Goal: Task Accomplishment & Management: Complete application form

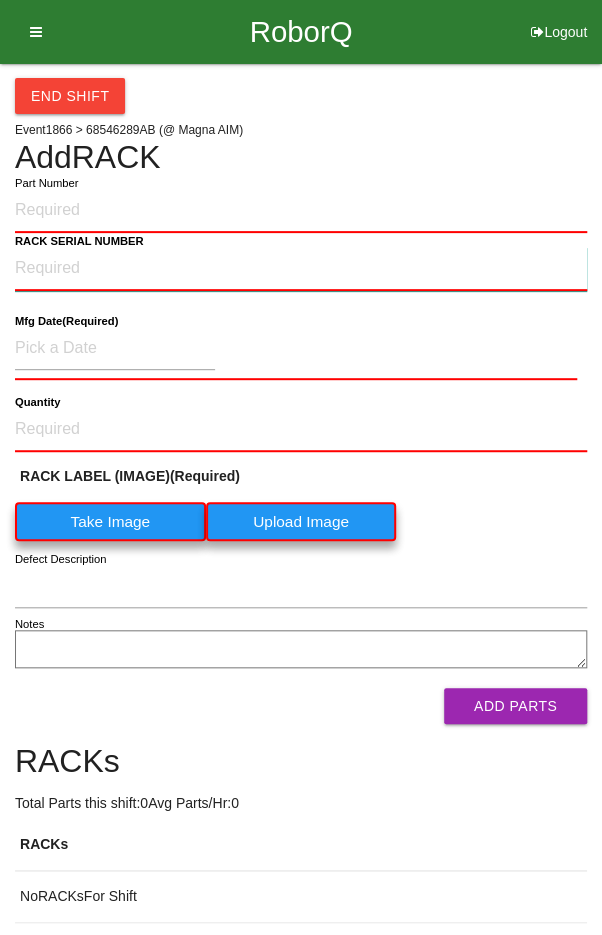
click at [398, 247] on NUMBER "RACK SERIAL NUMBER" at bounding box center [301, 269] width 572 height 44
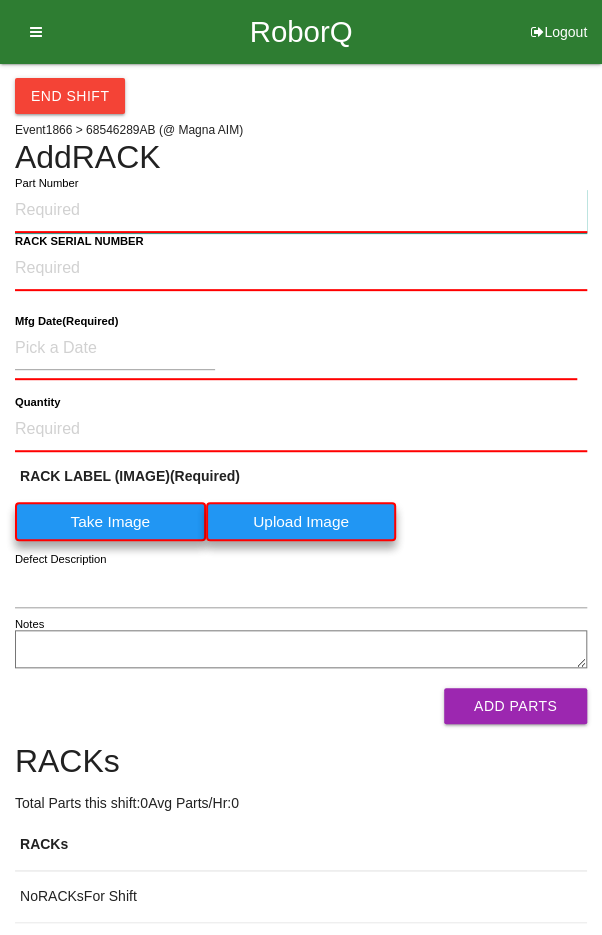
click at [364, 205] on input "Part Number" at bounding box center [301, 211] width 572 height 44
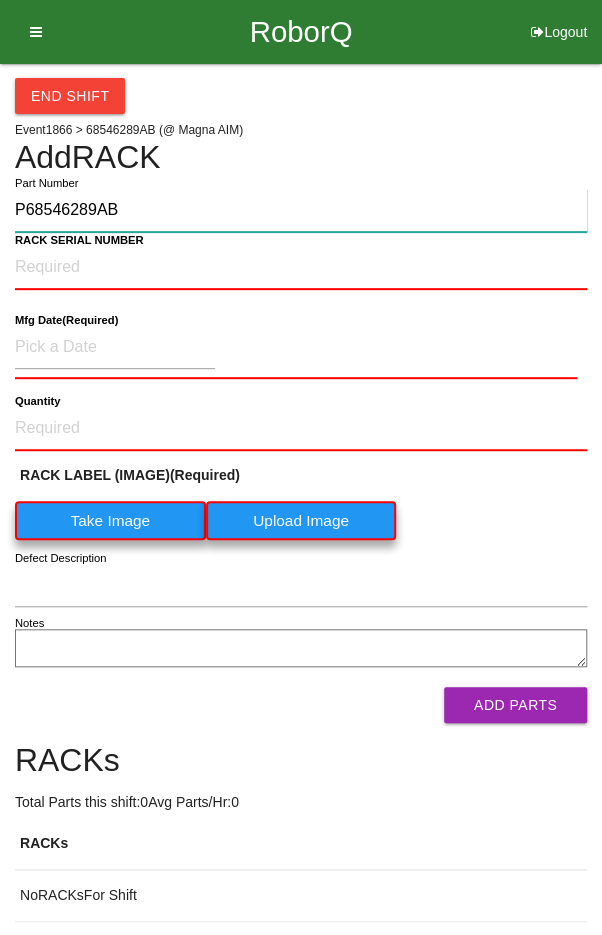
type input "P68546289AB"
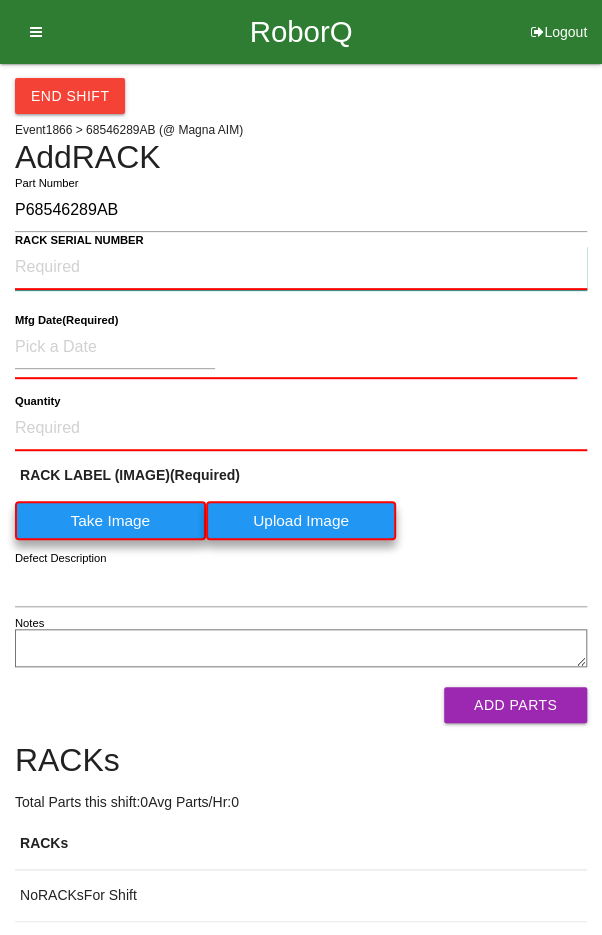
click at [137, 263] on NUMBER "RACK SERIAL NUMBER" at bounding box center [301, 268] width 572 height 44
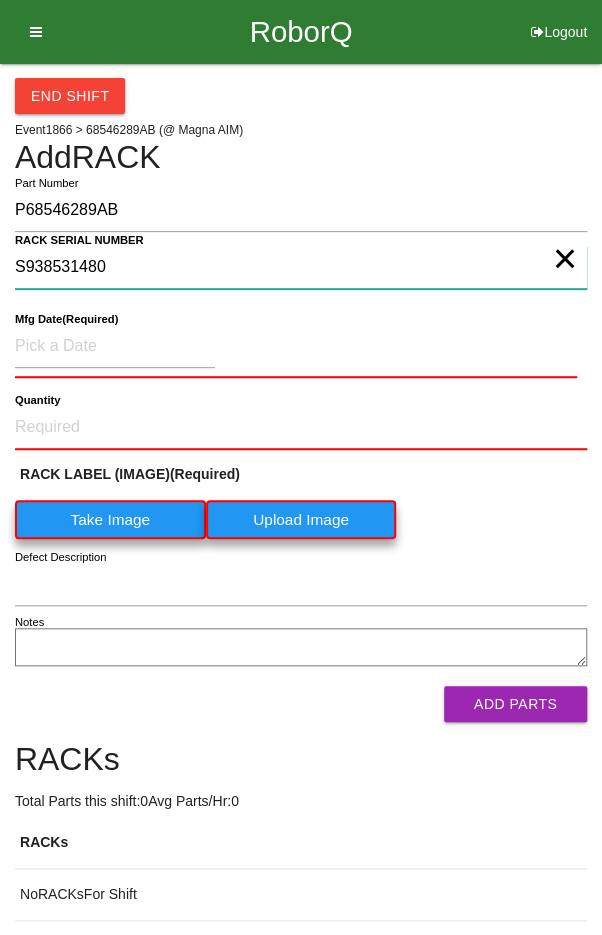
type NUMBER "S938531480"
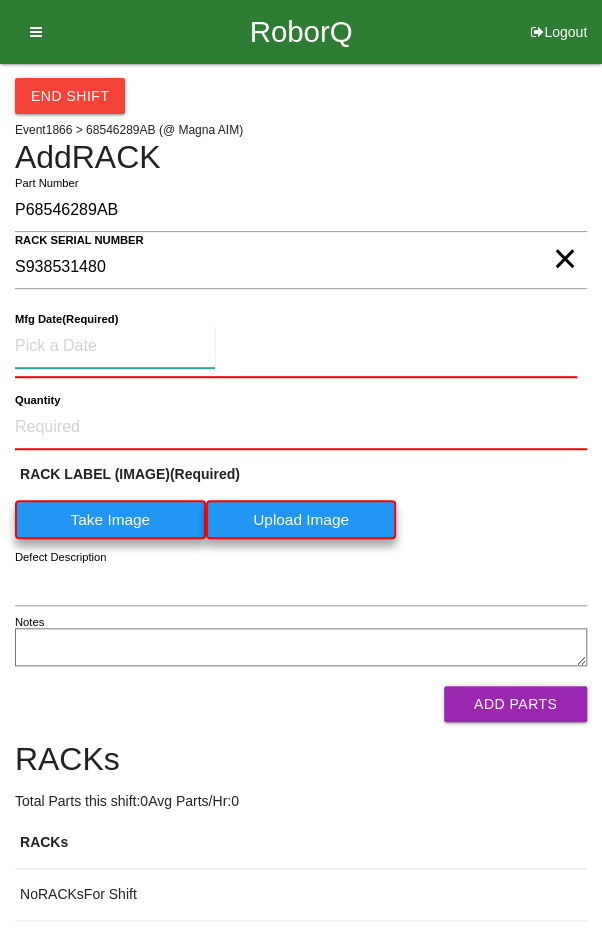
click at [59, 338] on input at bounding box center [115, 346] width 200 height 43
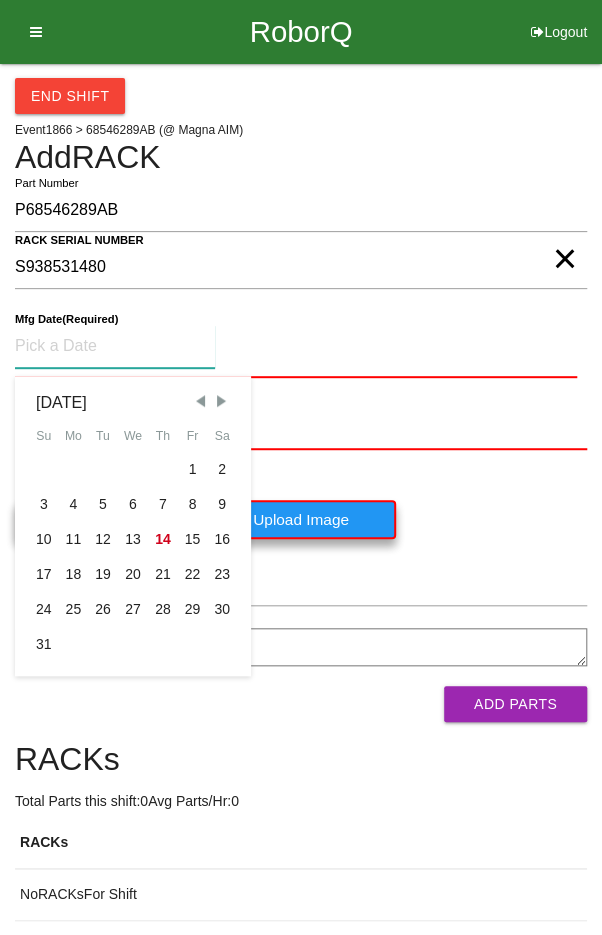
click at [199, 398] on span "Previous Month" at bounding box center [200, 401] width 18 height 18
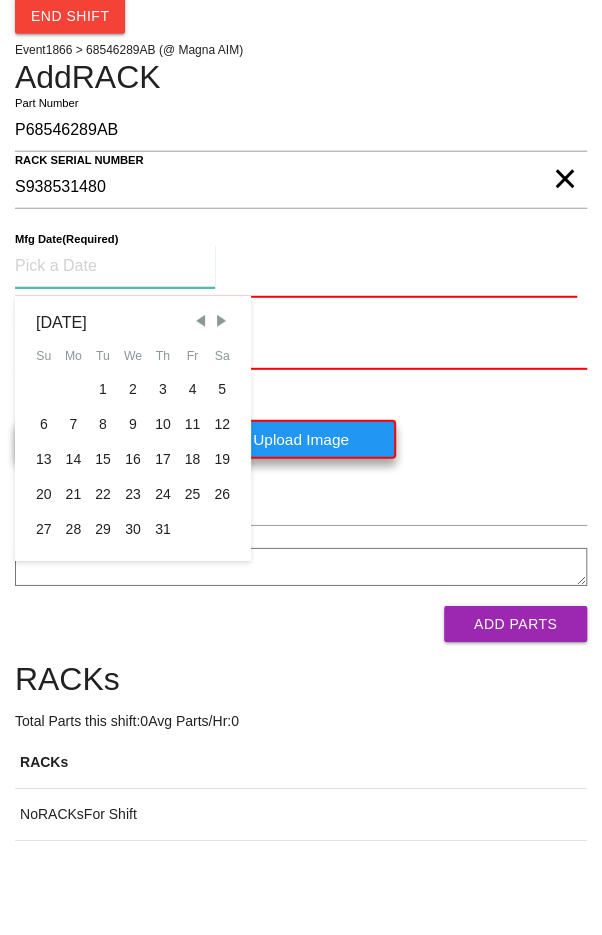
click at [107, 608] on div "29" at bounding box center [103, 609] width 30 height 35
type input "[DATE]"
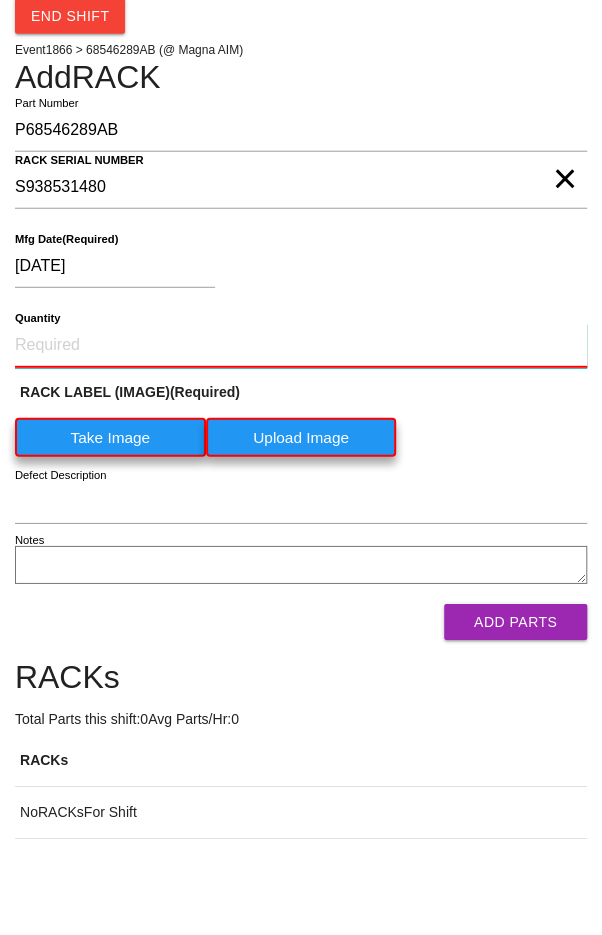
click at [135, 419] on input "Quantity" at bounding box center [301, 426] width 572 height 44
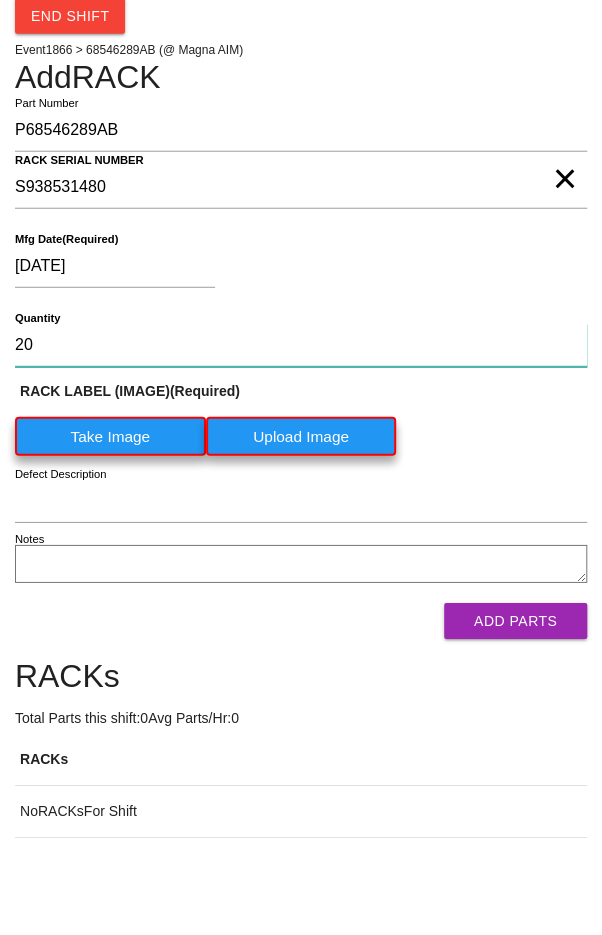
type input "20"
click at [120, 521] on label "Take Image" at bounding box center [110, 516] width 191 height 39
click at [0, 0] on \(IMAGE\) "Take Image" at bounding box center [0, 0] width 0 height 0
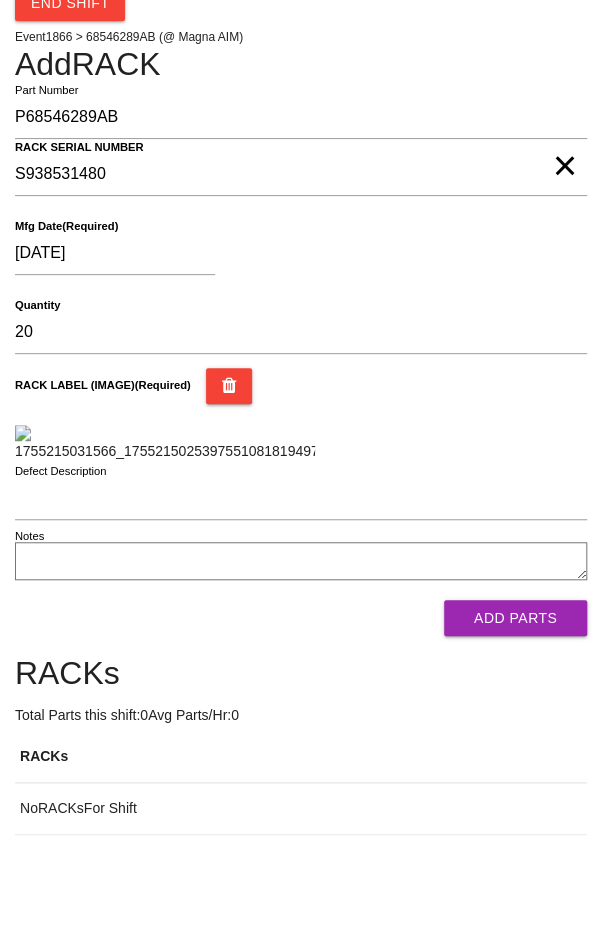
scroll to position [369, 0]
click at [546, 636] on button "Add Parts" at bounding box center [515, 618] width 143 height 36
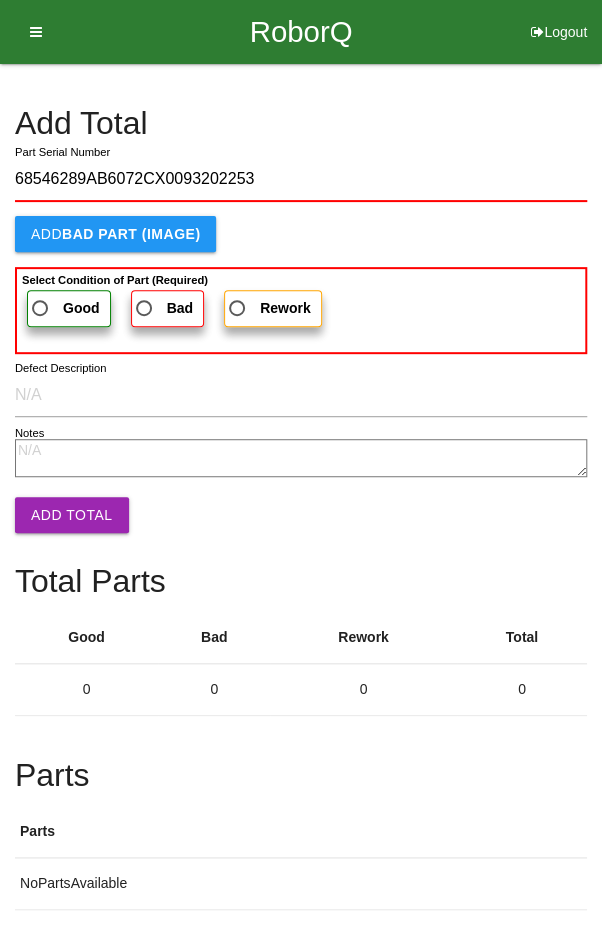
type input "68546289AB6072CX0093202253"
click at [48, 309] on span "Good" at bounding box center [64, 308] width 72 height 25
click at [41, 309] on input "Good" at bounding box center [34, 302] width 13 height 13
radio input "true"
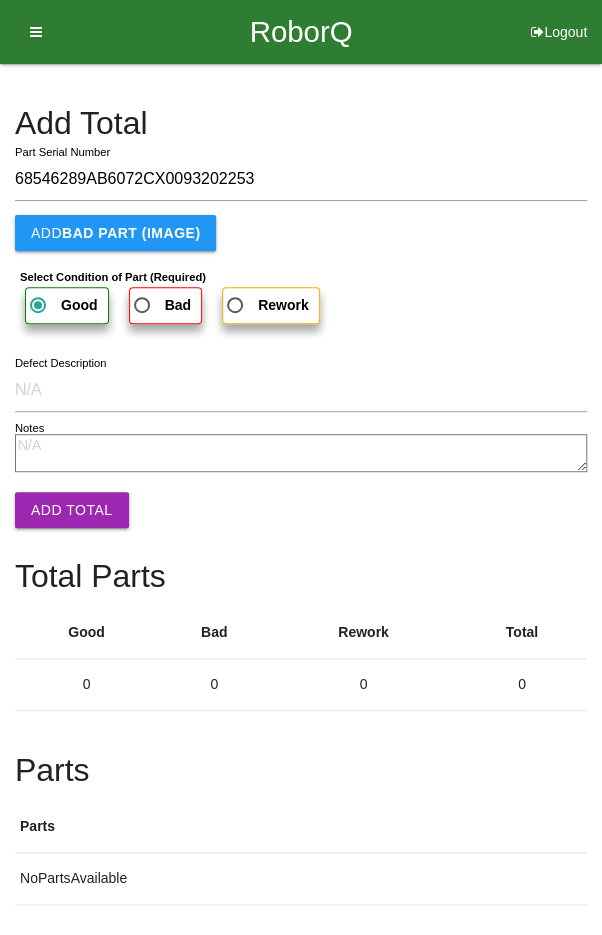
click at [56, 493] on button "Add Total" at bounding box center [72, 510] width 114 height 36
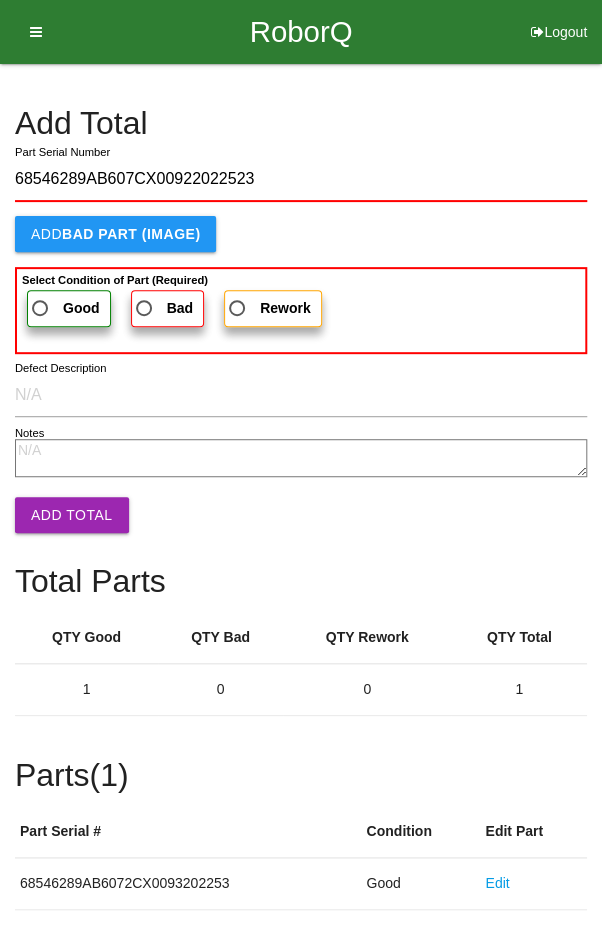
type input "68546289AB607CX00922022523"
click at [57, 301] on span "Good" at bounding box center [64, 308] width 72 height 25
click at [41, 301] on input "Good" at bounding box center [34, 302] width 13 height 13
radio input "true"
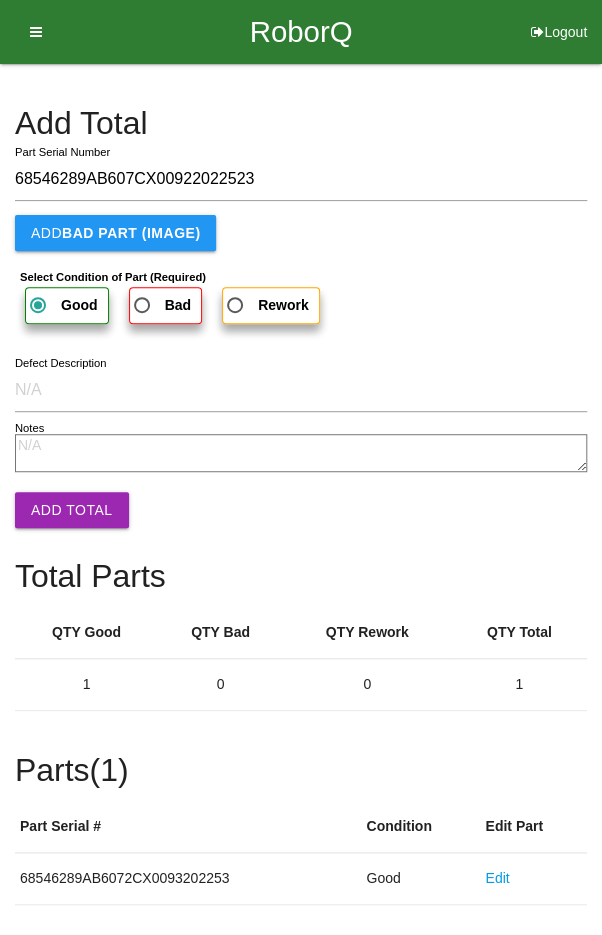
click at [56, 492] on button "Add Total" at bounding box center [72, 510] width 114 height 36
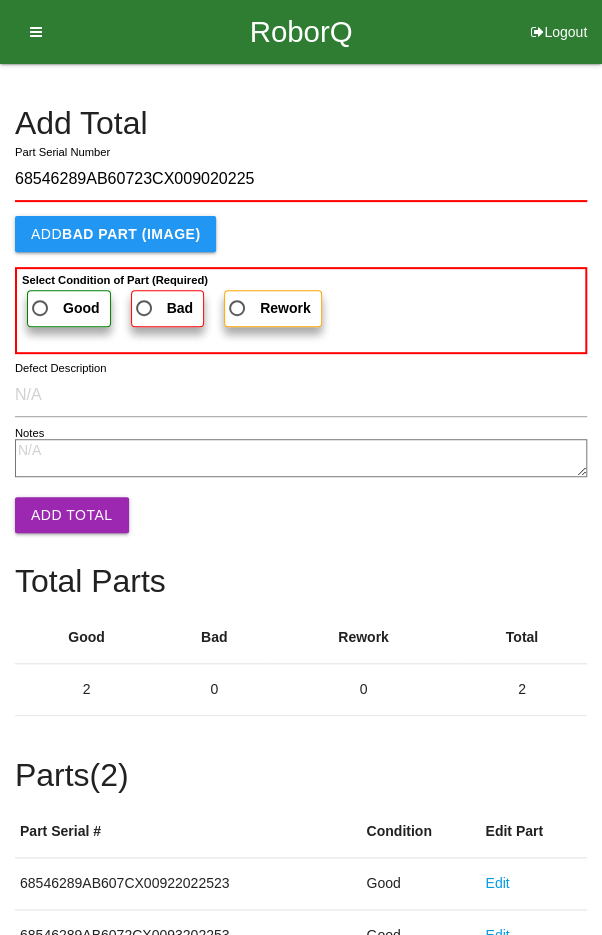
type input "68546289AB60723CX009020225"
click at [48, 296] on span "Good" at bounding box center [64, 308] width 72 height 25
click at [41, 296] on input "Good" at bounding box center [34, 302] width 13 height 13
radio input "true"
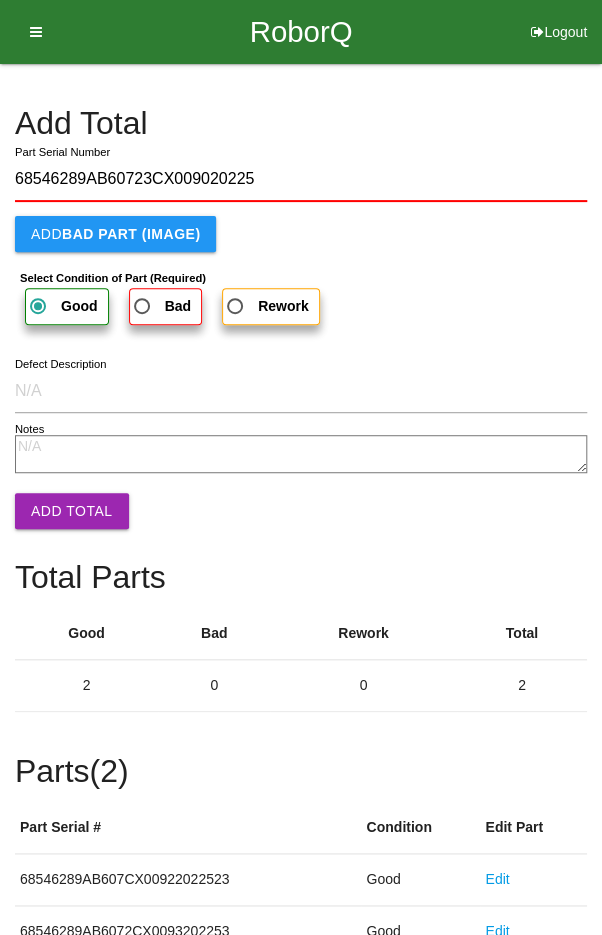
click at [60, 510] on button "Add Total" at bounding box center [72, 511] width 114 height 36
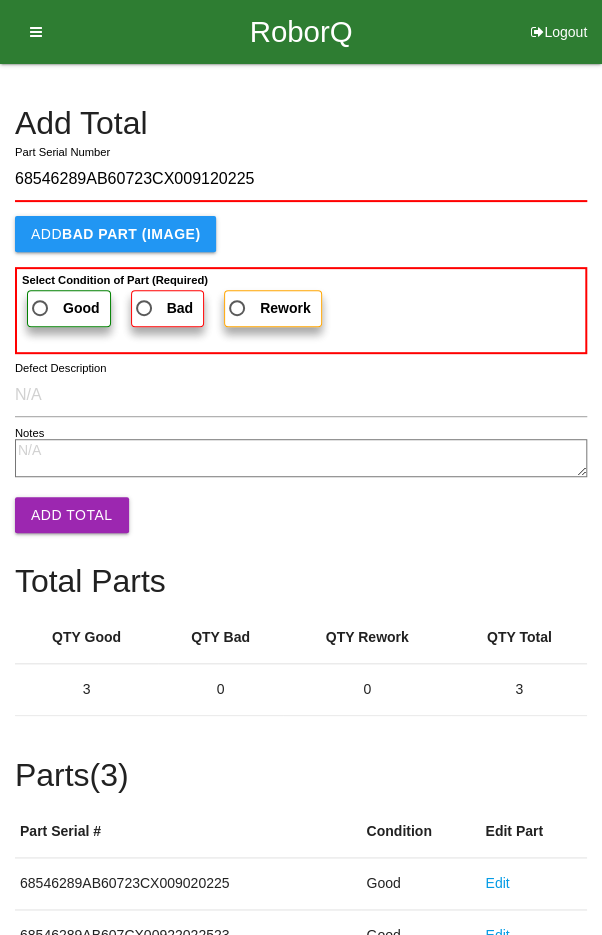
type input "68546289AB60723CX009120225"
click at [57, 301] on span "Good" at bounding box center [64, 308] width 72 height 25
click at [41, 301] on input "Good" at bounding box center [34, 302] width 13 height 13
radio input "true"
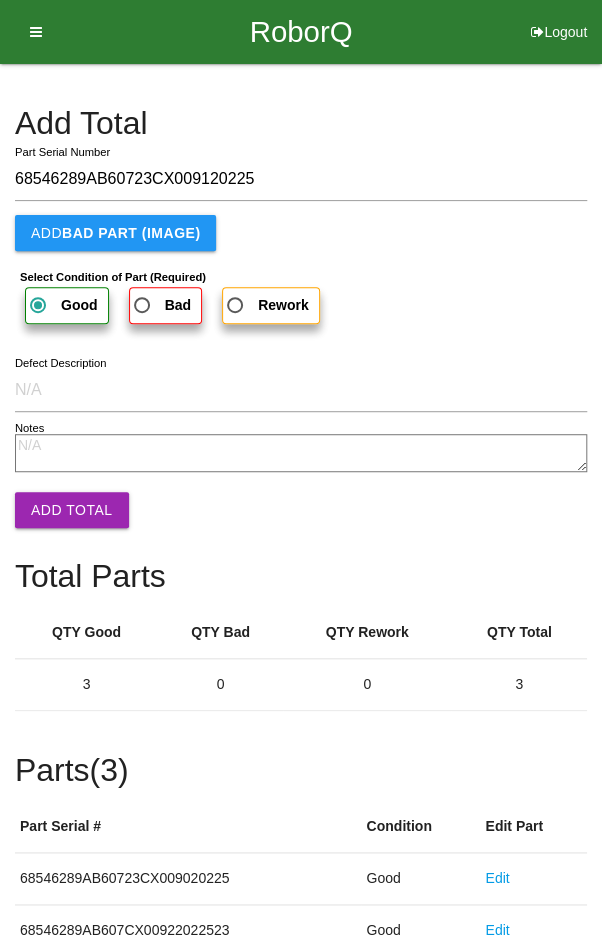
click at [60, 492] on button "Add Total" at bounding box center [72, 510] width 114 height 36
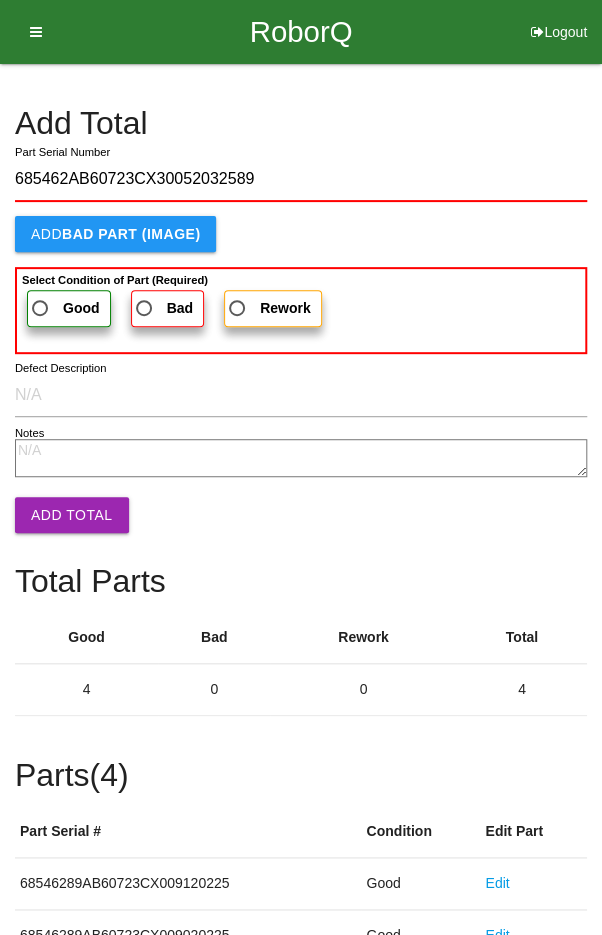
type input "685462AB60723CX30052032589"
click at [56, 311] on span "Good" at bounding box center [64, 308] width 72 height 25
click at [41, 309] on input "Good" at bounding box center [34, 302] width 13 height 13
radio input "true"
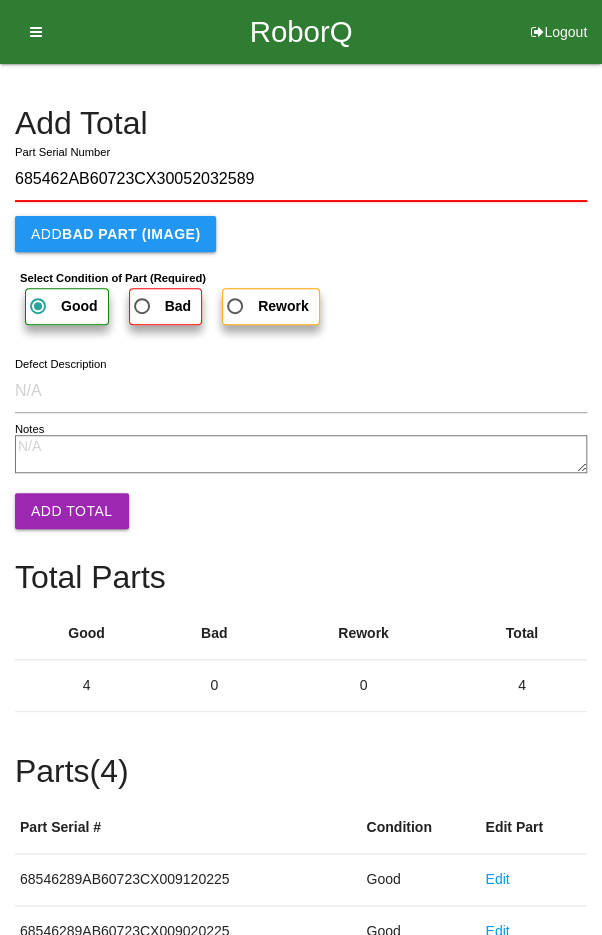
click at [57, 498] on button "Add Total" at bounding box center [72, 511] width 114 height 36
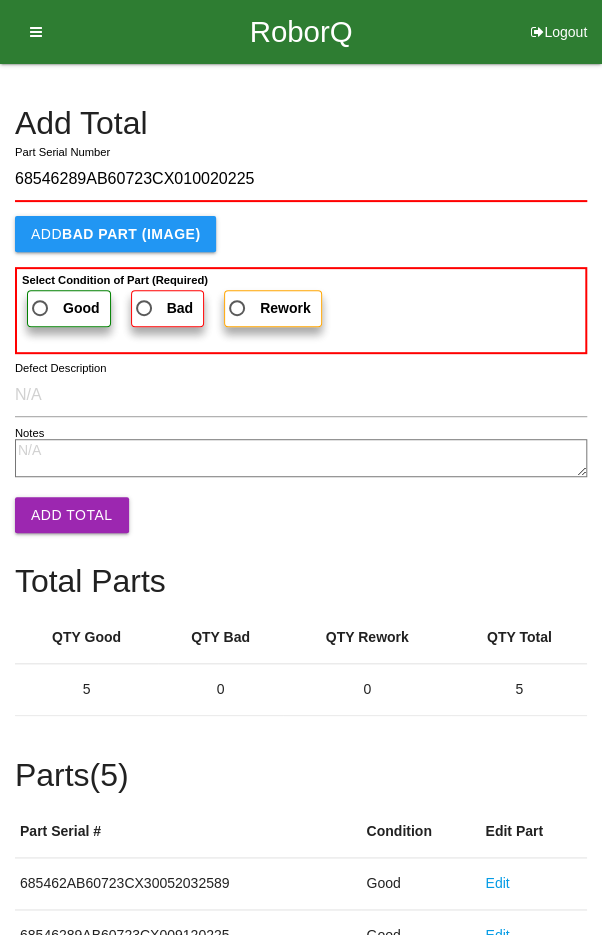
type input "68546289AB60723CX010020225"
click at [54, 303] on span "Good" at bounding box center [64, 308] width 72 height 25
click at [41, 303] on input "Good" at bounding box center [34, 302] width 13 height 13
radio input "true"
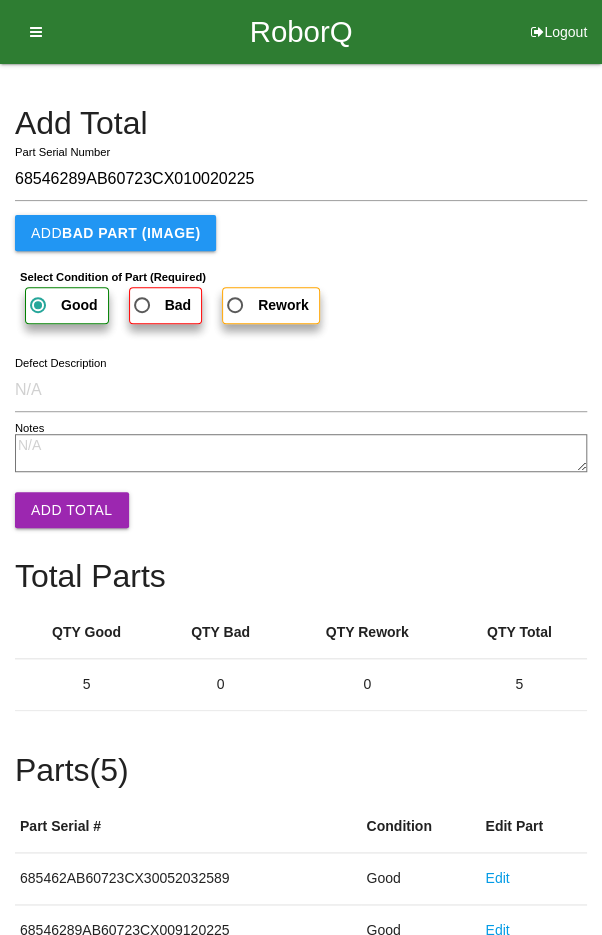
click at [57, 510] on button "Add Total" at bounding box center [72, 510] width 114 height 36
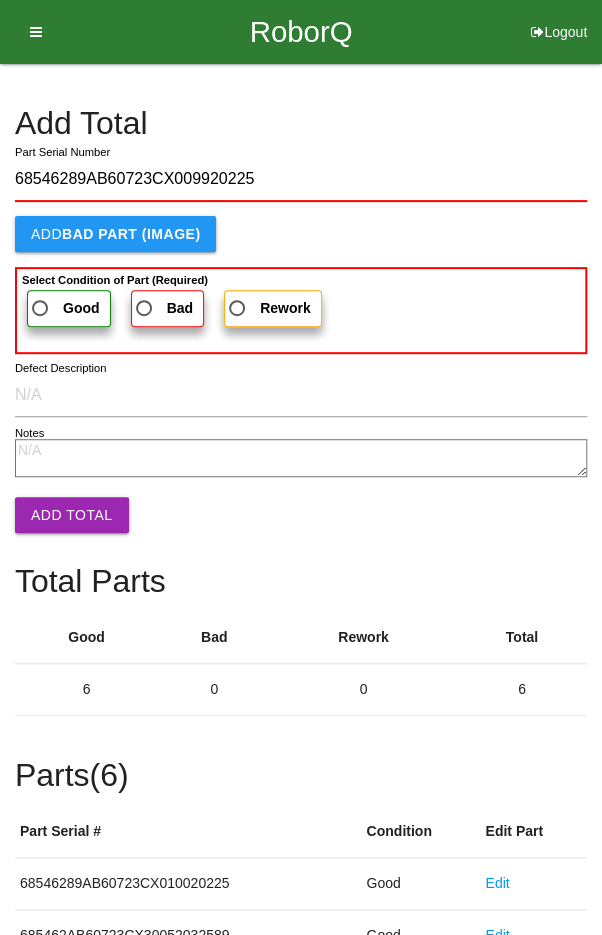
type input "68546289AB60723CX009920225"
click at [53, 303] on span "Good" at bounding box center [64, 308] width 72 height 25
click at [41, 303] on input "Good" at bounding box center [34, 302] width 13 height 13
radio input "true"
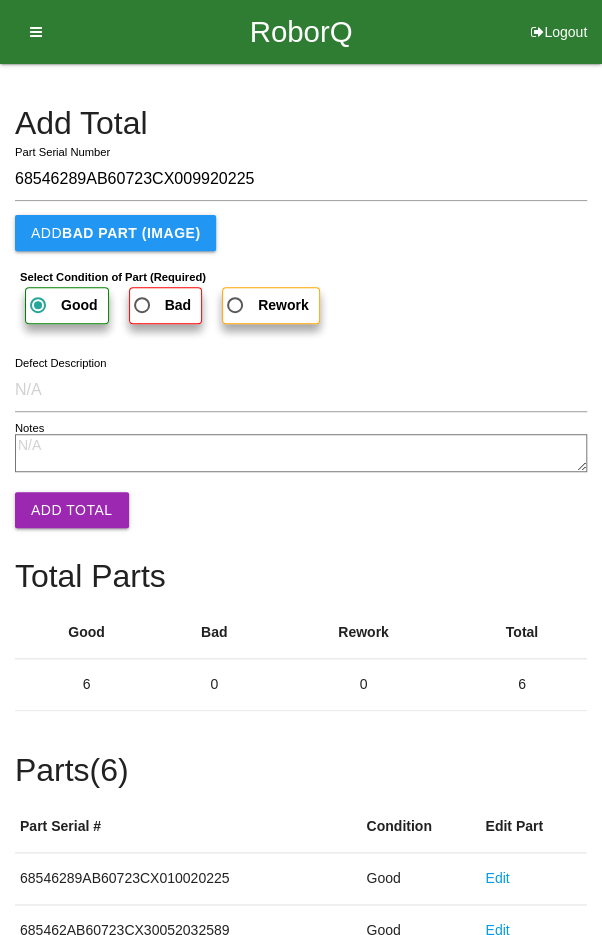
click at [69, 508] on button "Add Total" at bounding box center [72, 510] width 114 height 36
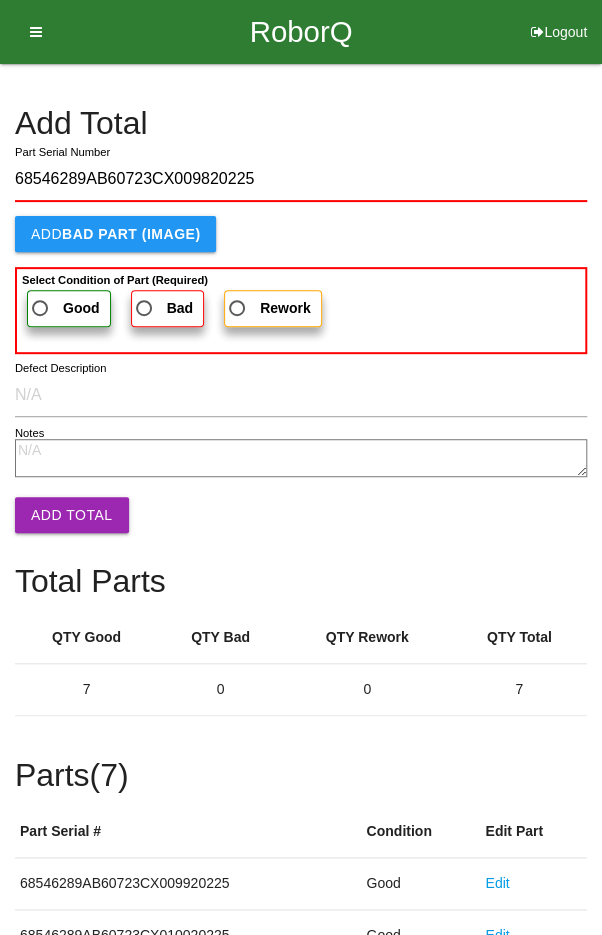
type input "68546289AB60723CX009820225"
click at [56, 323] on label "Good" at bounding box center [69, 308] width 84 height 37
click at [41, 309] on input "Good" at bounding box center [34, 302] width 13 height 13
radio input "true"
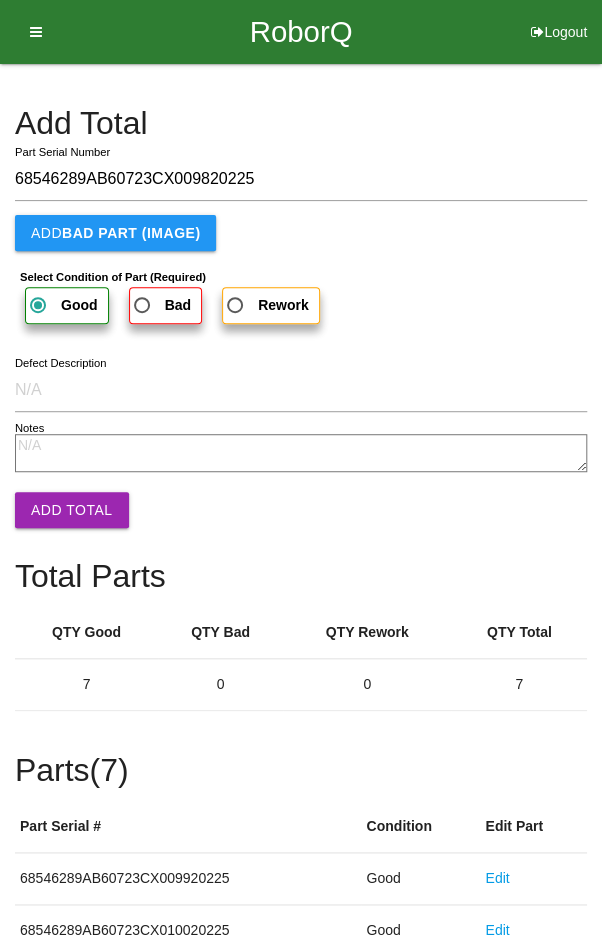
click at [66, 503] on button "Add Total" at bounding box center [72, 510] width 114 height 36
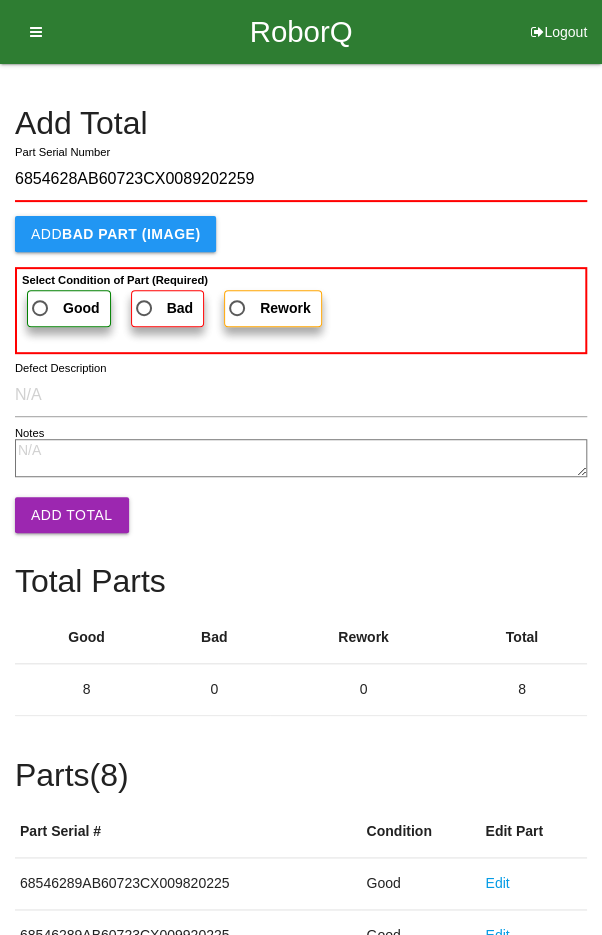
type input "6854628AB60723CX0089202259"
click at [49, 297] on span "Good" at bounding box center [64, 308] width 72 height 25
click at [41, 297] on input "Good" at bounding box center [34, 302] width 13 height 13
radio input "true"
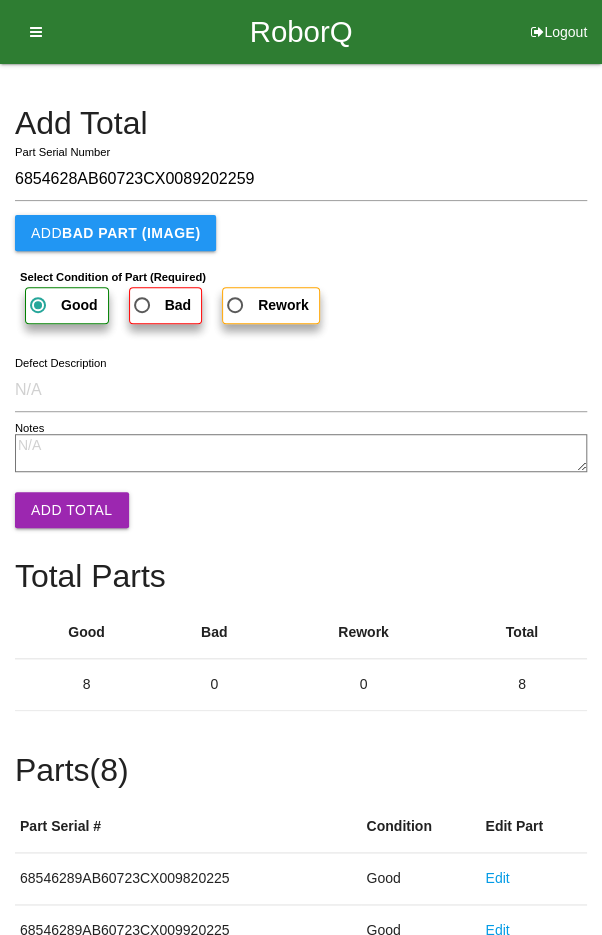
click at [66, 502] on button "Add Total" at bounding box center [72, 510] width 114 height 36
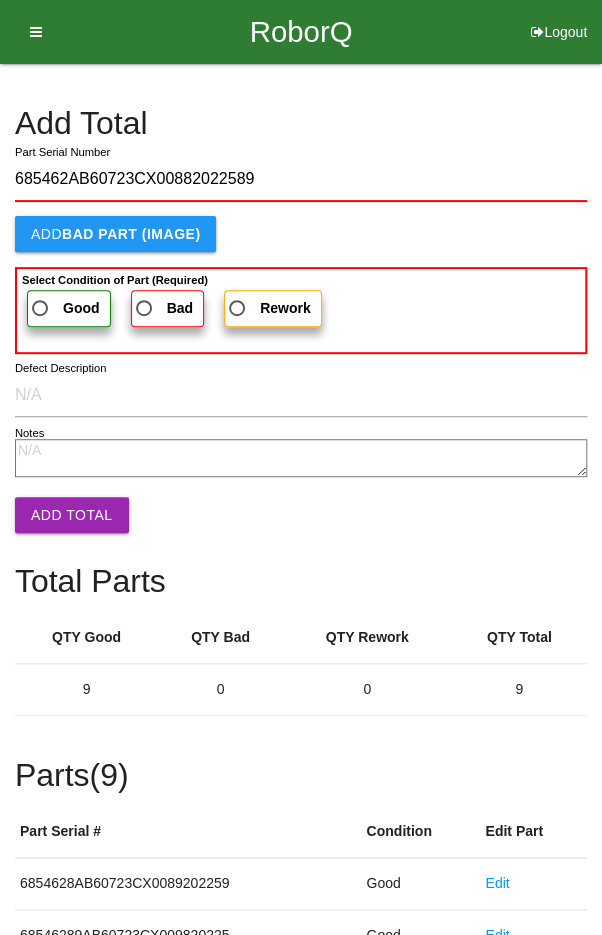
type input "685462AB60723CX00882022589"
click at [52, 293] on label "Good" at bounding box center [69, 308] width 84 height 37
click at [41, 296] on input "Good" at bounding box center [34, 302] width 13 height 13
radio input "true"
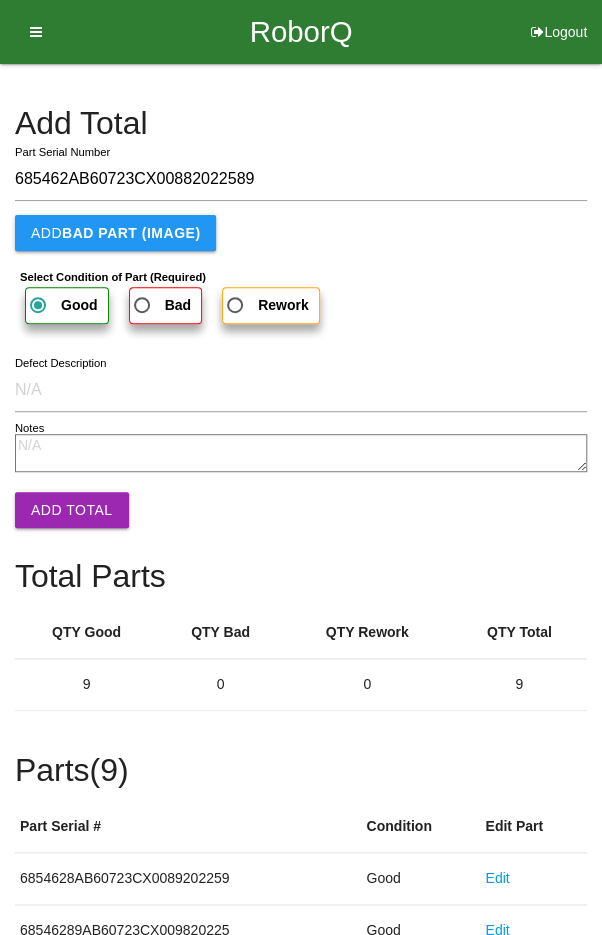
click at [60, 493] on button "Add Total" at bounding box center [72, 510] width 114 height 36
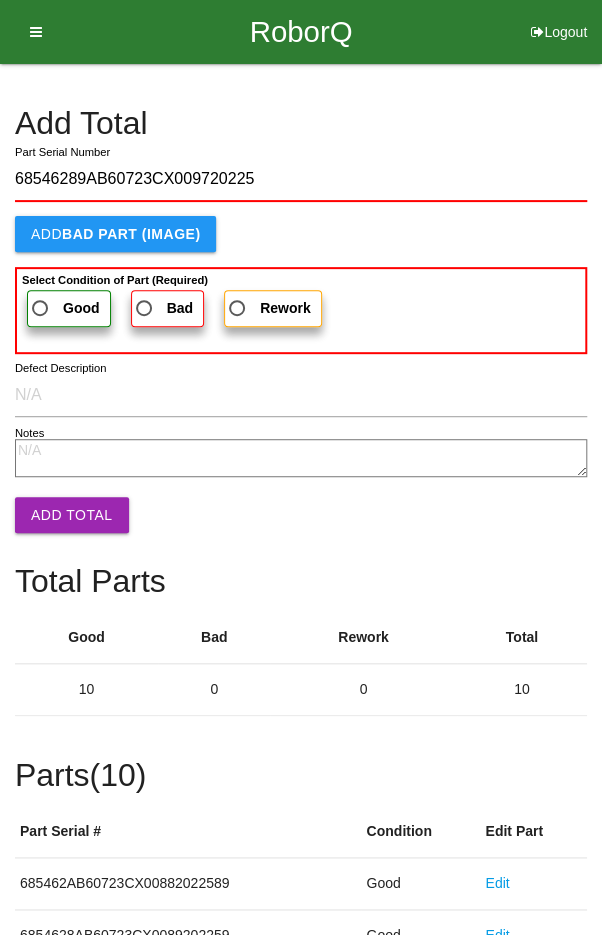
type input "68546289AB60723CX009720225"
click at [47, 296] on span "Good" at bounding box center [64, 308] width 72 height 25
click at [41, 296] on input "Good" at bounding box center [34, 302] width 13 height 13
radio input "true"
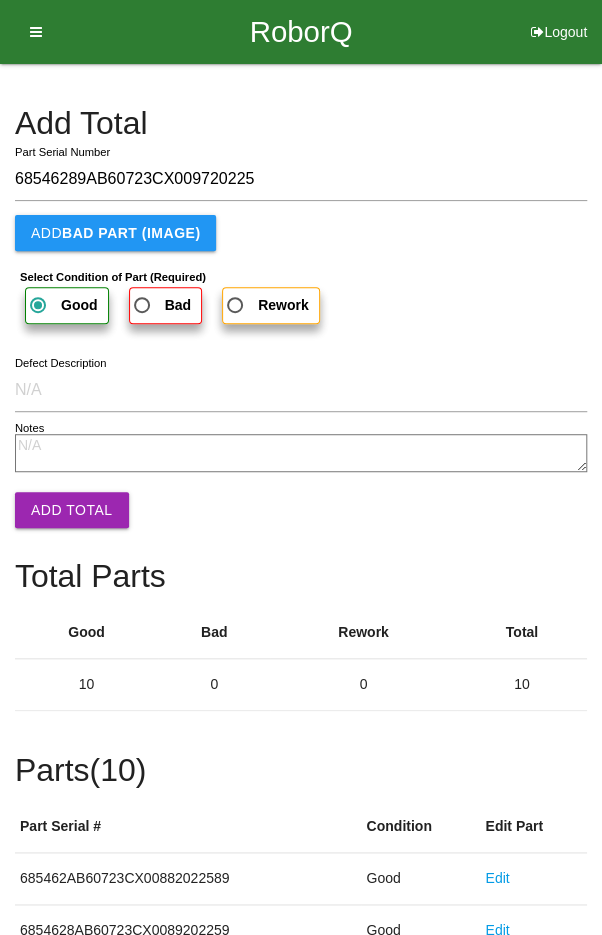
click at [54, 507] on button "Add Total" at bounding box center [72, 510] width 114 height 36
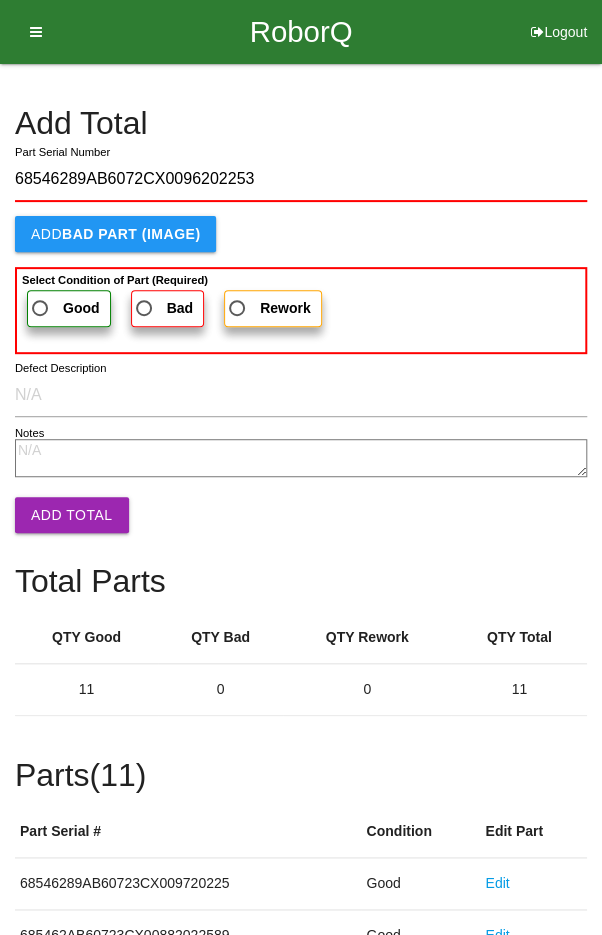
type input "68546289AB6072CX0096202253"
click at [54, 310] on span "Good" at bounding box center [64, 308] width 72 height 25
click at [41, 309] on input "Good" at bounding box center [34, 302] width 13 height 13
radio input "true"
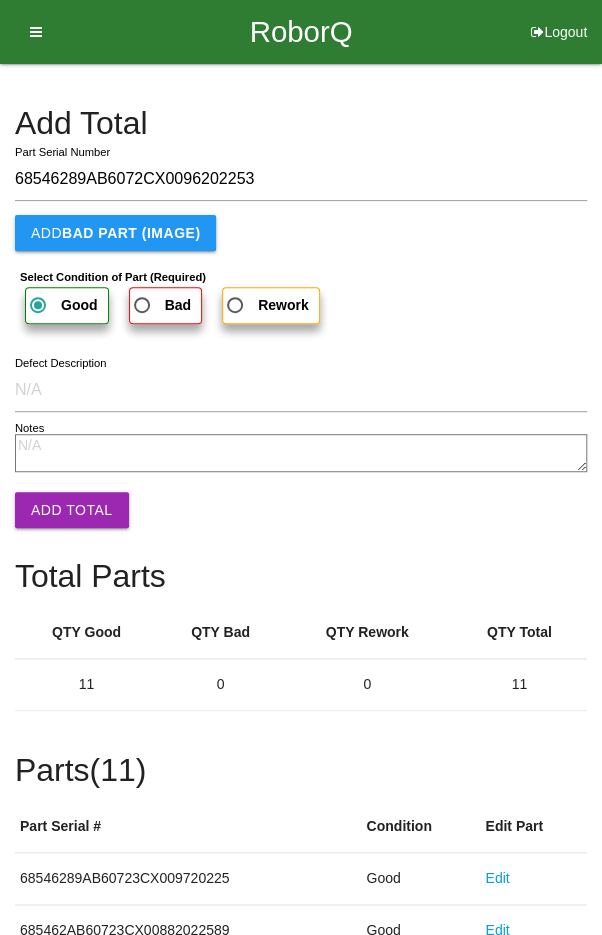
click at [59, 507] on button "Add Total" at bounding box center [72, 510] width 114 height 36
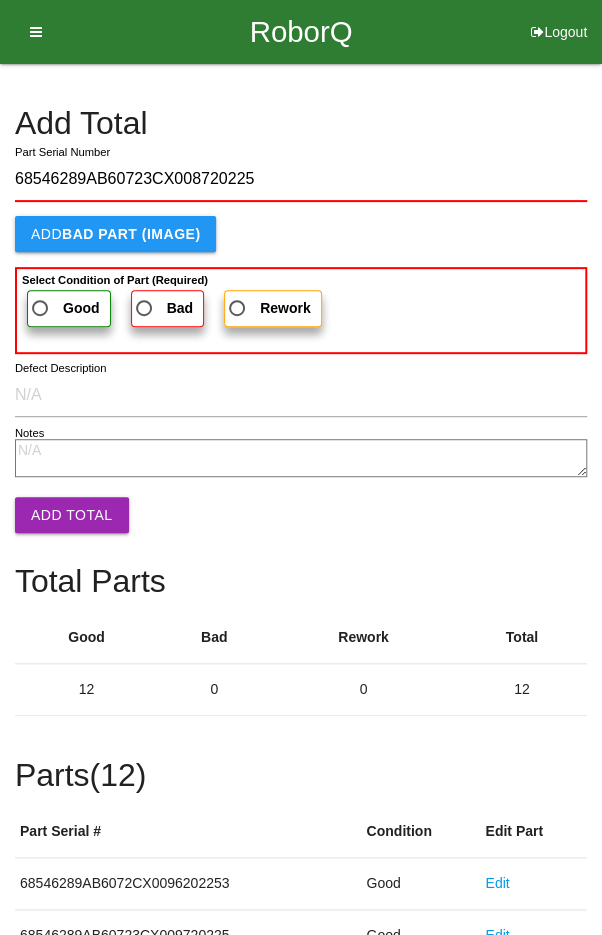
type input "68546289AB60723CX008720225"
click at [47, 300] on span "Good" at bounding box center [64, 308] width 72 height 25
click at [41, 300] on input "Good" at bounding box center [34, 302] width 13 height 13
radio input "true"
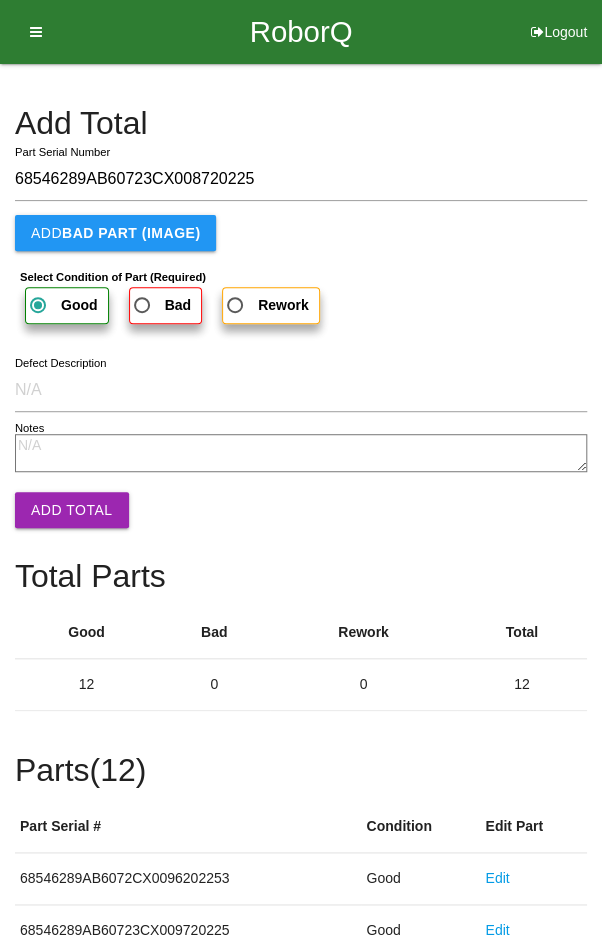
click at [58, 504] on button "Add Total" at bounding box center [72, 510] width 114 height 36
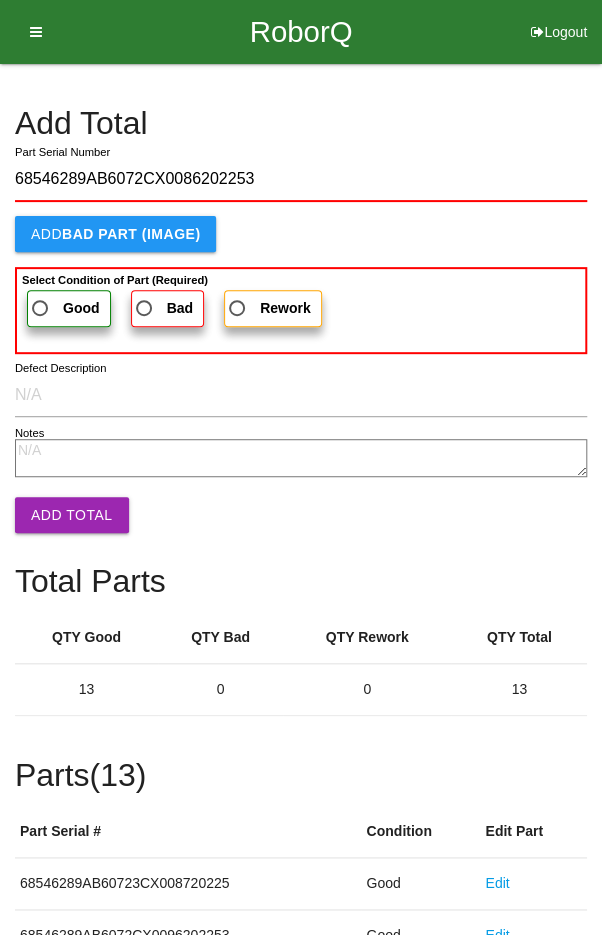
type input "68546289AB6072CX0086202253"
click at [46, 300] on span "Good" at bounding box center [64, 308] width 72 height 25
click at [41, 300] on input "Good" at bounding box center [34, 302] width 13 height 13
radio input "true"
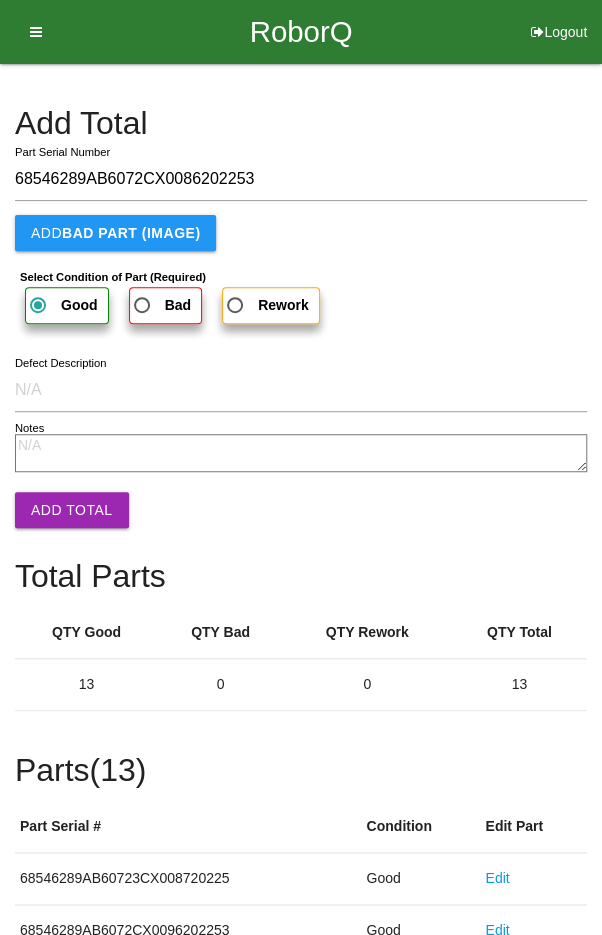
click at [58, 509] on button "Add Total" at bounding box center [72, 510] width 114 height 36
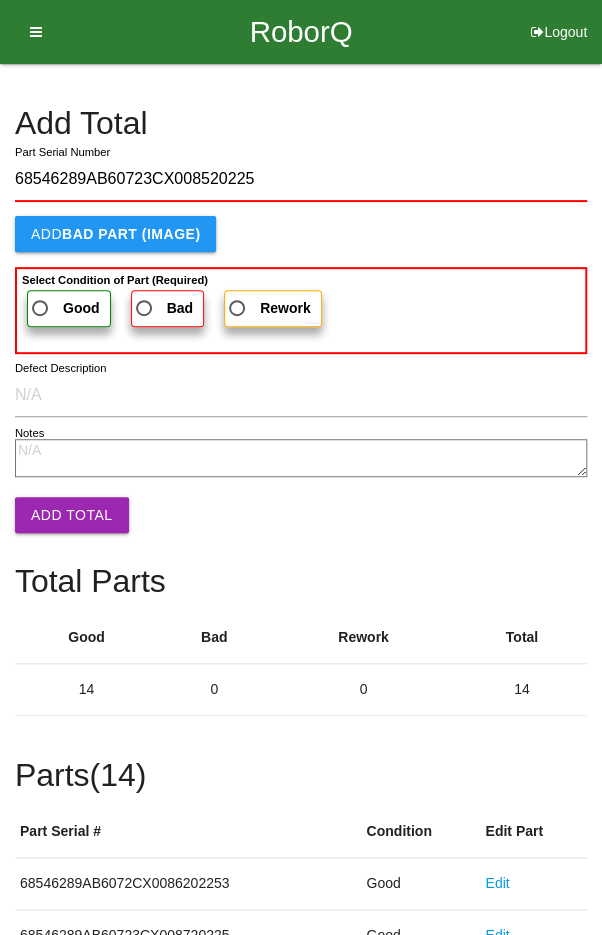
type input "68546289AB60723CX008520225"
click at [52, 296] on span "Good" at bounding box center [64, 308] width 72 height 25
click at [41, 296] on input "Good" at bounding box center [34, 302] width 13 height 13
radio input "true"
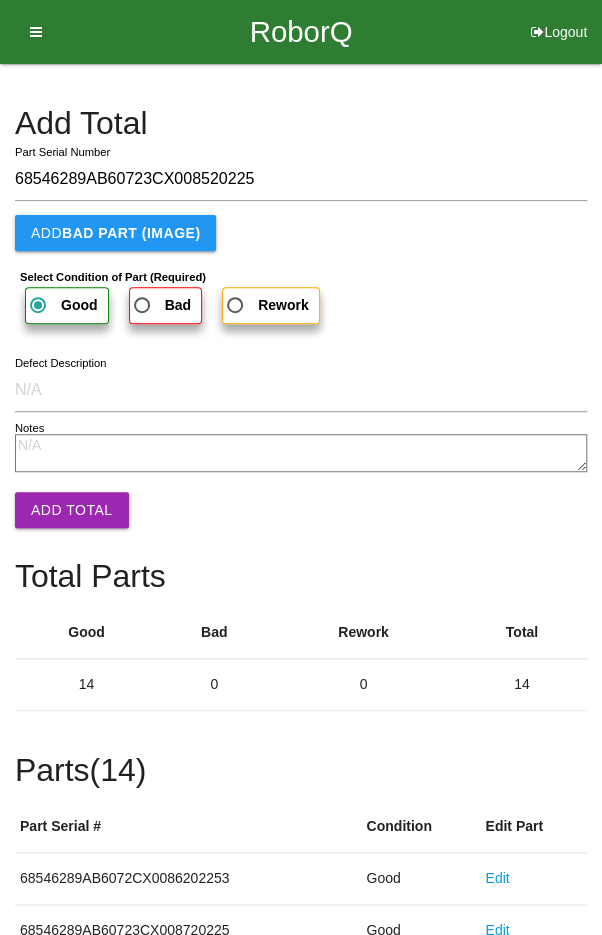
click at [52, 493] on button "Add Total" at bounding box center [72, 510] width 114 height 36
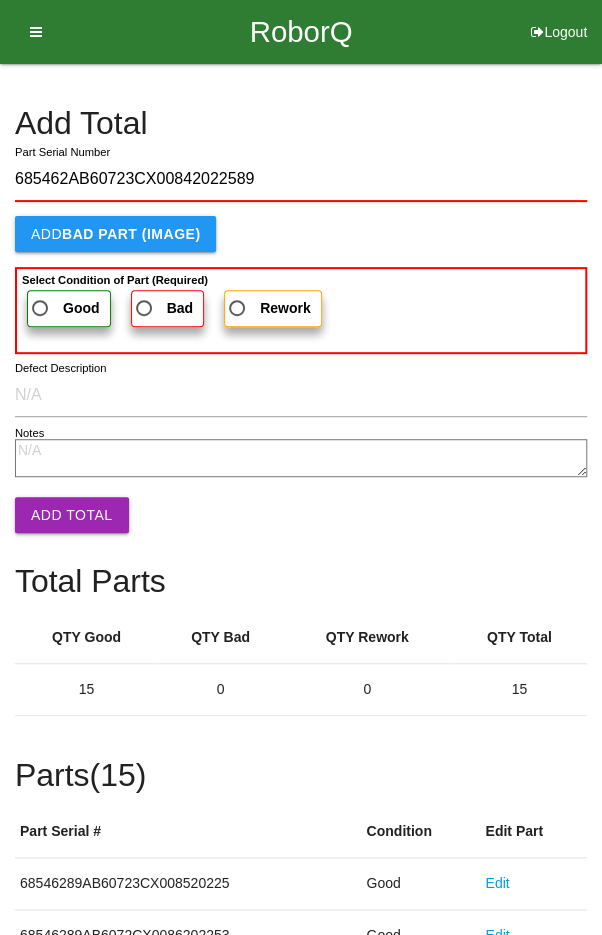
type input "685462AB60723CX00842022589"
click at [52, 296] on span "Good" at bounding box center [64, 308] width 72 height 25
click at [41, 296] on input "Good" at bounding box center [34, 302] width 13 height 13
radio input "true"
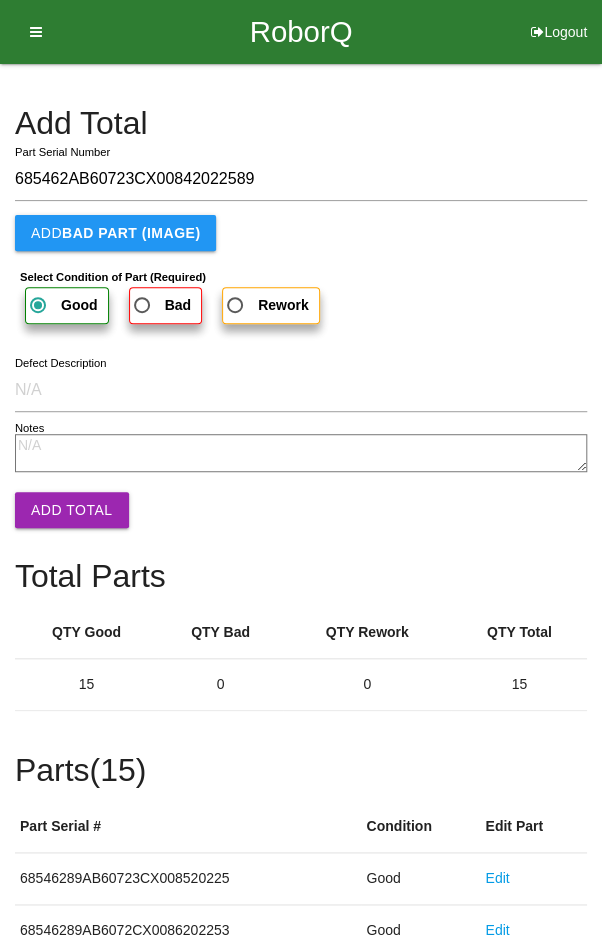
click at [64, 501] on button "Add Total" at bounding box center [72, 510] width 114 height 36
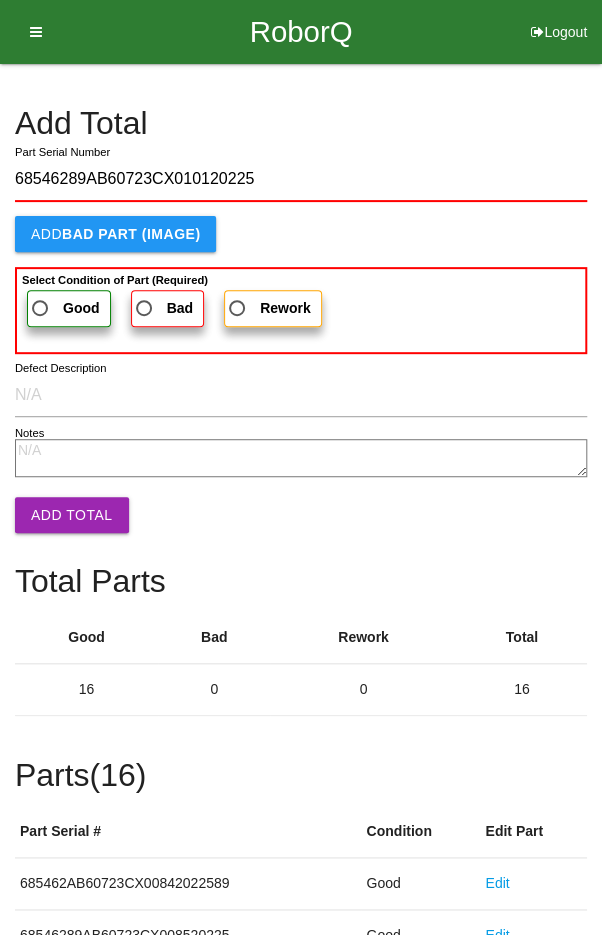
type input "68546289AB60723CX010120225"
click at [58, 307] on span "Good" at bounding box center [64, 308] width 72 height 25
click at [41, 307] on input "Good" at bounding box center [34, 302] width 13 height 13
radio input "true"
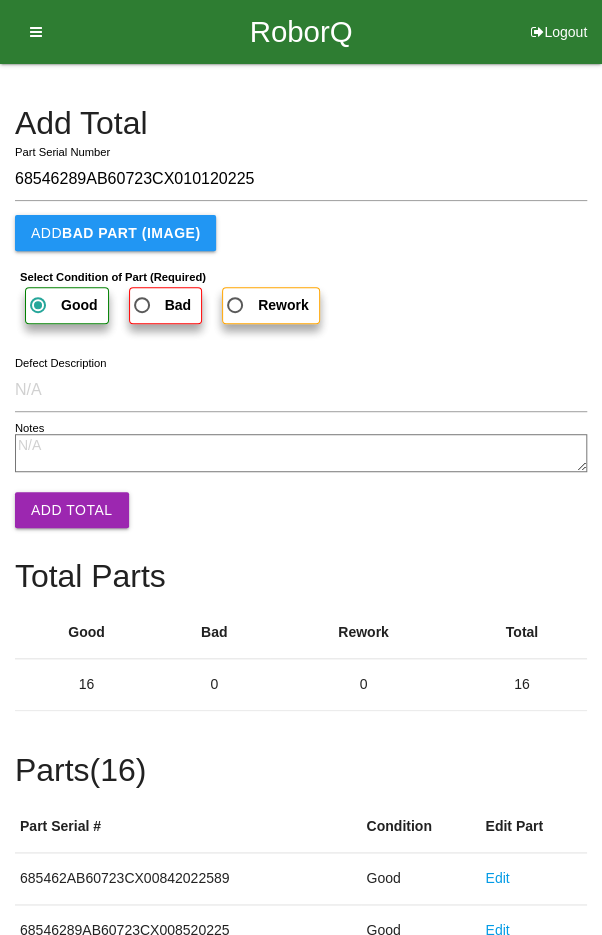
click at [66, 498] on button "Add Total" at bounding box center [72, 510] width 114 height 36
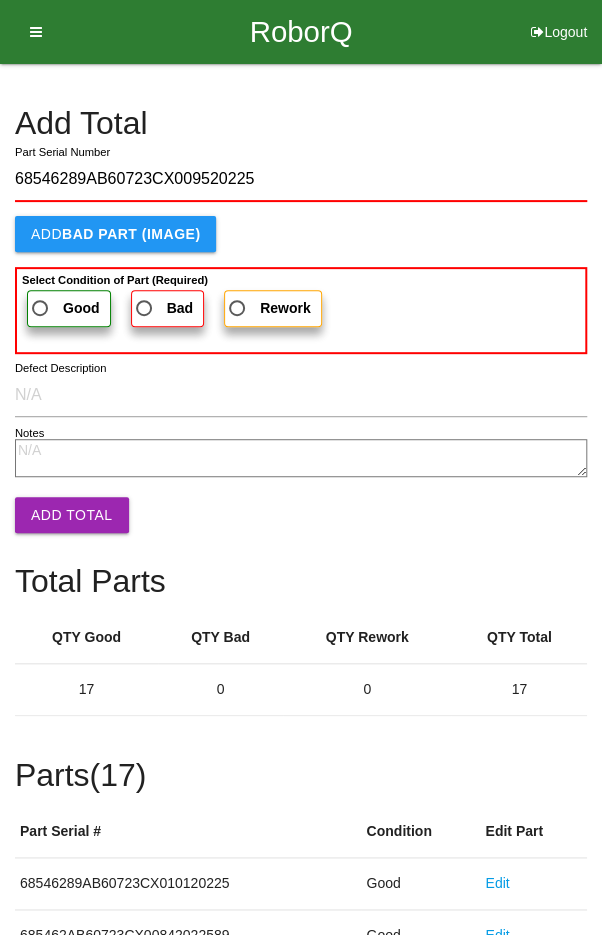
type input "68546289AB60723CX009520225"
click at [60, 293] on label "Good" at bounding box center [69, 308] width 84 height 37
click at [41, 296] on input "Good" at bounding box center [34, 302] width 13 height 13
radio input "true"
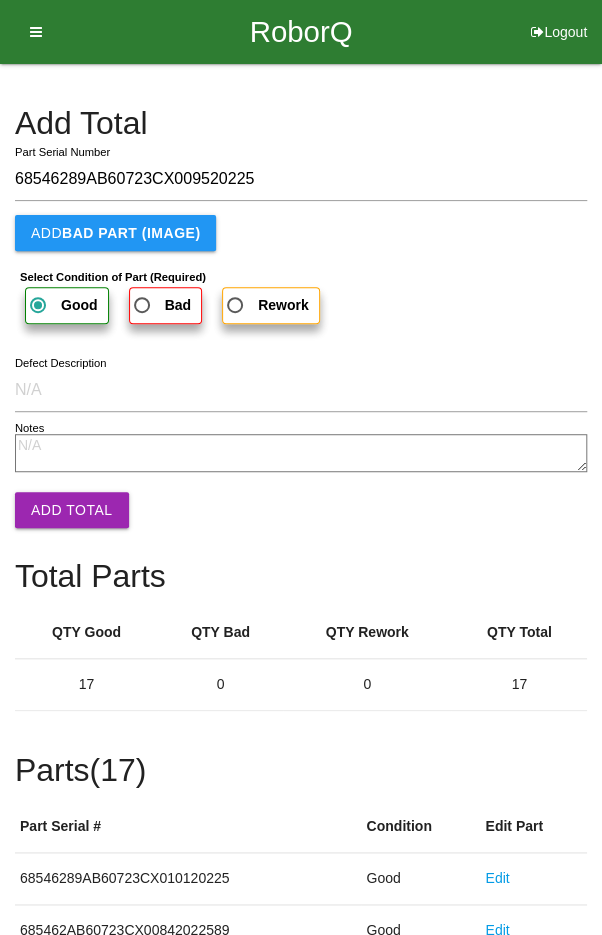
click at [66, 502] on button "Add Total" at bounding box center [72, 510] width 114 height 36
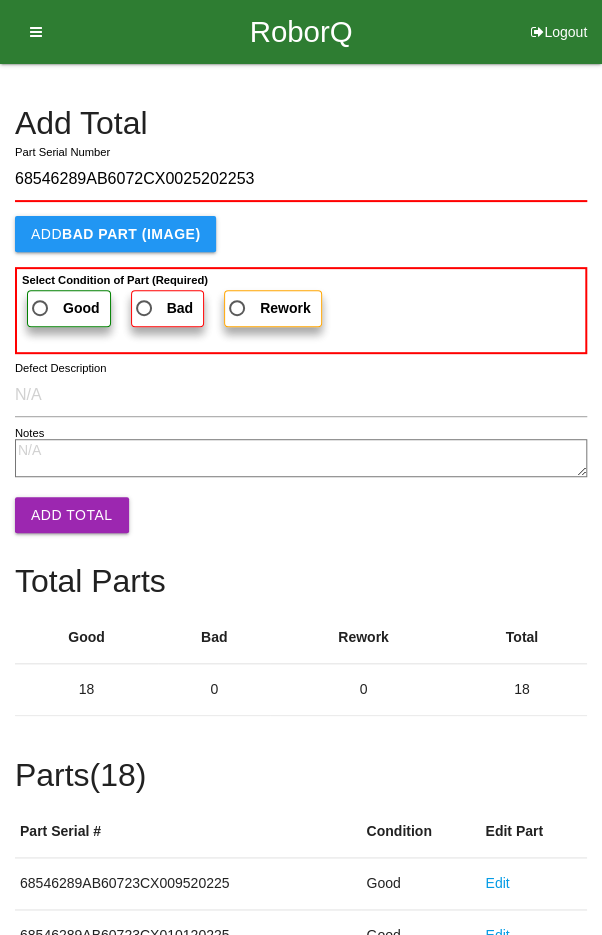
type input "68546289AB6072CX0025202253"
click at [57, 296] on span "Good" at bounding box center [64, 308] width 72 height 25
click at [41, 296] on input "Good" at bounding box center [34, 302] width 13 height 13
radio input "true"
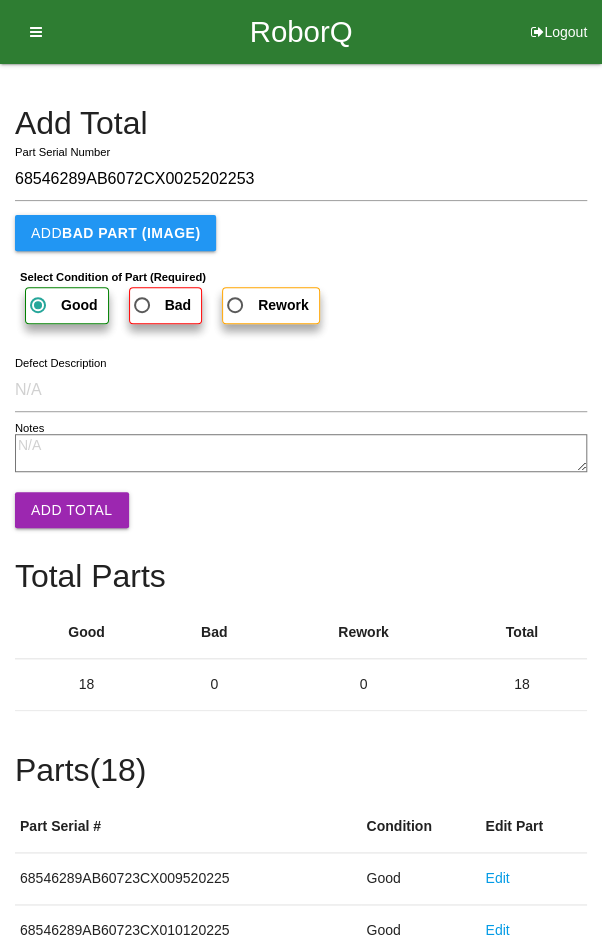
click at [71, 516] on button "Add Total" at bounding box center [72, 510] width 114 height 36
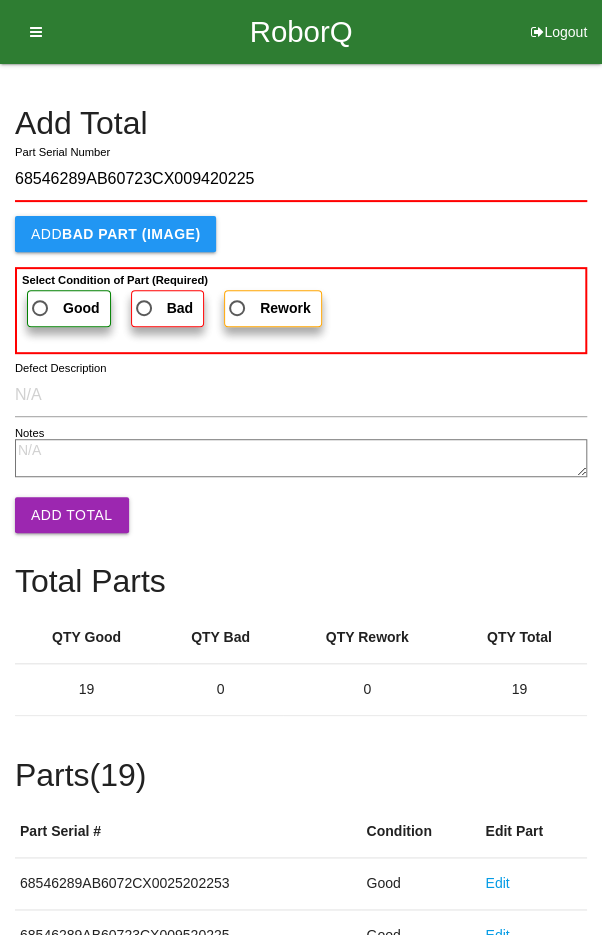
type input "68546289AB60723CX009420225"
click at [63, 296] on span "Good" at bounding box center [64, 308] width 72 height 25
click at [41, 296] on input "Good" at bounding box center [34, 302] width 13 height 13
radio input "true"
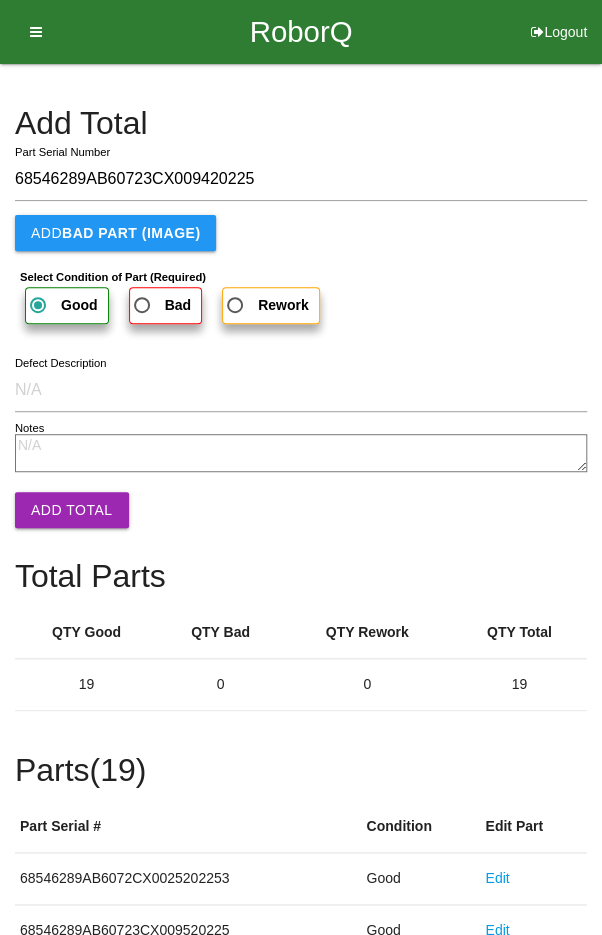
click at [66, 504] on button "Add Total" at bounding box center [72, 510] width 114 height 36
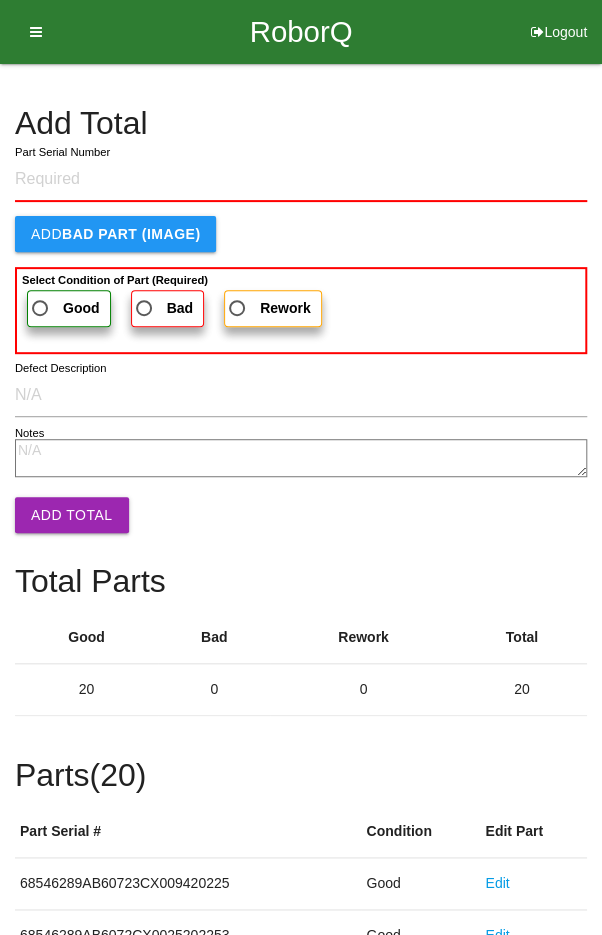
click at [450, 122] on h4 "Add Total" at bounding box center [301, 123] width 572 height 35
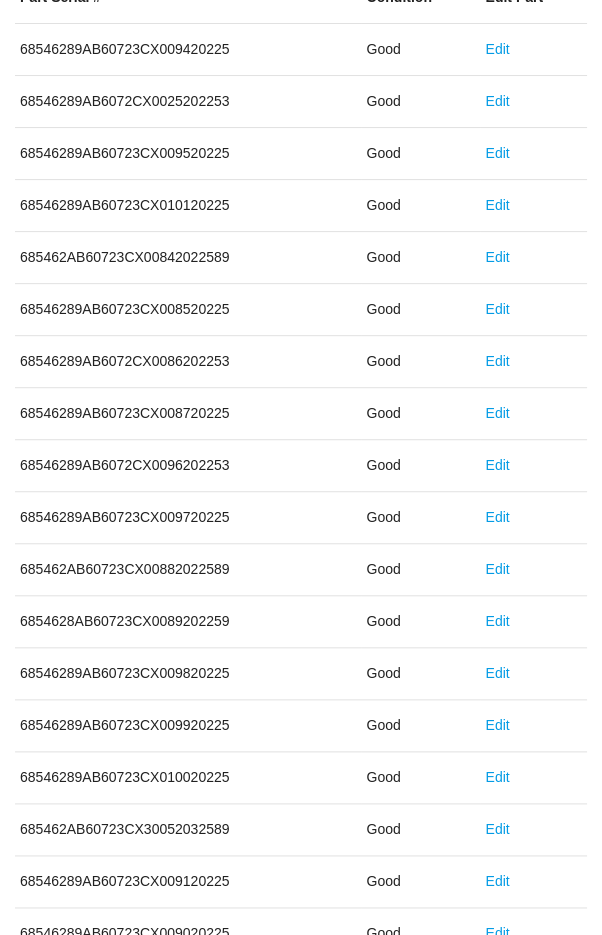
scroll to position [1111, 0]
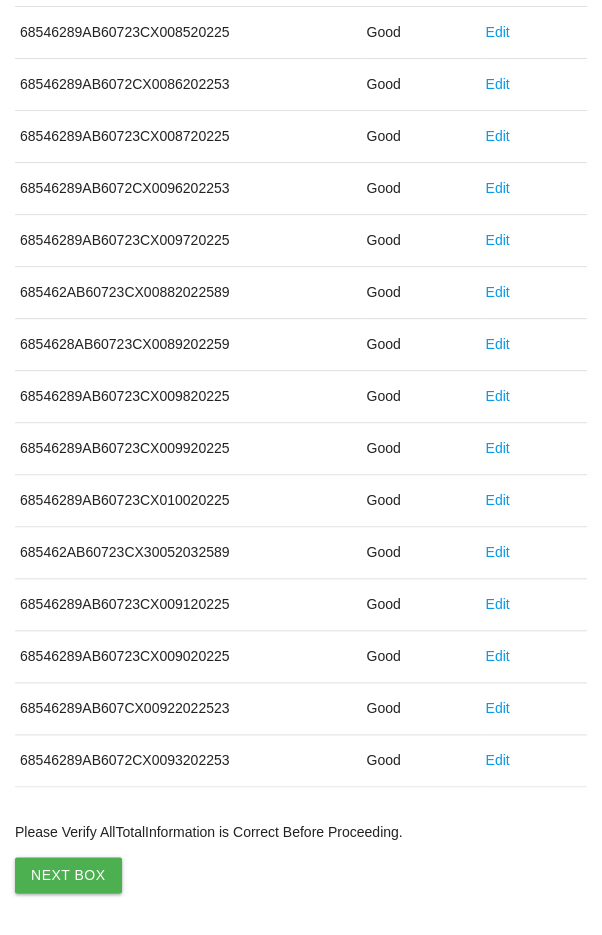
click at [67, 857] on button "Next Box" at bounding box center [68, 875] width 107 height 36
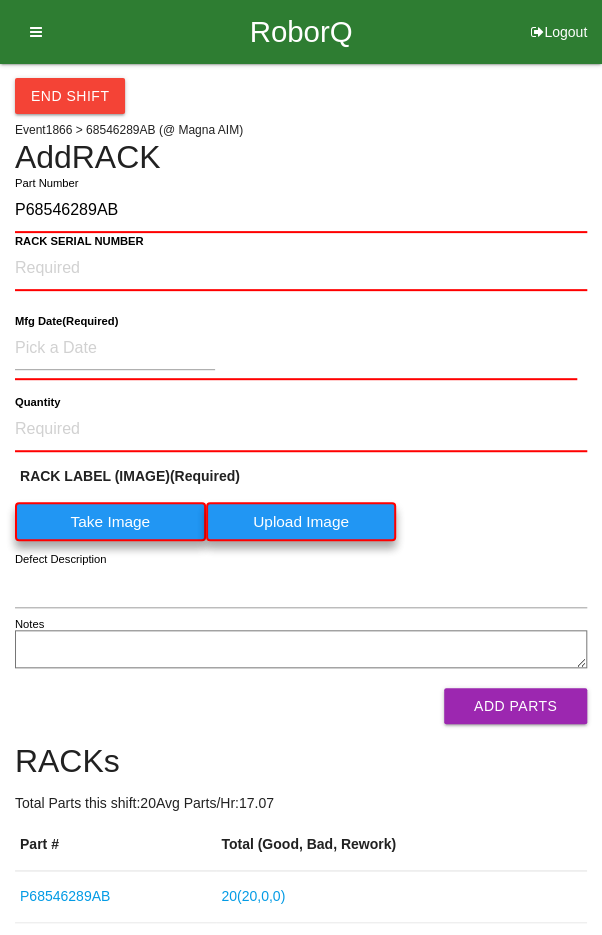
type input "P68546289AB"
click at [89, 507] on label "Take Image" at bounding box center [110, 521] width 191 height 39
click at [0, 0] on \(IMAGE\) "Take Image" at bounding box center [0, 0] width 0 height 0
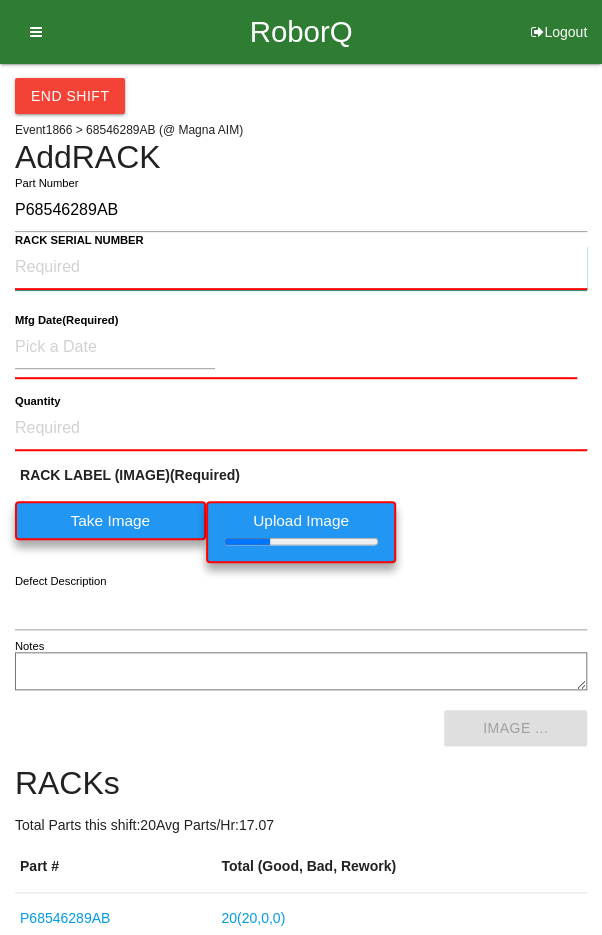
click at [52, 262] on NUMBER "RACK SERIAL NUMBER" at bounding box center [301, 268] width 572 height 44
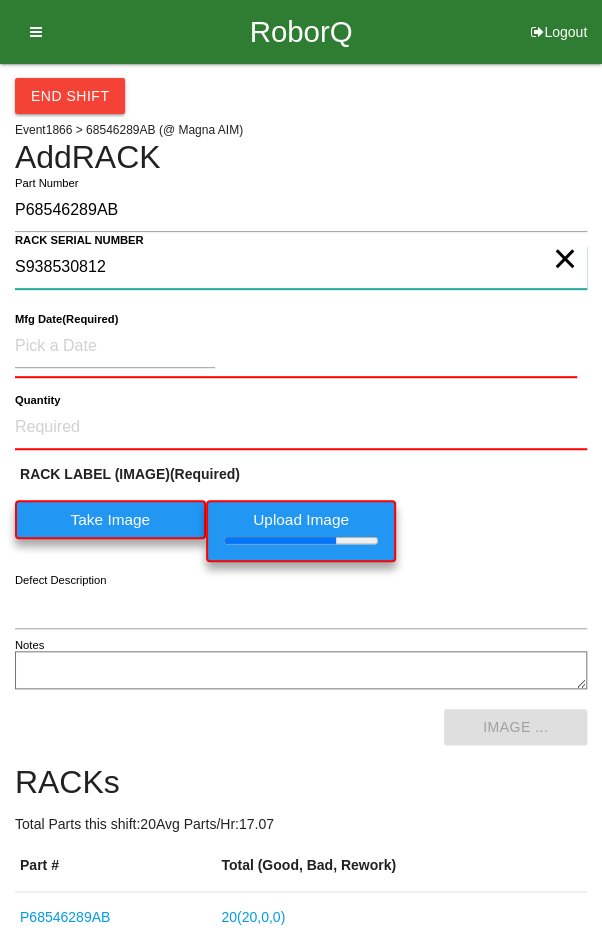
type NUMBER "S938530812"
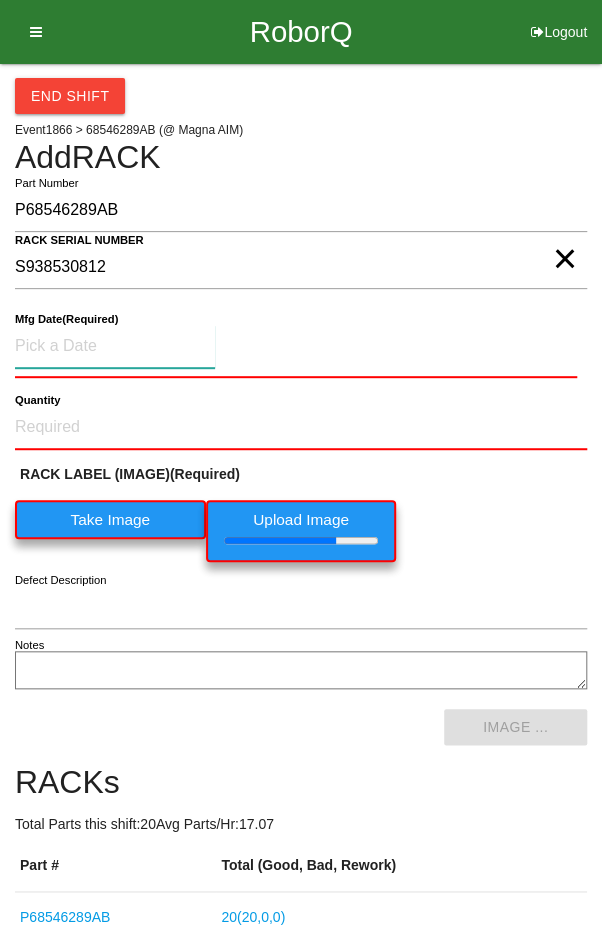
click at [69, 344] on input at bounding box center [115, 346] width 200 height 43
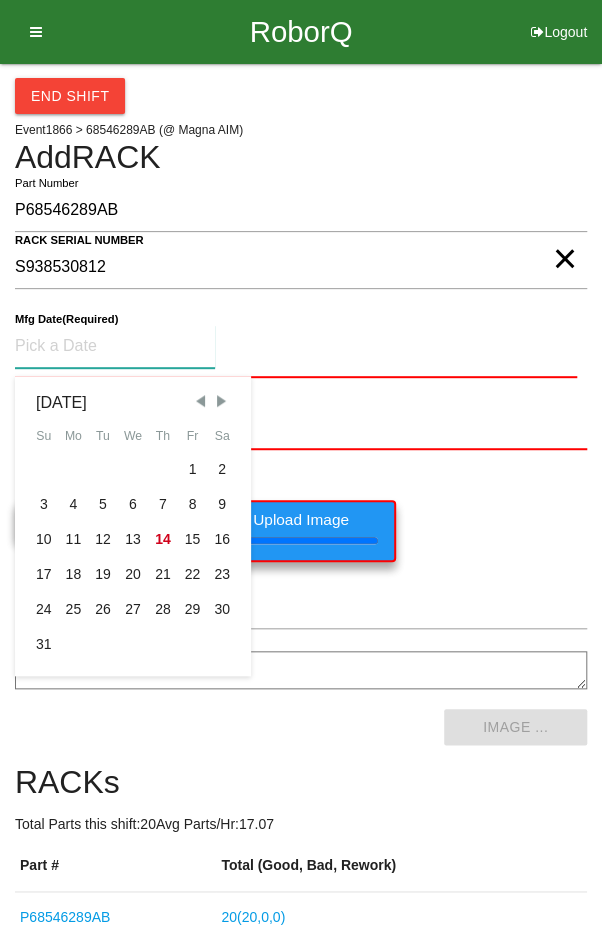
click at [197, 396] on span "Previous Month" at bounding box center [200, 401] width 18 height 18
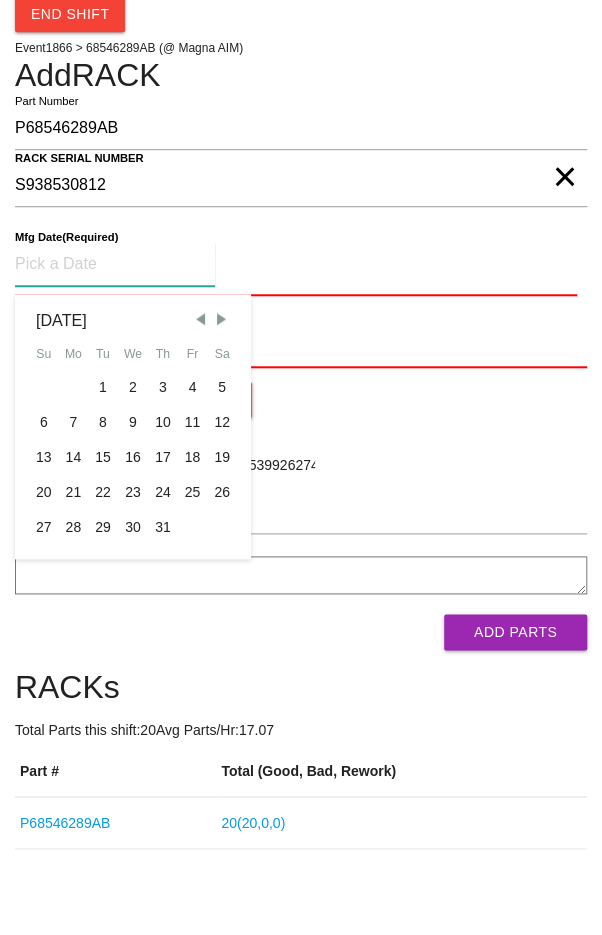
click at [105, 605] on div "29" at bounding box center [103, 609] width 30 height 35
type input "[DATE]"
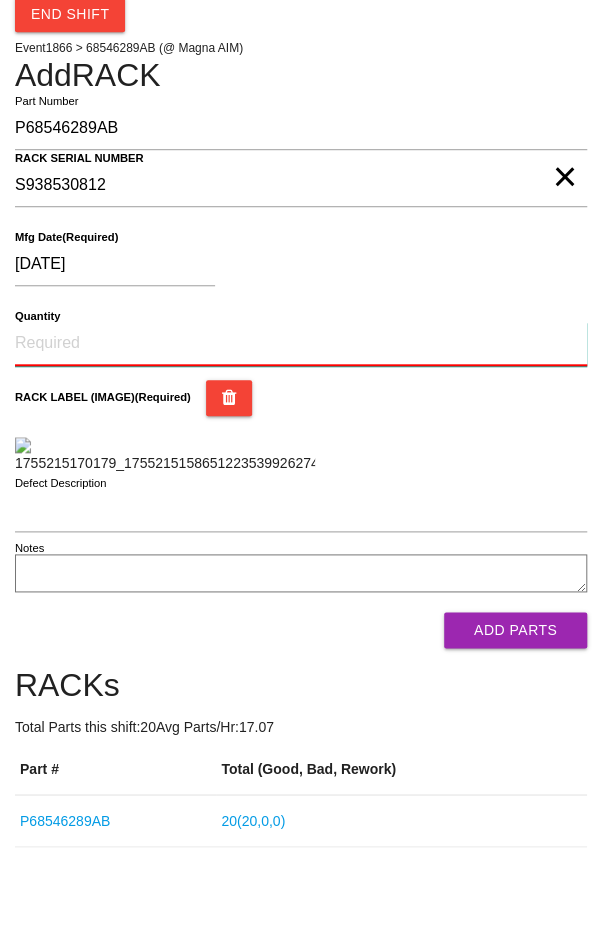
click at [354, 422] on input "Quantity" at bounding box center [301, 426] width 572 height 44
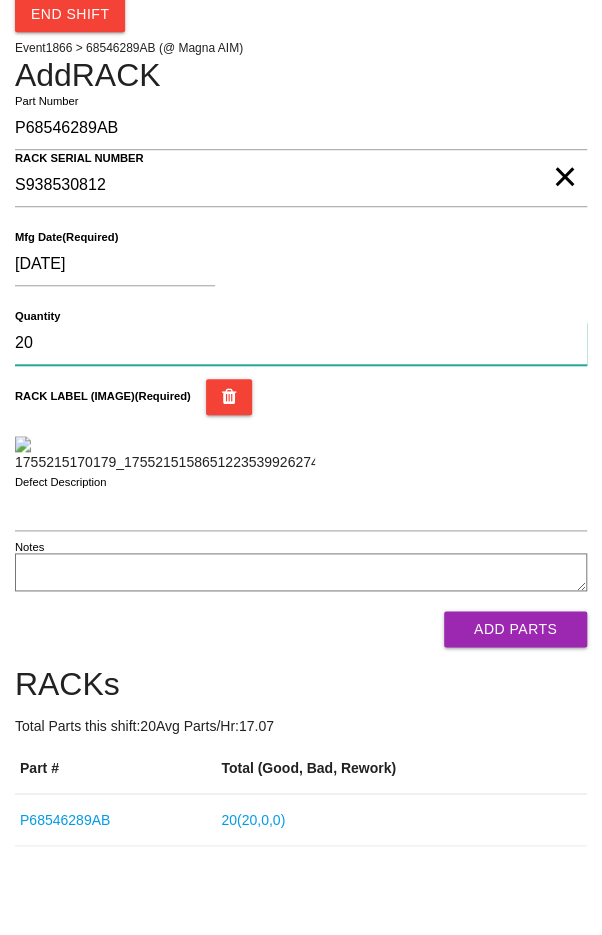
type input "20"
click at [502, 341] on div "[DATE]" at bounding box center [296, 350] width 562 height 51
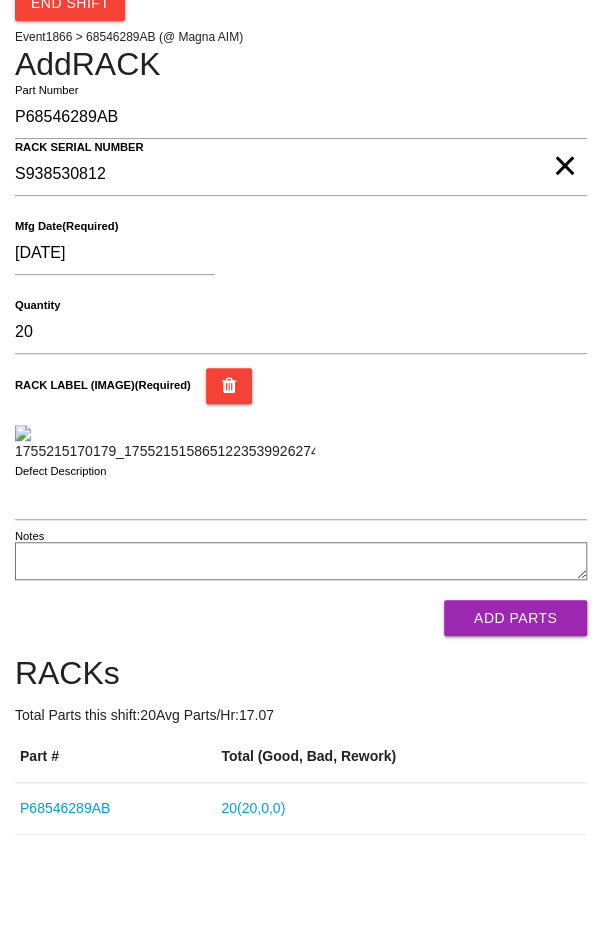
scroll to position [461, 0]
click at [516, 627] on button "Add Parts" at bounding box center [515, 618] width 143 height 36
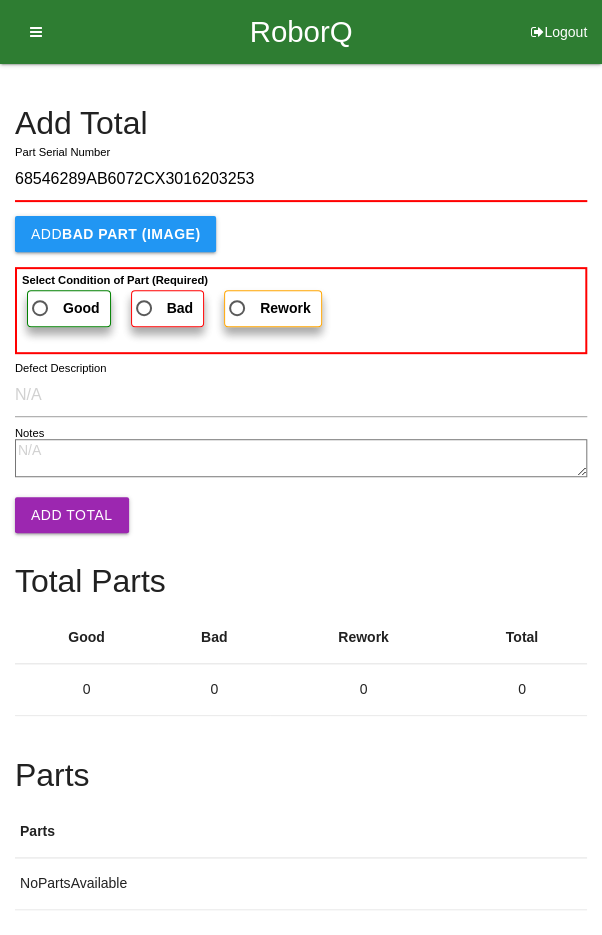
type input "68546289AB6072CX3016203253"
click at [63, 297] on span "Good" at bounding box center [64, 308] width 72 height 25
click at [41, 297] on input "Good" at bounding box center [34, 302] width 13 height 13
radio input "true"
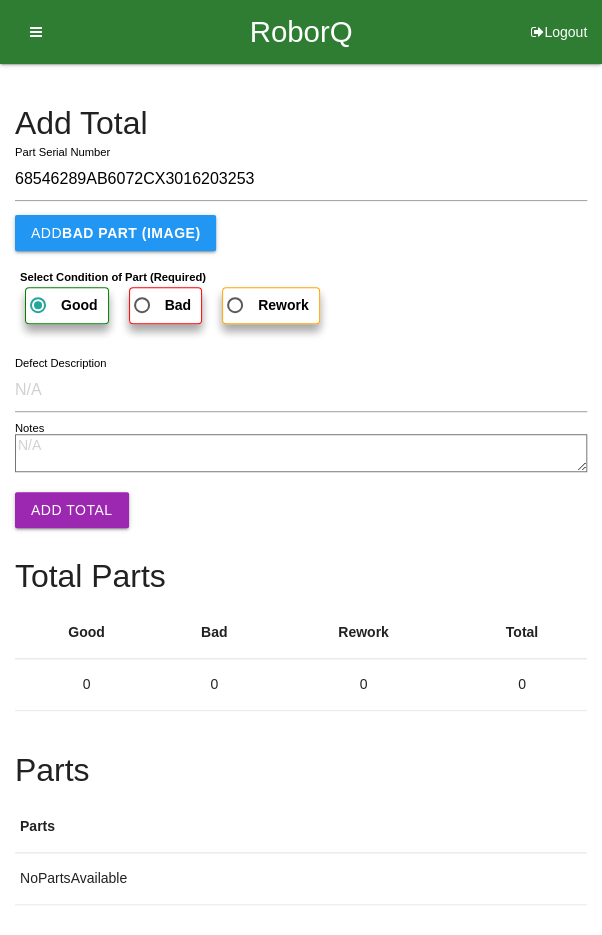
click at [59, 506] on button "Add Total" at bounding box center [72, 510] width 114 height 36
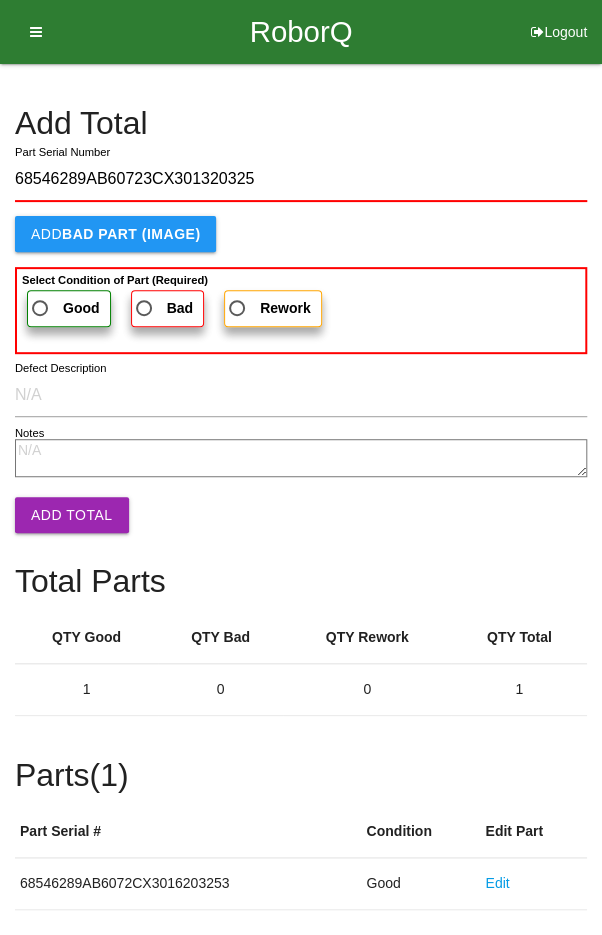
type input "68546289AB60723CX301320325"
click at [53, 280] on b "Select Condition of Part (Required)" at bounding box center [115, 280] width 186 height 12
click at [41, 296] on input "Good" at bounding box center [34, 302] width 13 height 13
radio input "true"
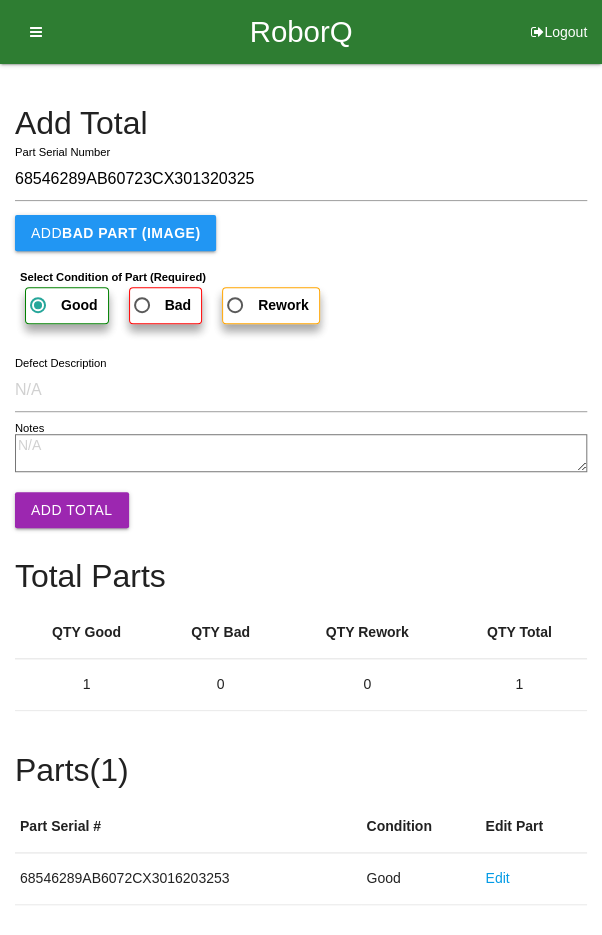
click at [72, 502] on button "Add Total" at bounding box center [72, 510] width 114 height 36
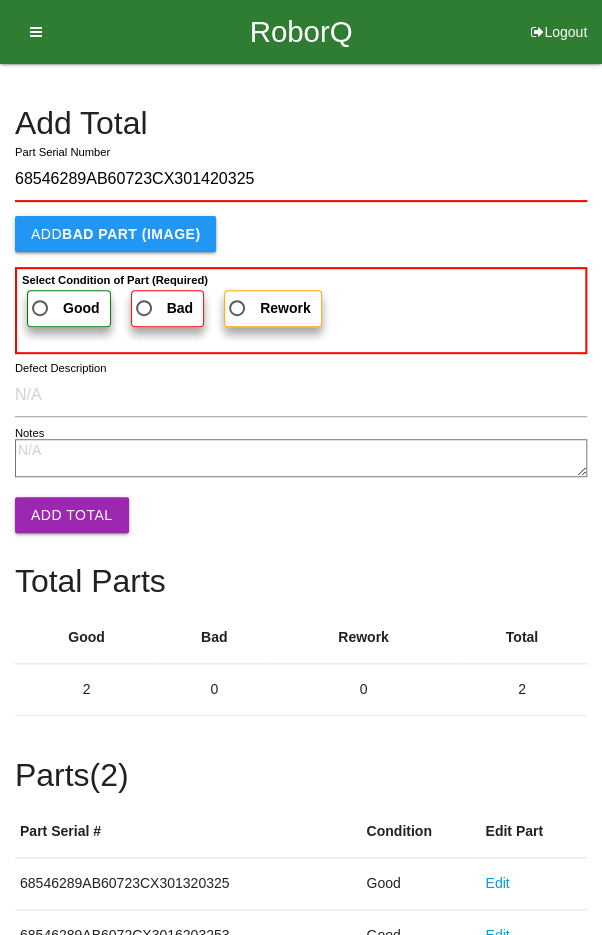
type input "68546289AB60723CX301420325"
click at [54, 307] on span "Good" at bounding box center [64, 308] width 72 height 25
click at [41, 307] on input "Good" at bounding box center [34, 302] width 13 height 13
radio input "true"
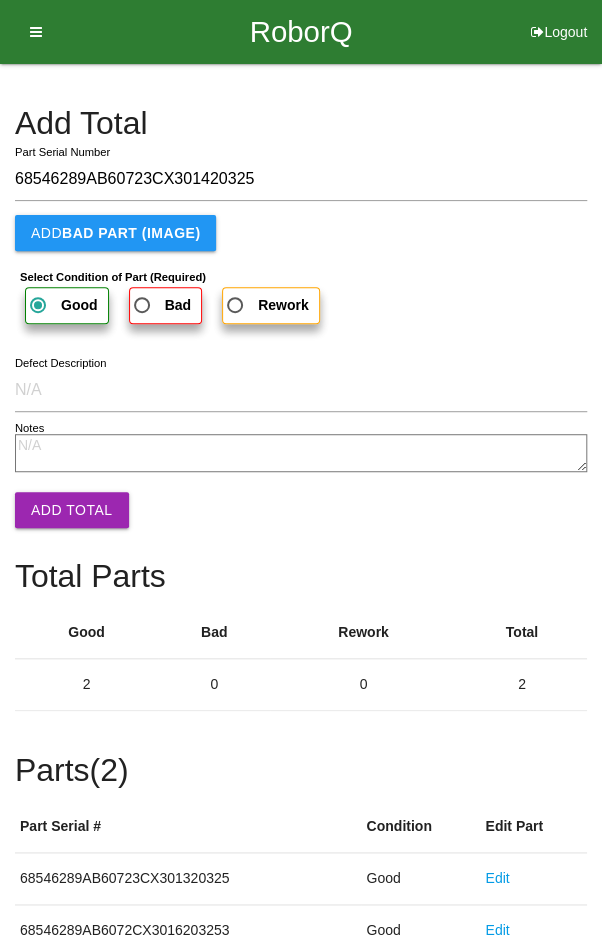
click at [67, 508] on button "Add Total" at bounding box center [72, 510] width 114 height 36
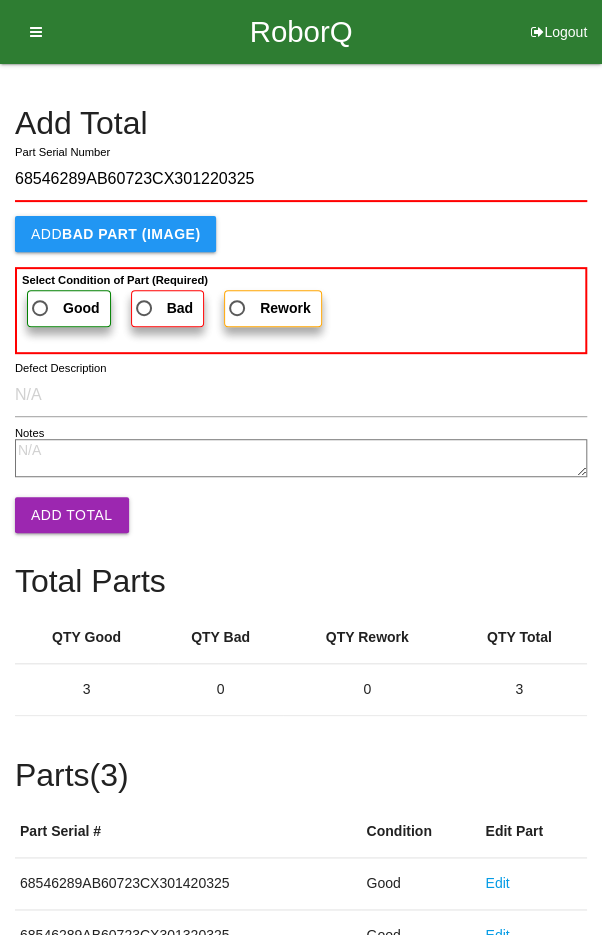
type input "68546289AB60723CX301220325"
click at [57, 301] on span "Good" at bounding box center [64, 308] width 72 height 25
click at [41, 301] on input "Good" at bounding box center [34, 302] width 13 height 13
radio input "true"
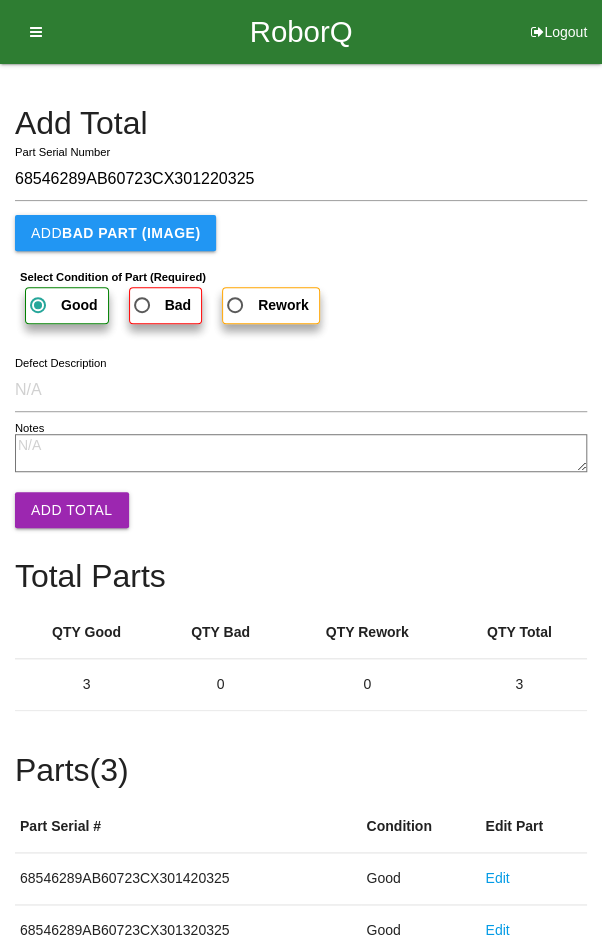
click at [69, 507] on button "Add Total" at bounding box center [72, 510] width 114 height 36
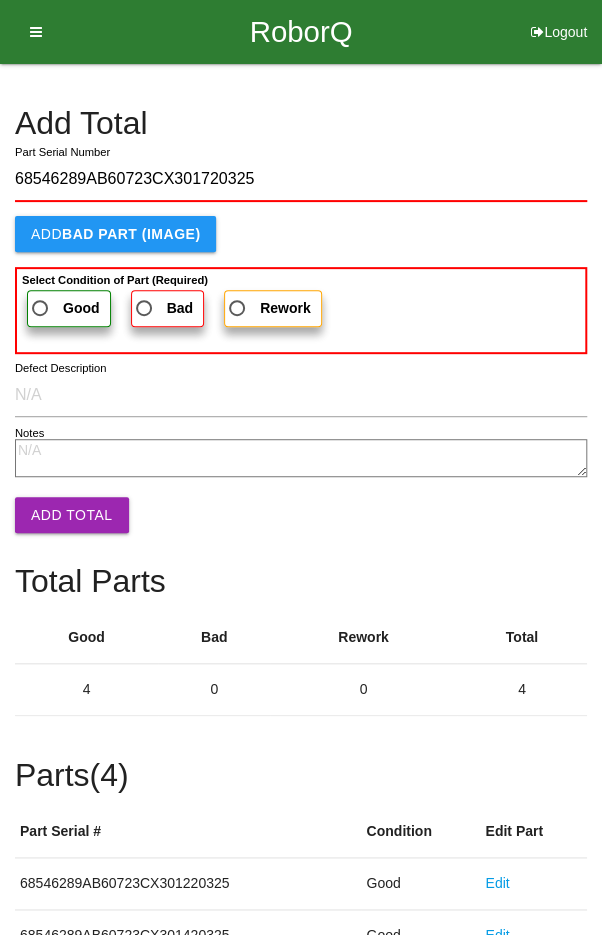
type input "68546289AB60723CX301720325"
click at [64, 296] on span "Good" at bounding box center [64, 308] width 72 height 25
click at [41, 296] on input "Good" at bounding box center [34, 302] width 13 height 13
radio input "true"
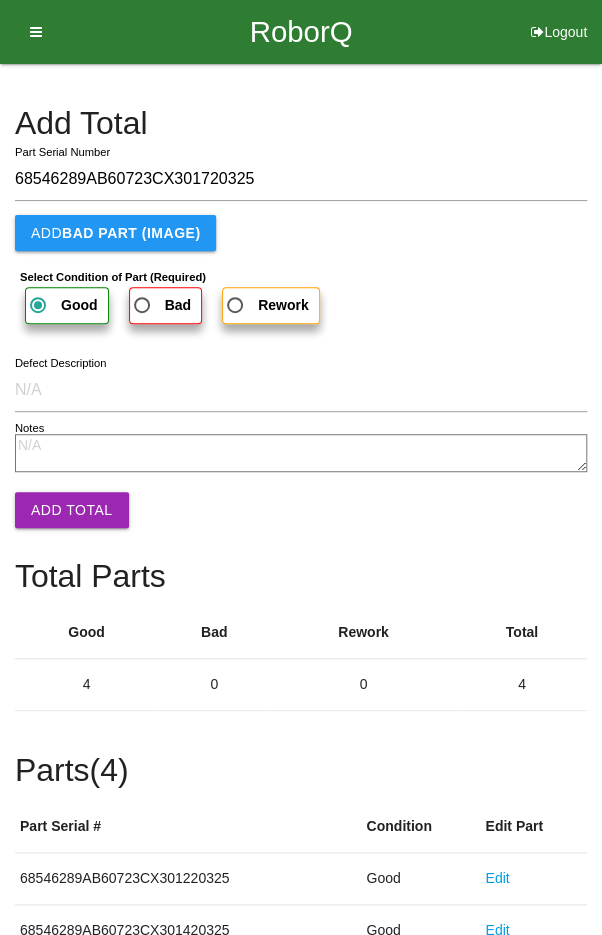
click at [57, 513] on button "Add Total" at bounding box center [72, 510] width 114 height 36
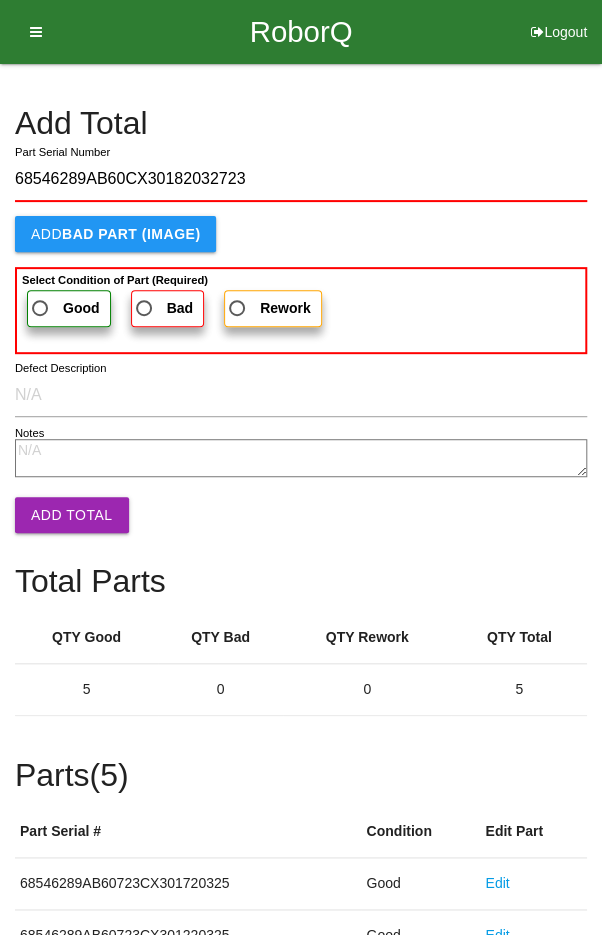
type input "68546289AB60CX301820325723"
click at [60, 296] on span "Good" at bounding box center [64, 308] width 72 height 25
click at [41, 296] on input "Good" at bounding box center [34, 302] width 13 height 13
radio input "true"
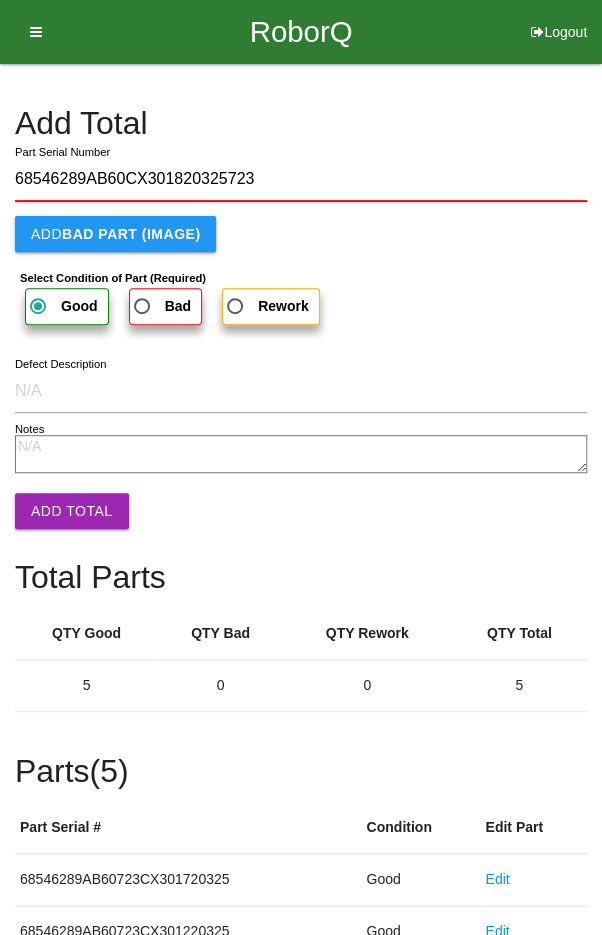
click at [61, 494] on button "Add Total" at bounding box center [72, 511] width 114 height 36
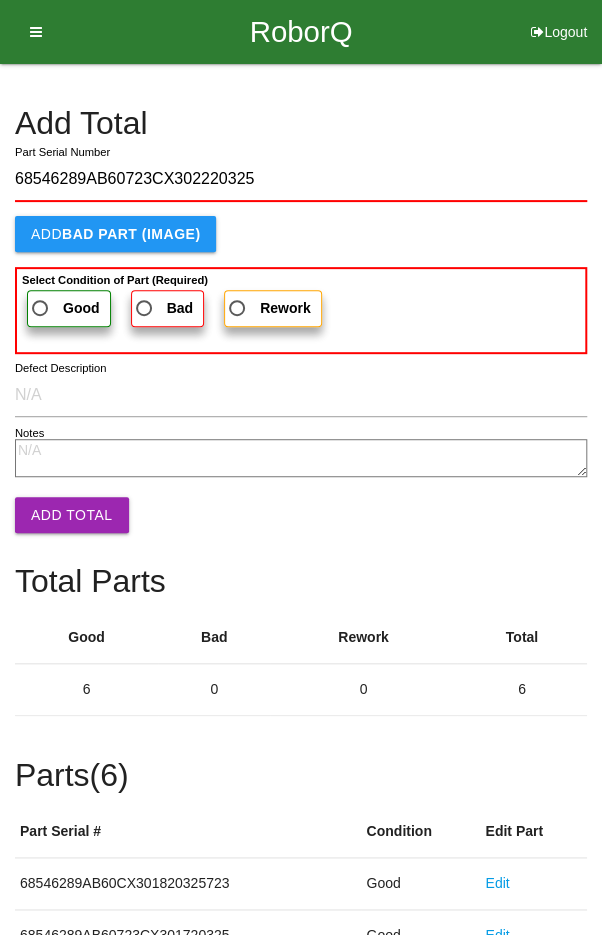
type input "68546289AB60723CX302220325"
click at [55, 305] on span "Good" at bounding box center [64, 308] width 72 height 25
click at [41, 305] on input "Good" at bounding box center [34, 302] width 13 height 13
radio input "true"
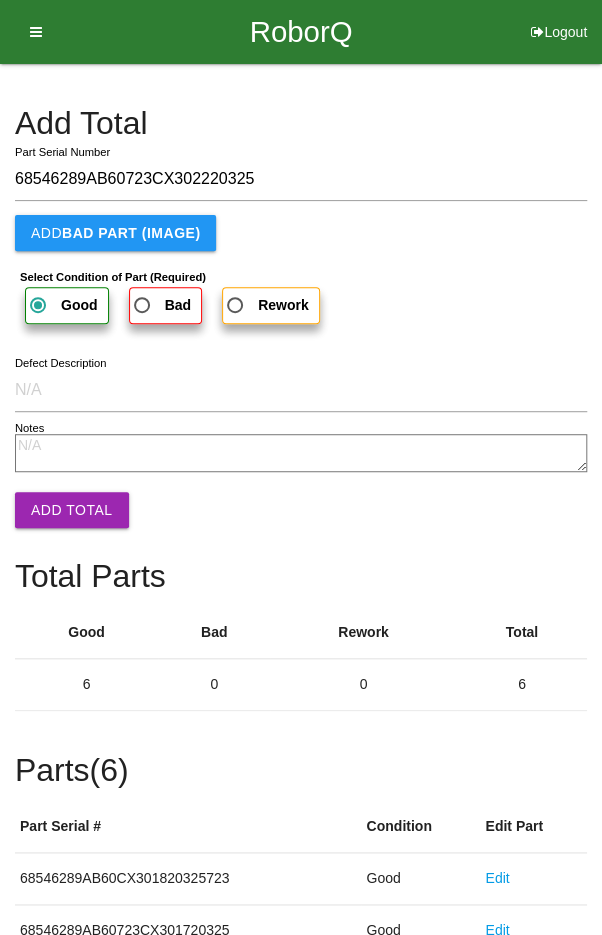
click at [69, 504] on button "Add Total" at bounding box center [72, 510] width 114 height 36
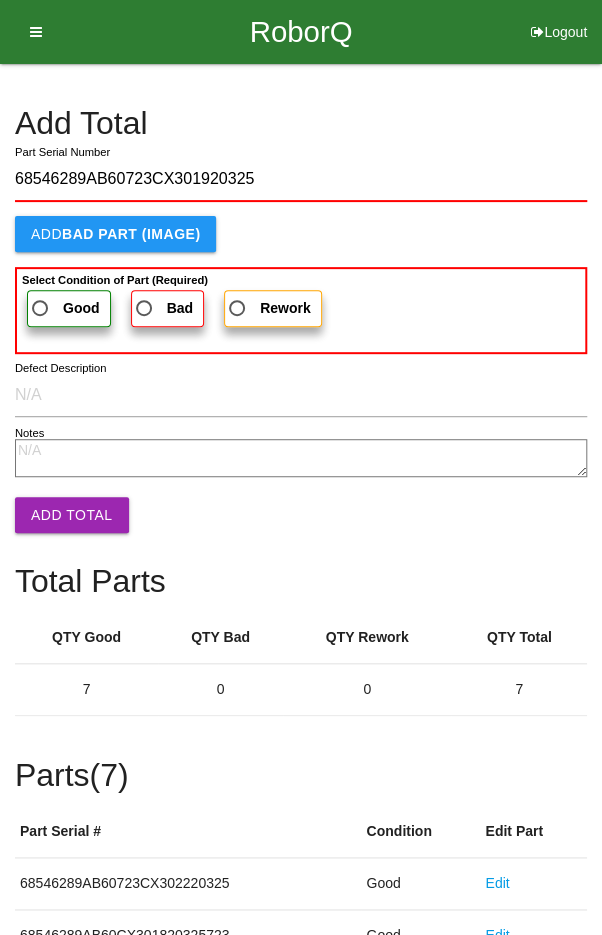
type input "68546289AB60723CX301920325"
click at [57, 300] on span "Good" at bounding box center [64, 308] width 72 height 25
click at [41, 300] on input "Good" at bounding box center [34, 302] width 13 height 13
radio input "true"
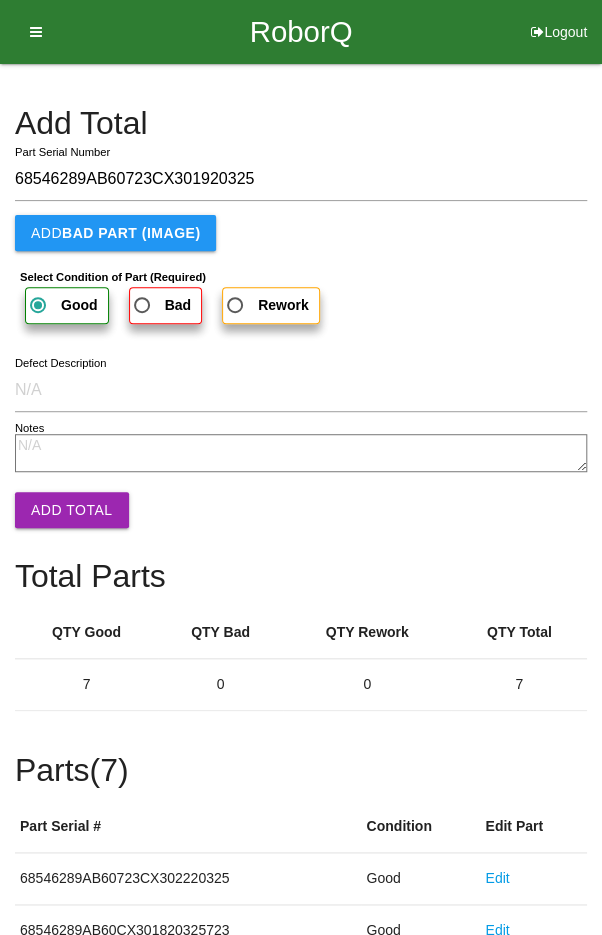
click at [59, 506] on button "Add Total" at bounding box center [72, 510] width 114 height 36
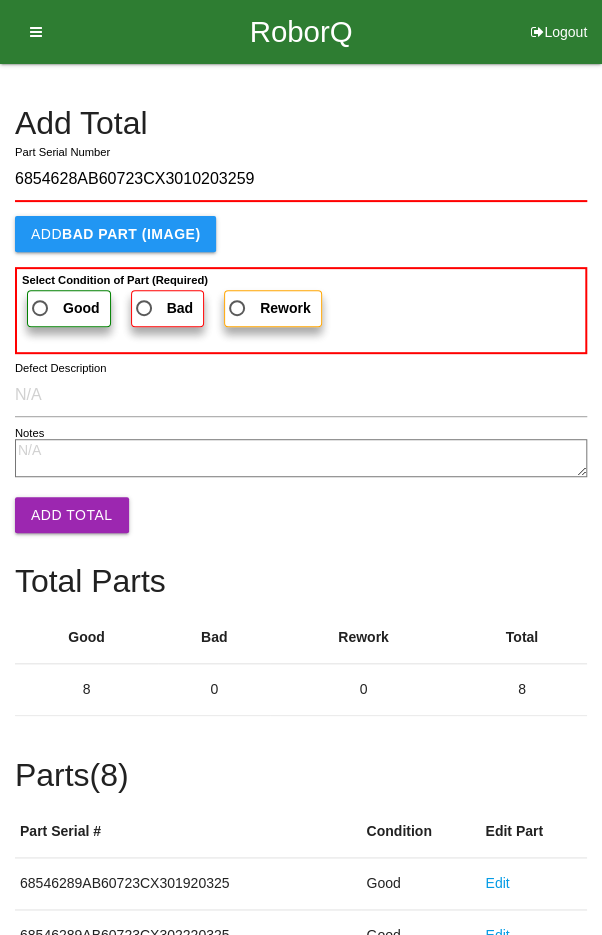
type input "6854628AB60723CX3010203259"
click at [57, 303] on span "Good" at bounding box center [64, 308] width 72 height 25
click at [41, 303] on input "Good" at bounding box center [34, 302] width 13 height 13
radio input "true"
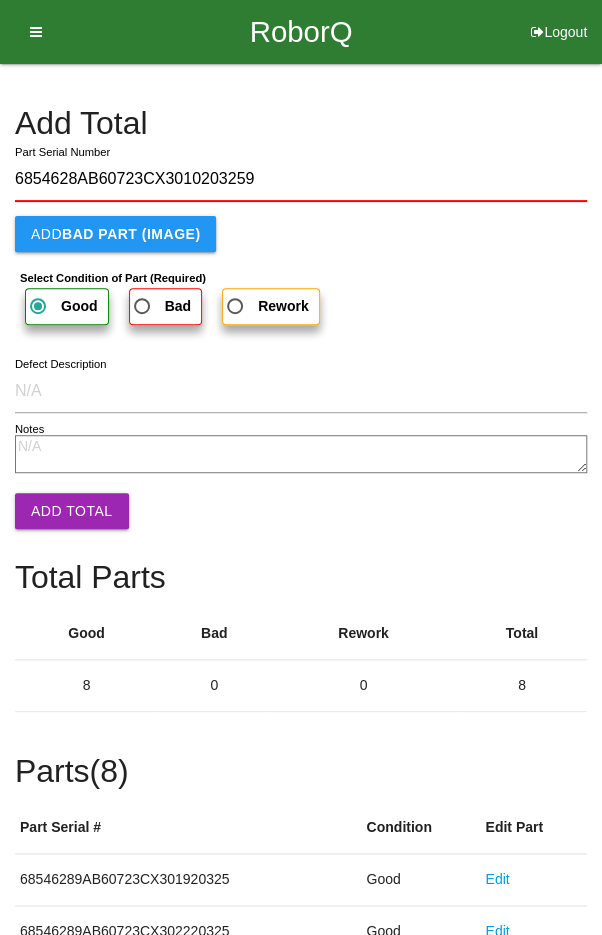
click at [62, 495] on button "Add Total" at bounding box center [72, 511] width 114 height 36
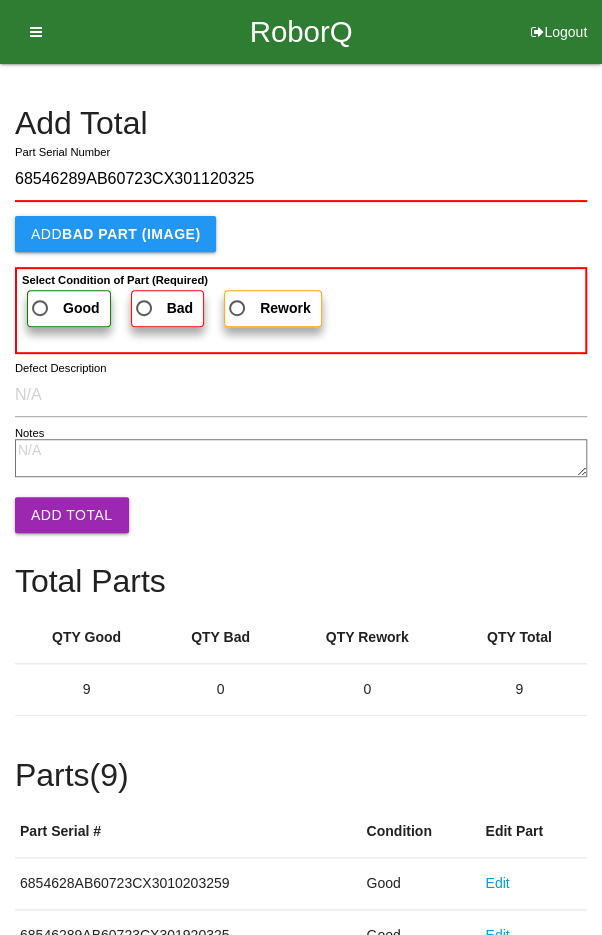
type input "68546289AB60723CX301120325"
click at [59, 302] on span "Good" at bounding box center [64, 308] width 72 height 25
click at [41, 302] on input "Good" at bounding box center [34, 302] width 13 height 13
radio input "true"
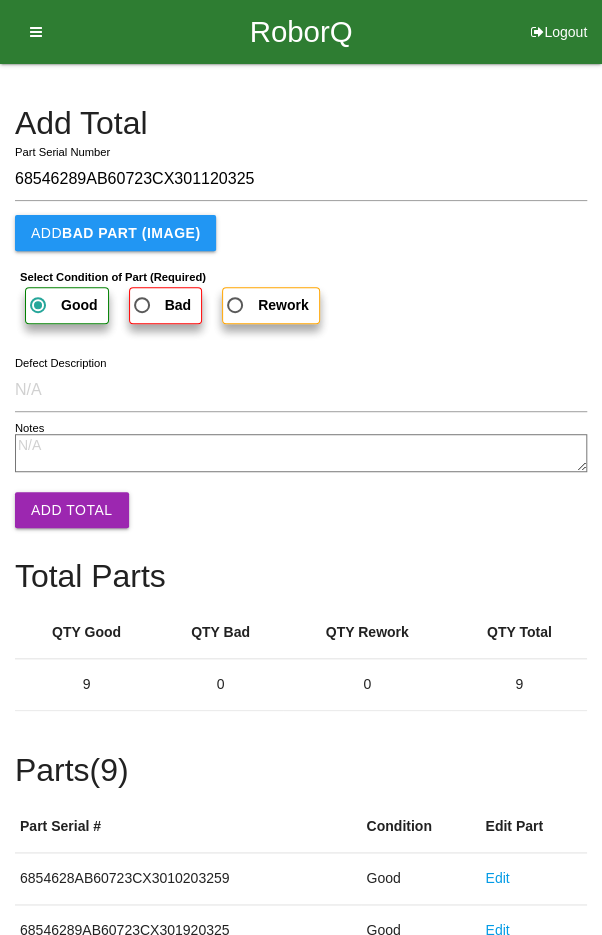
click at [73, 494] on button "Add Total" at bounding box center [72, 510] width 114 height 36
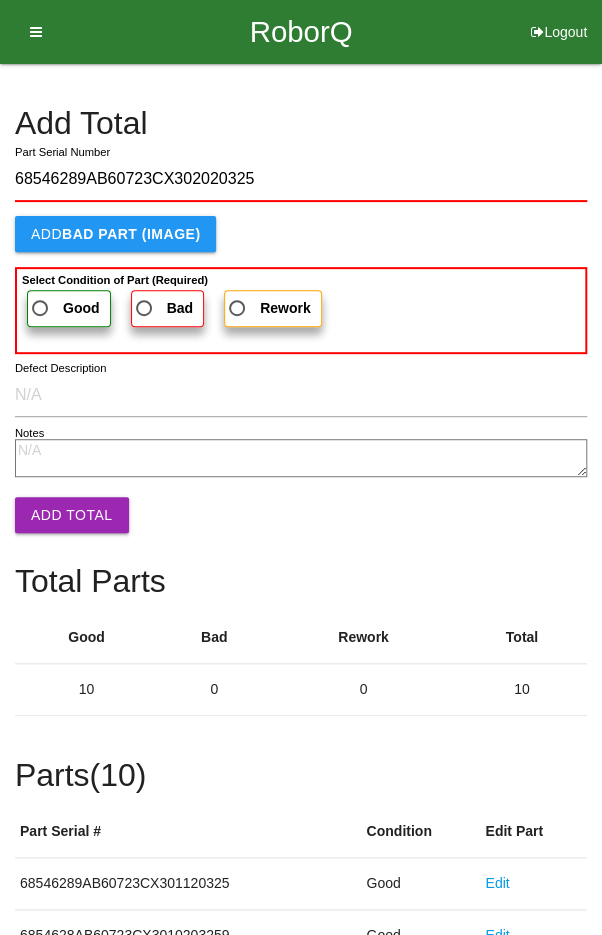
type input "68546289AB60723CX302020325"
click at [53, 292] on label "Good" at bounding box center [69, 308] width 84 height 37
click at [41, 296] on input "Good" at bounding box center [34, 302] width 13 height 13
radio input "true"
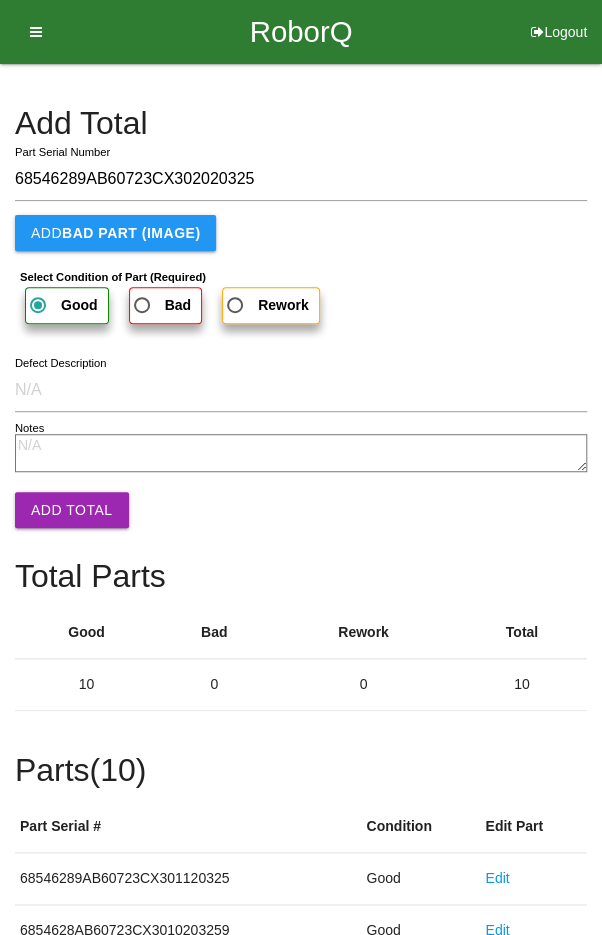
click at [62, 514] on button "Add Total" at bounding box center [72, 510] width 114 height 36
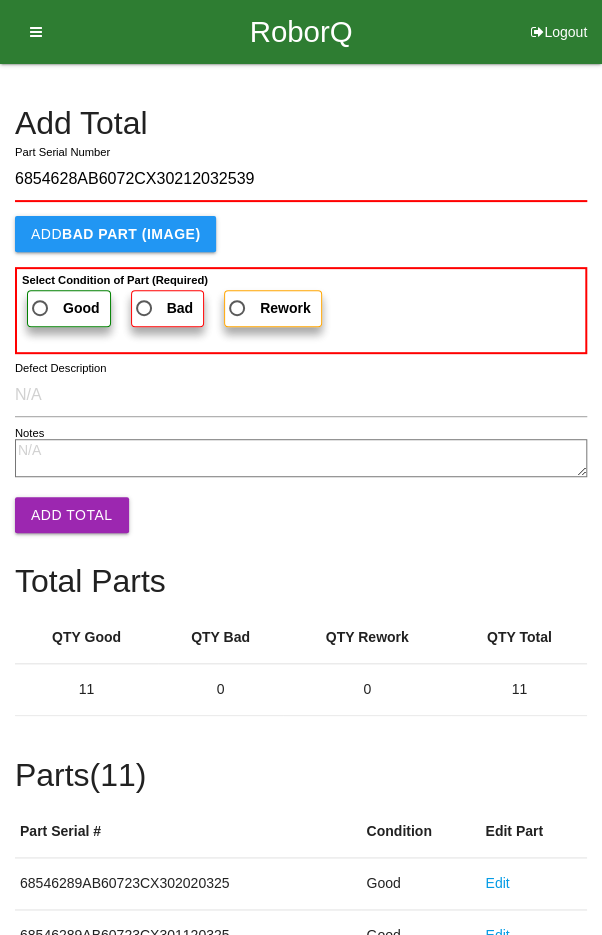
type input "6854628AB6072CX30212032539"
click at [55, 304] on span "Good" at bounding box center [64, 308] width 72 height 25
click at [41, 304] on input "Good" at bounding box center [34, 302] width 13 height 13
radio input "true"
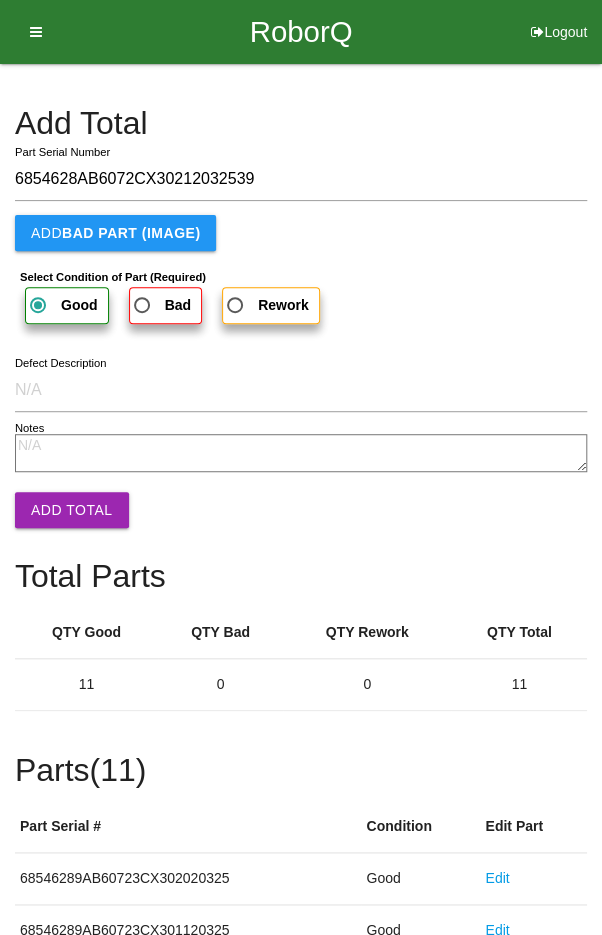
click at [59, 501] on button "Add Total" at bounding box center [72, 510] width 114 height 36
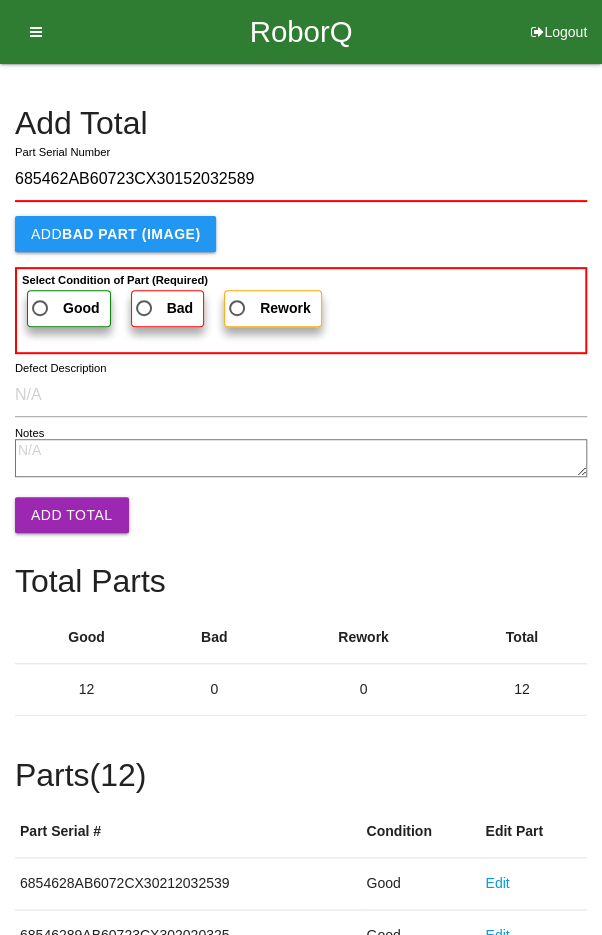
type input "685462AB60723CX30152032589"
click at [54, 292] on label "Good" at bounding box center [69, 308] width 84 height 37
click at [41, 296] on input "Good" at bounding box center [34, 302] width 13 height 13
radio input "true"
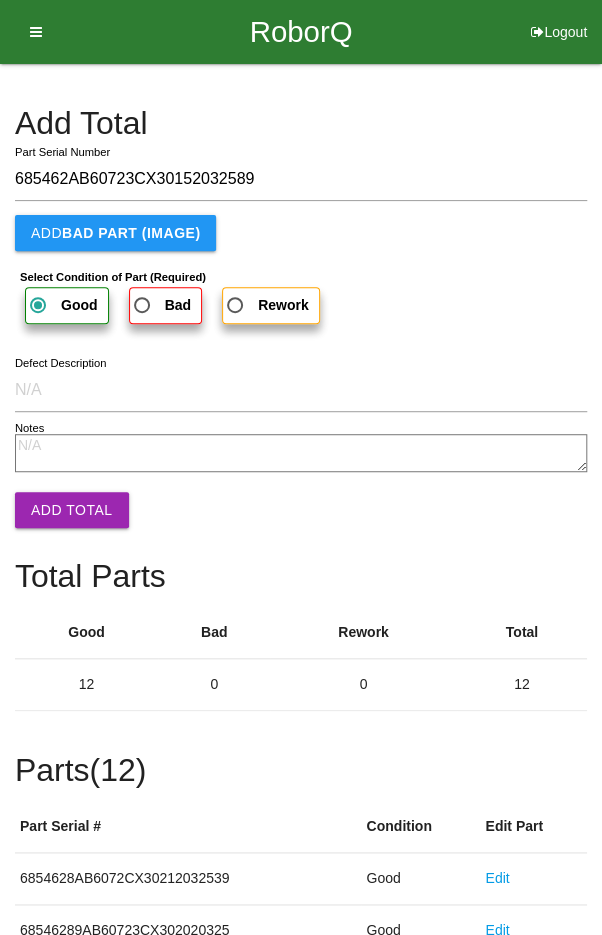
click at [63, 518] on button "Add Total" at bounding box center [72, 510] width 114 height 36
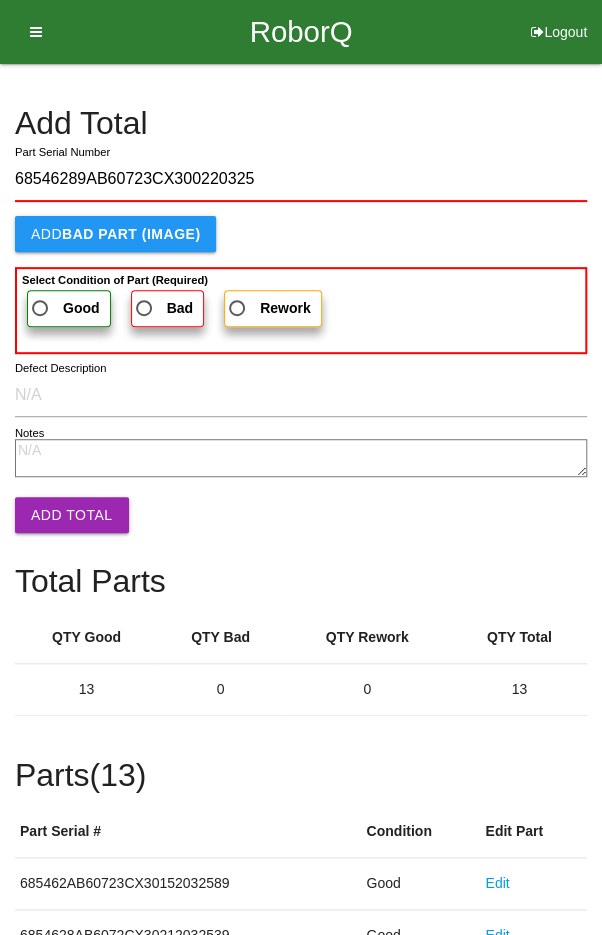
type input "68546289AB60723CX300220325"
click at [53, 296] on span "Good" at bounding box center [64, 308] width 72 height 25
click at [41, 296] on input "Good" at bounding box center [34, 302] width 13 height 13
radio input "true"
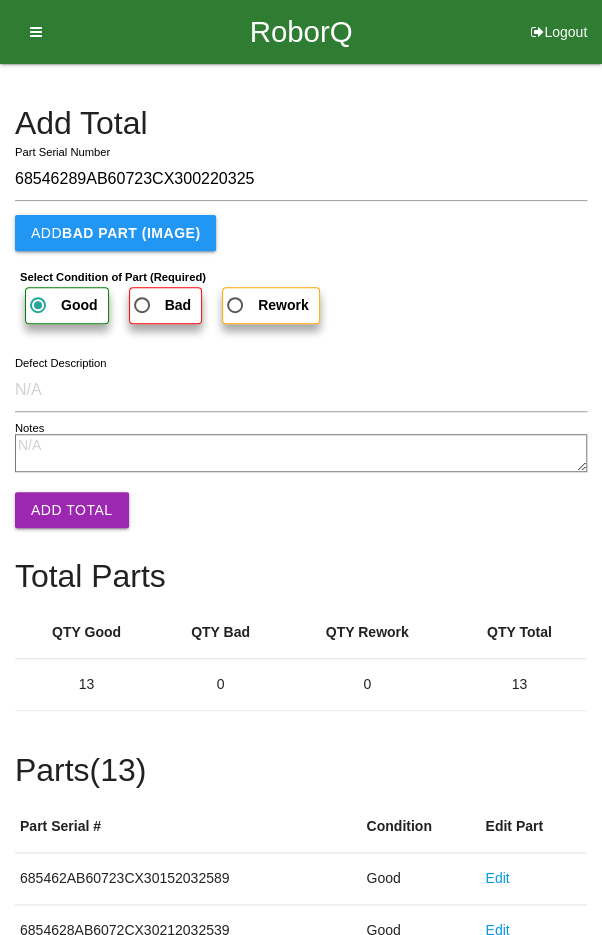
click at [63, 501] on button "Add Total" at bounding box center [72, 510] width 114 height 36
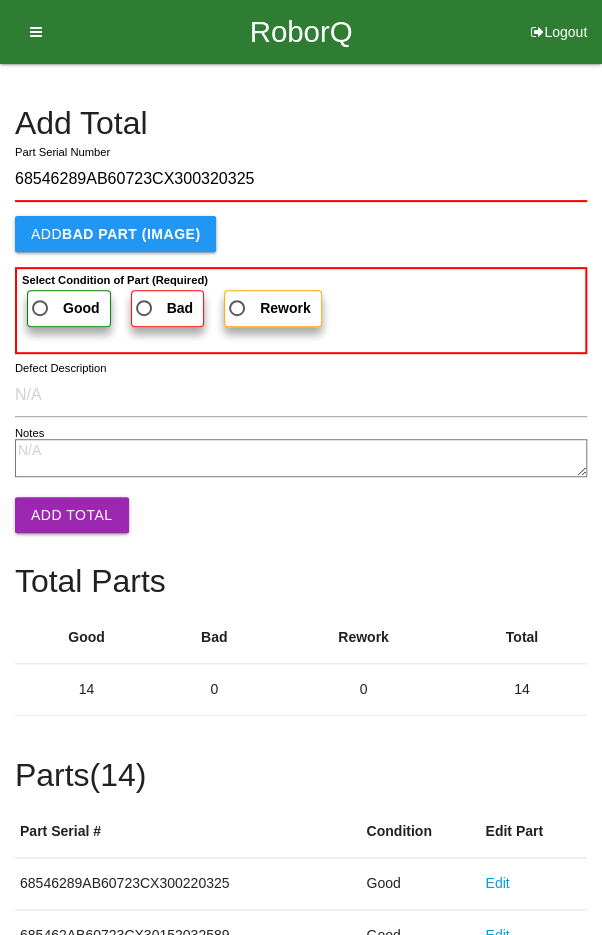
type input "68546289AB60723CX300320325"
click at [43, 298] on span "Good" at bounding box center [64, 308] width 72 height 25
click at [41, 298] on input "Good" at bounding box center [34, 302] width 13 height 13
radio input "true"
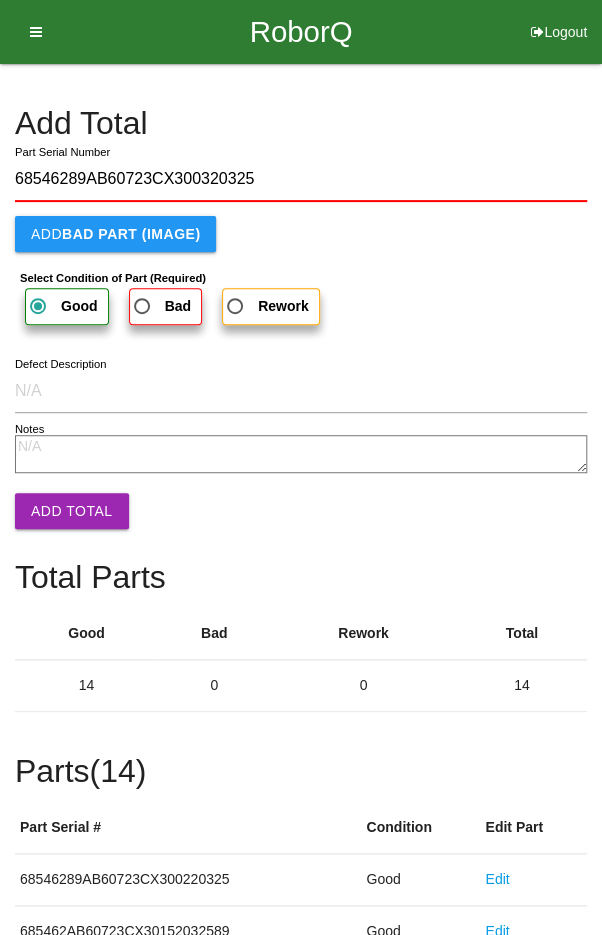
click at [59, 495] on button "Add Total" at bounding box center [72, 511] width 114 height 36
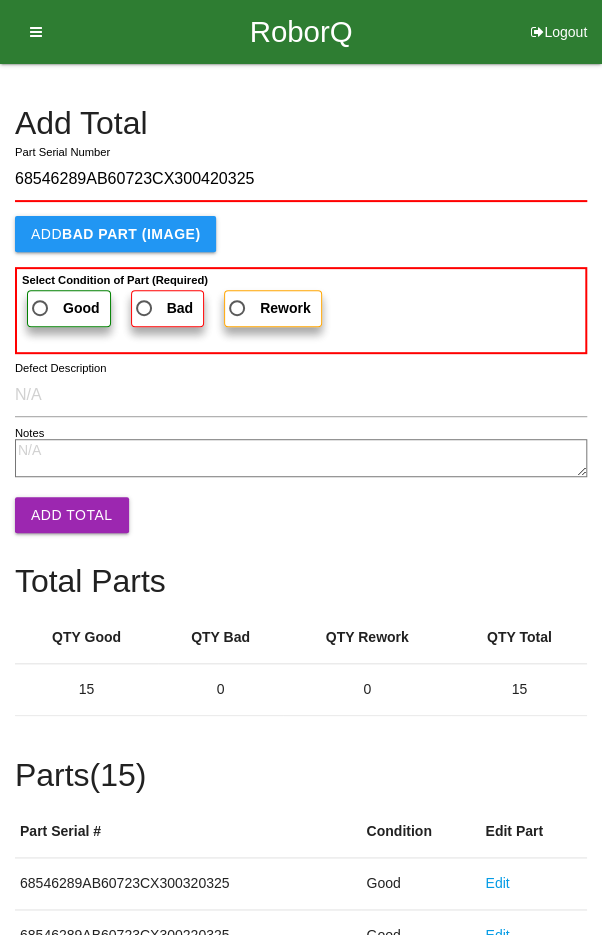
type input "68546289AB60723CX300420325"
click at [50, 297] on span "Good" at bounding box center [64, 308] width 72 height 25
click at [41, 297] on input "Good" at bounding box center [34, 302] width 13 height 13
radio input "true"
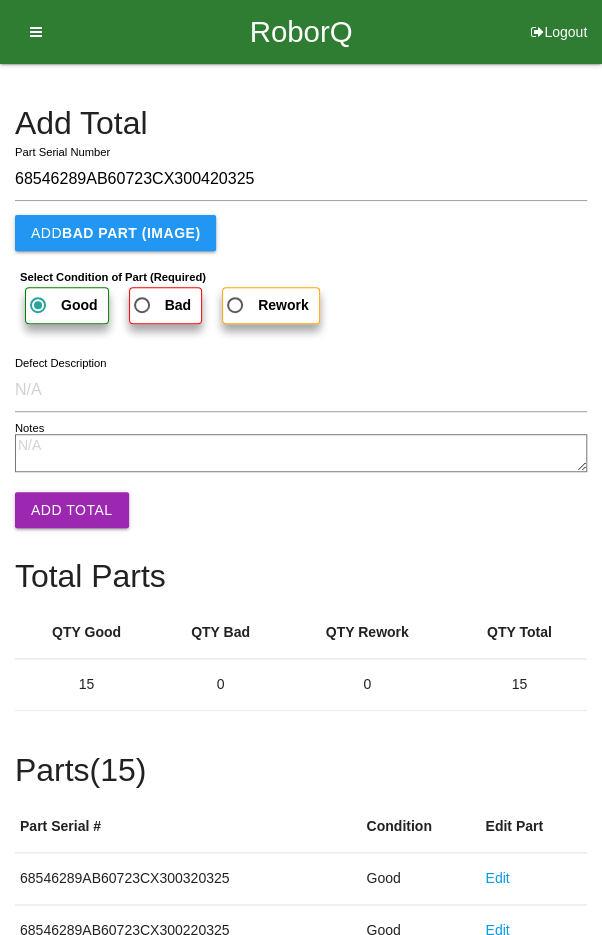
click at [74, 507] on button "Add Total" at bounding box center [72, 510] width 114 height 36
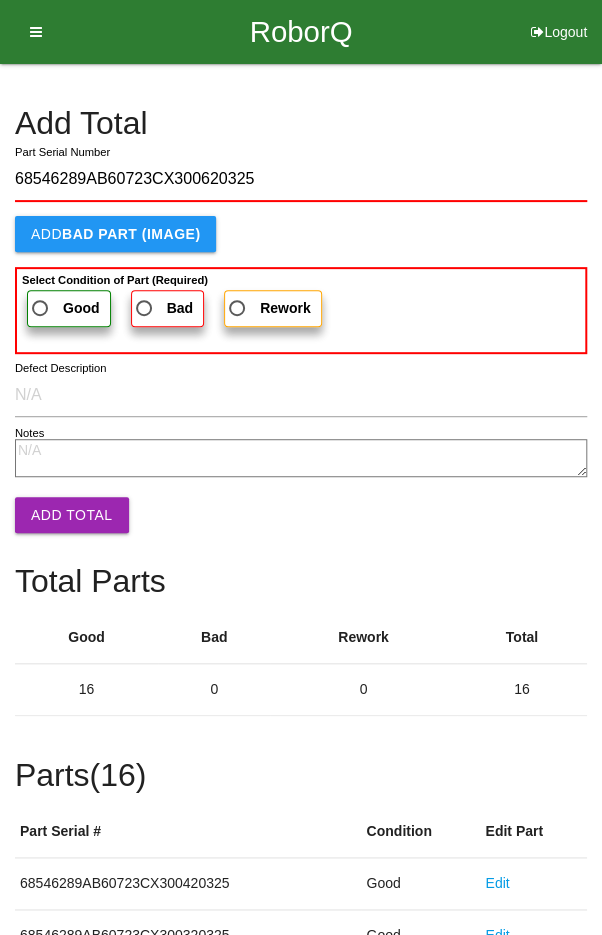
type input "68546289AB60723CX300620325"
click at [48, 304] on span "Good" at bounding box center [64, 308] width 72 height 25
click at [41, 304] on input "Good" at bounding box center [34, 302] width 13 height 13
radio input "true"
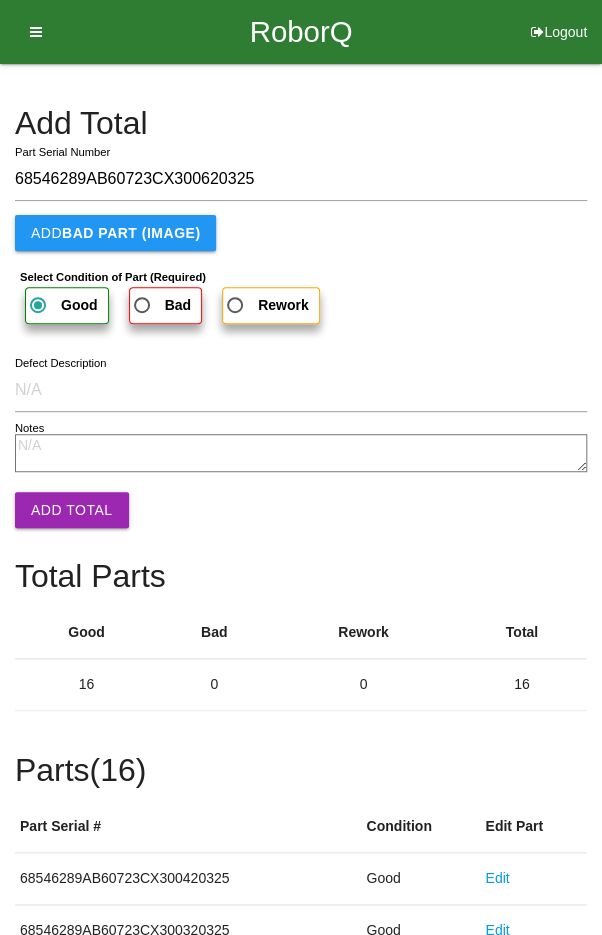
click at [66, 517] on button "Add Total" at bounding box center [72, 510] width 114 height 36
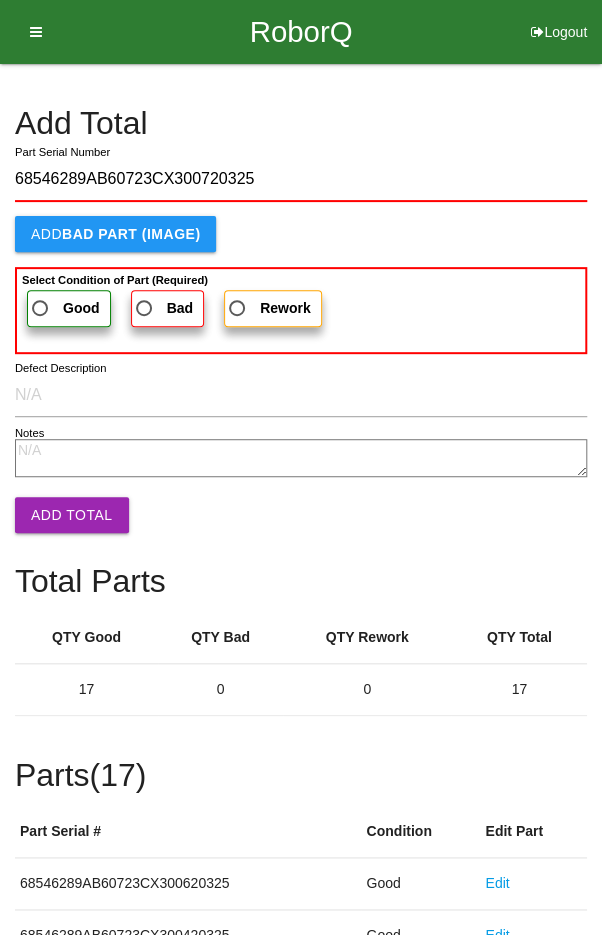
type input "68546289AB60723CX300720325"
click at [54, 292] on label "Good" at bounding box center [69, 308] width 84 height 37
click at [41, 296] on input "Good" at bounding box center [34, 302] width 13 height 13
radio input "true"
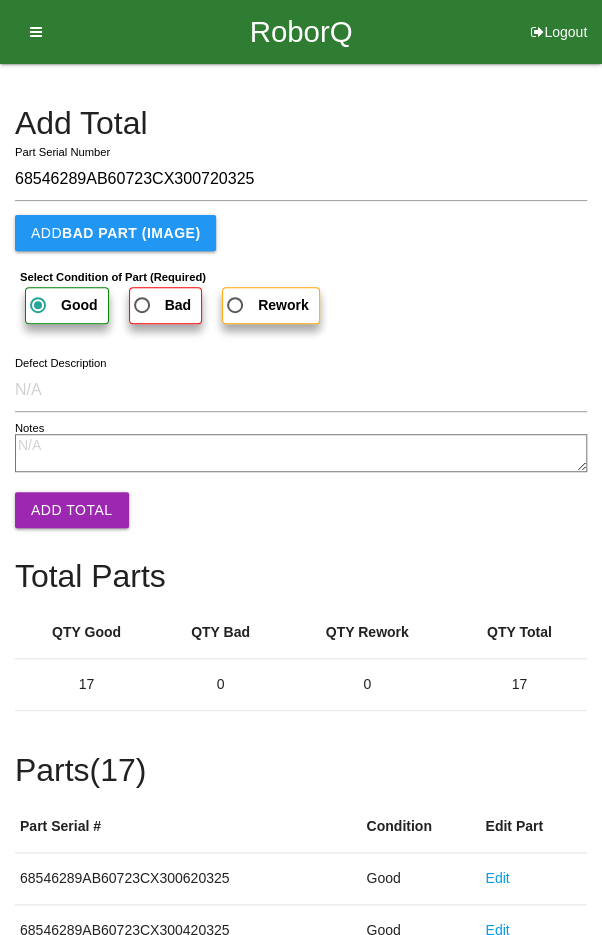
click at [67, 516] on button "Add Total" at bounding box center [72, 510] width 114 height 36
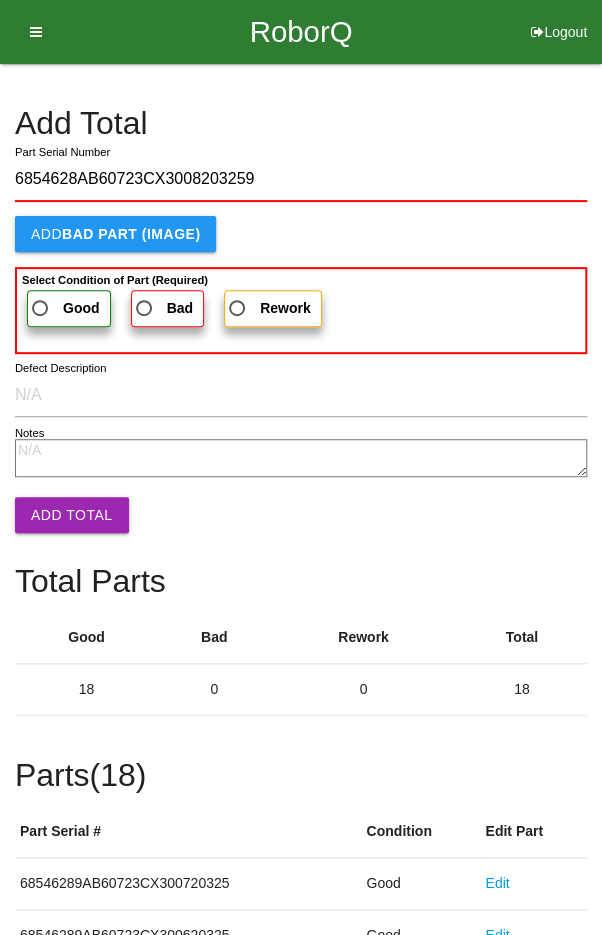
type input "6854628AB60723CX3008203259"
click at [66, 301] on b "Good" at bounding box center [81, 308] width 37 height 16
click at [41, 301] on input "Good" at bounding box center [34, 302] width 13 height 13
radio input "true"
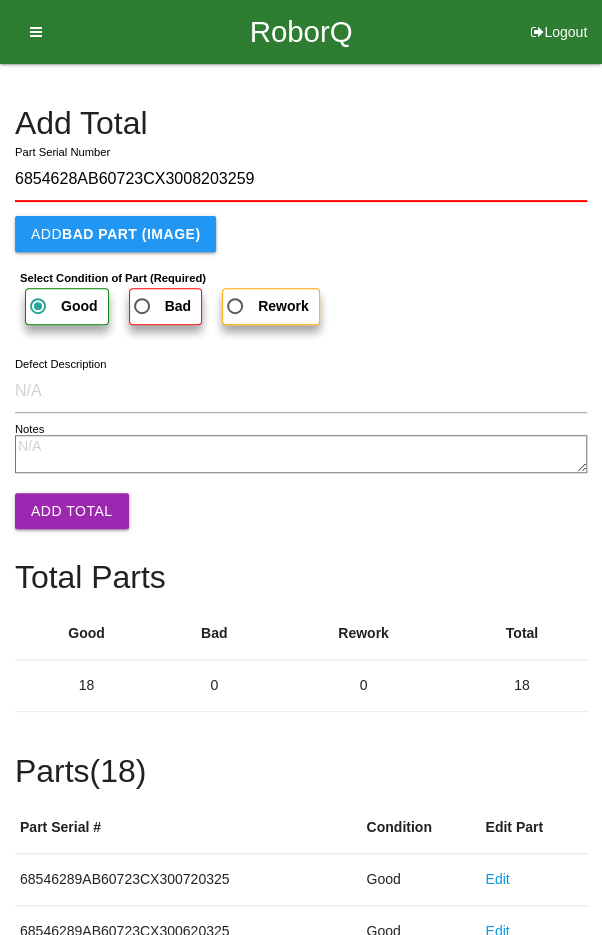
click at [67, 509] on button "Add Total" at bounding box center [72, 511] width 114 height 36
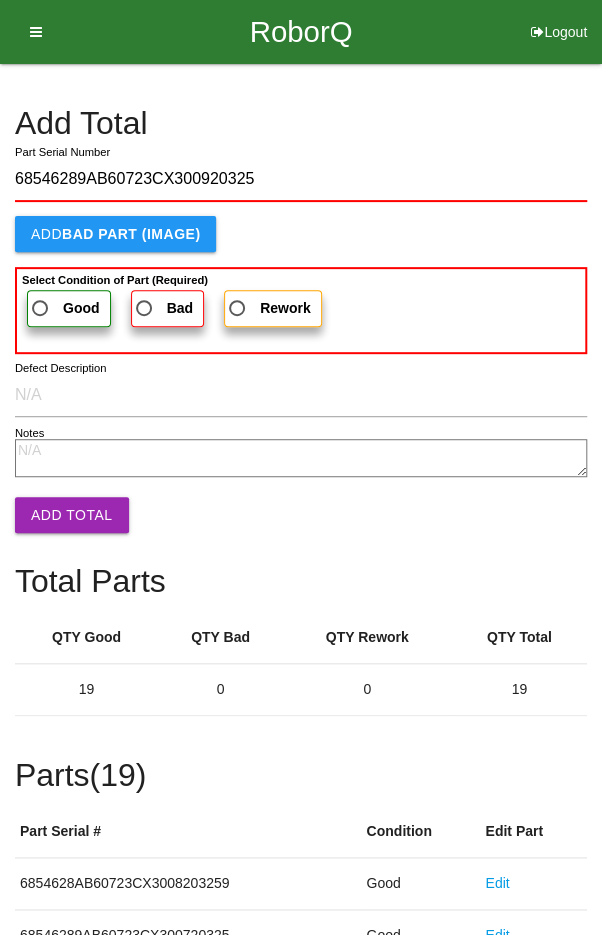
type input "68546289AB60723CX300920325"
click at [60, 299] on span "Good" at bounding box center [64, 308] width 72 height 25
click at [41, 299] on input "Good" at bounding box center [34, 302] width 13 height 13
radio input "true"
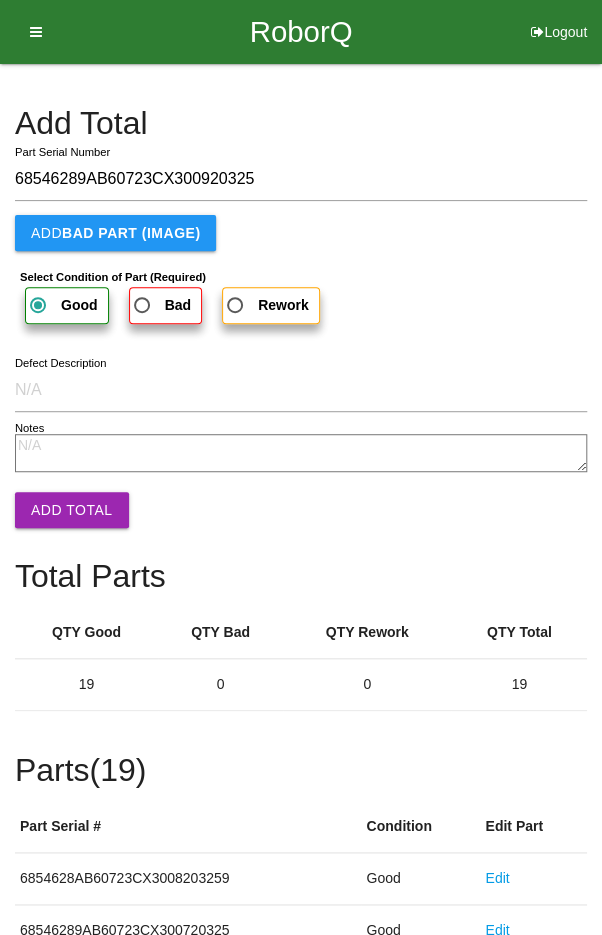
click at [63, 509] on button "Add Total" at bounding box center [72, 510] width 114 height 36
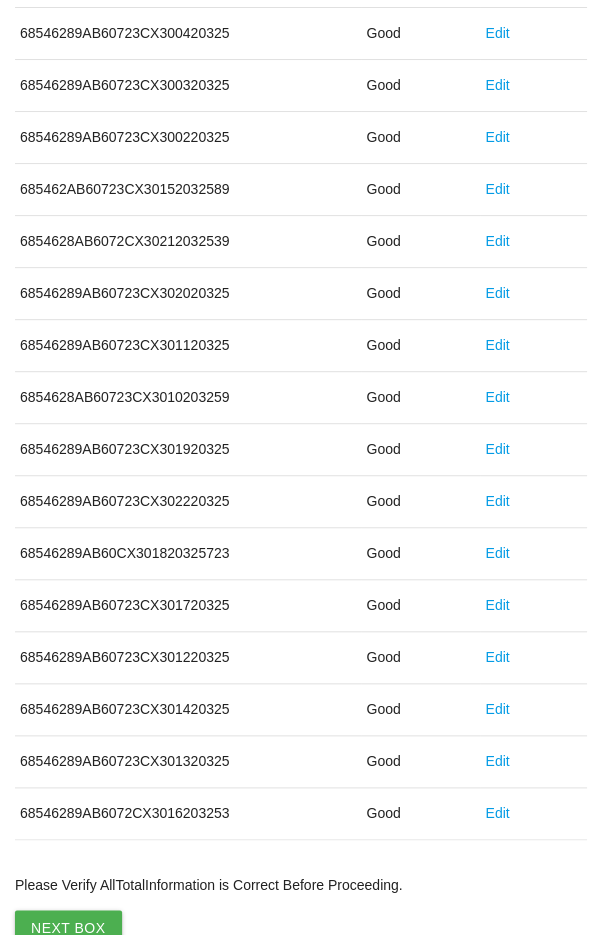
scroll to position [1111, 0]
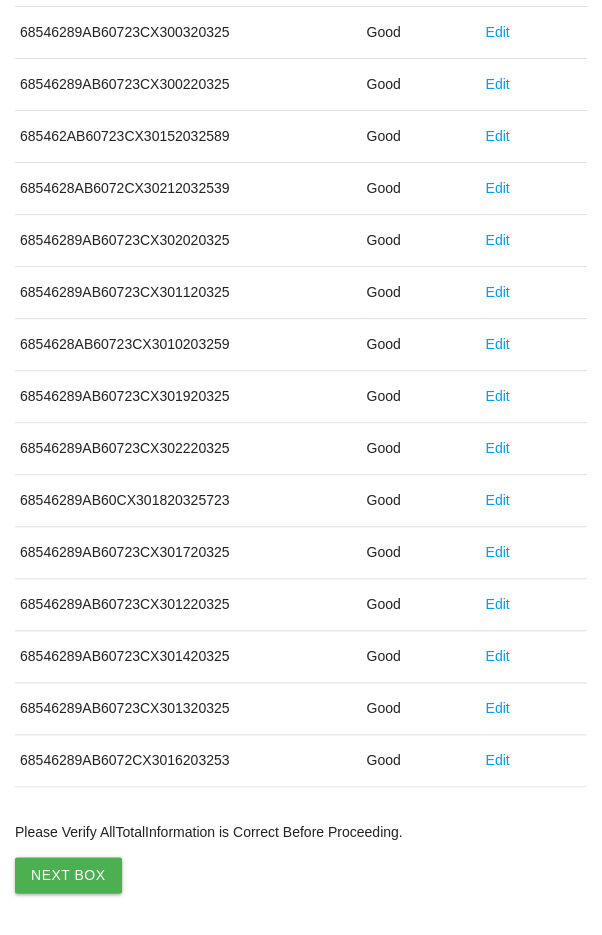
click at [57, 865] on button "Next Box" at bounding box center [68, 875] width 107 height 36
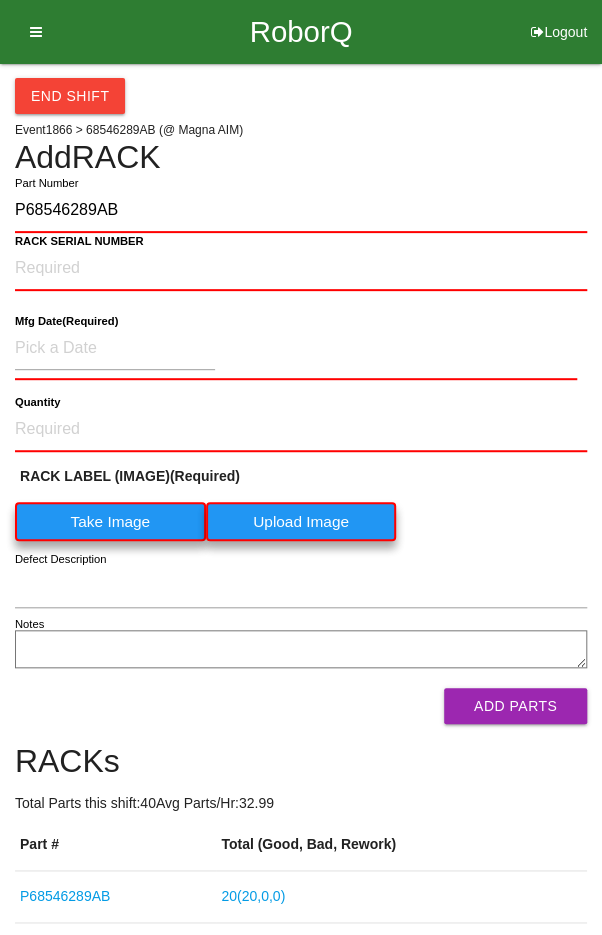
type input "P68546289AB"
click at [68, 262] on NUMBER "RACK SERIAL NUMBER" at bounding box center [301, 269] width 572 height 44
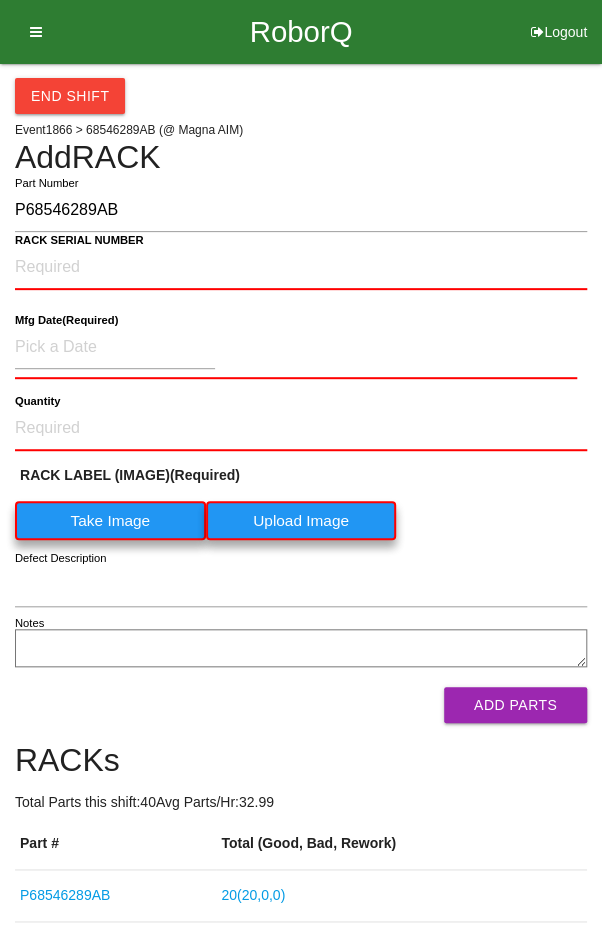
click at [78, 515] on label "Take Image" at bounding box center [110, 520] width 191 height 39
click at [0, 0] on \(IMAGE\) "Take Image" at bounding box center [0, 0] width 0 height 0
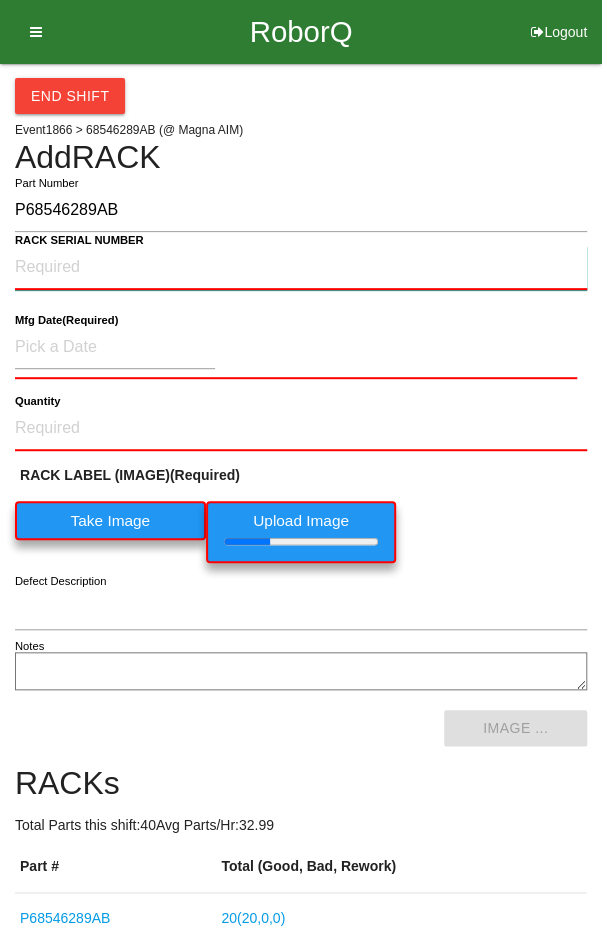
click at [73, 261] on NUMBER "RACK SERIAL NUMBER" at bounding box center [301, 268] width 572 height 44
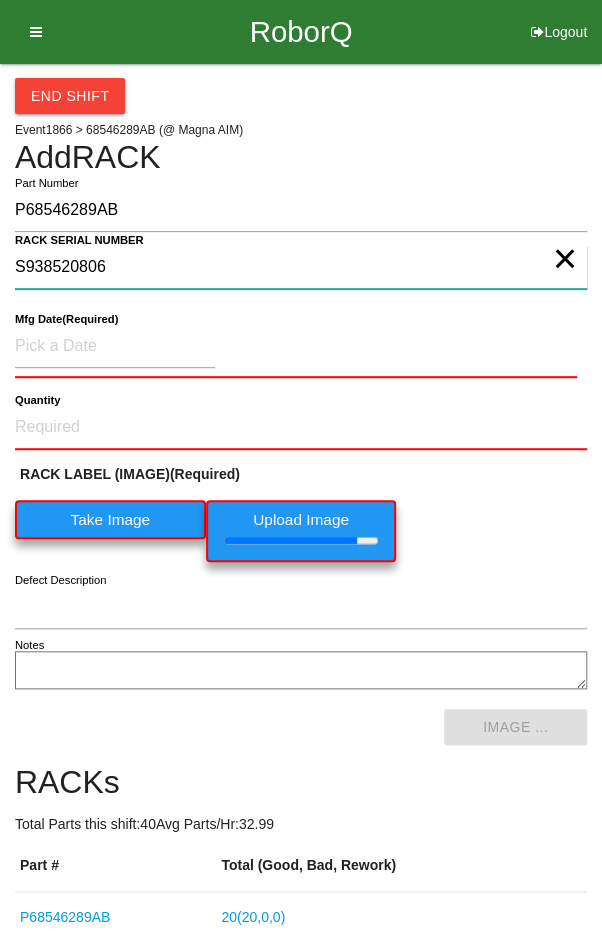
type NUMBER "S938520806"
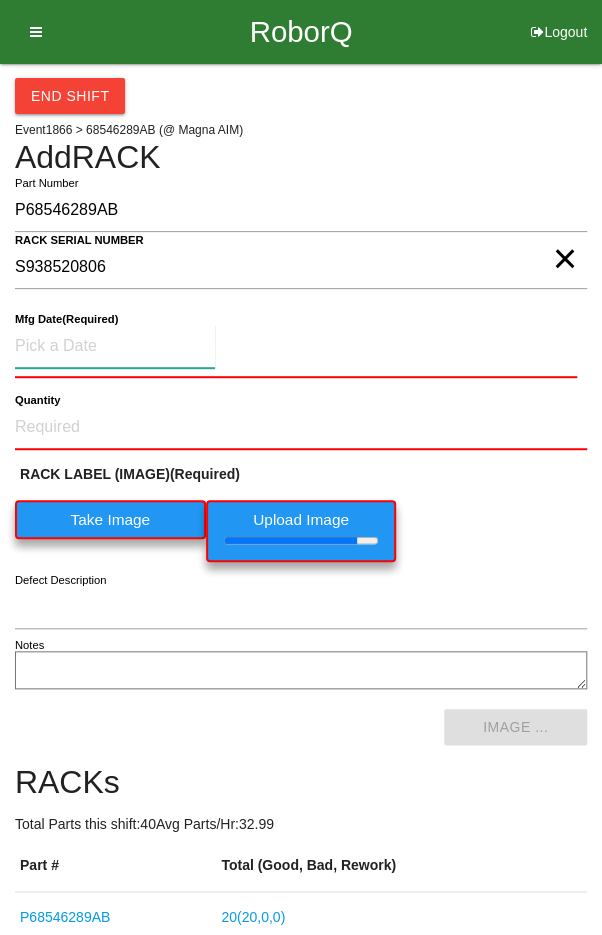
click at [87, 340] on input at bounding box center [115, 346] width 200 height 43
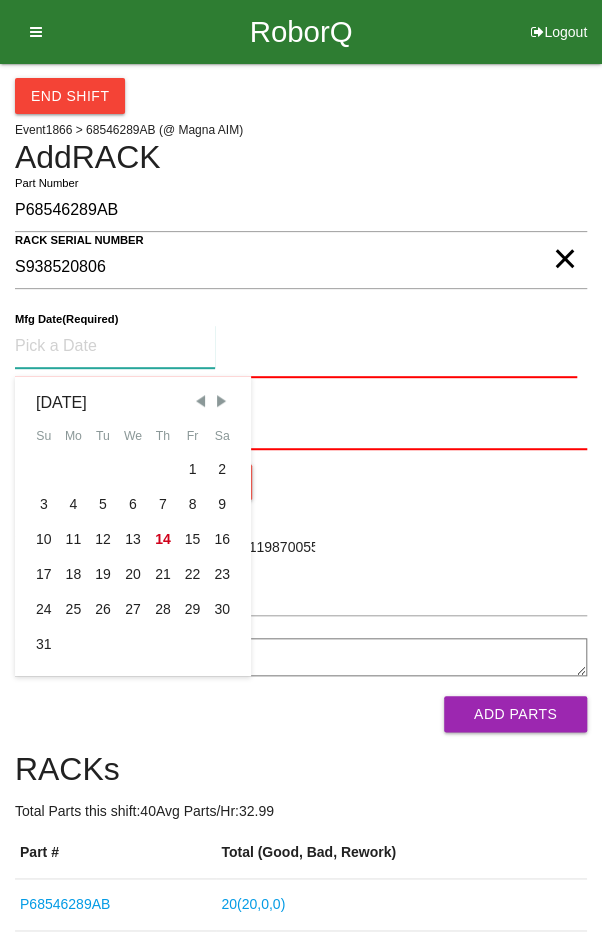
click at [199, 395] on span "Previous Month" at bounding box center [200, 401] width 18 height 18
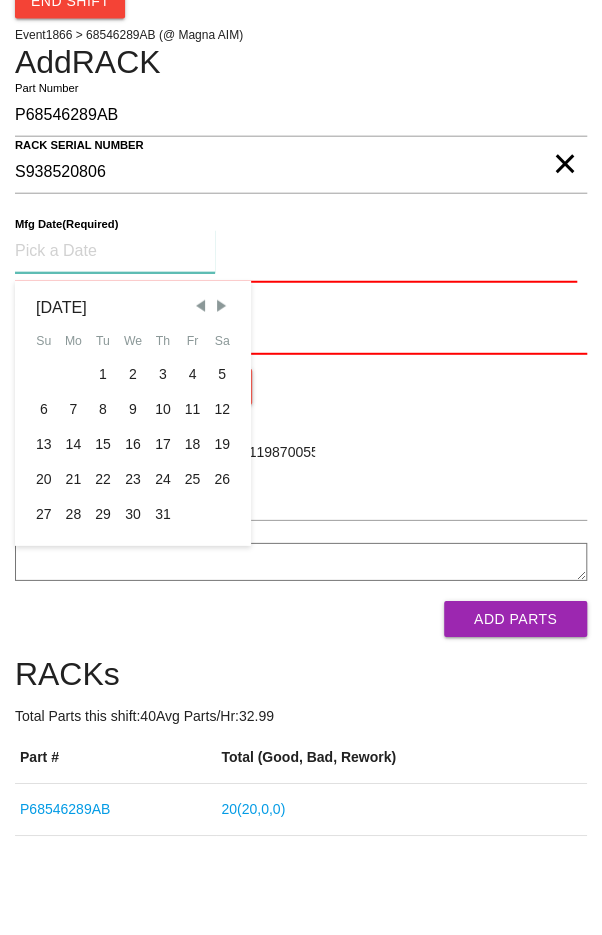
click at [106, 607] on div "29" at bounding box center [103, 609] width 30 height 35
type input "[DATE]"
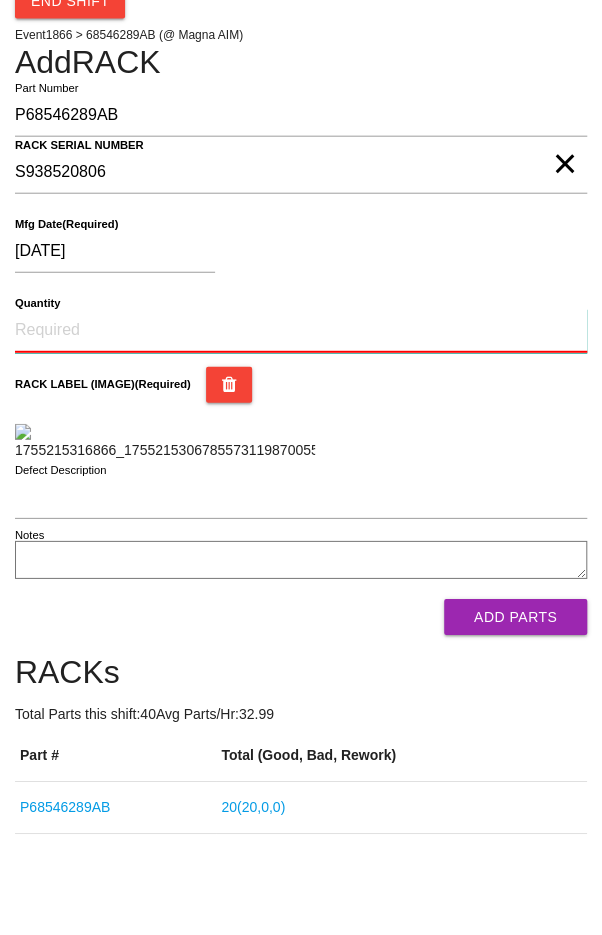
click at [82, 417] on input "Quantity" at bounding box center [301, 426] width 572 height 44
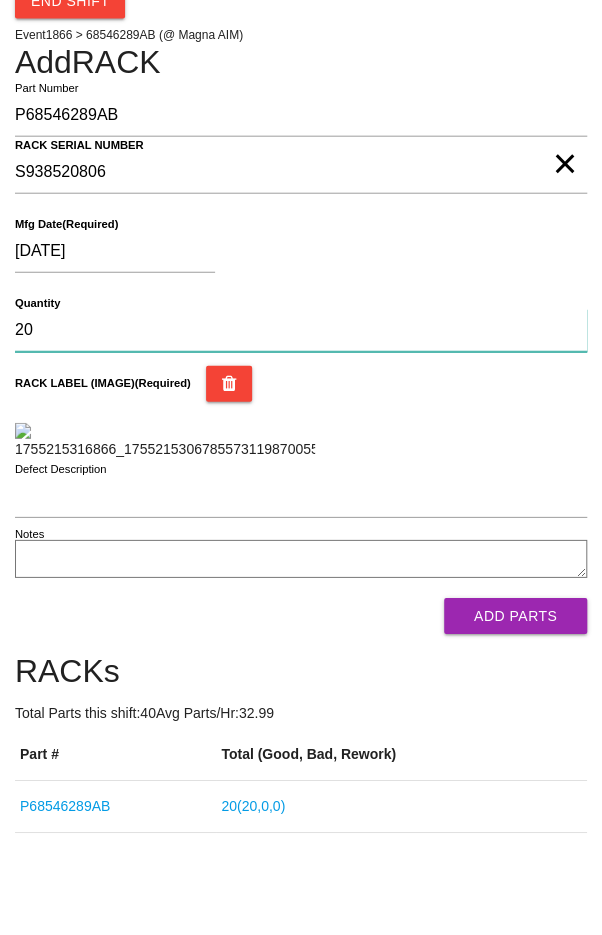
type input "20"
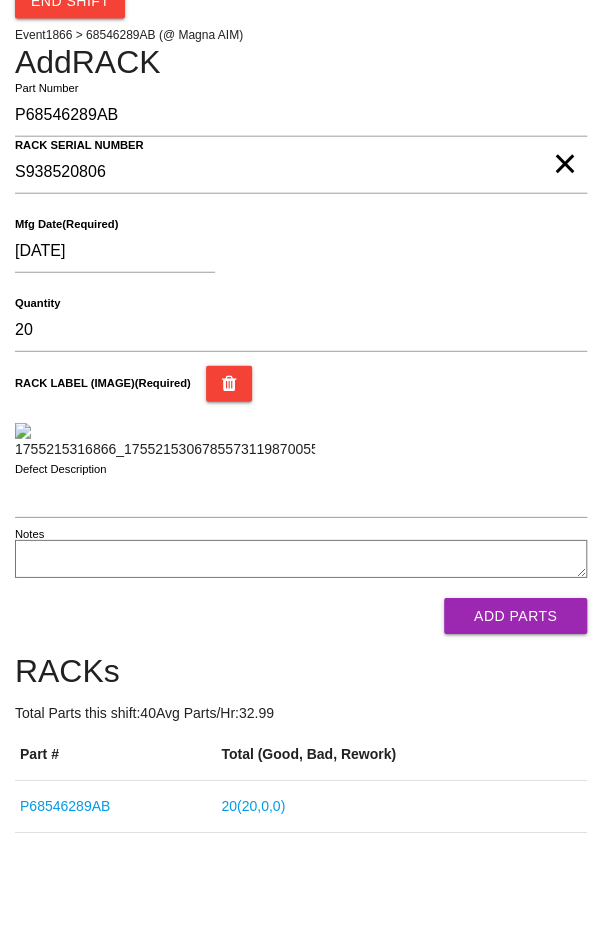
click at [499, 351] on div "[DATE]" at bounding box center [296, 350] width 562 height 51
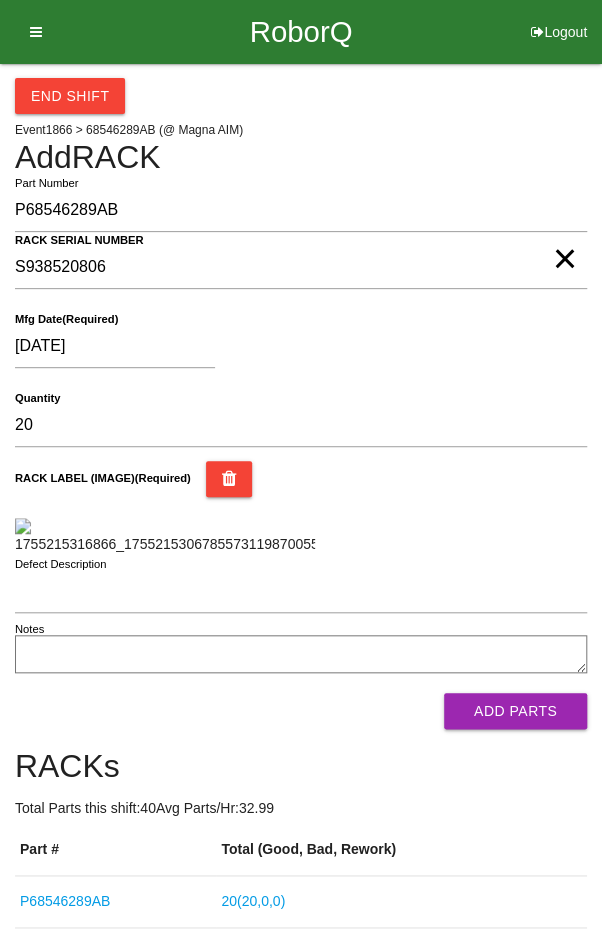
scroll to position [513, 0]
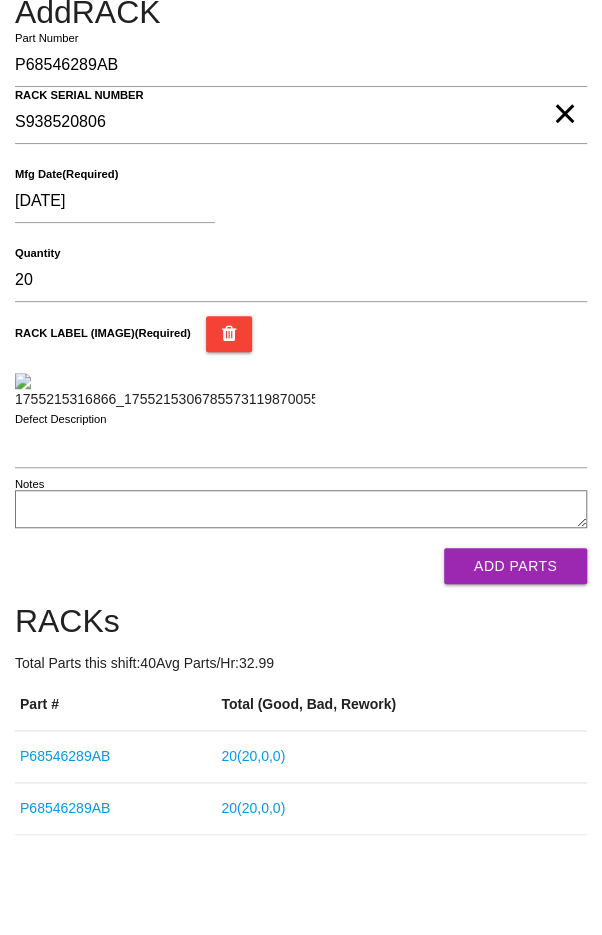
click at [543, 569] on button "Add Parts" at bounding box center [515, 566] width 143 height 36
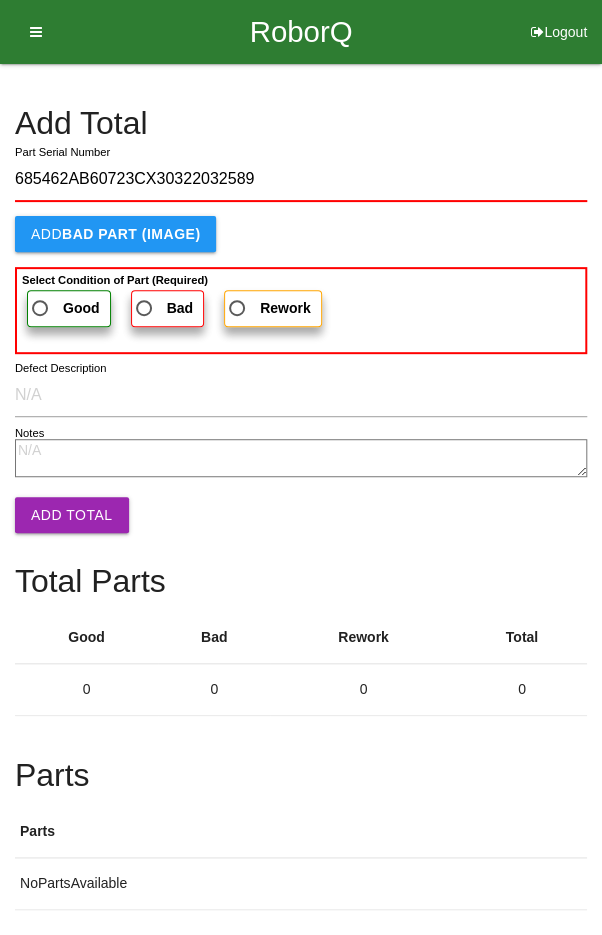
type input "685462AB60723CX30322032589"
click at [51, 297] on span "Good" at bounding box center [64, 308] width 72 height 25
click at [41, 297] on input "Good" at bounding box center [34, 302] width 13 height 13
radio input "true"
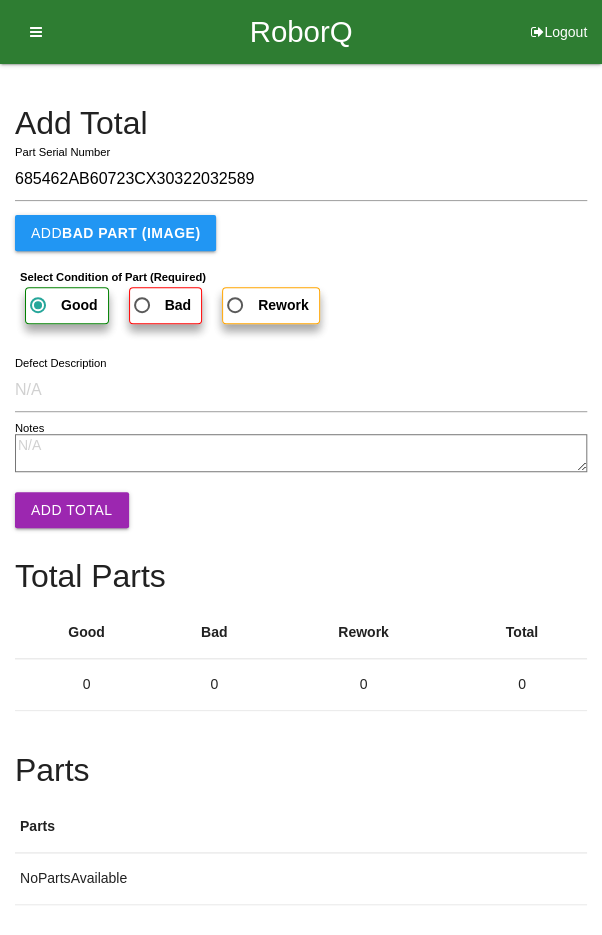
click at [57, 513] on button "Add Total" at bounding box center [72, 510] width 114 height 36
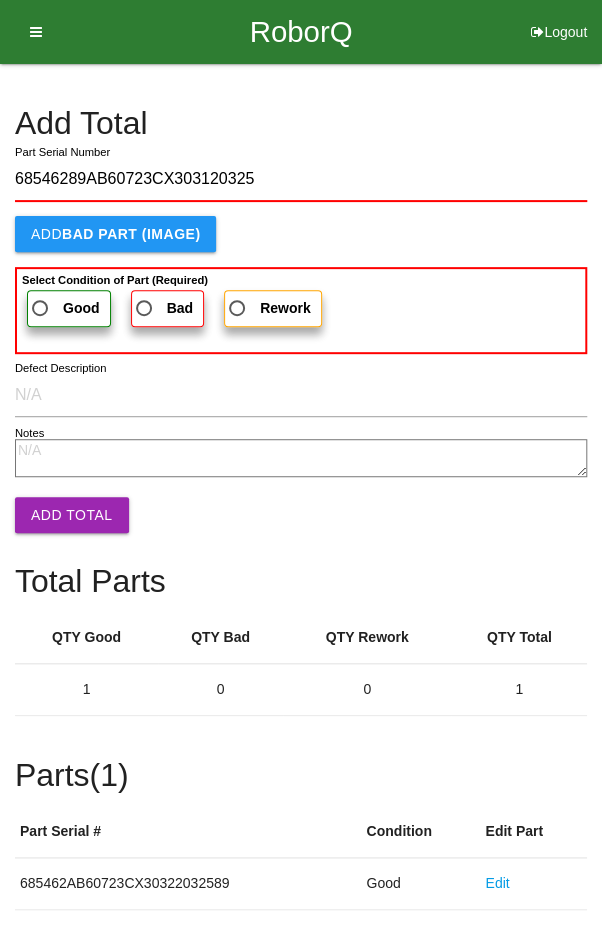
type input "68546289AB60723CX303120325"
click at [60, 308] on span "Good" at bounding box center [64, 308] width 72 height 25
click at [41, 308] on input "Good" at bounding box center [34, 302] width 13 height 13
radio input "true"
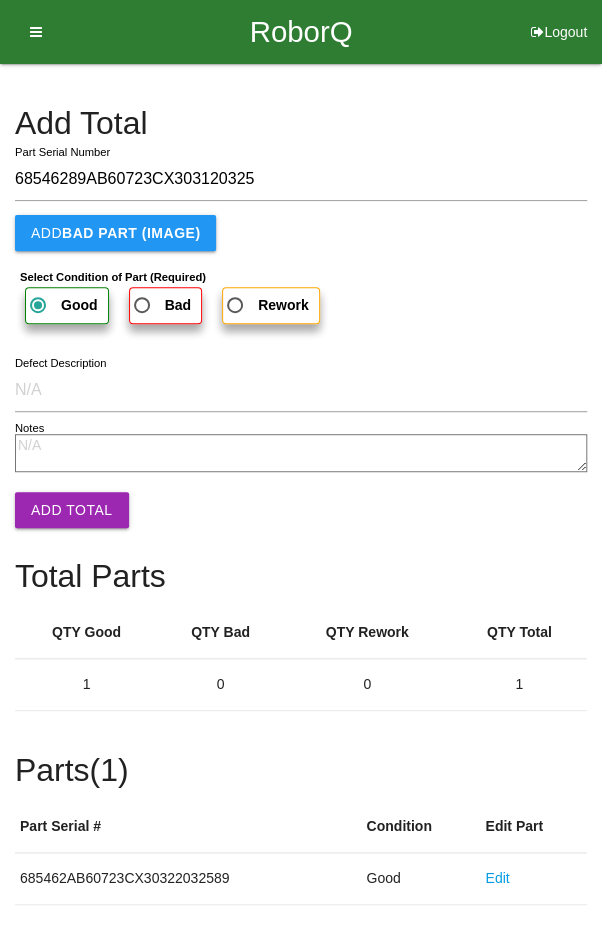
click at [60, 504] on button "Add Total" at bounding box center [72, 510] width 114 height 36
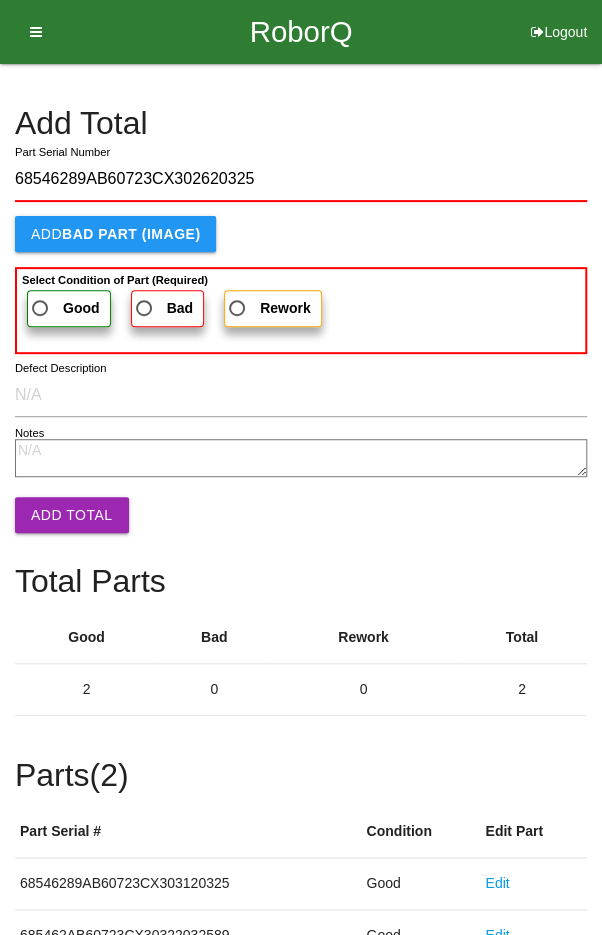
type input "68546289AB60723CX302620325"
click at [50, 298] on span "Good" at bounding box center [64, 308] width 72 height 25
click at [41, 298] on input "Good" at bounding box center [34, 302] width 13 height 13
radio input "true"
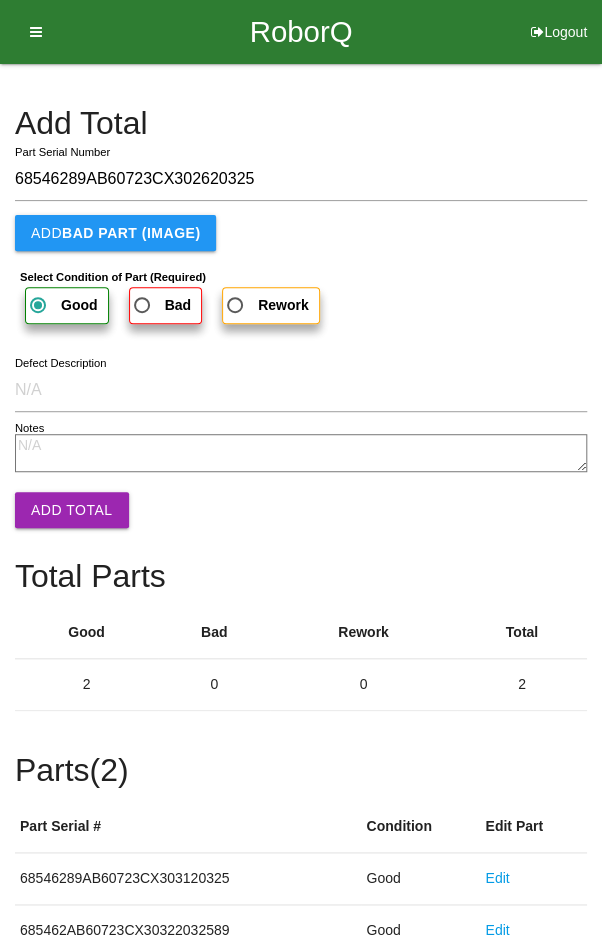
click at [60, 510] on button "Add Total" at bounding box center [72, 510] width 114 height 36
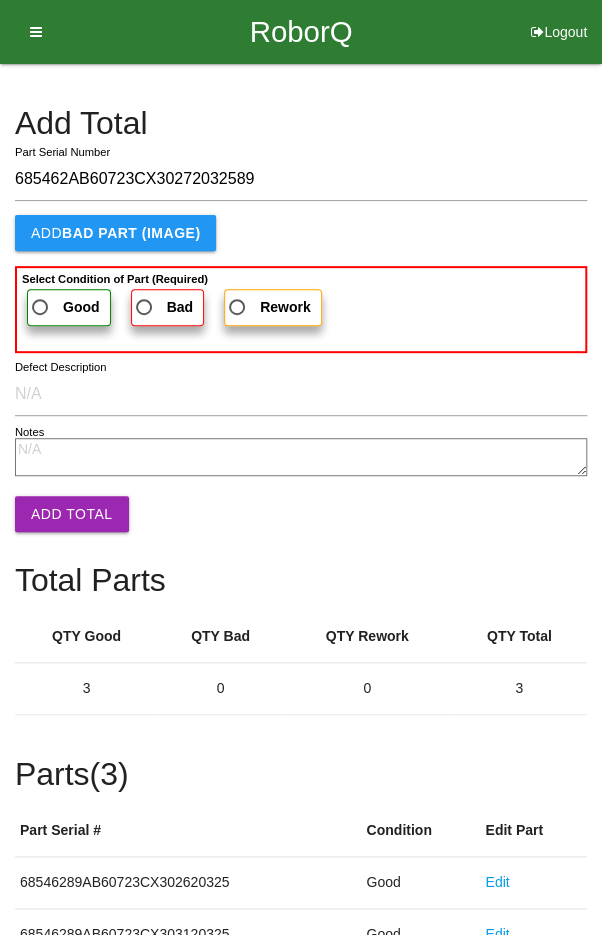
type input "685462AB60723CX30272032589"
click at [51, 297] on span "Good" at bounding box center [64, 307] width 72 height 25
click at [41, 297] on input "Good" at bounding box center [34, 301] width 13 height 13
radio input "true"
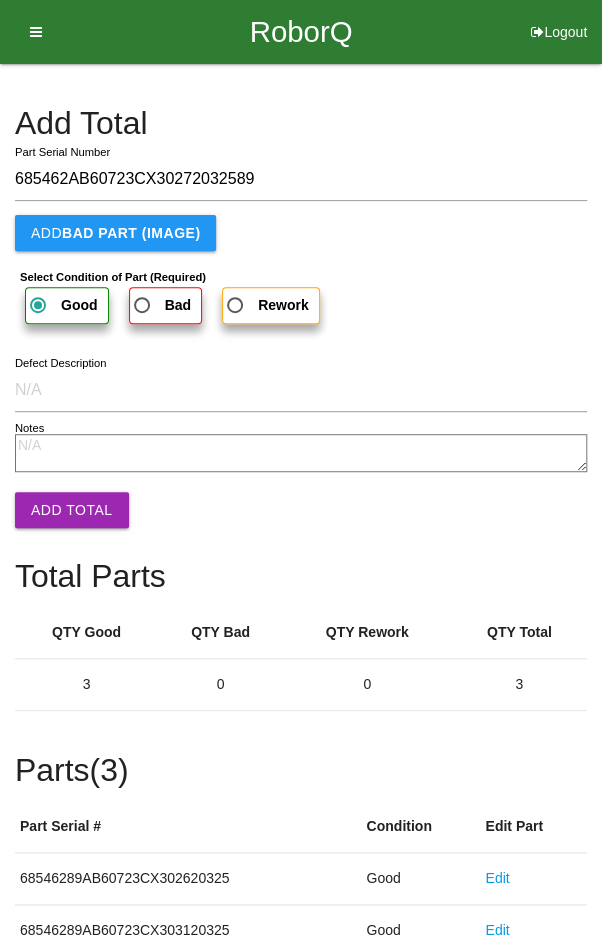
click at [60, 525] on button "Add Total" at bounding box center [72, 510] width 114 height 36
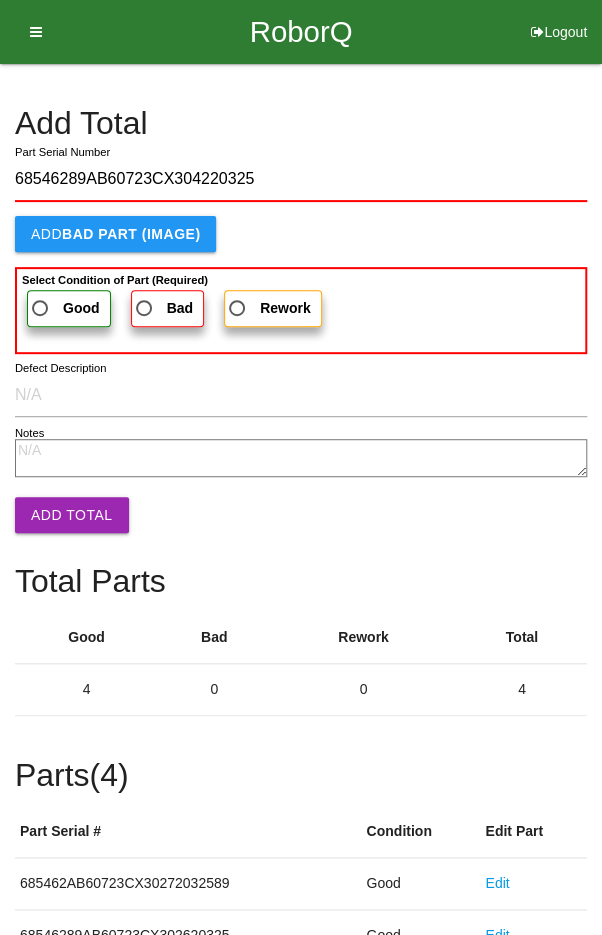
type input "68546289AB60723CX304220325"
click at [54, 296] on span "Good" at bounding box center [64, 308] width 72 height 25
click at [41, 296] on input "Good" at bounding box center [34, 302] width 13 height 13
radio input "true"
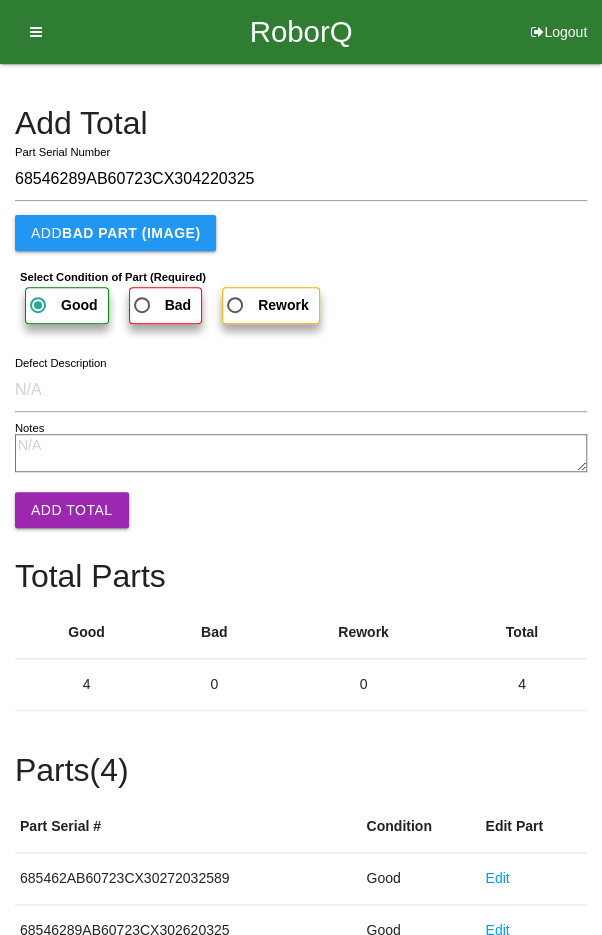
click at [66, 514] on button "Add Total" at bounding box center [72, 510] width 114 height 36
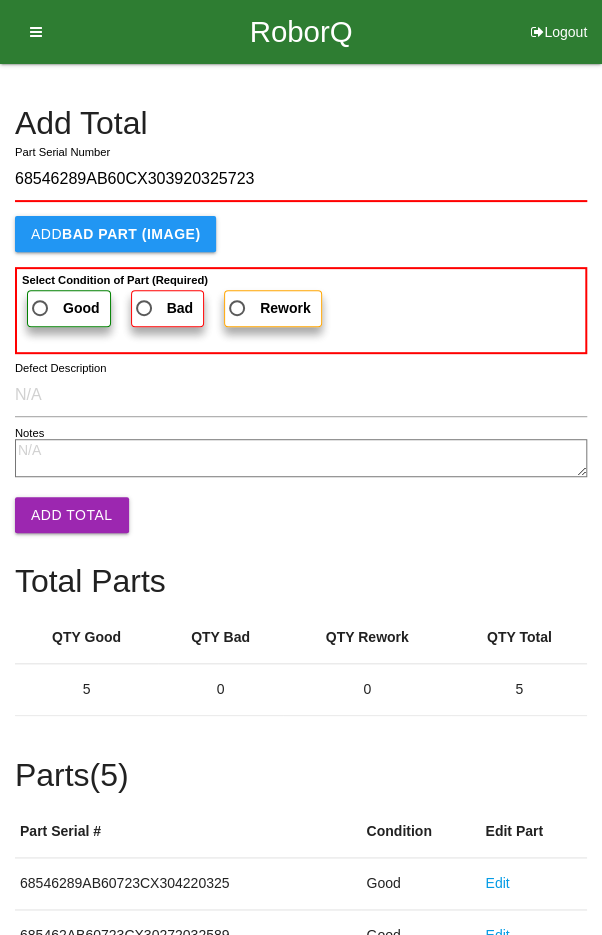
type input "68546289AB60CX303920325723"
click at [51, 298] on span "Good" at bounding box center [64, 308] width 72 height 25
click at [41, 298] on input "Good" at bounding box center [34, 302] width 13 height 13
radio input "true"
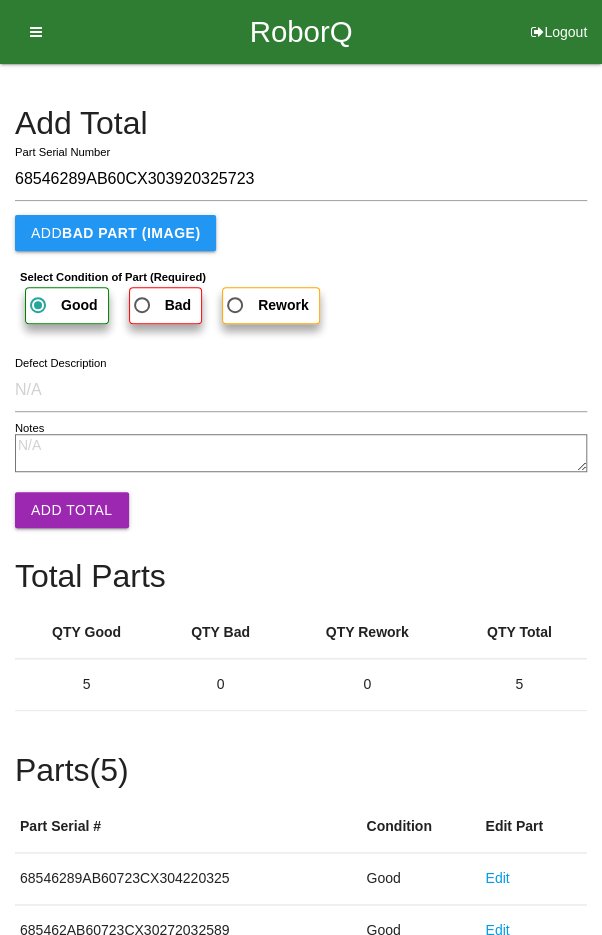
click at [59, 510] on button "Add Total" at bounding box center [72, 510] width 114 height 36
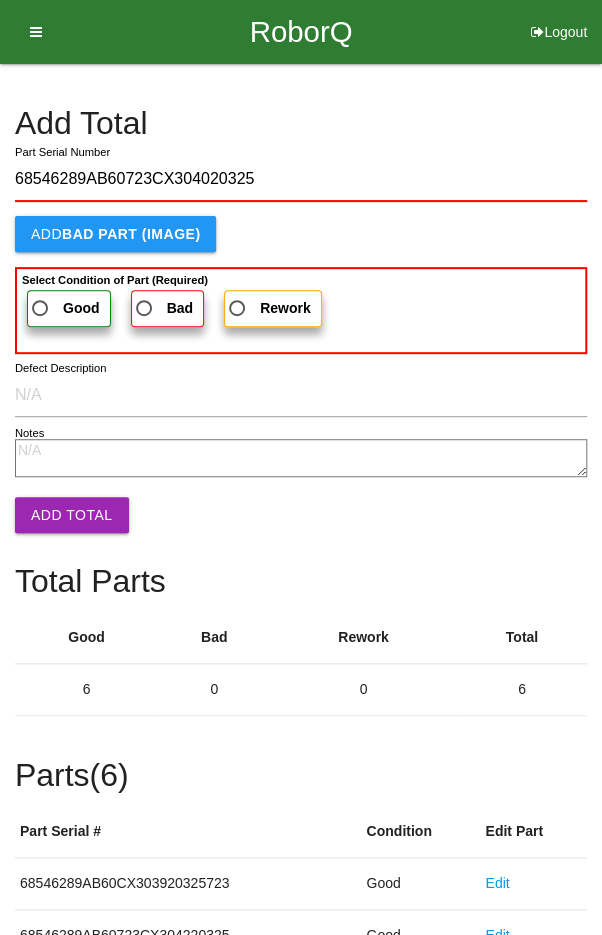
type input "68546289AB60723CX304020325"
click at [51, 304] on span "Good" at bounding box center [64, 308] width 72 height 25
click at [41, 304] on input "Good" at bounding box center [34, 302] width 13 height 13
radio input "true"
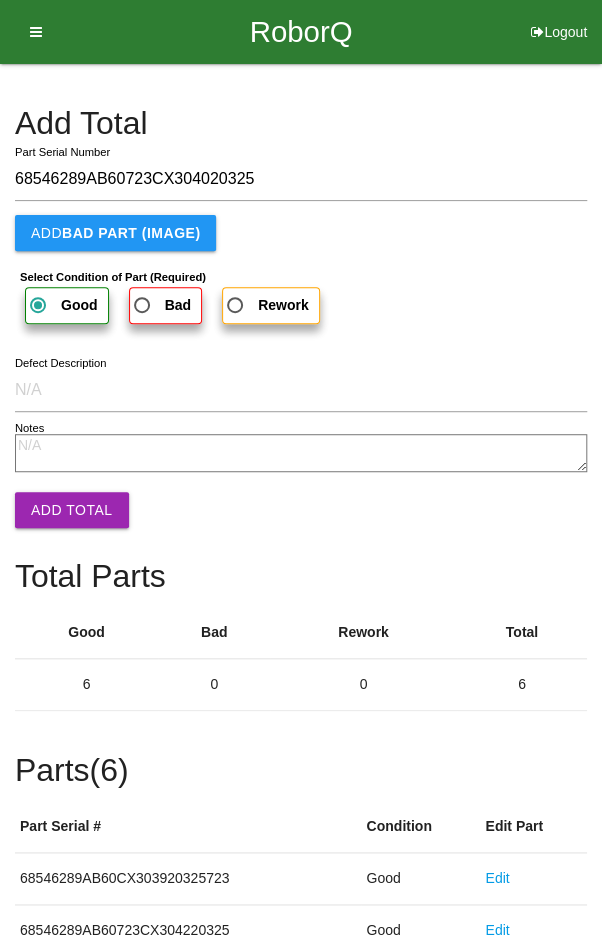
click at [57, 505] on button "Add Total" at bounding box center [72, 510] width 114 height 36
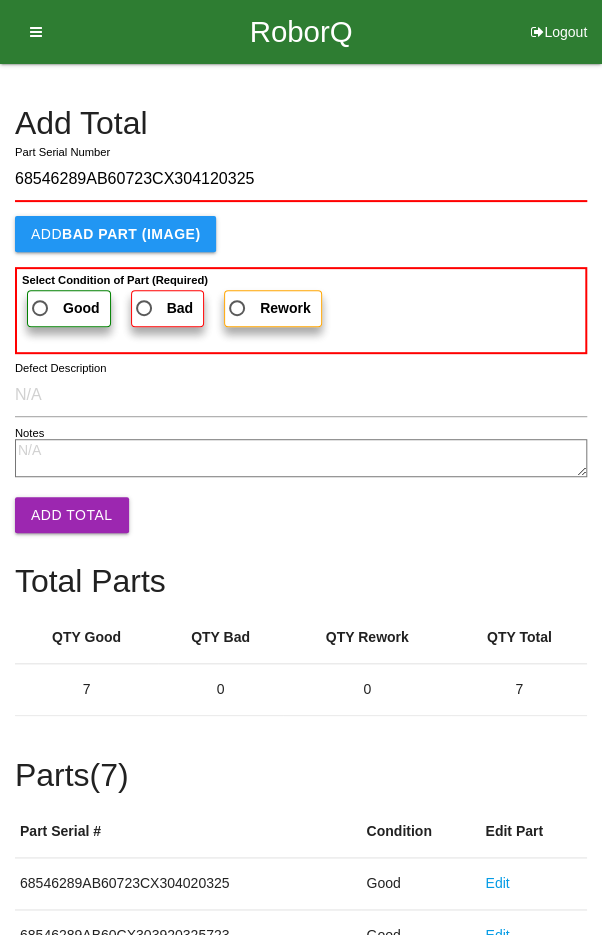
type input "68546289AB60723CX304120325"
click at [51, 301] on span "Good" at bounding box center [64, 308] width 72 height 25
click at [41, 301] on input "Good" at bounding box center [34, 302] width 13 height 13
radio input "true"
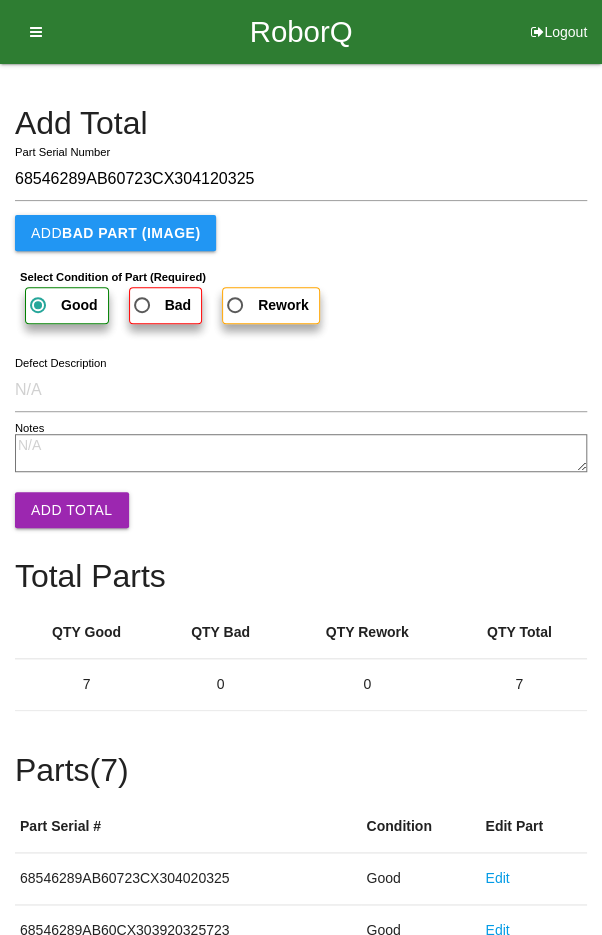
click at [62, 508] on button "Add Total" at bounding box center [72, 510] width 114 height 36
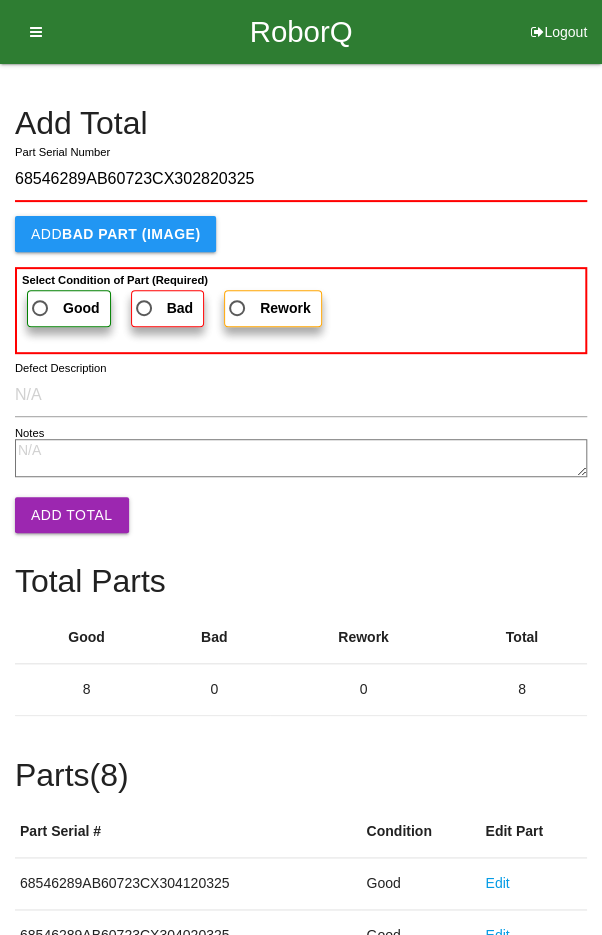
type input "68546289AB60723CX302820325"
click at [51, 293] on label "Good" at bounding box center [69, 308] width 84 height 37
click at [41, 296] on input "Good" at bounding box center [34, 302] width 13 height 13
radio input "true"
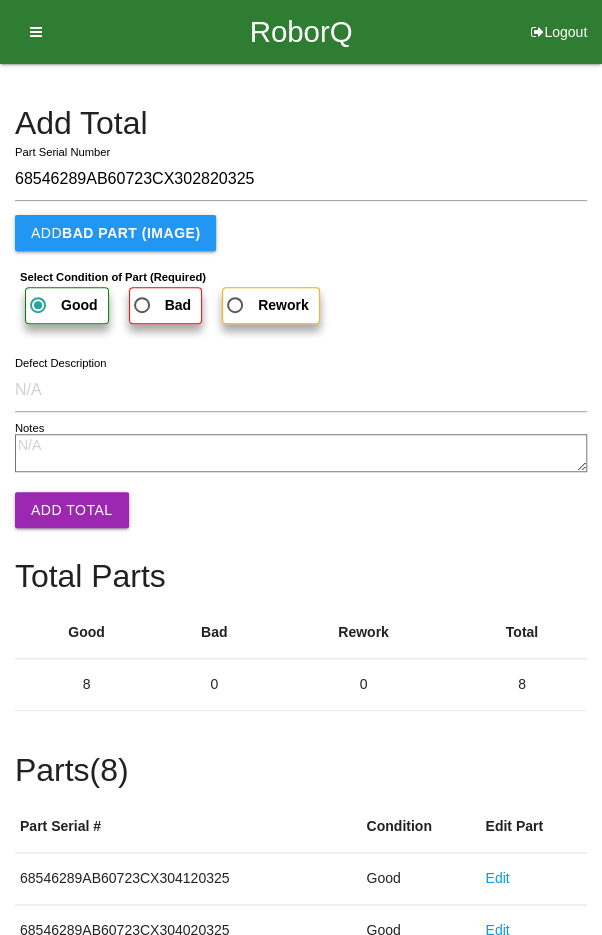
click at [60, 507] on button "Add Total" at bounding box center [72, 510] width 114 height 36
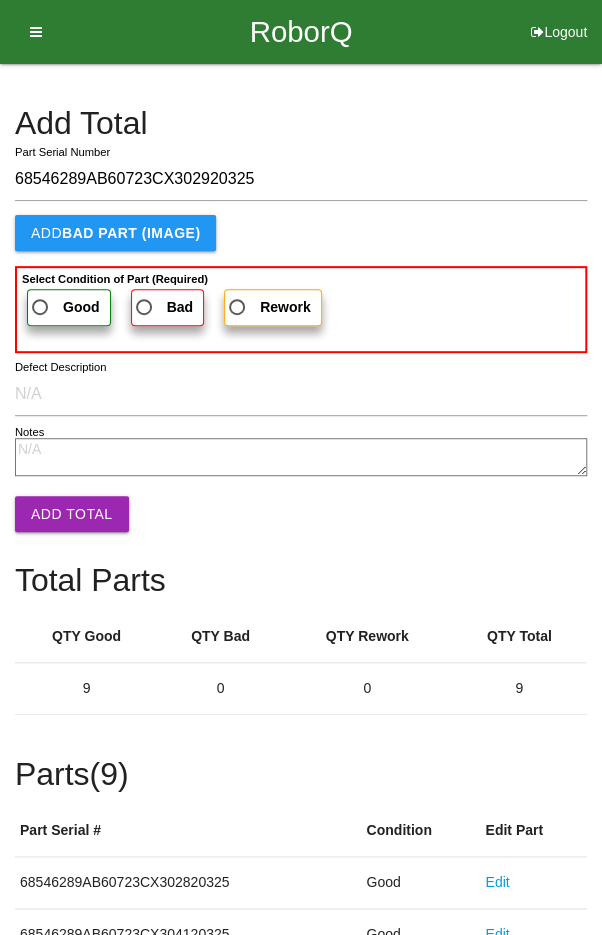
type input "68546289AB60723CX302920325"
click at [49, 299] on span "Good" at bounding box center [64, 307] width 72 height 25
click at [41, 299] on input "Good" at bounding box center [34, 301] width 13 height 13
radio input "true"
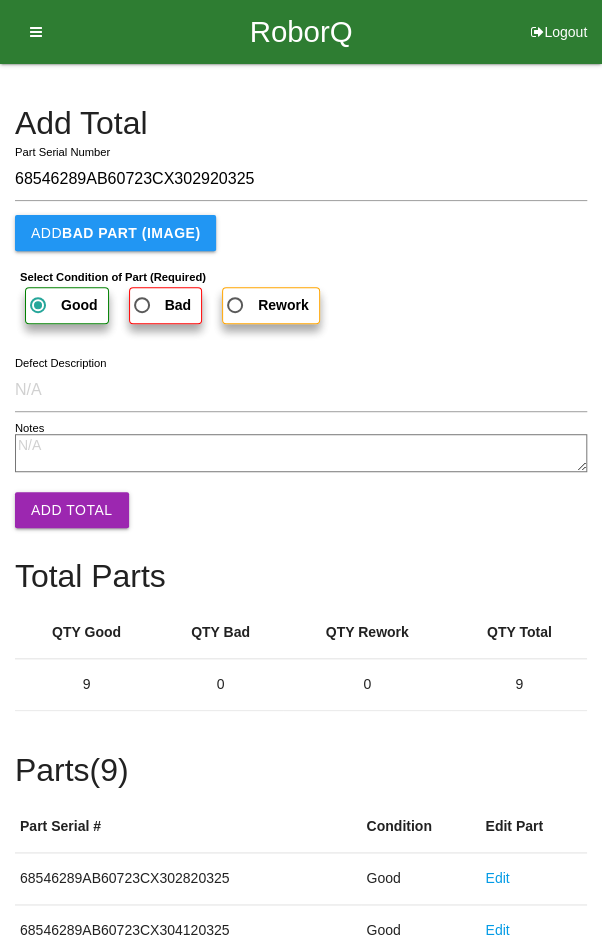
click at [69, 513] on button "Add Total" at bounding box center [72, 510] width 114 height 36
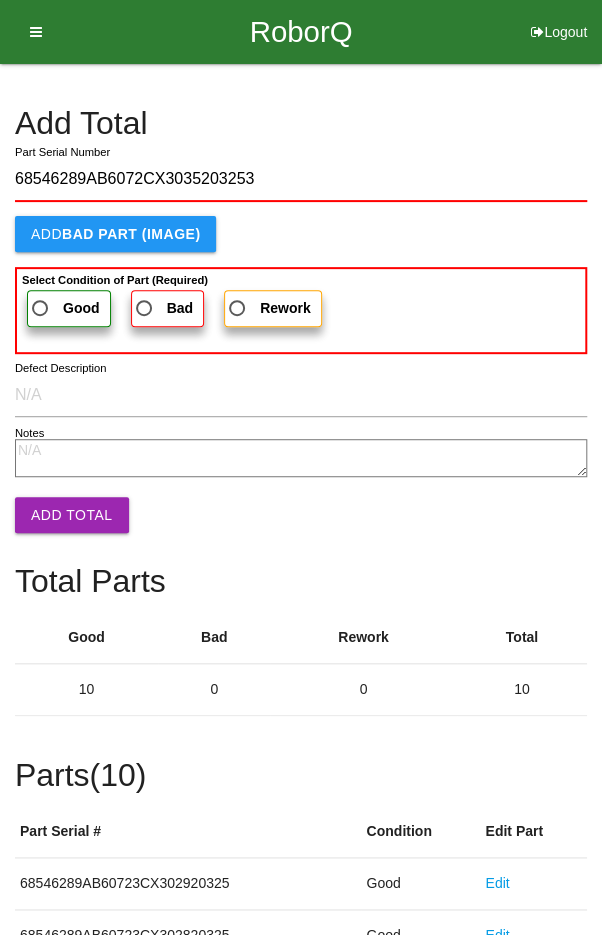
type input "68546289AB6072CX3035203253"
click at [41, 292] on label "Good" at bounding box center [69, 308] width 84 height 37
click at [41, 296] on input "Good" at bounding box center [34, 302] width 13 height 13
radio input "true"
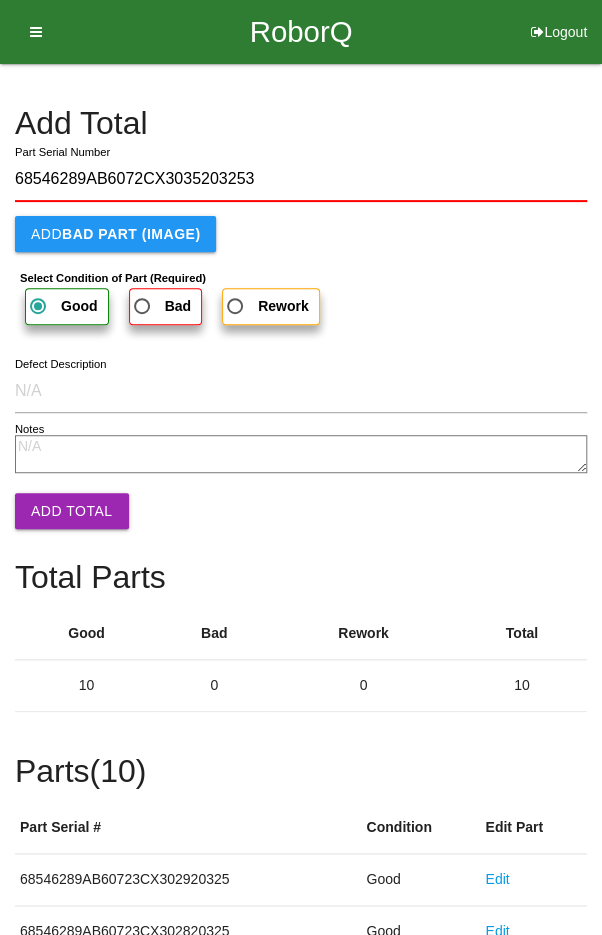
click at [58, 503] on button "Add Total" at bounding box center [72, 511] width 114 height 36
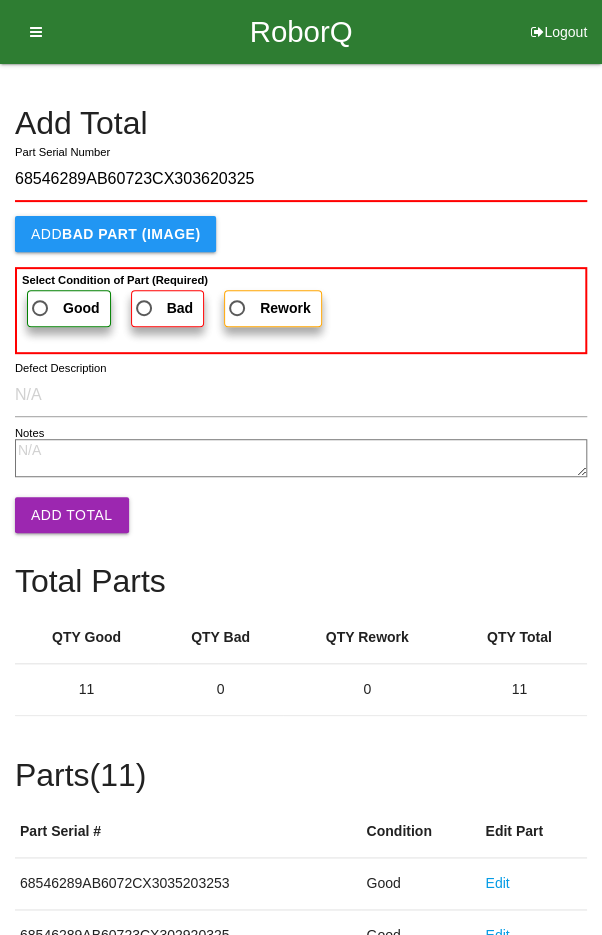
type input "68546289AB60723CX303620325"
click at [48, 298] on span "Good" at bounding box center [64, 308] width 72 height 25
click at [41, 298] on input "Good" at bounding box center [34, 302] width 13 height 13
radio input "true"
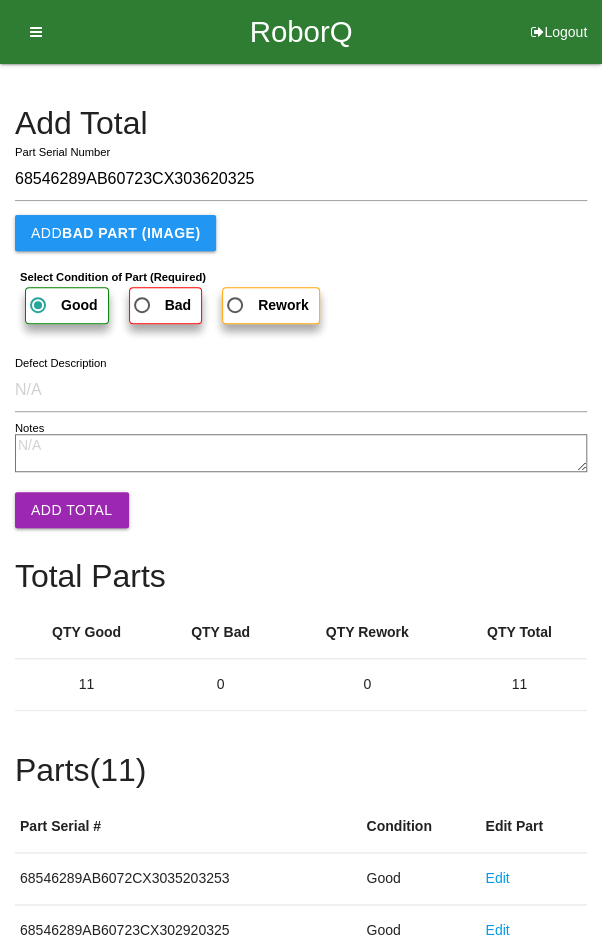
click at [61, 507] on button "Add Total" at bounding box center [72, 510] width 114 height 36
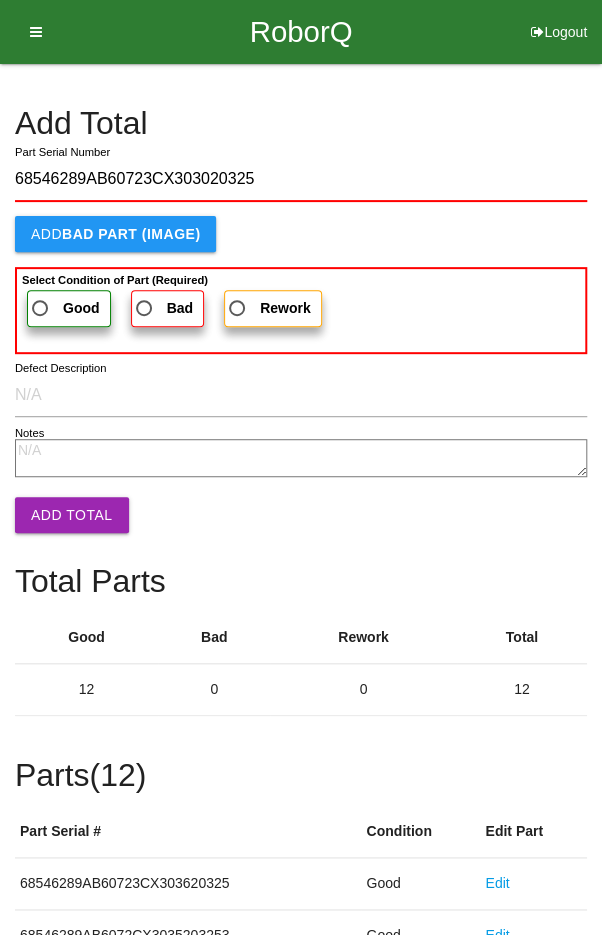
type input "68546289AB60723CX303020325"
click at [48, 290] on label "Good" at bounding box center [69, 308] width 84 height 37
click at [41, 296] on input "Good" at bounding box center [34, 302] width 13 height 13
radio input "true"
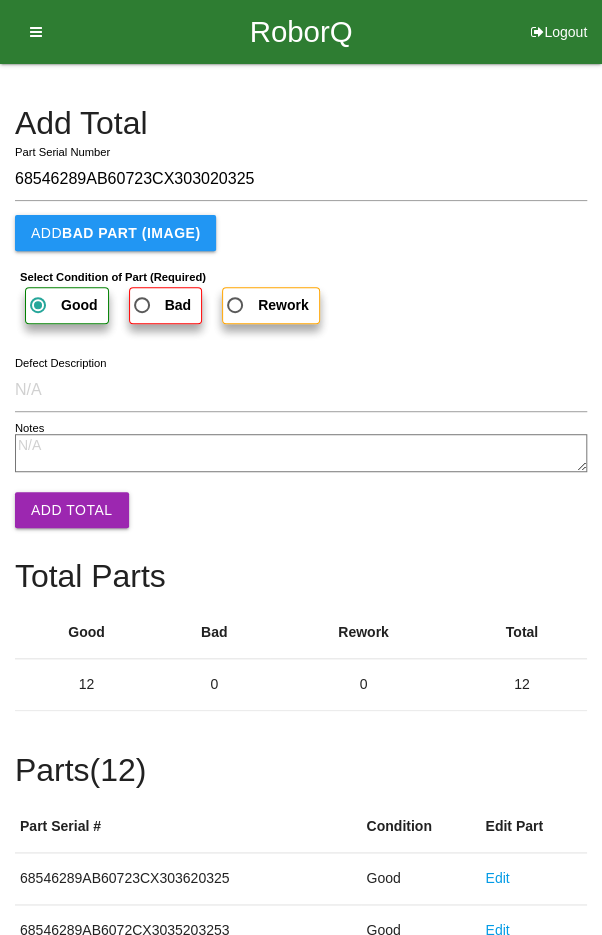
click at [66, 513] on button "Add Total" at bounding box center [72, 510] width 114 height 36
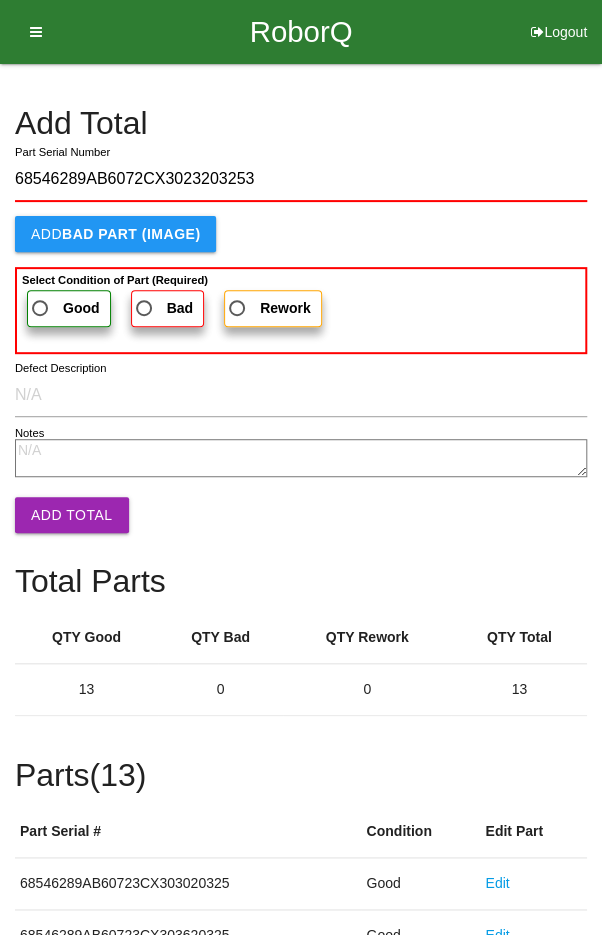
type input "68546289AB6072CX3023203253"
click at [47, 296] on span "Good" at bounding box center [64, 308] width 72 height 25
click at [41, 296] on input "Good" at bounding box center [34, 302] width 13 height 13
radio input "true"
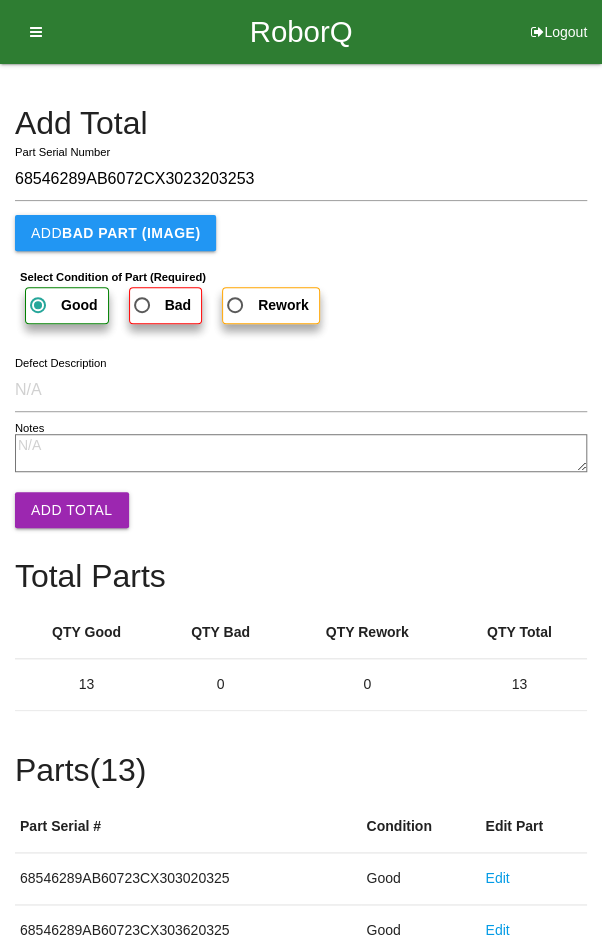
click at [67, 508] on button "Add Total" at bounding box center [72, 510] width 114 height 36
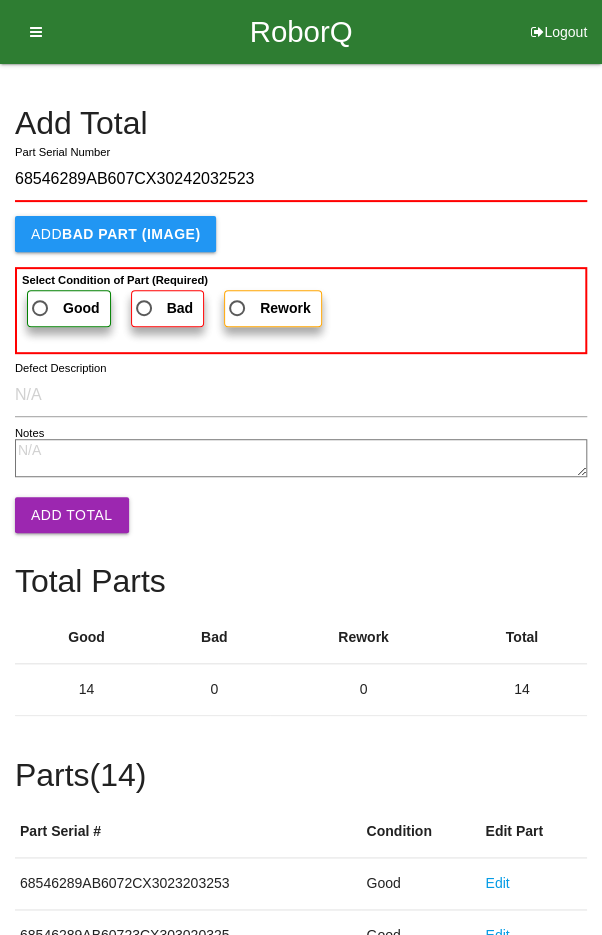
type input "68546289AB607CX30242032523"
click at [45, 296] on span "Good" at bounding box center [64, 308] width 72 height 25
click at [41, 296] on input "Good" at bounding box center [34, 302] width 13 height 13
radio input "true"
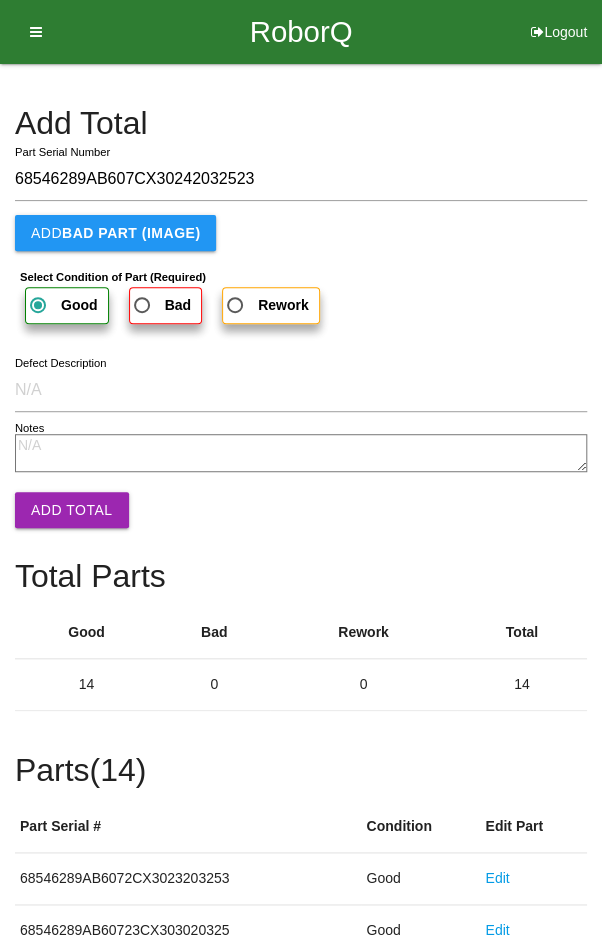
click at [69, 506] on button "Add Total" at bounding box center [72, 510] width 114 height 36
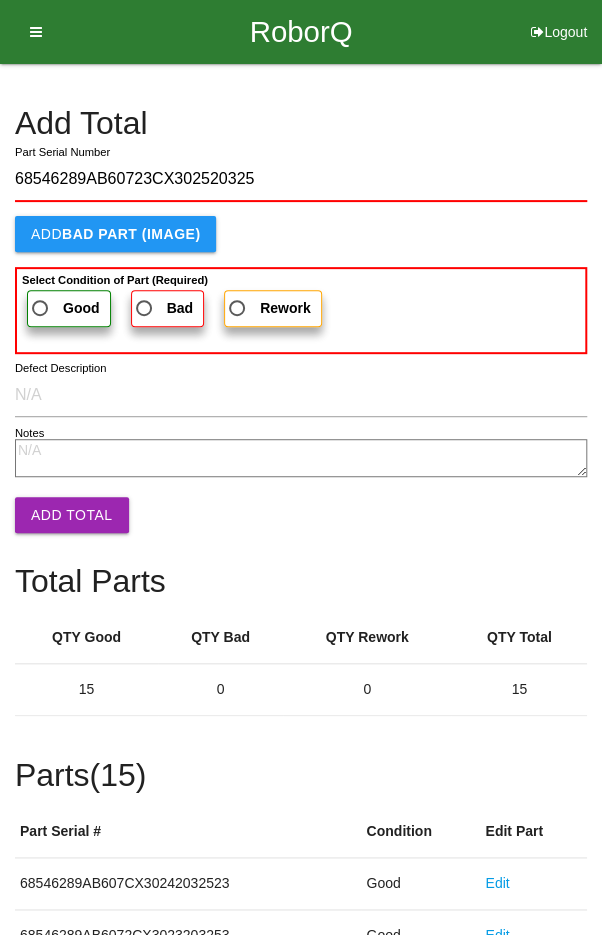
type input "68546289AB60723CX302520325"
click at [49, 301] on span "Good" at bounding box center [64, 308] width 72 height 25
click at [41, 301] on input "Good" at bounding box center [34, 302] width 13 height 13
radio input "true"
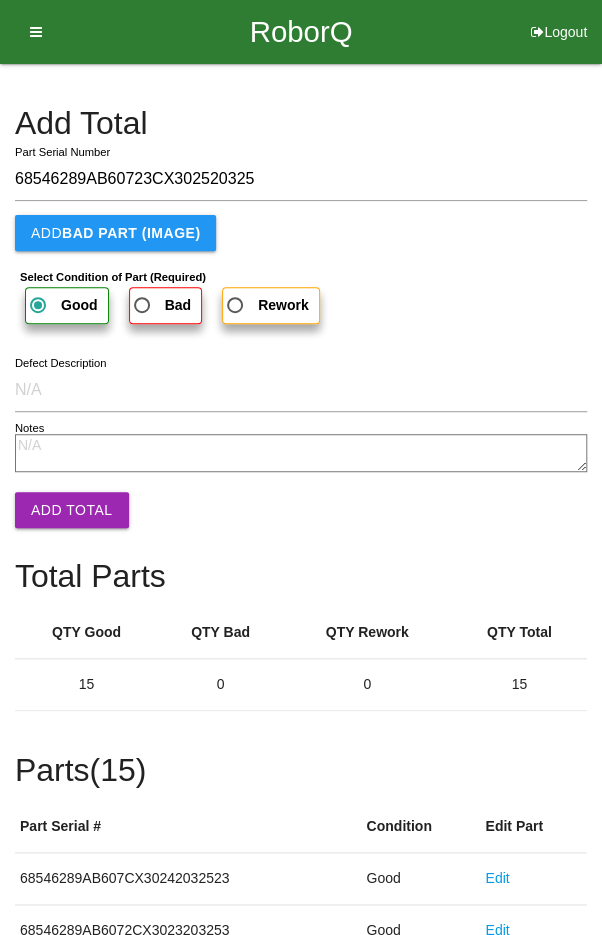
click at [74, 526] on button "Add Total" at bounding box center [72, 510] width 114 height 36
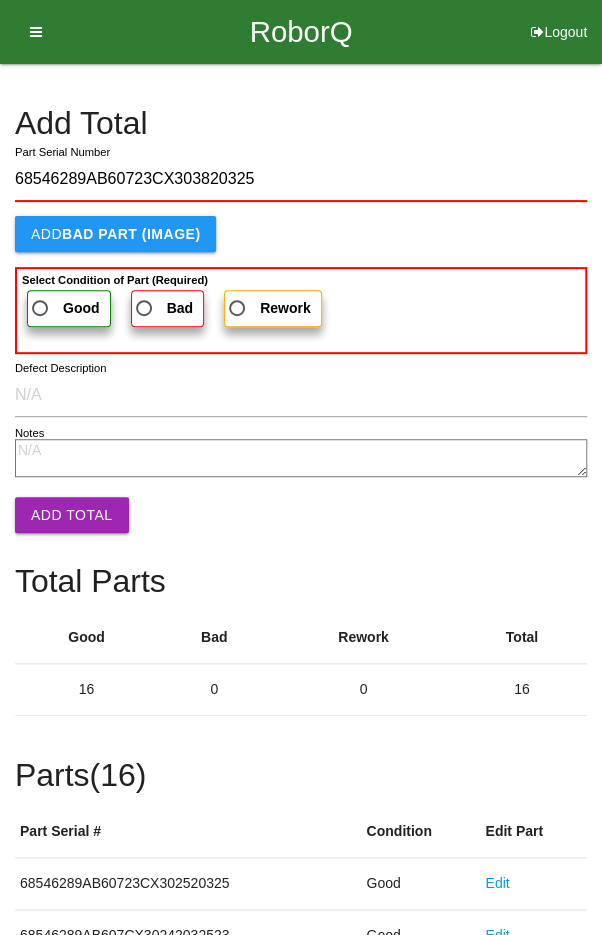
type input "68546289AB60723CX303820325"
click at [51, 290] on label "Good" at bounding box center [69, 308] width 84 height 37
click at [41, 296] on input "Good" at bounding box center [34, 302] width 13 height 13
radio input "true"
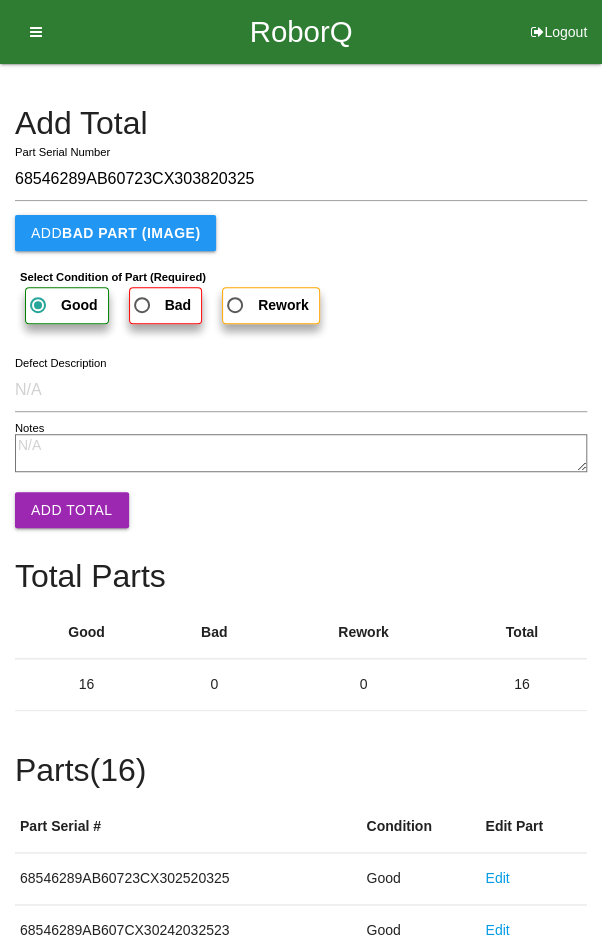
click at [72, 504] on button "Add Total" at bounding box center [72, 510] width 114 height 36
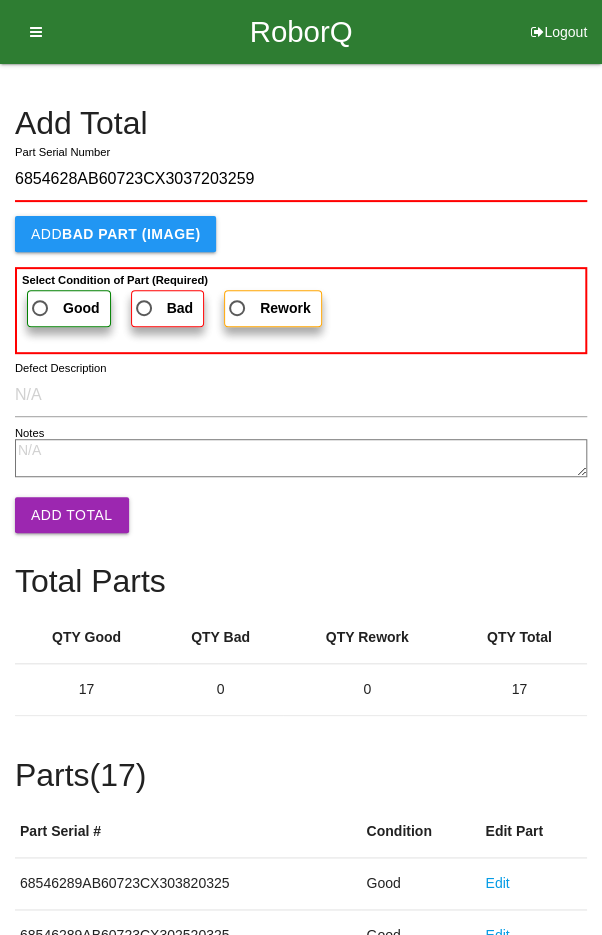
type input "6854628AB60723CX3037203259"
click at [46, 297] on span "Good" at bounding box center [64, 308] width 72 height 25
click at [41, 297] on input "Good" at bounding box center [34, 302] width 13 height 13
radio input "true"
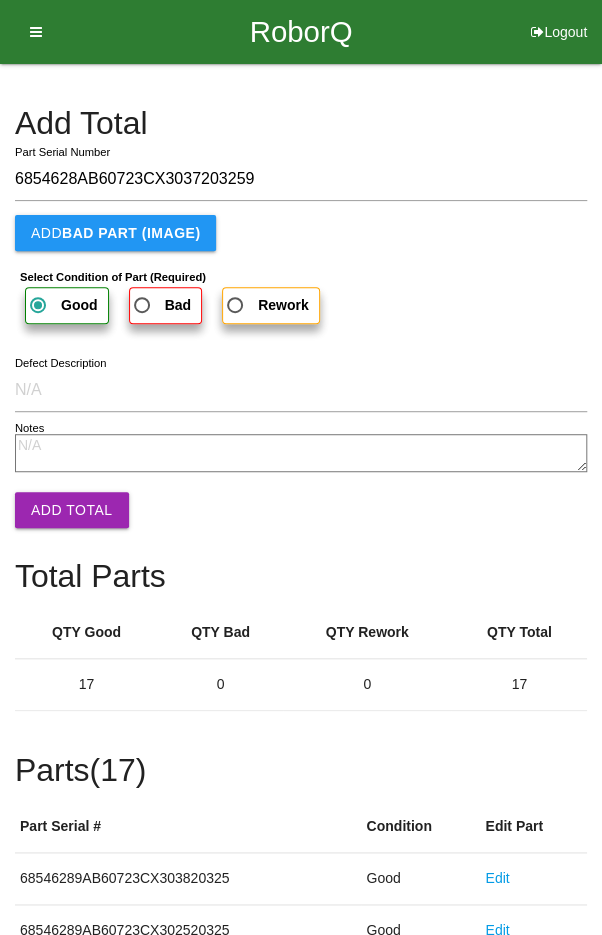
click at [70, 507] on button "Add Total" at bounding box center [72, 510] width 114 height 36
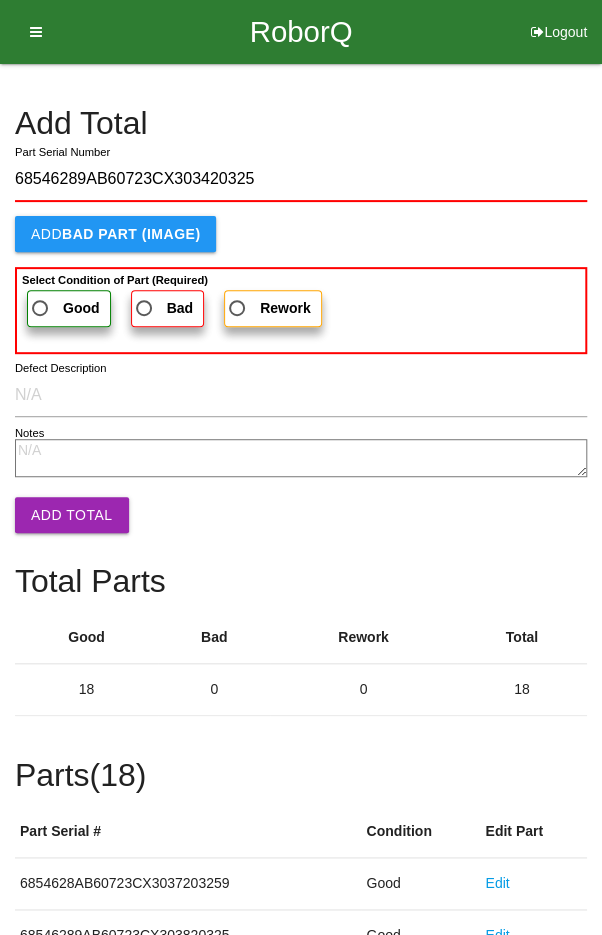
type input "68546289AB60723CX303420325"
click at [50, 310] on span "Good" at bounding box center [64, 308] width 72 height 25
click at [41, 309] on input "Good" at bounding box center [34, 302] width 13 height 13
radio input "true"
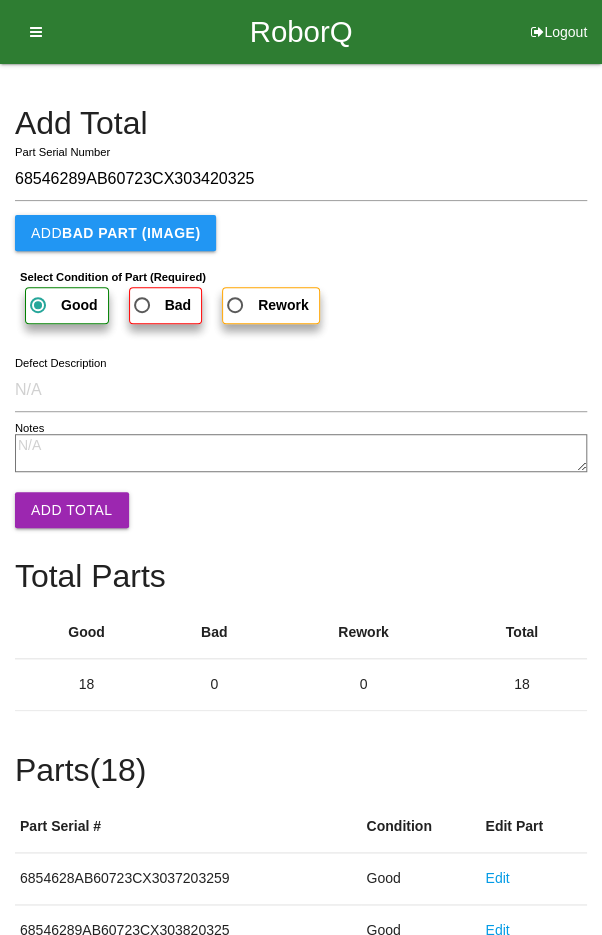
click at [73, 506] on button "Add Total" at bounding box center [72, 510] width 114 height 36
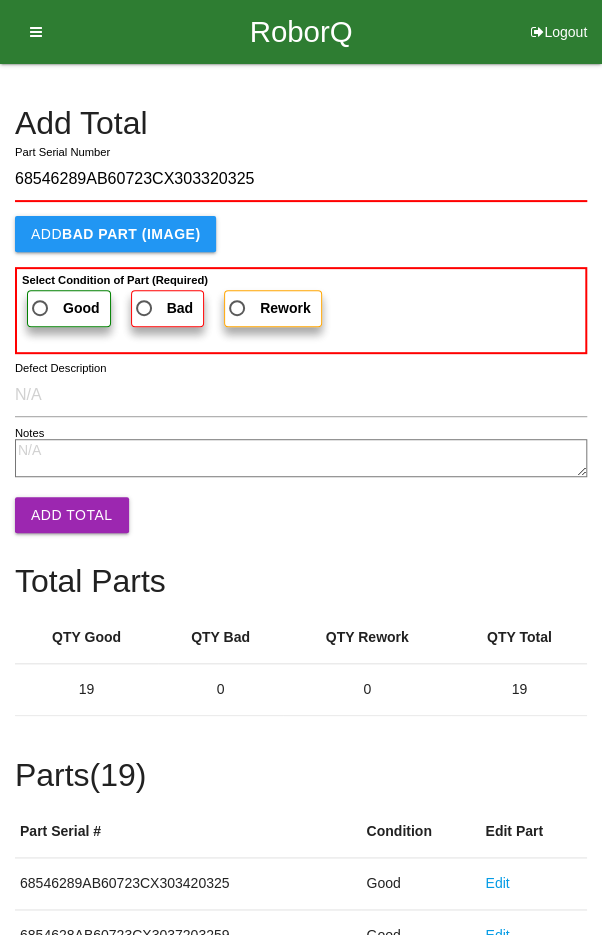
type input "68546289AB60723CX303320325"
click at [47, 313] on span "Good" at bounding box center [64, 308] width 72 height 25
click at [41, 309] on input "Good" at bounding box center [34, 302] width 13 height 13
radio input "true"
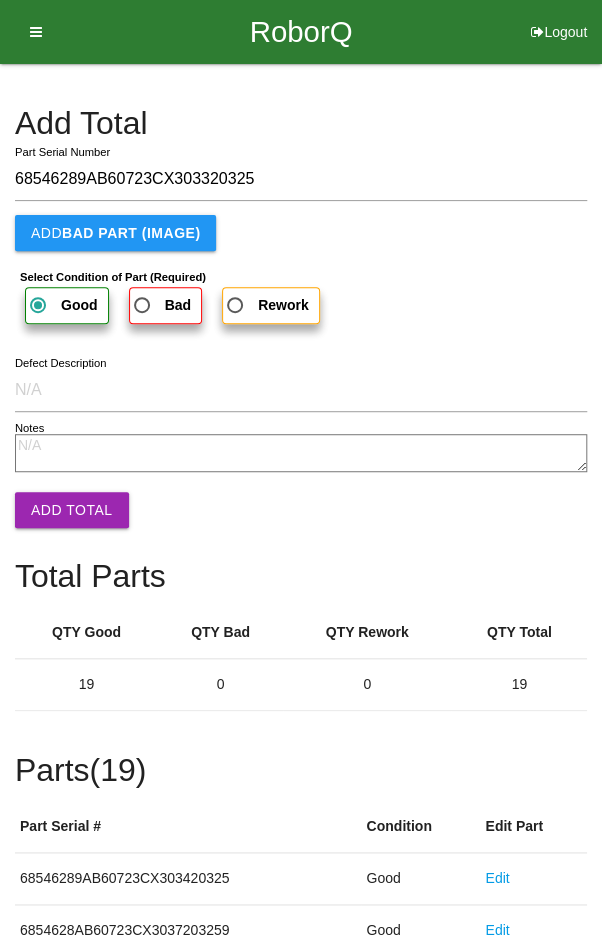
click at [78, 516] on button "Add Total" at bounding box center [72, 510] width 114 height 36
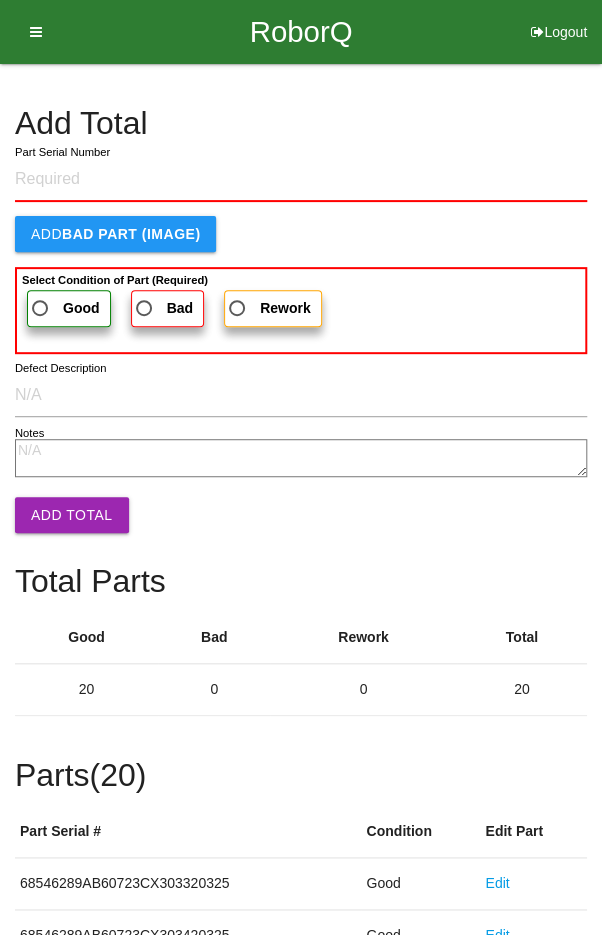
click at [482, 128] on h4 "Add Total" at bounding box center [301, 123] width 572 height 35
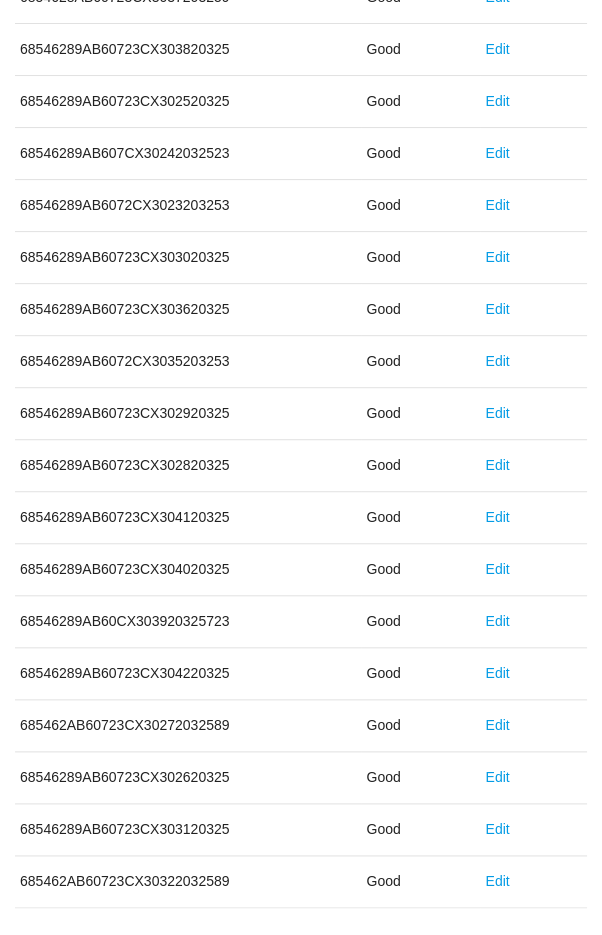
scroll to position [1111, 0]
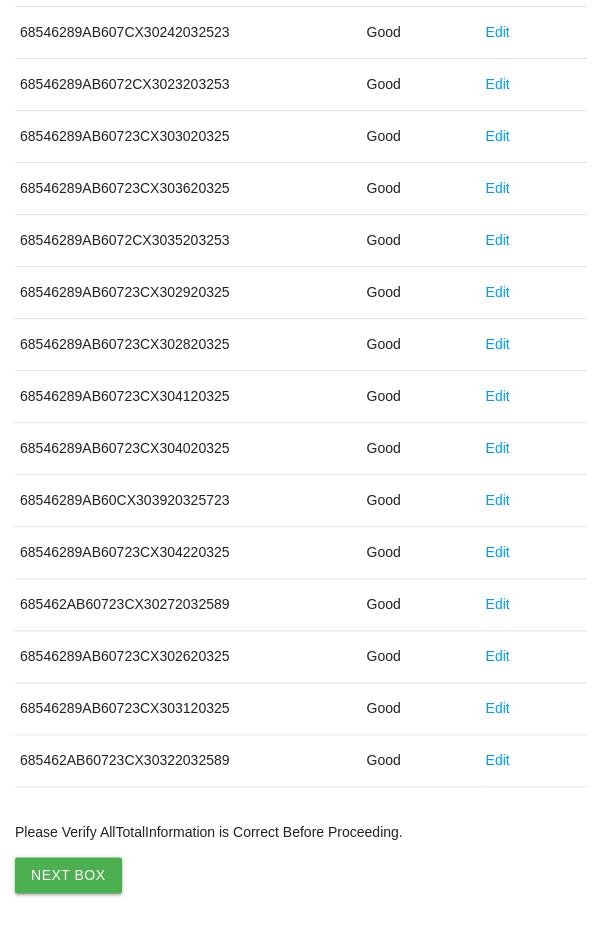
click at [66, 859] on button "Next Box" at bounding box center [68, 875] width 107 height 36
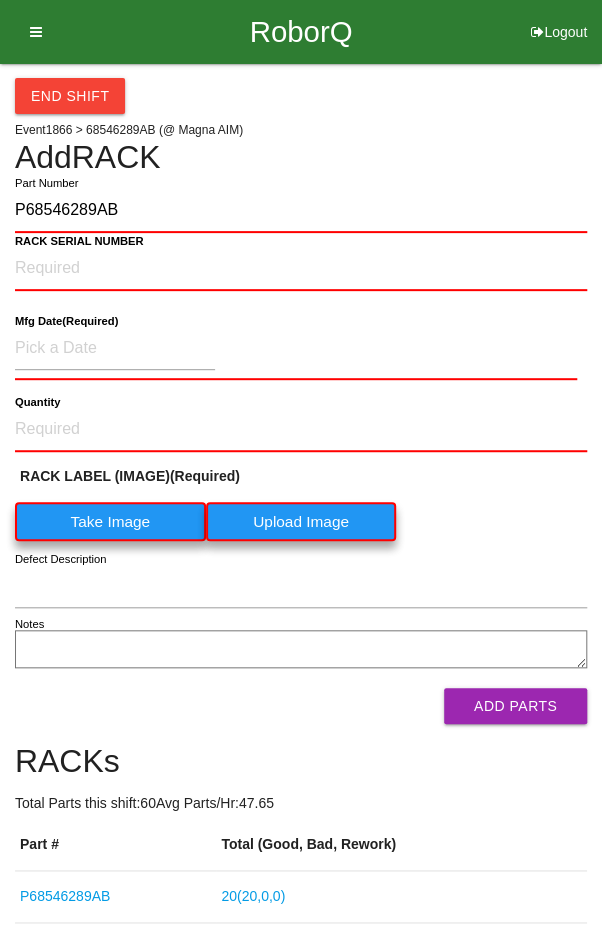
type input "P68546289AB"
click at [54, 258] on NUMBER "RACK SERIAL NUMBER" at bounding box center [301, 269] width 572 height 44
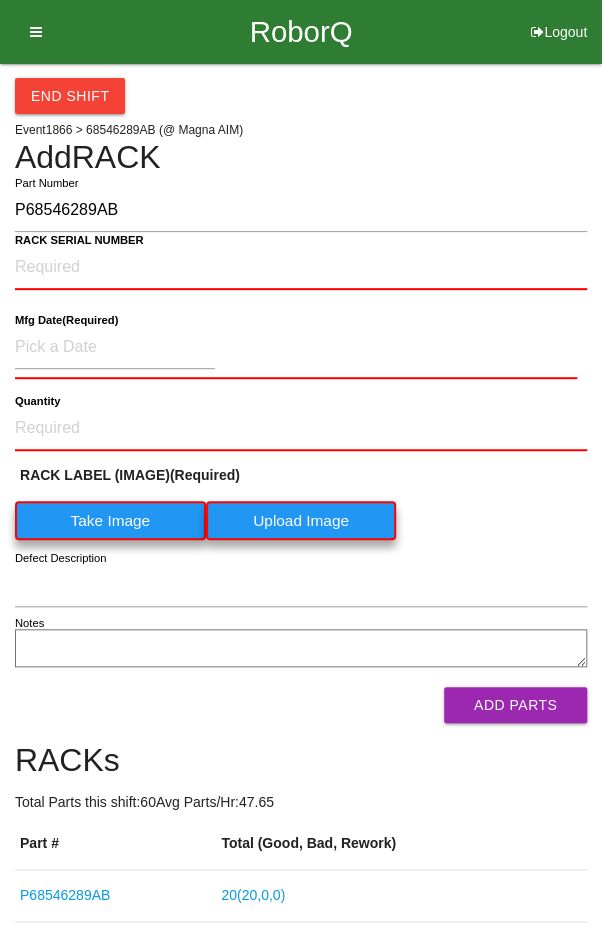
click at [109, 513] on label "Take Image" at bounding box center [110, 520] width 191 height 39
click at [0, 0] on \(IMAGE\) "Take Image" at bounding box center [0, 0] width 0 height 0
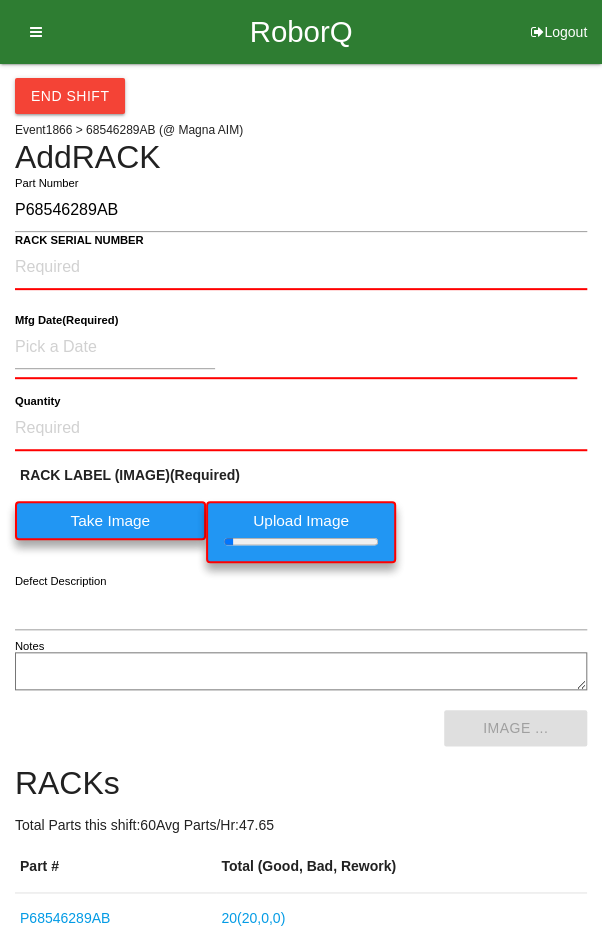
click at [39, 239] on b "RACK SERIAL NUMBER" at bounding box center [79, 240] width 129 height 13
click at [39, 246] on NUMBER "RACK SERIAL NUMBER" at bounding box center [301, 268] width 572 height 44
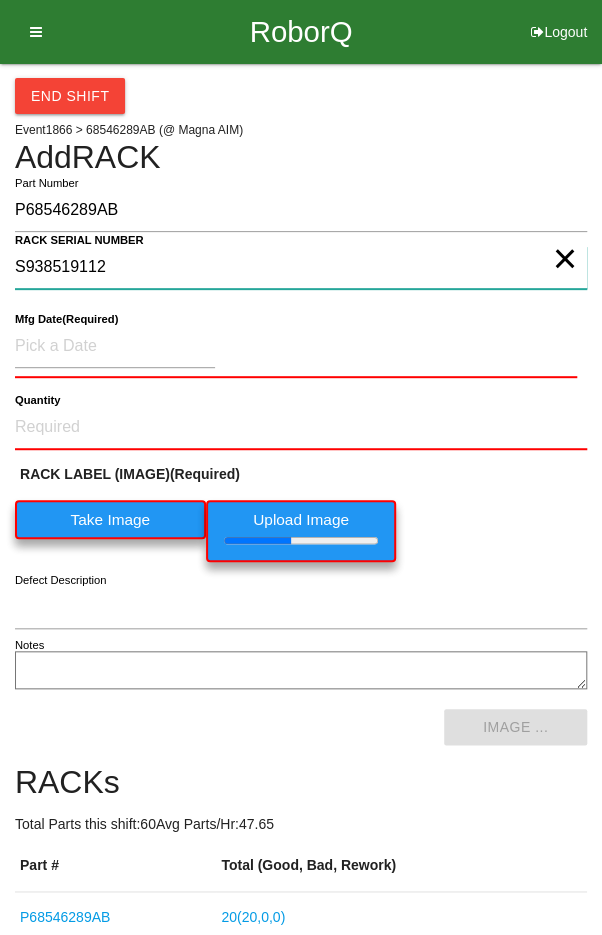
type NUMBER "S938519112"
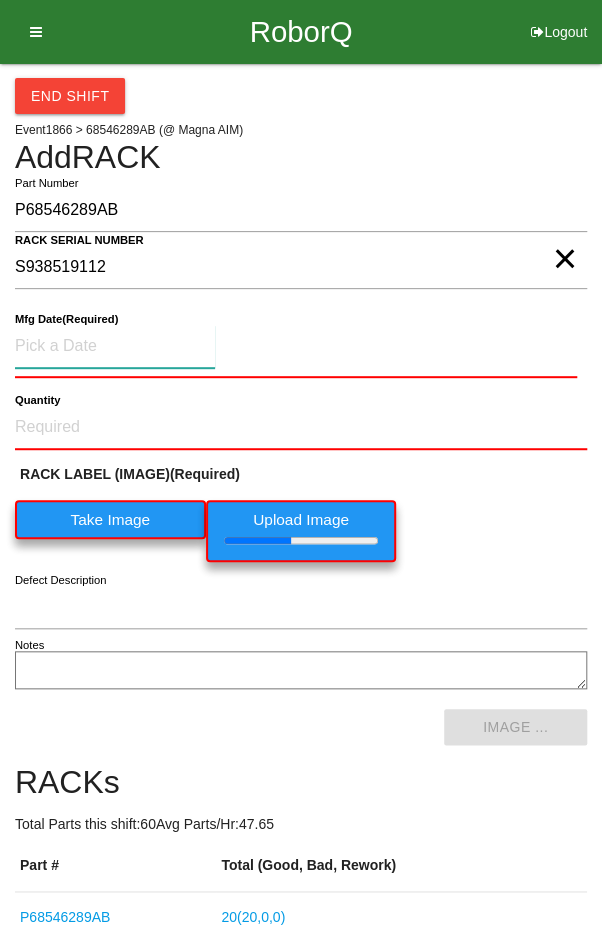
click at [69, 347] on input at bounding box center [115, 346] width 200 height 43
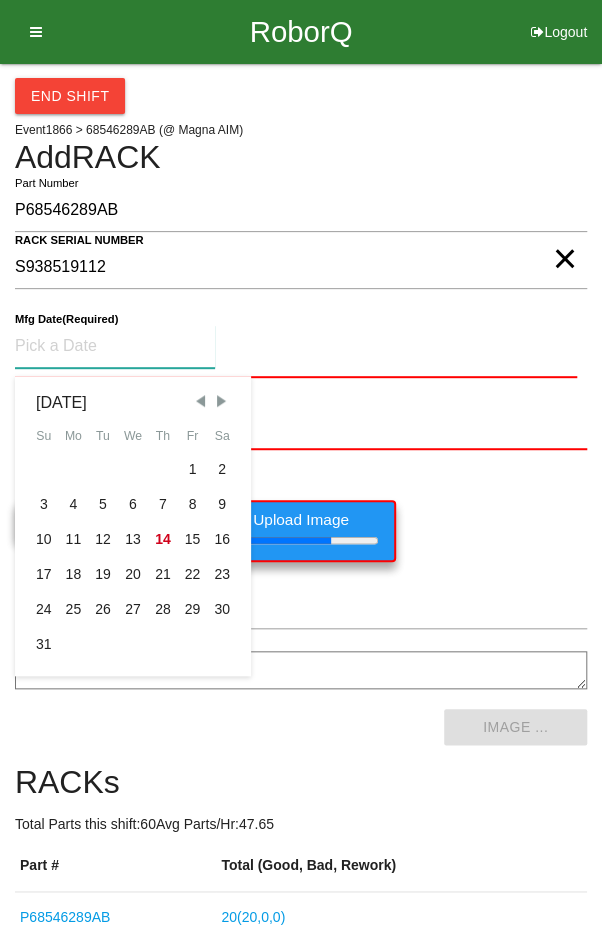
click at [196, 394] on span "Previous Month" at bounding box center [200, 401] width 18 height 18
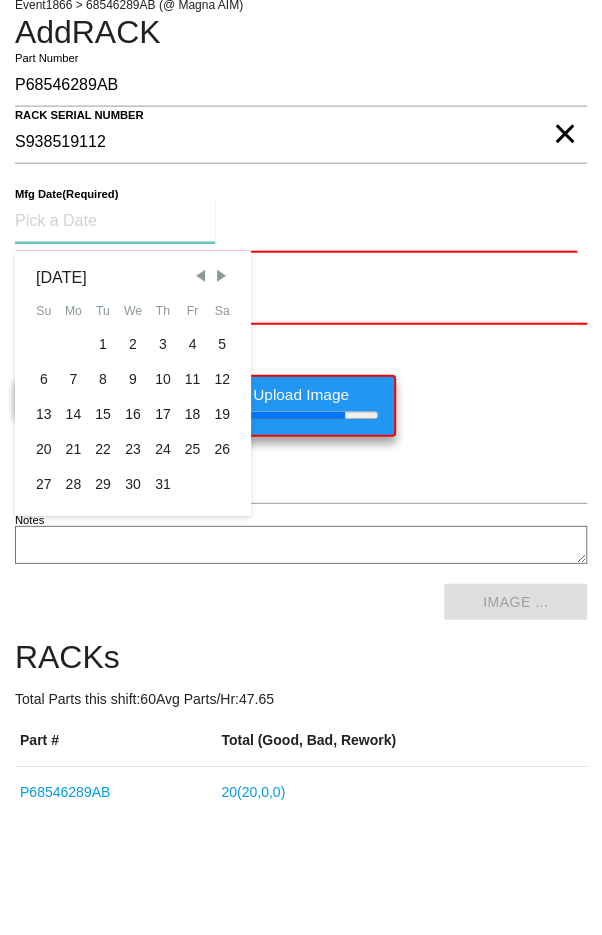
click at [105, 603] on div "29" at bounding box center [103, 609] width 30 height 35
type input "[DATE]"
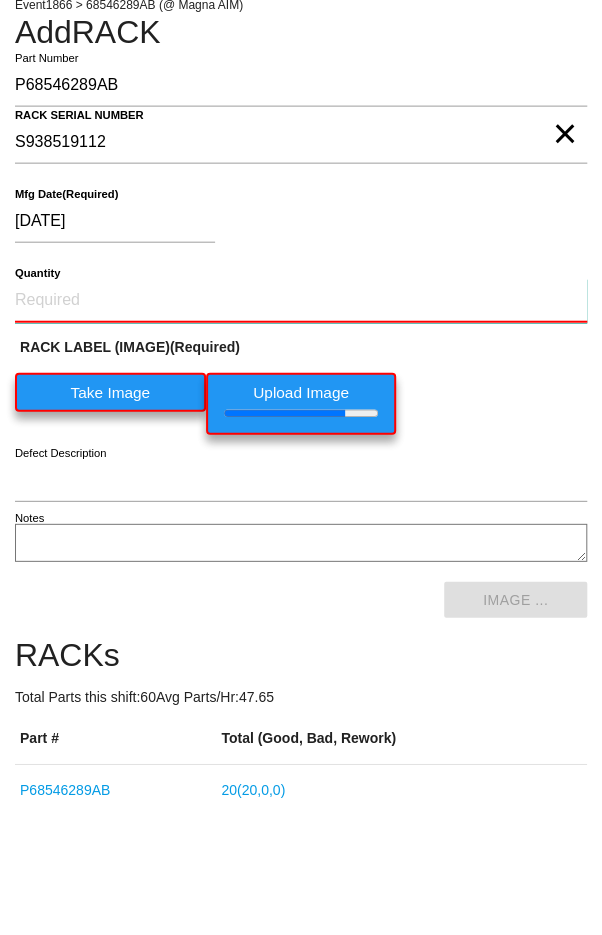
click at [350, 420] on input "Quantity" at bounding box center [301, 426] width 572 height 44
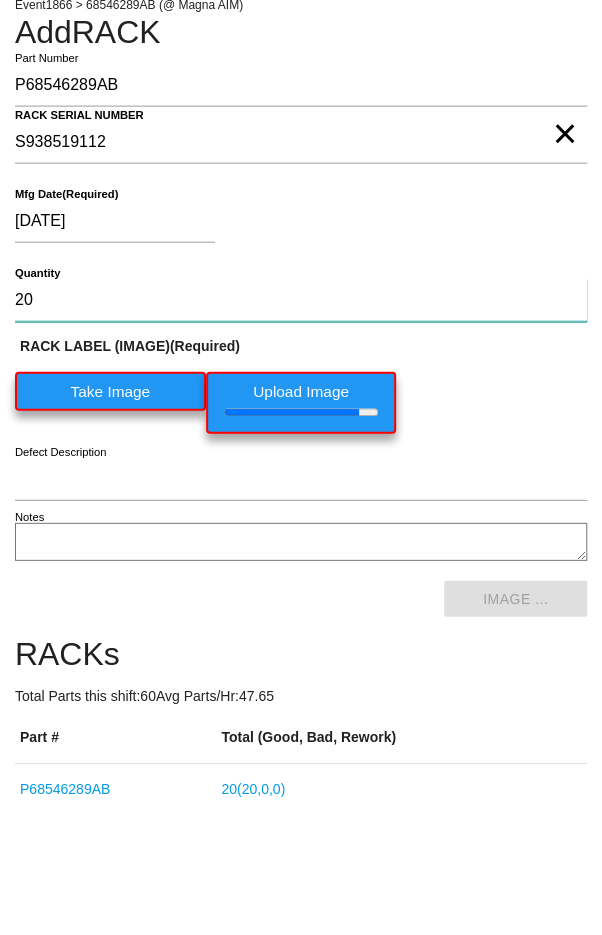
type input "20"
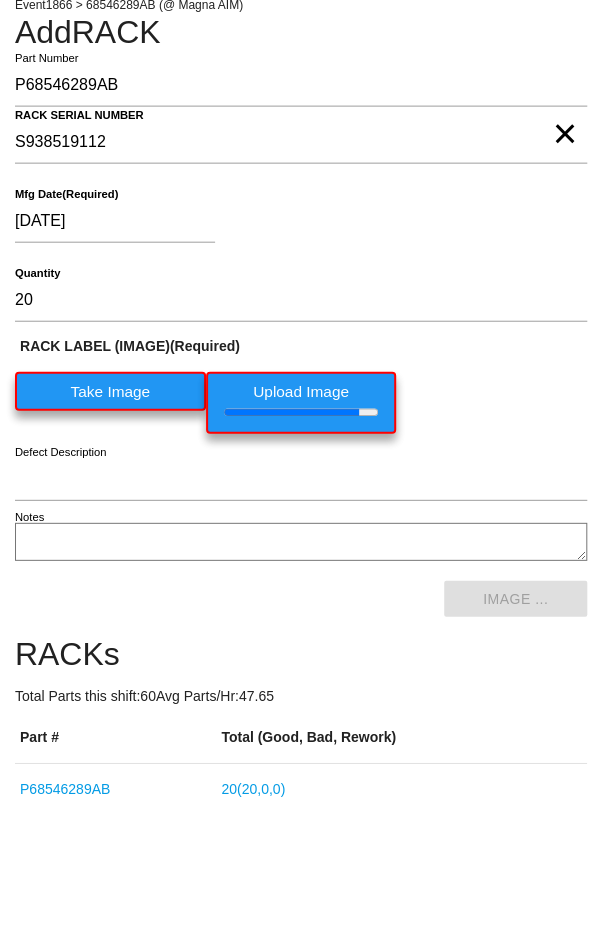
click at [476, 340] on div "[DATE]" at bounding box center [296, 350] width 562 height 51
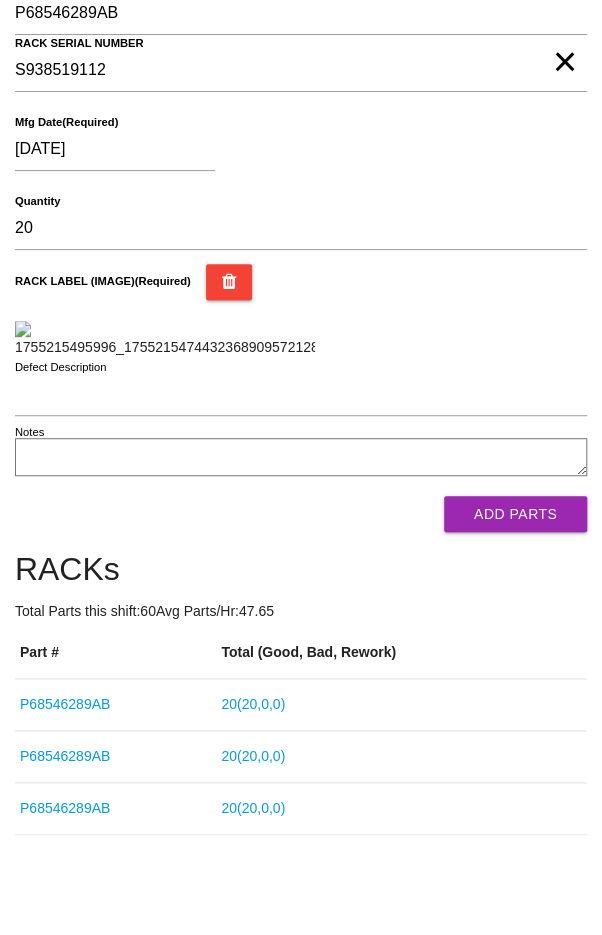
scroll to position [304, 0]
click at [526, 532] on button "Add Parts" at bounding box center [515, 514] width 143 height 36
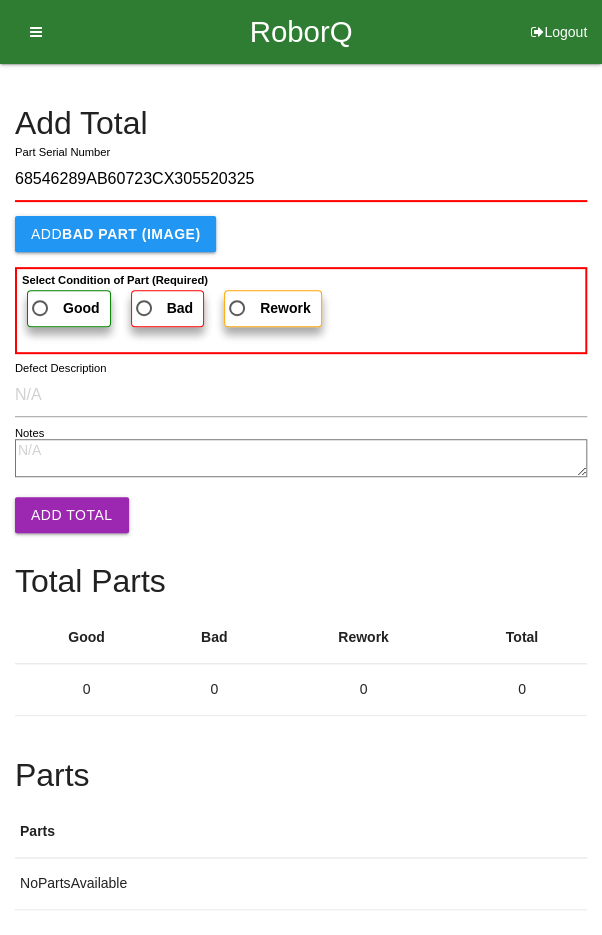
type input "68546289AB60723CX305520325"
click at [54, 305] on span "Good" at bounding box center [64, 308] width 72 height 25
click at [41, 305] on input "Good" at bounding box center [34, 302] width 13 height 13
radio input "true"
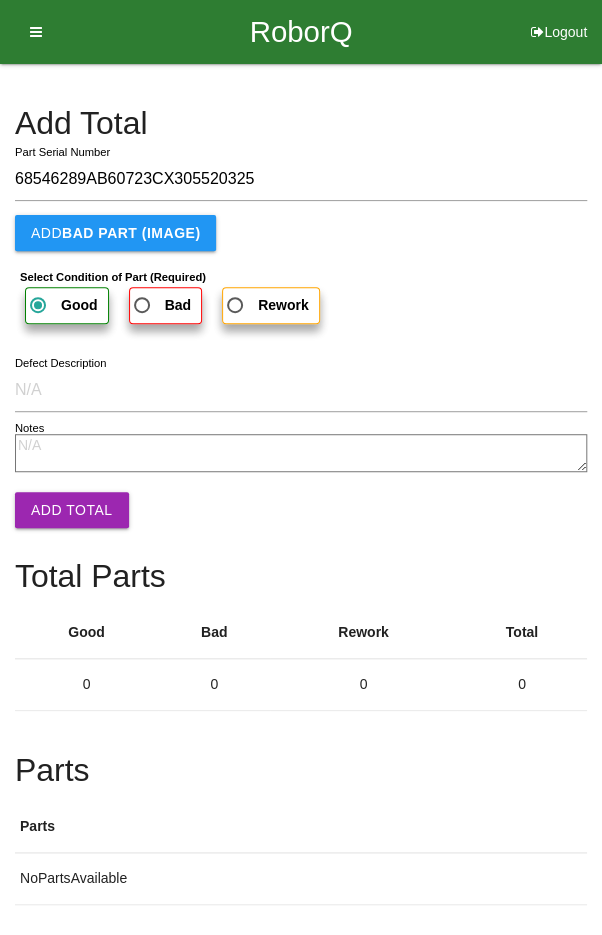
click at [63, 510] on button "Add Total" at bounding box center [72, 510] width 114 height 36
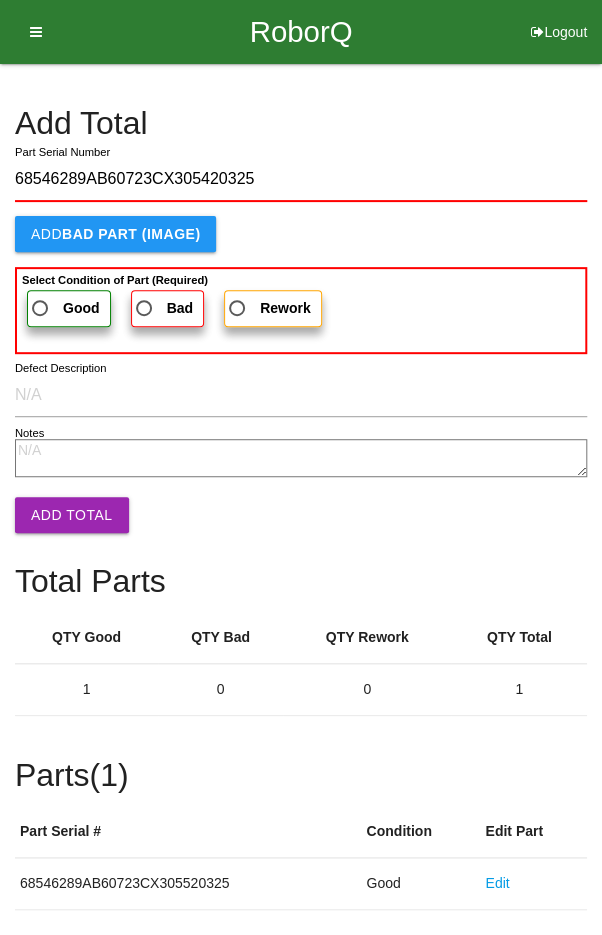
type input "68546289AB60723CX305420325"
click at [53, 297] on span "Good" at bounding box center [64, 308] width 72 height 25
click at [41, 297] on input "Good" at bounding box center [34, 302] width 13 height 13
radio input "true"
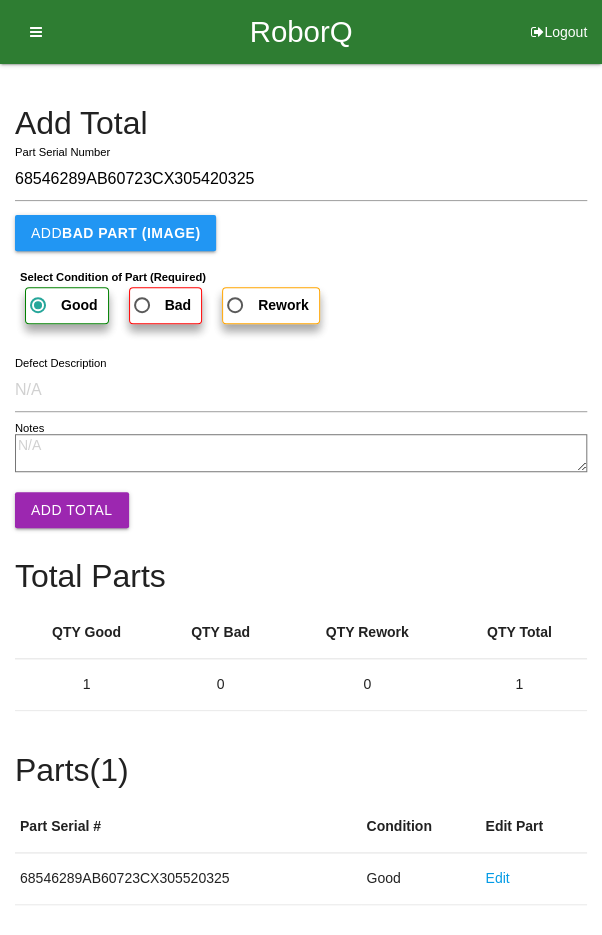
click at [57, 495] on button "Add Total" at bounding box center [72, 510] width 114 height 36
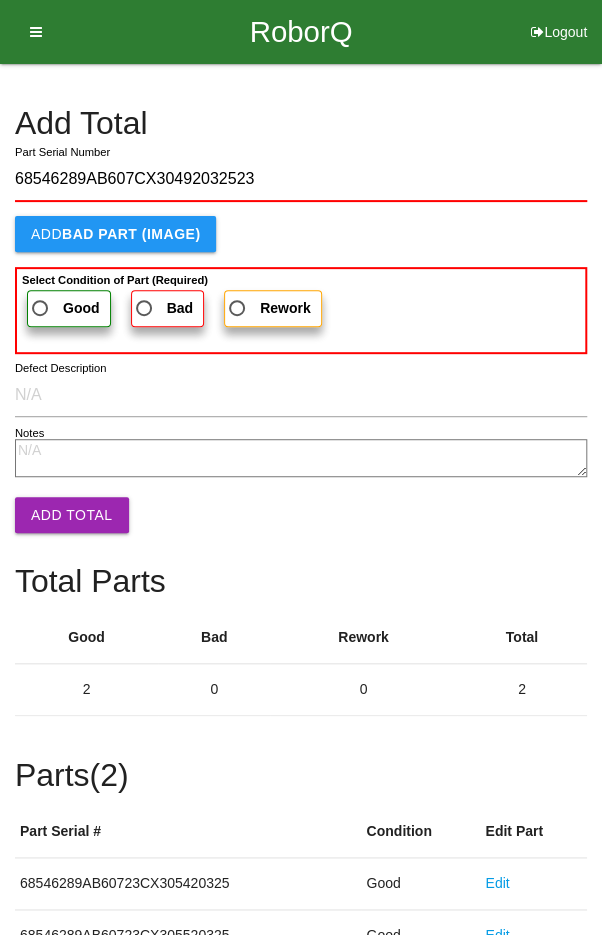
type input "68546289AB607CX30492032523"
click at [49, 304] on span "Good" at bounding box center [64, 308] width 72 height 25
click at [41, 304] on input "Good" at bounding box center [34, 302] width 13 height 13
radio input "true"
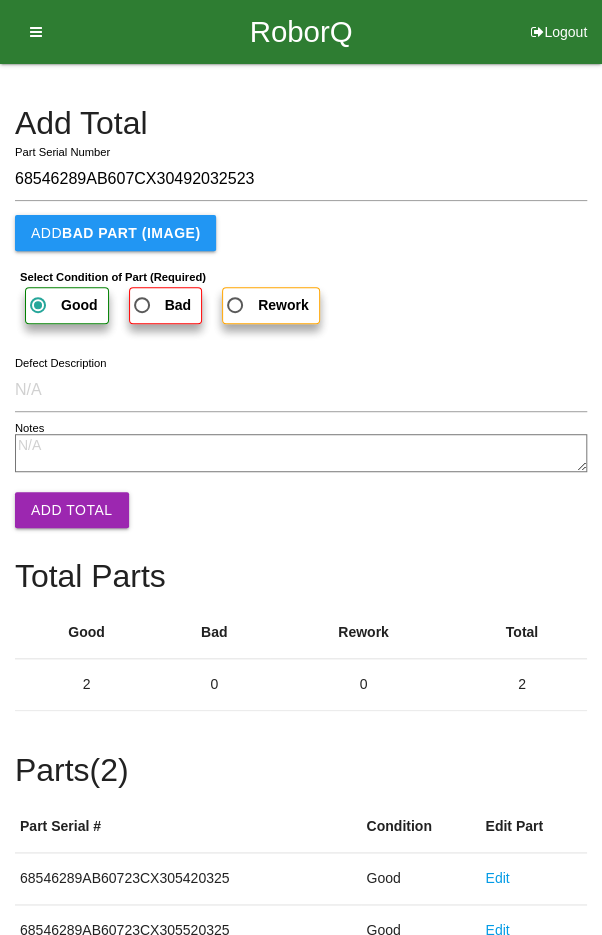
click at [57, 517] on button "Add Total" at bounding box center [72, 510] width 114 height 36
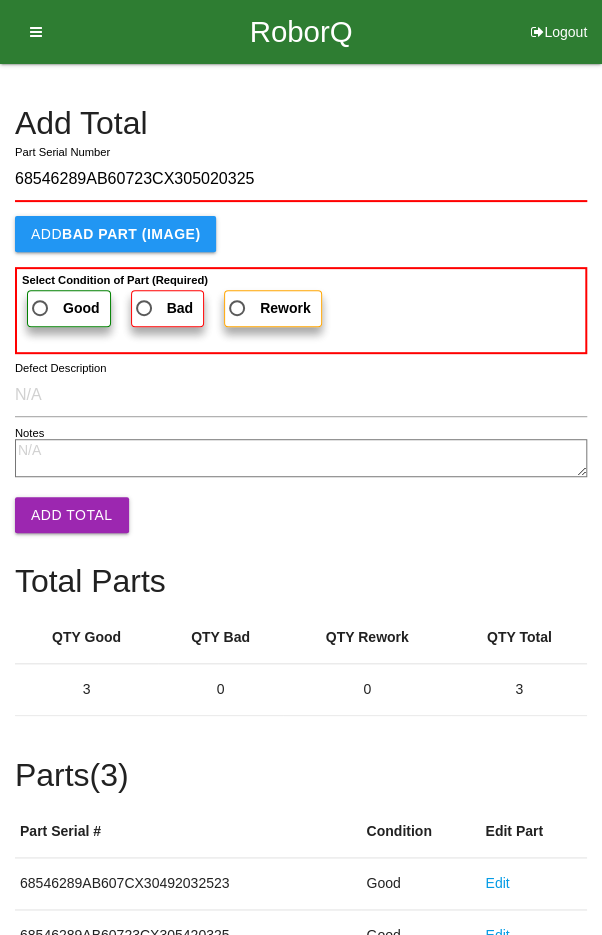
type input "68546289AB60723CX305020325"
click at [51, 304] on span "Good" at bounding box center [64, 308] width 72 height 25
click at [41, 304] on input "Good" at bounding box center [34, 302] width 13 height 13
radio input "true"
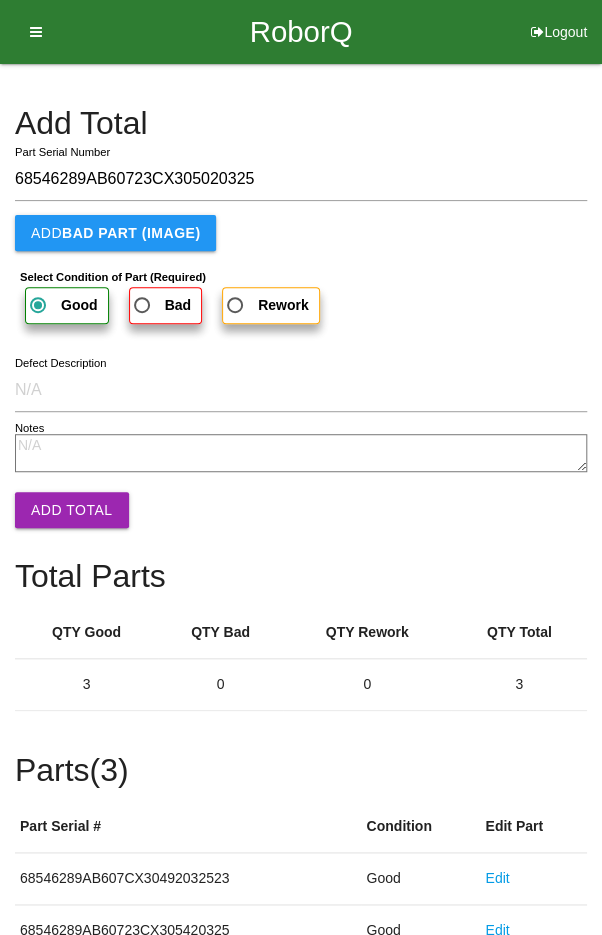
click at [63, 510] on button "Add Total" at bounding box center [72, 510] width 114 height 36
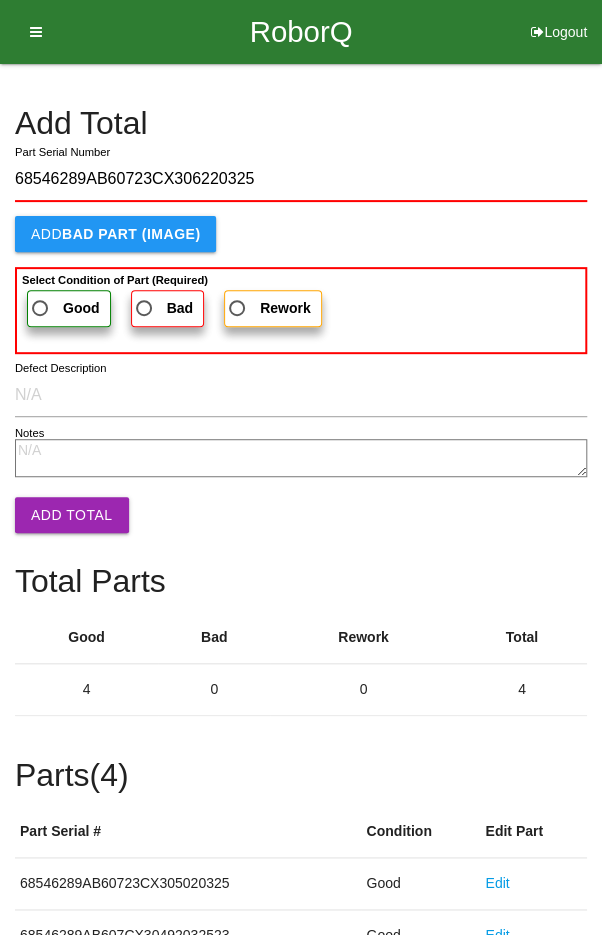
type input "68546289AB60723CX306220325"
click at [44, 305] on span "Good" at bounding box center [64, 308] width 72 height 25
click at [41, 305] on input "Good" at bounding box center [34, 302] width 13 height 13
radio input "true"
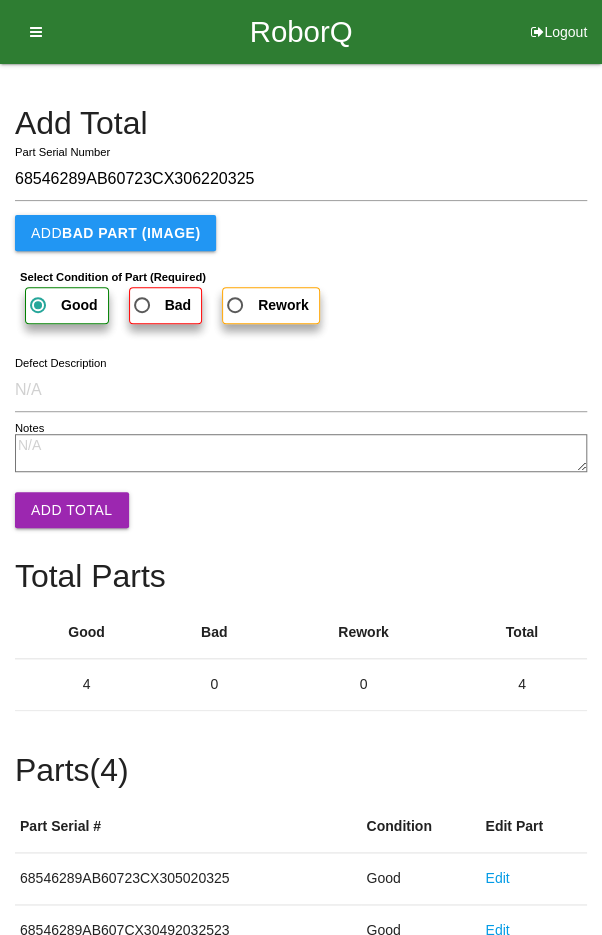
click at [56, 504] on button "Add Total" at bounding box center [72, 510] width 114 height 36
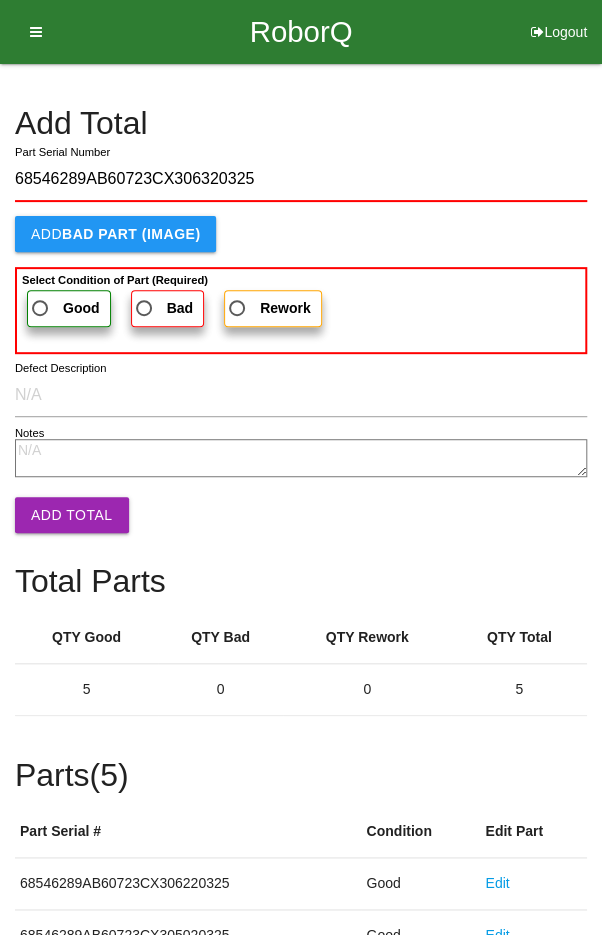
type input "68546289AB60723CX306320325"
click at [53, 305] on span "Good" at bounding box center [64, 308] width 72 height 25
click at [41, 305] on input "Good" at bounding box center [34, 302] width 13 height 13
radio input "true"
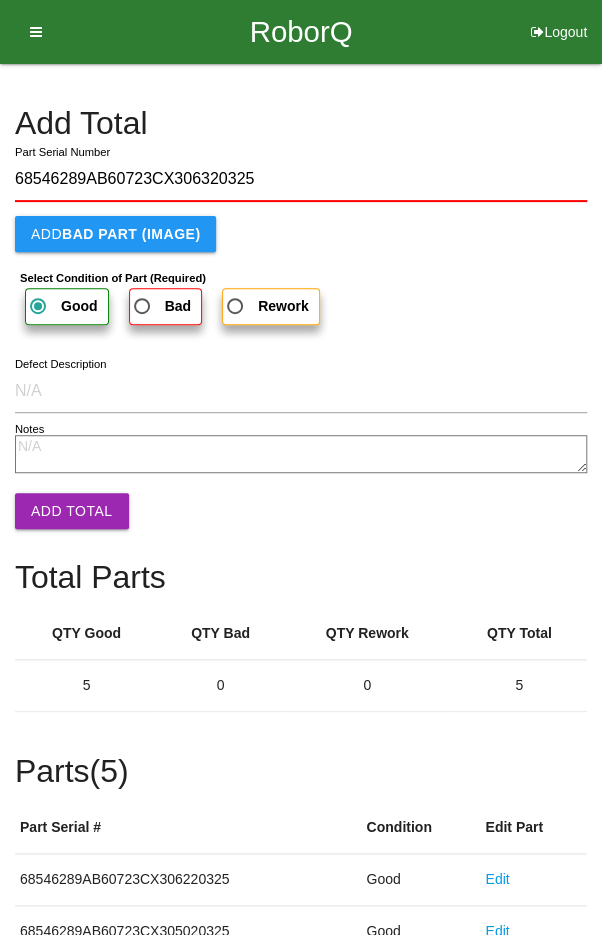
click at [54, 496] on button "Add Total" at bounding box center [72, 511] width 114 height 36
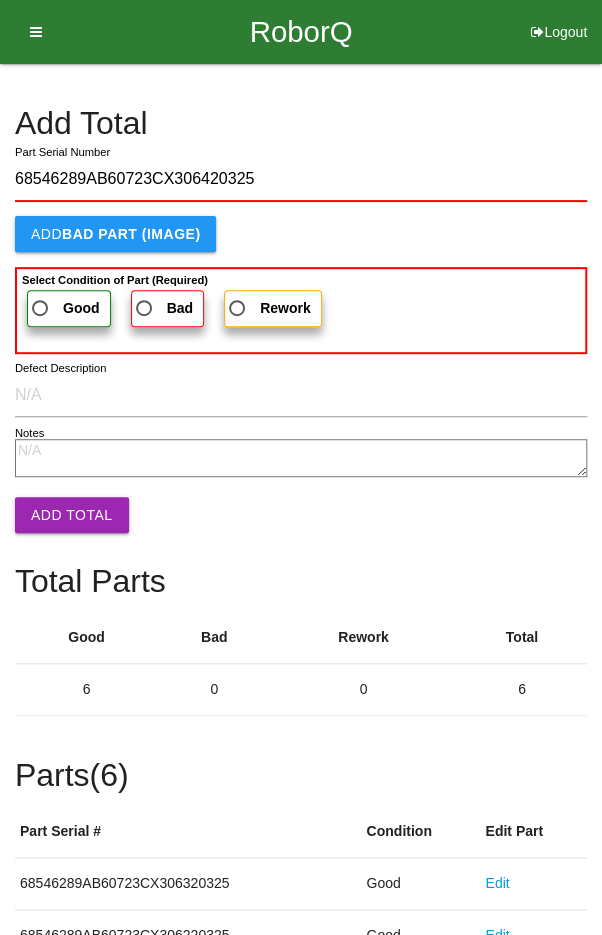
type input "68546289AB60723CX306420325"
click at [59, 296] on span "Good" at bounding box center [64, 308] width 72 height 25
click at [41, 296] on input "Good" at bounding box center [34, 302] width 13 height 13
radio input "true"
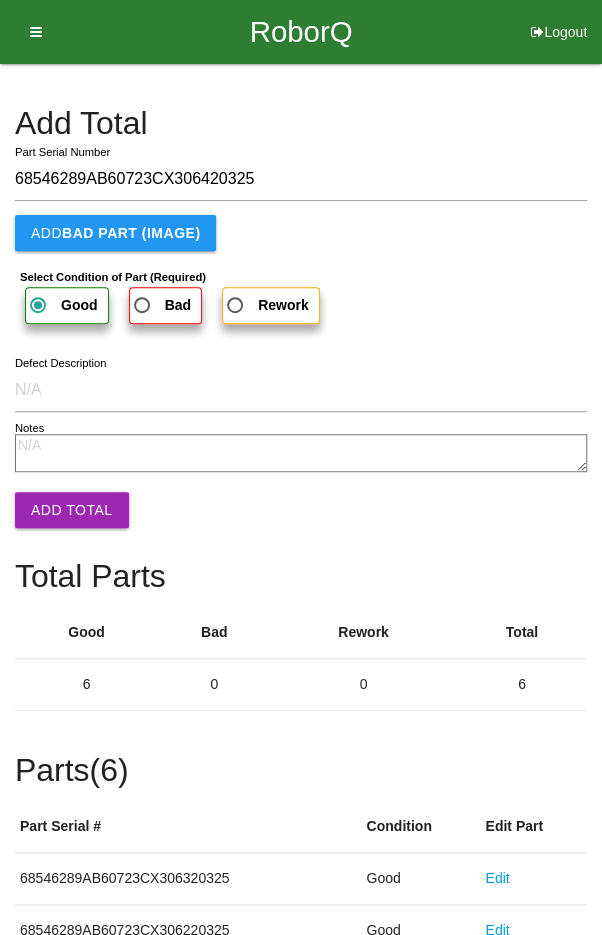
click at [69, 505] on button "Add Total" at bounding box center [72, 510] width 114 height 36
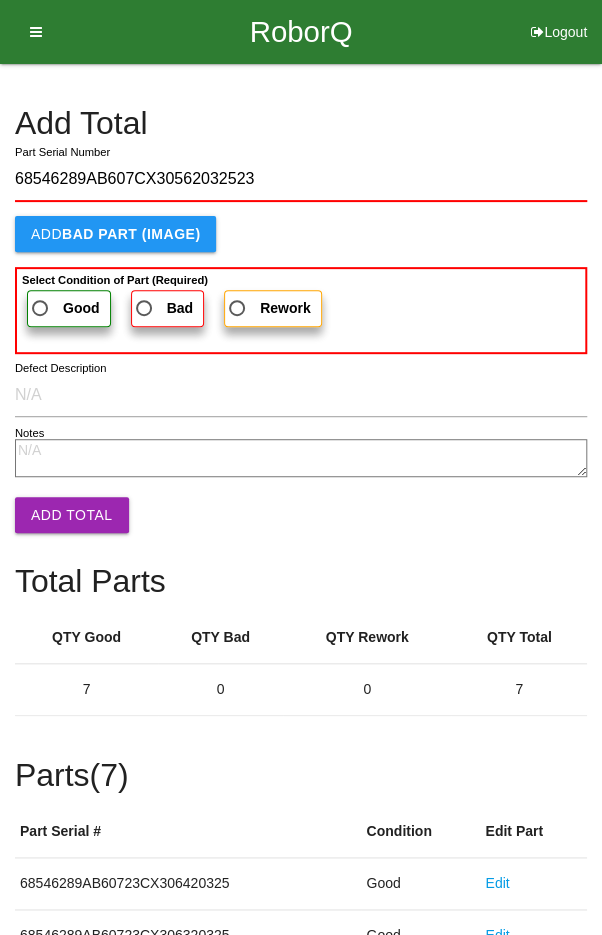
type input "68546289AB607CX30562032523"
click at [63, 300] on b "Good" at bounding box center [81, 308] width 37 height 16
click at [41, 298] on input "Good" at bounding box center [34, 302] width 13 height 13
radio input "true"
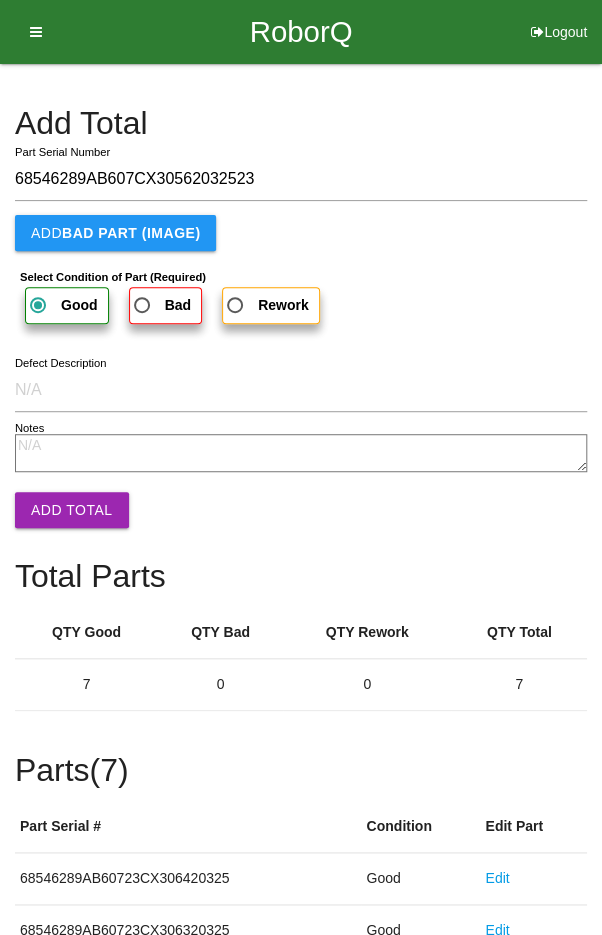
click at [60, 498] on button "Add Total" at bounding box center [72, 510] width 114 height 36
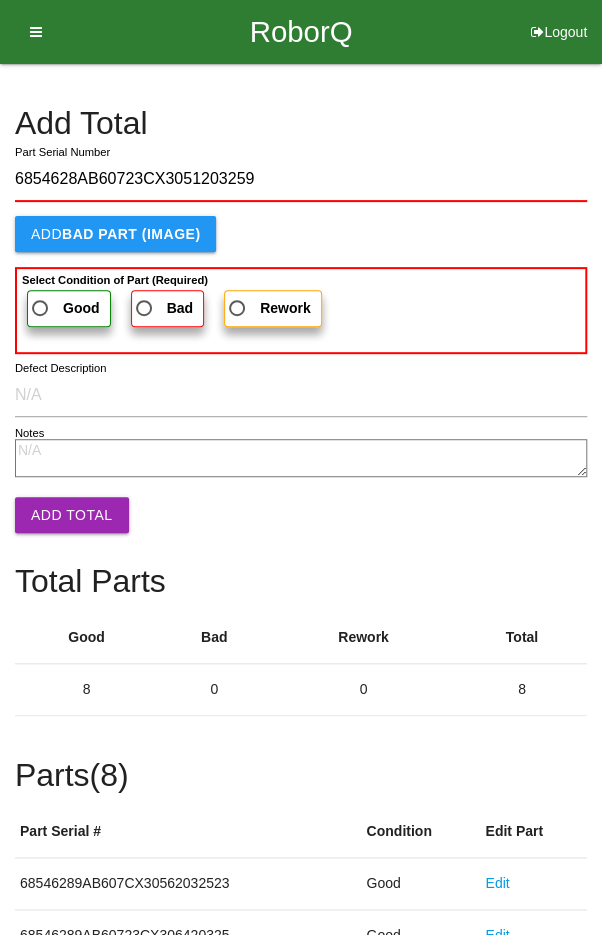
type input "6854628AB60723CX3051203259"
click at [51, 303] on span "Good" at bounding box center [64, 308] width 72 height 25
click at [41, 303] on input "Good" at bounding box center [34, 302] width 13 height 13
radio input "true"
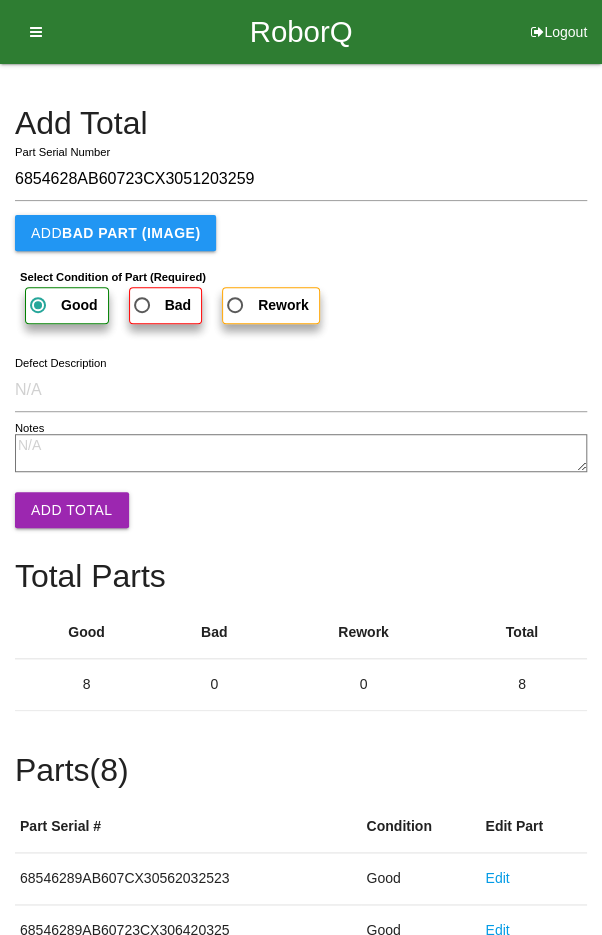
click at [65, 504] on button "Add Total" at bounding box center [72, 510] width 114 height 36
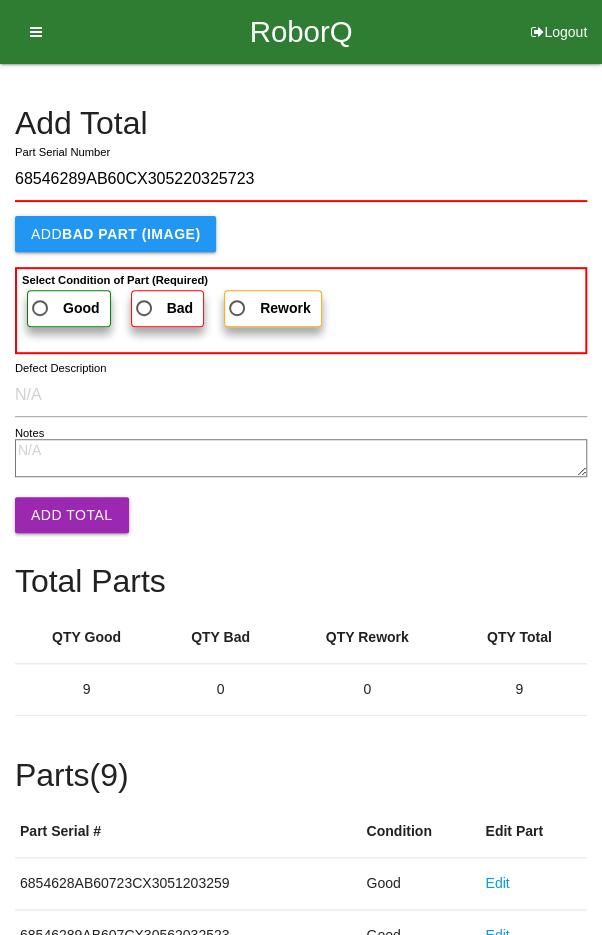
type input "68546289AB60CX305220325723"
click at [65, 301] on b "Good" at bounding box center [81, 308] width 37 height 16
click at [41, 301] on input "Good" at bounding box center [34, 302] width 13 height 13
radio input "true"
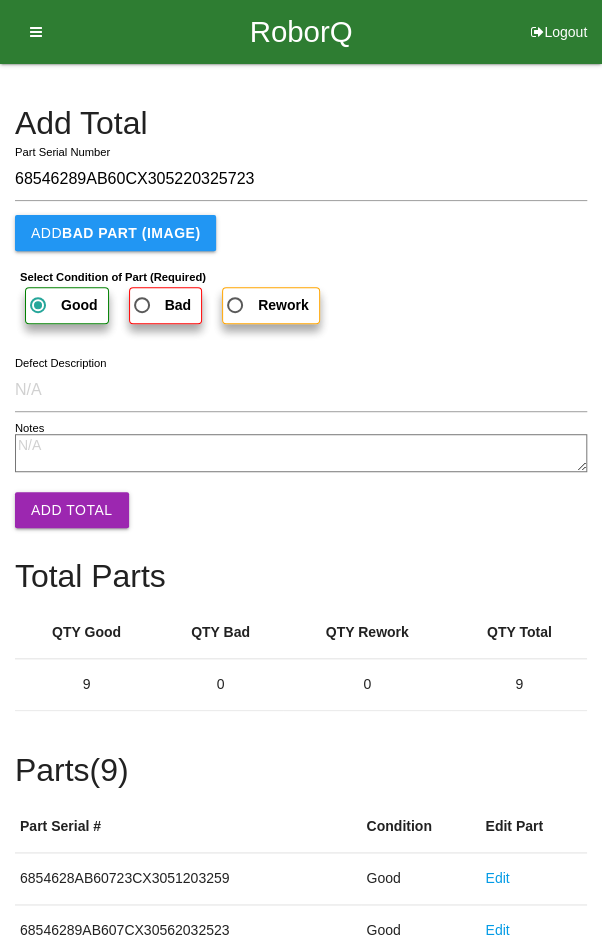
click at [60, 505] on button "Add Total" at bounding box center [72, 510] width 114 height 36
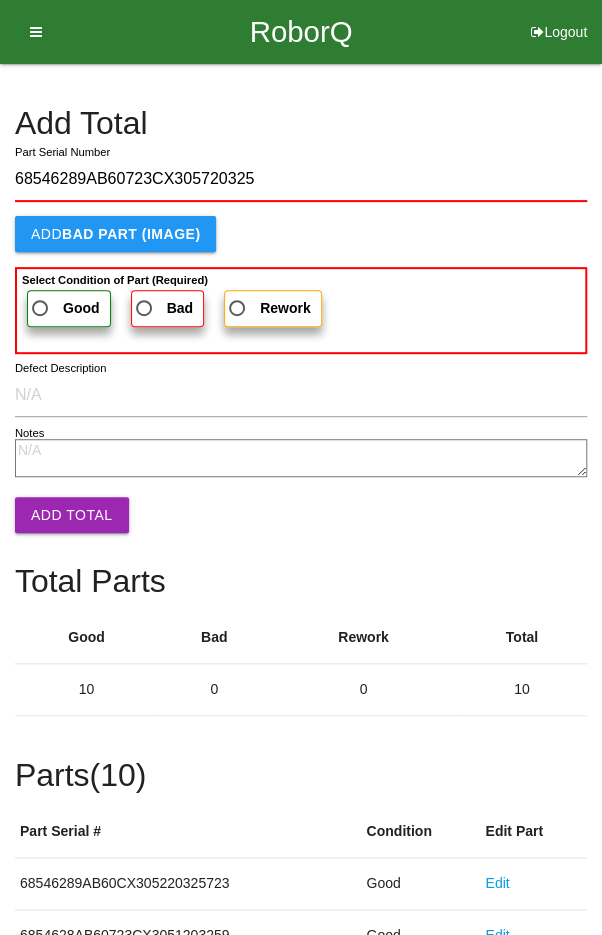
type input "68546289AB60723CX305720325"
click at [55, 292] on label "Good" at bounding box center [69, 308] width 84 height 37
click at [41, 296] on input "Good" at bounding box center [34, 302] width 13 height 13
radio input "true"
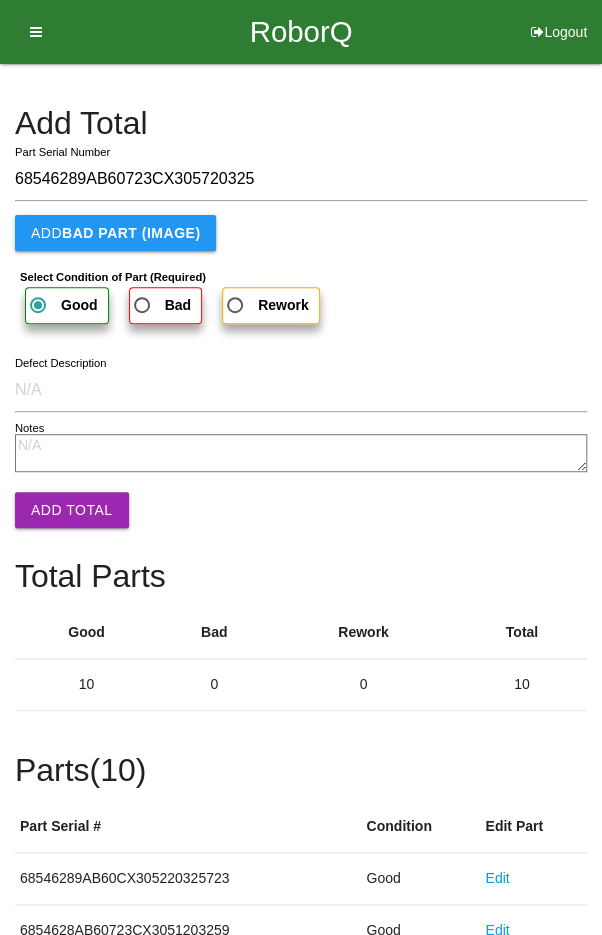
click at [66, 504] on button "Add Total" at bounding box center [72, 510] width 114 height 36
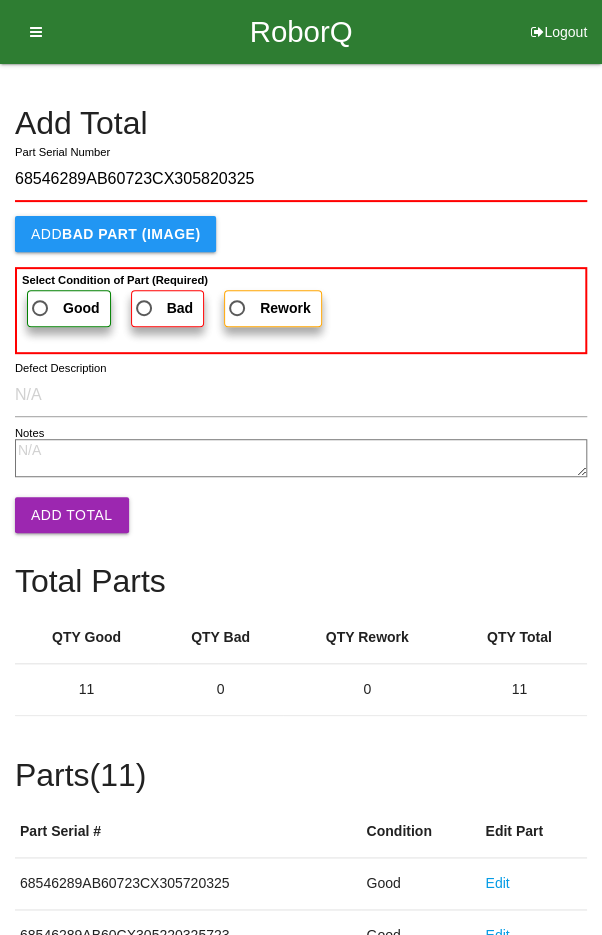
type input "68546289AB60723CX305820325"
click at [59, 310] on span "Good" at bounding box center [64, 308] width 72 height 25
click at [41, 309] on input "Good" at bounding box center [34, 302] width 13 height 13
radio input "true"
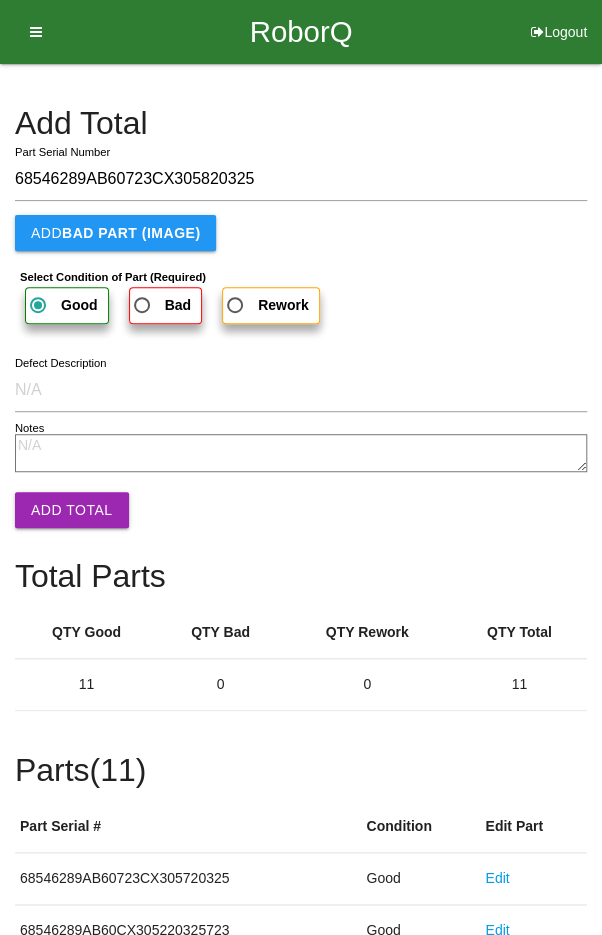
click at [66, 522] on button "Add Total" at bounding box center [72, 510] width 114 height 36
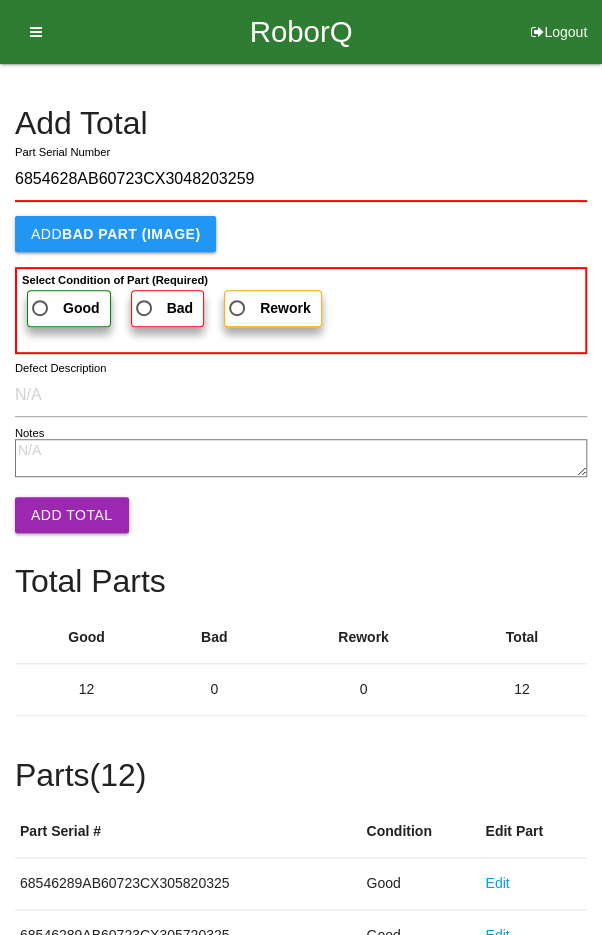
type input "6854628AB60723CX3048203259"
click at [52, 292] on label "Good" at bounding box center [69, 308] width 84 height 37
click at [41, 296] on input "Good" at bounding box center [34, 302] width 13 height 13
radio input "true"
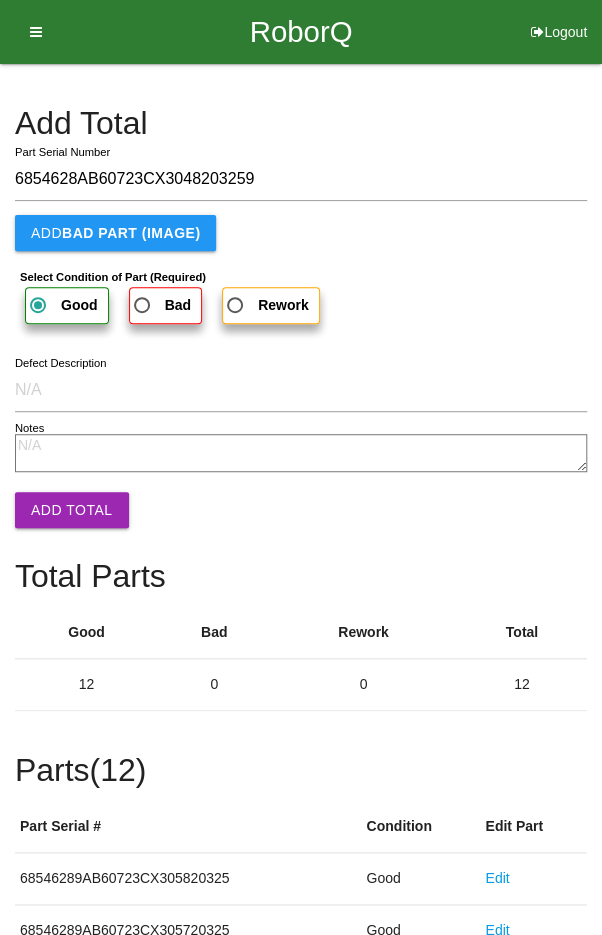
click at [58, 508] on button "Add Total" at bounding box center [72, 510] width 114 height 36
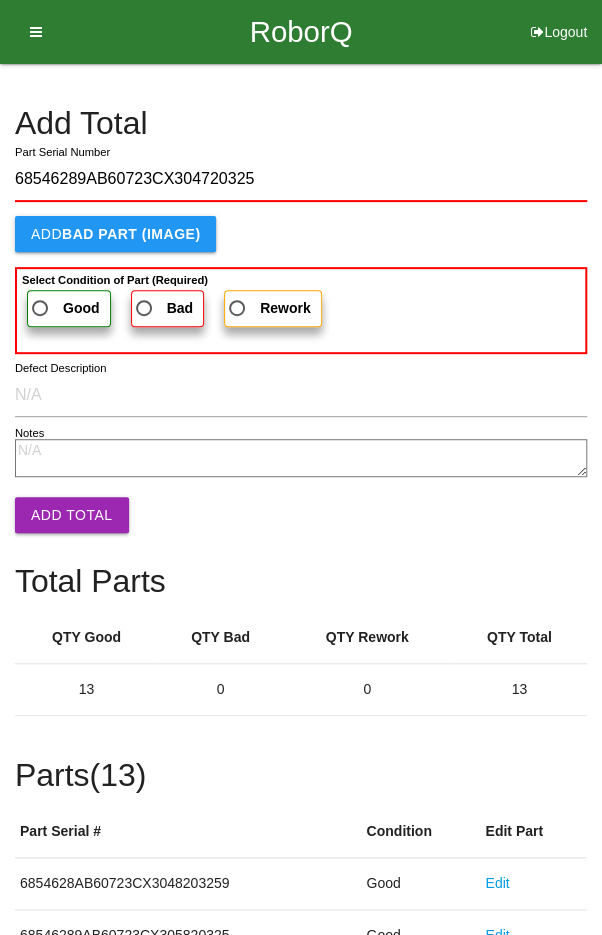
type input "68546289AB60723CX304720325"
click at [53, 292] on label "Good" at bounding box center [69, 308] width 84 height 37
click at [41, 296] on input "Good" at bounding box center [34, 302] width 13 height 13
radio input "true"
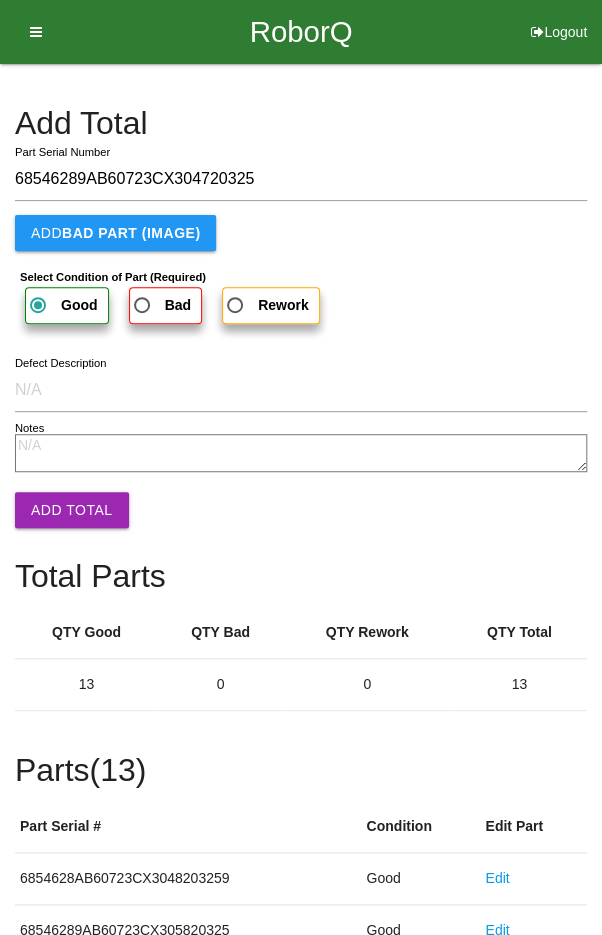
click at [66, 515] on button "Add Total" at bounding box center [72, 510] width 114 height 36
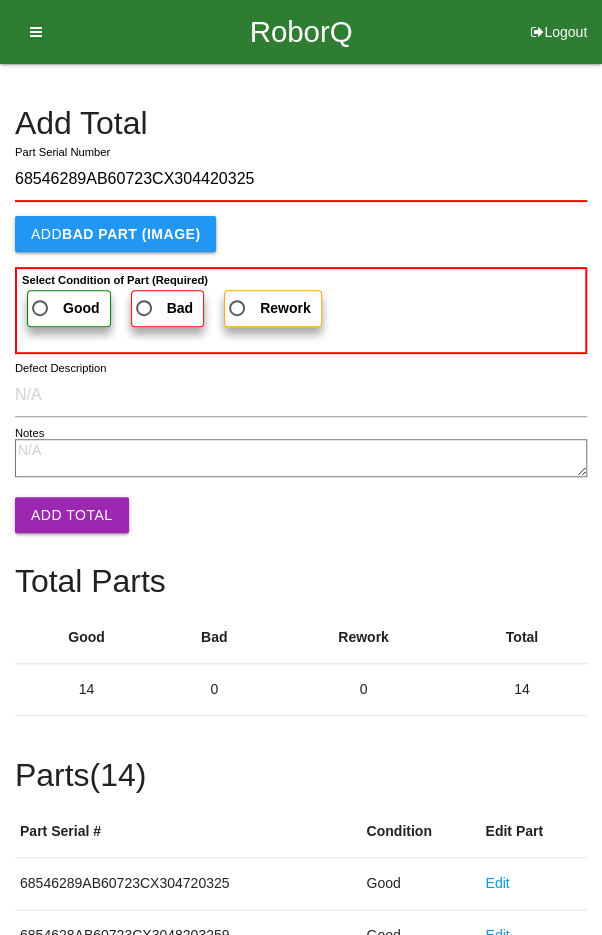
type input "68546289AB60723CX304420325"
click at [59, 296] on span "Good" at bounding box center [64, 308] width 72 height 25
click at [41, 296] on input "Good" at bounding box center [34, 302] width 13 height 13
radio input "true"
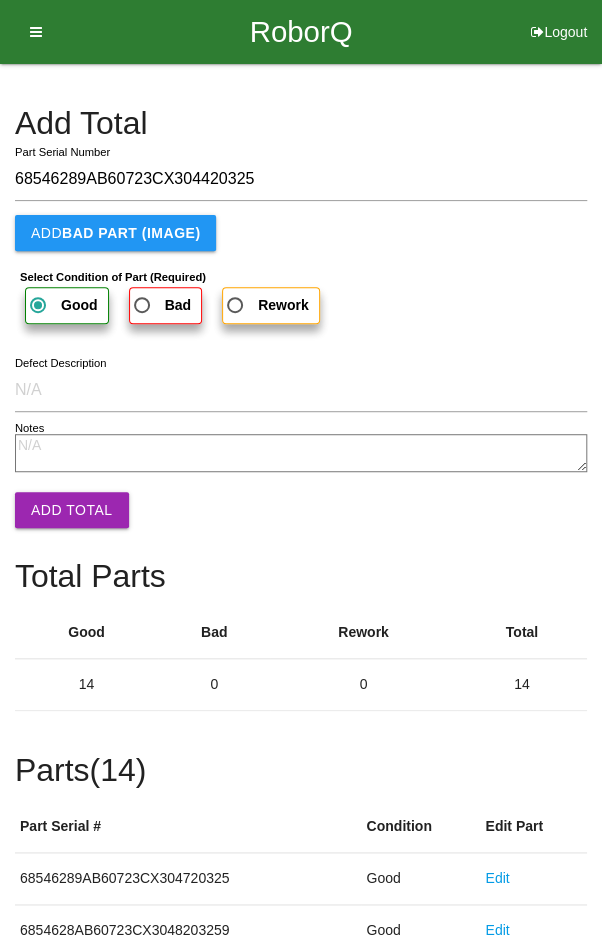
click at [64, 497] on button "Add Total" at bounding box center [72, 510] width 114 height 36
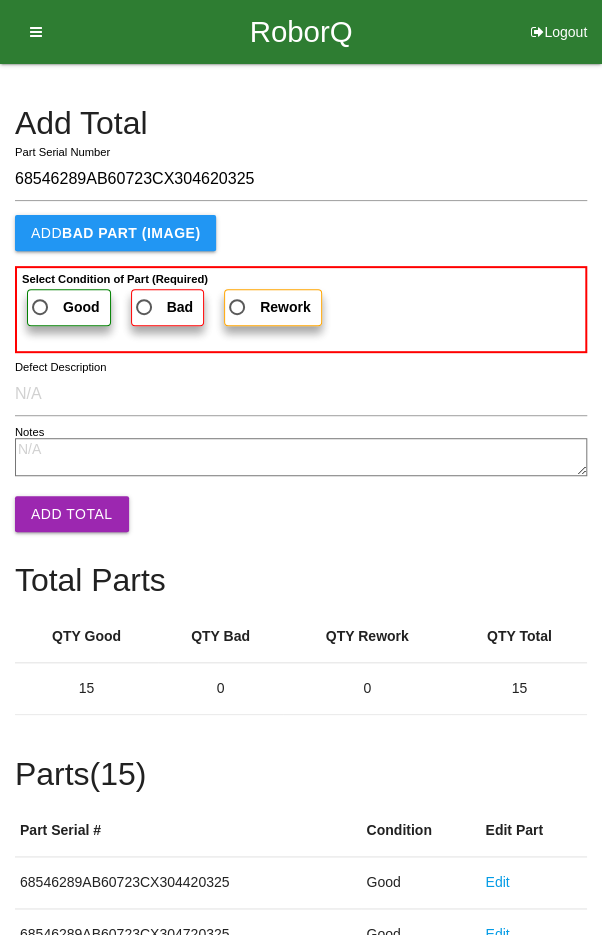
type input "68546289AB60723CX304620325"
click at [47, 305] on span "Good" at bounding box center [64, 307] width 72 height 25
click at [41, 305] on input "Good" at bounding box center [34, 301] width 13 height 13
radio input "true"
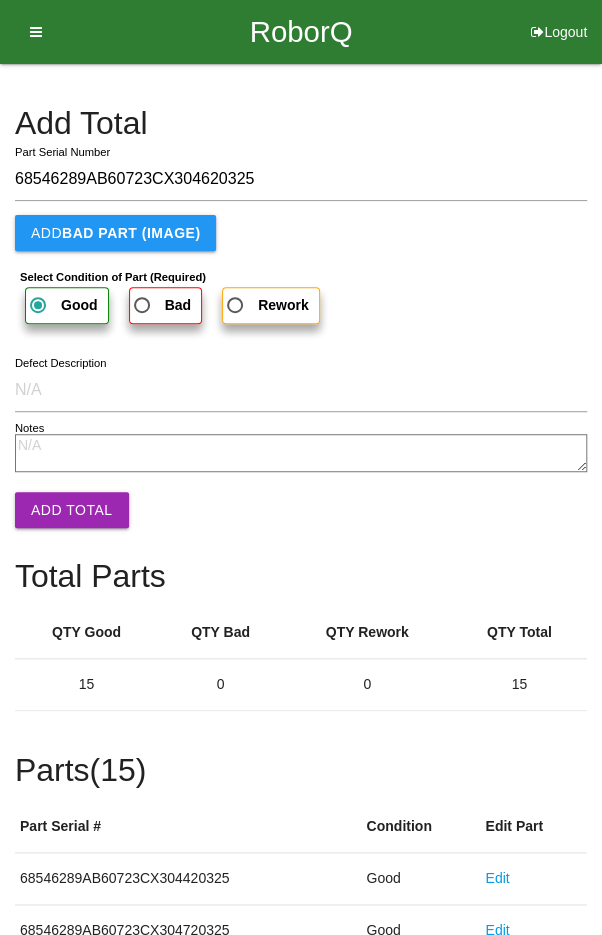
click at [87, 493] on button "Add Total" at bounding box center [72, 510] width 114 height 36
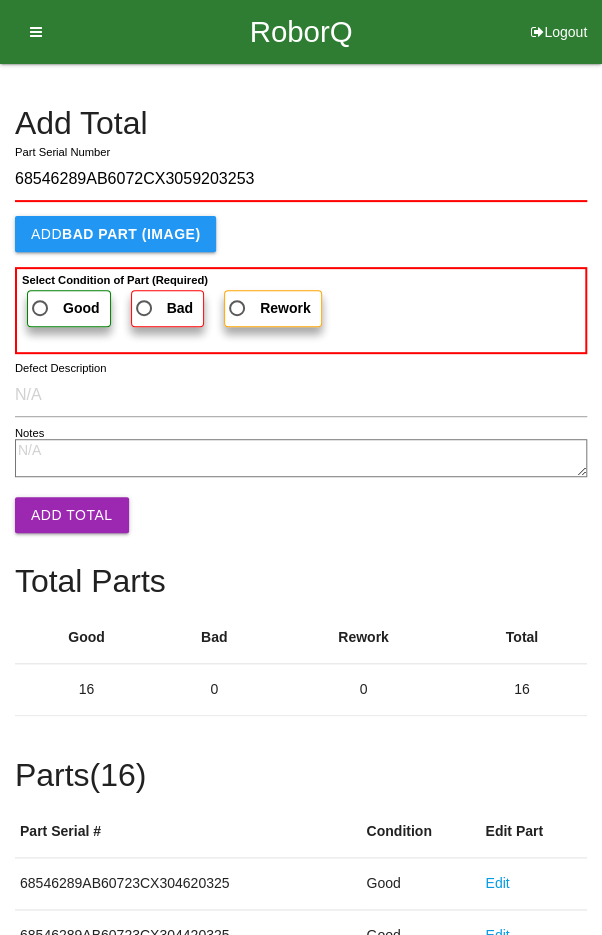
type input "68546289AB6072CX3059203253"
click at [57, 298] on span "Good" at bounding box center [64, 308] width 72 height 25
click at [41, 298] on input "Good" at bounding box center [34, 302] width 13 height 13
radio input "true"
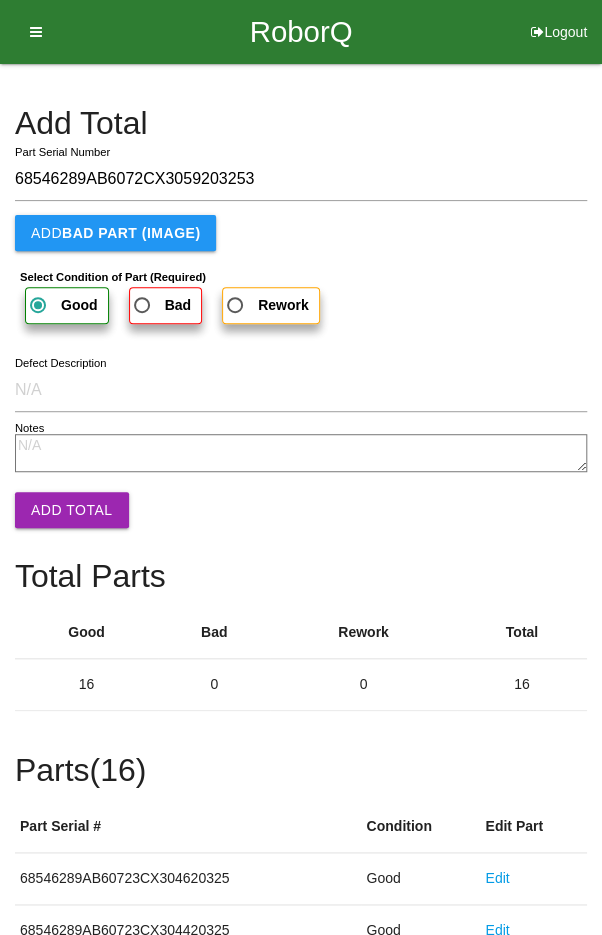
click at [71, 508] on button "Add Total" at bounding box center [72, 510] width 114 height 36
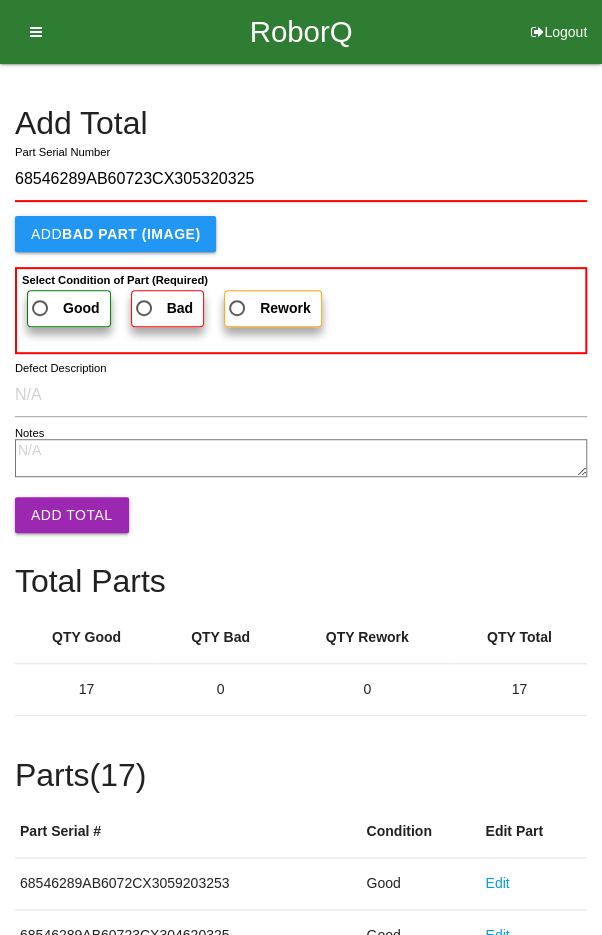
type input "68546289AB60723CX305320325"
click at [60, 307] on span "Good" at bounding box center [64, 308] width 72 height 25
click at [41, 307] on input "Good" at bounding box center [34, 302] width 13 height 13
radio input "true"
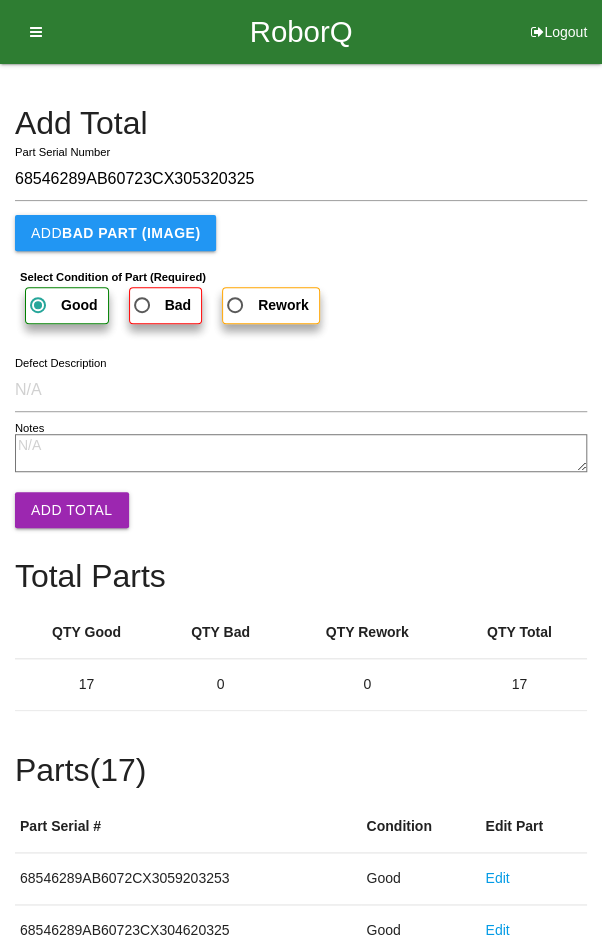
click at [62, 511] on button "Add Total" at bounding box center [72, 510] width 114 height 36
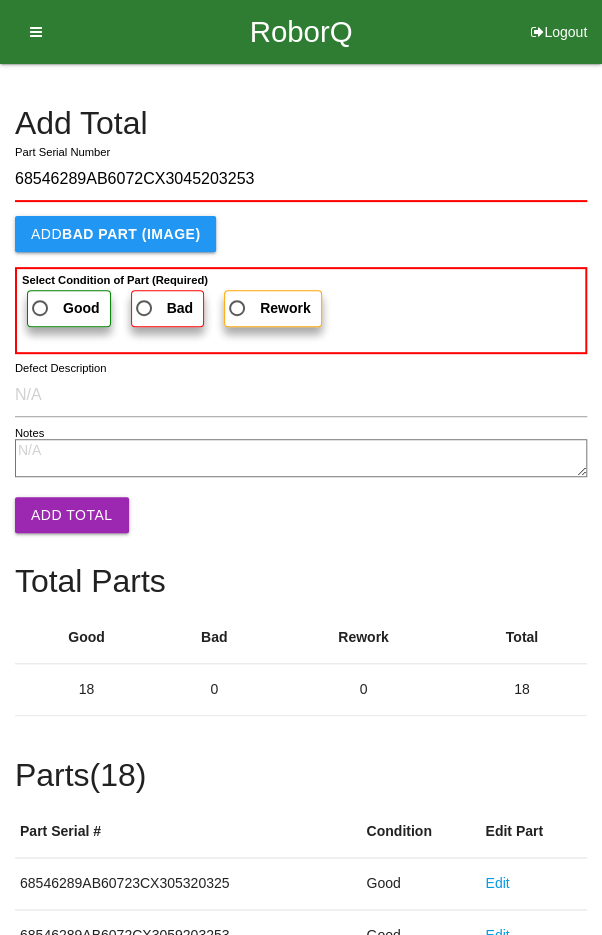
type input "68546289AB6072CX3045203253"
click at [54, 283] on b "Select Condition of Part (Required)" at bounding box center [115, 280] width 186 height 12
click at [41, 296] on input "Good" at bounding box center [34, 302] width 13 height 13
radio input "true"
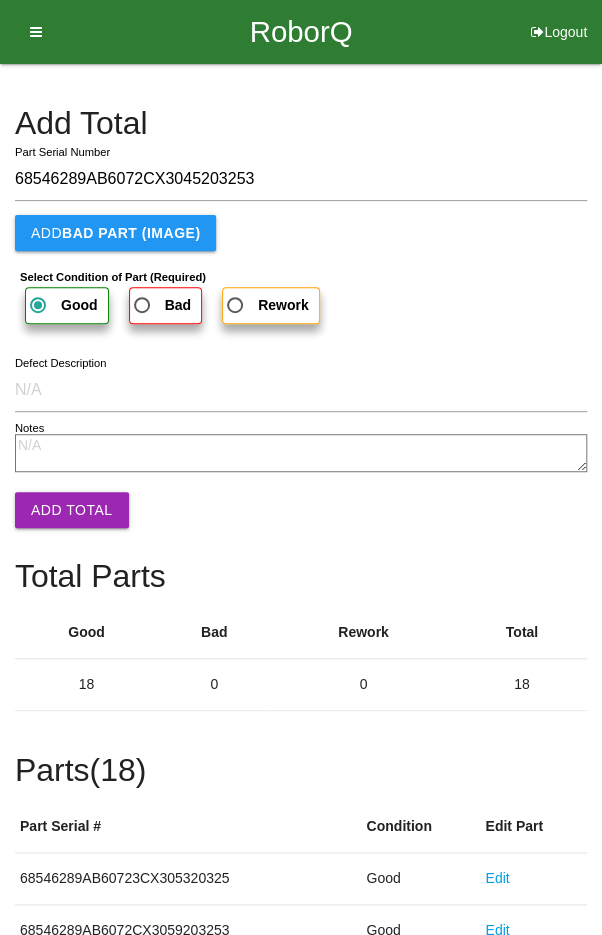
click at [72, 512] on button "Add Total" at bounding box center [72, 510] width 114 height 36
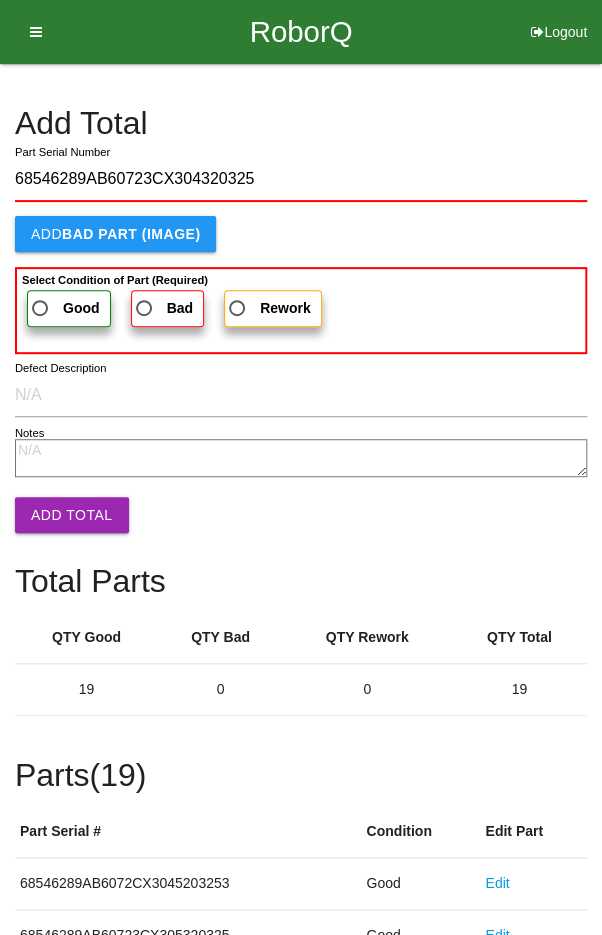
type input "68546289AB60723CX304320325"
click at [58, 280] on b "Select Condition of Part (Required)" at bounding box center [115, 280] width 186 height 12
click at [41, 296] on input "Good" at bounding box center [34, 302] width 13 height 13
radio input "true"
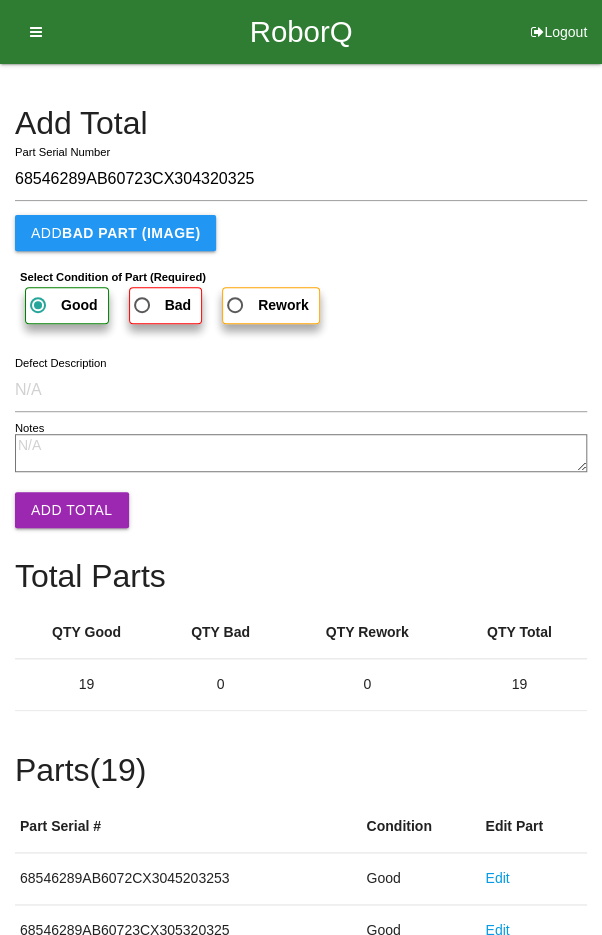
click at [72, 516] on button "Add Total" at bounding box center [72, 510] width 114 height 36
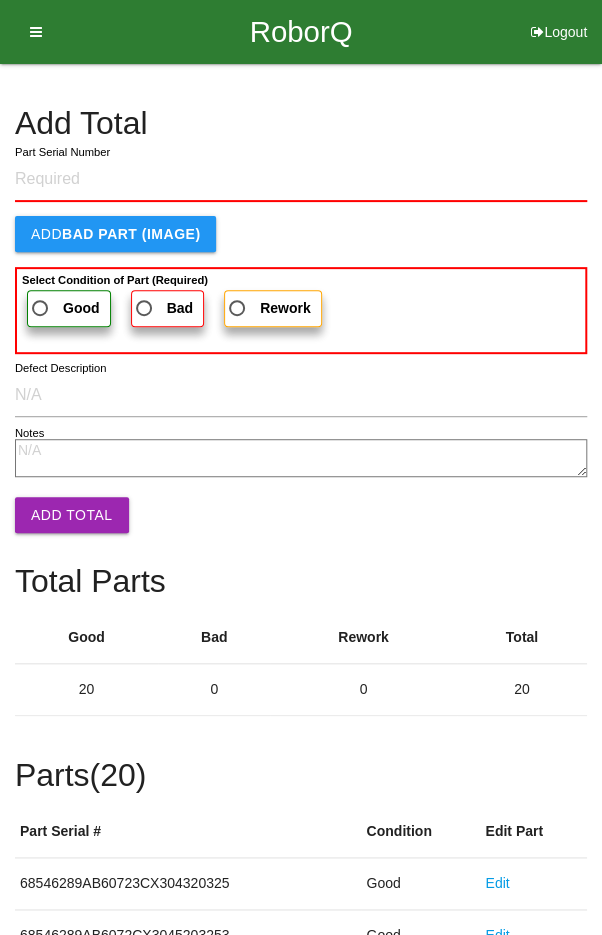
click at [479, 125] on h4 "Add Total" at bounding box center [301, 123] width 572 height 35
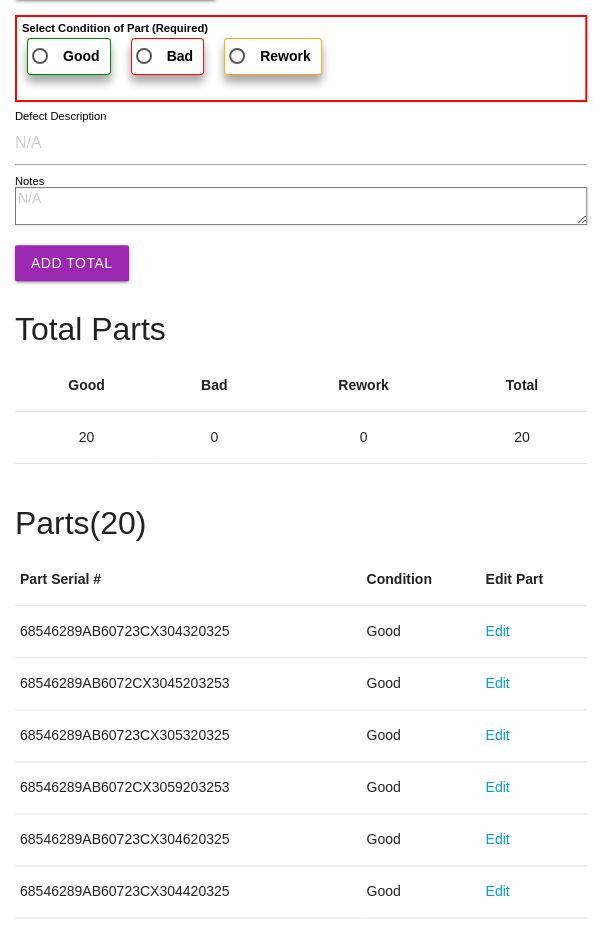
scroll to position [1111, 0]
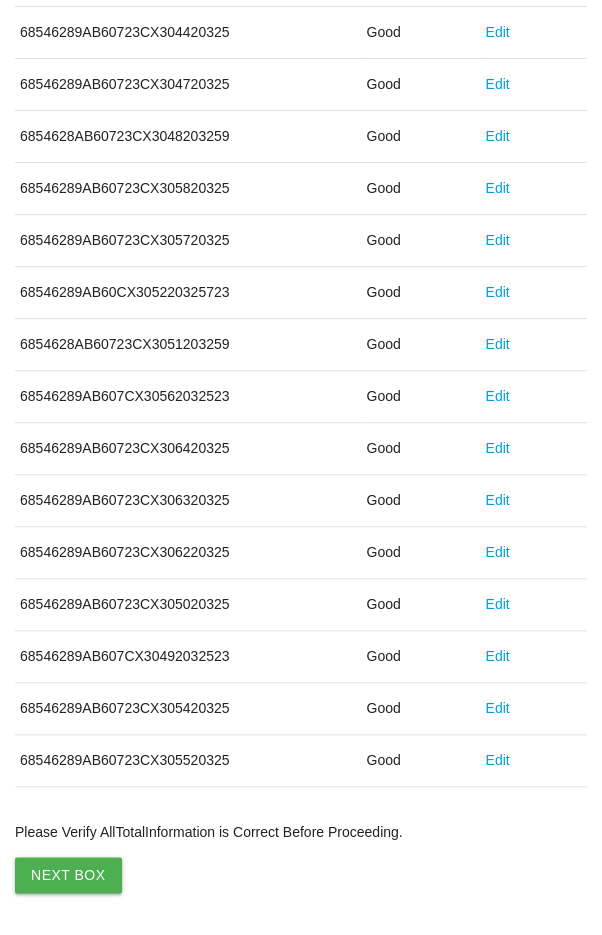
click at [70, 857] on button "Next Box" at bounding box center [68, 875] width 107 height 36
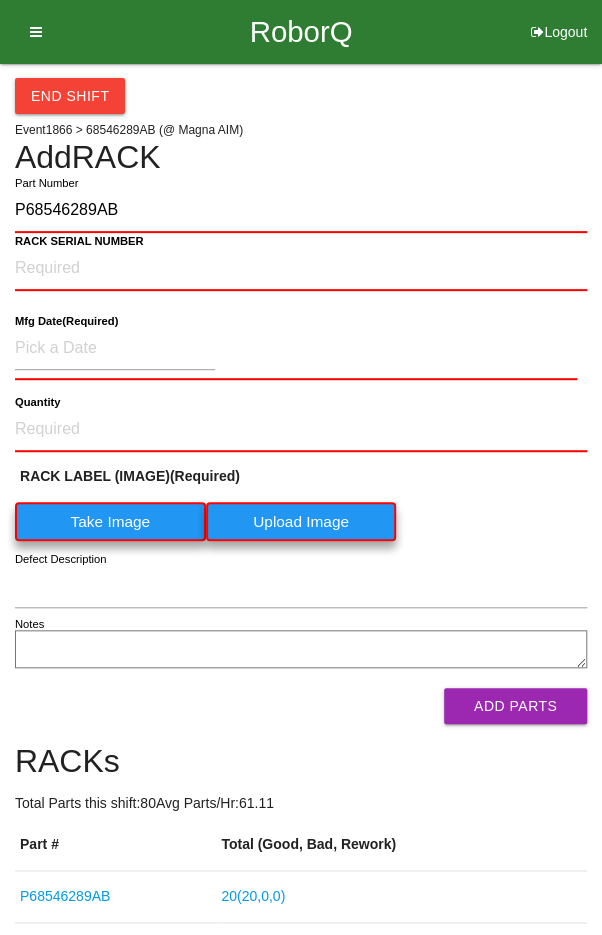
type input "P68546289AB"
click at [68, 258] on NUMBER "RACK SERIAL NUMBER" at bounding box center [301, 269] width 572 height 44
click at [104, 508] on label "Take Image" at bounding box center [110, 521] width 191 height 39
click at [0, 0] on \(IMAGE\) "Take Image" at bounding box center [0, 0] width 0 height 0
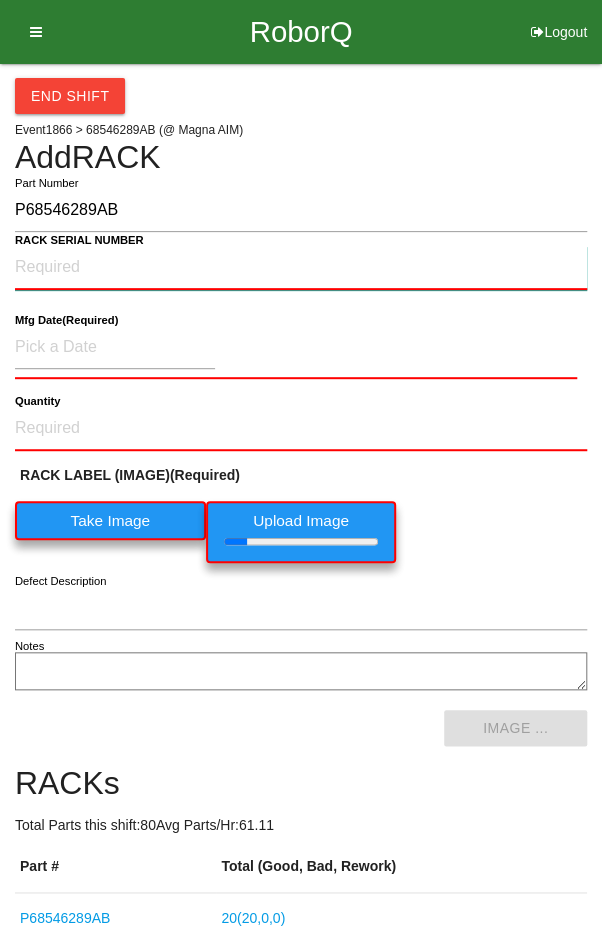
click at [84, 262] on NUMBER "RACK SERIAL NUMBER" at bounding box center [301, 268] width 572 height 44
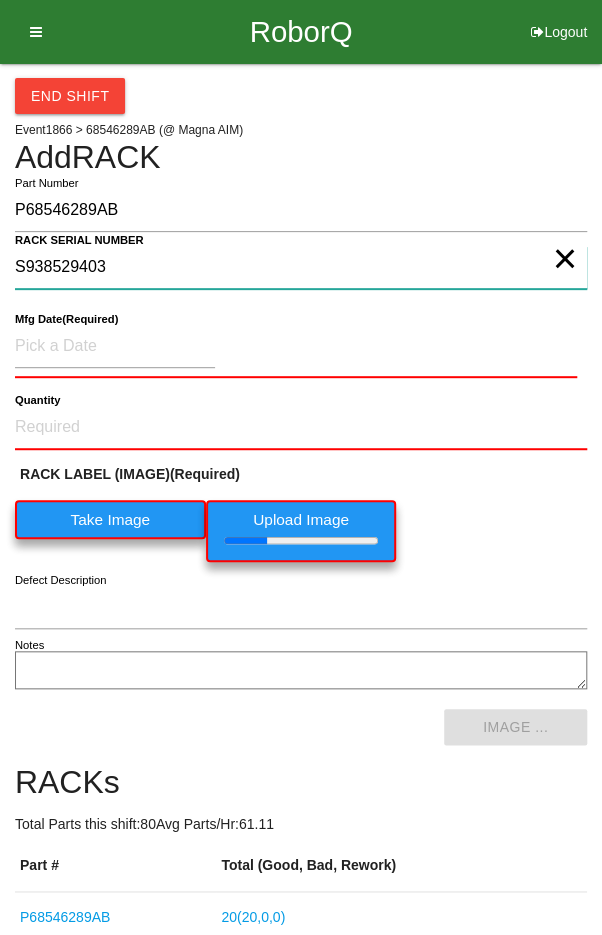
type NUMBER "S938529403"
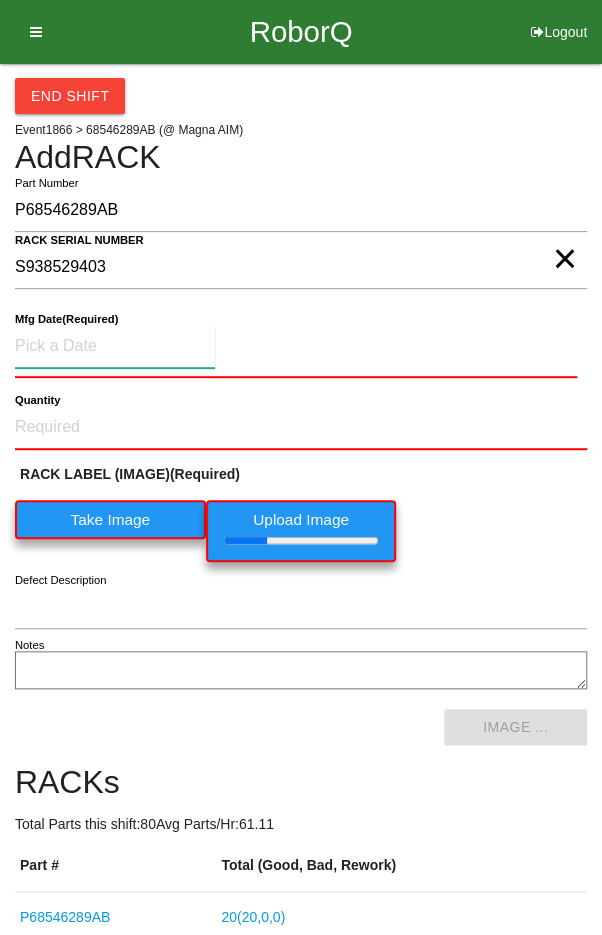
click at [89, 335] on input at bounding box center [115, 346] width 200 height 43
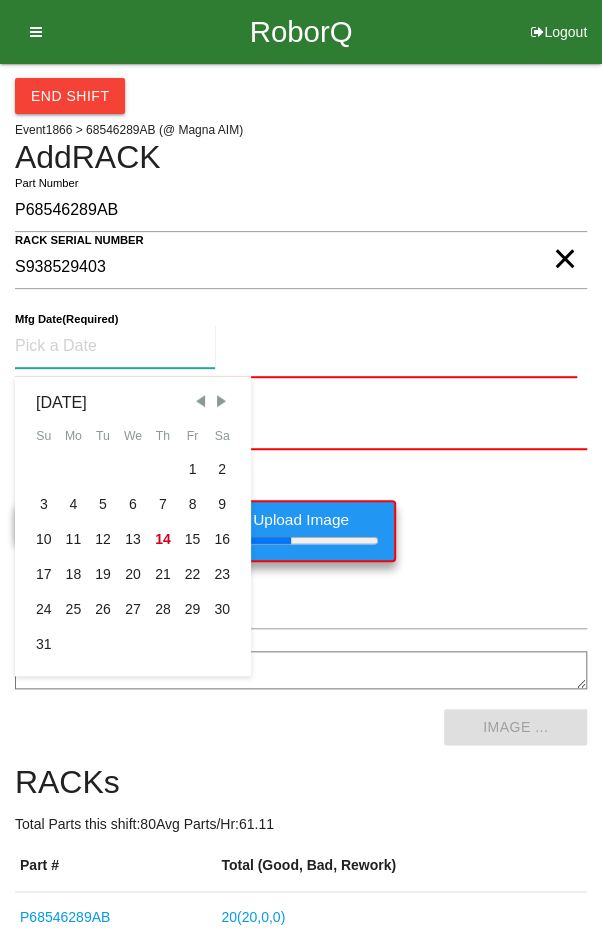
click at [194, 398] on span "Previous Month" at bounding box center [200, 401] width 18 height 18
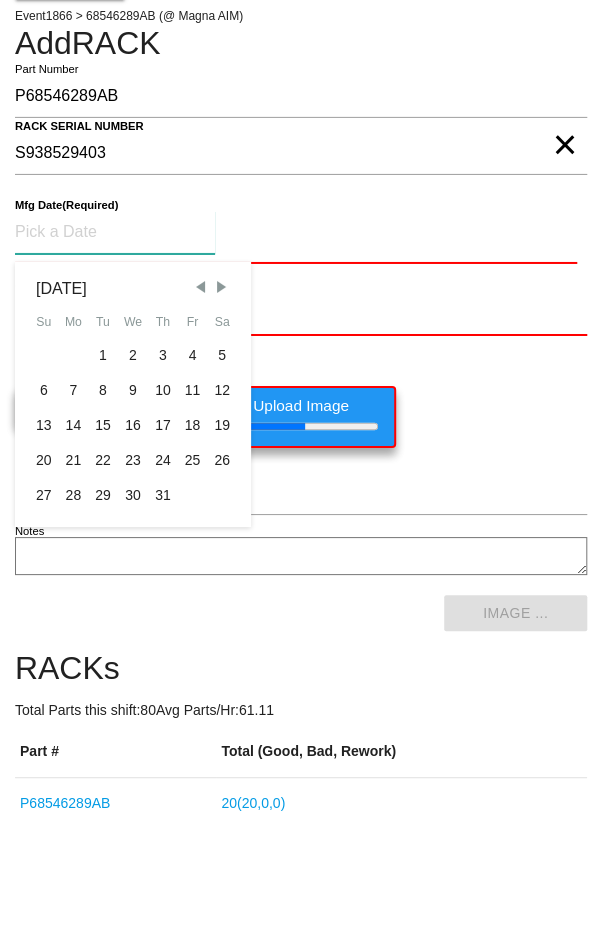
click at [109, 605] on div "29" at bounding box center [103, 609] width 30 height 35
type input "[DATE]"
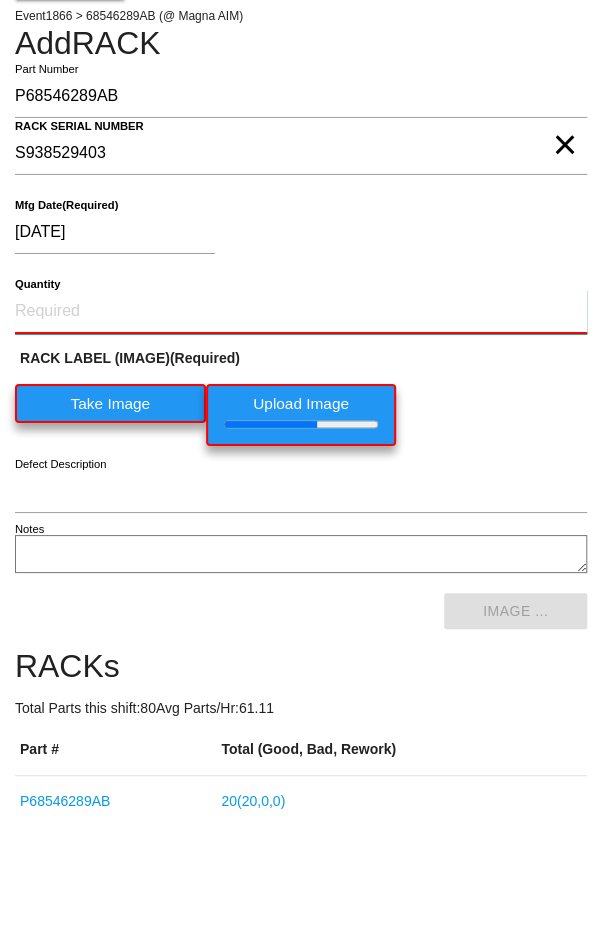
click at [86, 418] on input "Quantity" at bounding box center [301, 426] width 572 height 44
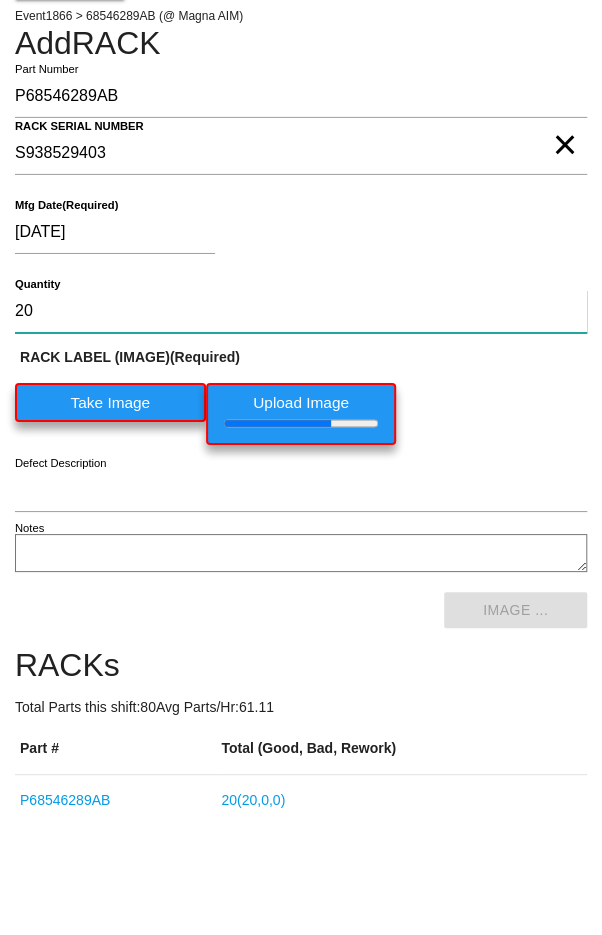
type input "20"
click at [501, 348] on div "[DATE]" at bounding box center [296, 350] width 562 height 51
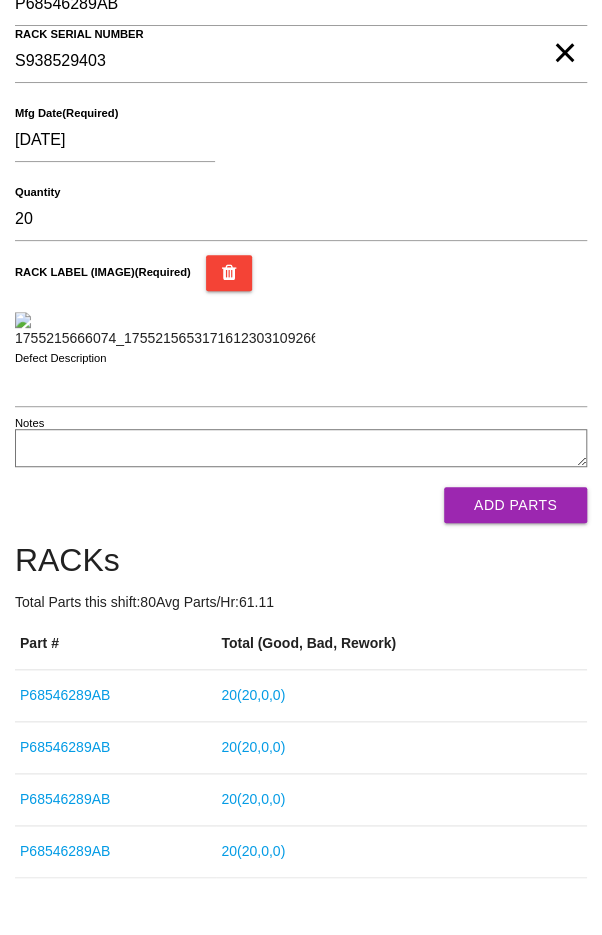
scroll to position [209, 0]
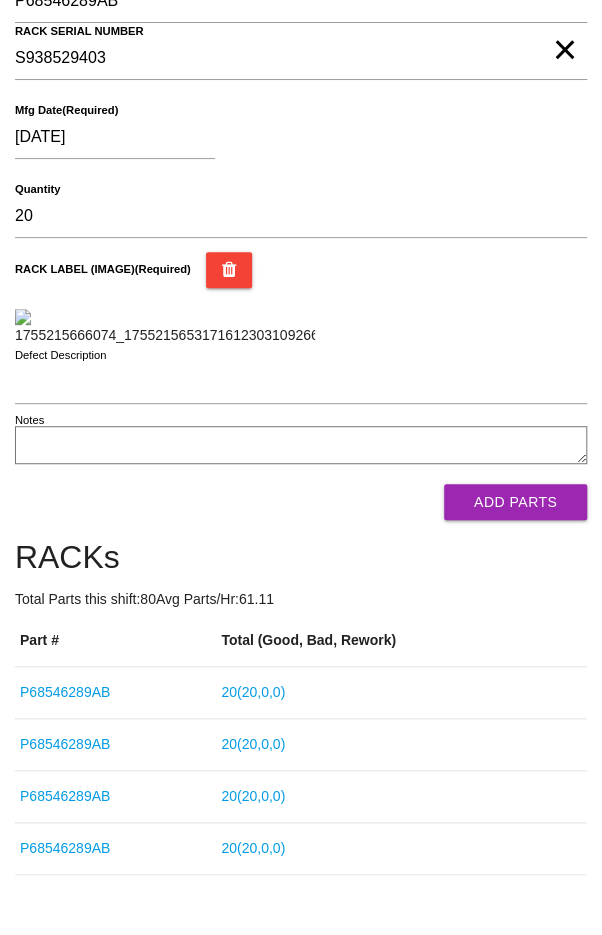
click at [525, 520] on button "Add Parts" at bounding box center [515, 502] width 143 height 36
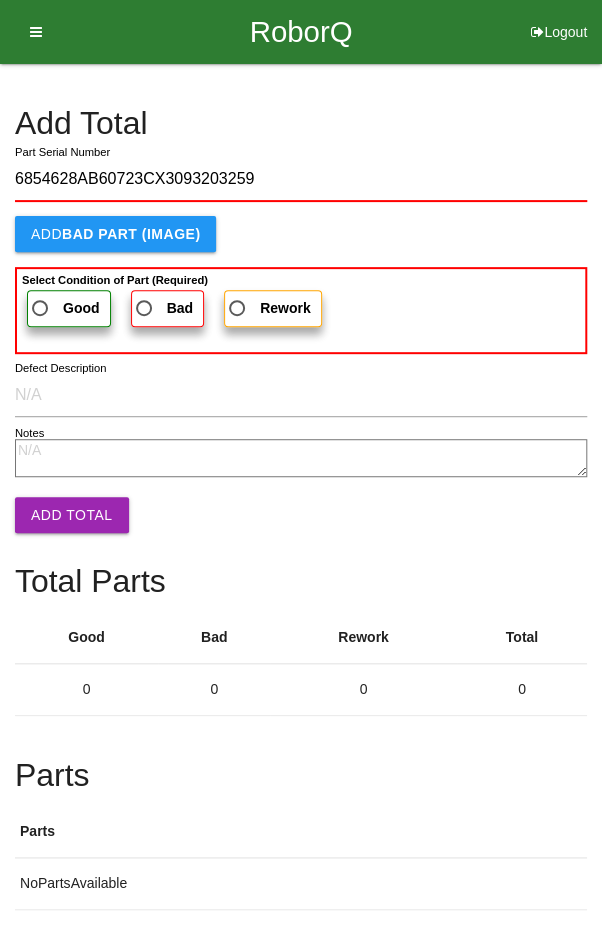
type input "6854628AB60723CX3093203259"
click at [55, 296] on span "Good" at bounding box center [64, 308] width 72 height 25
click at [41, 296] on input "Good" at bounding box center [34, 302] width 13 height 13
radio input "true"
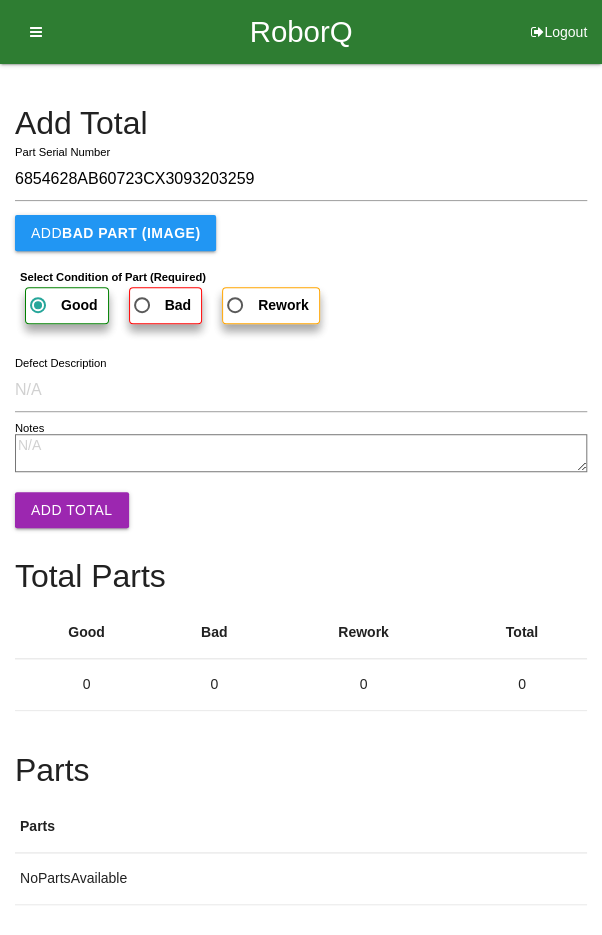
click at [69, 519] on button "Add Total" at bounding box center [72, 510] width 114 height 36
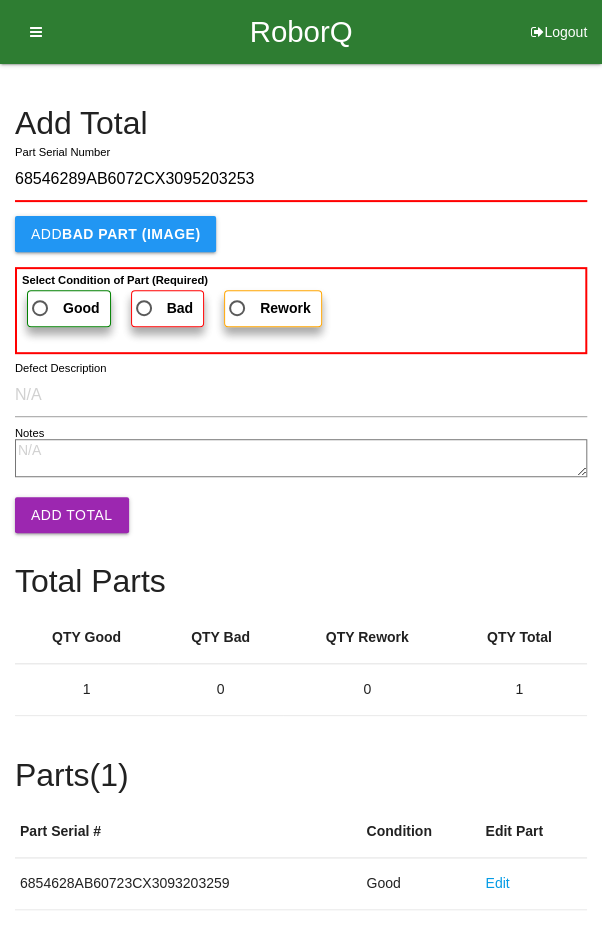
type input "68546289AB6072CX3095203253"
click at [58, 300] on span "Good" at bounding box center [64, 308] width 72 height 25
click at [41, 300] on input "Good" at bounding box center [34, 302] width 13 height 13
radio input "true"
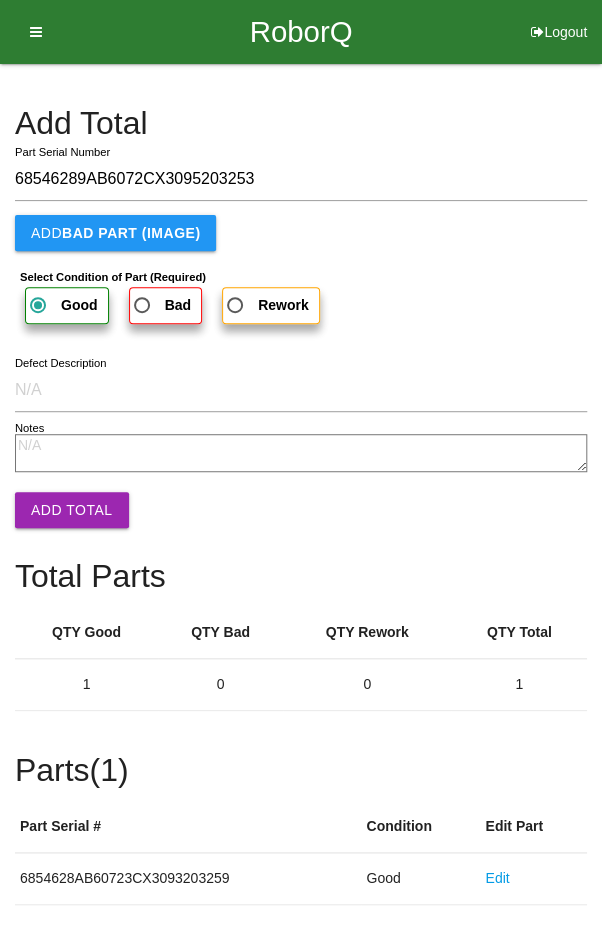
click at [64, 511] on button "Add Total" at bounding box center [72, 510] width 114 height 36
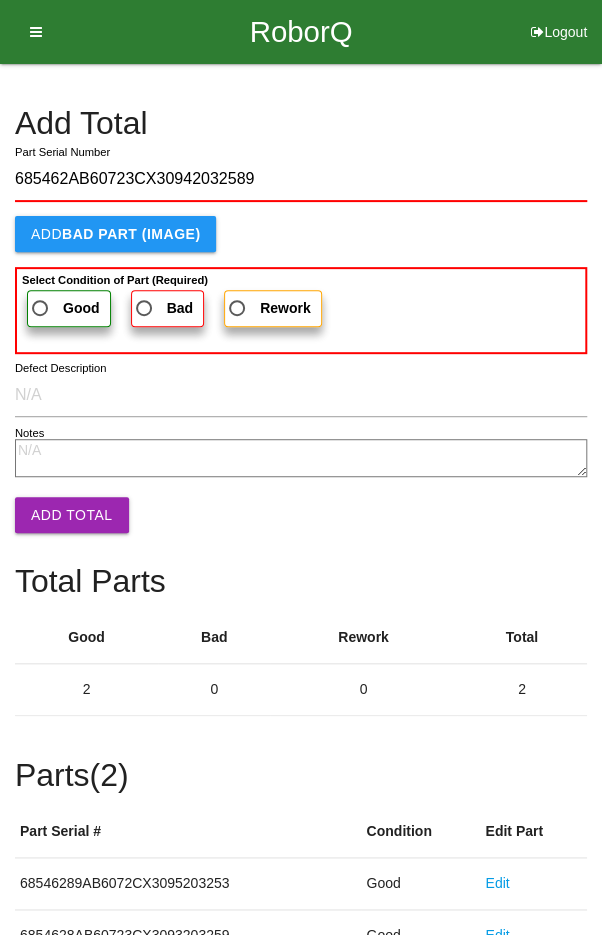
type input "685462AB60723CX30942032589"
click at [60, 301] on span "Good" at bounding box center [64, 308] width 72 height 25
click at [41, 301] on input "Good" at bounding box center [34, 302] width 13 height 13
radio input "true"
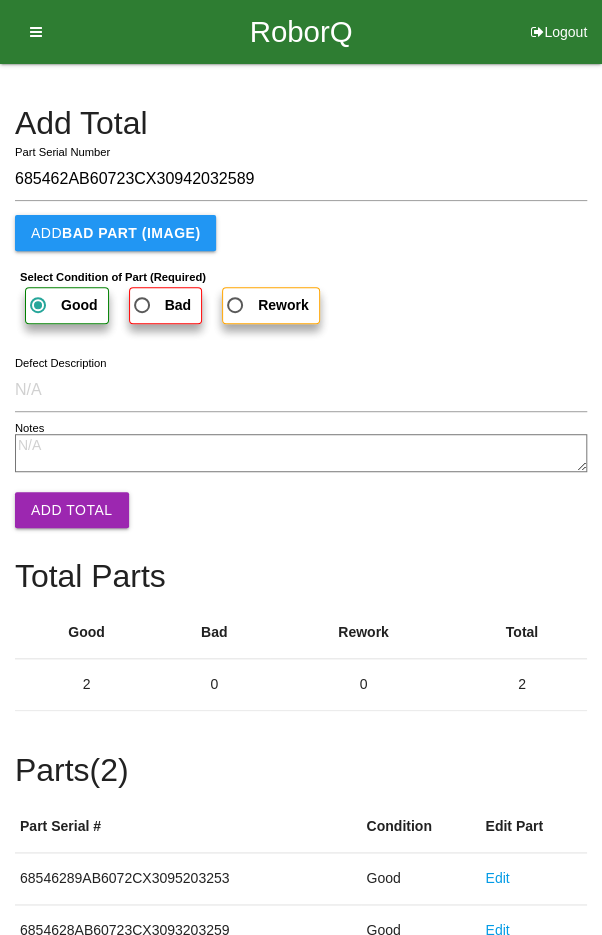
click at [63, 497] on button "Add Total" at bounding box center [72, 510] width 114 height 36
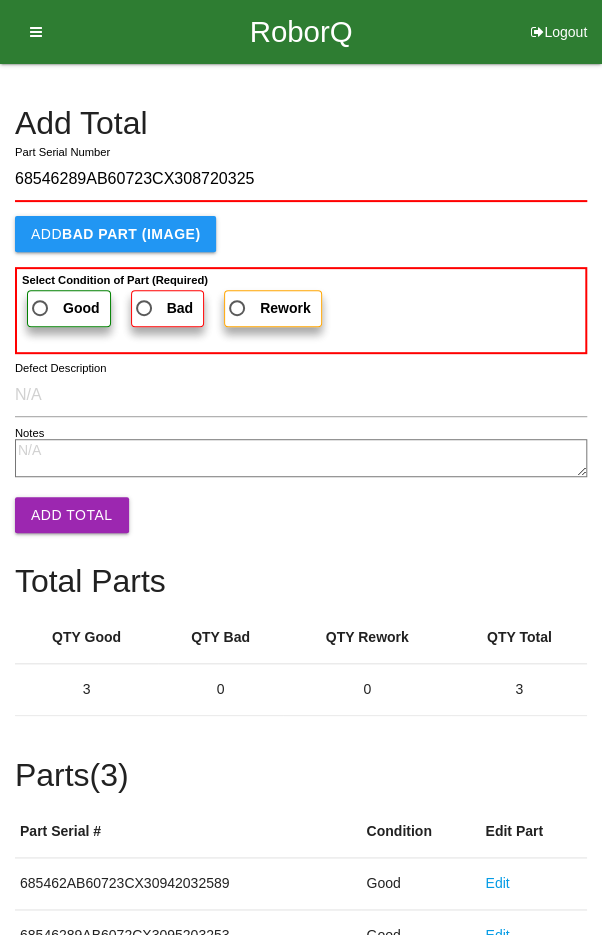
type input "68546289AB60723CX308720325"
click at [59, 310] on span "Good" at bounding box center [64, 308] width 72 height 25
click at [41, 309] on input "Good" at bounding box center [34, 302] width 13 height 13
radio input "true"
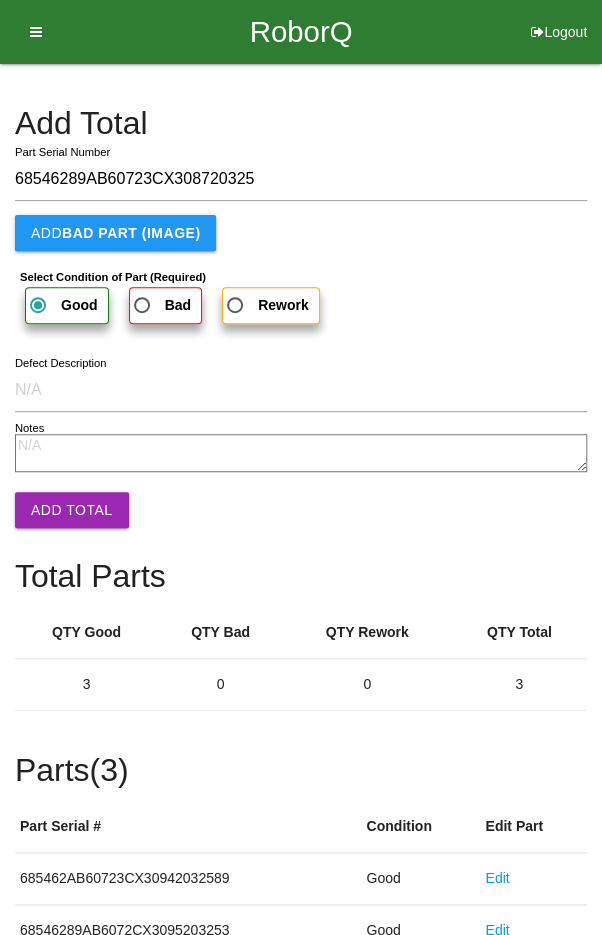
click at [59, 510] on button "Add Total" at bounding box center [72, 510] width 114 height 36
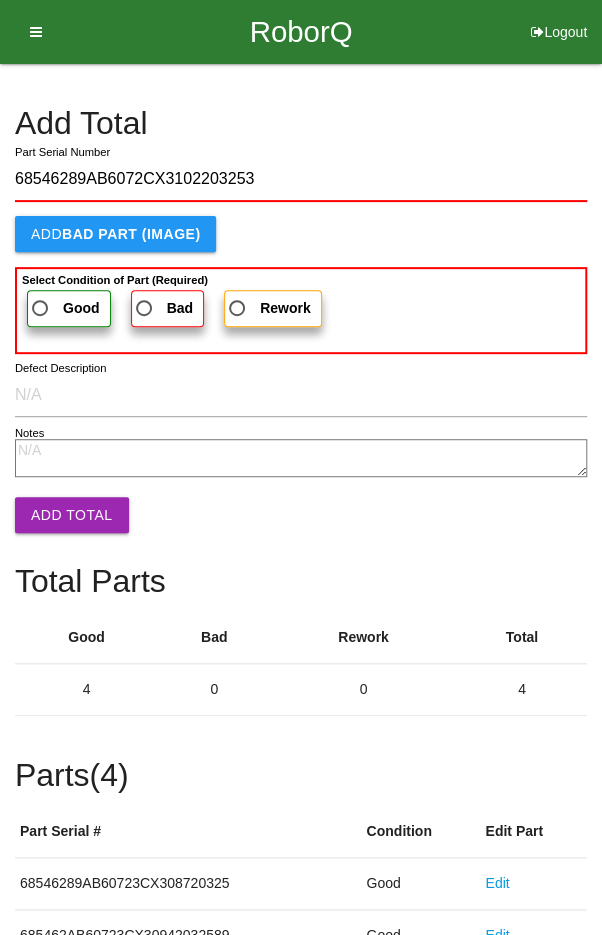
type input "68546289AB6072CX3102203253"
click at [50, 301] on span "Good" at bounding box center [64, 308] width 72 height 25
click at [41, 301] on input "Good" at bounding box center [34, 302] width 13 height 13
radio input "true"
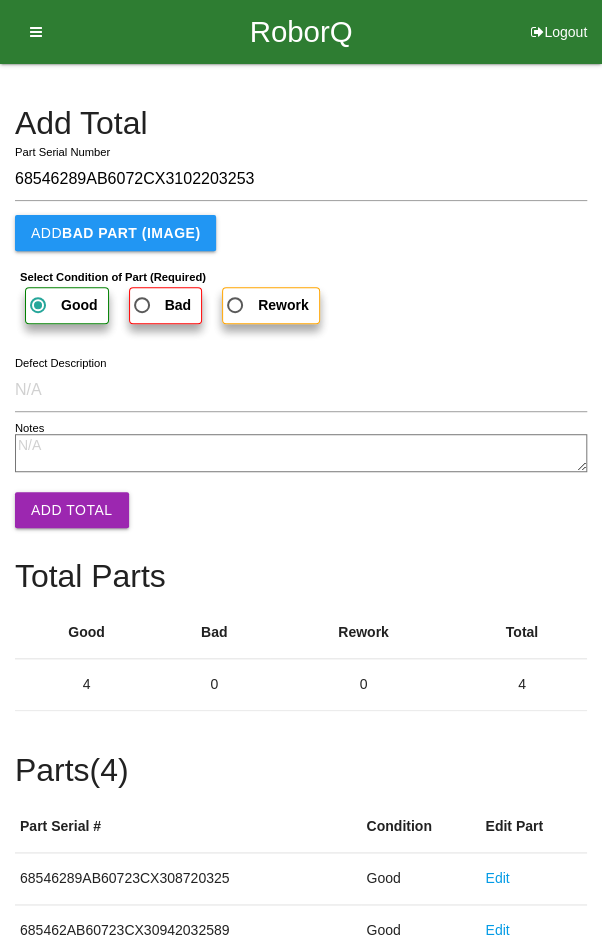
click at [65, 503] on button "Add Total" at bounding box center [72, 510] width 114 height 36
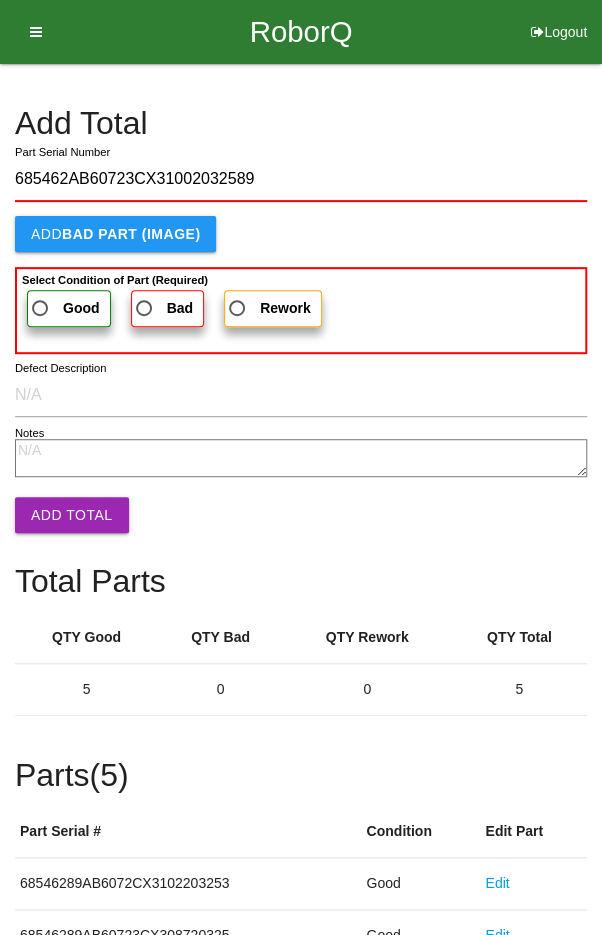
type input "685462AB60723CX31002032589"
click at [53, 296] on span "Good" at bounding box center [64, 308] width 72 height 25
click at [41, 296] on input "Good" at bounding box center [34, 302] width 13 height 13
radio input "true"
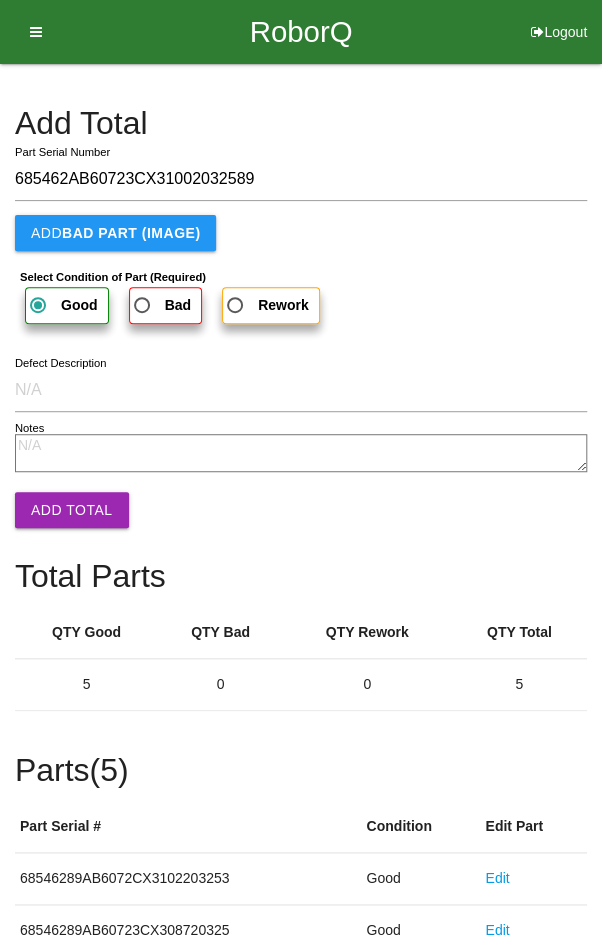
click at [64, 501] on button "Add Total" at bounding box center [72, 510] width 114 height 36
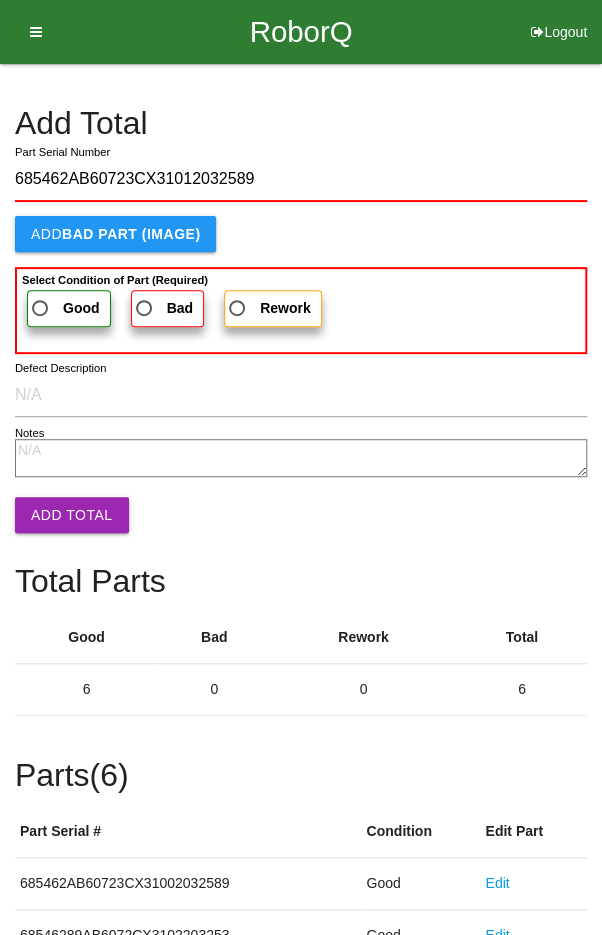
type input "685462AB60723CX31012032589"
click at [51, 296] on span "Good" at bounding box center [64, 308] width 72 height 25
click at [41, 296] on input "Good" at bounding box center [34, 302] width 13 height 13
radio input "true"
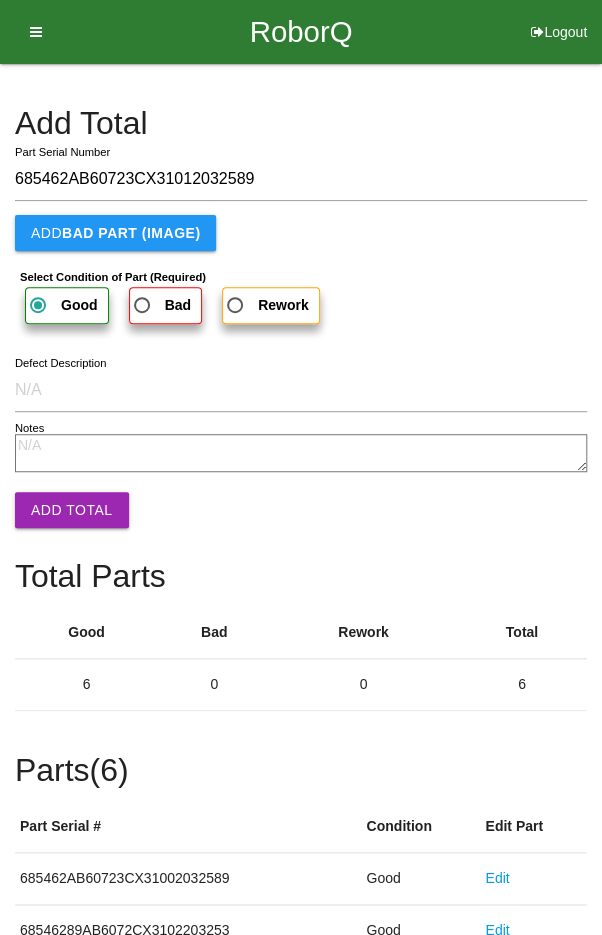
click at [63, 495] on button "Add Total" at bounding box center [72, 510] width 114 height 36
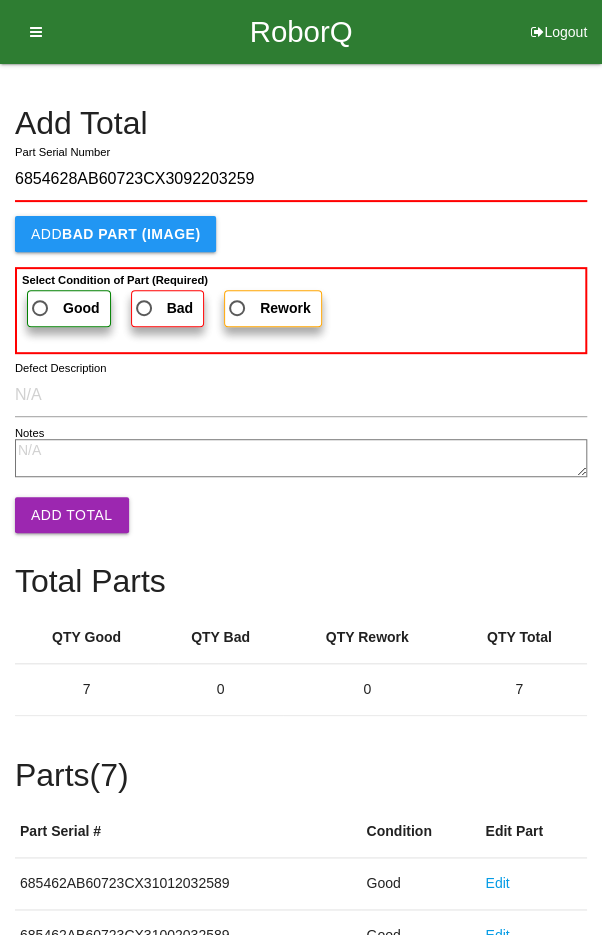
type input "6854628AB60723CX3092203259"
click at [58, 302] on span "Good" at bounding box center [64, 308] width 72 height 25
click at [41, 302] on input "Good" at bounding box center [34, 302] width 13 height 13
radio input "true"
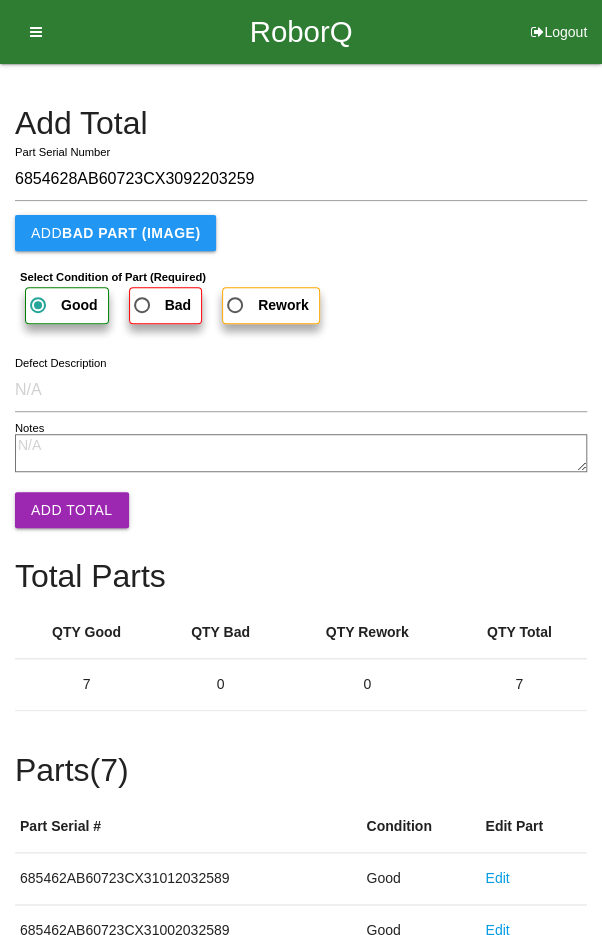
click at [69, 504] on button "Add Total" at bounding box center [72, 510] width 114 height 36
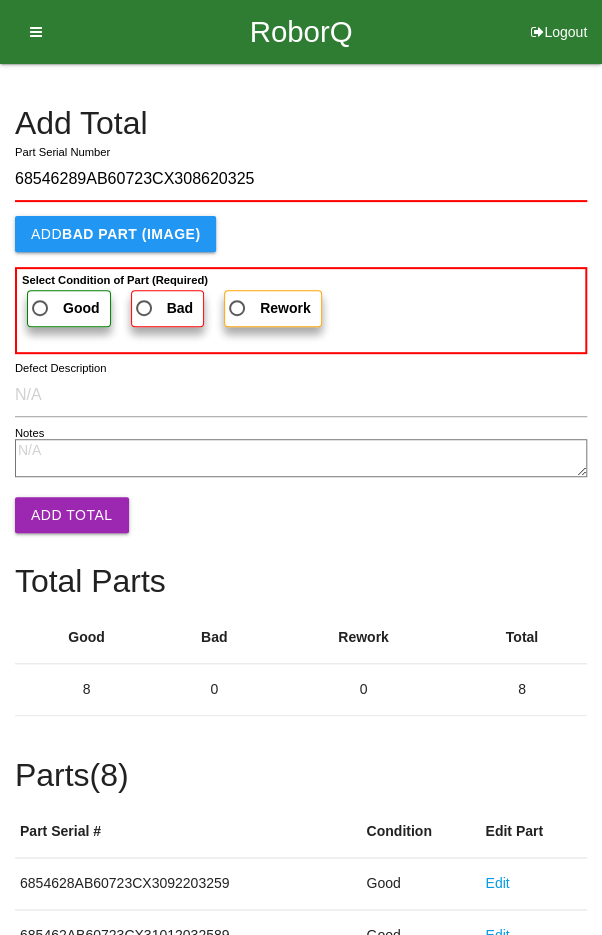
type input "68546289AB60723CX308620325"
click at [51, 304] on span "Good" at bounding box center [64, 308] width 72 height 25
click at [41, 304] on input "Good" at bounding box center [34, 302] width 13 height 13
radio input "true"
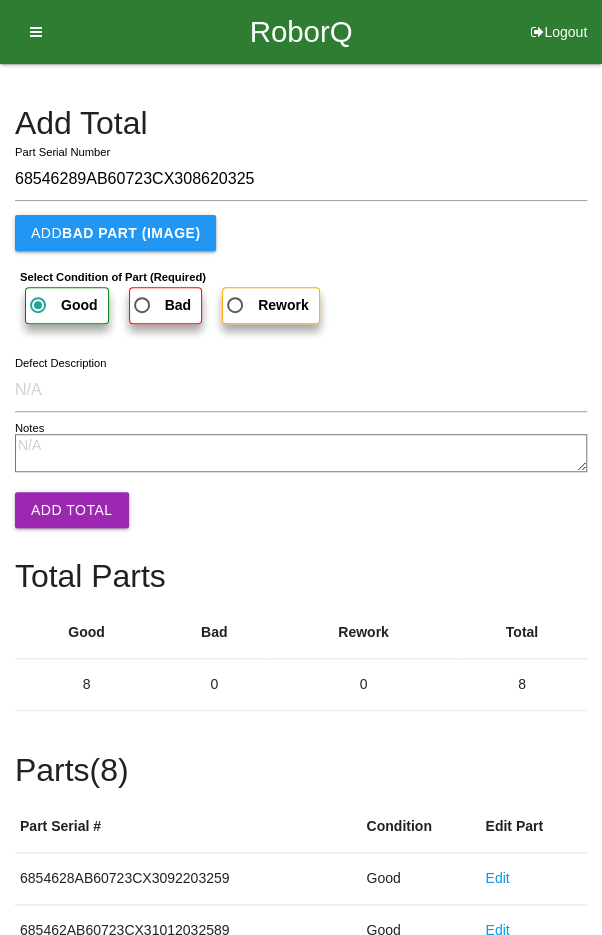
click at [61, 495] on button "Add Total" at bounding box center [72, 510] width 114 height 36
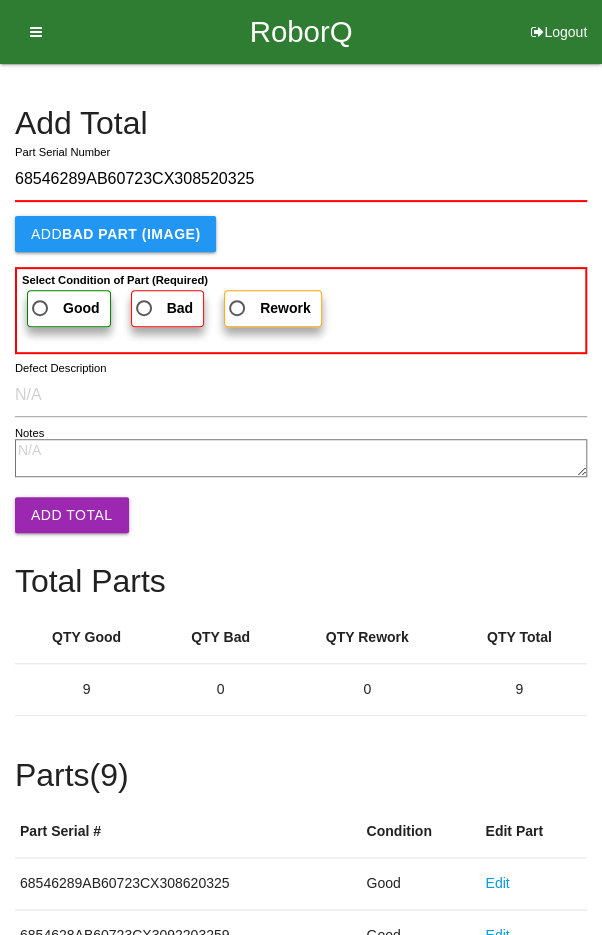
type input "68546289AB60723CX308520325"
click at [49, 305] on span "Good" at bounding box center [64, 308] width 72 height 25
click at [41, 305] on input "Good" at bounding box center [34, 302] width 13 height 13
radio input "true"
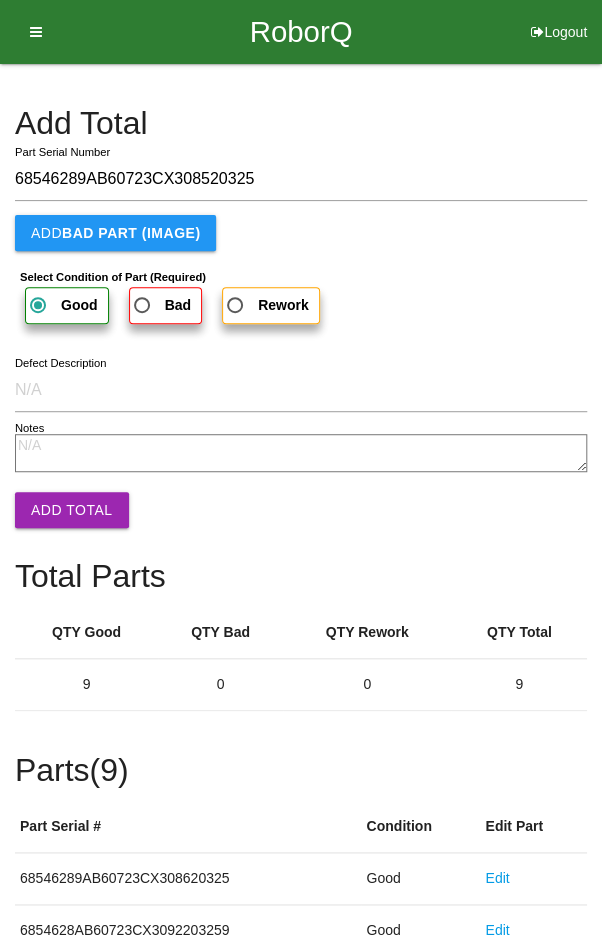
click at [72, 502] on button "Add Total" at bounding box center [72, 510] width 114 height 36
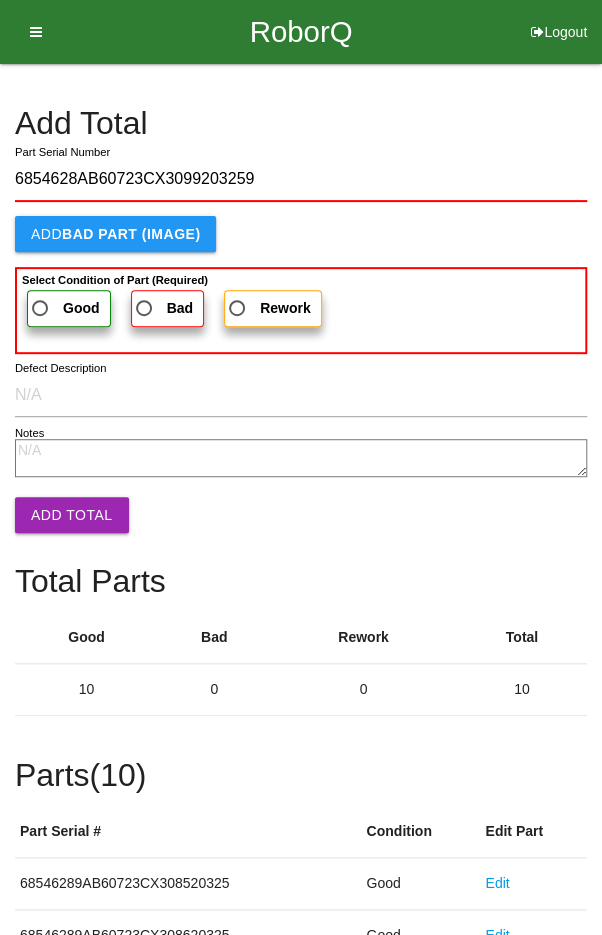
click at [51, 296] on span "Good" at bounding box center [64, 308] width 72 height 25
click at [41, 296] on input "Good" at bounding box center [34, 302] width 13 height 13
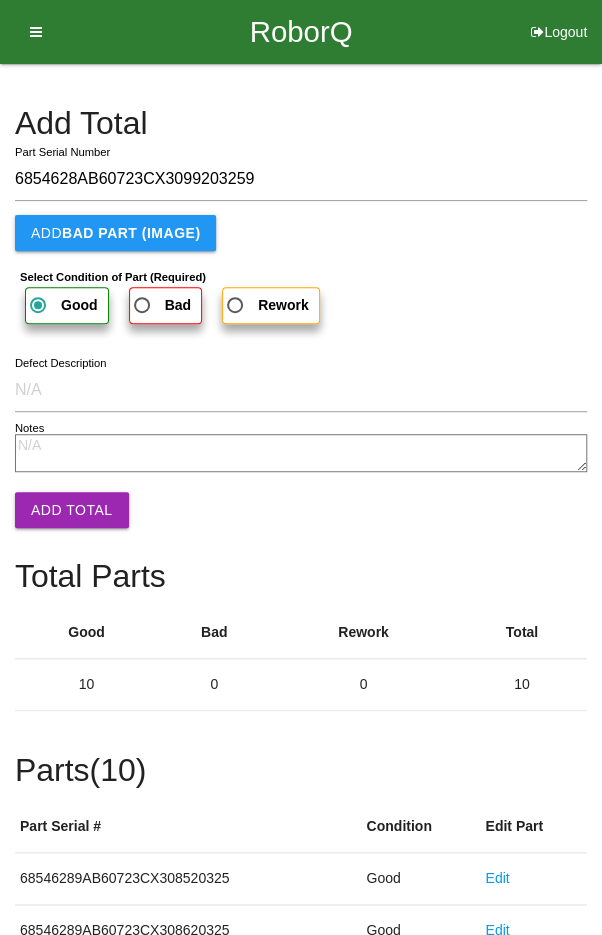
click at [67, 515] on button "Add Total" at bounding box center [72, 510] width 114 height 36
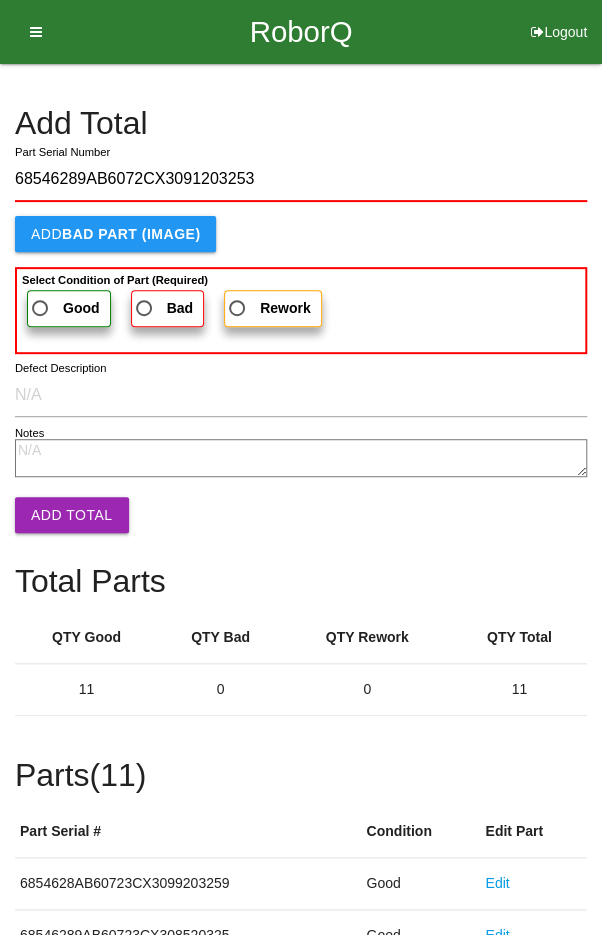
click at [42, 290] on label "Good" at bounding box center [69, 308] width 84 height 37
click at [41, 296] on input "Good" at bounding box center [34, 302] width 13 height 13
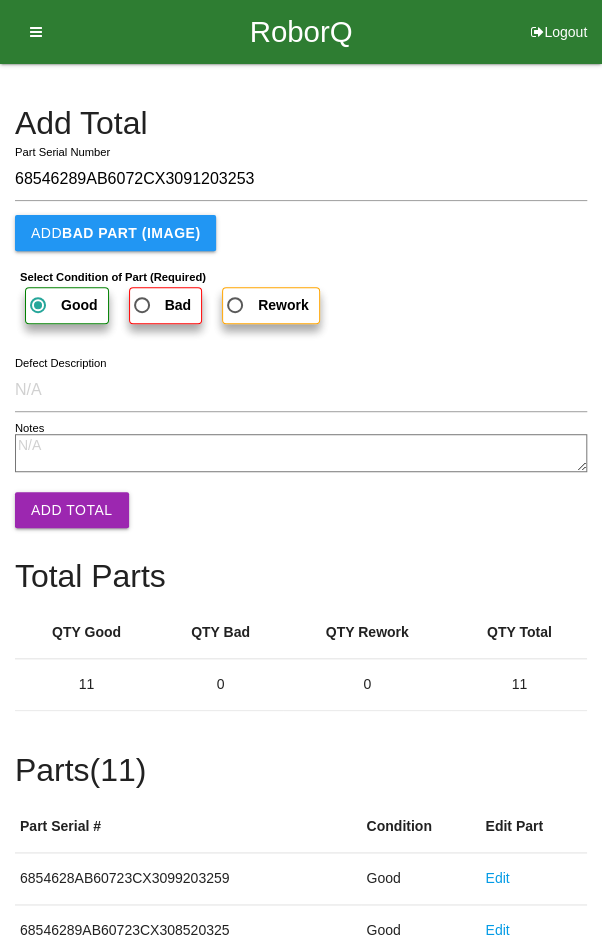
click at [71, 511] on button "Add Total" at bounding box center [72, 510] width 114 height 36
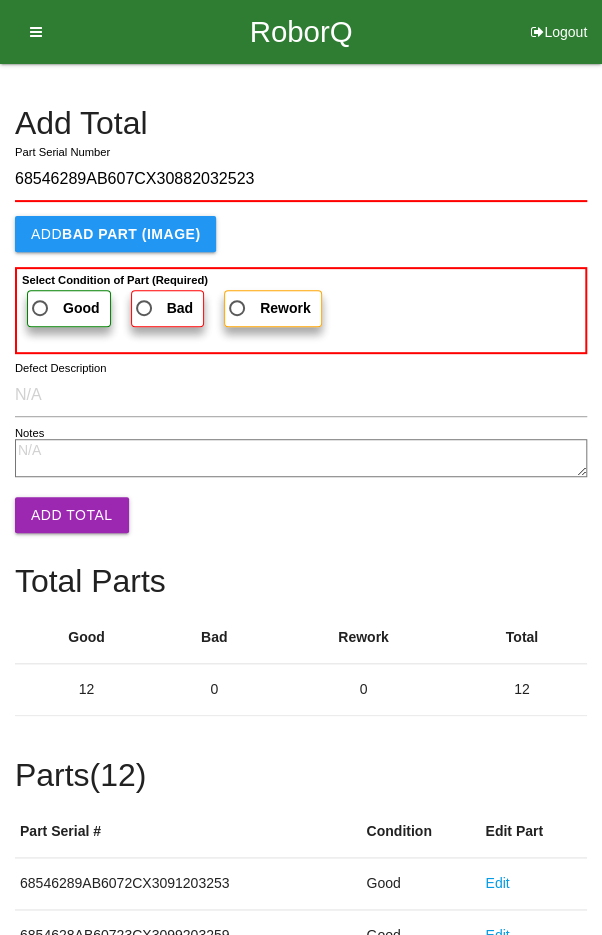
click at [60, 292] on label "Good" at bounding box center [69, 308] width 84 height 37
click at [41, 296] on input "Good" at bounding box center [34, 302] width 13 height 13
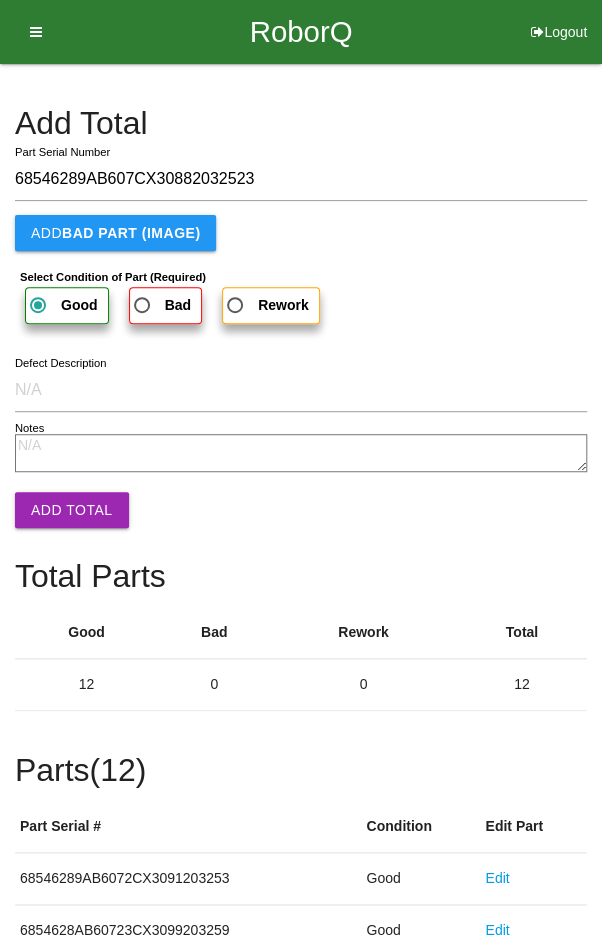
click at [61, 507] on button "Add Total" at bounding box center [72, 510] width 114 height 36
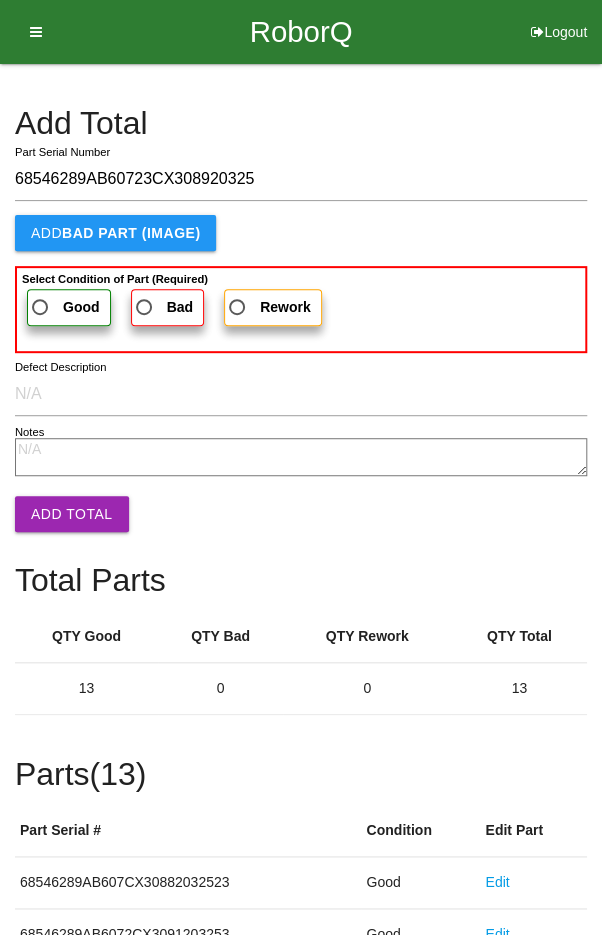
click at [56, 307] on span "Good" at bounding box center [64, 307] width 72 height 25
click at [41, 307] on input "Good" at bounding box center [34, 301] width 13 height 13
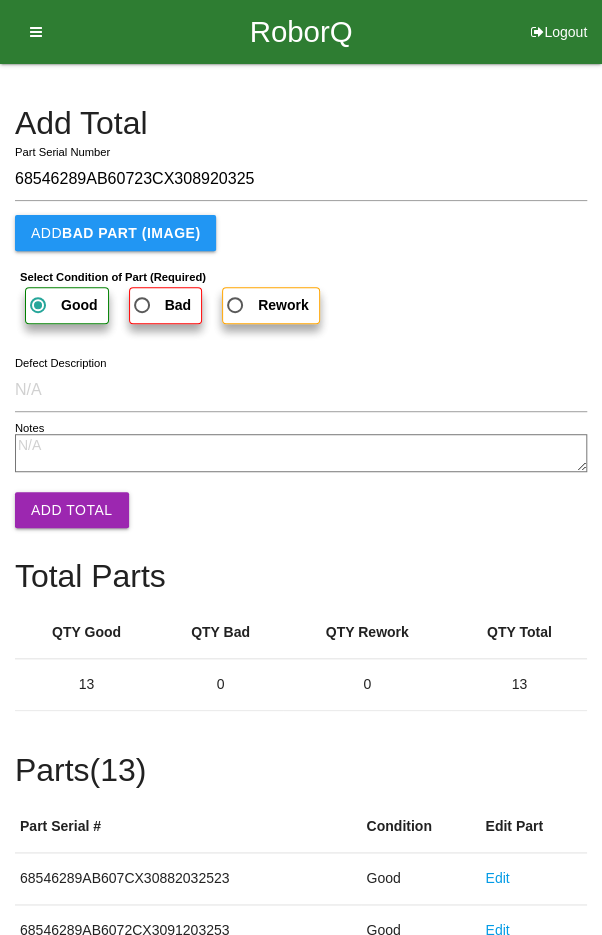
click at [69, 513] on button "Add Total" at bounding box center [72, 510] width 114 height 36
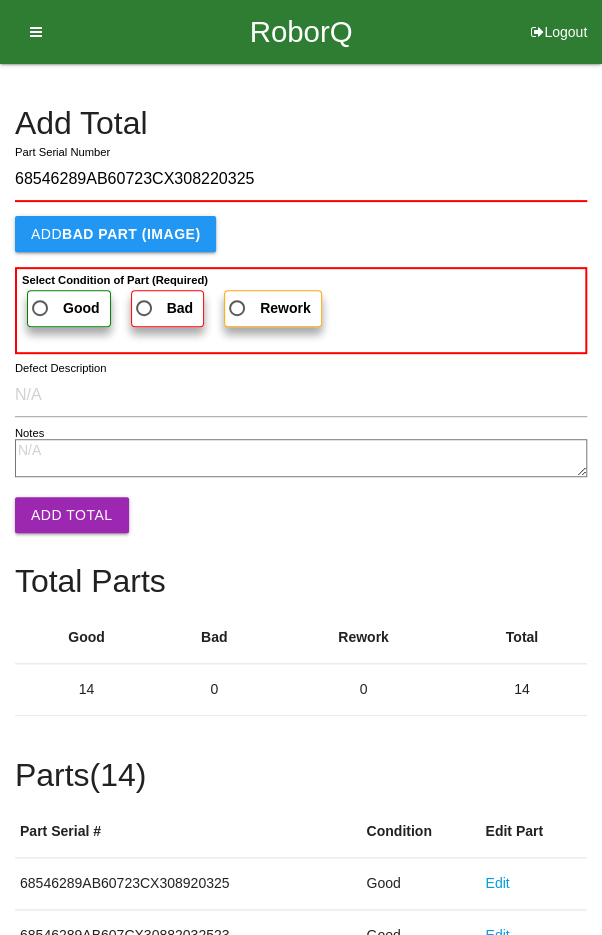
click at [54, 292] on label "Good" at bounding box center [69, 308] width 84 height 37
click at [41, 296] on input "Good" at bounding box center [34, 302] width 13 height 13
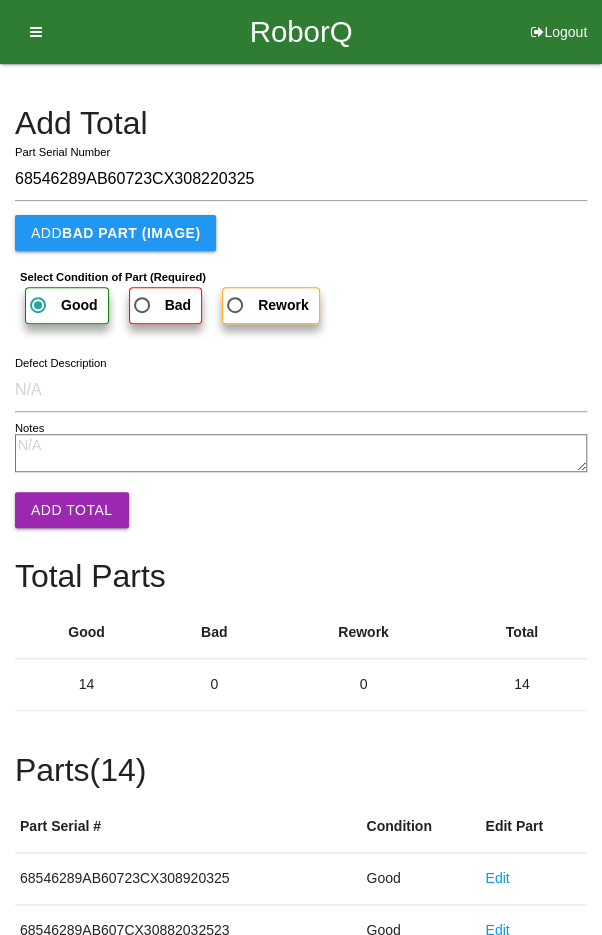
click at [71, 512] on button "Add Total" at bounding box center [72, 510] width 114 height 36
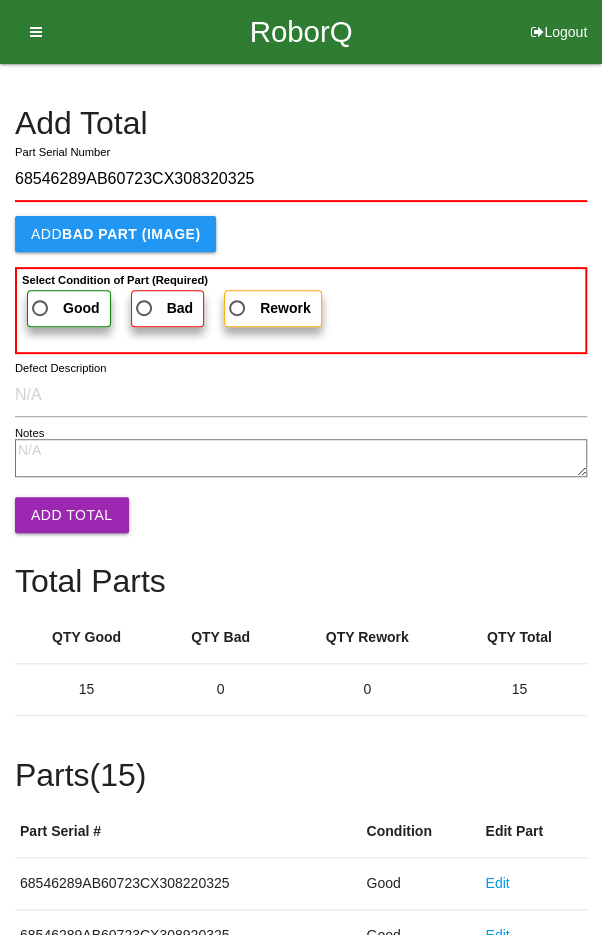
click at [51, 296] on span "Good" at bounding box center [64, 308] width 72 height 25
click at [41, 296] on input "Good" at bounding box center [34, 302] width 13 height 13
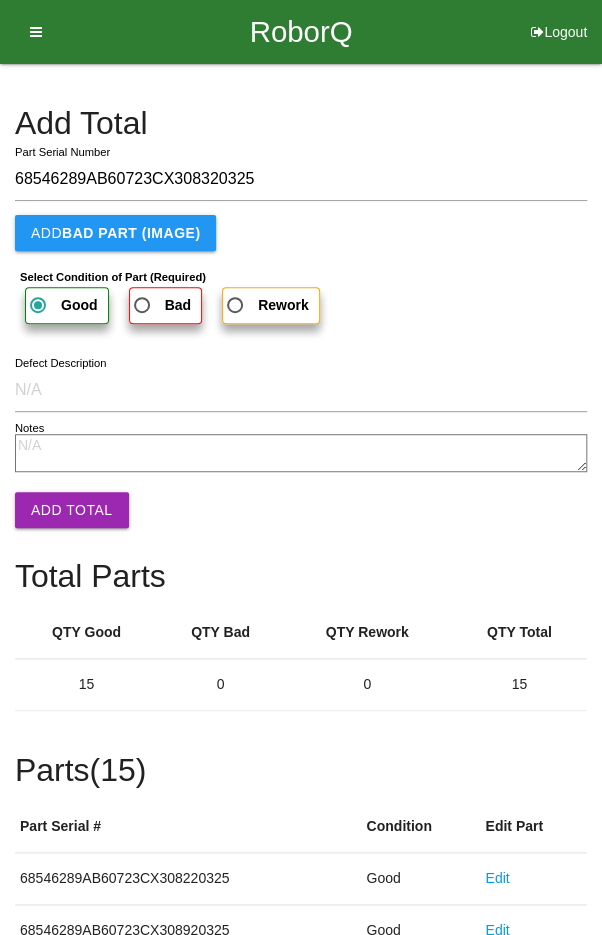
click at [78, 509] on button "Add Total" at bounding box center [72, 510] width 114 height 36
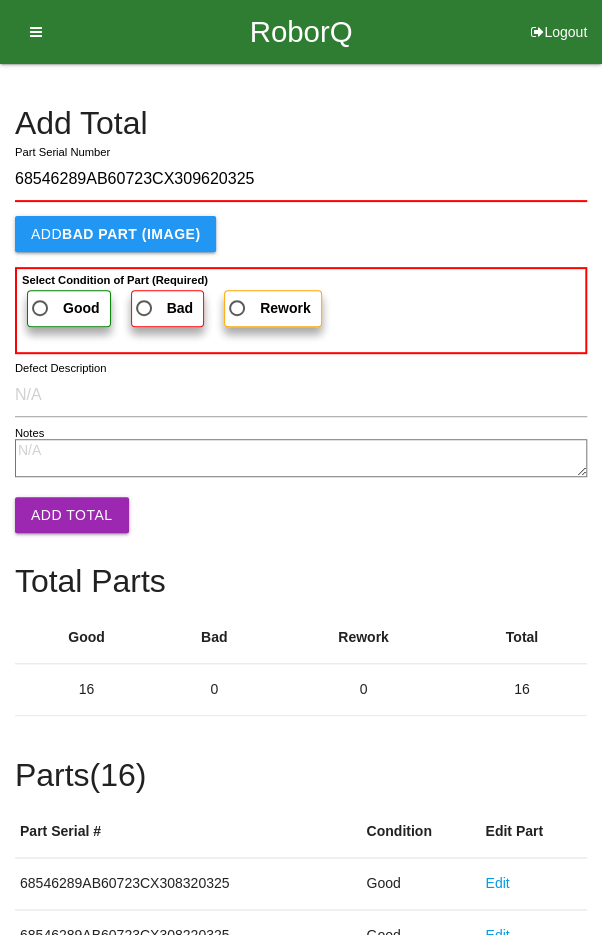
click at [49, 300] on span "Good" at bounding box center [64, 308] width 72 height 25
click at [41, 300] on input "Good" at bounding box center [34, 302] width 13 height 13
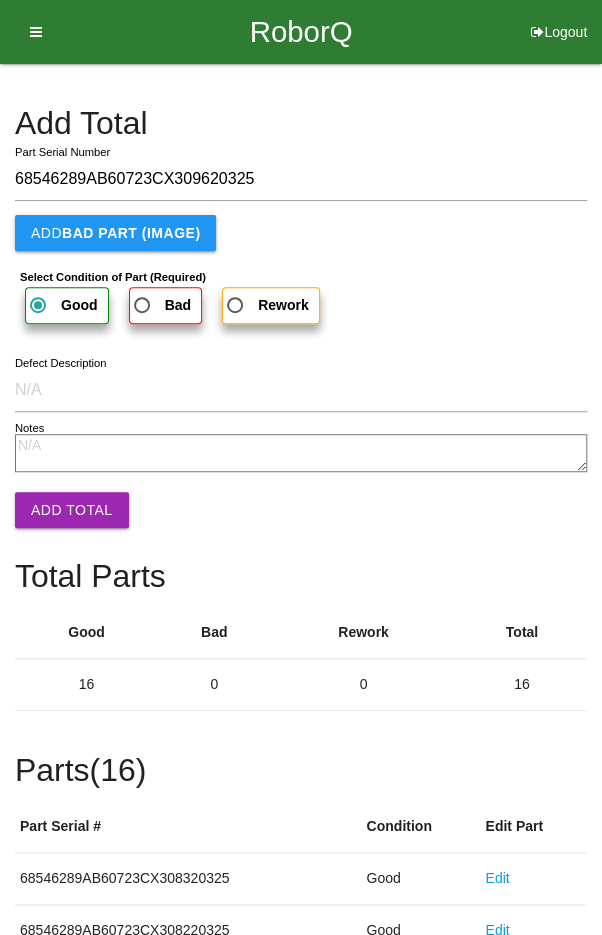
click at [64, 498] on button "Add Total" at bounding box center [72, 510] width 114 height 36
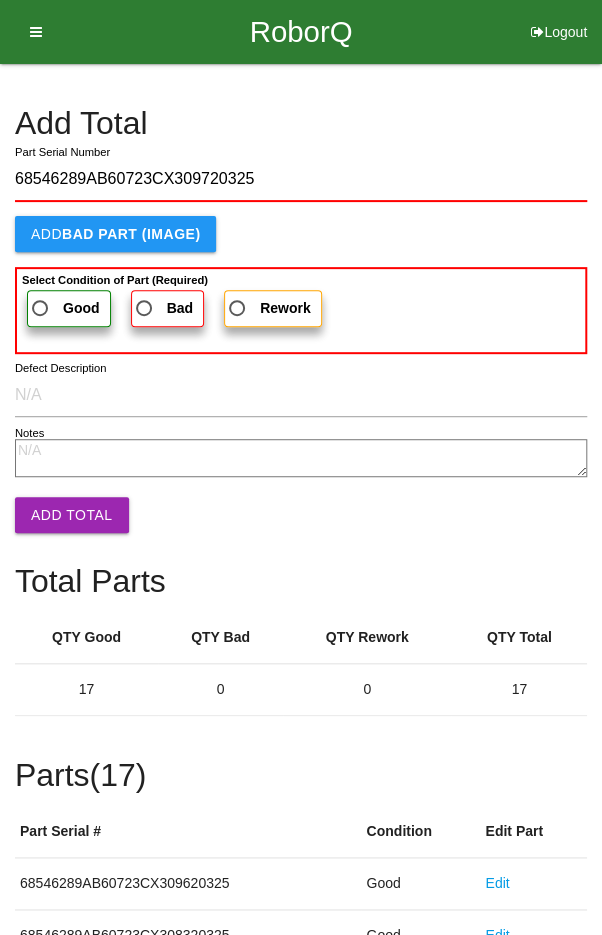
click at [51, 296] on span "Good" at bounding box center [64, 308] width 72 height 25
click at [41, 296] on input "Good" at bounding box center [34, 302] width 13 height 13
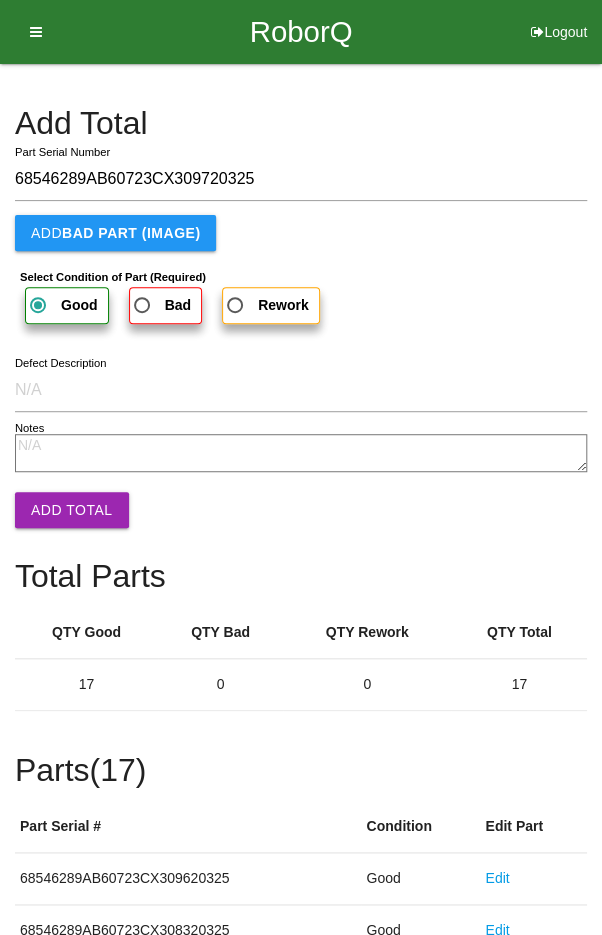
click at [66, 504] on button "Add Total" at bounding box center [72, 510] width 114 height 36
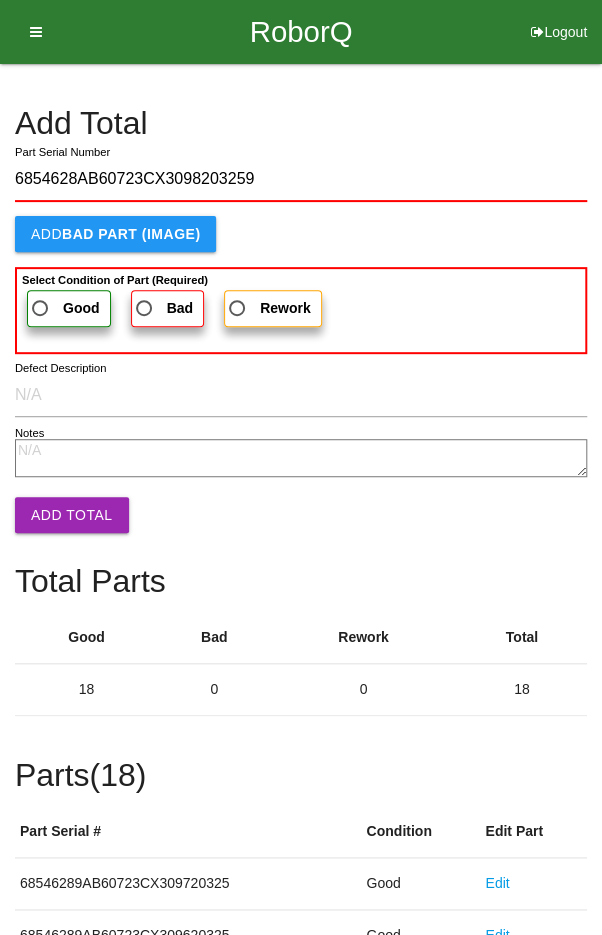
click at [54, 296] on span "Good" at bounding box center [64, 308] width 72 height 25
click at [41, 296] on input "Good" at bounding box center [34, 302] width 13 height 13
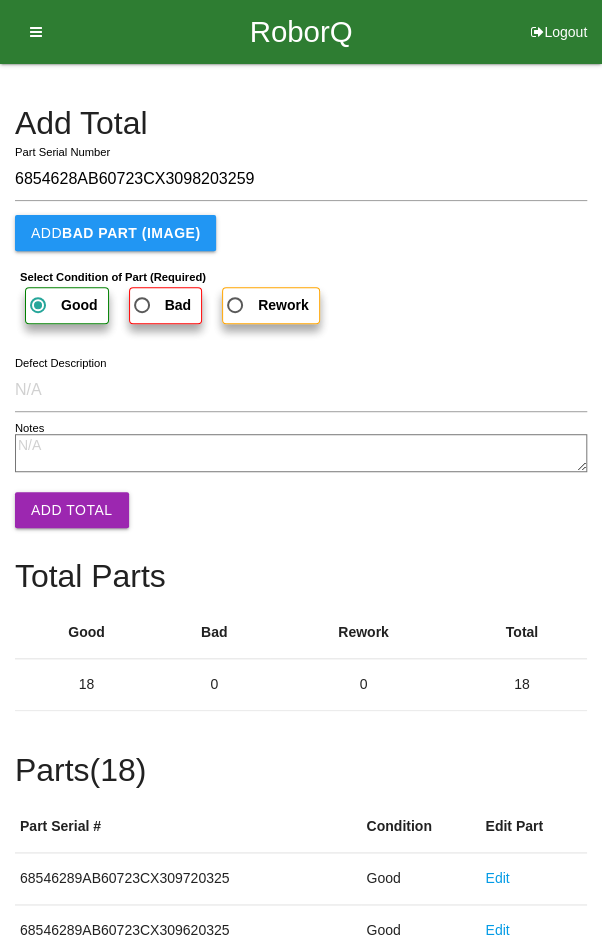
click at [71, 501] on button "Add Total" at bounding box center [72, 510] width 114 height 36
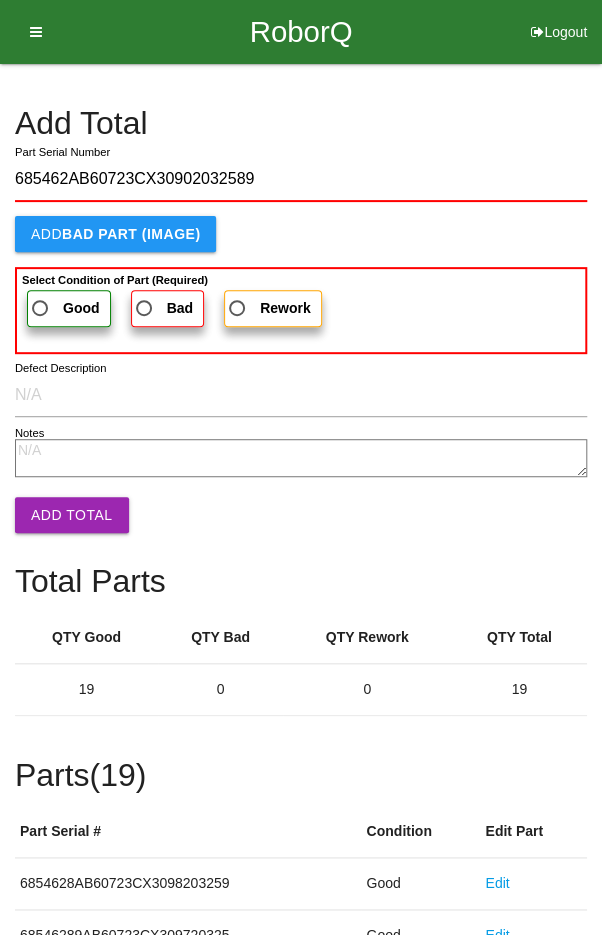
click at [64, 304] on b "Good" at bounding box center [81, 308] width 37 height 16
click at [41, 304] on input "Good" at bounding box center [34, 302] width 13 height 13
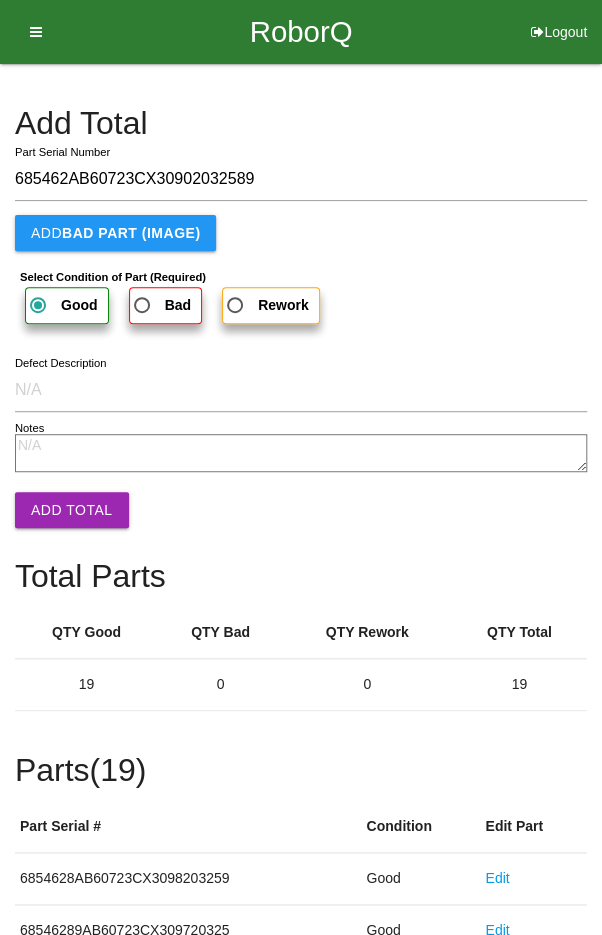
click at [69, 501] on button "Add Total" at bounding box center [72, 510] width 114 height 36
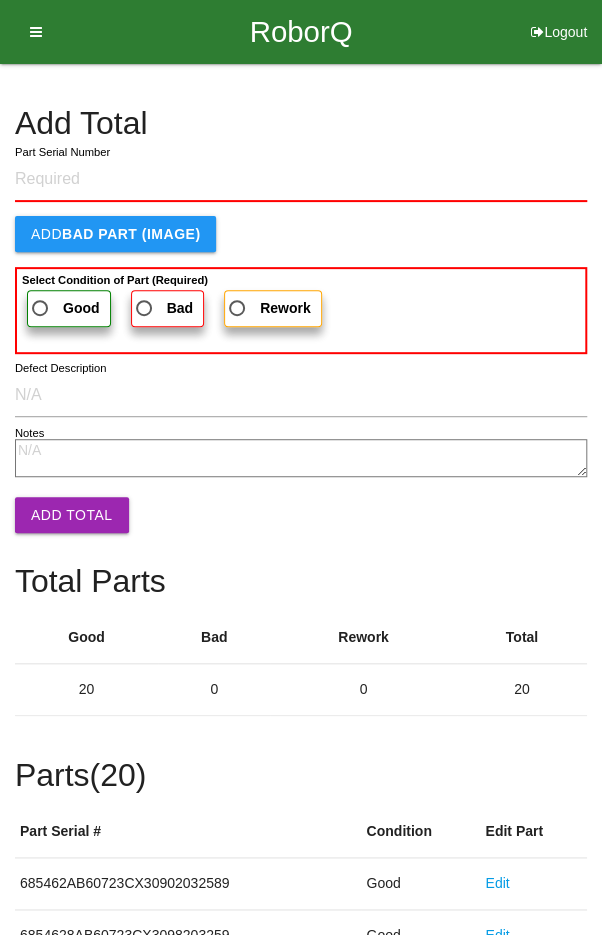
click at [472, 118] on h4 "Add Total" at bounding box center [301, 123] width 572 height 35
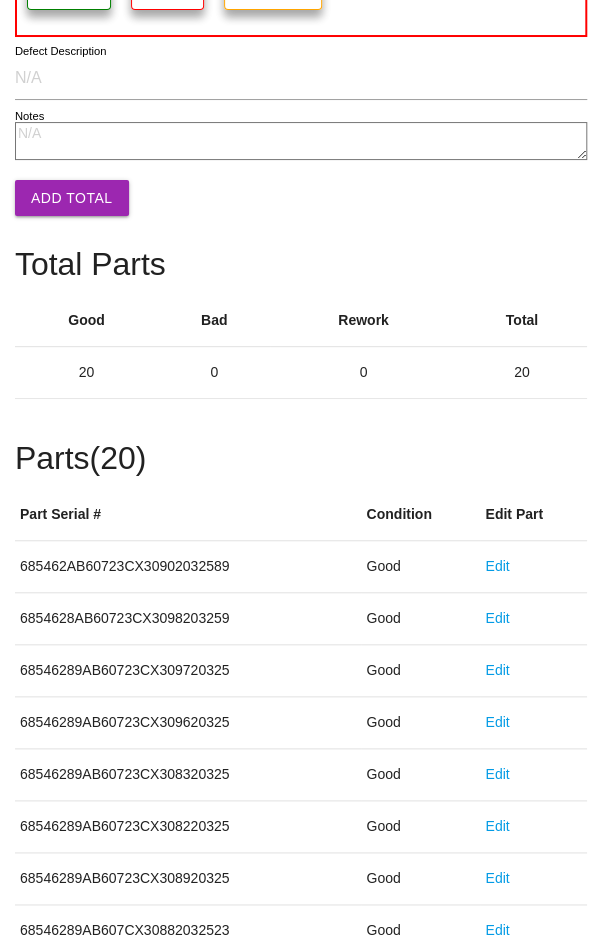
scroll to position [1111, 0]
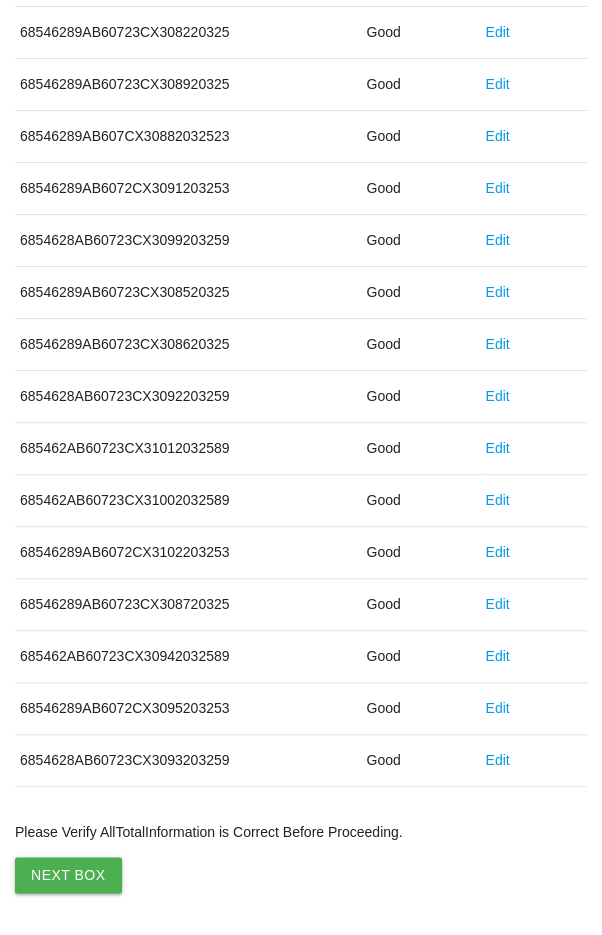
click at [66, 863] on button "Next Box" at bounding box center [68, 875] width 107 height 36
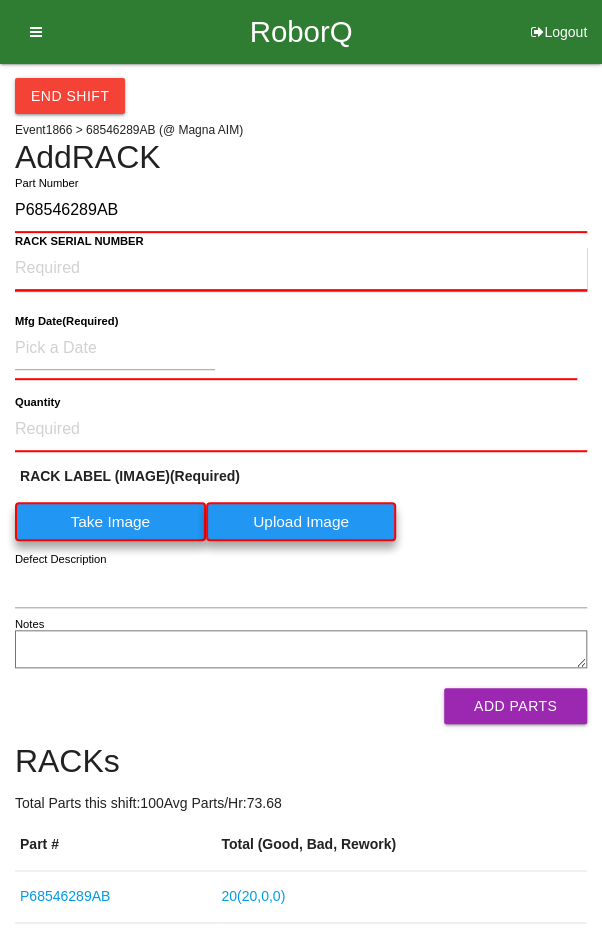
click at [71, 260] on NUMBER "RACK SERIAL NUMBER" at bounding box center [301, 269] width 572 height 44
click at [114, 513] on label "Take Image" at bounding box center [110, 521] width 191 height 39
click at [0, 0] on \(IMAGE\) "Take Image" at bounding box center [0, 0] width 0 height 0
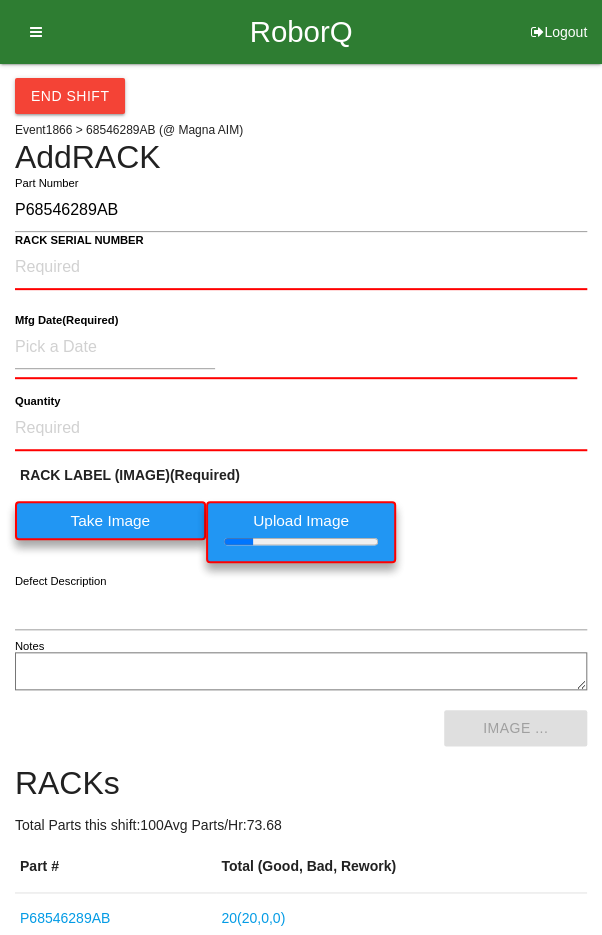
click at [78, 244] on b "RACK SERIAL NUMBER" at bounding box center [79, 240] width 129 height 13
click at [78, 246] on NUMBER "RACK SERIAL NUMBER" at bounding box center [301, 268] width 572 height 44
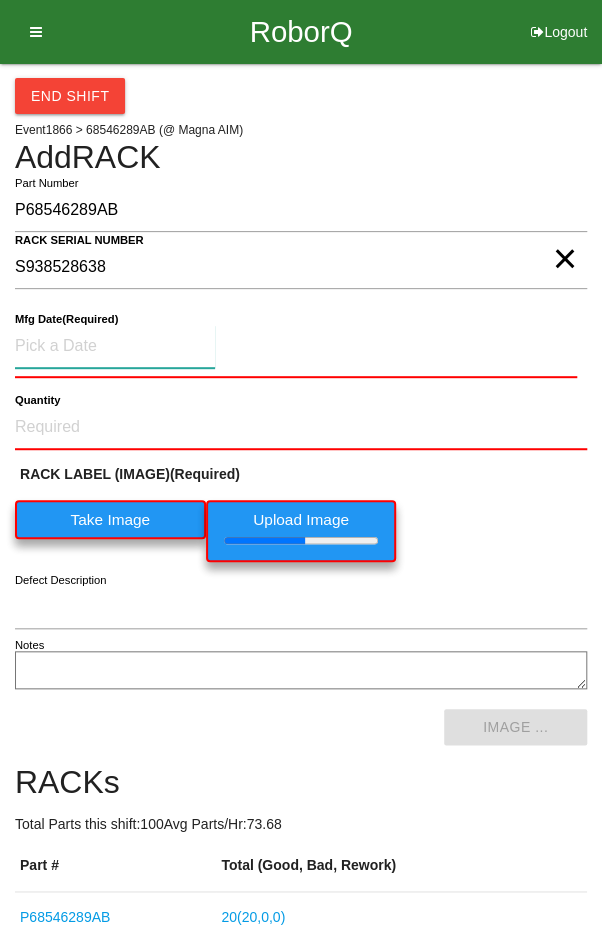
click at [96, 346] on input at bounding box center [115, 346] width 200 height 43
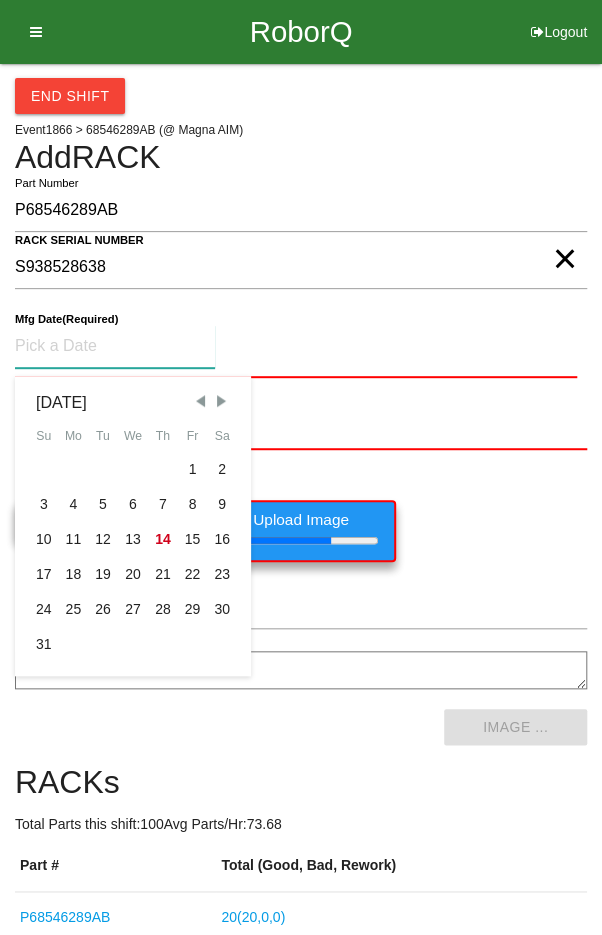
click at [196, 397] on span "Previous Month" at bounding box center [200, 401] width 18 height 18
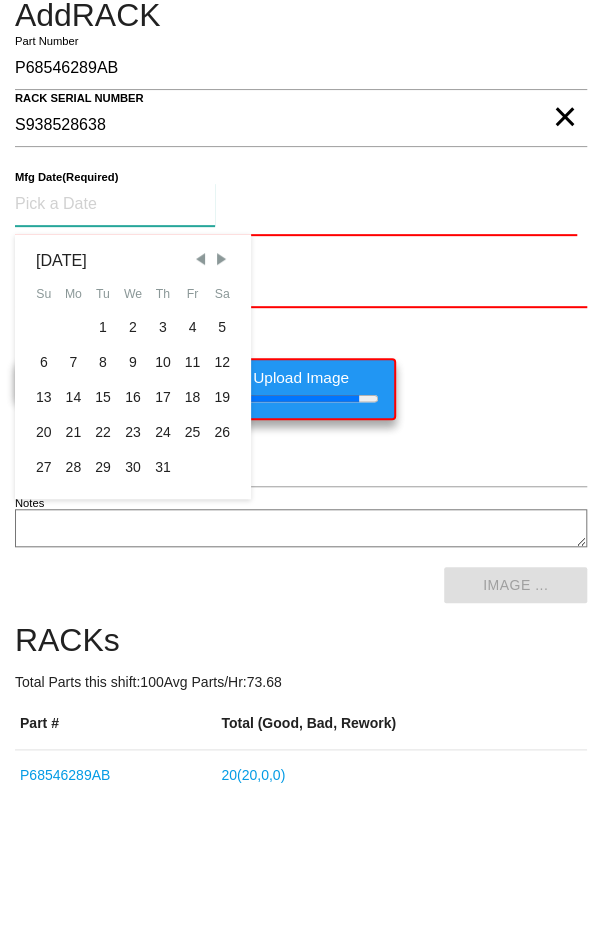
click at [108, 612] on div "29" at bounding box center [103, 609] width 30 height 35
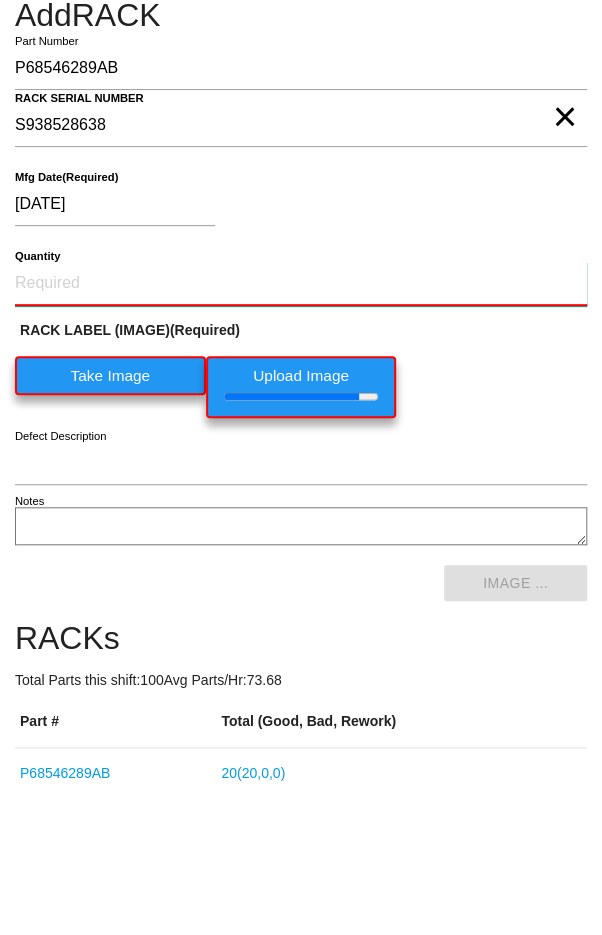
click at [86, 414] on input "Quantity" at bounding box center [301, 426] width 572 height 44
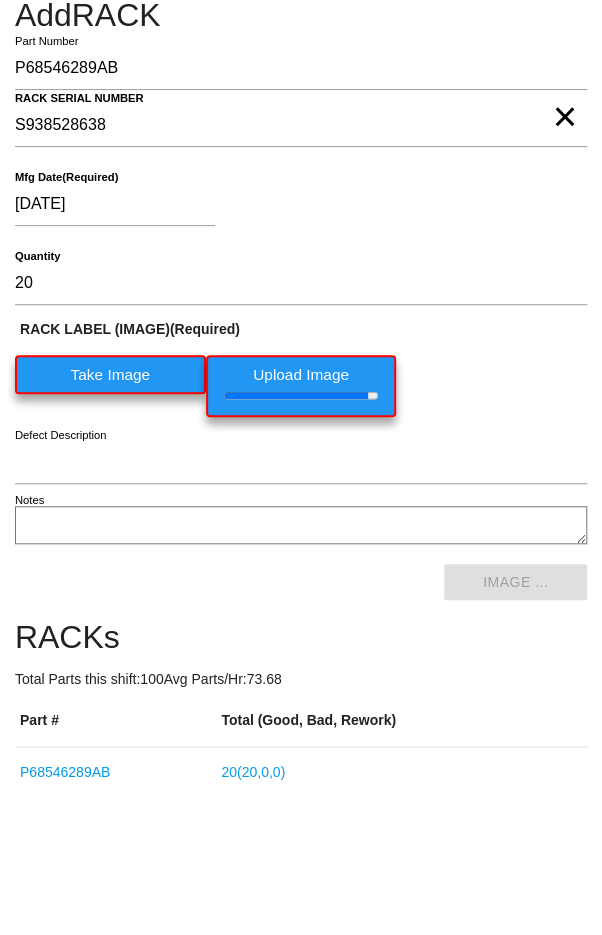
click at [526, 515] on div "RACK LABEL (IMAGE) (Required) Take Image Upload Image" at bounding box center [301, 515] width 572 height 108
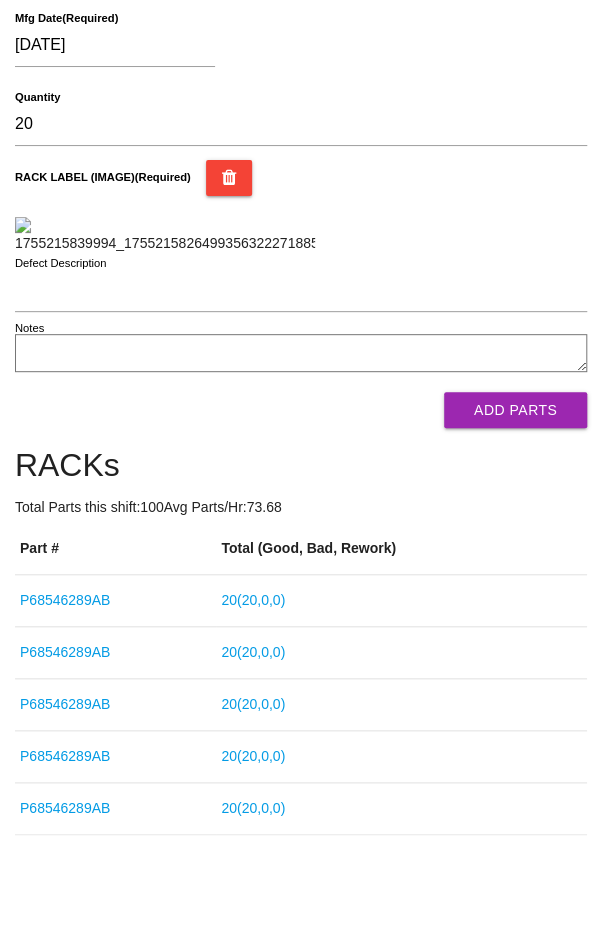
scroll to position [430, 0]
click at [508, 428] on button "Add Parts" at bounding box center [515, 410] width 143 height 36
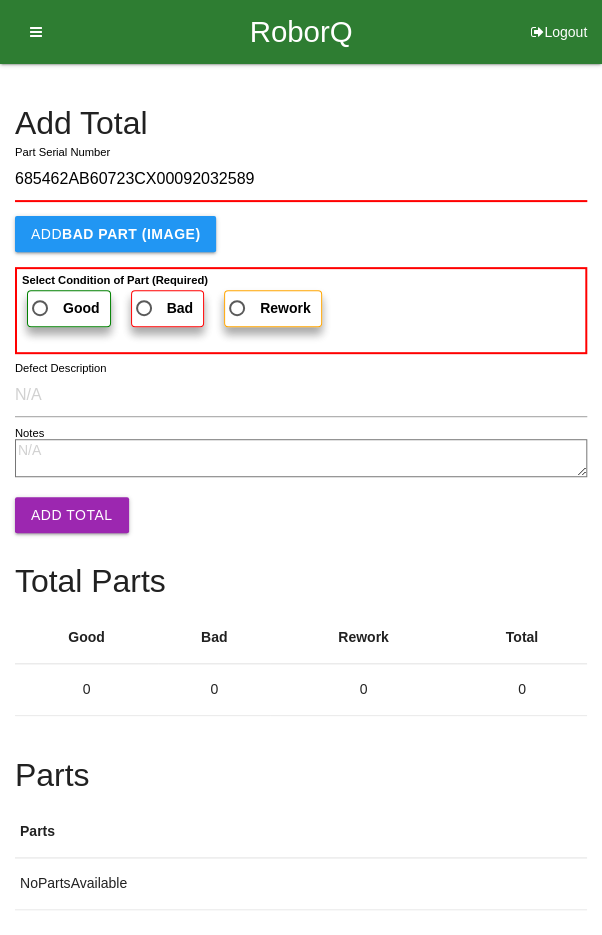
click at [47, 292] on label "Good" at bounding box center [69, 308] width 84 height 37
click at [41, 296] on input "Good" at bounding box center [34, 302] width 13 height 13
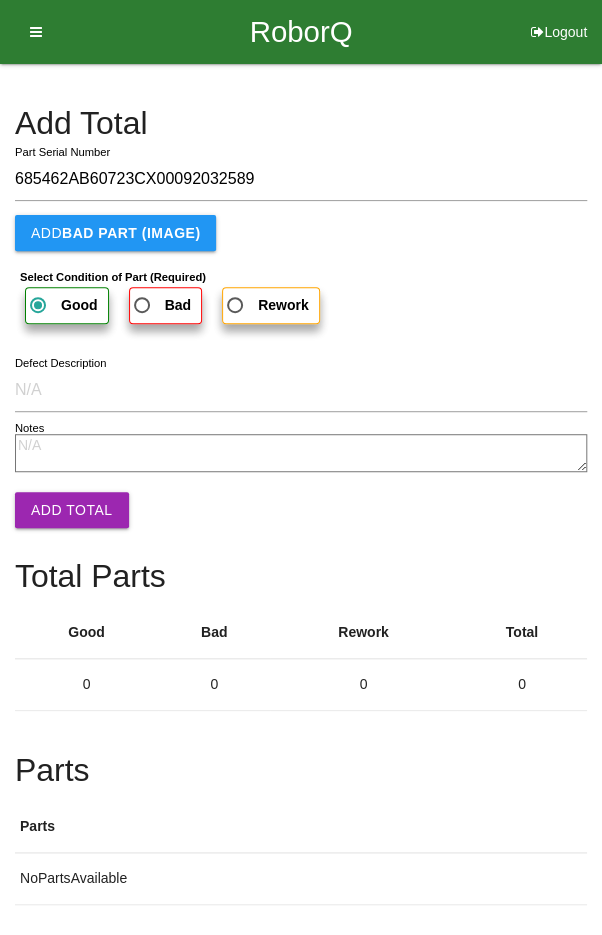
click at [61, 507] on button "Add Total" at bounding box center [72, 510] width 114 height 36
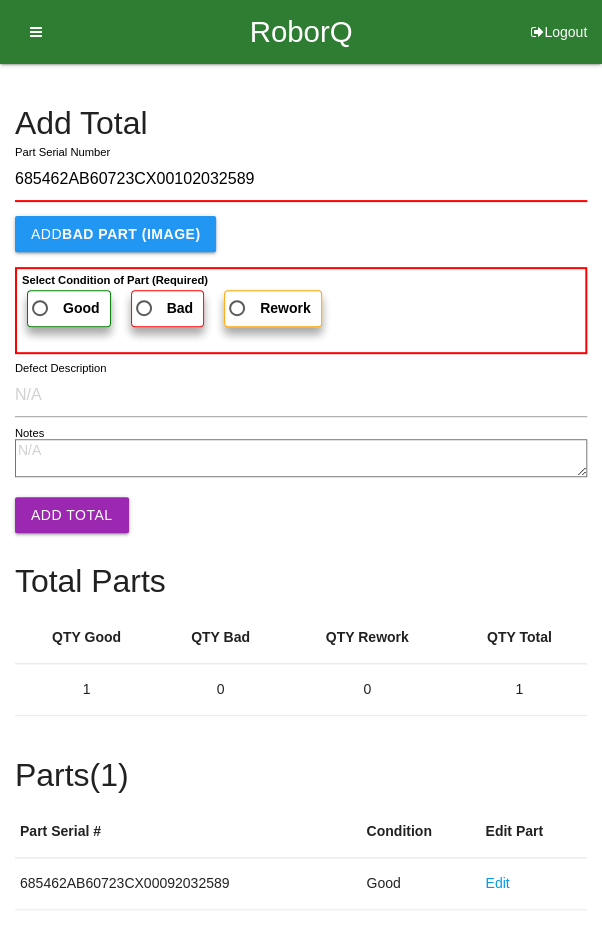
click at [43, 296] on span "Good" at bounding box center [64, 308] width 72 height 25
click at [41, 296] on input "Good" at bounding box center [34, 302] width 13 height 13
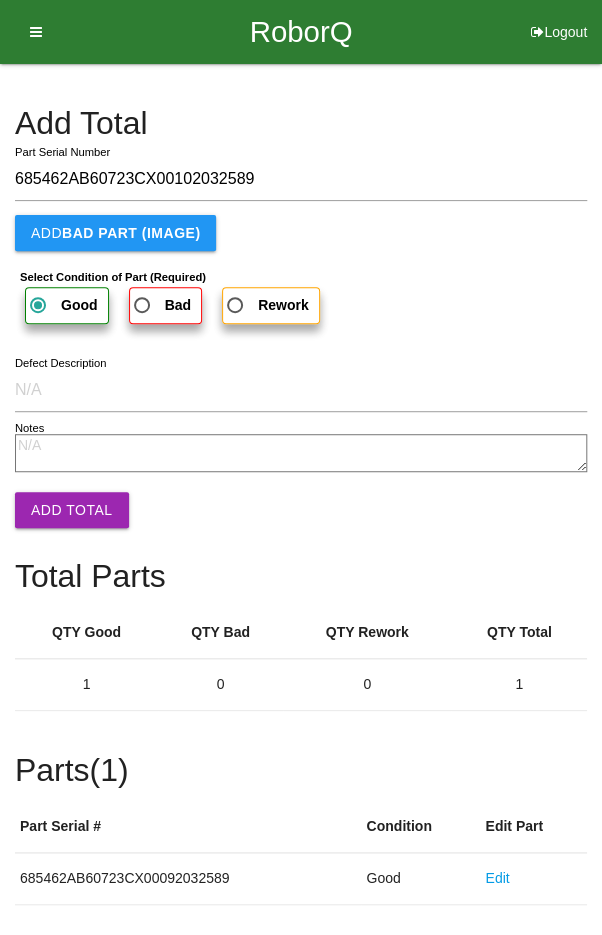
click at [65, 493] on button "Add Total" at bounding box center [72, 510] width 114 height 36
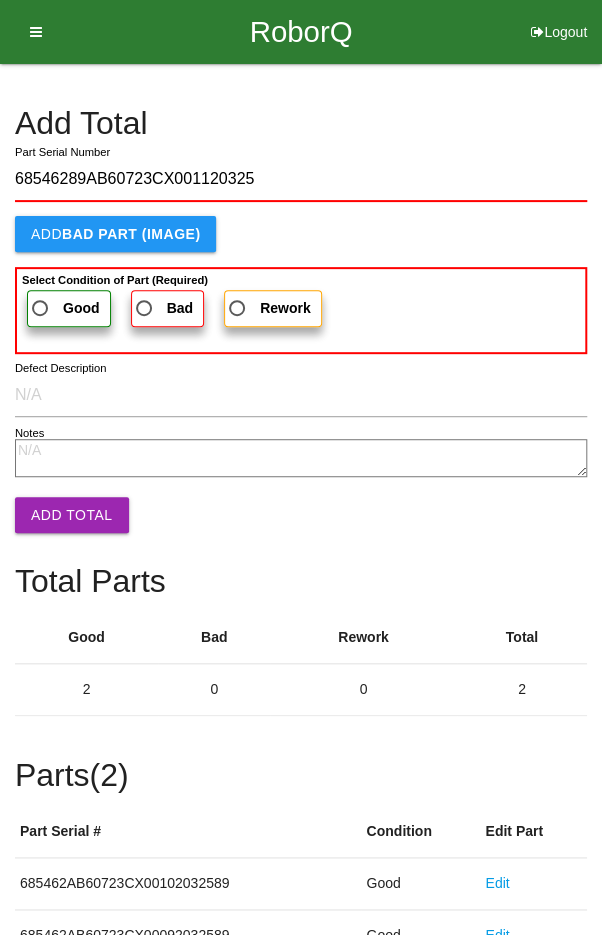
click at [42, 298] on span "Good" at bounding box center [64, 308] width 72 height 25
click at [41, 298] on input "Good" at bounding box center [34, 302] width 13 height 13
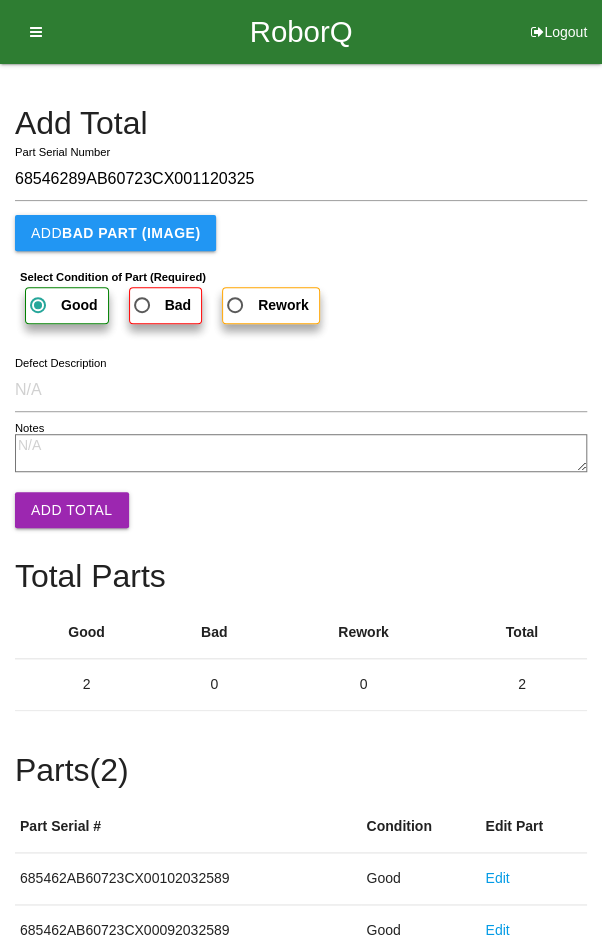
click at [60, 501] on button "Add Total" at bounding box center [72, 510] width 114 height 36
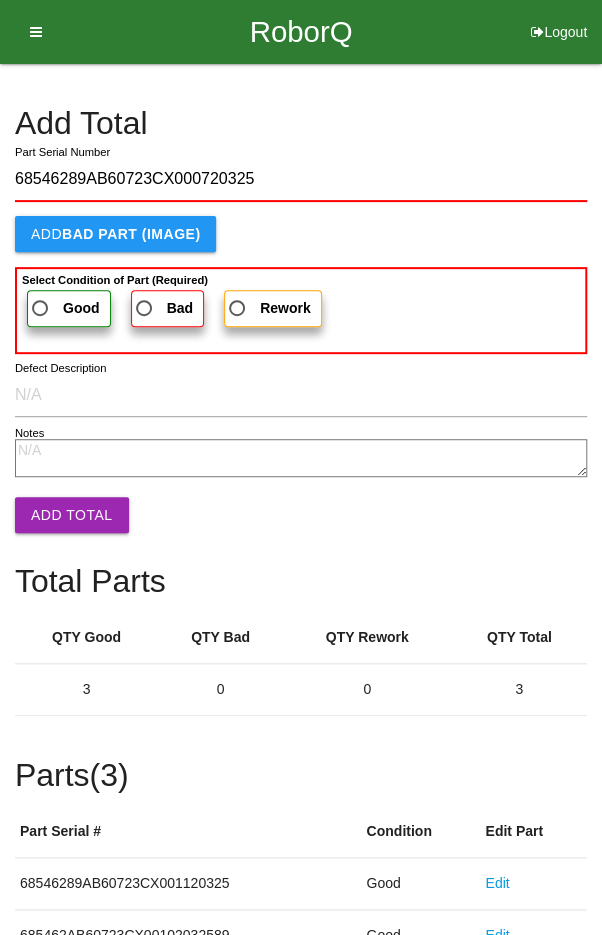
click at [39, 290] on label "Good" at bounding box center [69, 308] width 84 height 37
click at [39, 296] on input "Good" at bounding box center [34, 302] width 13 height 13
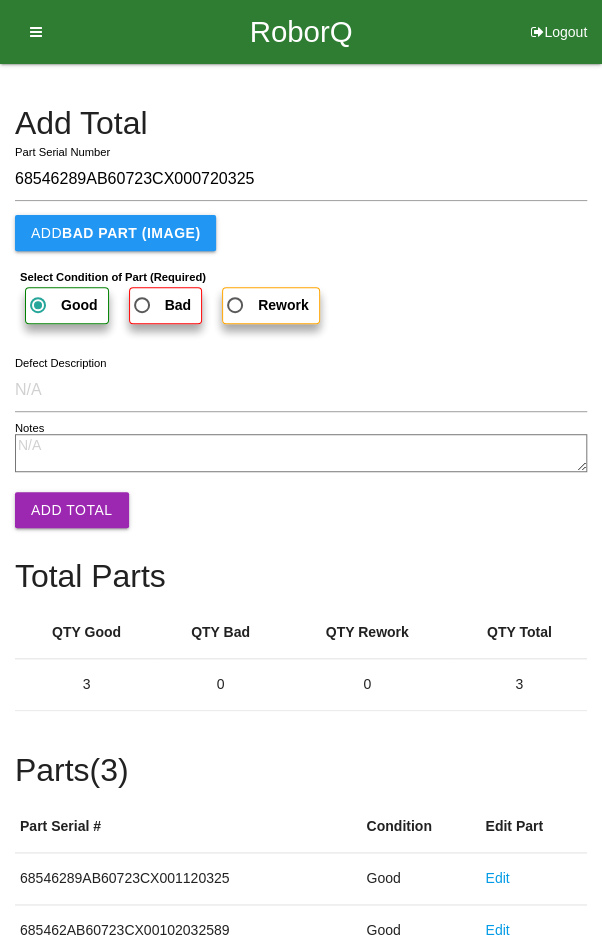
click at [62, 502] on button "Add Total" at bounding box center [72, 510] width 114 height 36
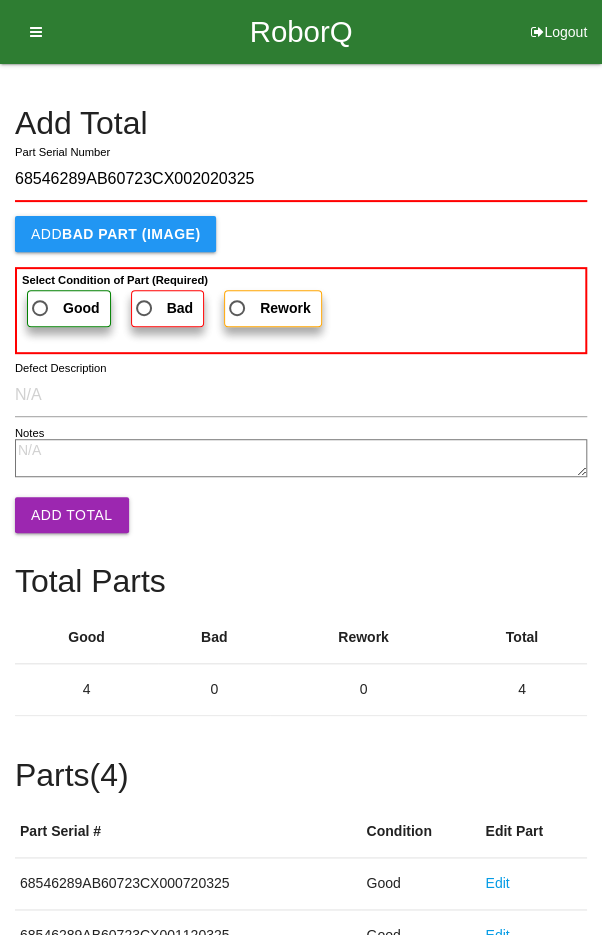
click at [54, 303] on span "Good" at bounding box center [64, 308] width 72 height 25
click at [41, 303] on input "Good" at bounding box center [34, 302] width 13 height 13
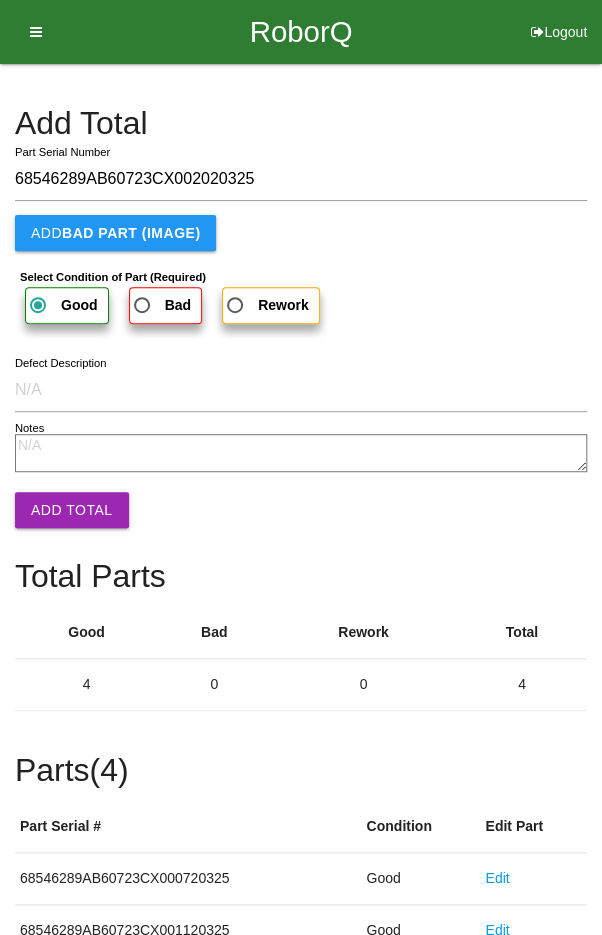
click at [60, 516] on button "Add Total" at bounding box center [72, 510] width 114 height 36
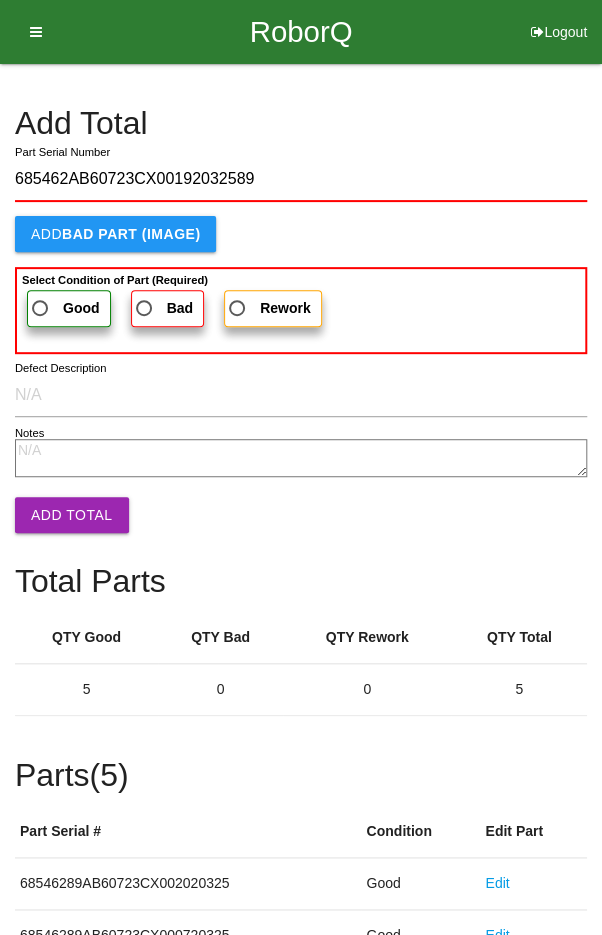
click at [48, 301] on span "Good" at bounding box center [64, 308] width 72 height 25
click at [41, 301] on input "Good" at bounding box center [34, 302] width 13 height 13
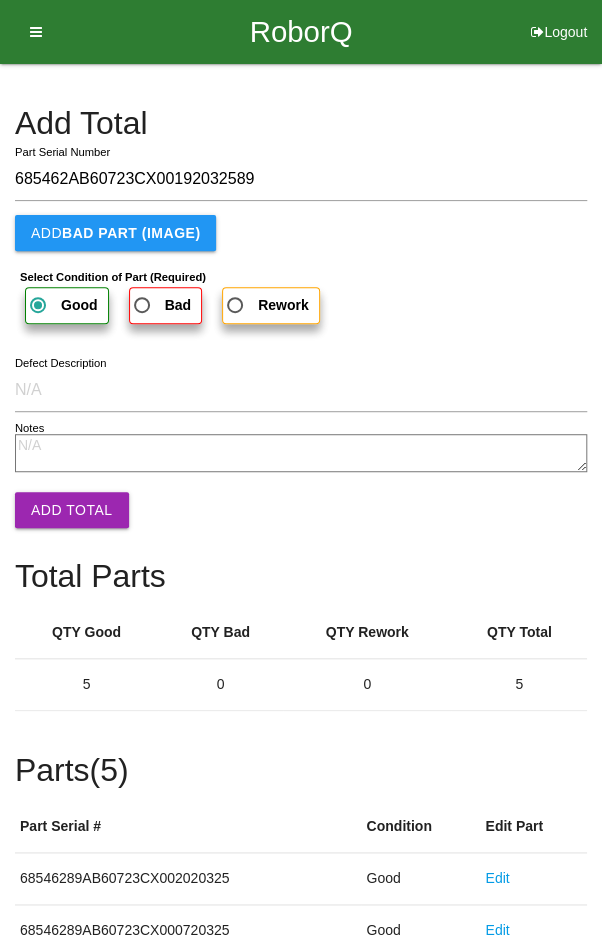
click at [64, 500] on button "Add Total" at bounding box center [72, 510] width 114 height 36
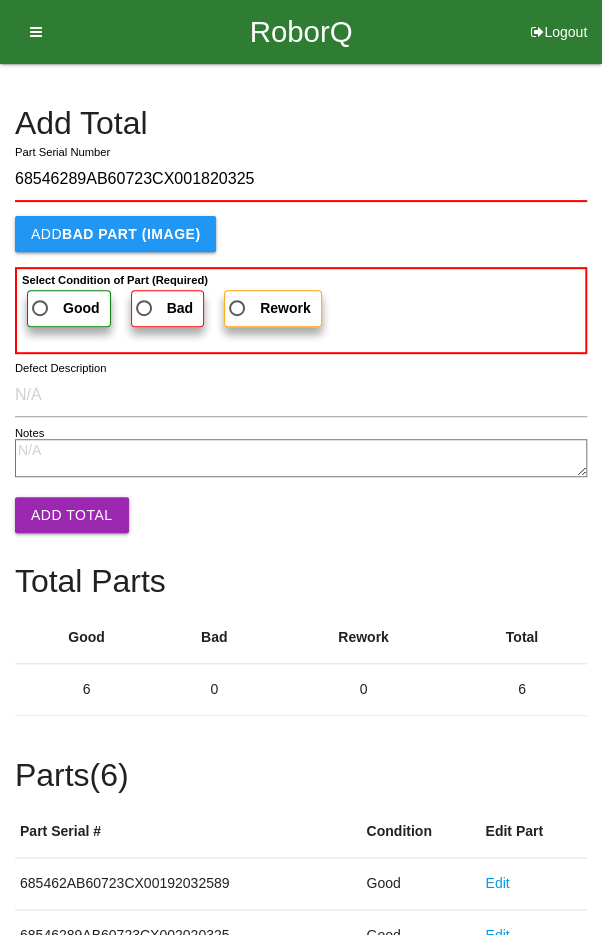
click at [46, 296] on span "Good" at bounding box center [64, 308] width 72 height 25
click at [41, 296] on input "Good" at bounding box center [34, 302] width 13 height 13
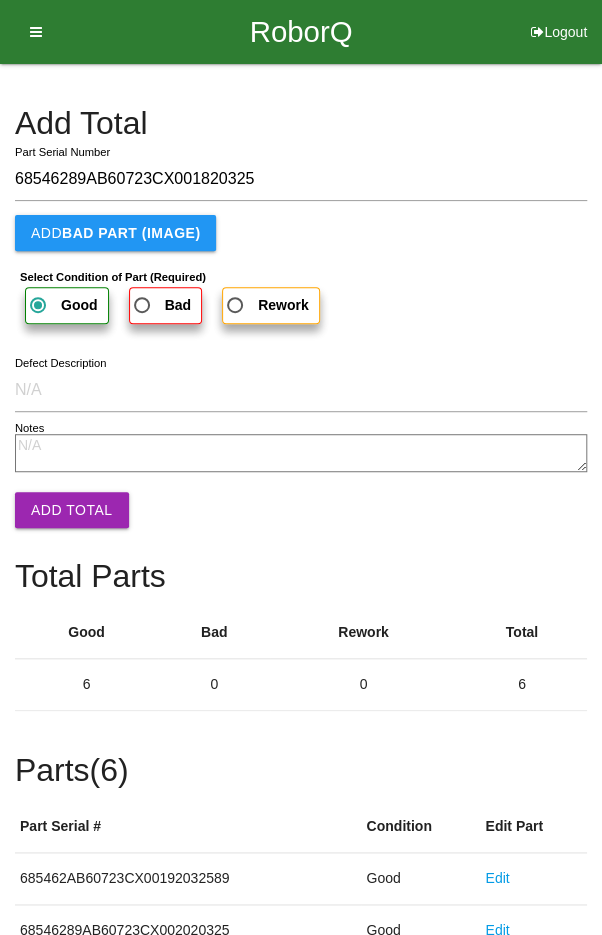
click at [66, 509] on button "Add Total" at bounding box center [72, 510] width 114 height 36
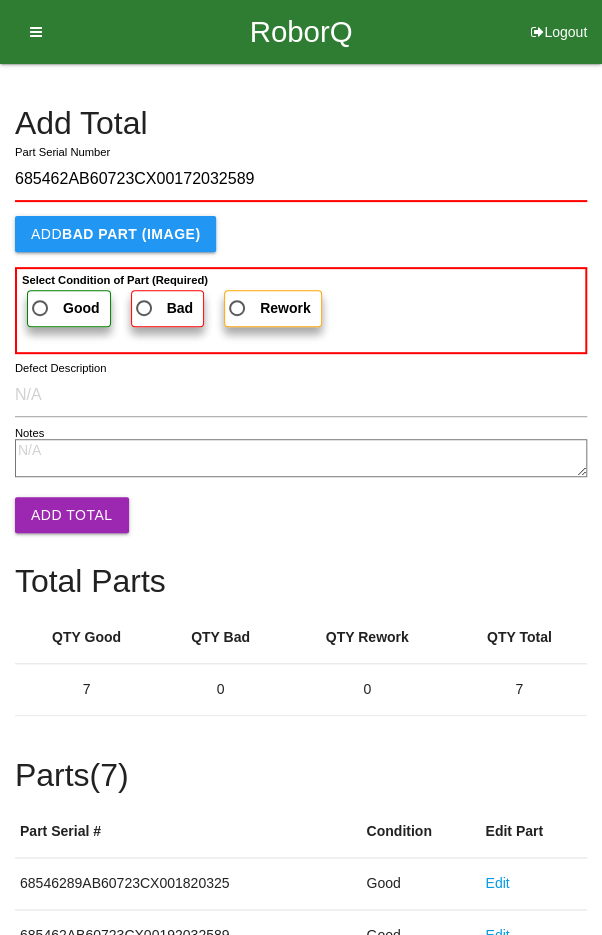
click at [39, 298] on span "Good" at bounding box center [64, 308] width 72 height 25
click at [39, 298] on input "Good" at bounding box center [34, 302] width 13 height 13
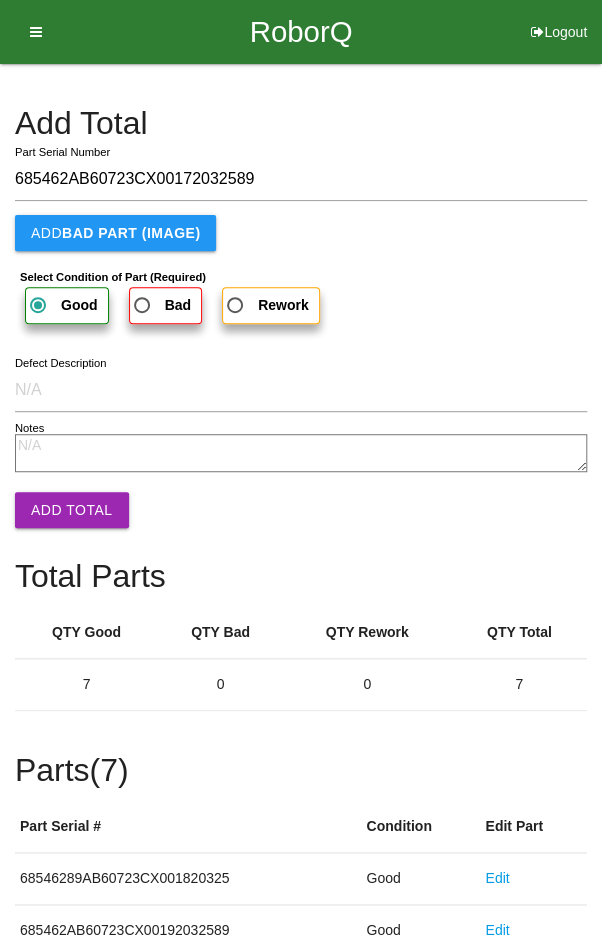
click at [65, 516] on button "Add Total" at bounding box center [72, 510] width 114 height 36
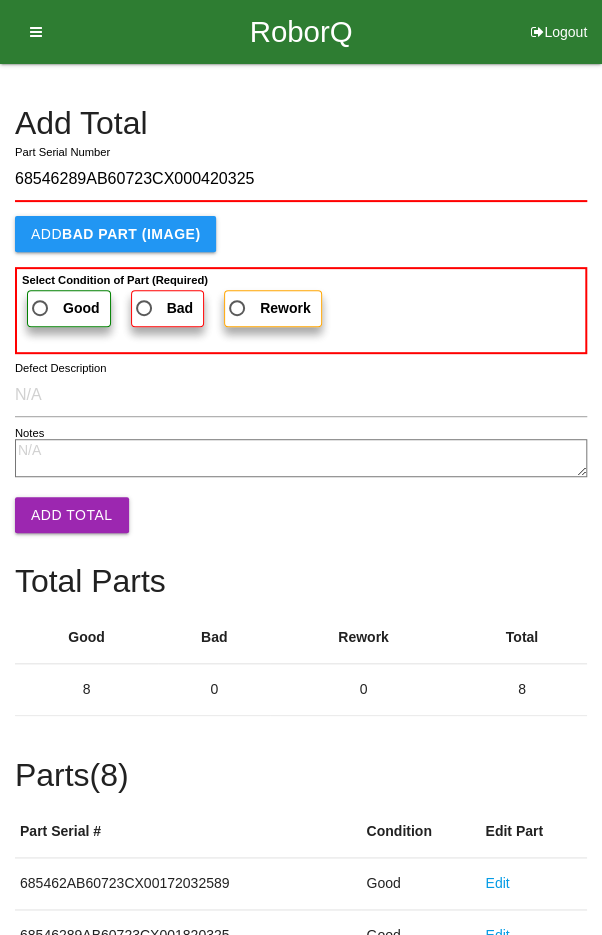
click at [40, 303] on span "Good" at bounding box center [64, 308] width 72 height 25
click at [40, 303] on input "Good" at bounding box center [34, 302] width 13 height 13
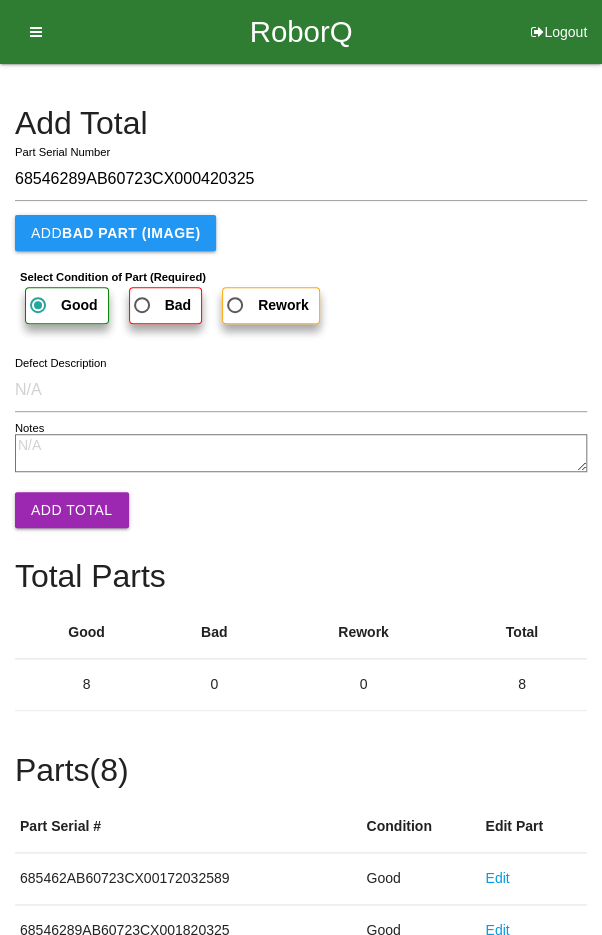
click at [61, 502] on button "Add Total" at bounding box center [72, 510] width 114 height 36
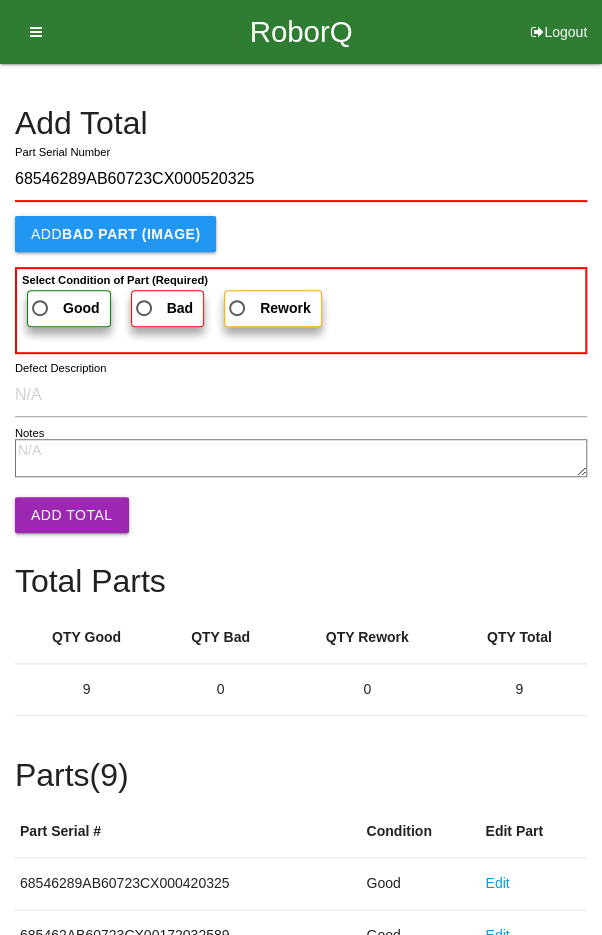
click at [48, 296] on span "Good" at bounding box center [64, 308] width 72 height 25
click at [41, 296] on input "Good" at bounding box center [34, 302] width 13 height 13
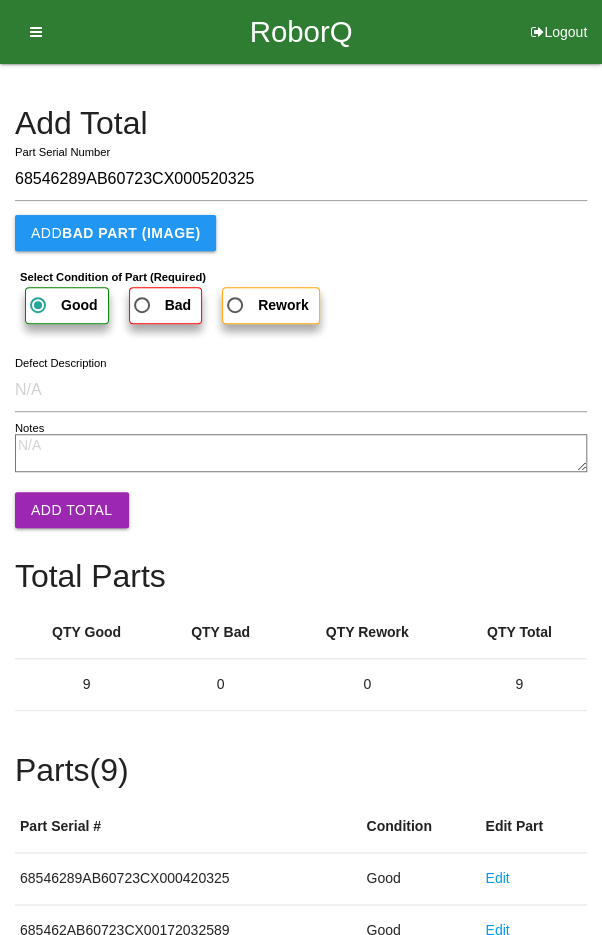
click at [71, 504] on button "Add Total" at bounding box center [72, 510] width 114 height 36
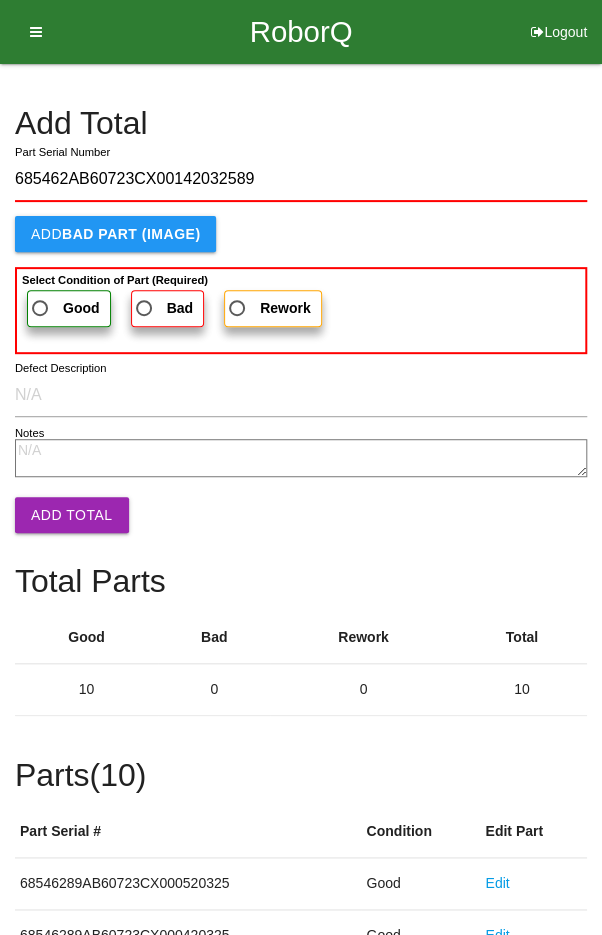
click at [52, 316] on span "Good" at bounding box center [64, 308] width 72 height 25
click at [41, 309] on input "Good" at bounding box center [34, 302] width 13 height 13
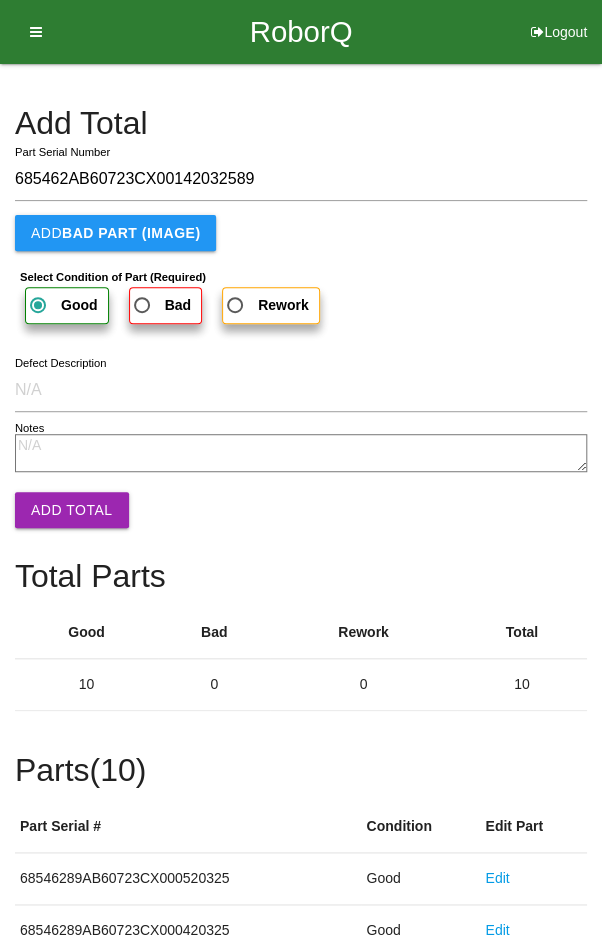
click at [69, 505] on button "Add Total" at bounding box center [72, 510] width 114 height 36
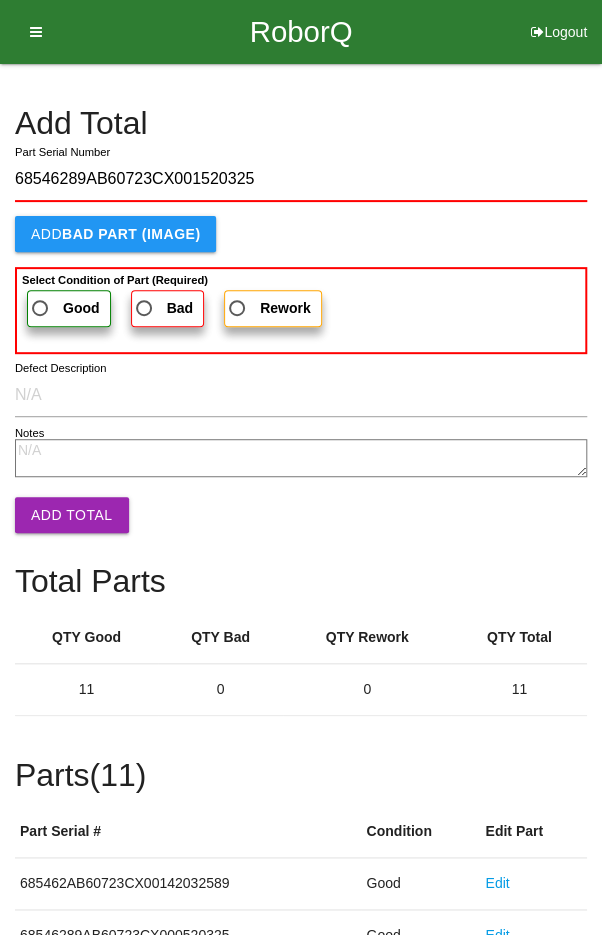
click at [47, 299] on span "Good" at bounding box center [64, 308] width 72 height 25
click at [41, 299] on input "Good" at bounding box center [34, 302] width 13 height 13
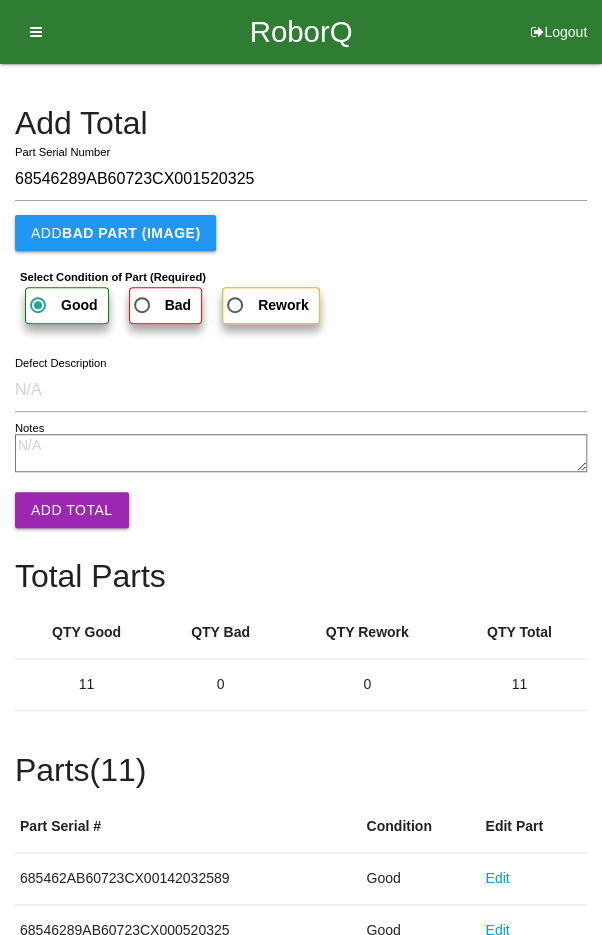
click at [71, 507] on button "Add Total" at bounding box center [72, 510] width 114 height 36
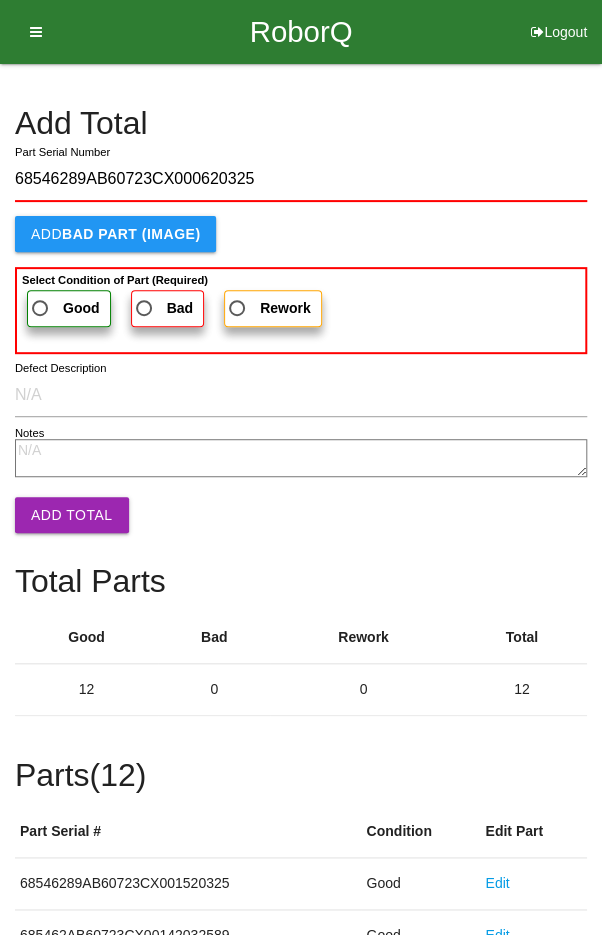
click at [45, 303] on span "Good" at bounding box center [64, 308] width 72 height 25
click at [41, 303] on input "Good" at bounding box center [34, 302] width 13 height 13
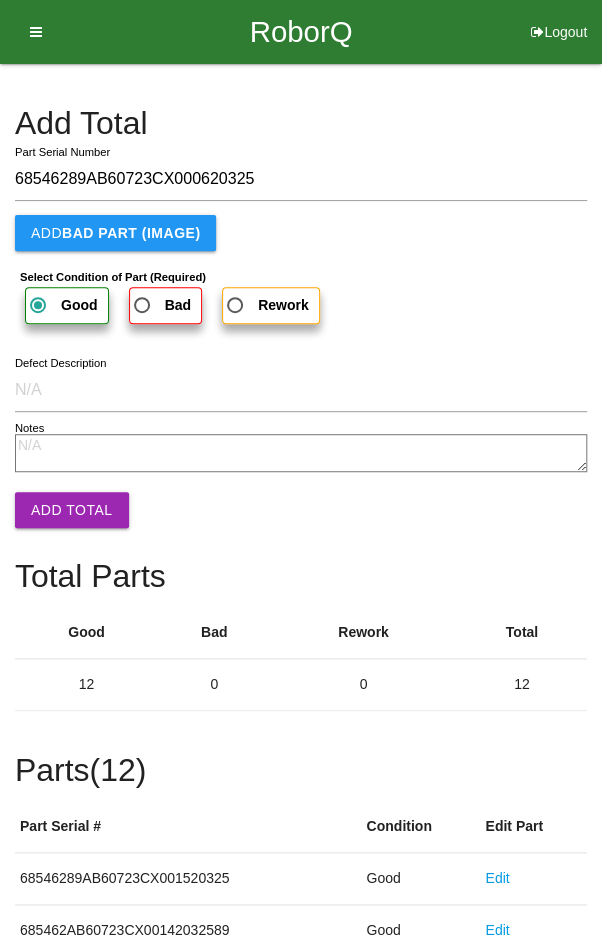
click at [63, 508] on button "Add Total" at bounding box center [72, 510] width 114 height 36
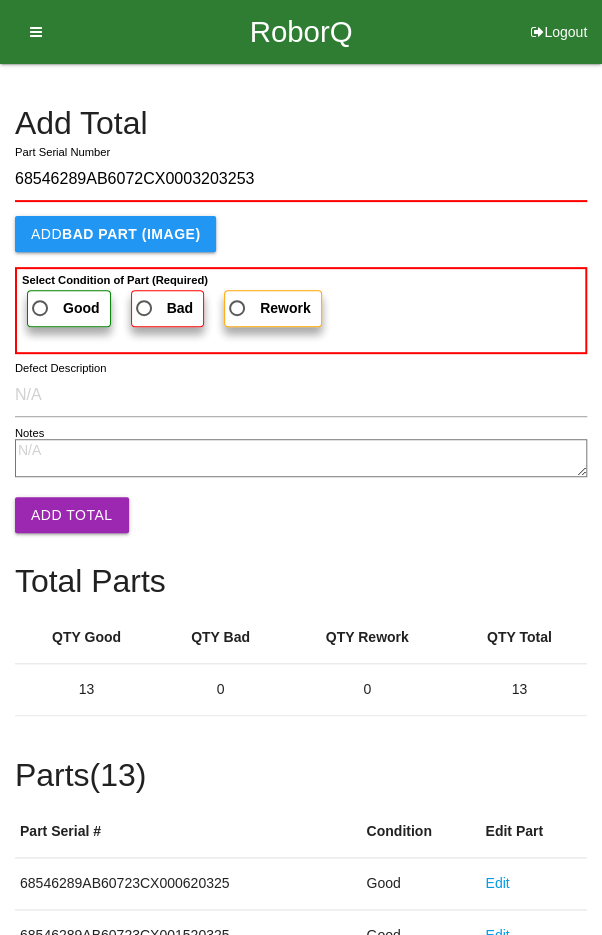
click at [48, 299] on span "Good" at bounding box center [64, 308] width 72 height 25
click at [41, 299] on input "Good" at bounding box center [34, 302] width 13 height 13
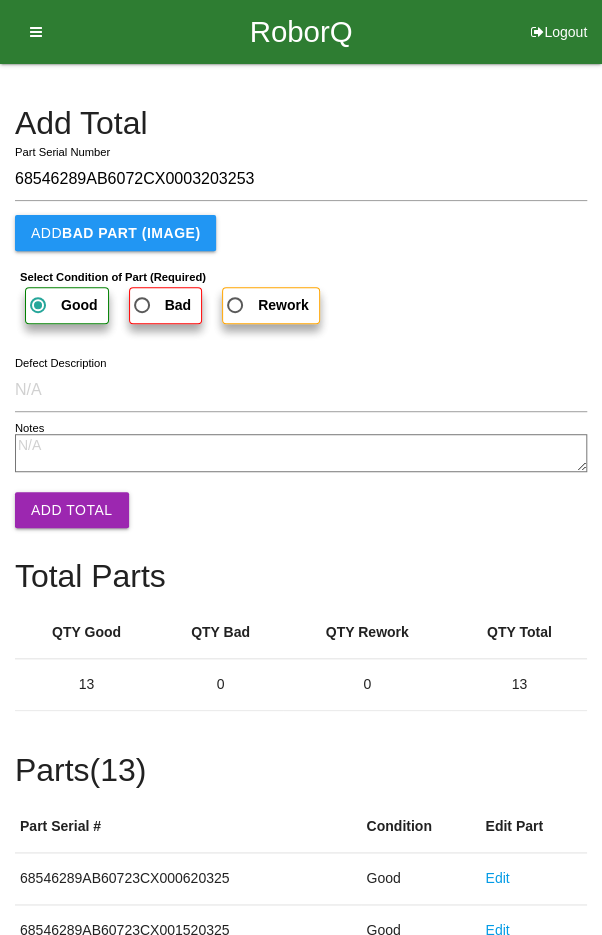
click at [60, 499] on button "Add Total" at bounding box center [72, 510] width 114 height 36
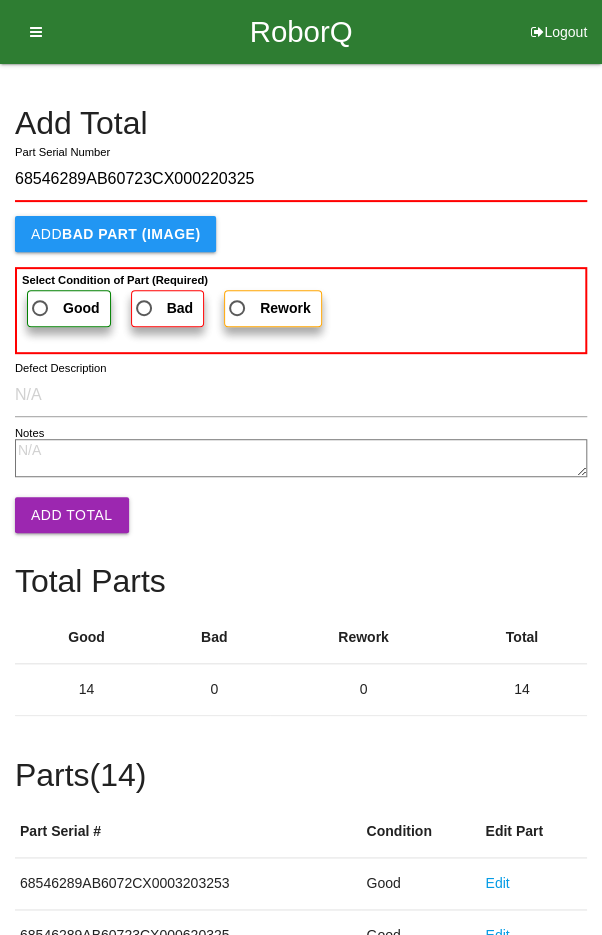
click at [51, 291] on label "Good" at bounding box center [69, 308] width 84 height 37
click at [41, 296] on input "Good" at bounding box center [34, 302] width 13 height 13
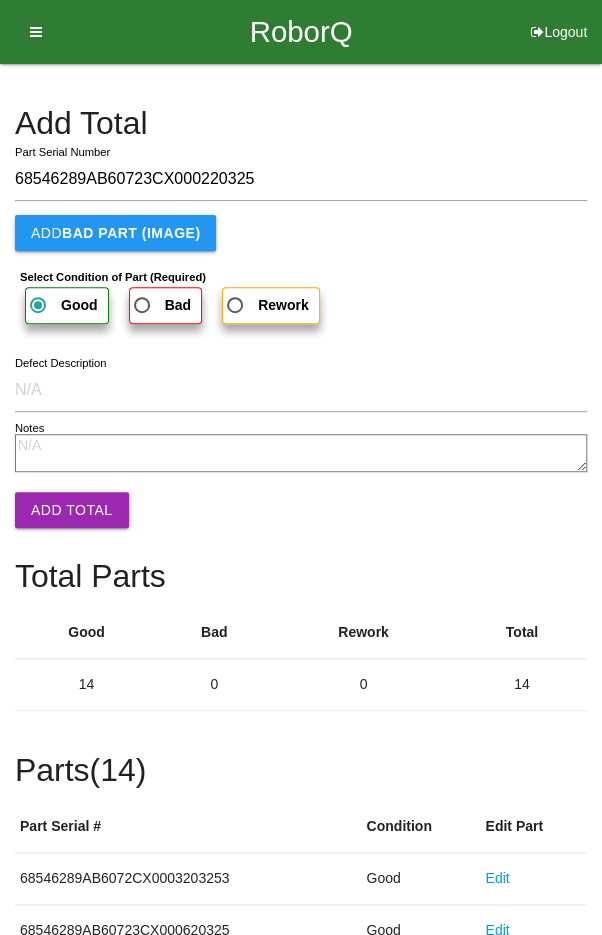
click at [68, 504] on button "Add Total" at bounding box center [72, 510] width 114 height 36
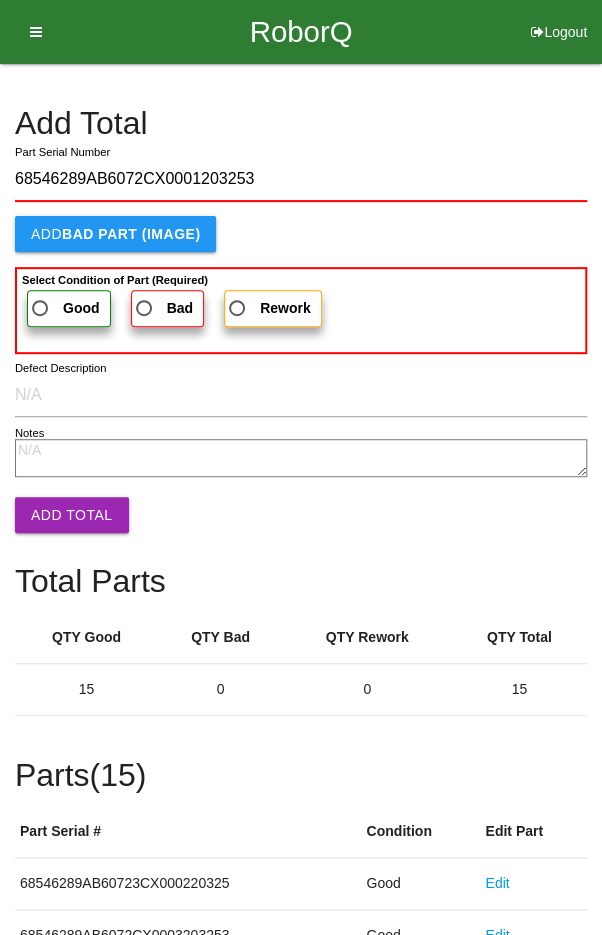
click at [59, 291] on label "Good" at bounding box center [69, 308] width 84 height 37
click at [41, 296] on input "Good" at bounding box center [34, 302] width 13 height 13
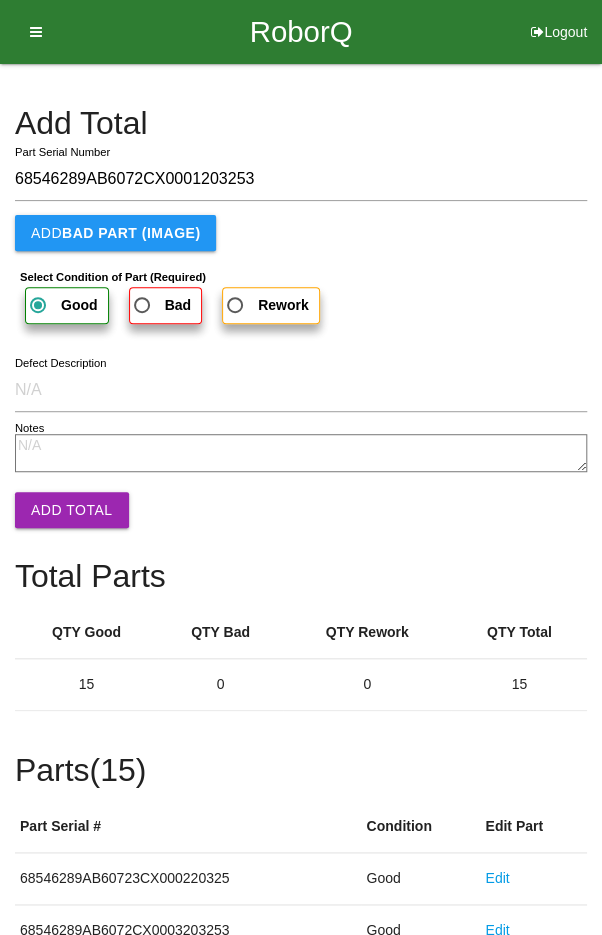
click at [70, 508] on button "Add Total" at bounding box center [72, 510] width 114 height 36
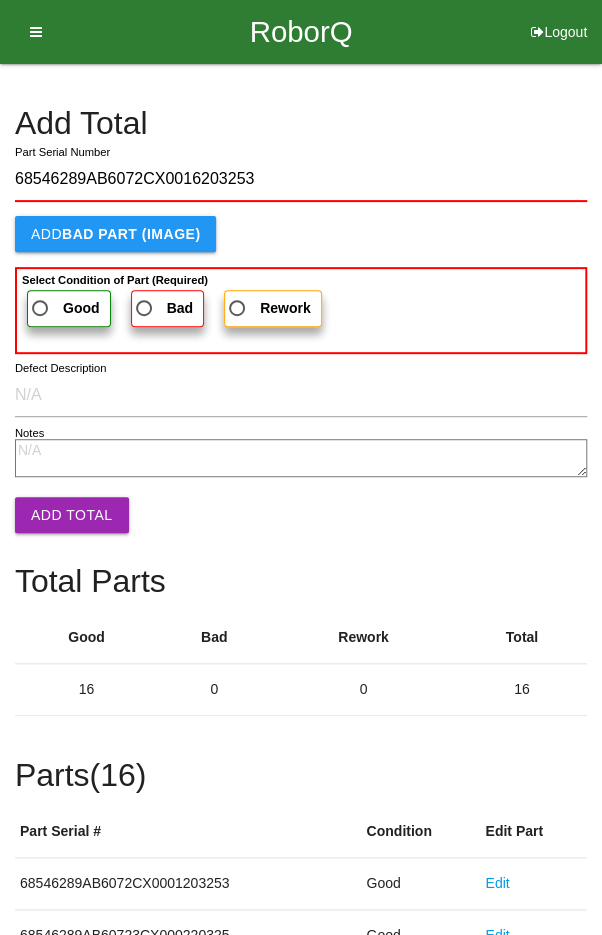
click at [50, 301] on span "Good" at bounding box center [64, 308] width 72 height 25
click at [41, 301] on input "Good" at bounding box center [34, 302] width 13 height 13
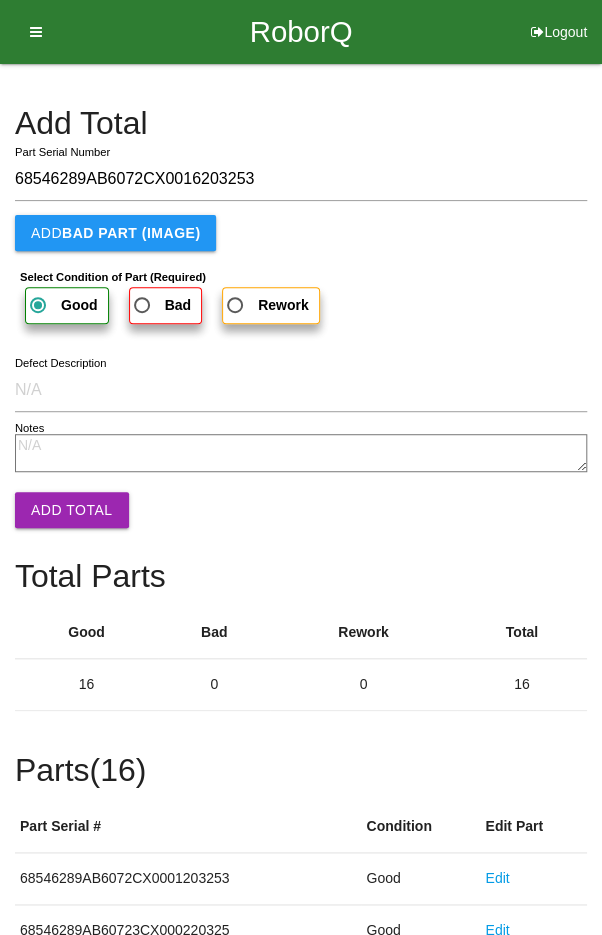
click at [58, 514] on button "Add Total" at bounding box center [72, 510] width 114 height 36
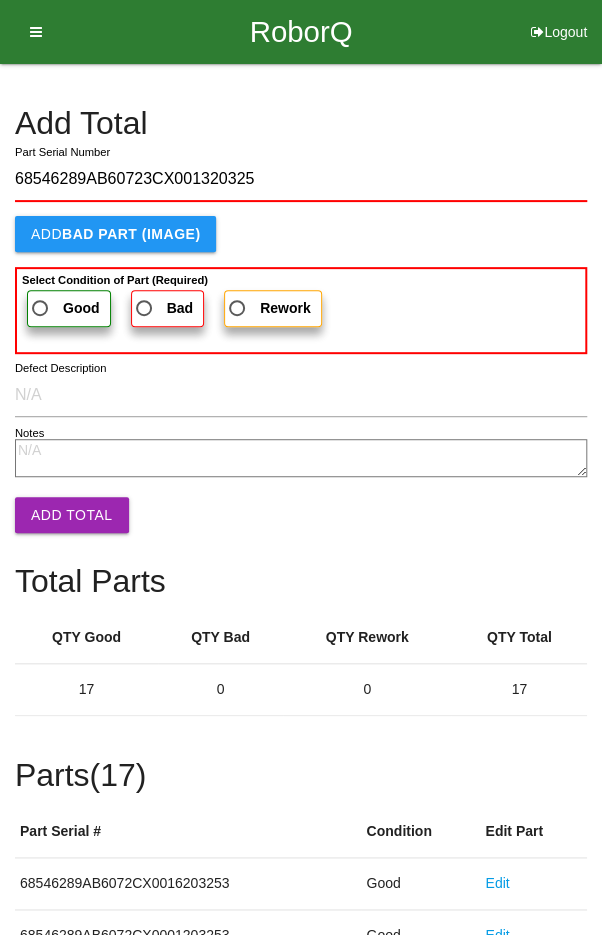
click at [54, 296] on span "Good" at bounding box center [64, 308] width 72 height 25
click at [41, 296] on input "Good" at bounding box center [34, 302] width 13 height 13
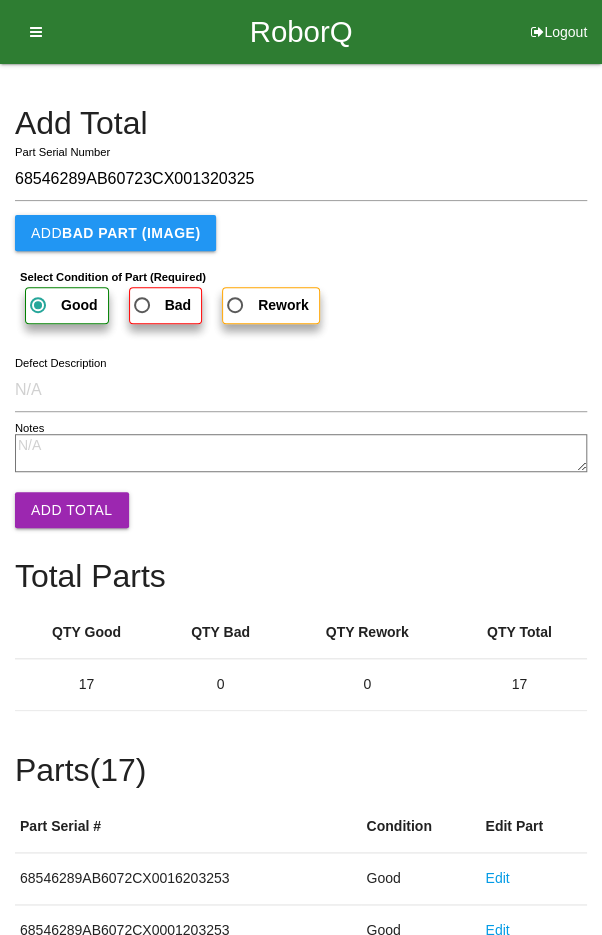
click at [75, 508] on button "Add Total" at bounding box center [72, 510] width 114 height 36
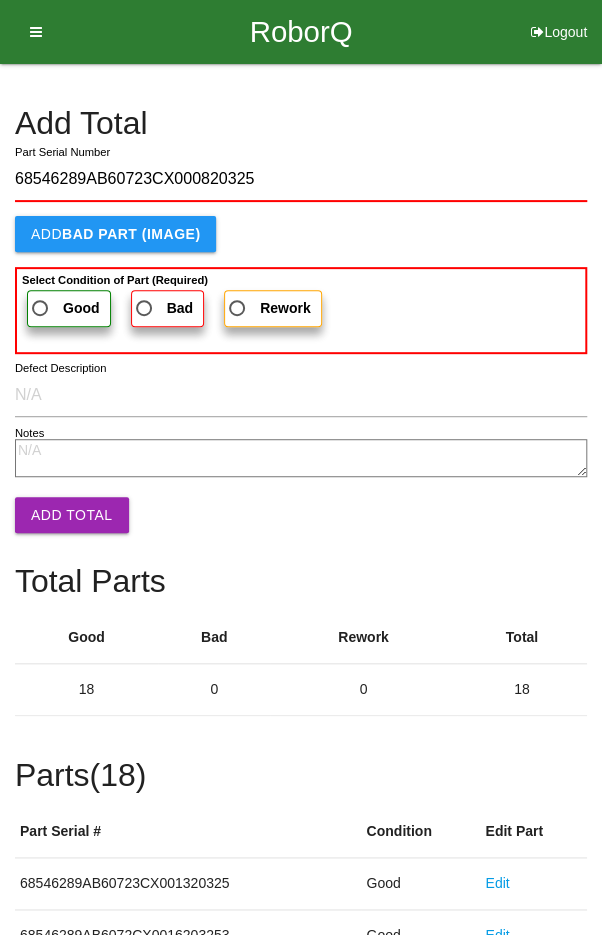
click at [54, 304] on span "Good" at bounding box center [64, 308] width 72 height 25
click at [41, 304] on input "Good" at bounding box center [34, 302] width 13 height 13
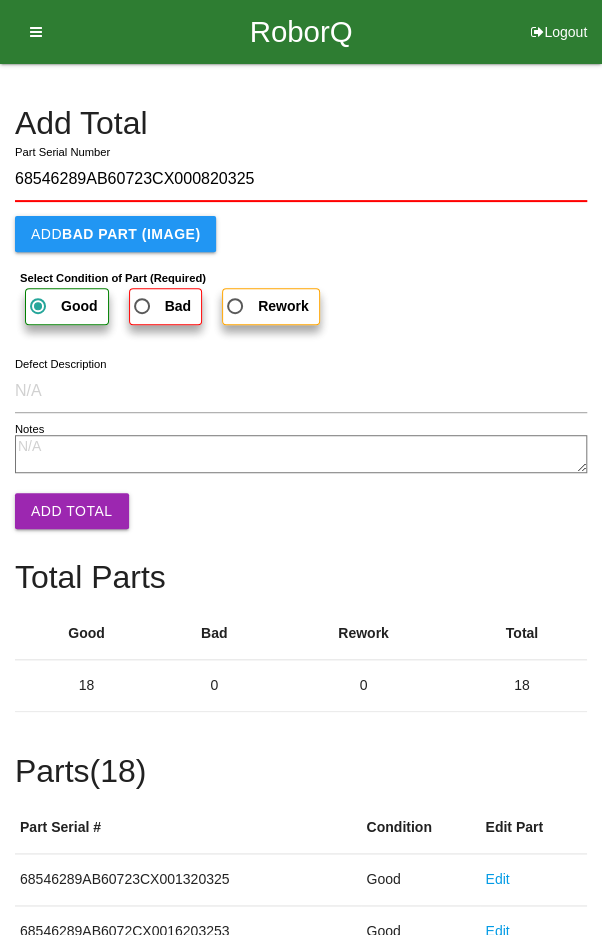
click at [70, 511] on button "Add Total" at bounding box center [72, 511] width 114 height 36
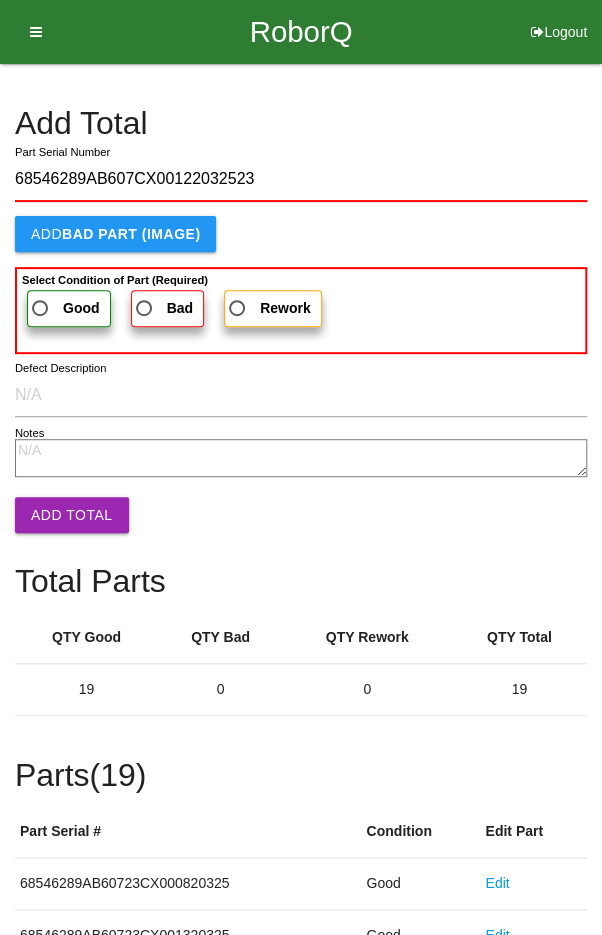
click at [53, 280] on b "Select Condition of Part (Required)" at bounding box center [115, 280] width 186 height 12
click at [41, 296] on input "Good" at bounding box center [34, 302] width 13 height 13
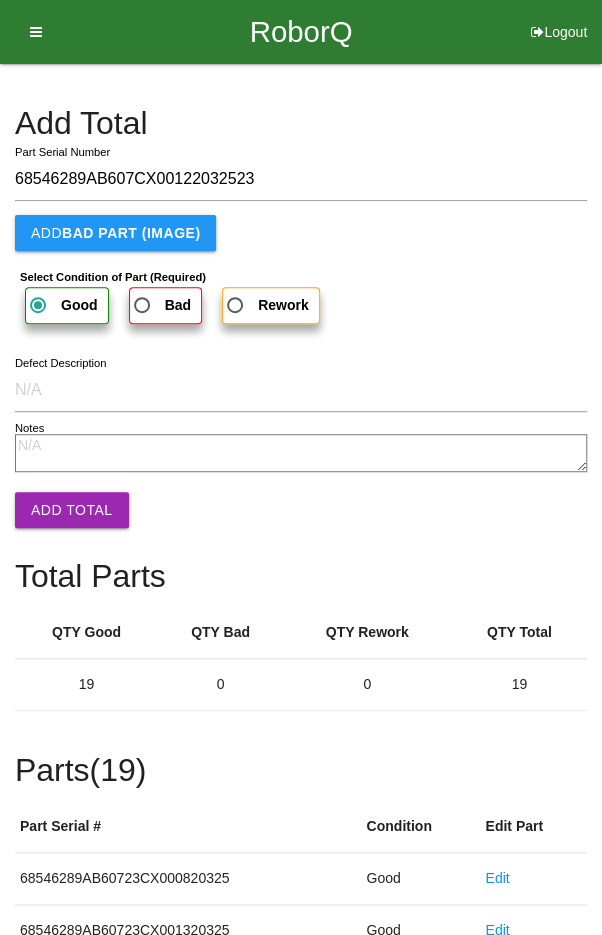
click at [72, 507] on button "Add Total" at bounding box center [72, 510] width 114 height 36
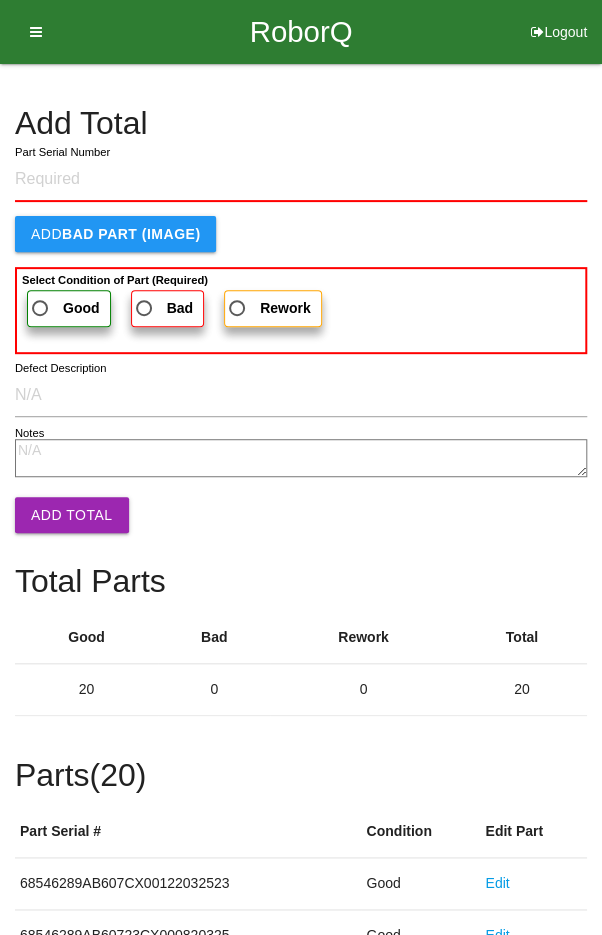
click at [494, 117] on h4 "Add Total" at bounding box center [301, 123] width 572 height 35
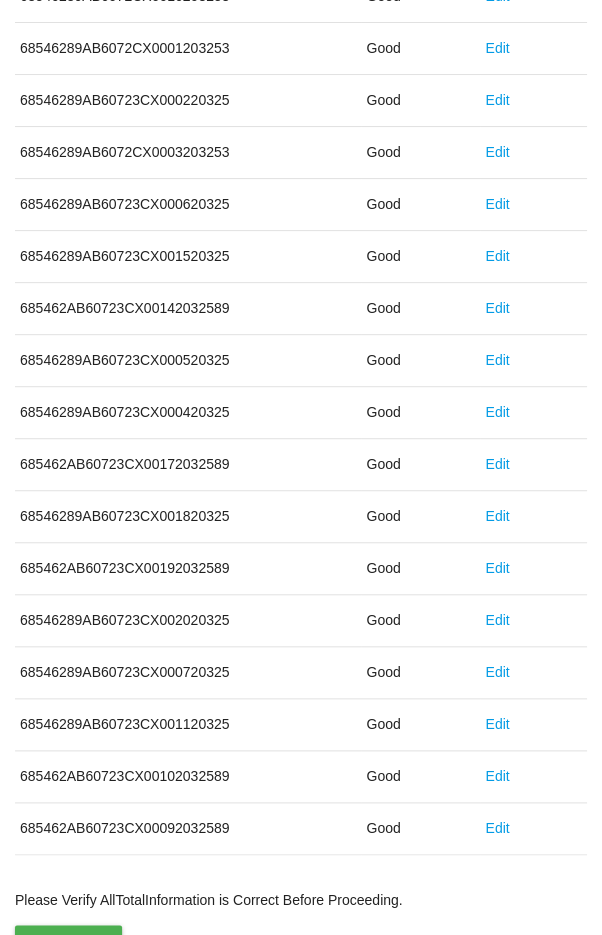
scroll to position [1111, 0]
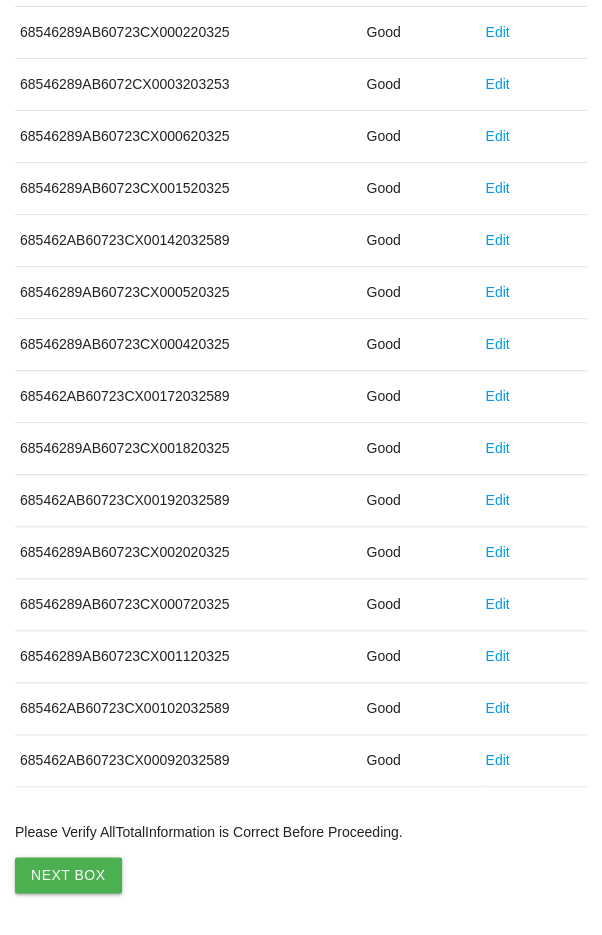
click at [67, 857] on button "Next Box" at bounding box center [68, 875] width 107 height 36
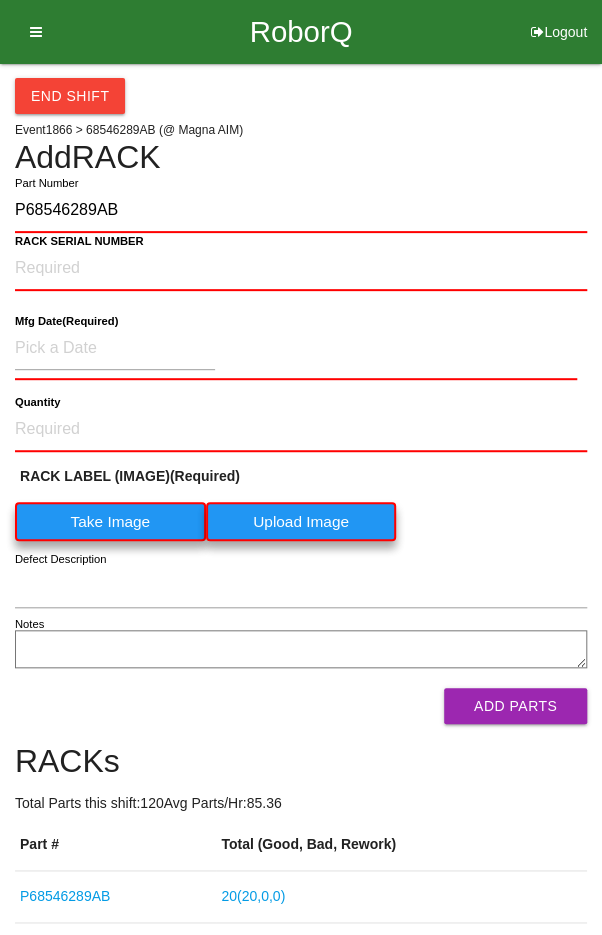
click at [99, 510] on label "Take Image" at bounding box center [110, 521] width 191 height 39
click at [0, 0] on \(IMAGE\) "Take Image" at bounding box center [0, 0] width 0 height 0
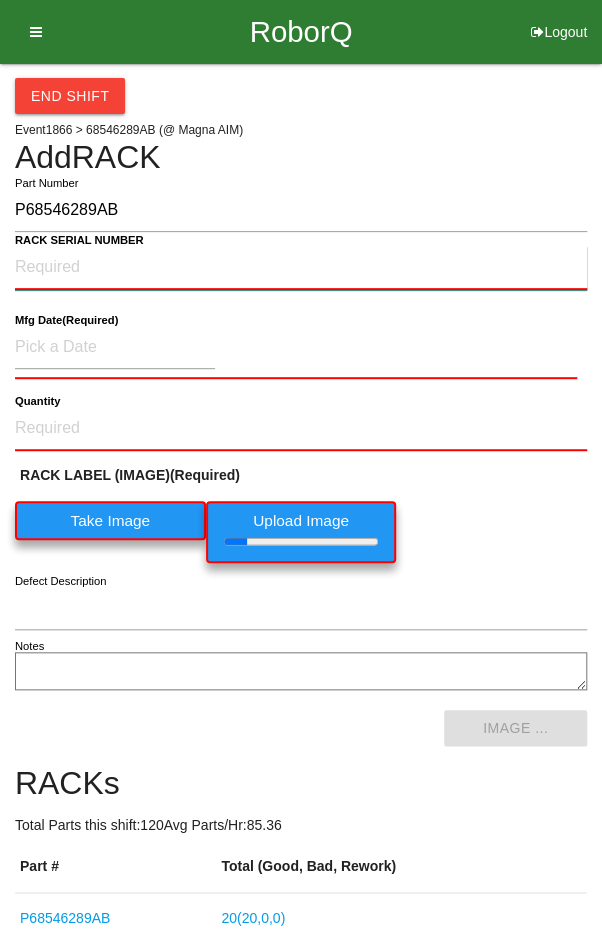
click at [66, 262] on NUMBER "RACK SERIAL NUMBER" at bounding box center [301, 268] width 572 height 44
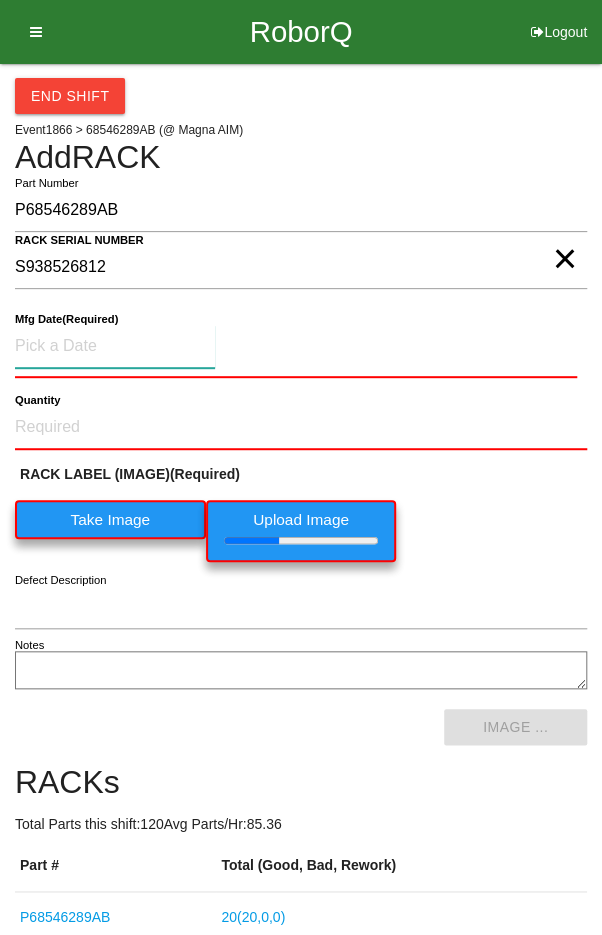
click at [81, 339] on input at bounding box center [115, 346] width 200 height 43
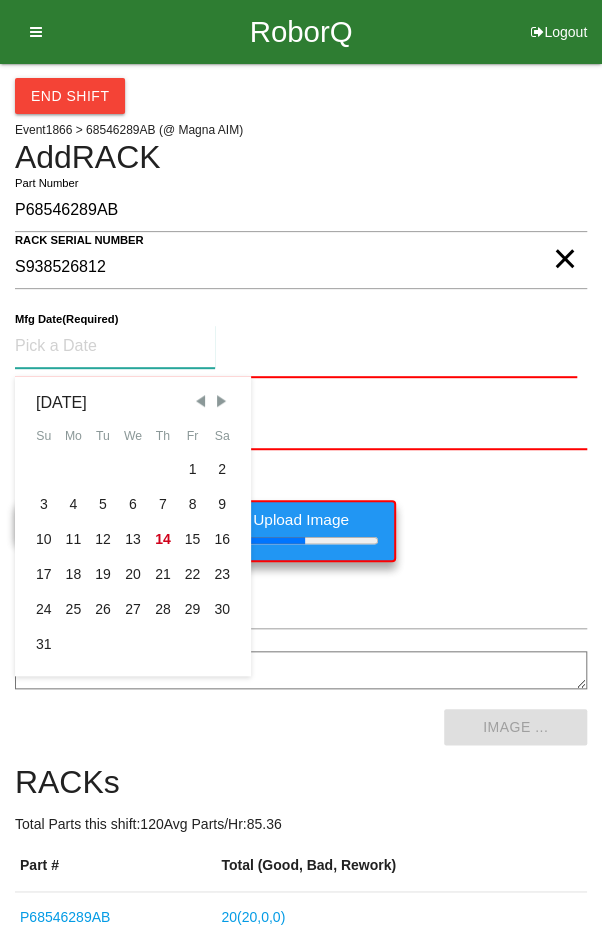
click at [191, 392] on span "Previous Month" at bounding box center [200, 401] width 18 height 18
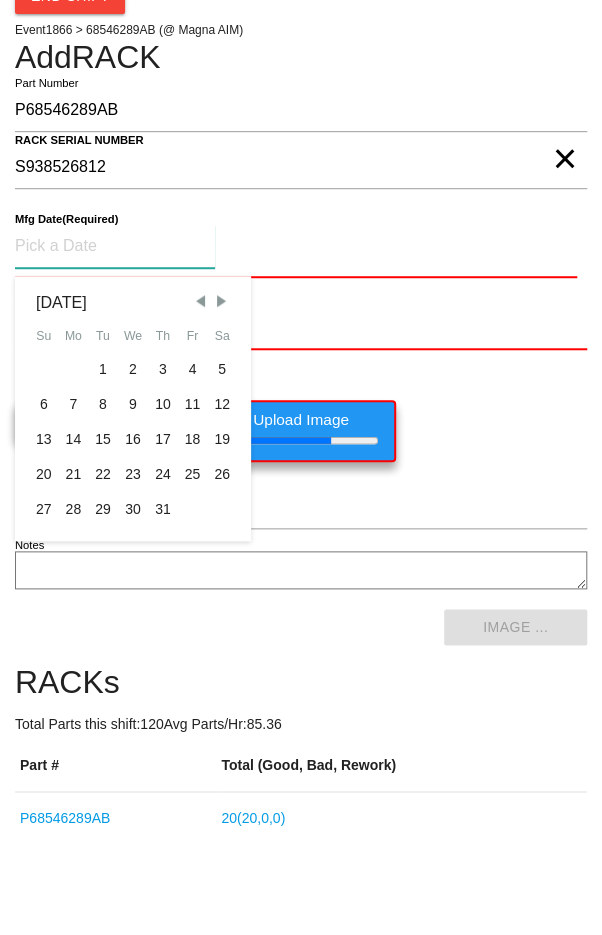
click at [102, 600] on div "29" at bounding box center [103, 609] width 30 height 35
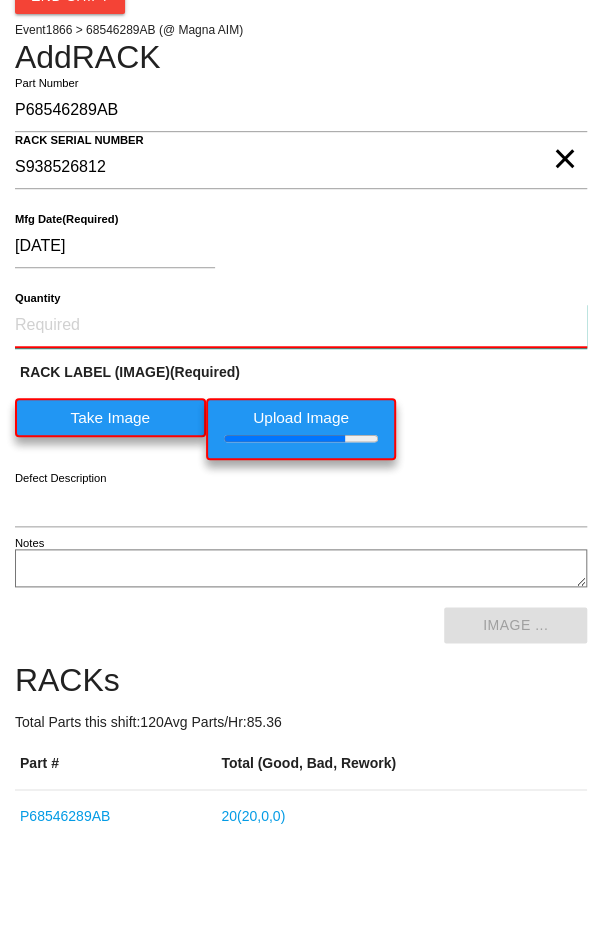
click at [256, 445] on input "Quantity" at bounding box center [301, 426] width 572 height 44
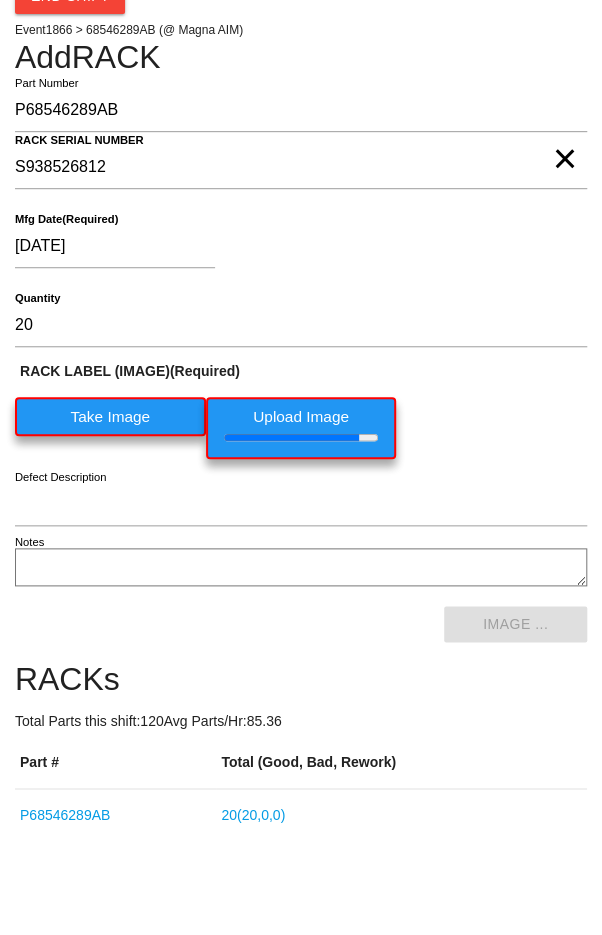
click at [462, 335] on div "[DATE]" at bounding box center [296, 350] width 562 height 51
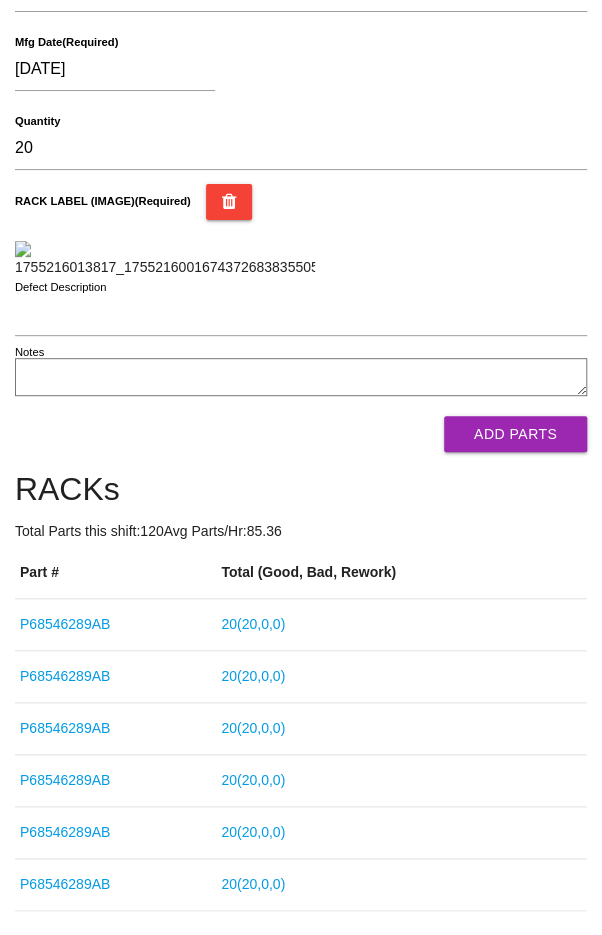
scroll to position [276, 0]
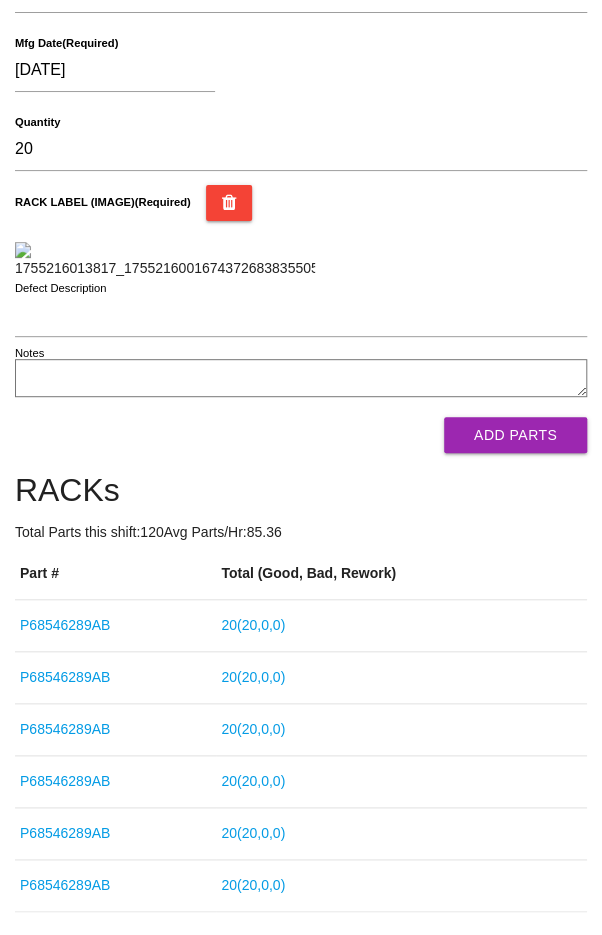
click at [543, 453] on button "Add Parts" at bounding box center [515, 435] width 143 height 36
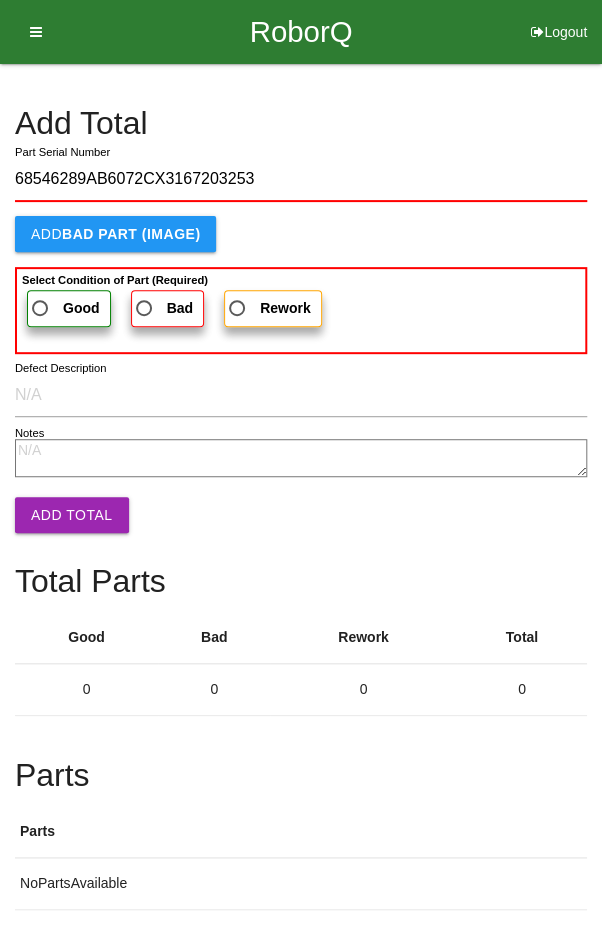
click at [53, 296] on span "Good" at bounding box center [64, 308] width 72 height 25
click at [41, 296] on input "Good" at bounding box center [34, 302] width 13 height 13
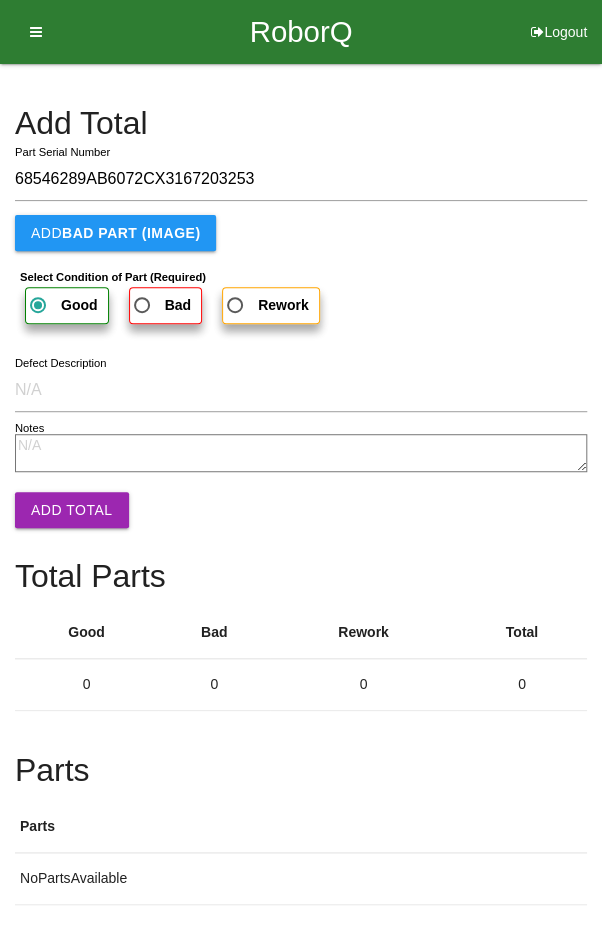
click at [69, 521] on button "Add Total" at bounding box center [72, 510] width 114 height 36
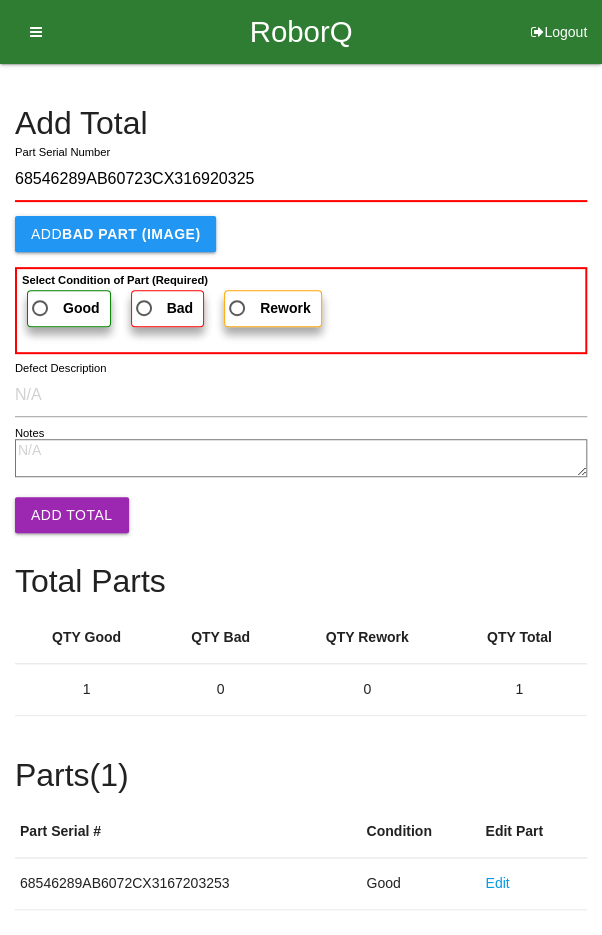
click at [63, 301] on b "Good" at bounding box center [81, 308] width 37 height 16
click at [41, 301] on input "Good" at bounding box center [34, 302] width 13 height 13
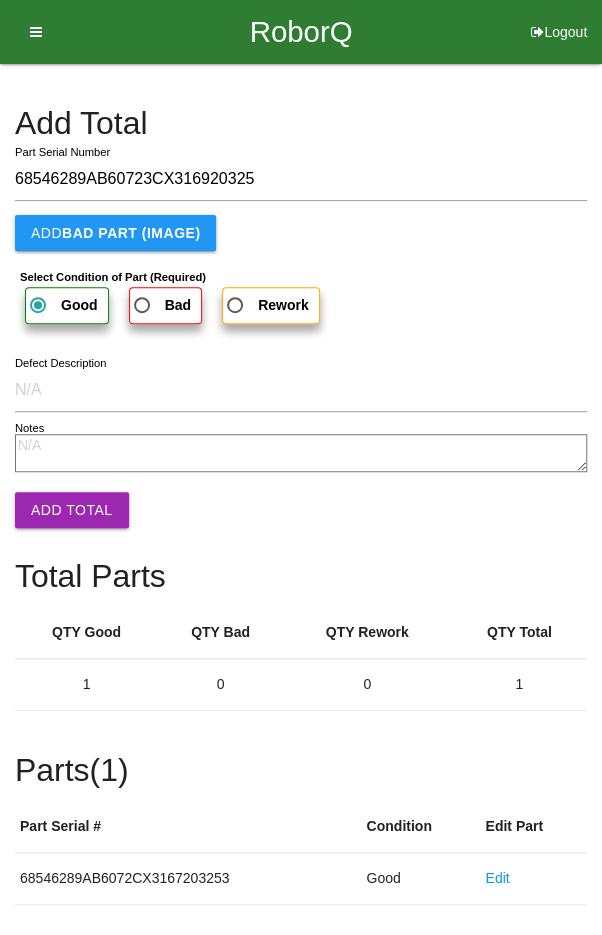
click at [66, 516] on button "Add Total" at bounding box center [72, 510] width 114 height 36
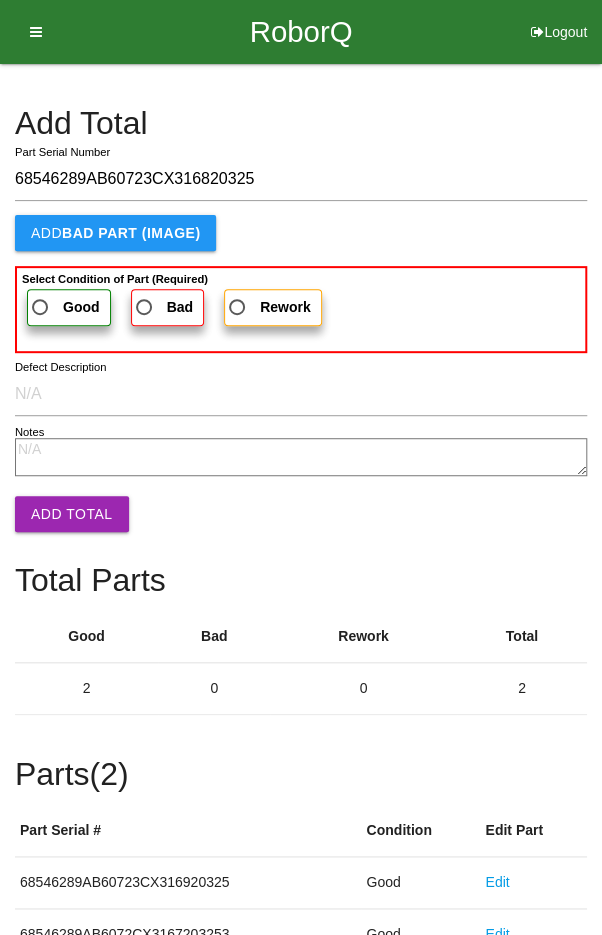
click at [47, 289] on label "Good" at bounding box center [69, 307] width 84 height 37
click at [41, 295] on input "Good" at bounding box center [34, 301] width 13 height 13
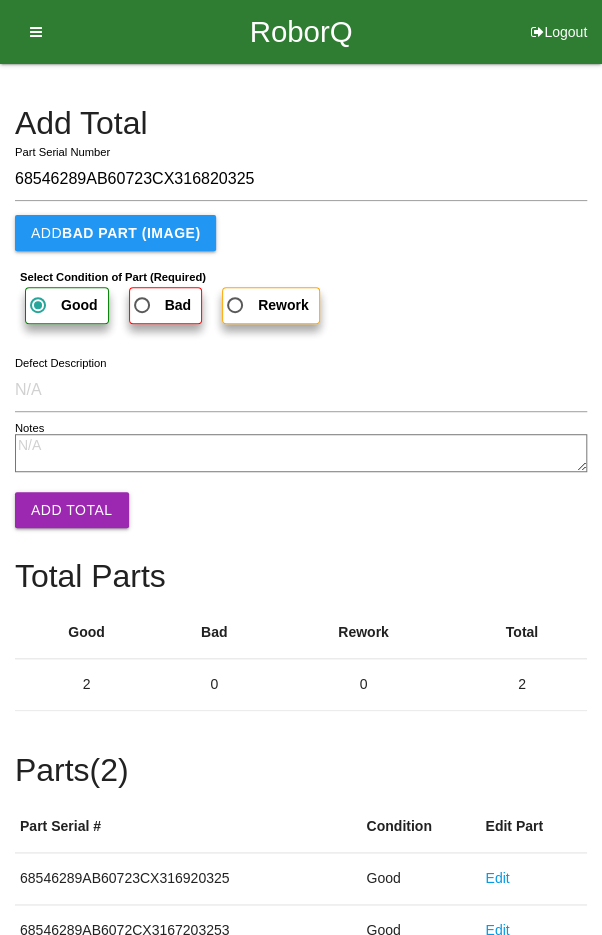
click at [66, 511] on button "Add Total" at bounding box center [72, 510] width 114 height 36
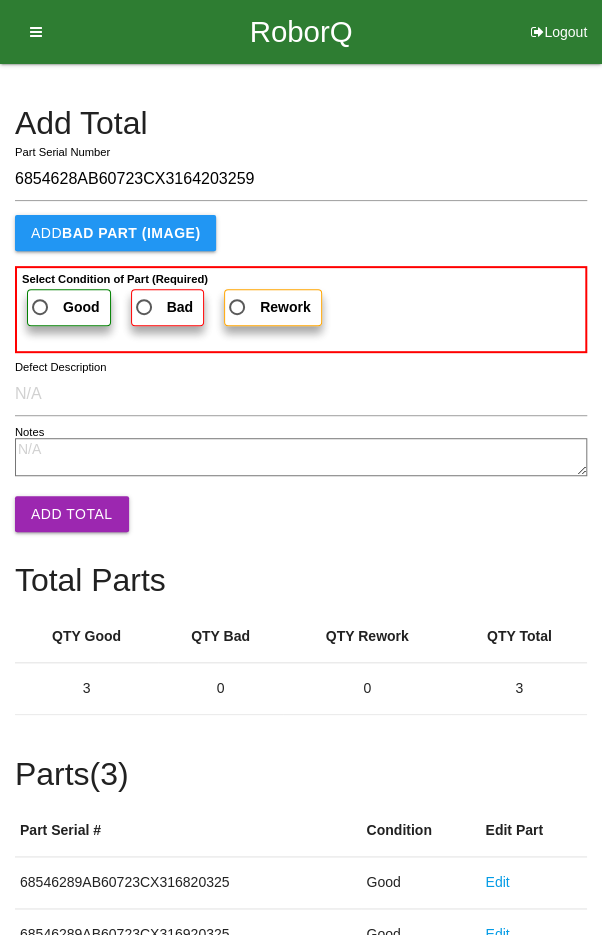
click at [58, 289] on label "Good" at bounding box center [69, 307] width 84 height 37
click at [41, 295] on input "Good" at bounding box center [34, 301] width 13 height 13
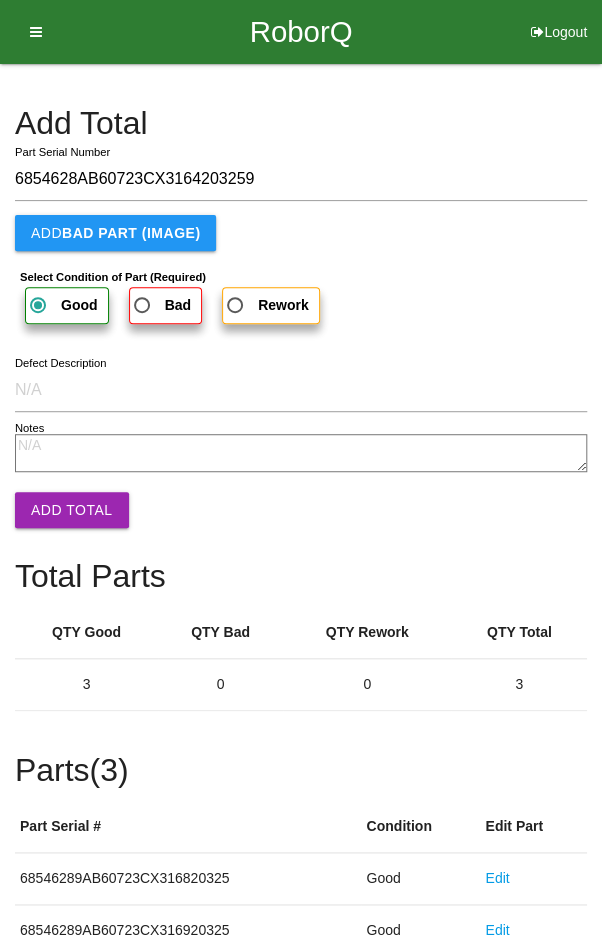
click at [71, 510] on button "Add Total" at bounding box center [72, 510] width 114 height 36
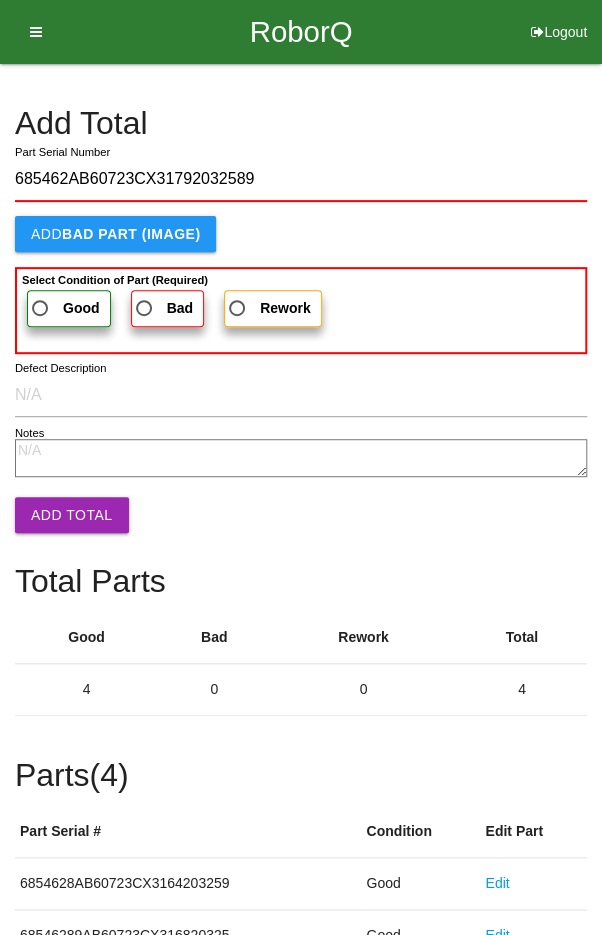
click at [42, 298] on span "Good" at bounding box center [64, 308] width 72 height 25
click at [41, 298] on input "Good" at bounding box center [34, 302] width 13 height 13
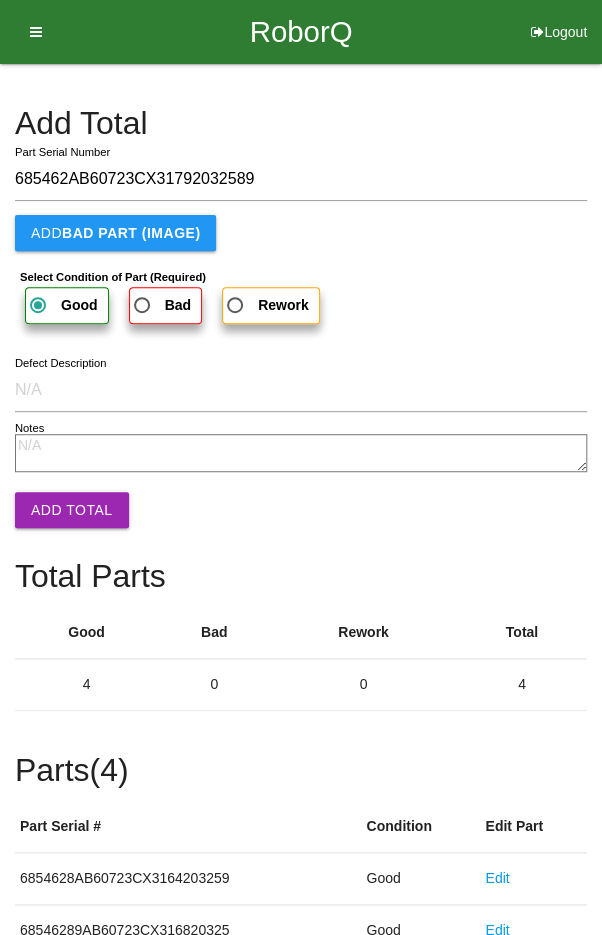
click at [65, 493] on button "Add Total" at bounding box center [72, 510] width 114 height 36
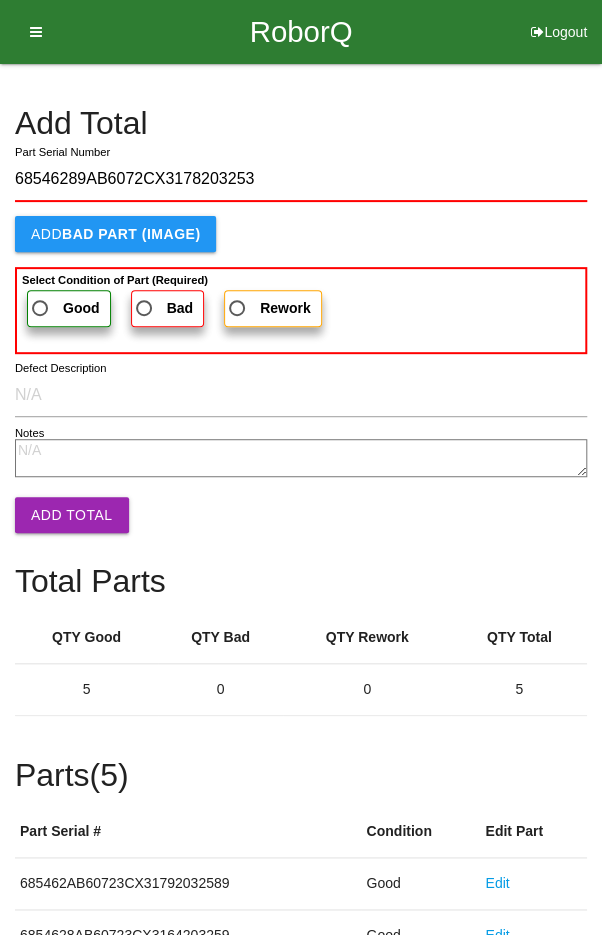
click at [50, 298] on span "Good" at bounding box center [64, 308] width 72 height 25
click at [41, 298] on input "Good" at bounding box center [34, 302] width 13 height 13
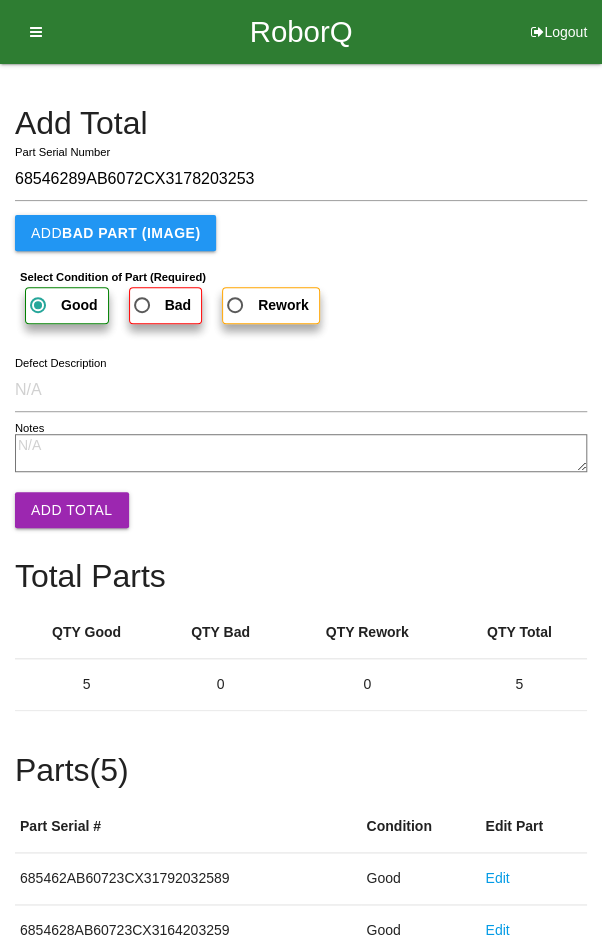
click at [58, 510] on button "Add Total" at bounding box center [72, 510] width 114 height 36
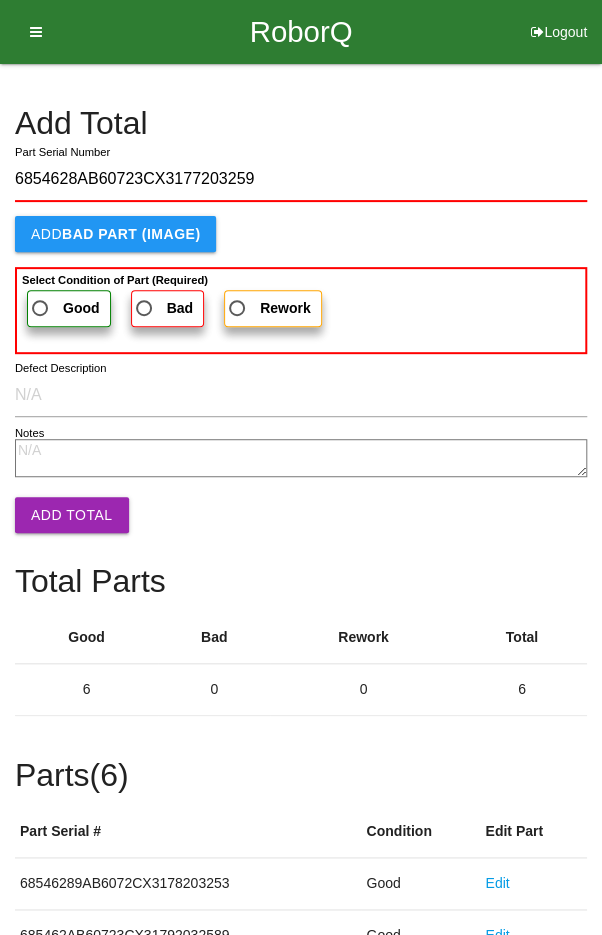
click at [47, 302] on span "Good" at bounding box center [64, 308] width 72 height 25
click at [41, 302] on input "Good" at bounding box center [34, 302] width 13 height 13
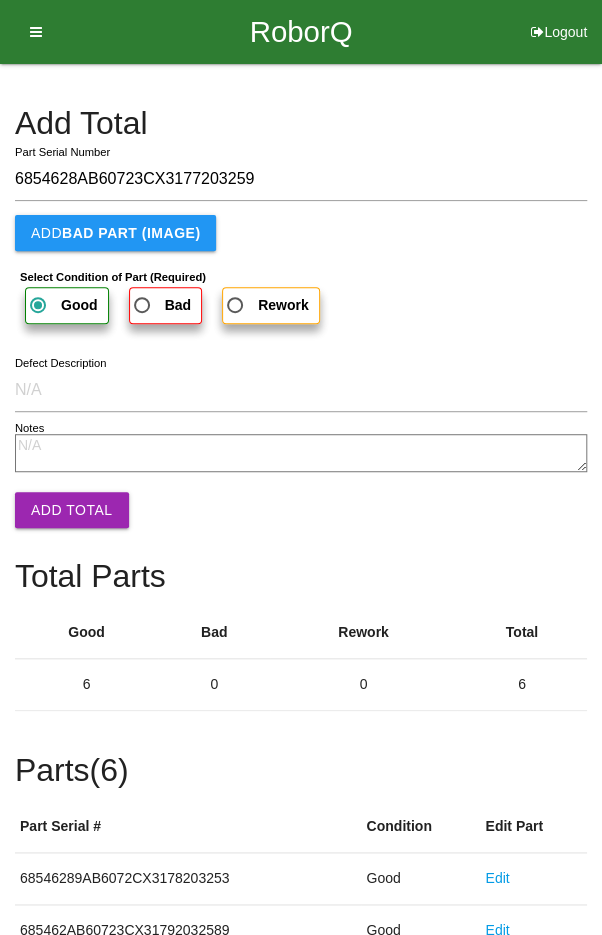
click at [54, 505] on button "Add Total" at bounding box center [72, 510] width 114 height 36
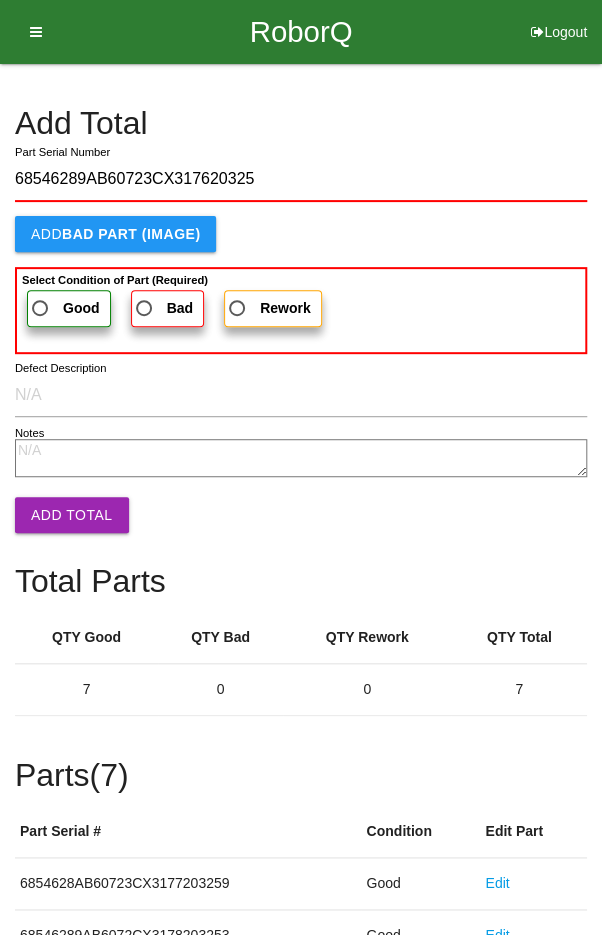
click at [47, 298] on span "Good" at bounding box center [64, 308] width 72 height 25
click at [41, 298] on input "Good" at bounding box center [34, 302] width 13 height 13
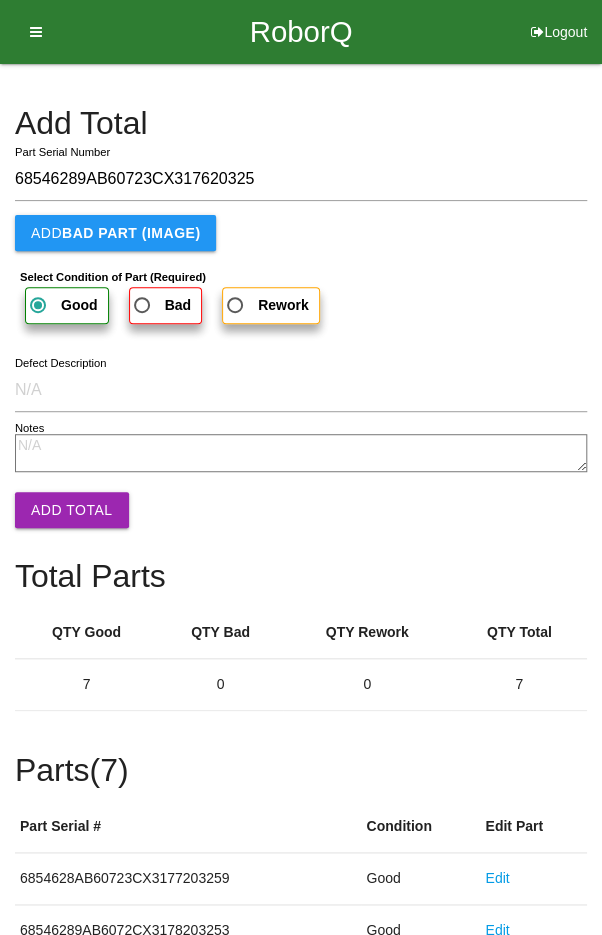
click at [76, 510] on button "Add Total" at bounding box center [72, 510] width 114 height 36
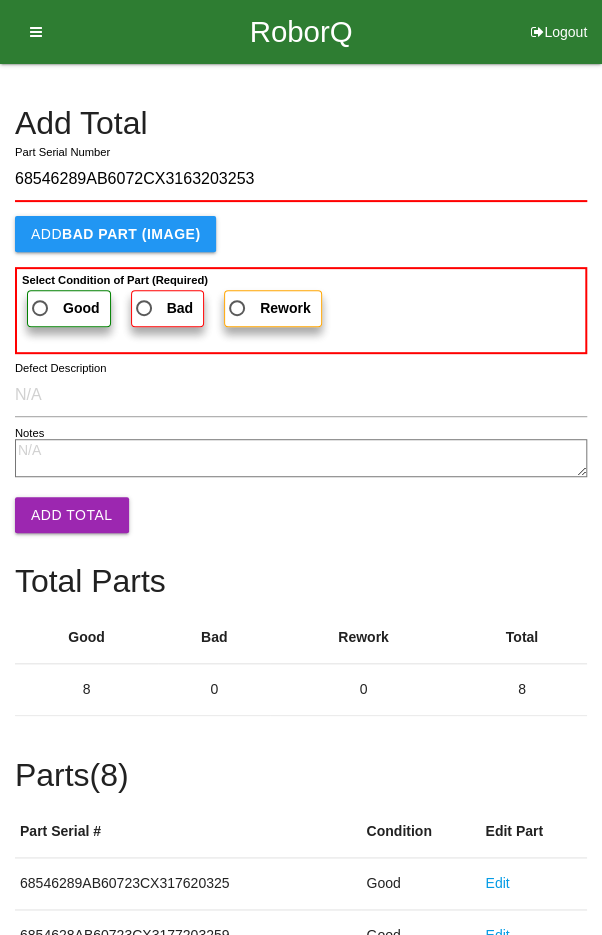
click at [51, 296] on span "Good" at bounding box center [64, 308] width 72 height 25
click at [41, 296] on input "Good" at bounding box center [34, 302] width 13 height 13
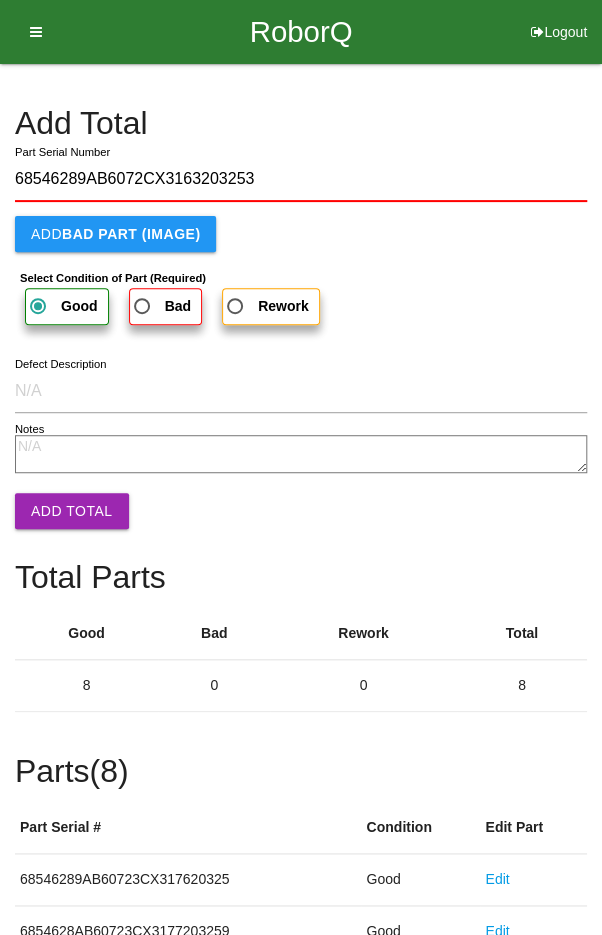
click at [60, 495] on button "Add Total" at bounding box center [72, 511] width 114 height 36
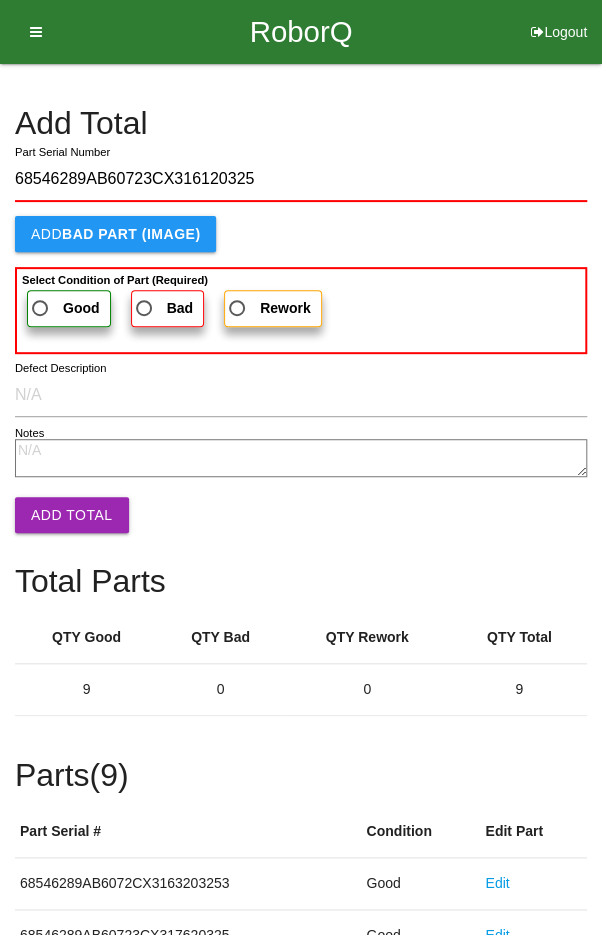
click at [50, 298] on span "Good" at bounding box center [64, 308] width 72 height 25
click at [41, 298] on input "Good" at bounding box center [34, 302] width 13 height 13
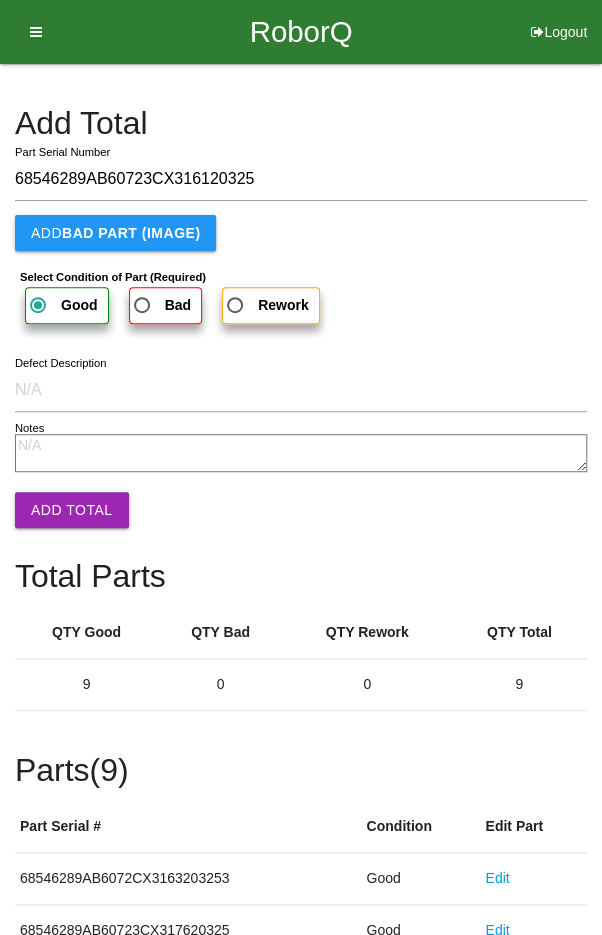
click at [60, 508] on button "Add Total" at bounding box center [72, 510] width 114 height 36
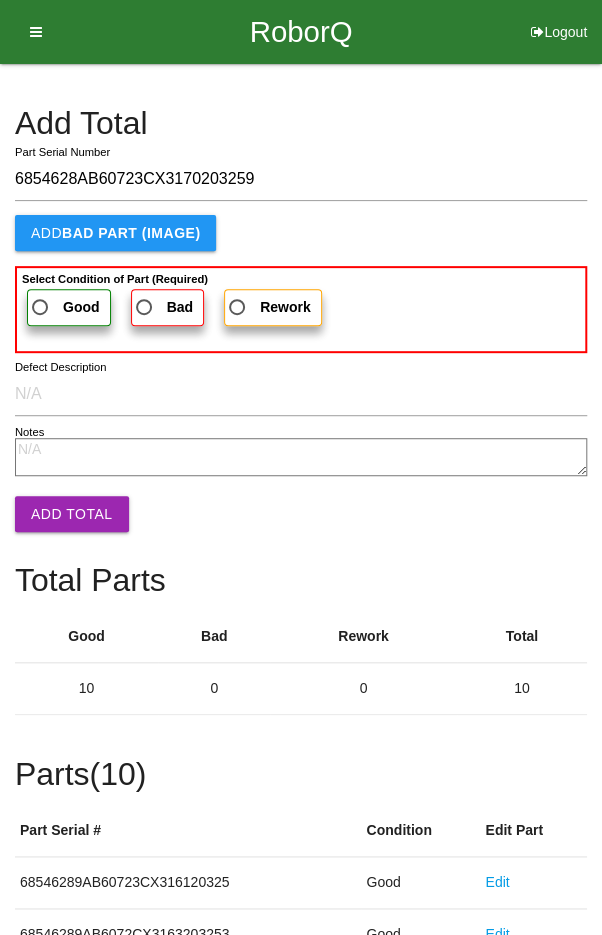
click at [48, 304] on span "Good" at bounding box center [64, 307] width 72 height 25
click at [41, 304] on input "Good" at bounding box center [34, 301] width 13 height 13
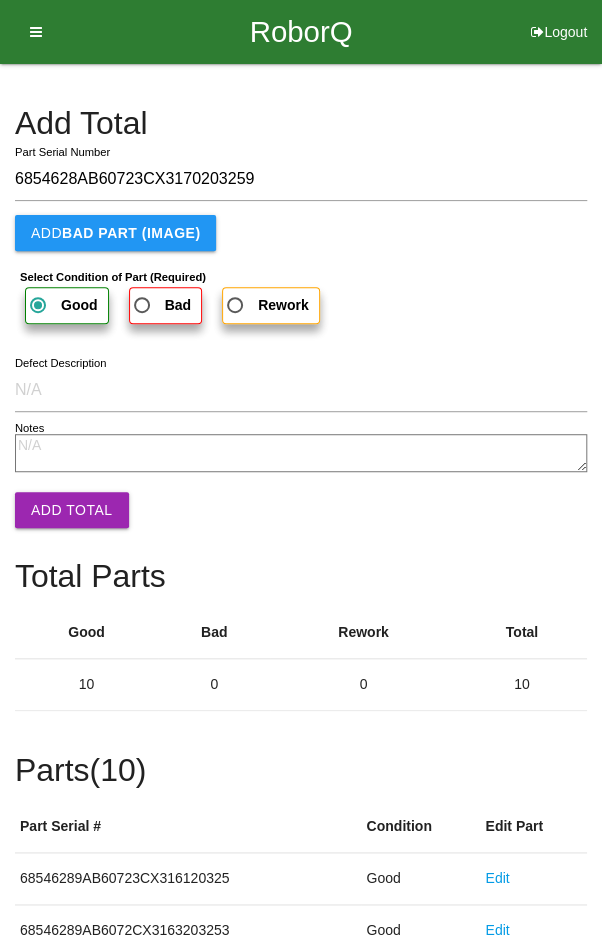
click at [65, 507] on button "Add Total" at bounding box center [72, 510] width 114 height 36
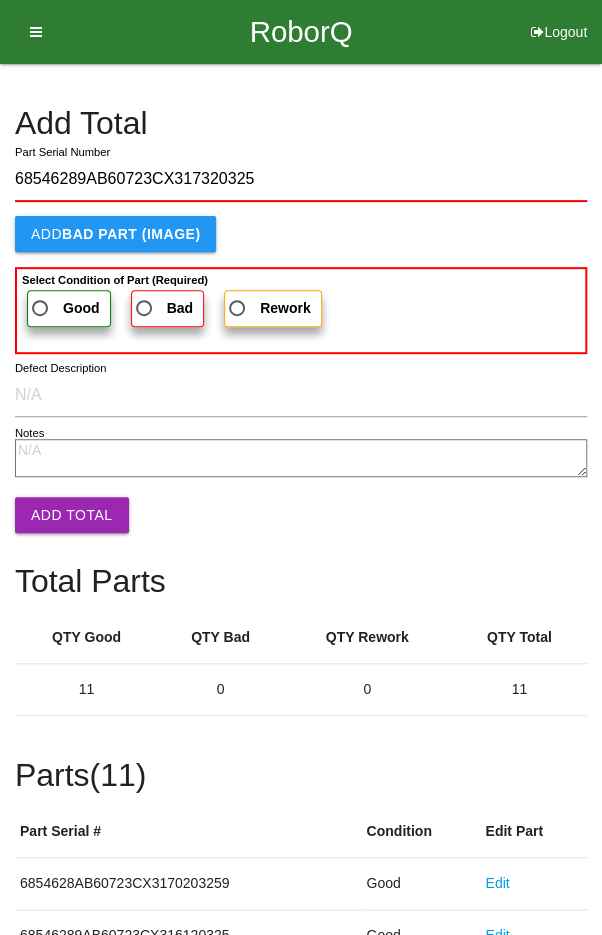
click at [47, 302] on span "Good" at bounding box center [64, 308] width 72 height 25
click at [41, 302] on input "Good" at bounding box center [34, 302] width 13 height 13
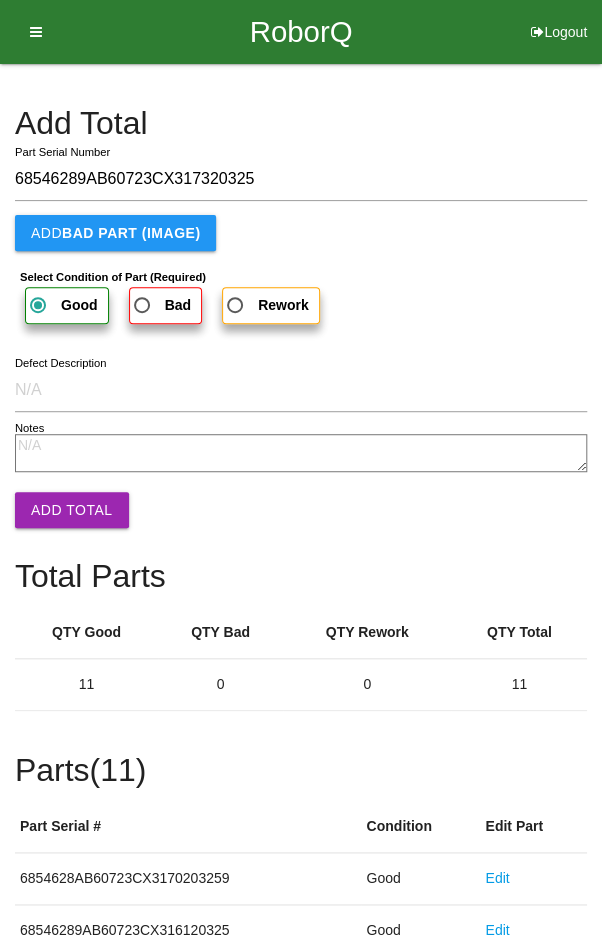
click at [68, 511] on button "Add Total" at bounding box center [72, 510] width 114 height 36
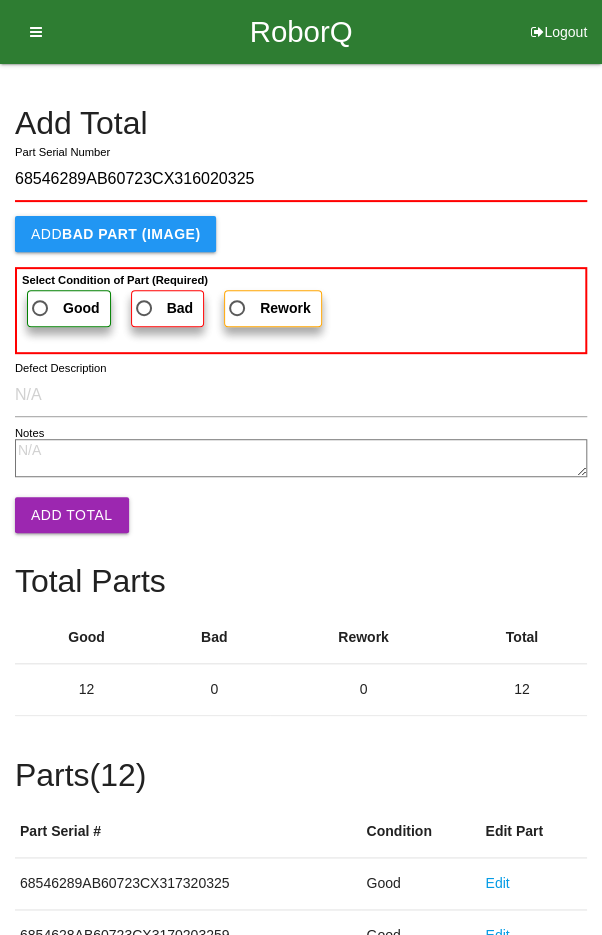
click at [54, 296] on span "Good" at bounding box center [64, 308] width 72 height 25
click at [41, 296] on input "Good" at bounding box center [34, 302] width 13 height 13
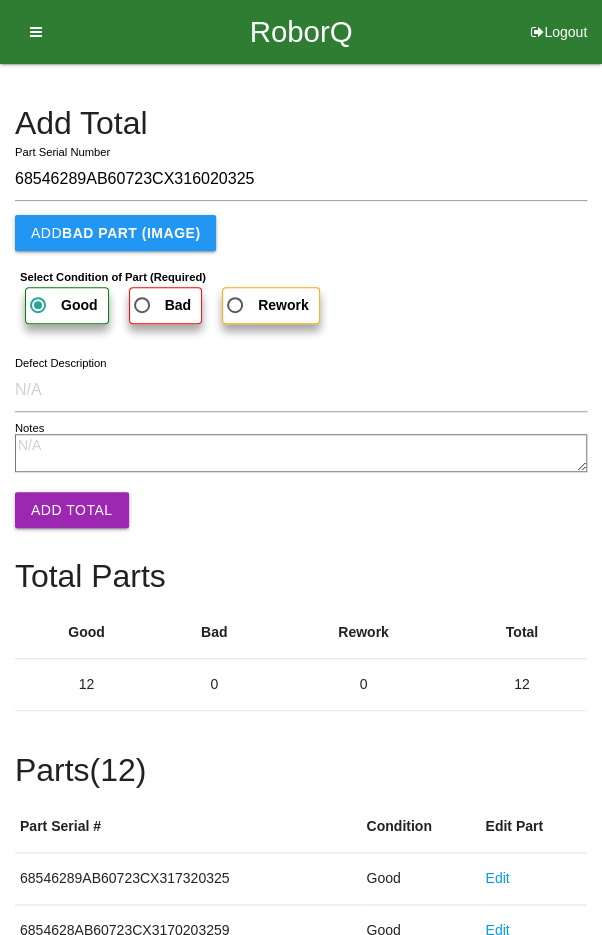
click at [56, 512] on button "Add Total" at bounding box center [72, 510] width 114 height 36
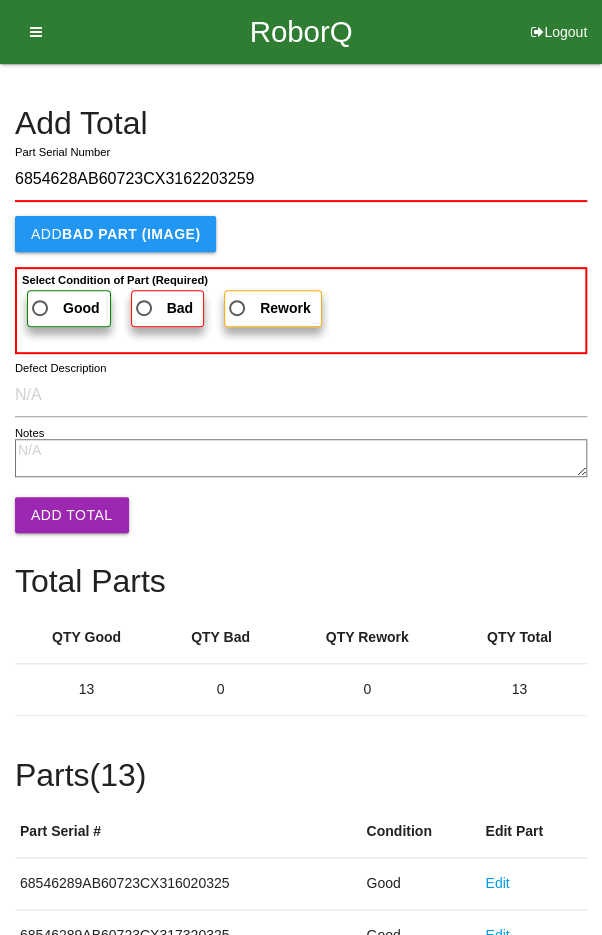
click at [45, 305] on span "Good" at bounding box center [64, 308] width 72 height 25
click at [41, 305] on input "Good" at bounding box center [34, 302] width 13 height 13
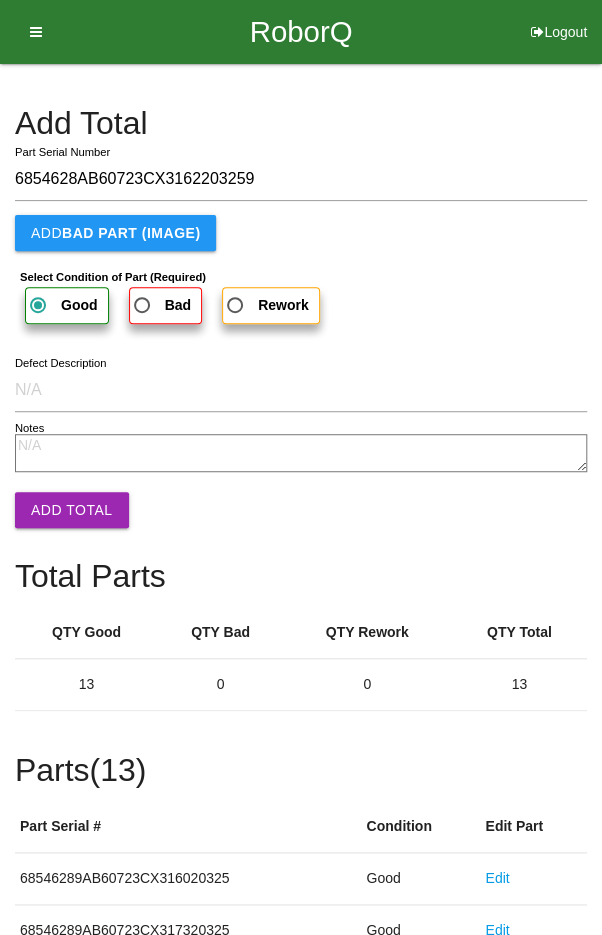
click at [58, 510] on button "Add Total" at bounding box center [72, 510] width 114 height 36
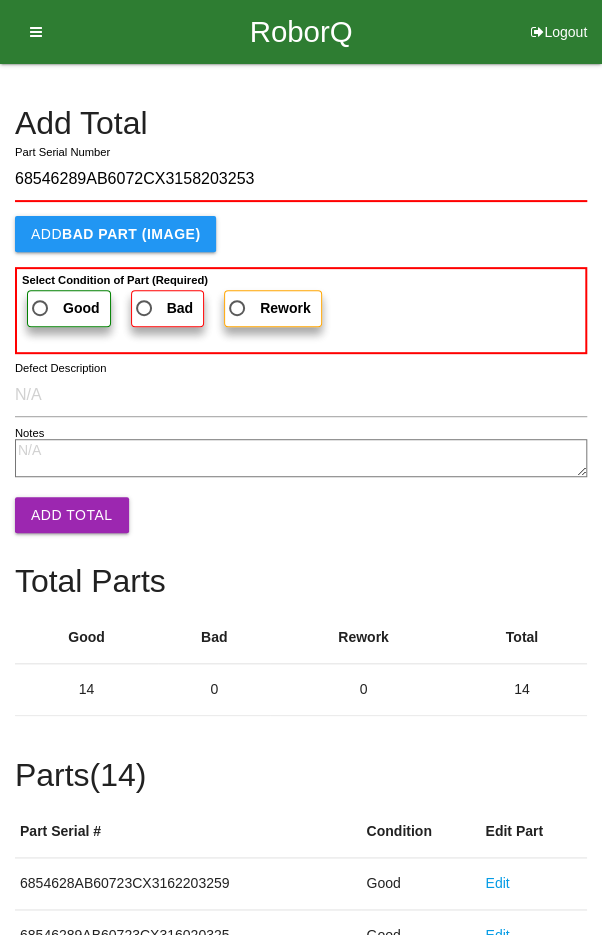
click at [45, 298] on span "Good" at bounding box center [64, 308] width 72 height 25
click at [41, 298] on input "Good" at bounding box center [34, 302] width 13 height 13
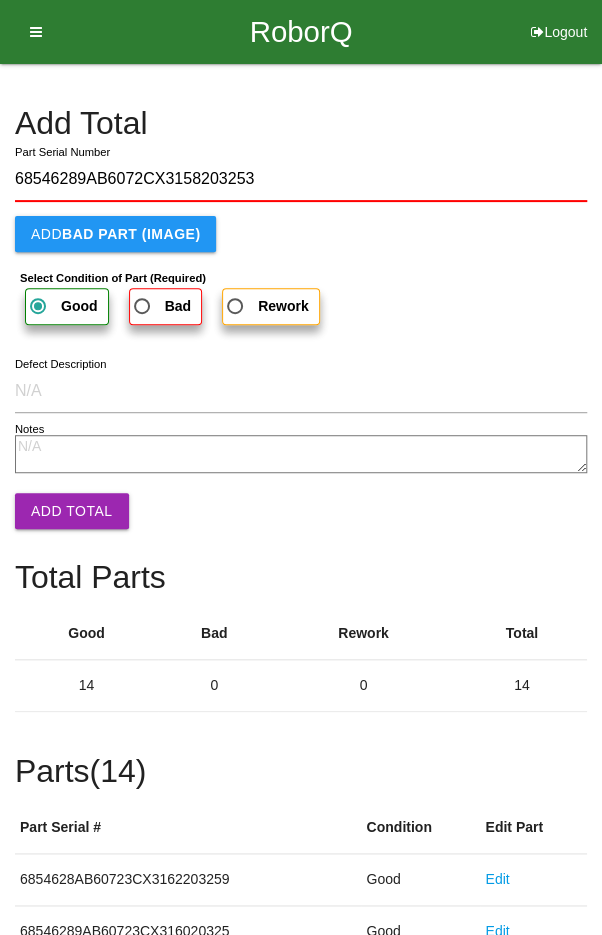
click at [60, 510] on button "Add Total" at bounding box center [72, 511] width 114 height 36
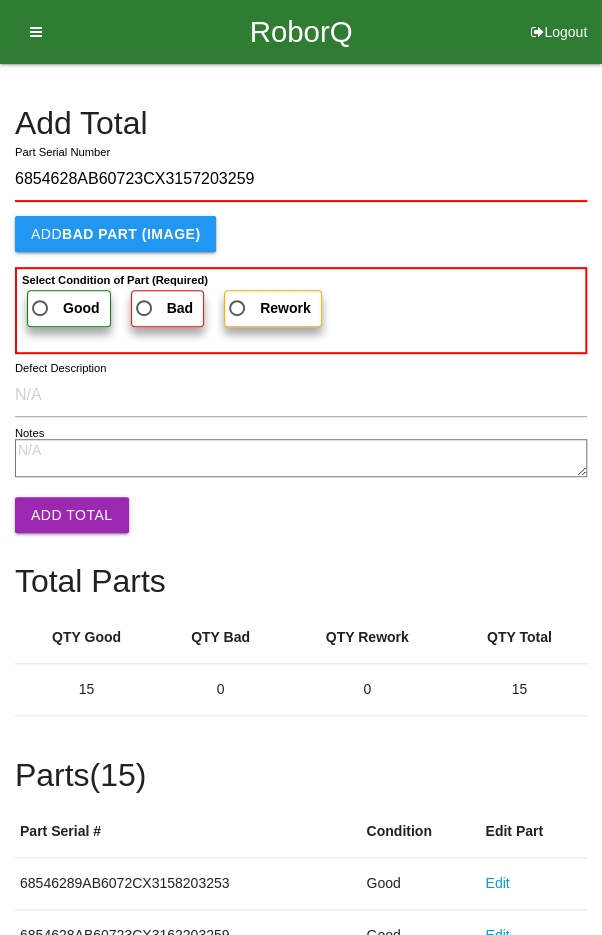
click at [54, 300] on span "Good" at bounding box center [64, 308] width 72 height 25
click at [41, 300] on input "Good" at bounding box center [34, 302] width 13 height 13
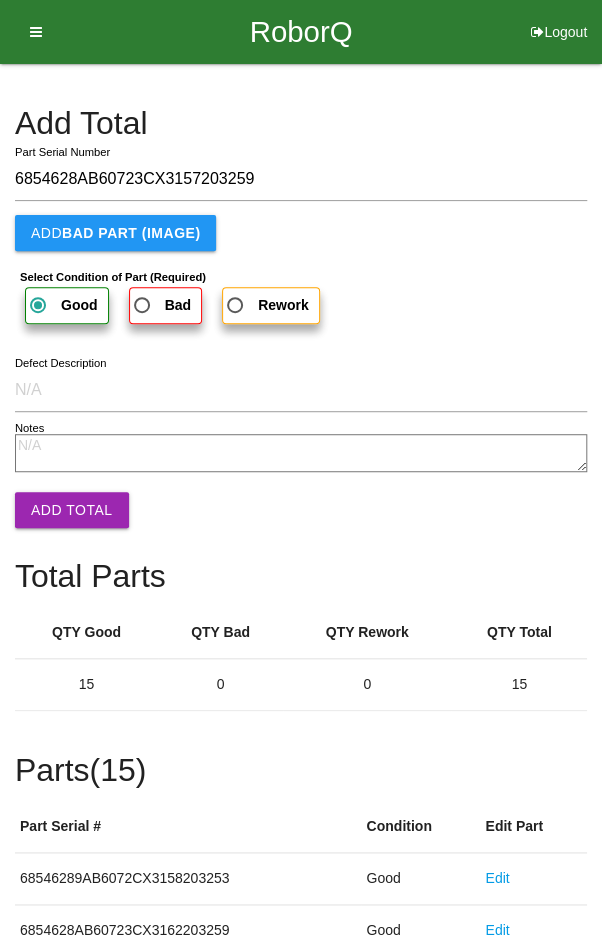
click at [66, 503] on button "Add Total" at bounding box center [72, 510] width 114 height 36
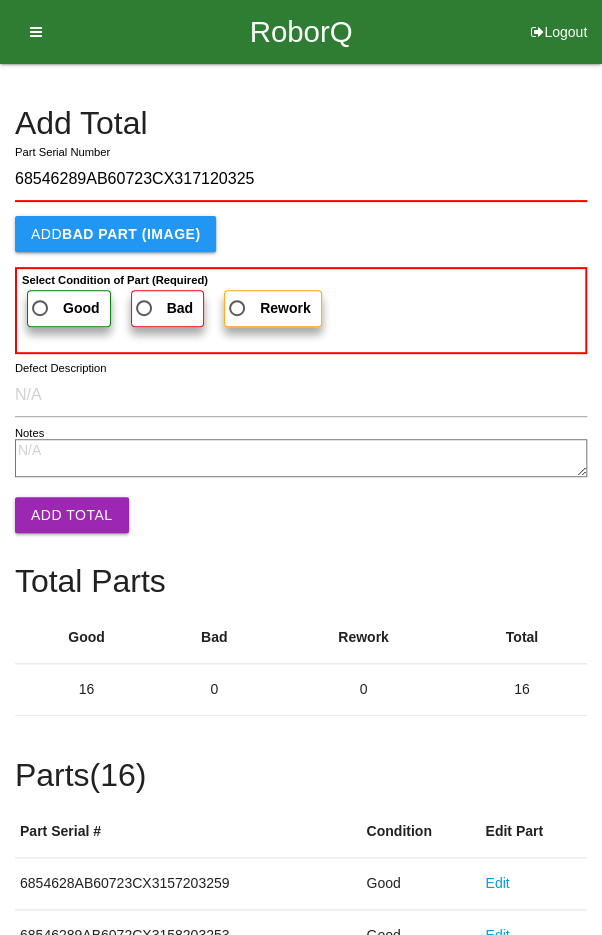
click at [49, 290] on label "Good" at bounding box center [69, 308] width 84 height 37
click at [41, 296] on input "Good" at bounding box center [34, 302] width 13 height 13
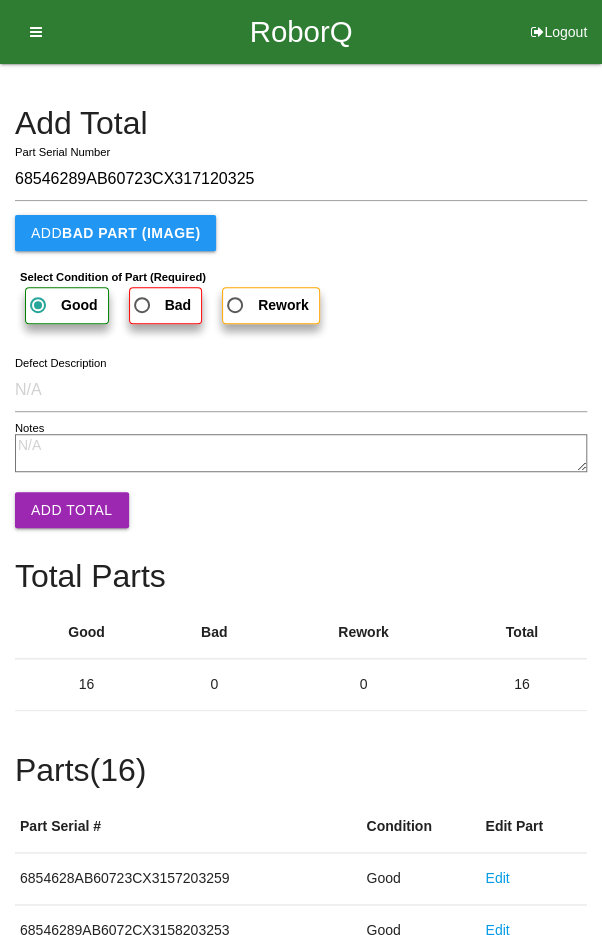
click at [63, 508] on button "Add Total" at bounding box center [72, 510] width 114 height 36
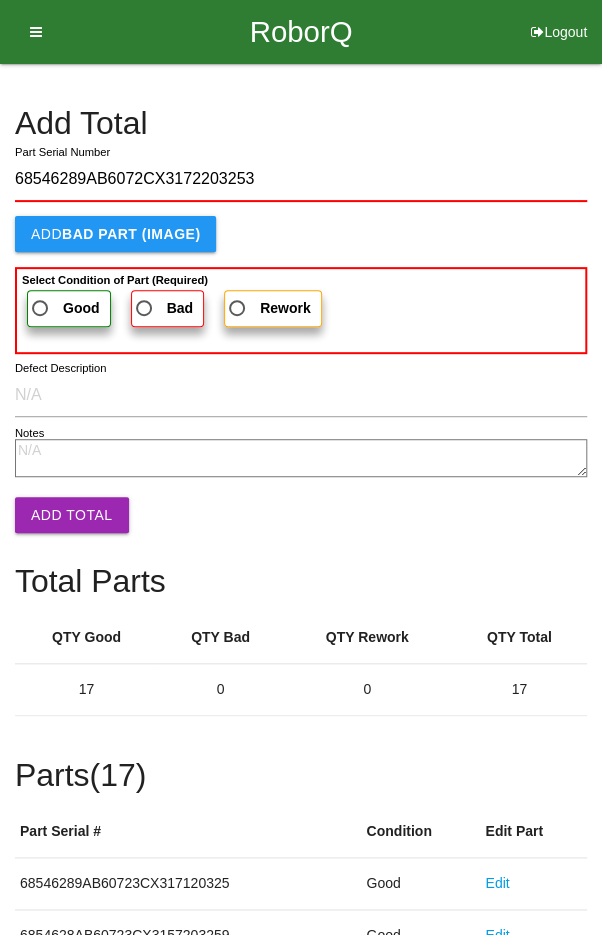
click at [55, 280] on b "Select Condition of Part (Required)" at bounding box center [115, 280] width 186 height 12
click at [41, 296] on input "Good" at bounding box center [34, 302] width 13 height 13
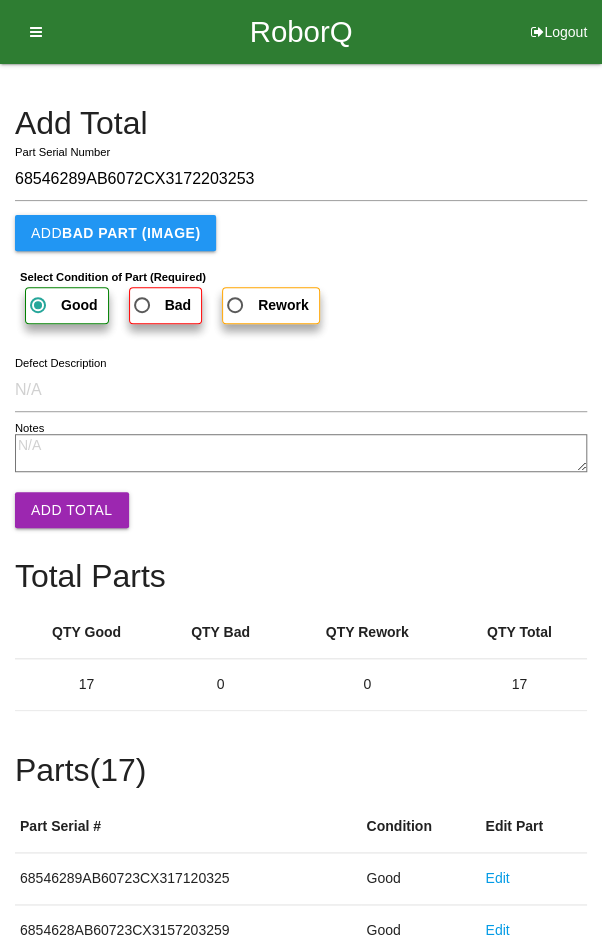
click at [61, 505] on button "Add Total" at bounding box center [72, 510] width 114 height 36
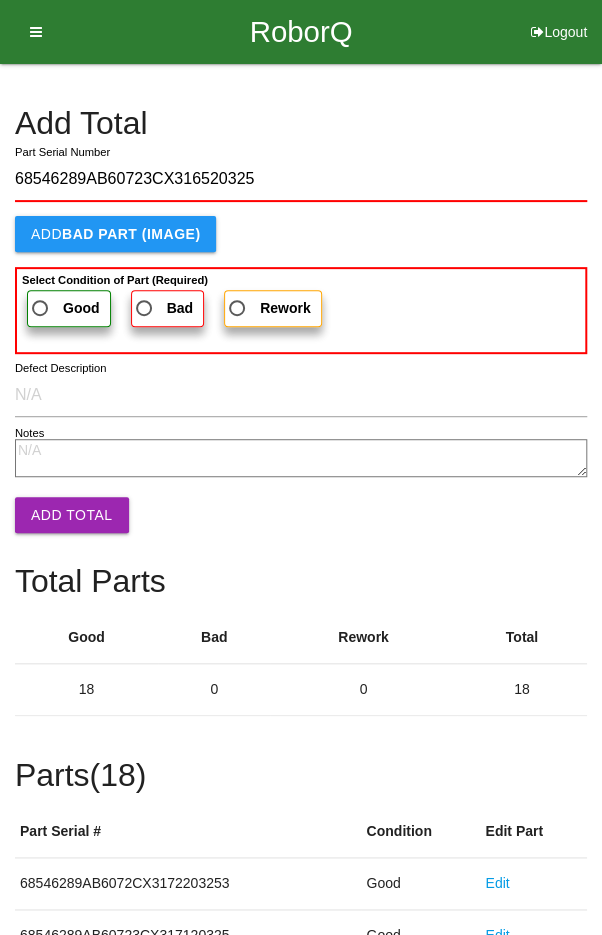
click at [52, 298] on span "Good" at bounding box center [64, 308] width 72 height 25
click at [41, 298] on input "Good" at bounding box center [34, 302] width 13 height 13
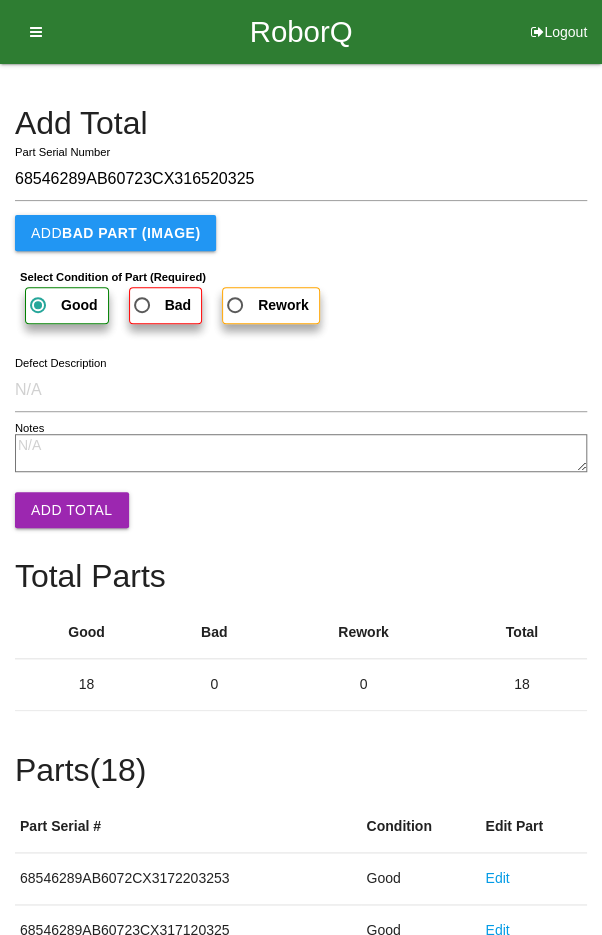
click at [67, 513] on button "Add Total" at bounding box center [72, 510] width 114 height 36
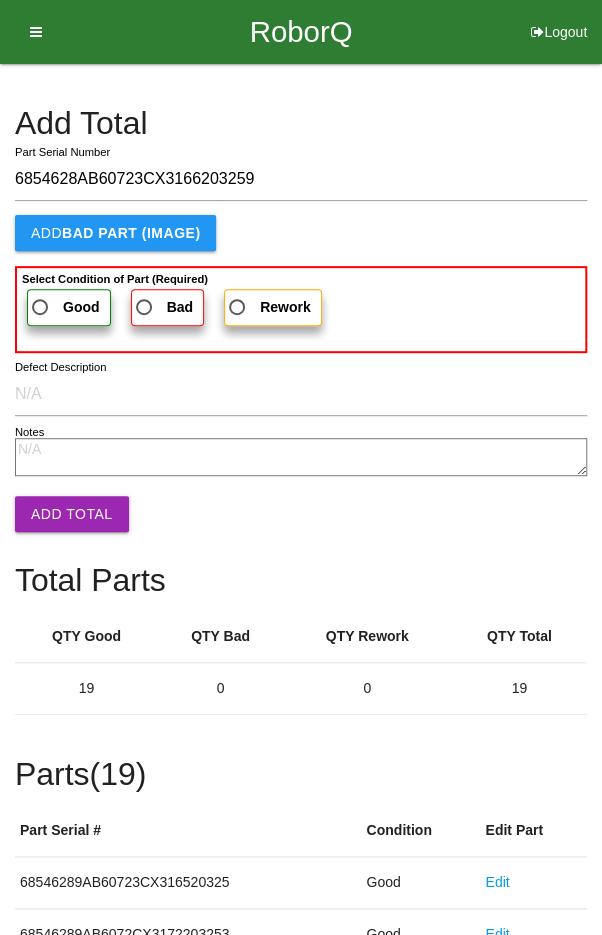
click at [42, 301] on span "Good" at bounding box center [64, 307] width 72 height 25
click at [41, 301] on input "Good" at bounding box center [34, 301] width 13 height 13
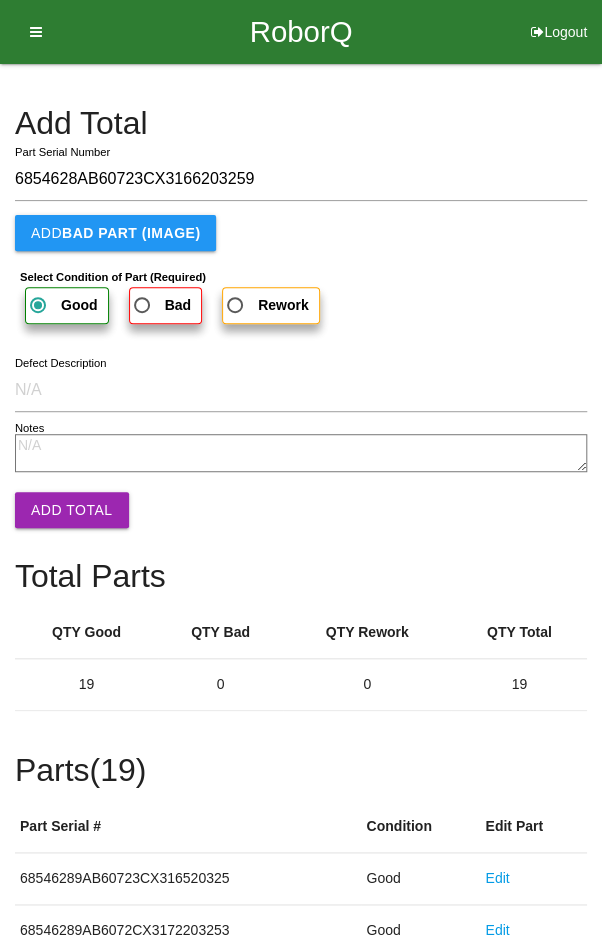
click at [66, 510] on button "Add Total" at bounding box center [72, 510] width 114 height 36
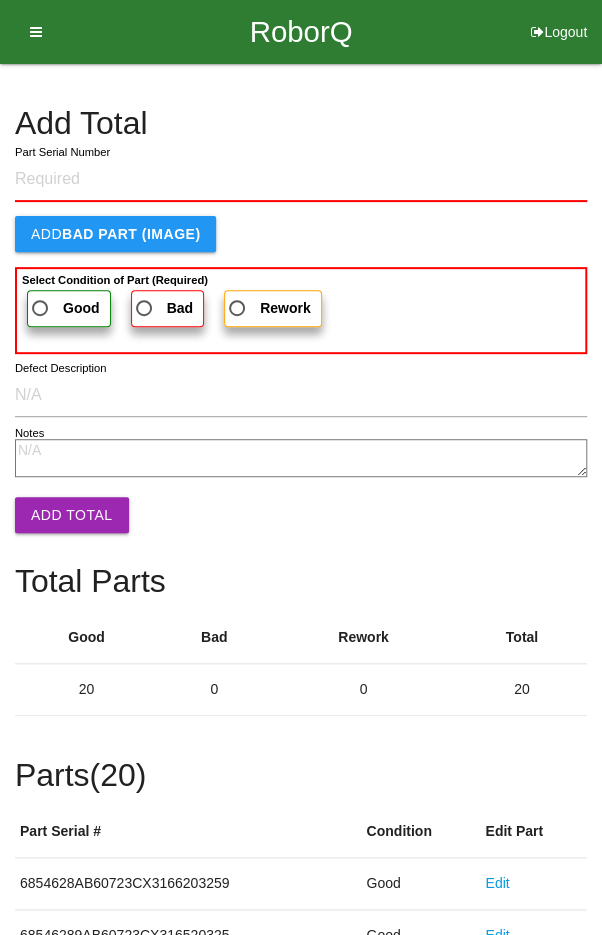
click at [501, 141] on h4 "Add Total" at bounding box center [301, 123] width 572 height 35
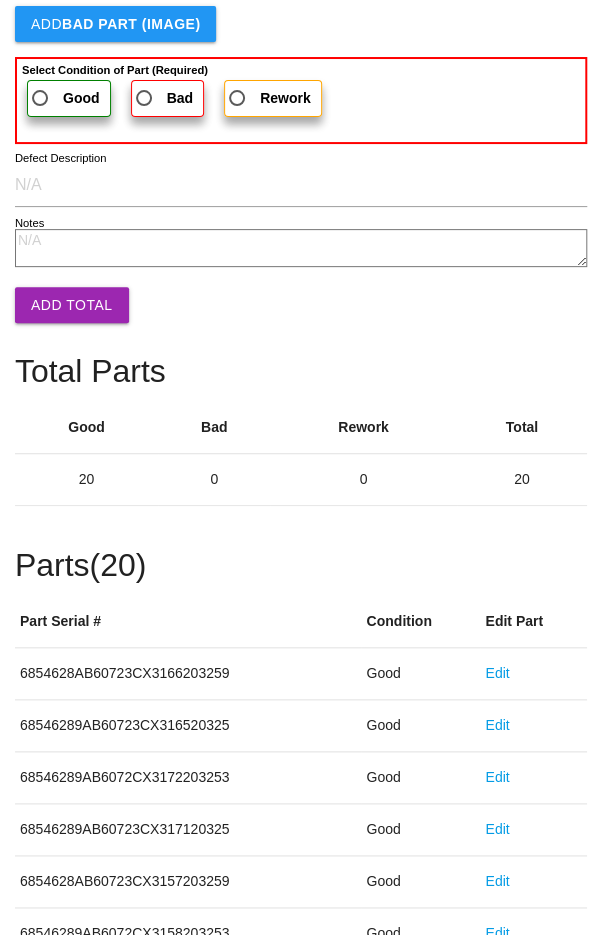
scroll to position [1111, 0]
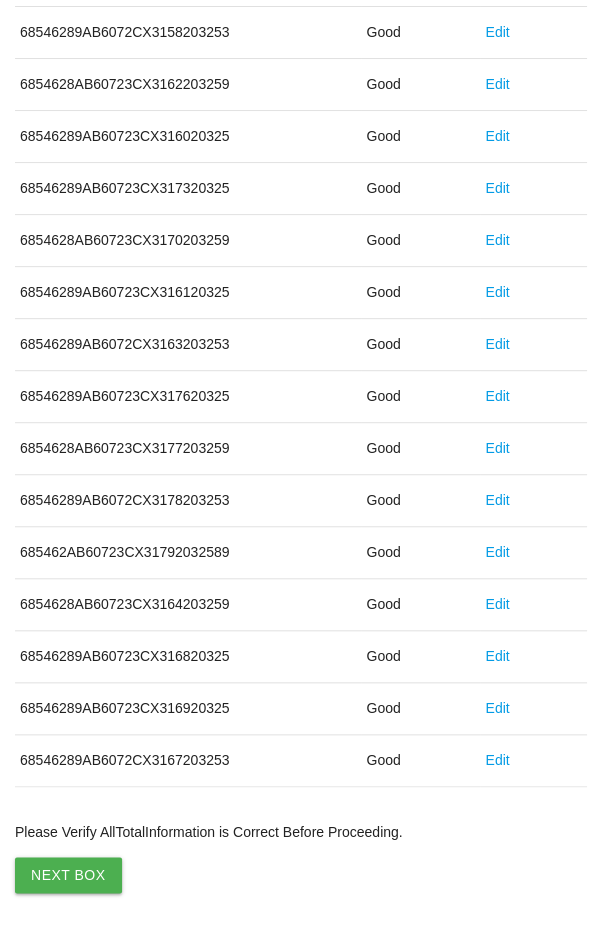
click at [60, 860] on button "Next Box" at bounding box center [68, 875] width 107 height 36
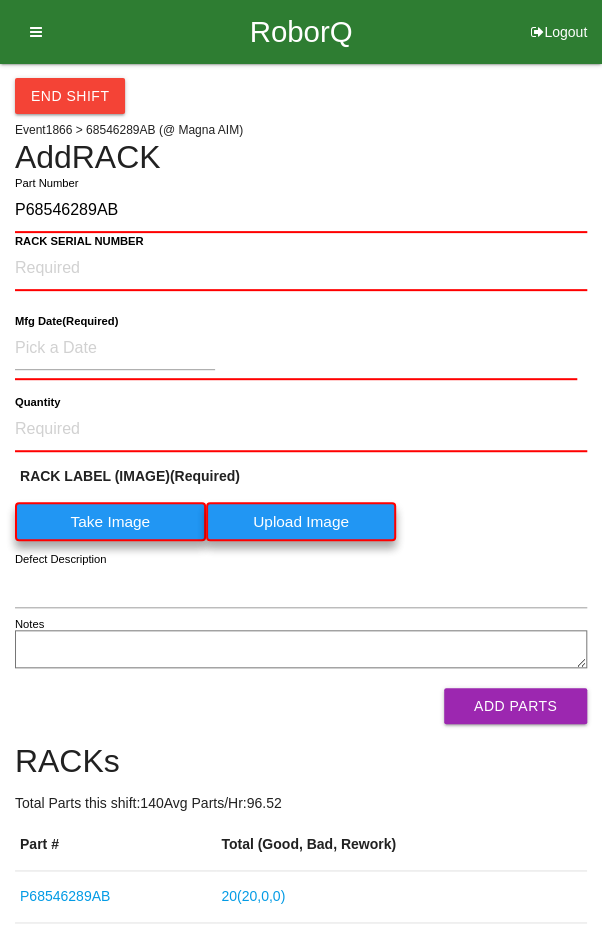
click at [105, 522] on label "Take Image" at bounding box center [110, 521] width 191 height 39
click at [0, 0] on \(IMAGE\) "Take Image" at bounding box center [0, 0] width 0 height 0
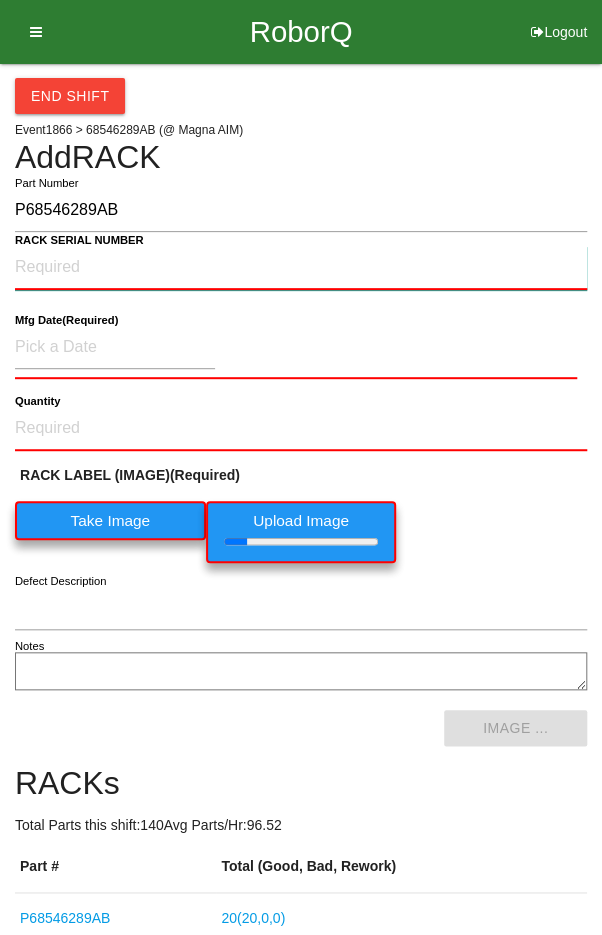
click at [71, 288] on NUMBER "RACK SERIAL NUMBER" at bounding box center [301, 268] width 572 height 44
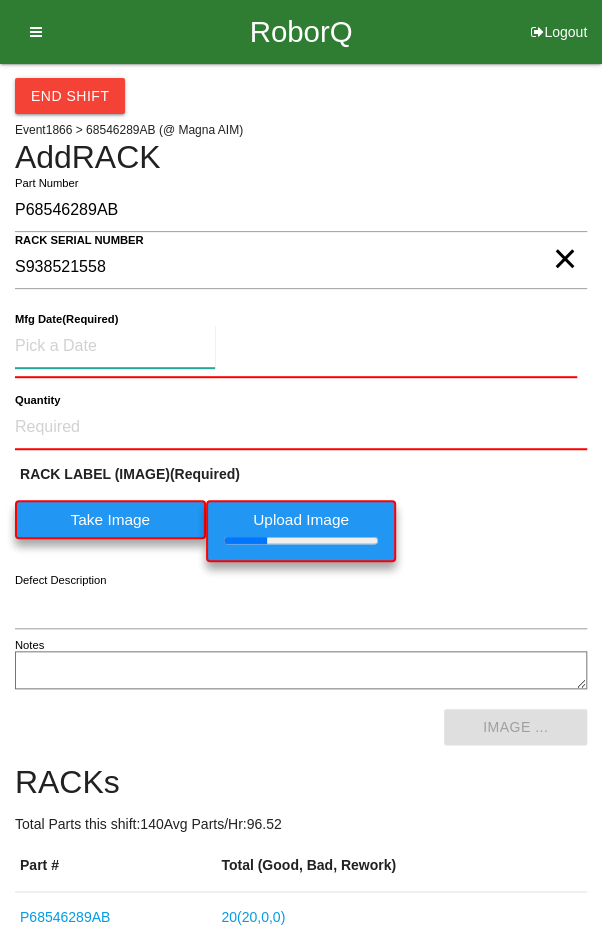
click at [75, 352] on input at bounding box center [115, 346] width 200 height 43
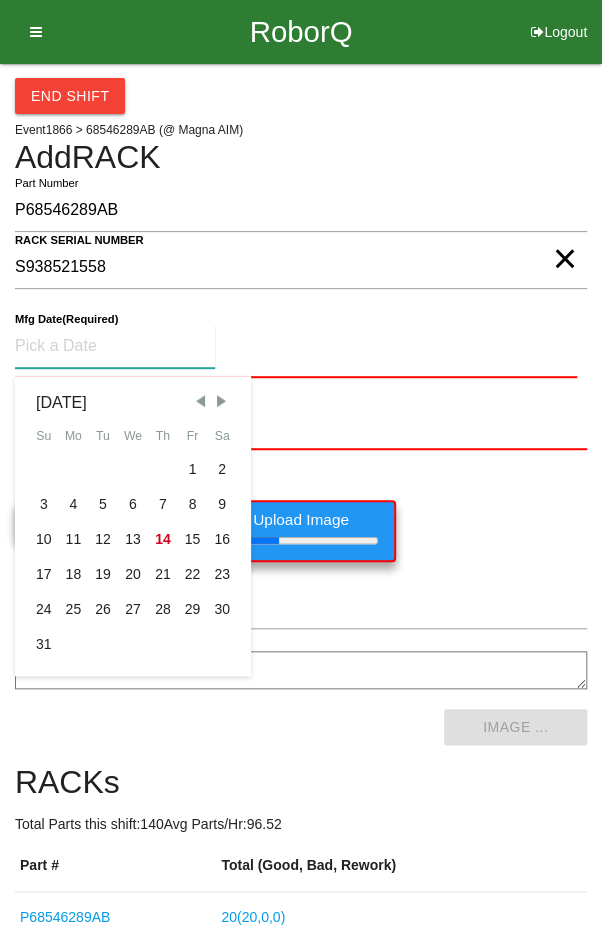
click at [196, 395] on span "Previous Month" at bounding box center [200, 401] width 18 height 18
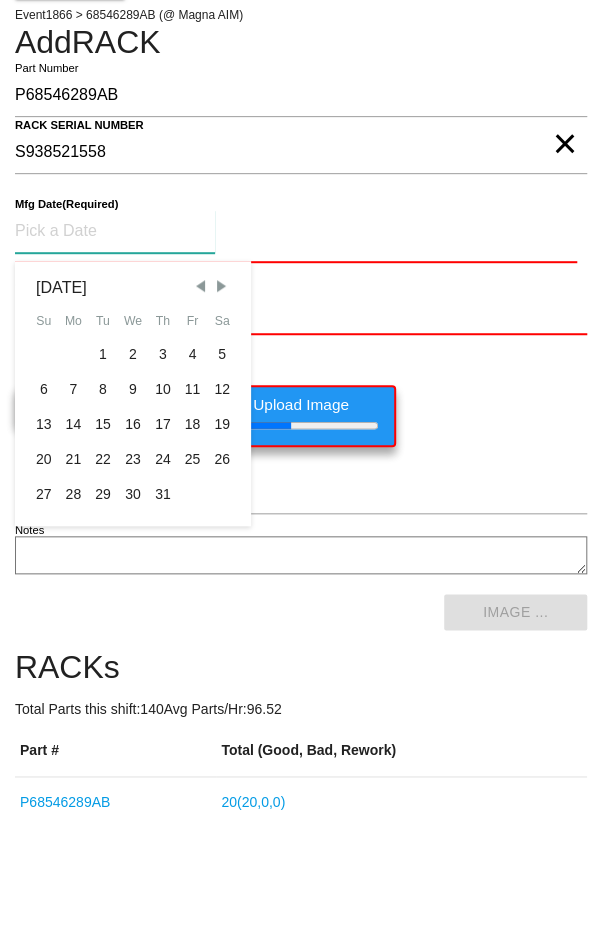
click at [105, 605] on div "29" at bounding box center [103, 609] width 30 height 35
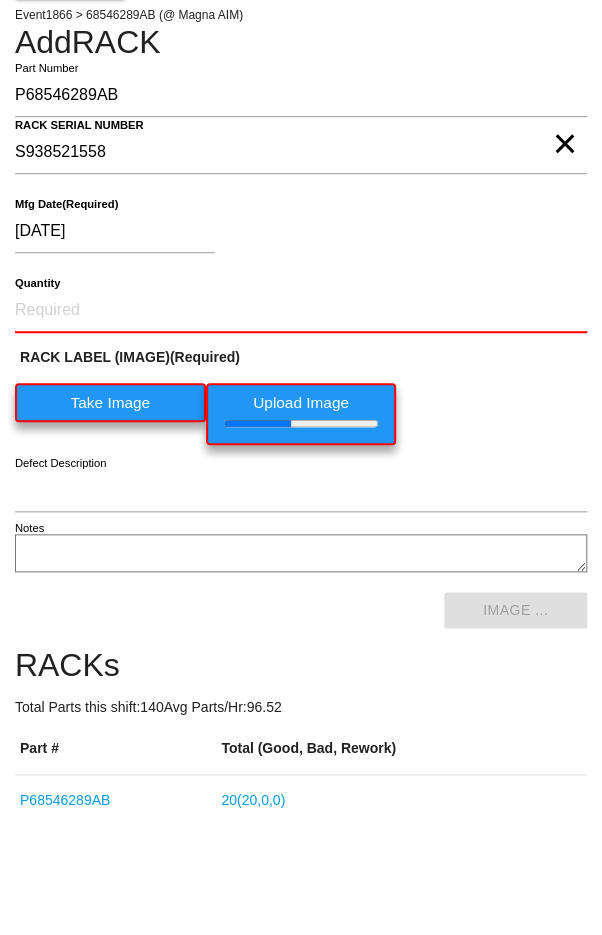
click at [49, 401] on b "Quantity" at bounding box center [37, 398] width 45 height 13
click at [49, 404] on input "Quantity" at bounding box center [301, 426] width 572 height 44
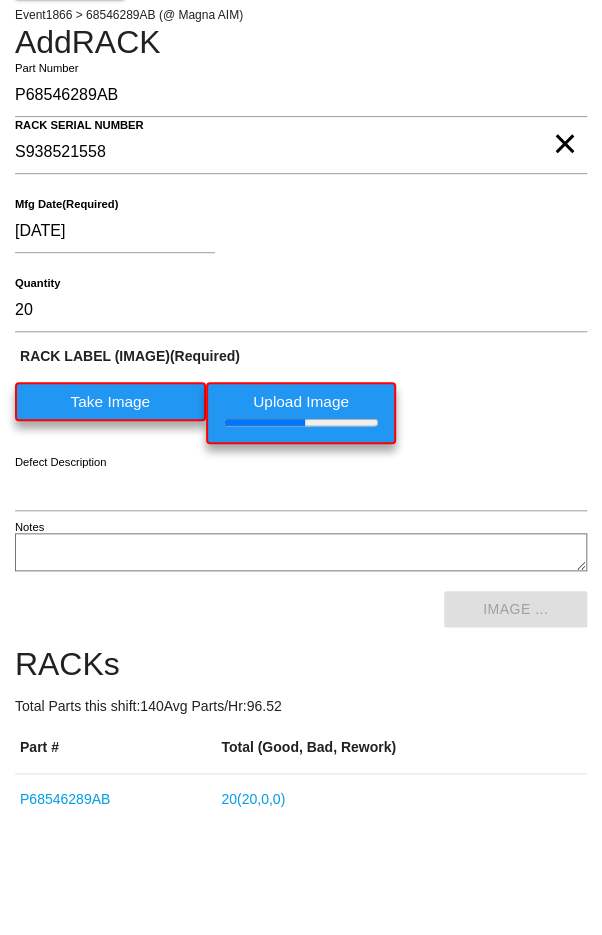
click at [531, 515] on div "RACK LABEL (IMAGE) (Required) Take Image Upload Image" at bounding box center [301, 515] width 572 height 108
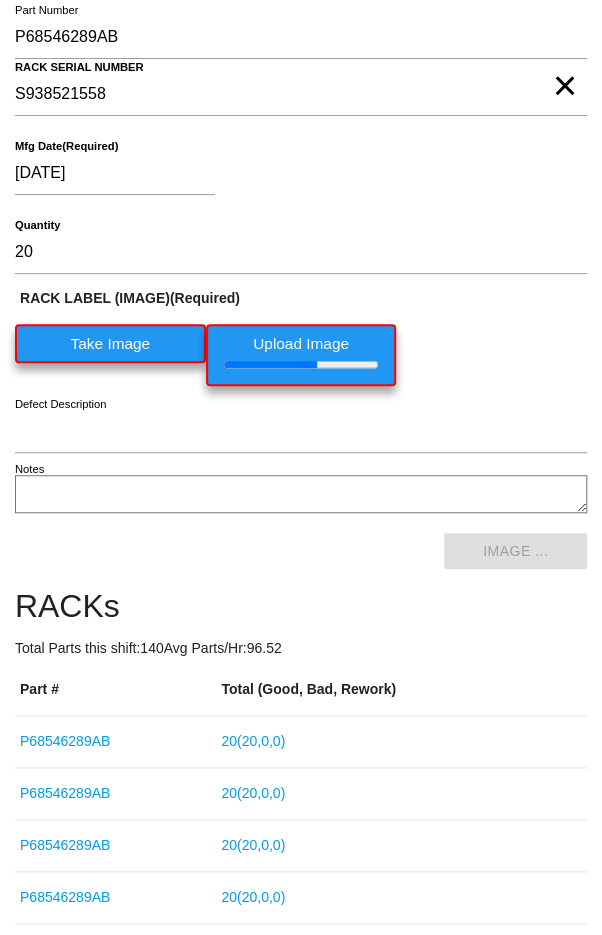
scroll to position [195, 0]
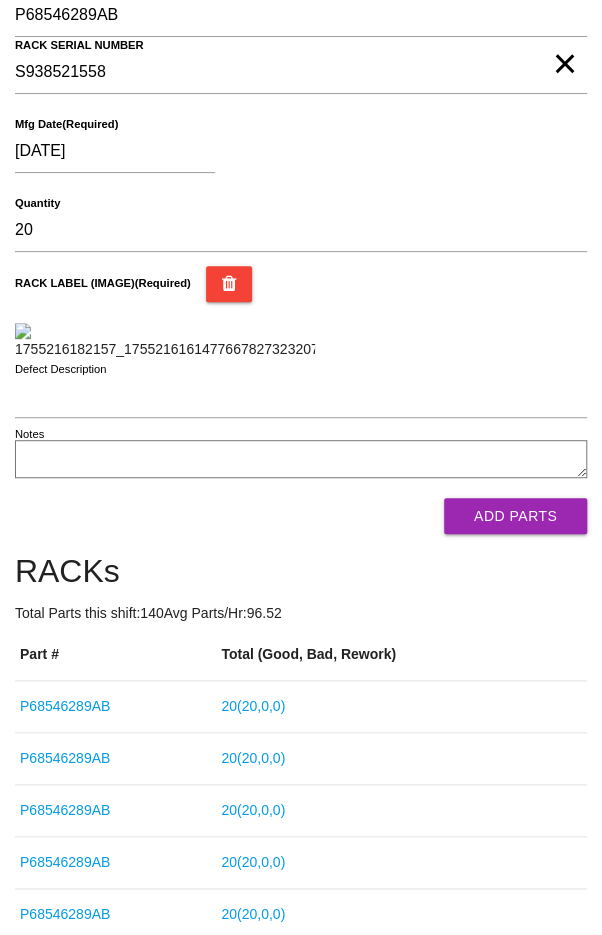
click at [550, 534] on button "Add Parts" at bounding box center [515, 516] width 143 height 36
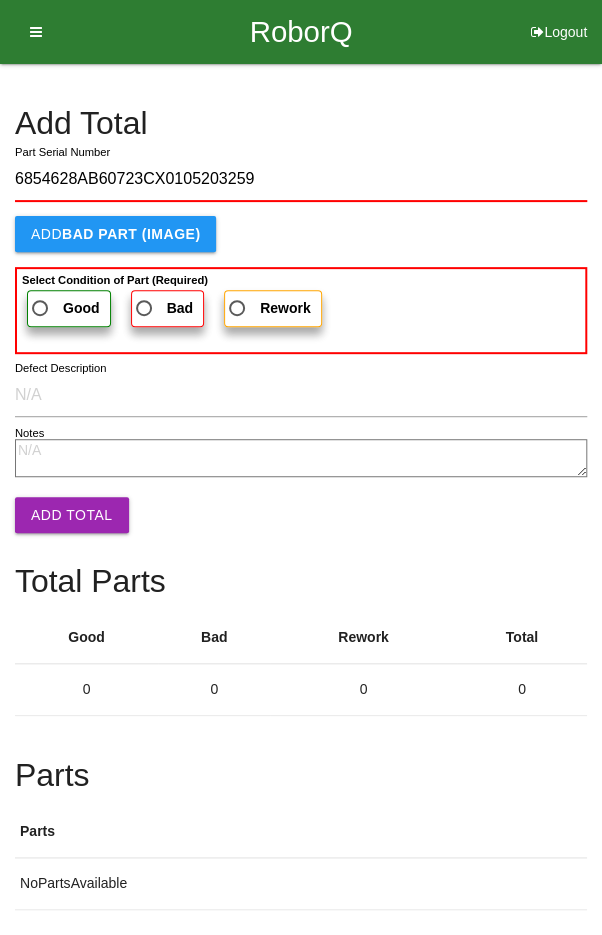
click at [51, 290] on label "Good" at bounding box center [69, 308] width 84 height 37
click at [41, 296] on input "Good" at bounding box center [34, 302] width 13 height 13
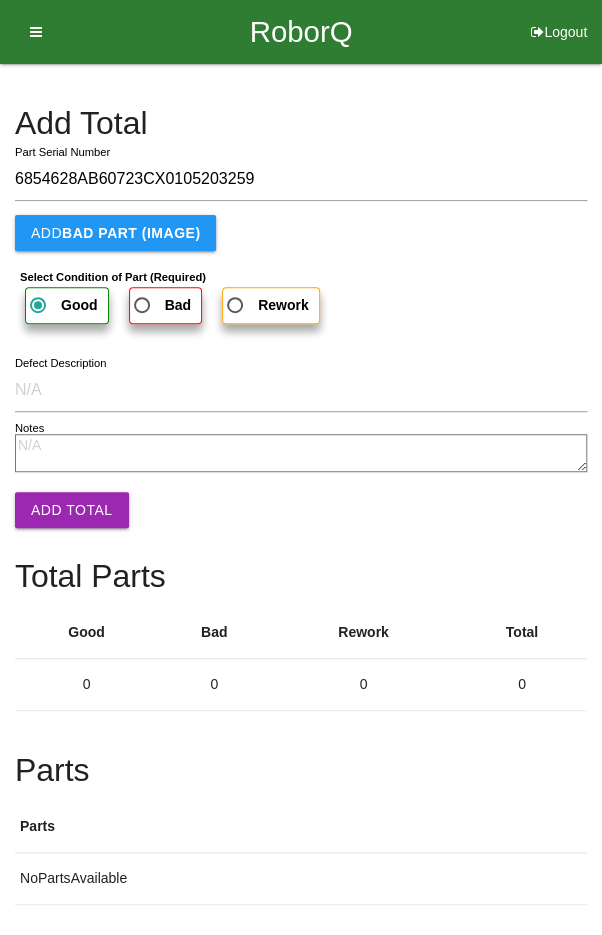
click at [71, 509] on button "Add Total" at bounding box center [72, 510] width 114 height 36
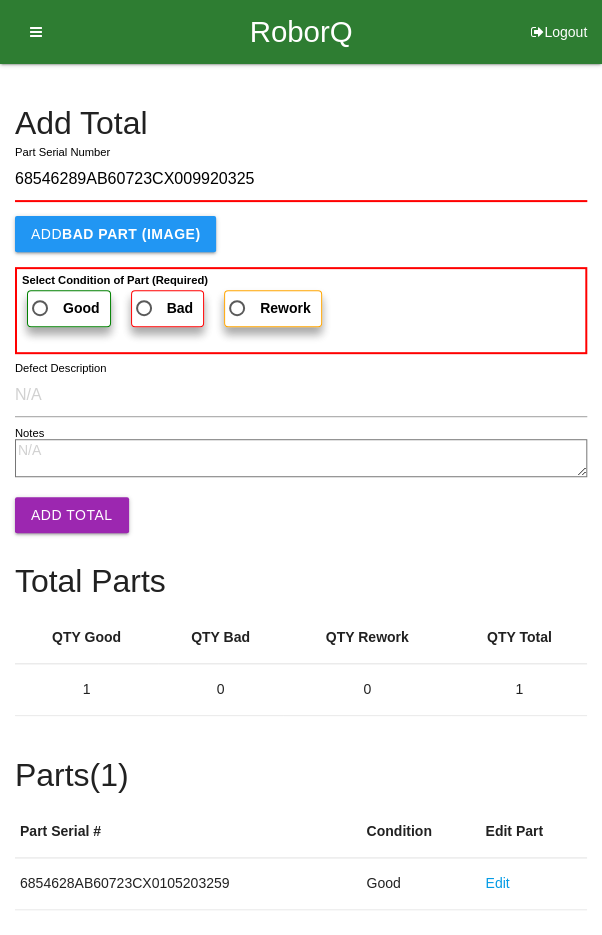
click at [54, 310] on span "Good" at bounding box center [64, 308] width 72 height 25
click at [41, 309] on input "Good" at bounding box center [34, 302] width 13 height 13
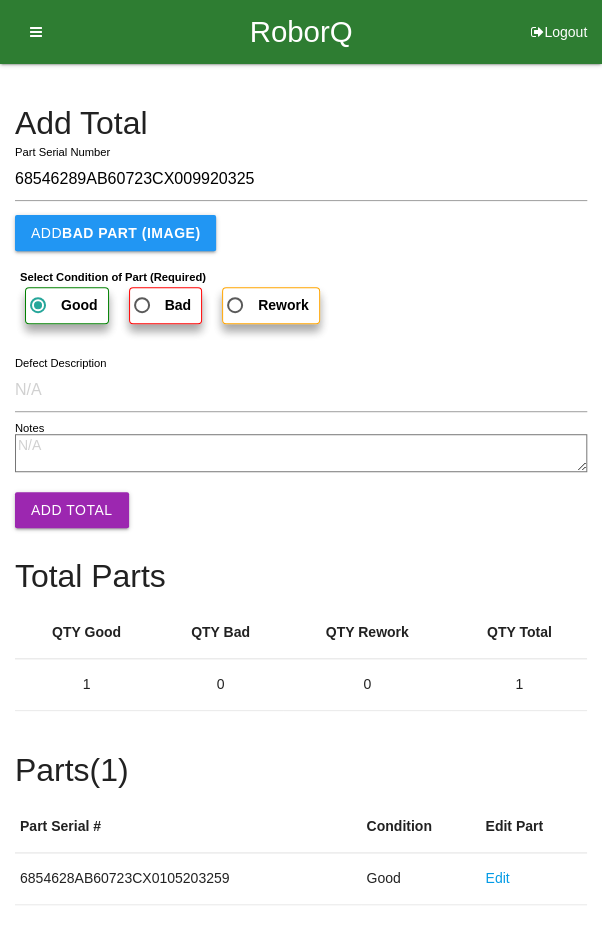
click at [68, 506] on button "Add Total" at bounding box center [72, 510] width 114 height 36
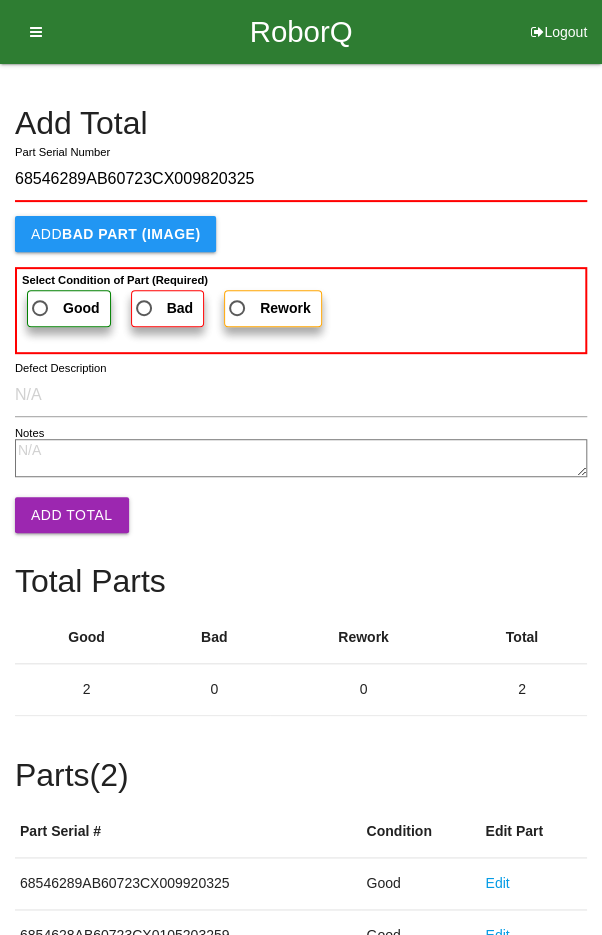
click at [54, 304] on span "Good" at bounding box center [64, 308] width 72 height 25
click at [41, 304] on input "Good" at bounding box center [34, 302] width 13 height 13
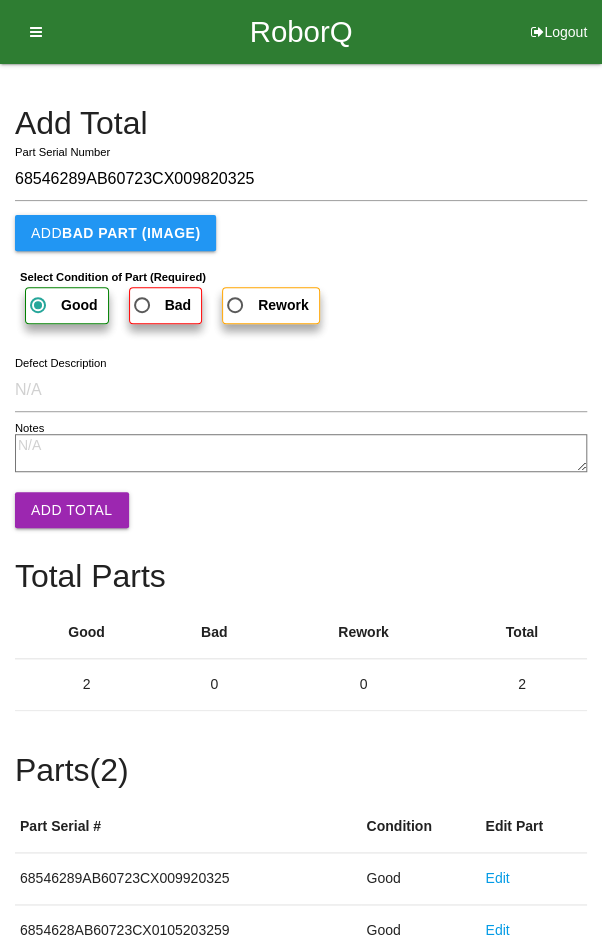
click at [68, 509] on button "Add Total" at bounding box center [72, 510] width 114 height 36
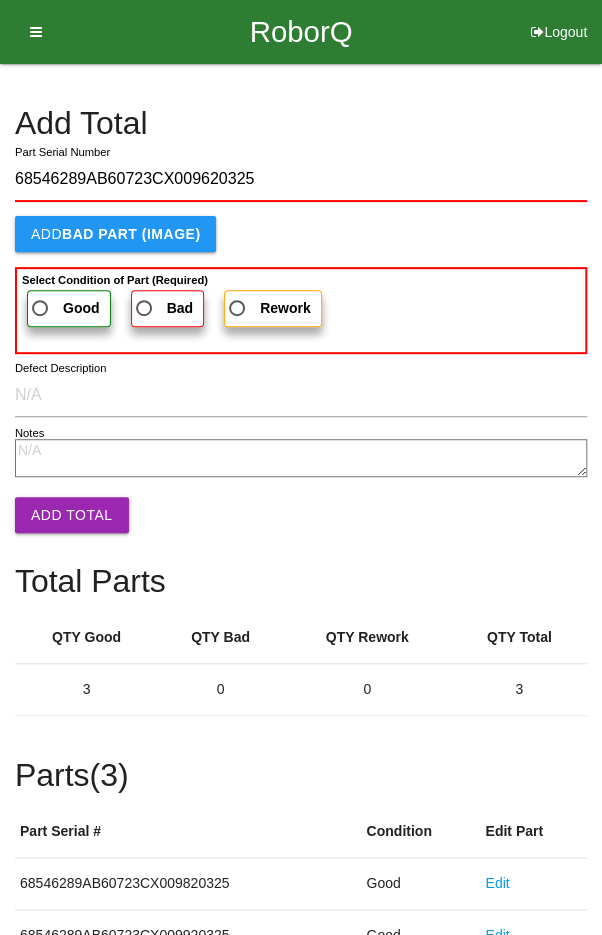
click at [57, 301] on span "Good" at bounding box center [64, 308] width 72 height 25
click at [41, 301] on input "Good" at bounding box center [34, 302] width 13 height 13
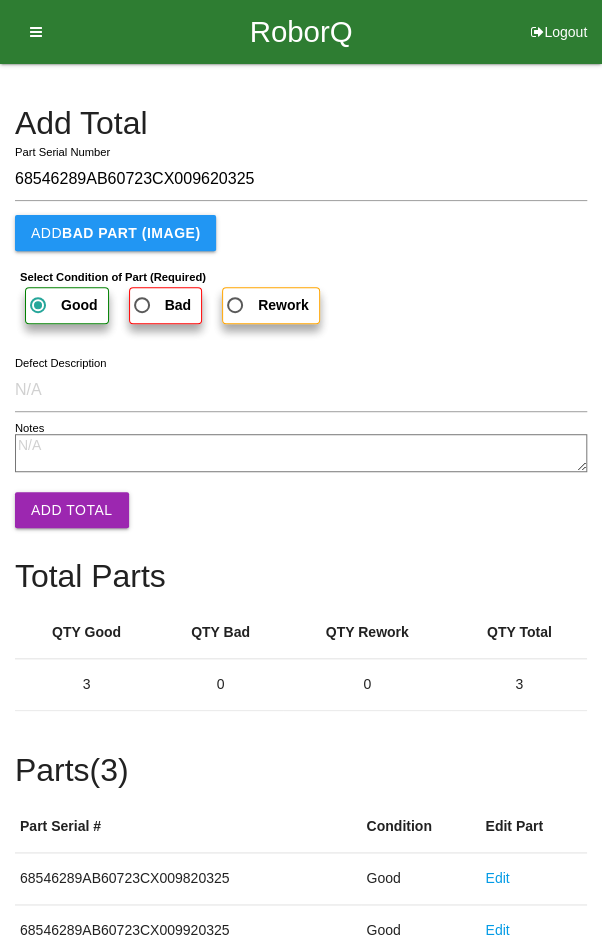
click at [72, 508] on button "Add Total" at bounding box center [72, 510] width 114 height 36
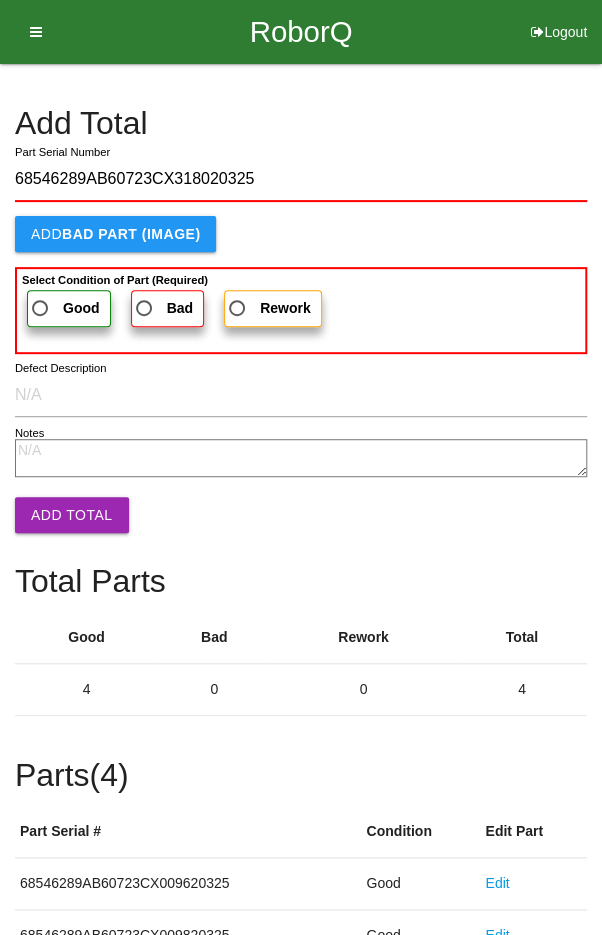
click at [53, 296] on span "Good" at bounding box center [64, 308] width 72 height 25
click at [41, 296] on input "Good" at bounding box center [34, 302] width 13 height 13
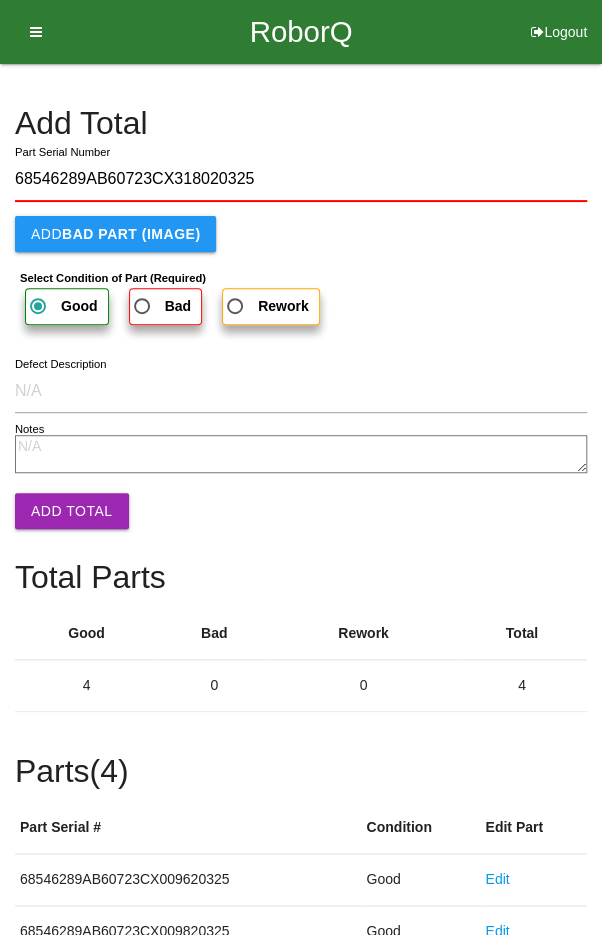
click at [57, 519] on button "Add Total" at bounding box center [72, 511] width 114 height 36
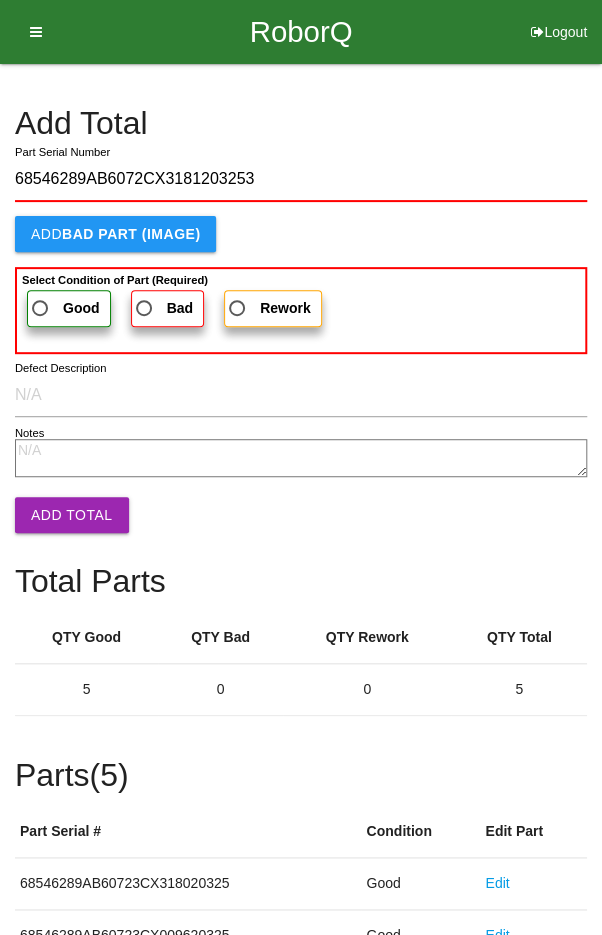
click at [49, 298] on span "Good" at bounding box center [64, 308] width 72 height 25
click at [41, 298] on input "Good" at bounding box center [34, 302] width 13 height 13
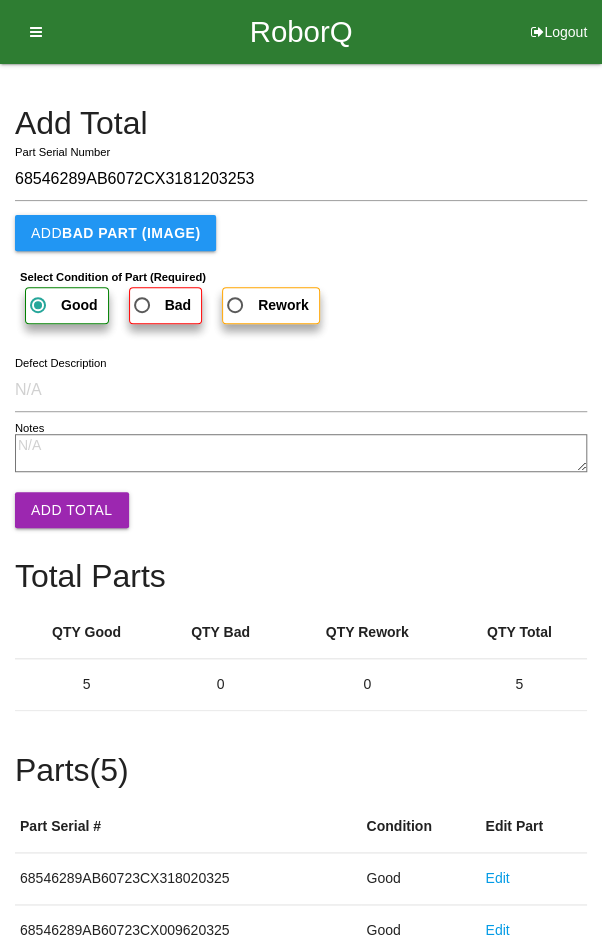
click at [60, 508] on button "Add Total" at bounding box center [72, 510] width 114 height 36
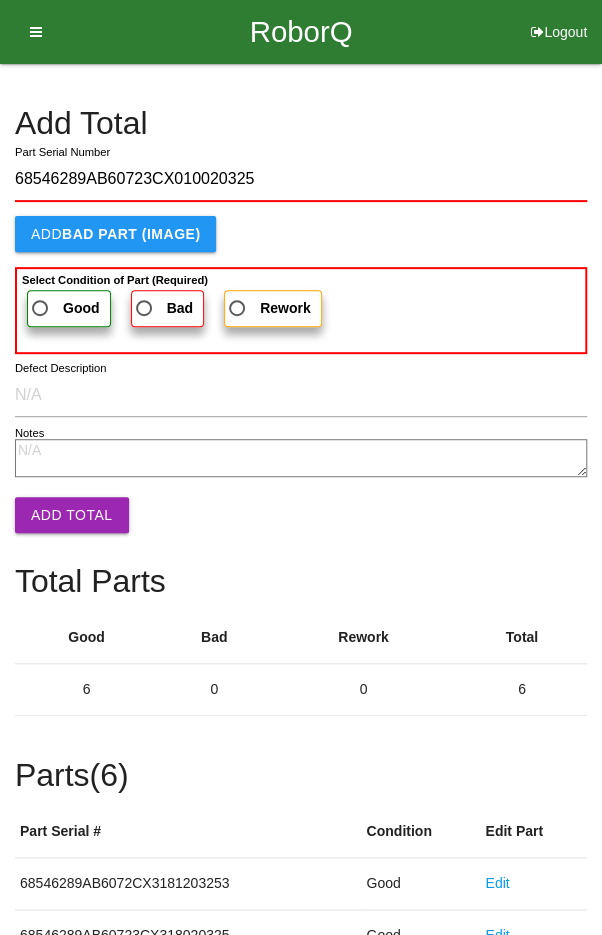
click at [43, 298] on span "Good" at bounding box center [64, 308] width 72 height 25
click at [41, 298] on input "Good" at bounding box center [34, 302] width 13 height 13
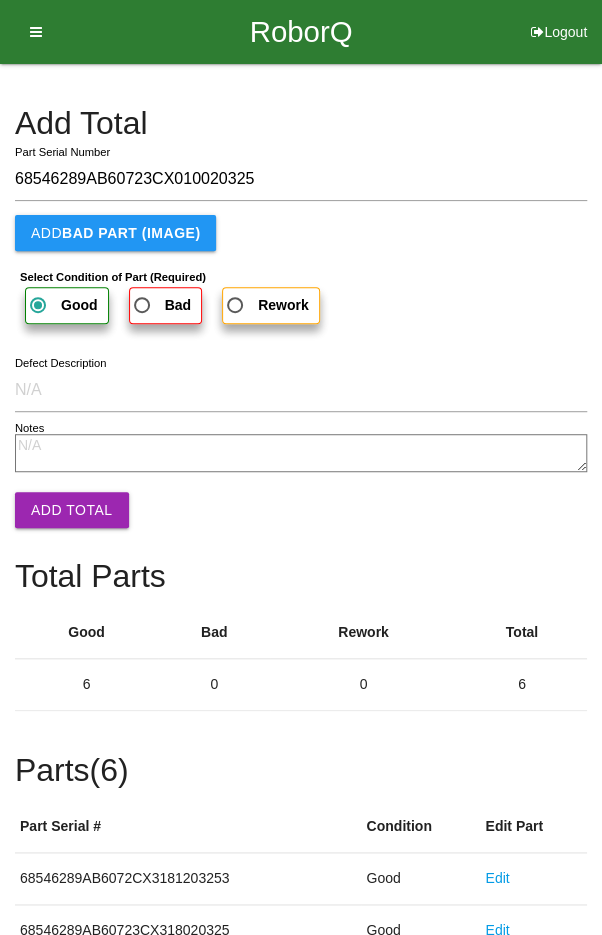
click at [54, 498] on button "Add Total" at bounding box center [72, 510] width 114 height 36
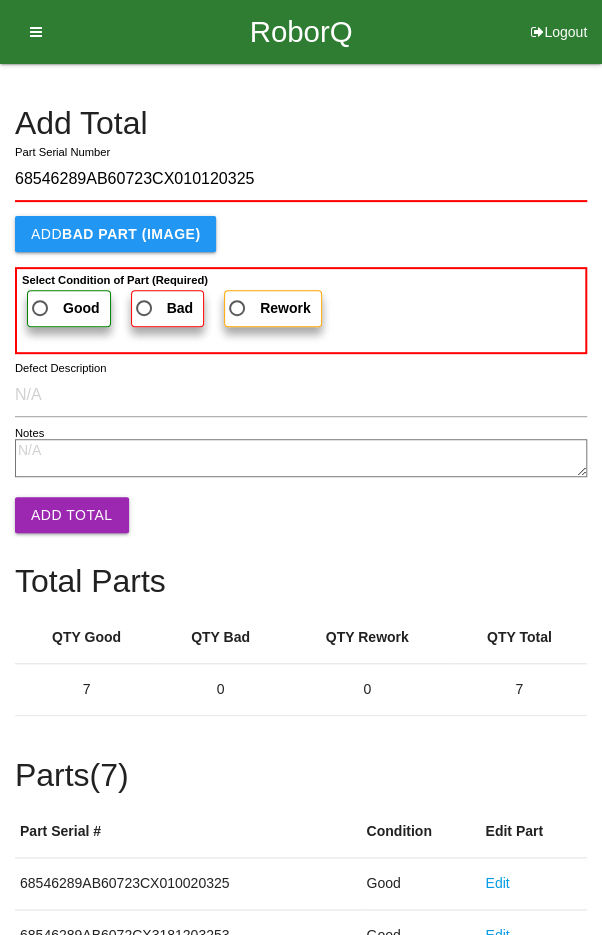
click at [52, 296] on span "Good" at bounding box center [64, 308] width 72 height 25
click at [41, 296] on input "Good" at bounding box center [34, 302] width 13 height 13
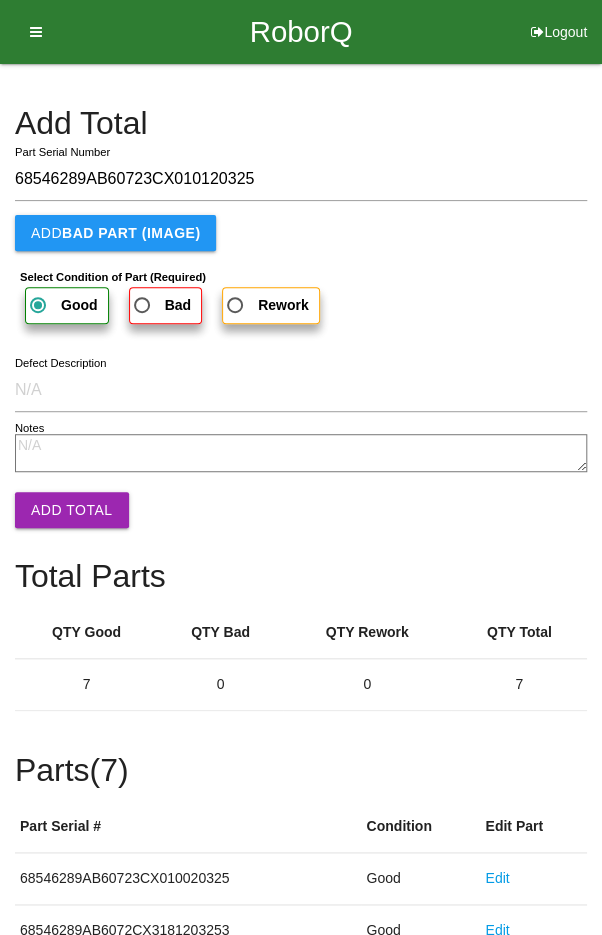
click at [66, 510] on button "Add Total" at bounding box center [72, 510] width 114 height 36
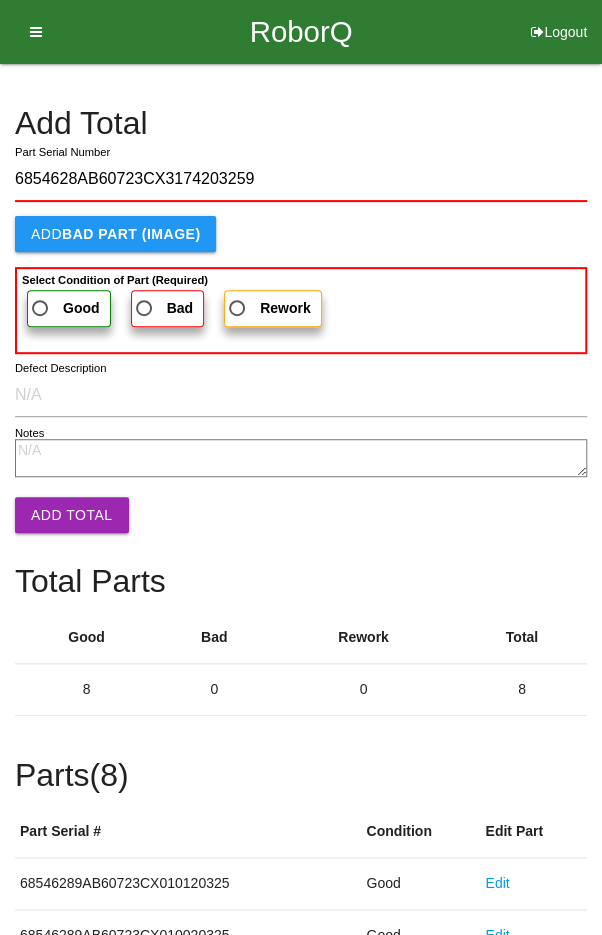
click at [45, 290] on label "Good" at bounding box center [69, 308] width 84 height 37
click at [41, 296] on input "Good" at bounding box center [34, 302] width 13 height 13
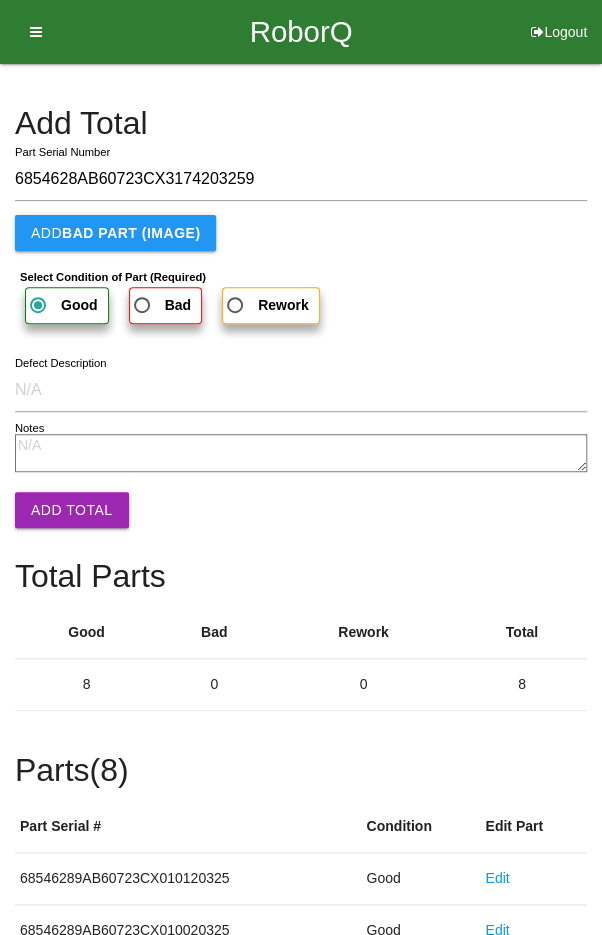
click at [65, 517] on button "Add Total" at bounding box center [72, 510] width 114 height 36
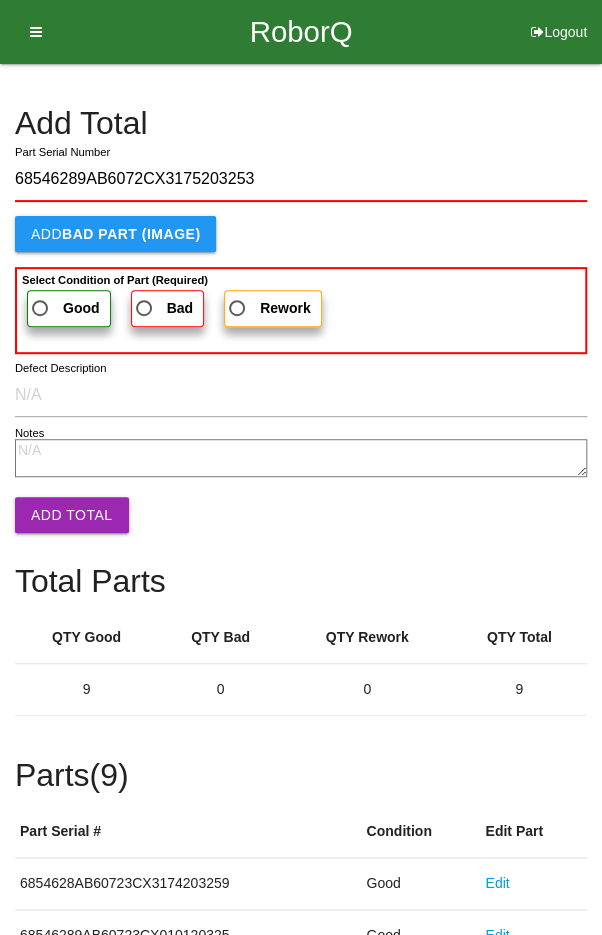
click at [51, 290] on label "Good" at bounding box center [69, 308] width 84 height 37
click at [41, 296] on input "Good" at bounding box center [34, 302] width 13 height 13
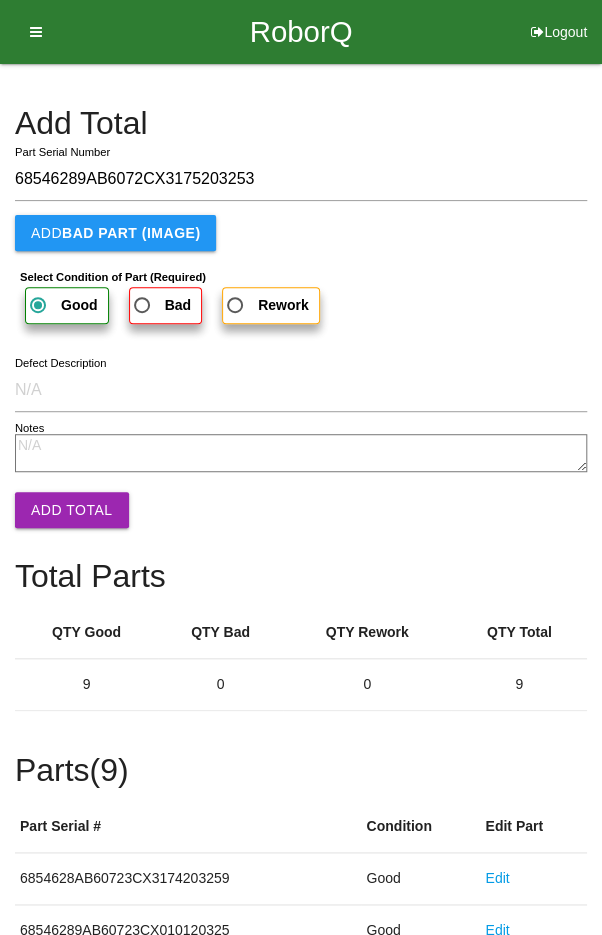
click at [76, 501] on button "Add Total" at bounding box center [72, 510] width 114 height 36
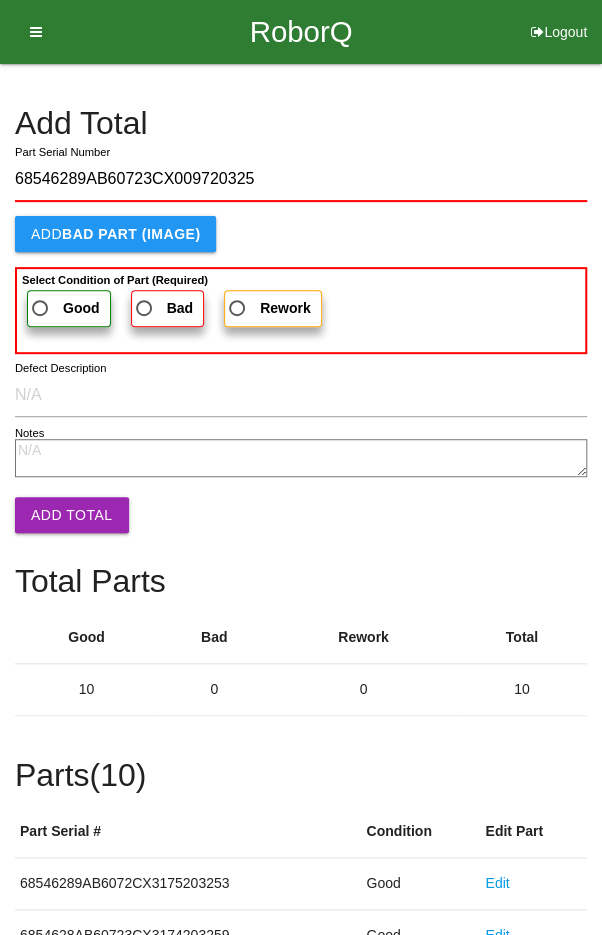
click at [58, 299] on span "Good" at bounding box center [64, 308] width 72 height 25
click at [41, 299] on input "Good" at bounding box center [34, 302] width 13 height 13
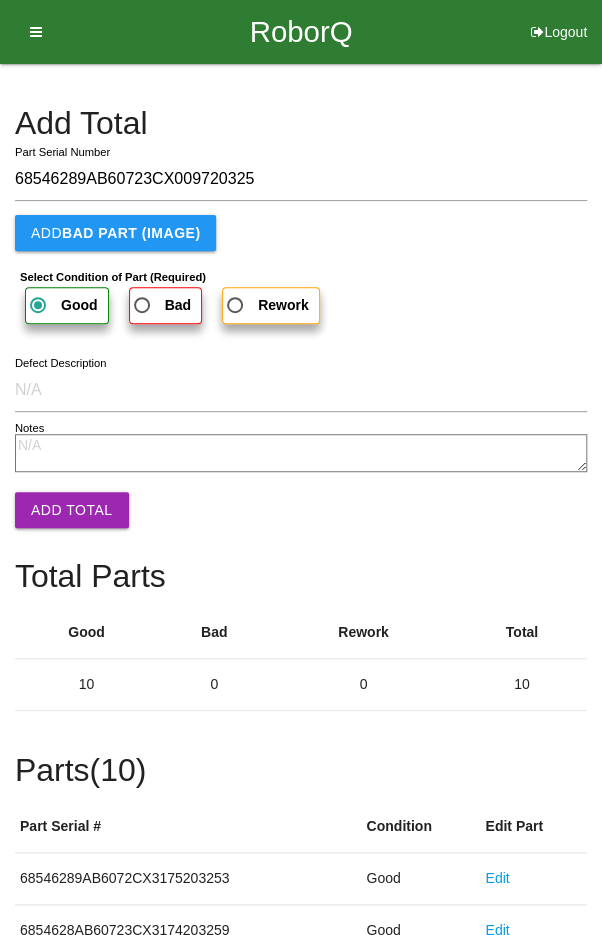
click at [63, 511] on button "Add Total" at bounding box center [72, 510] width 114 height 36
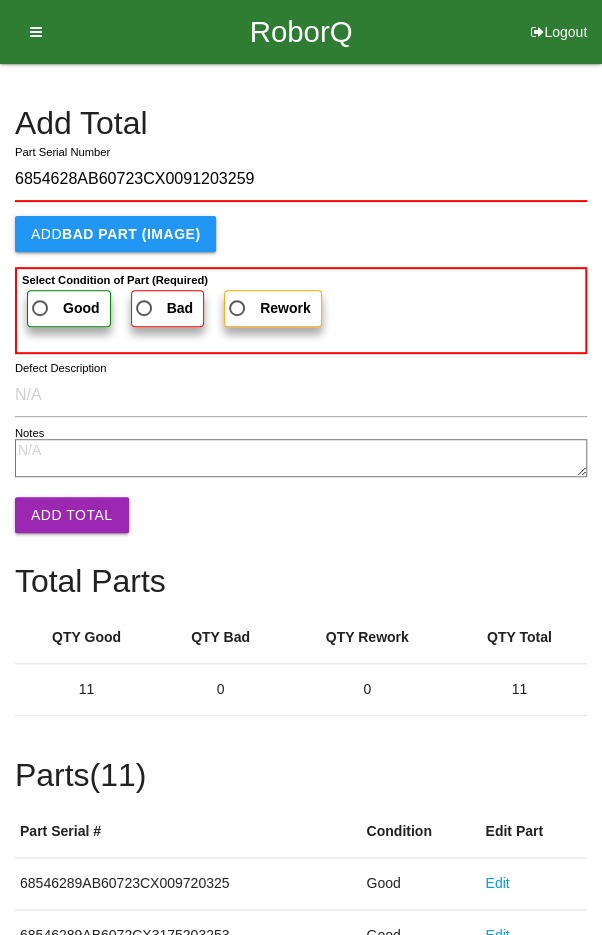
click at [48, 293] on label "Good" at bounding box center [69, 308] width 84 height 37
click at [41, 296] on input "Good" at bounding box center [34, 302] width 13 height 13
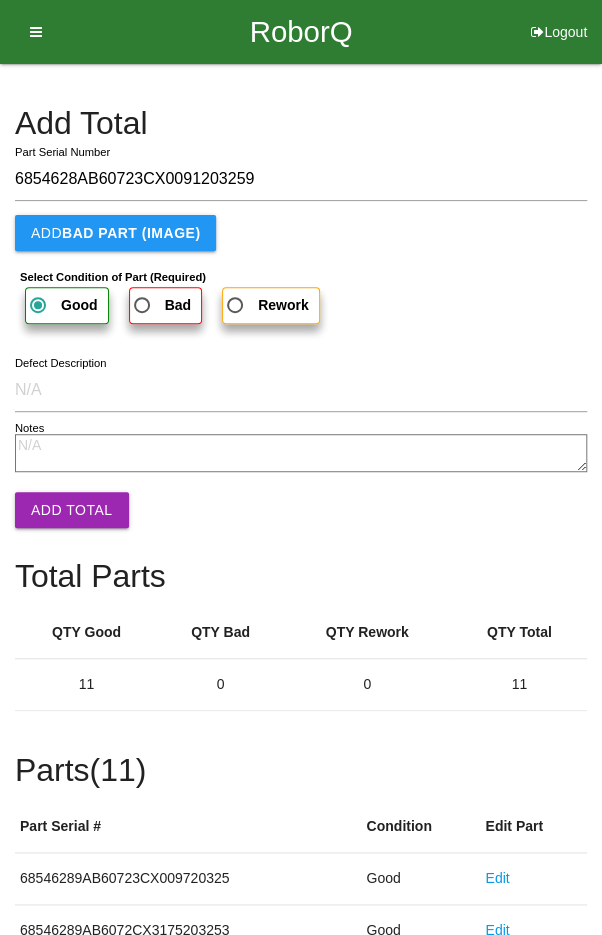
click at [63, 519] on button "Add Total" at bounding box center [72, 510] width 114 height 36
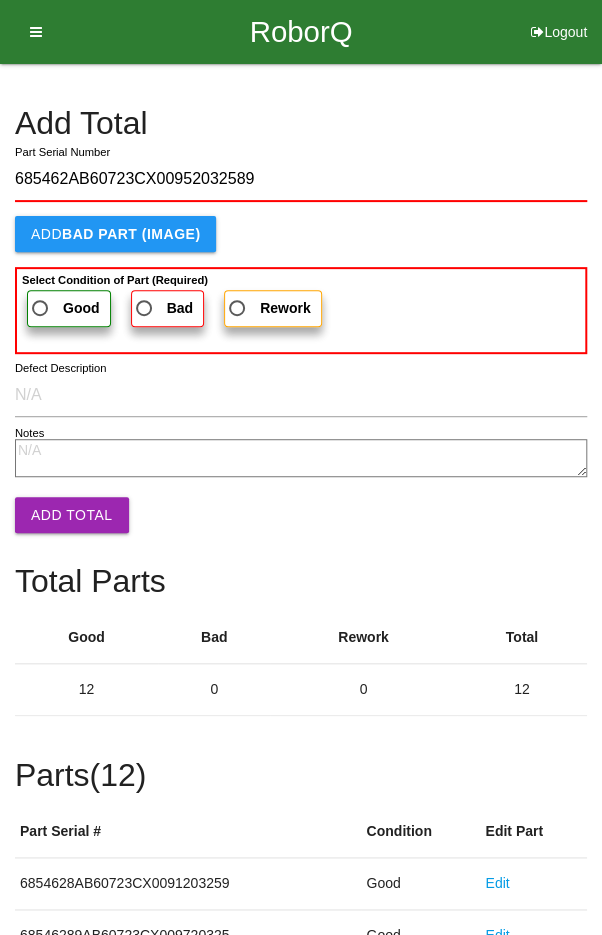
click at [65, 290] on label "Good" at bounding box center [69, 308] width 84 height 37
click at [41, 296] on input "Good" at bounding box center [34, 302] width 13 height 13
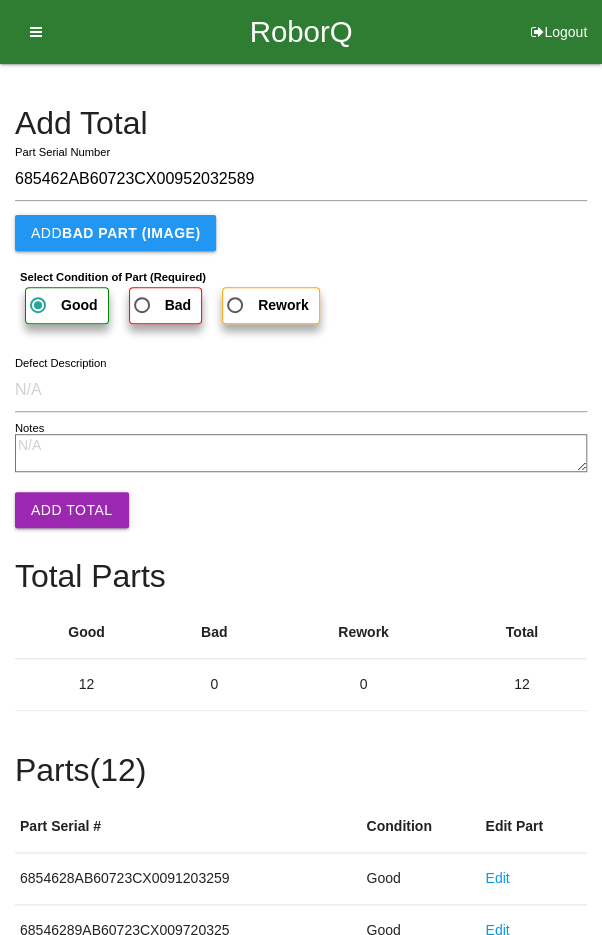
click at [65, 517] on button "Add Total" at bounding box center [72, 510] width 114 height 36
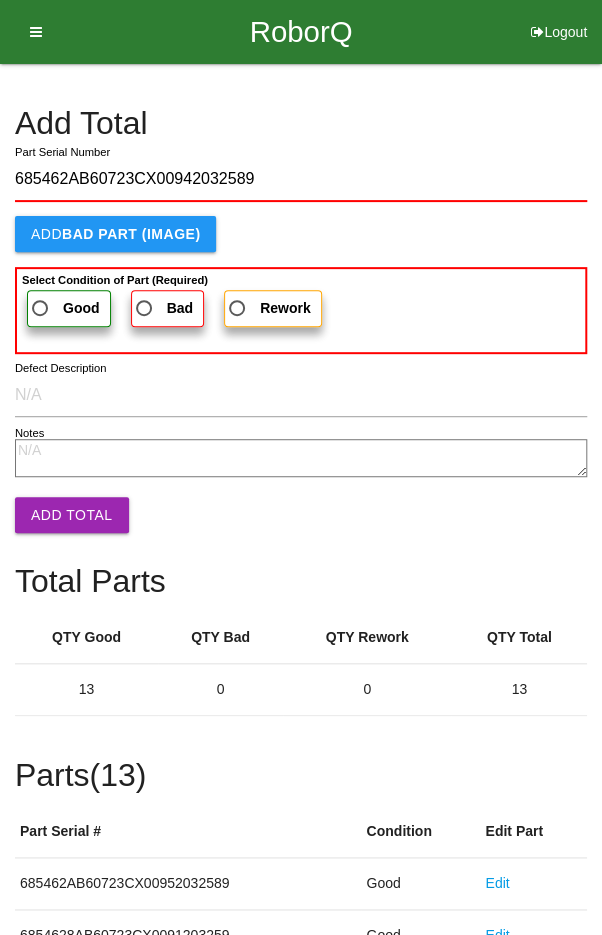
click at [50, 291] on label "Good" at bounding box center [69, 308] width 84 height 37
click at [41, 296] on input "Good" at bounding box center [34, 302] width 13 height 13
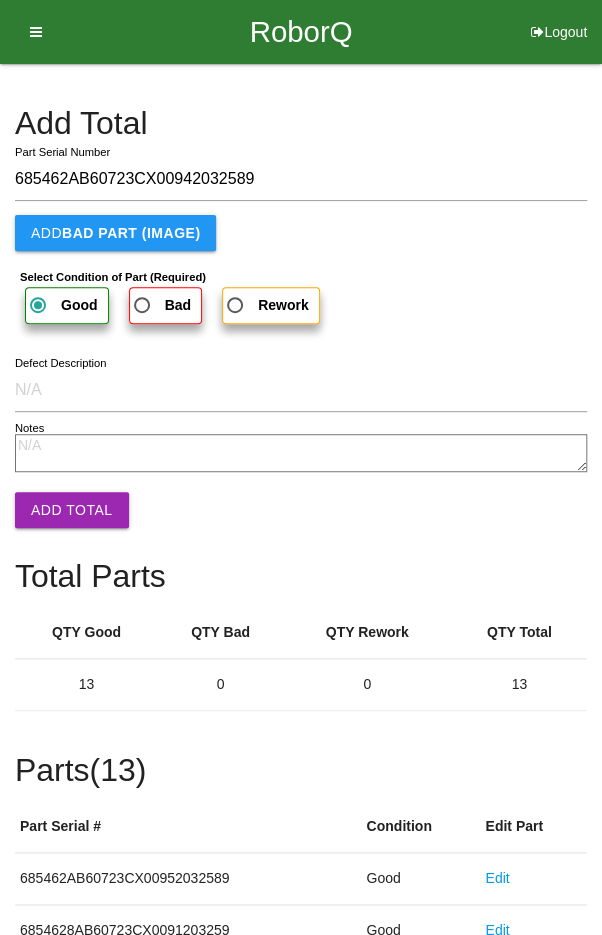
click at [61, 525] on button "Add Total" at bounding box center [72, 510] width 114 height 36
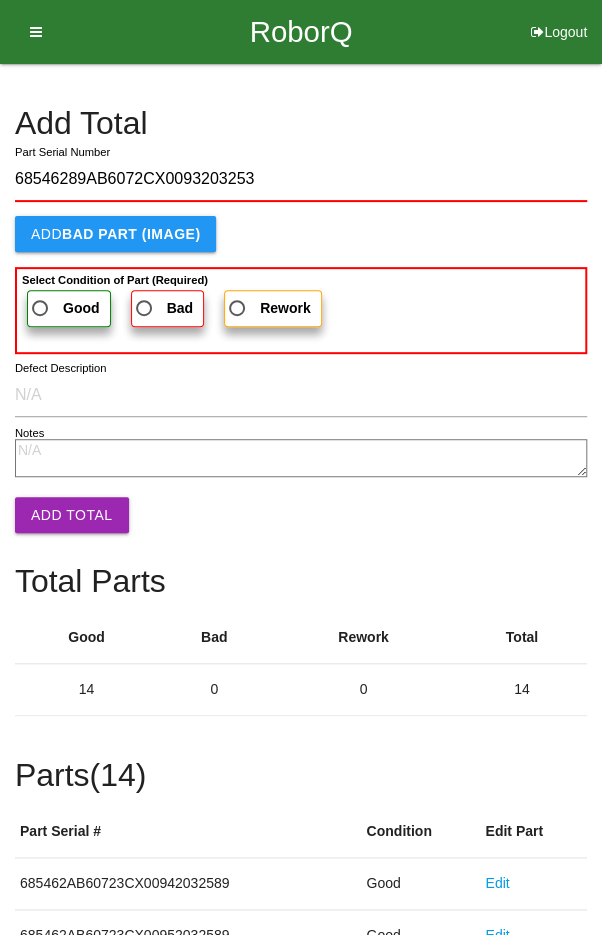
click at [53, 296] on span "Good" at bounding box center [64, 308] width 72 height 25
click at [41, 296] on input "Good" at bounding box center [34, 302] width 13 height 13
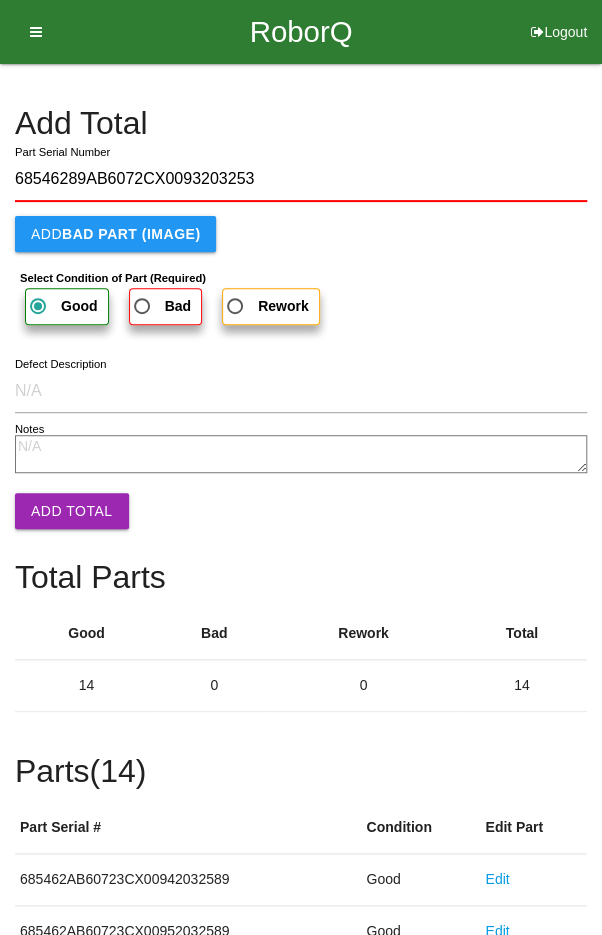
click at [61, 519] on button "Add Total" at bounding box center [72, 511] width 114 height 36
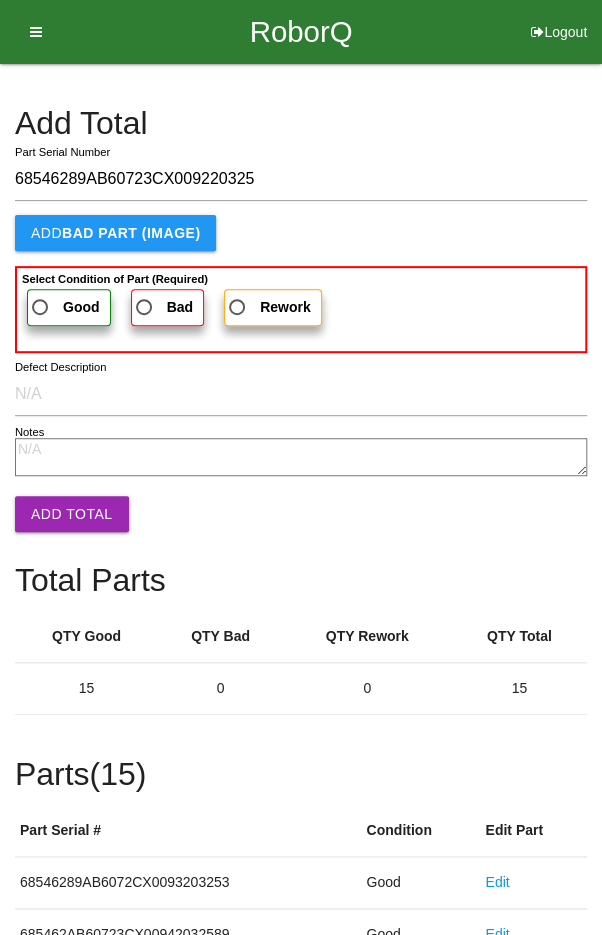
click at [46, 280] on b "Select Condition of Part (Required)" at bounding box center [115, 279] width 186 height 12
click at [41, 295] on input "Good" at bounding box center [34, 301] width 13 height 13
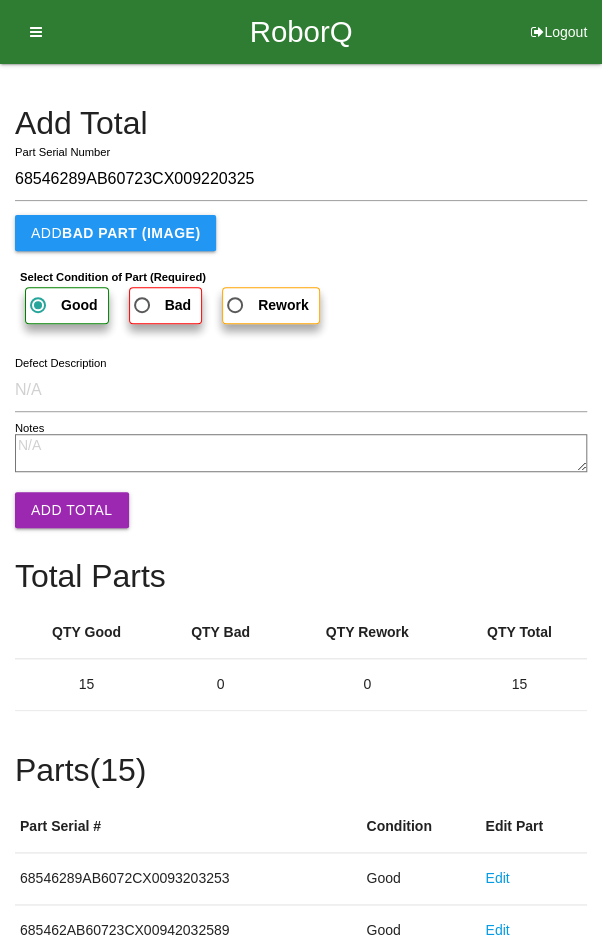
click at [73, 520] on button "Add Total" at bounding box center [72, 510] width 114 height 36
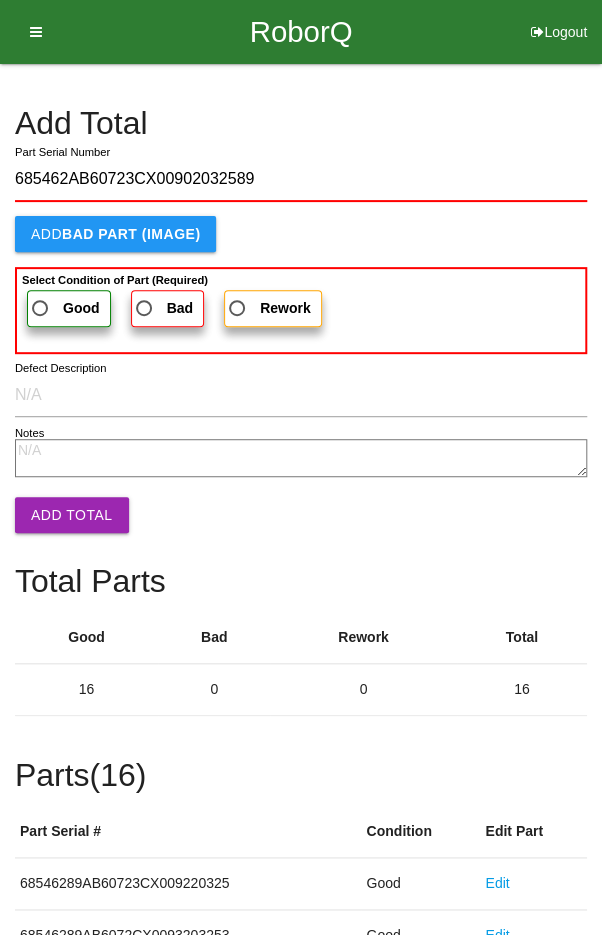
click at [57, 292] on label "Good" at bounding box center [69, 308] width 84 height 37
click at [41, 296] on input "Good" at bounding box center [34, 302] width 13 height 13
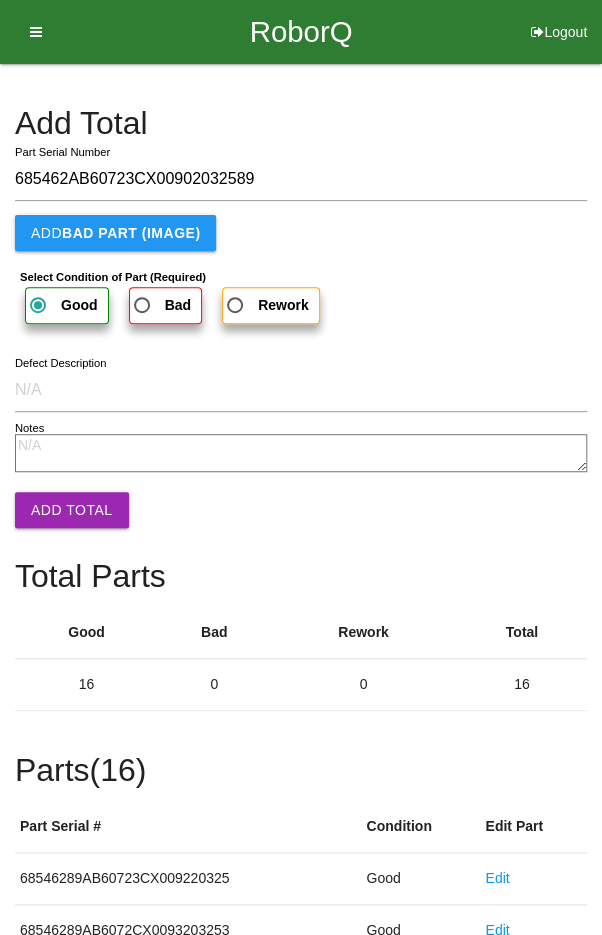
click at [66, 510] on button "Add Total" at bounding box center [72, 510] width 114 height 36
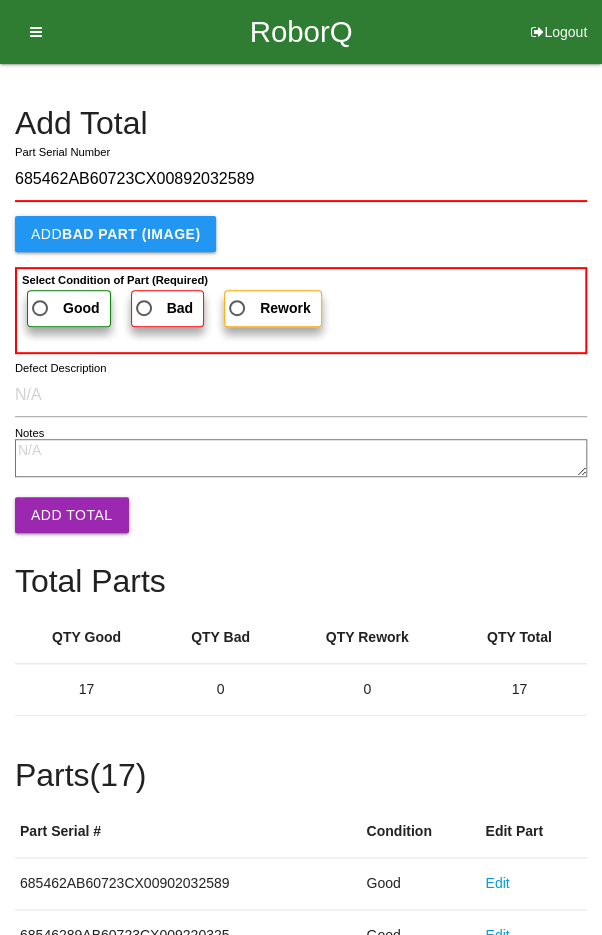
click at [48, 296] on span "Good" at bounding box center [64, 308] width 72 height 25
click at [41, 296] on input "Good" at bounding box center [34, 302] width 13 height 13
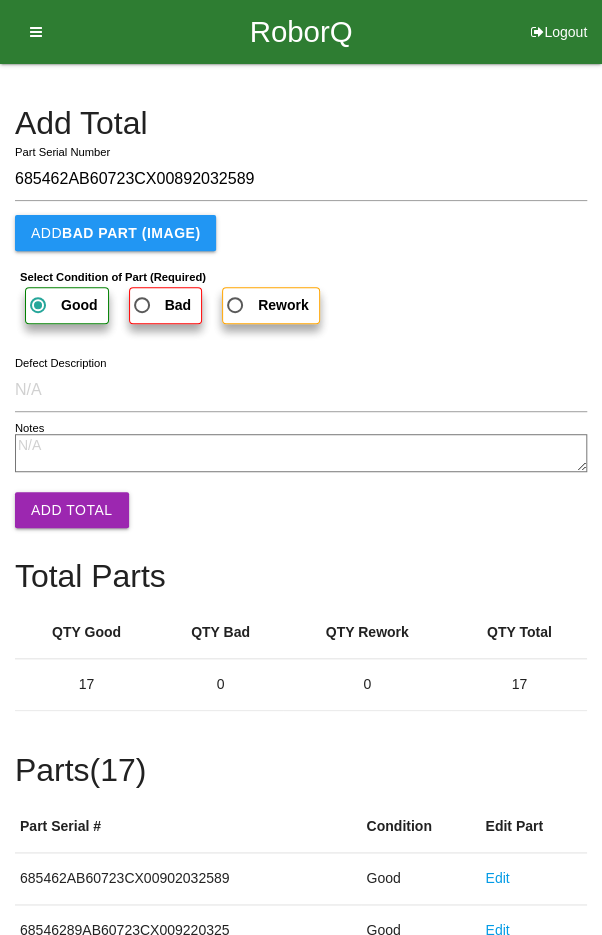
click at [65, 502] on button "Add Total" at bounding box center [72, 510] width 114 height 36
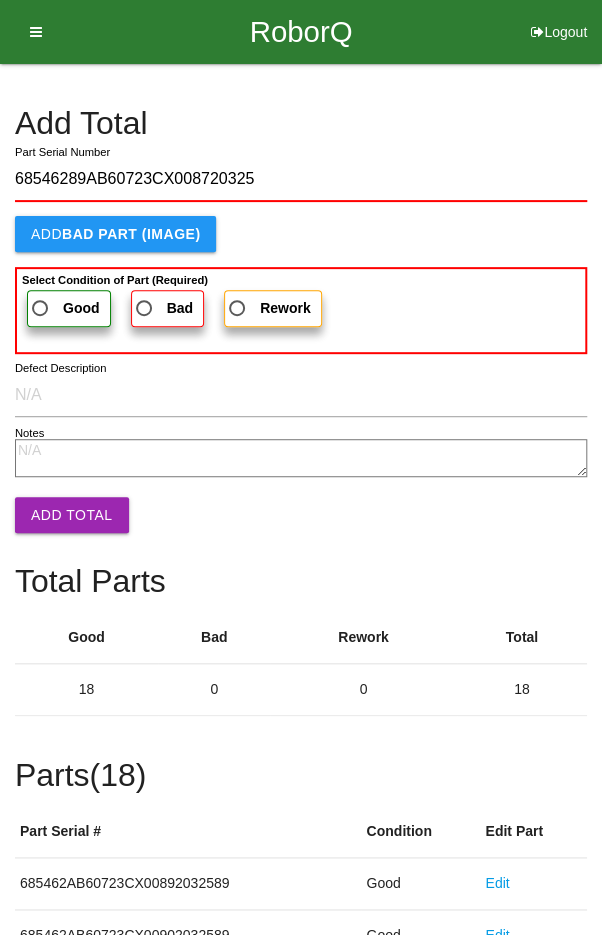
click at [48, 296] on span "Good" at bounding box center [64, 308] width 72 height 25
click at [41, 296] on input "Good" at bounding box center [34, 302] width 13 height 13
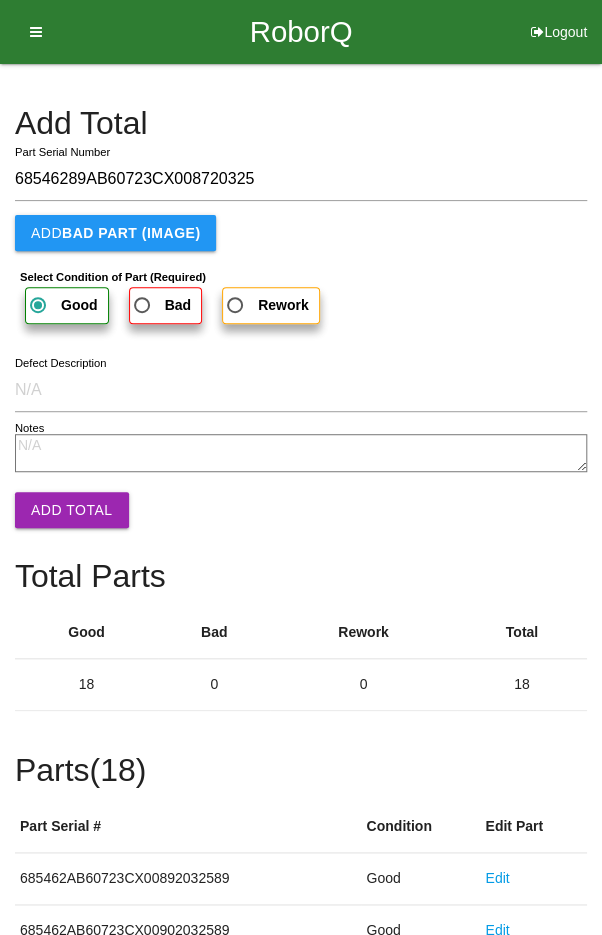
click at [69, 516] on button "Add Total" at bounding box center [72, 510] width 114 height 36
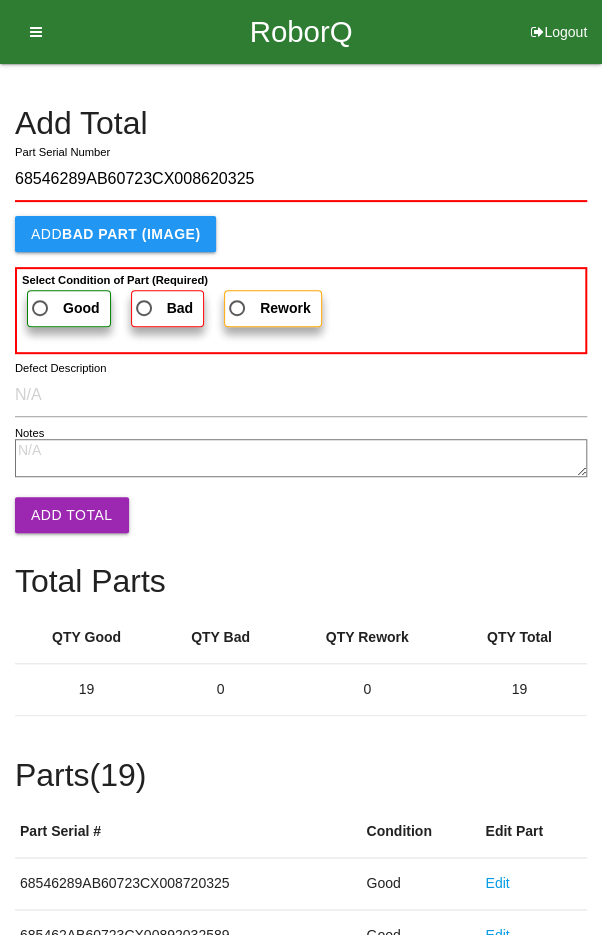
click at [48, 304] on span "Good" at bounding box center [64, 308] width 72 height 25
click at [41, 304] on input "Good" at bounding box center [34, 302] width 13 height 13
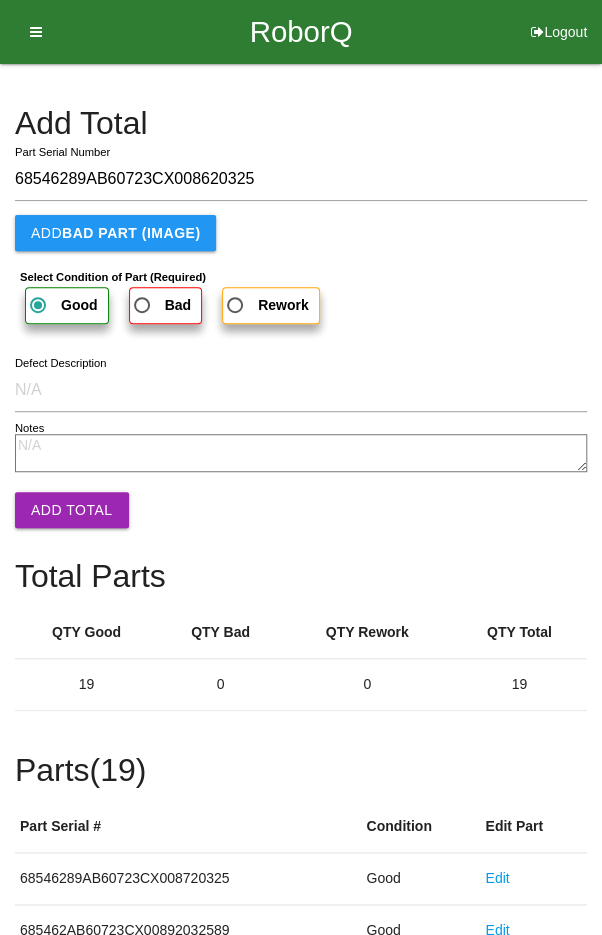
click at [72, 509] on button "Add Total" at bounding box center [72, 510] width 114 height 36
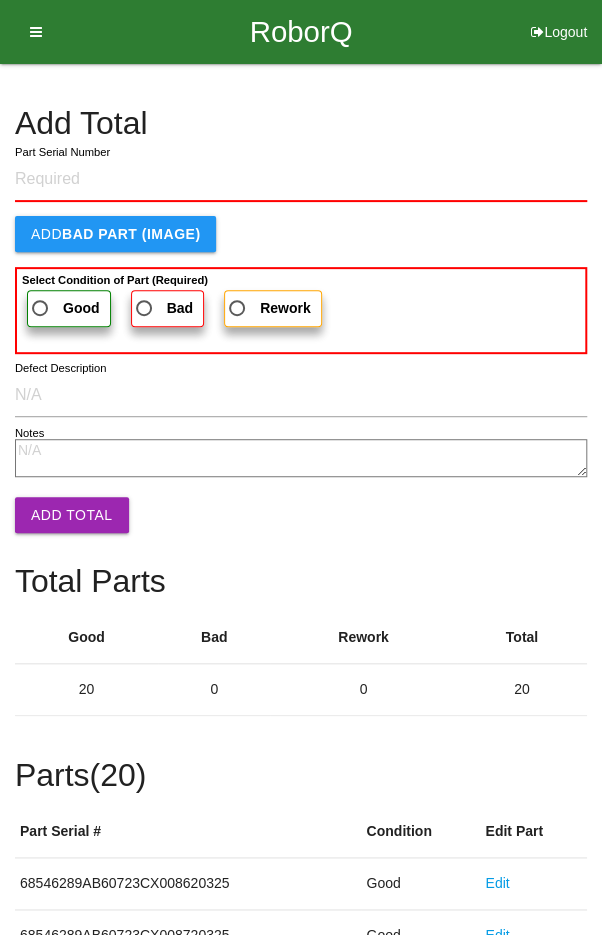
click at [495, 126] on h4 "Add Total" at bounding box center [301, 123] width 572 height 35
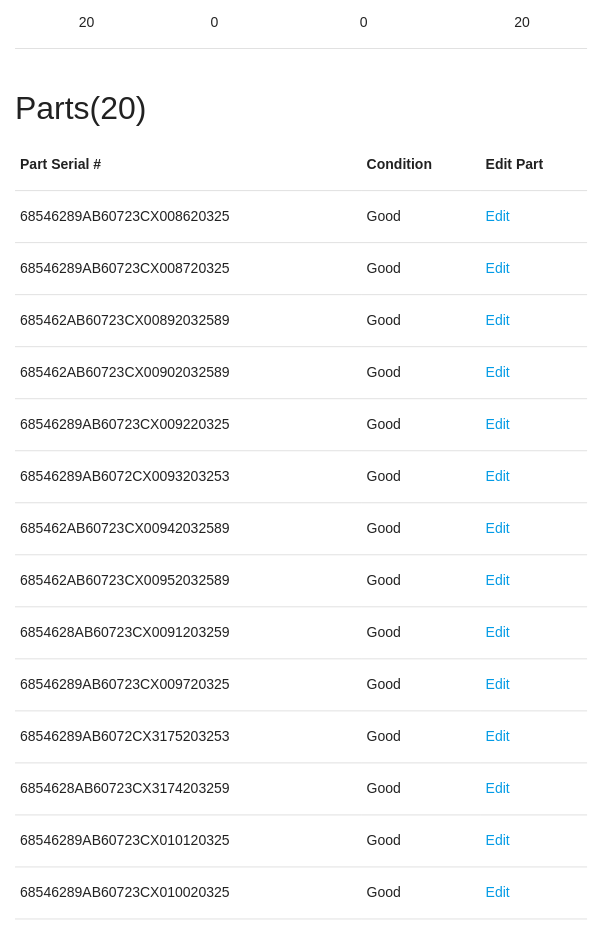
scroll to position [1111, 0]
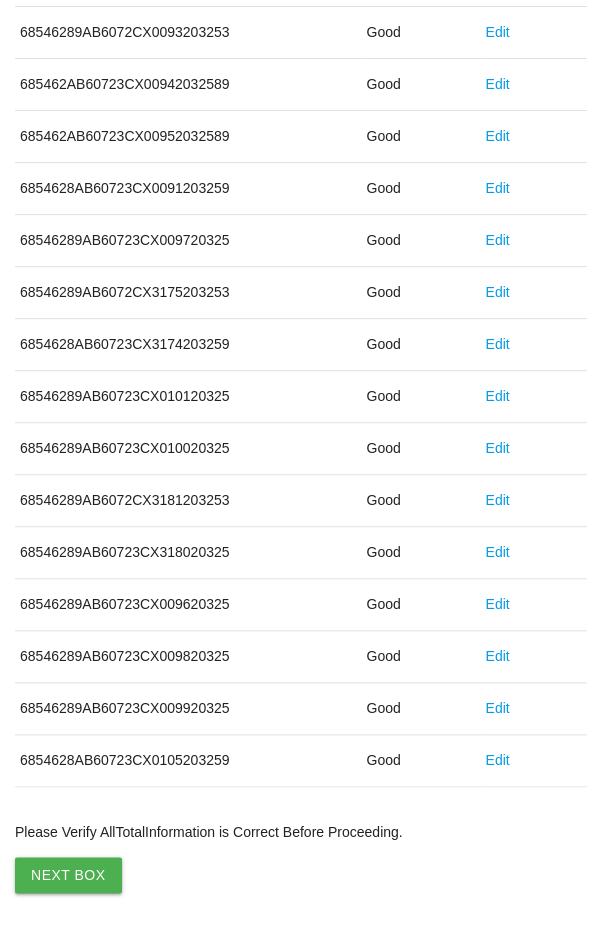
click at [63, 873] on button "Next Box" at bounding box center [68, 875] width 107 height 36
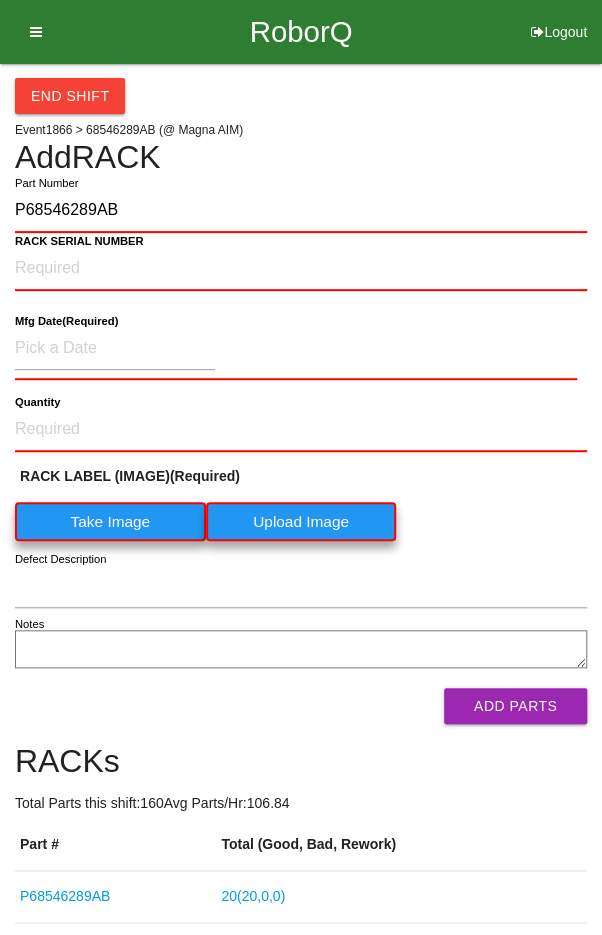
click at [93, 512] on label "Take Image" at bounding box center [110, 521] width 191 height 39
click at [0, 0] on \(IMAGE\) "Take Image" at bounding box center [0, 0] width 0 height 0
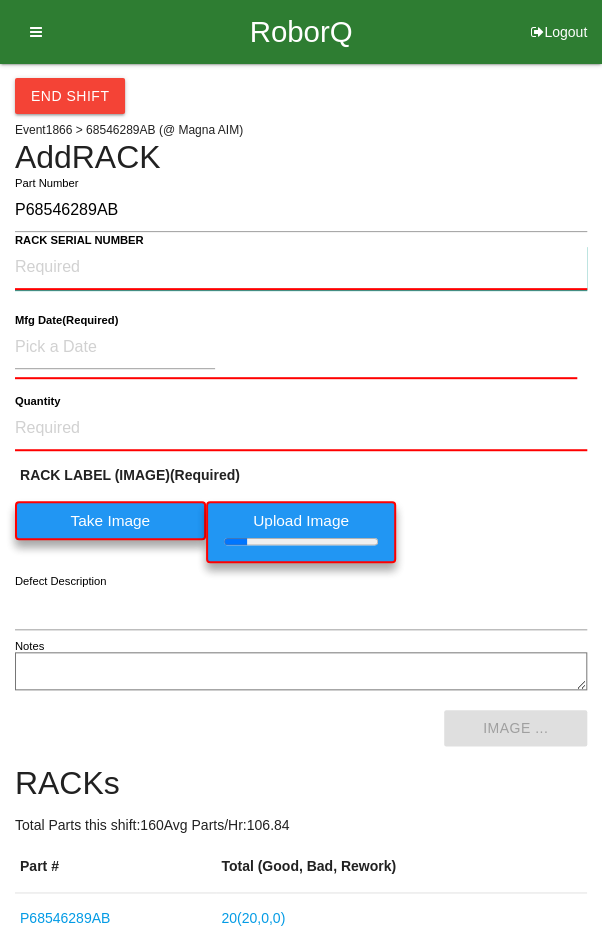
click at [50, 267] on NUMBER "RACK SERIAL NUMBER" at bounding box center [301, 268] width 572 height 44
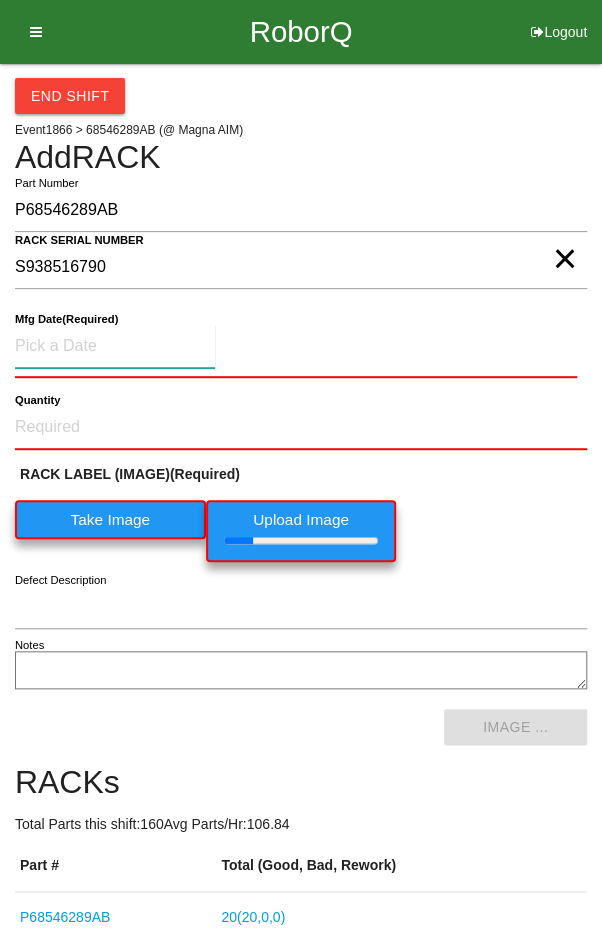
click at [71, 339] on input at bounding box center [115, 346] width 200 height 43
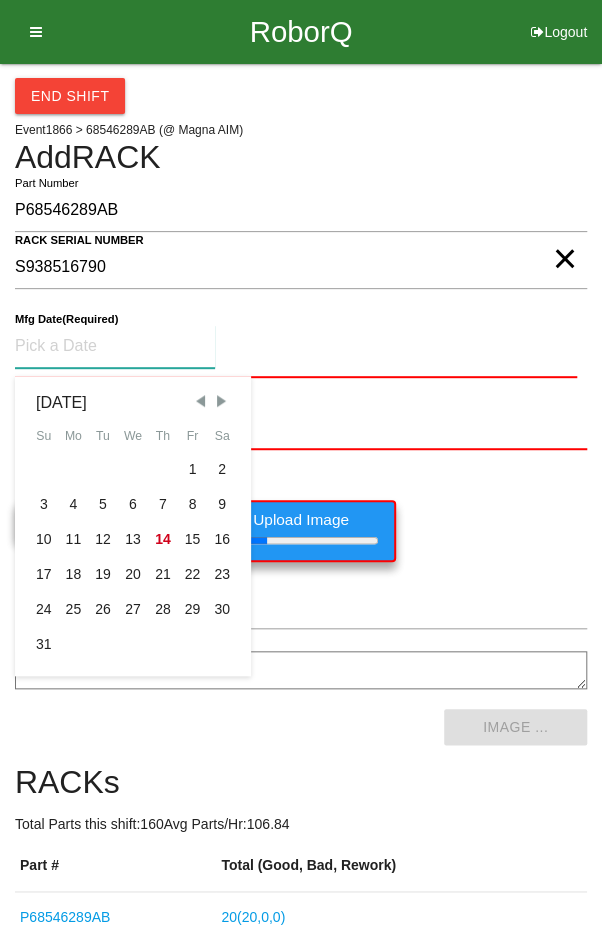
click at [199, 398] on span "Previous Month" at bounding box center [200, 401] width 18 height 18
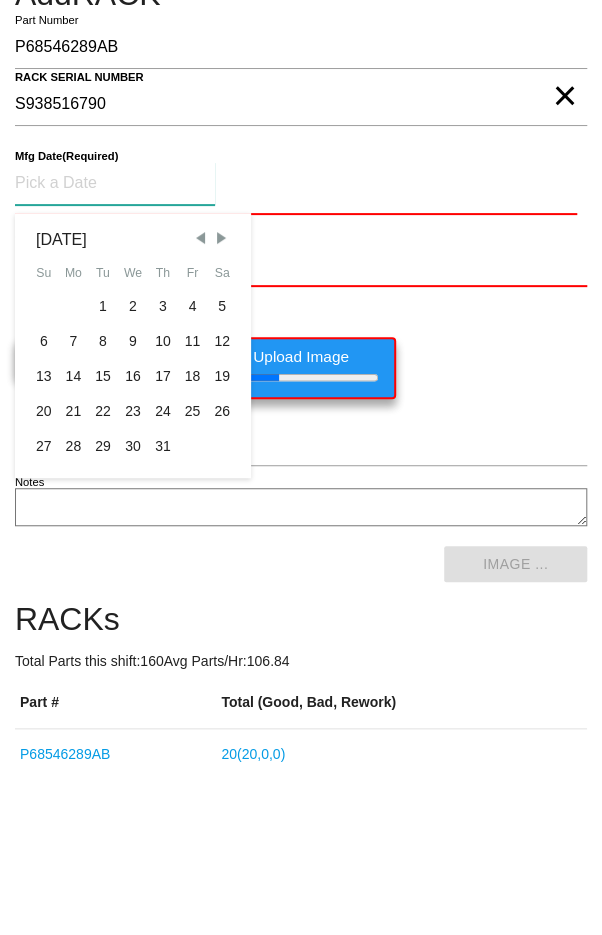
click at [99, 621] on div "29" at bounding box center [103, 609] width 30 height 35
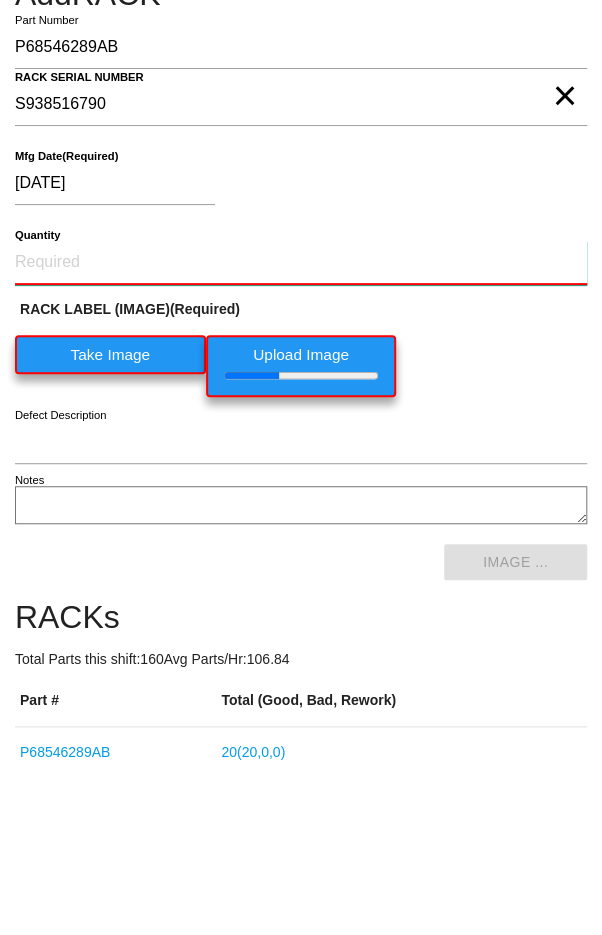
click at [374, 419] on input "Quantity" at bounding box center [301, 426] width 572 height 44
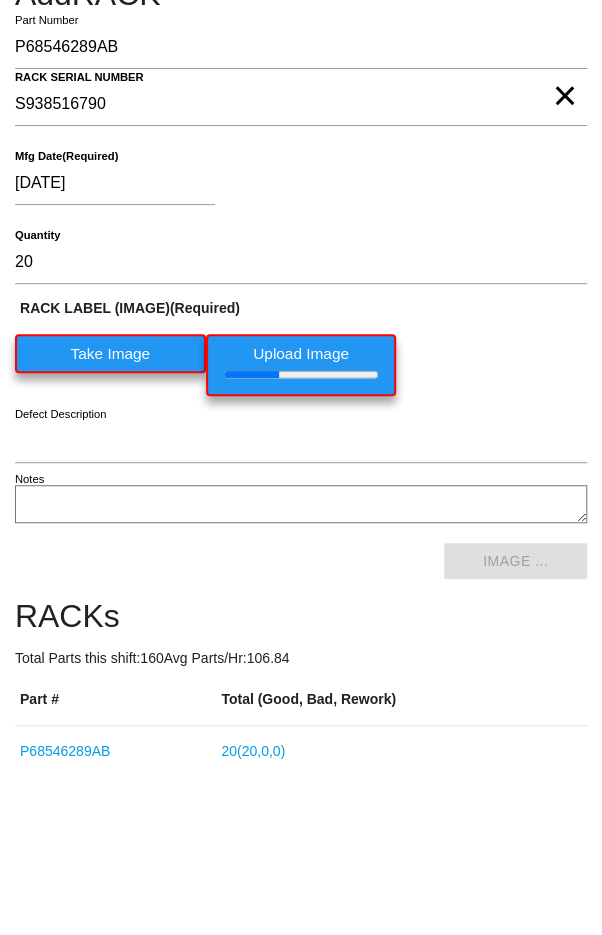
click at [496, 351] on div "[DATE]" at bounding box center [296, 350] width 562 height 51
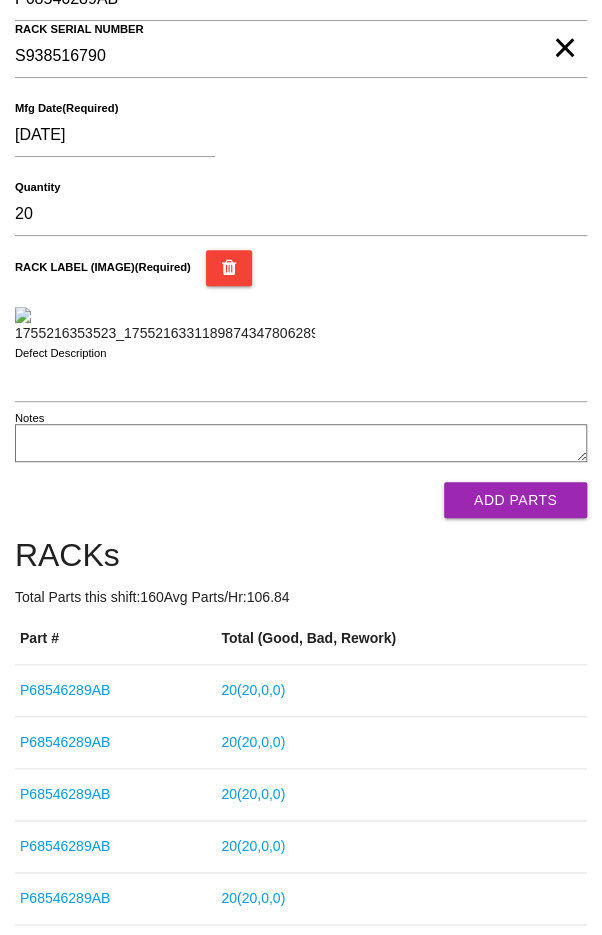
scroll to position [307, 0]
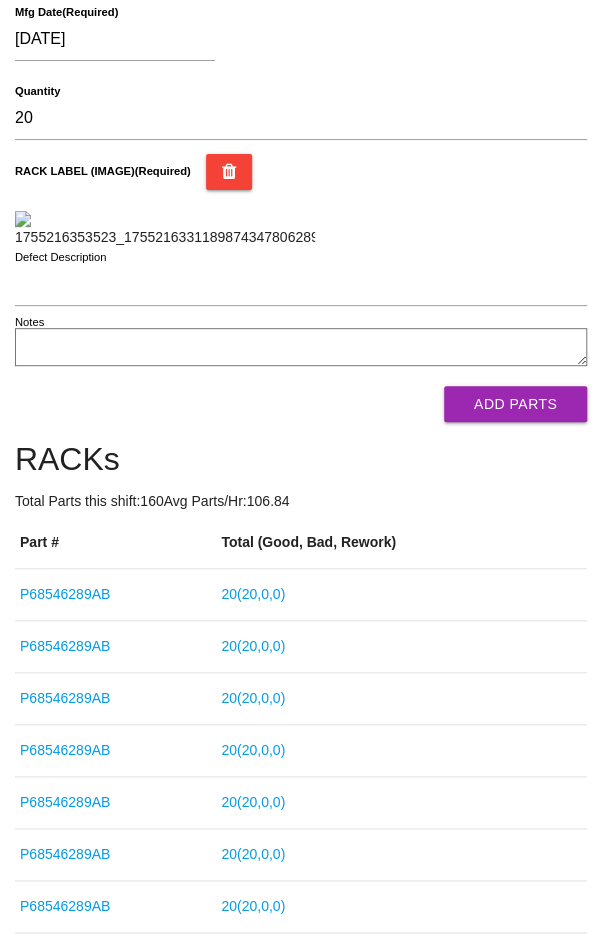
click at [513, 422] on button "Add Parts" at bounding box center [515, 404] width 143 height 36
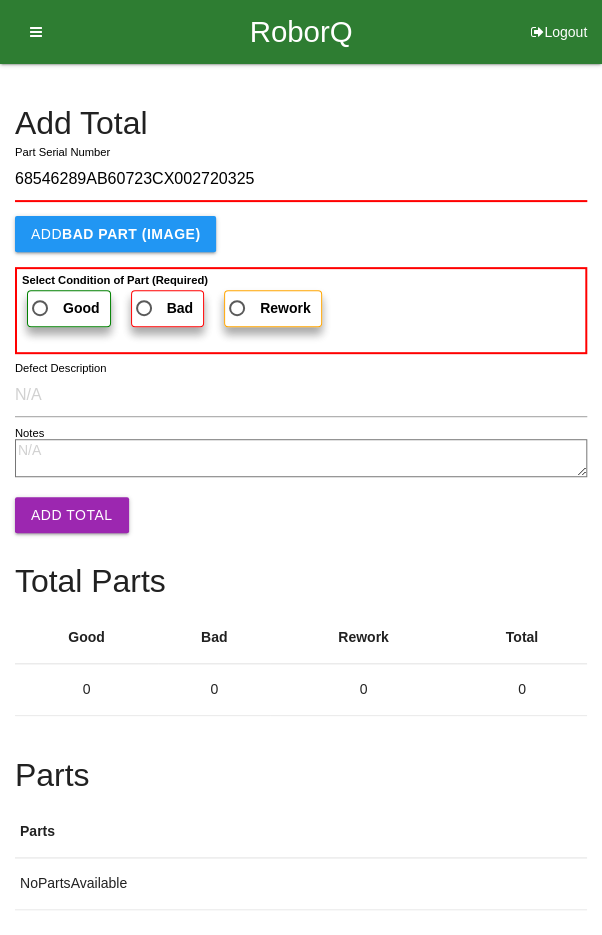
click at [51, 297] on span "Good" at bounding box center [64, 308] width 72 height 25
click at [41, 297] on input "Good" at bounding box center [34, 302] width 13 height 13
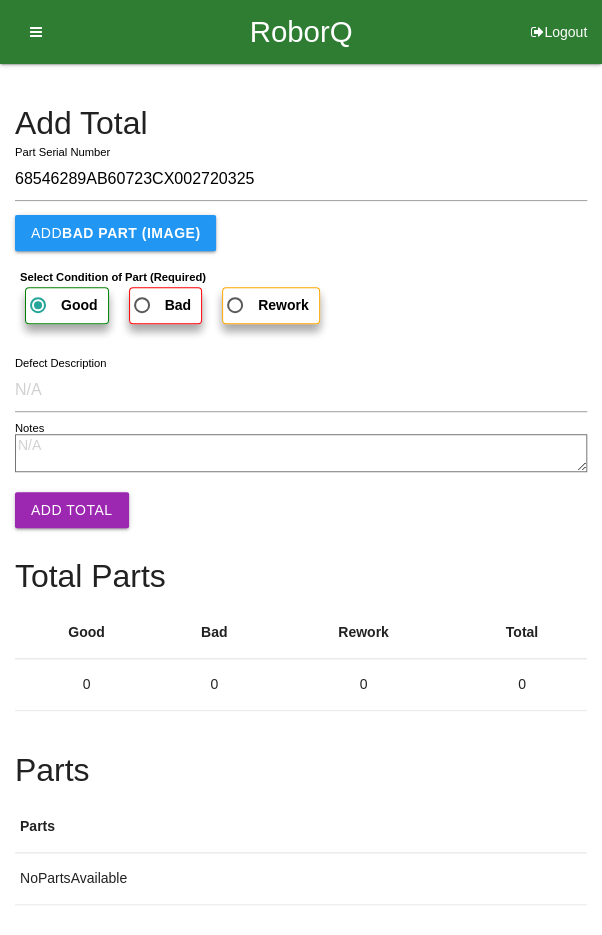
click at [67, 504] on button "Add Total" at bounding box center [72, 510] width 114 height 36
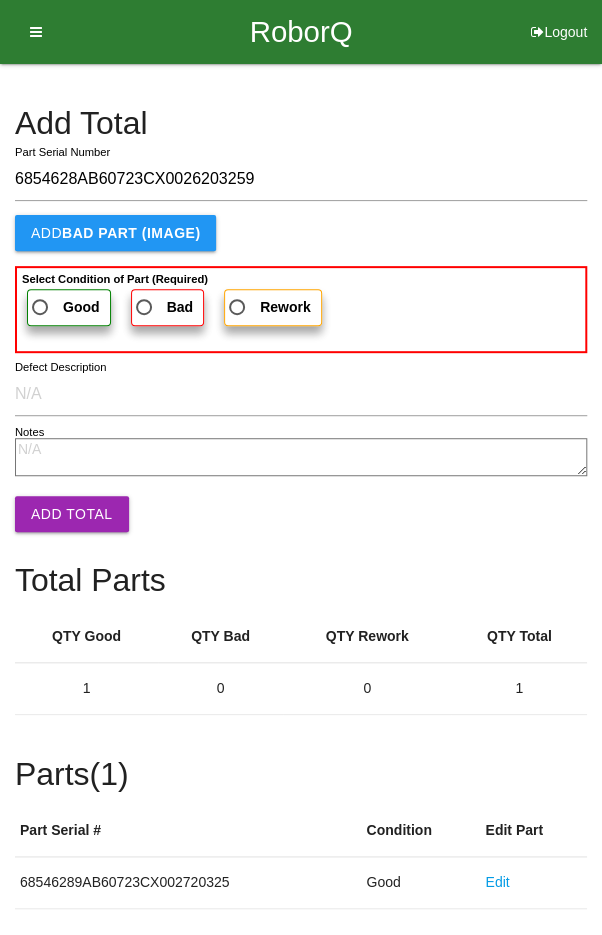
click at [51, 312] on span "Good" at bounding box center [64, 307] width 72 height 25
click at [41, 308] on input "Good" at bounding box center [34, 301] width 13 height 13
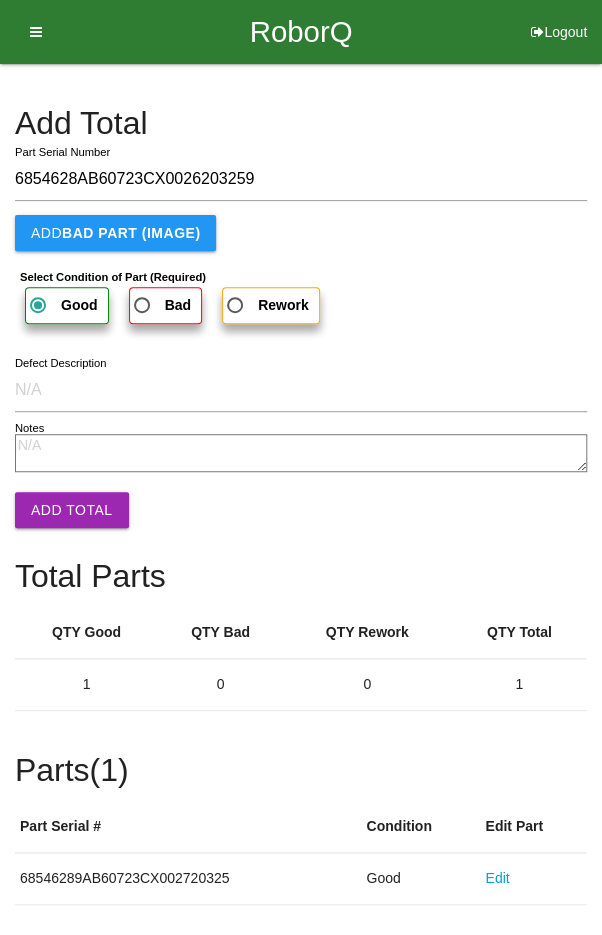
click at [66, 511] on button "Add Total" at bounding box center [72, 510] width 114 height 36
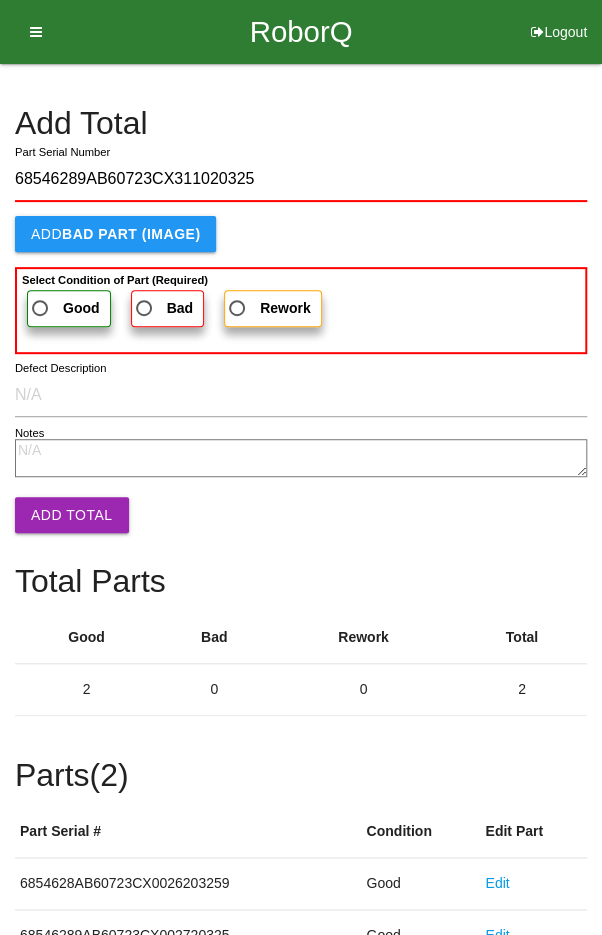
click at [49, 302] on span "Good" at bounding box center [64, 308] width 72 height 25
click at [41, 302] on input "Good" at bounding box center [34, 302] width 13 height 13
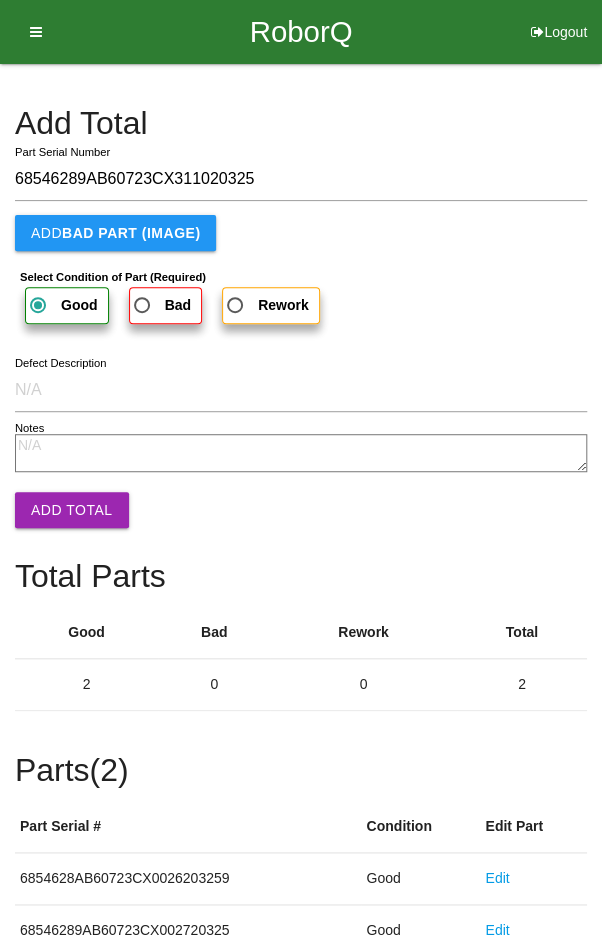
click at [69, 504] on button "Add Total" at bounding box center [72, 510] width 114 height 36
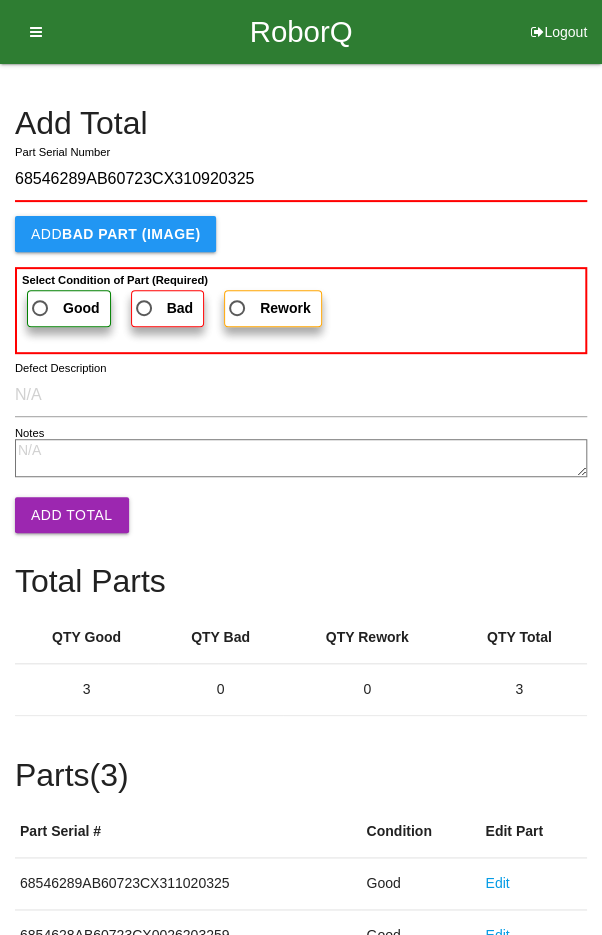
click at [56, 302] on span "Good" at bounding box center [64, 308] width 72 height 25
click at [41, 302] on input "Good" at bounding box center [34, 302] width 13 height 13
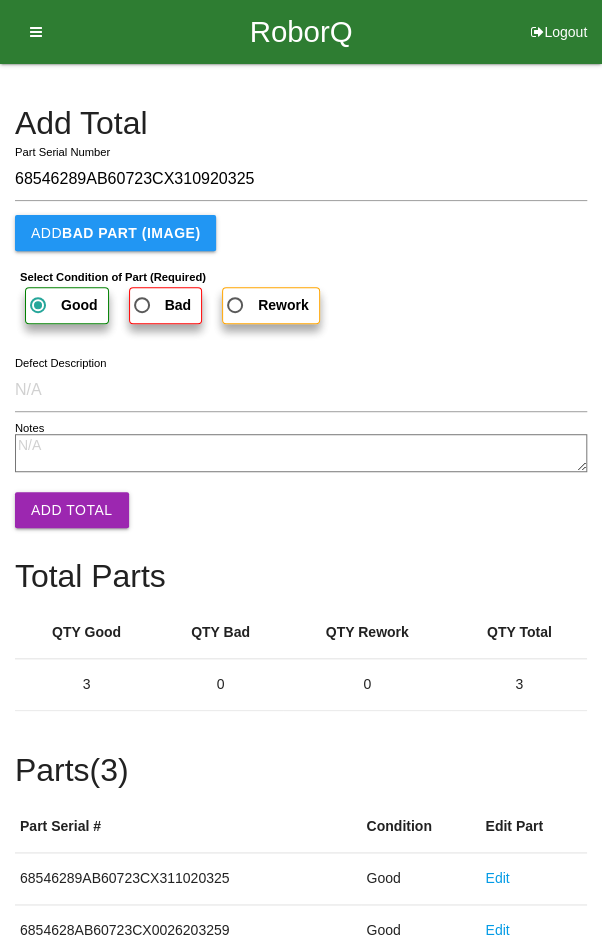
click at [72, 510] on button "Add Total" at bounding box center [72, 510] width 114 height 36
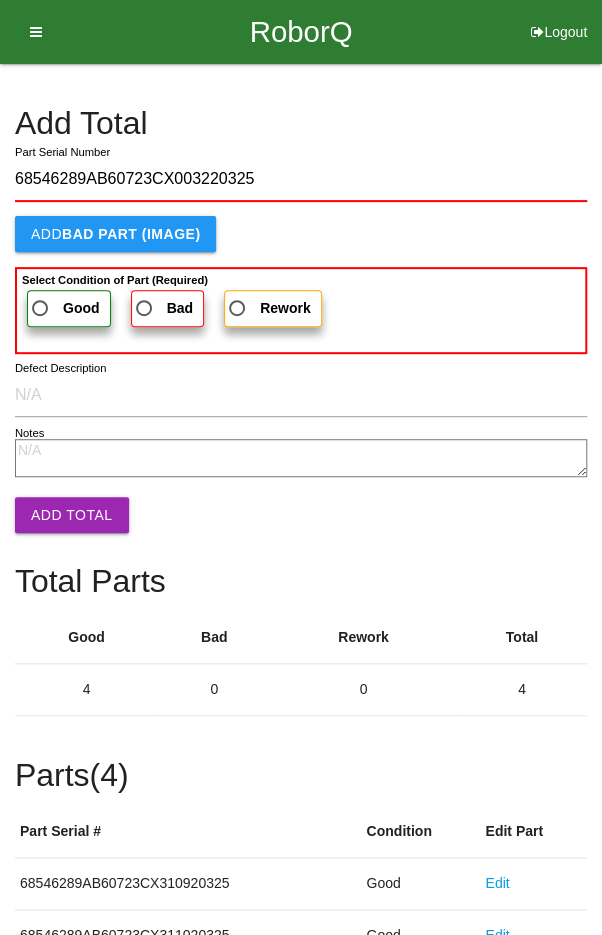
click at [56, 298] on span "Good" at bounding box center [64, 308] width 72 height 25
click at [41, 298] on input "Good" at bounding box center [34, 302] width 13 height 13
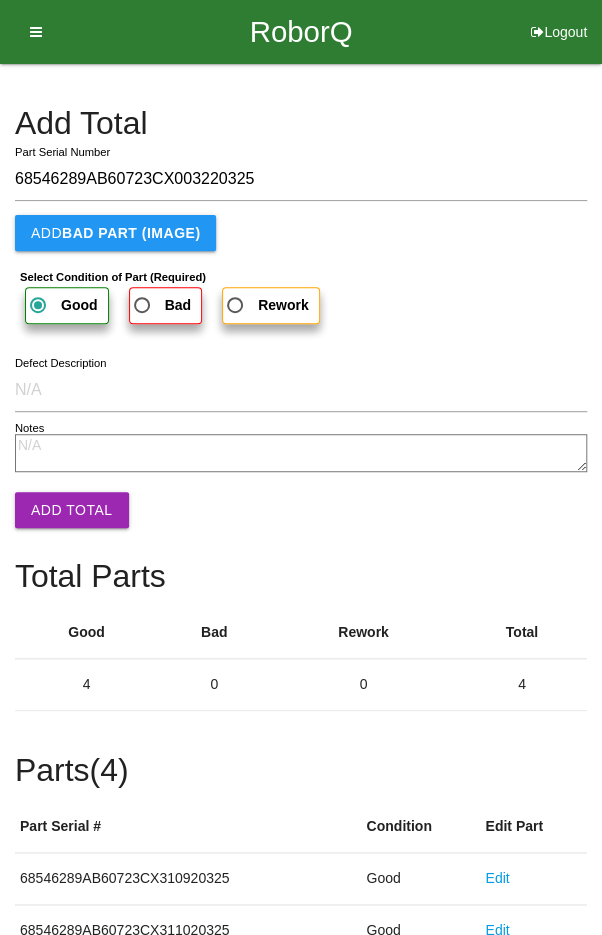
click at [66, 507] on button "Add Total" at bounding box center [72, 510] width 114 height 36
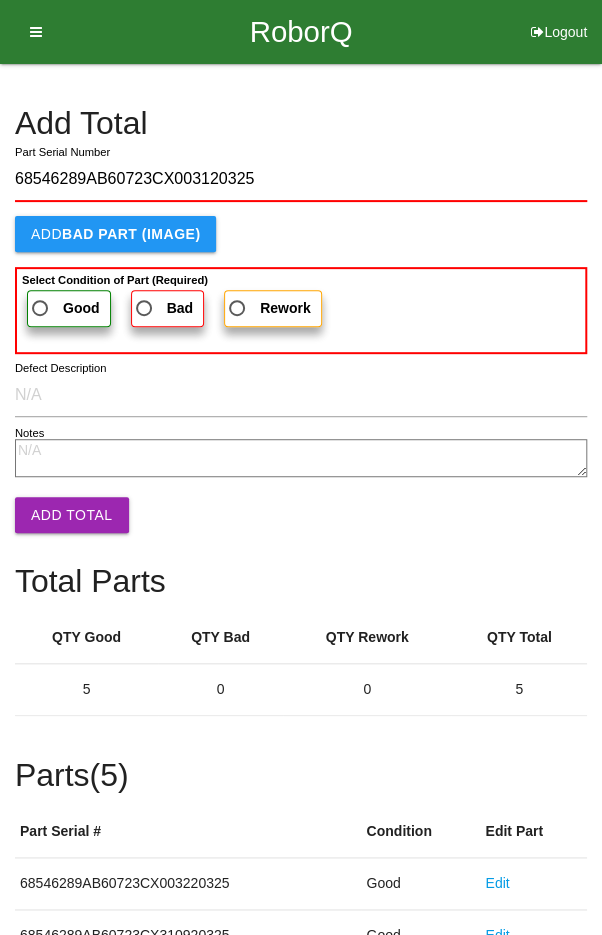
click at [53, 291] on label "Good" at bounding box center [69, 308] width 84 height 37
click at [41, 296] on input "Good" at bounding box center [34, 302] width 13 height 13
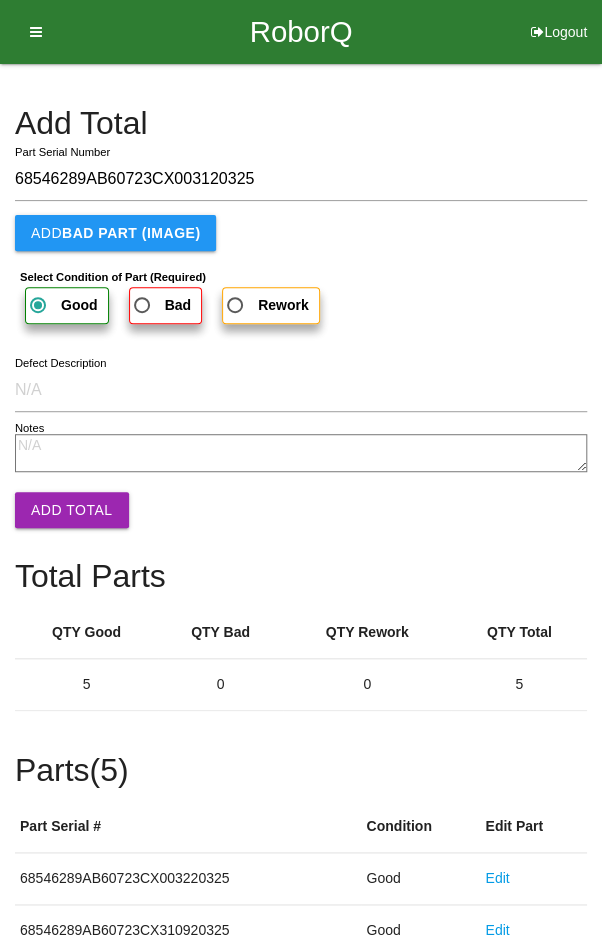
click at [63, 498] on button "Add Total" at bounding box center [72, 510] width 114 height 36
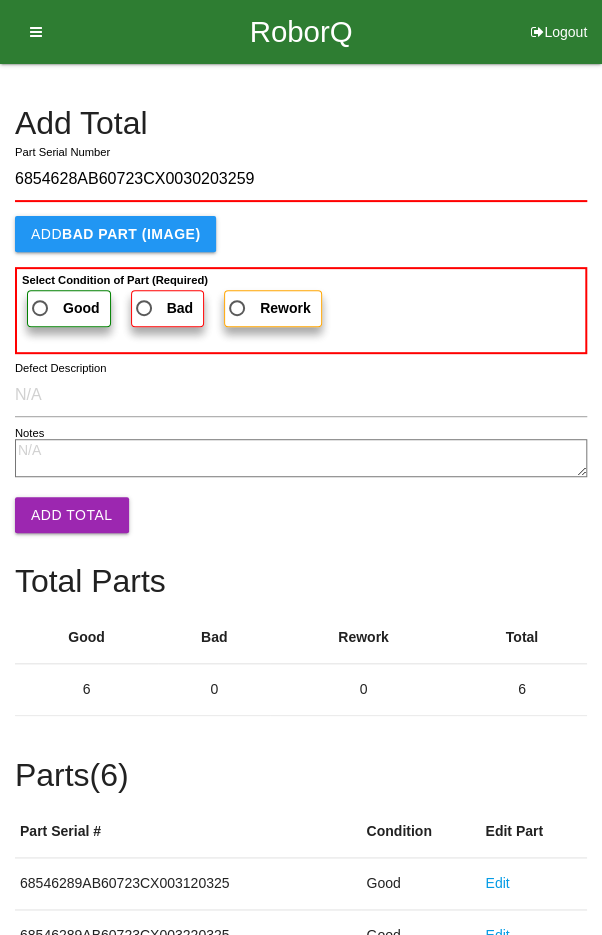
click at [65, 296] on span "Good" at bounding box center [64, 308] width 72 height 25
click at [41, 296] on input "Good" at bounding box center [34, 302] width 13 height 13
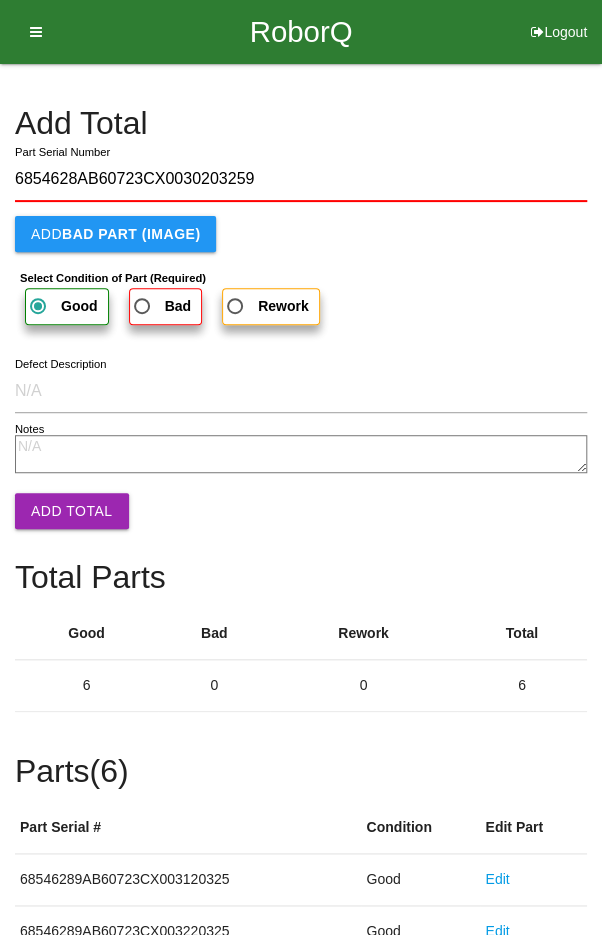
click at [67, 497] on button "Add Total" at bounding box center [72, 511] width 114 height 36
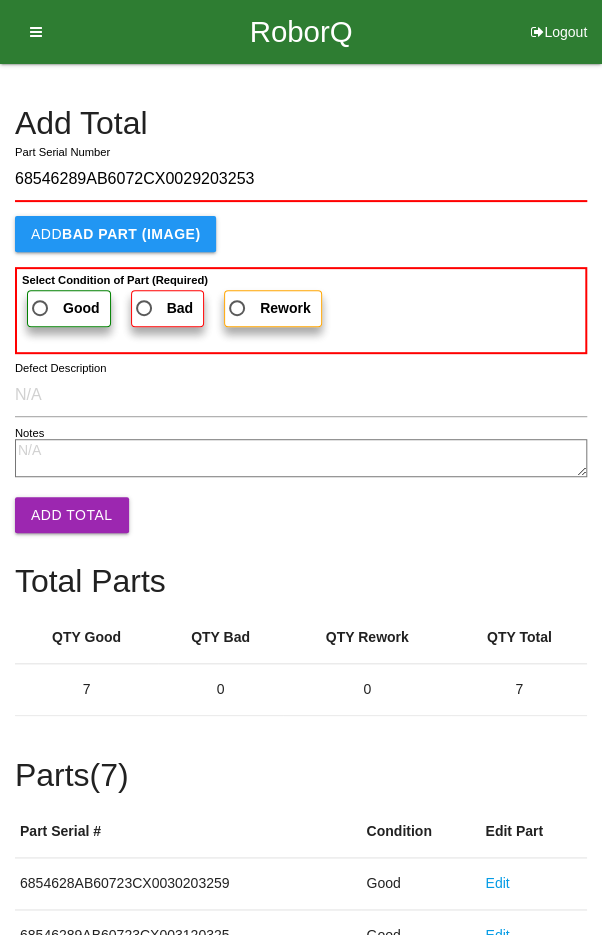
click at [54, 301] on span "Good" at bounding box center [64, 308] width 72 height 25
click at [41, 301] on input "Good" at bounding box center [34, 302] width 13 height 13
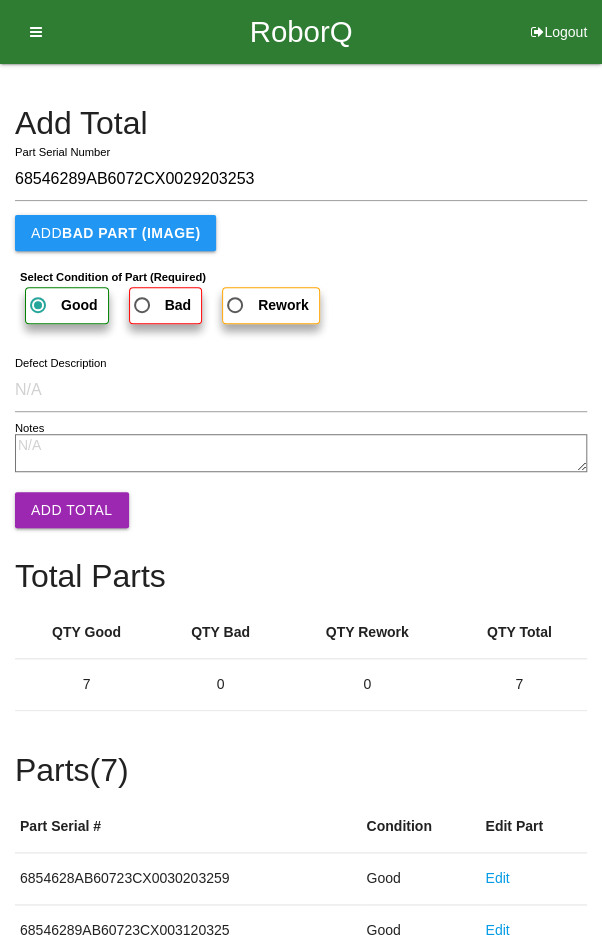
click at [64, 514] on button "Add Total" at bounding box center [72, 510] width 114 height 36
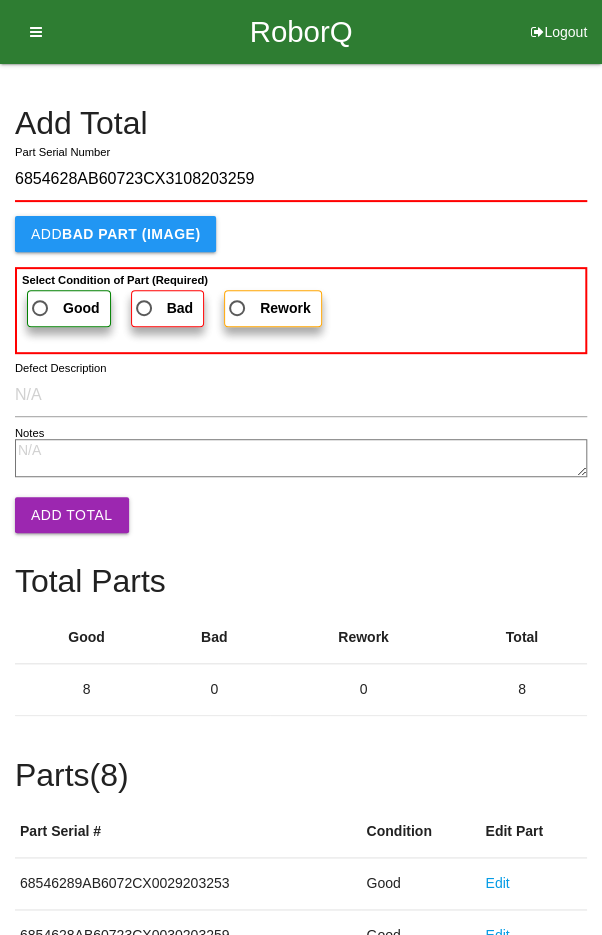
click at [57, 296] on span "Good" at bounding box center [64, 308] width 72 height 25
click at [41, 296] on input "Good" at bounding box center [34, 302] width 13 height 13
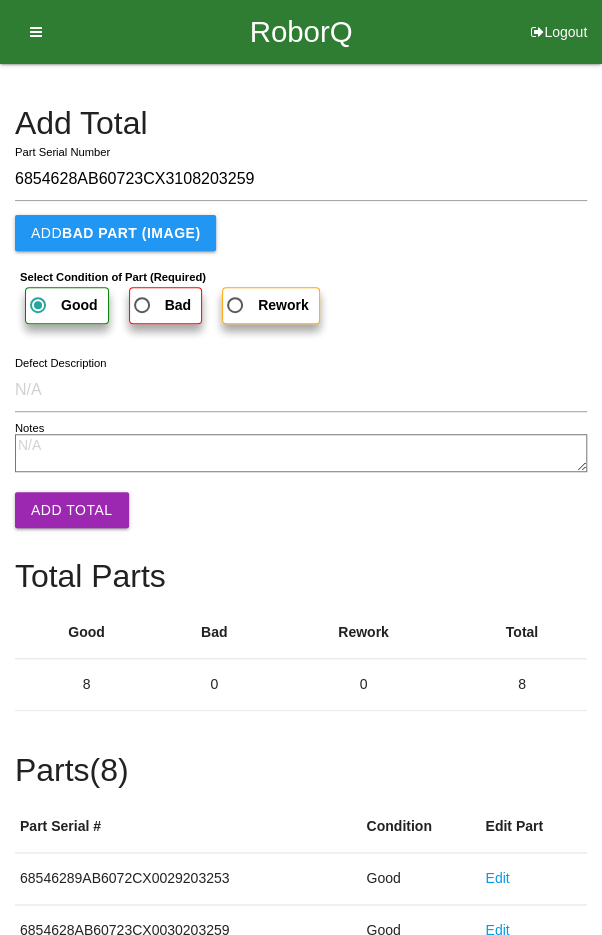
click at [72, 503] on button "Add Total" at bounding box center [72, 510] width 114 height 36
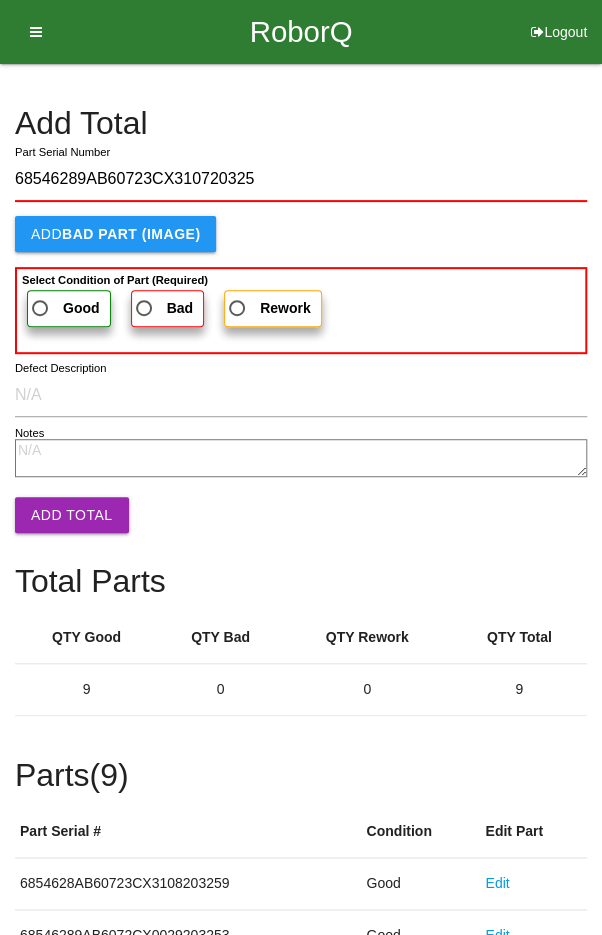
click at [51, 298] on span "Good" at bounding box center [64, 308] width 72 height 25
click at [41, 298] on input "Good" at bounding box center [34, 302] width 13 height 13
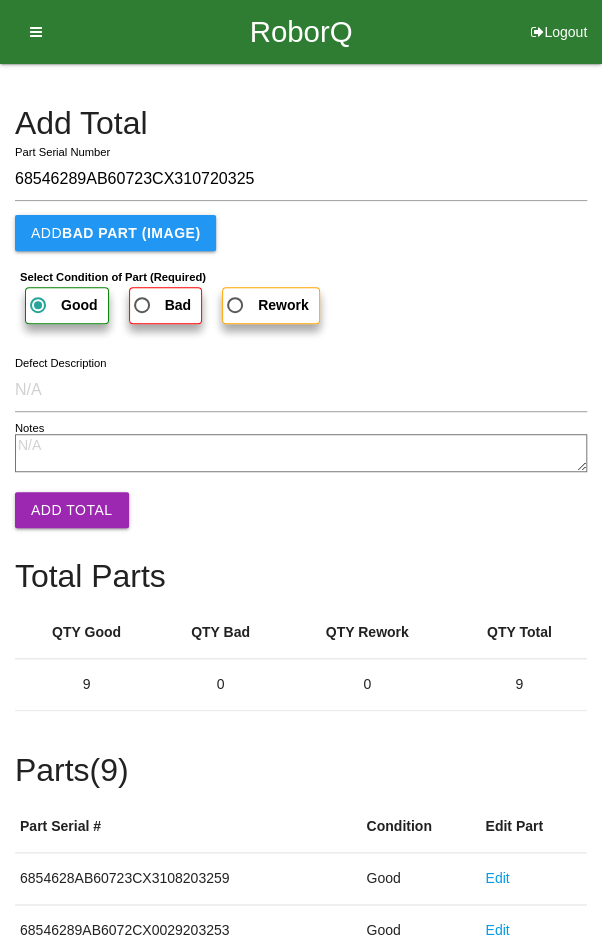
click at [75, 514] on button "Add Total" at bounding box center [72, 510] width 114 height 36
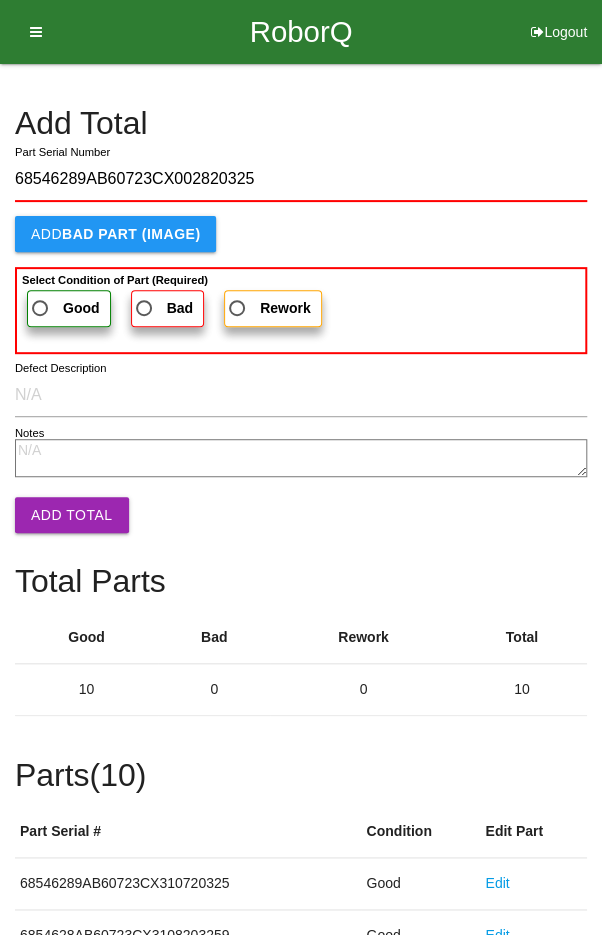
click at [66, 302] on b "Good" at bounding box center [81, 308] width 37 height 16
click at [41, 302] on input "Good" at bounding box center [34, 302] width 13 height 13
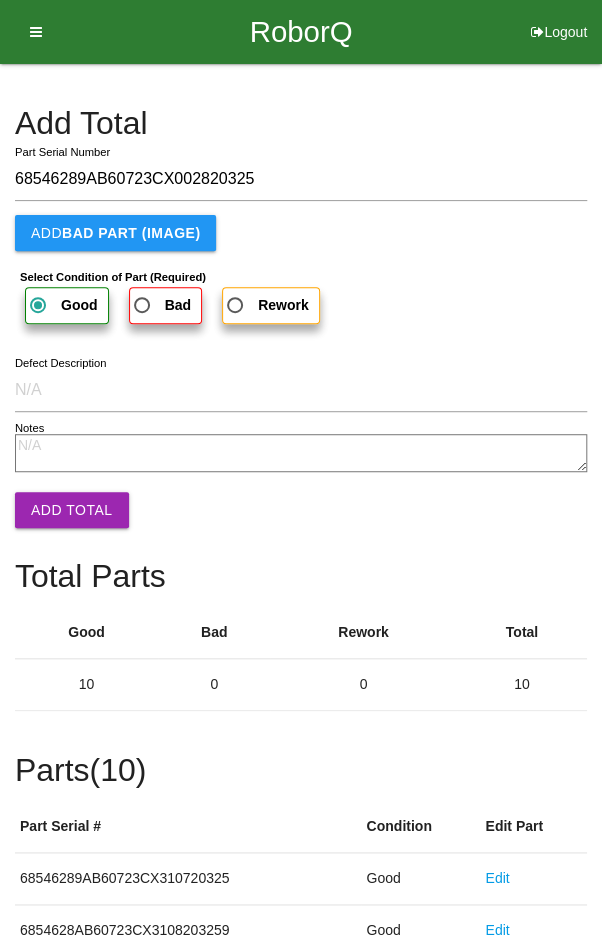
click at [63, 494] on button "Add Total" at bounding box center [72, 510] width 114 height 36
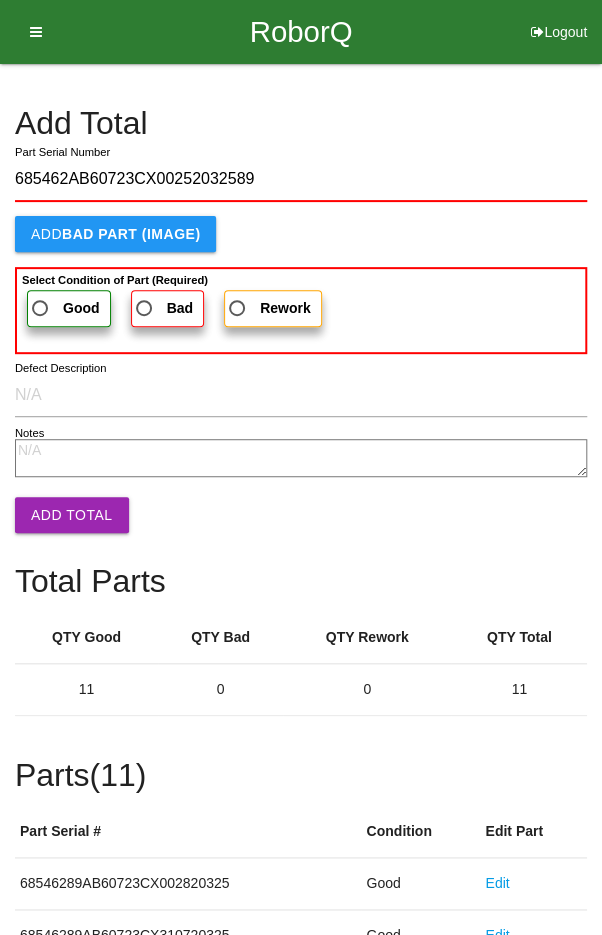
click at [57, 301] on span "Good" at bounding box center [64, 308] width 72 height 25
click at [41, 301] on input "Good" at bounding box center [34, 302] width 13 height 13
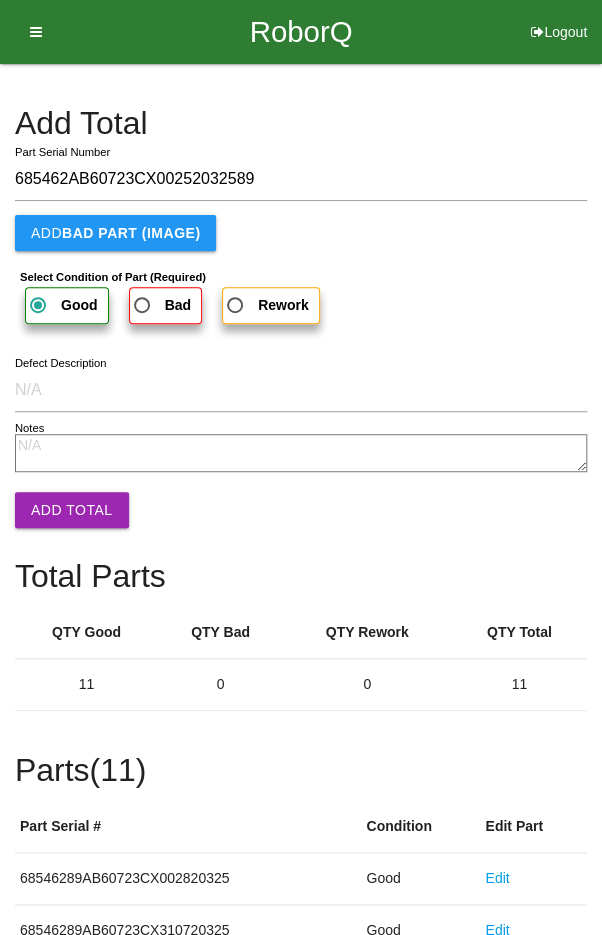
click at [67, 500] on button "Add Total" at bounding box center [72, 510] width 114 height 36
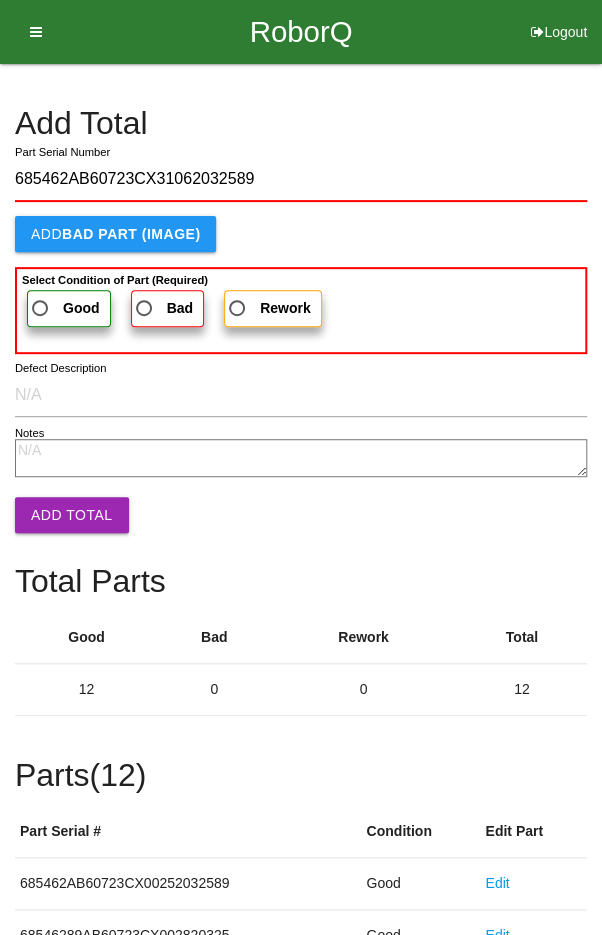
click at [54, 301] on span "Good" at bounding box center [64, 308] width 72 height 25
click at [41, 301] on input "Good" at bounding box center [34, 302] width 13 height 13
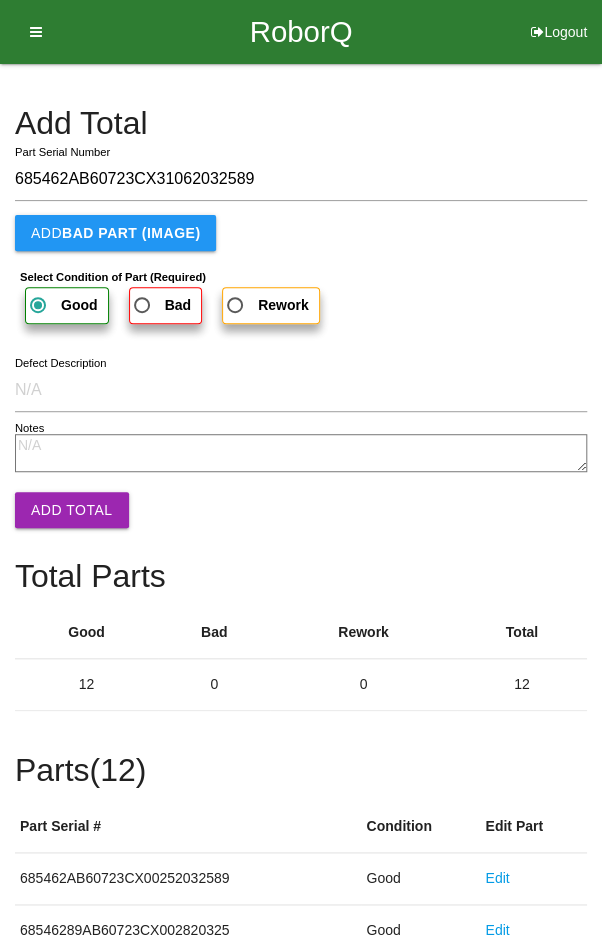
click at [51, 516] on button "Add Total" at bounding box center [72, 510] width 114 height 36
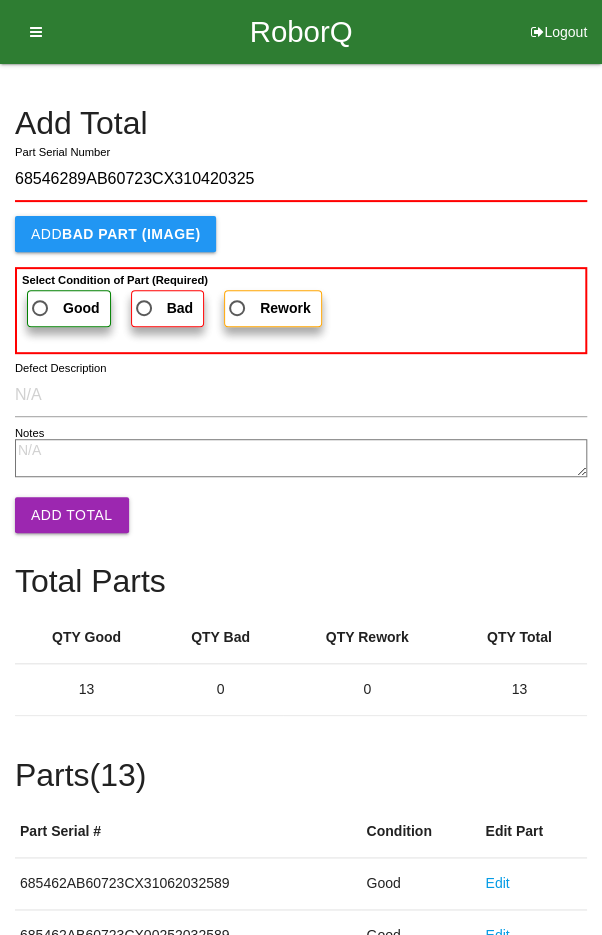
click at [52, 296] on span "Good" at bounding box center [64, 308] width 72 height 25
click at [41, 296] on input "Good" at bounding box center [34, 302] width 13 height 13
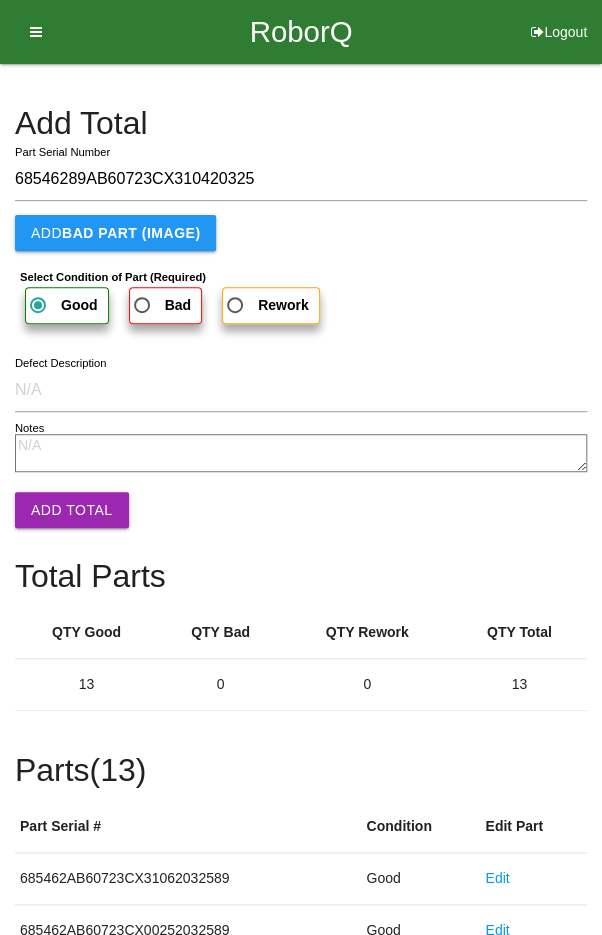
click at [69, 510] on button "Add Total" at bounding box center [72, 510] width 114 height 36
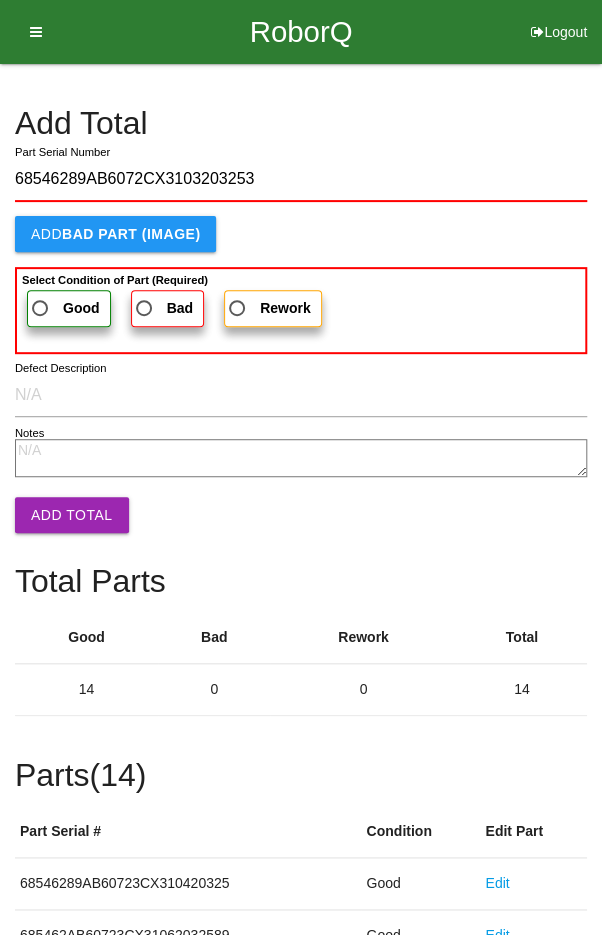
click at [44, 297] on span "Good" at bounding box center [64, 308] width 72 height 25
click at [41, 297] on input "Good" at bounding box center [34, 302] width 13 height 13
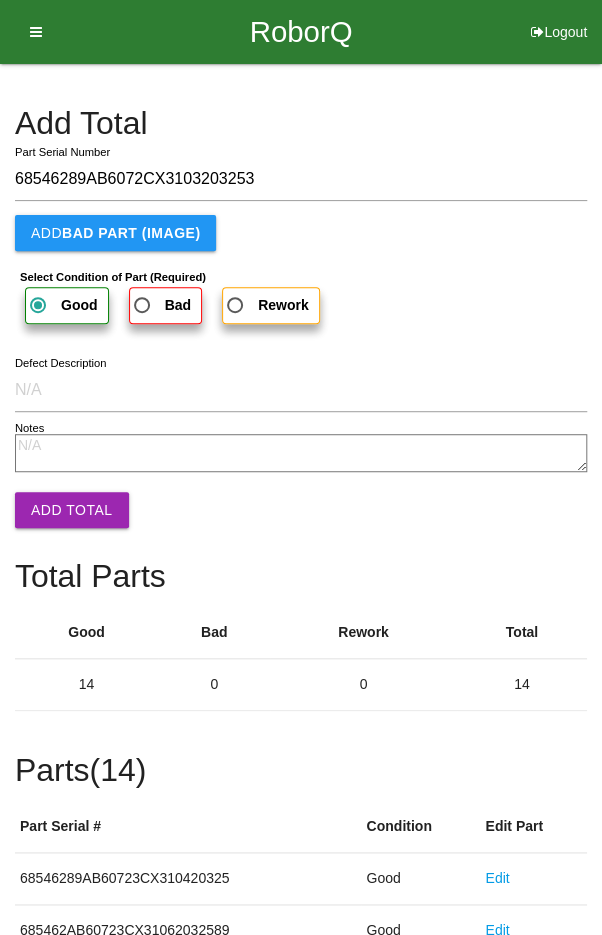
click at [68, 510] on button "Add Total" at bounding box center [72, 510] width 114 height 36
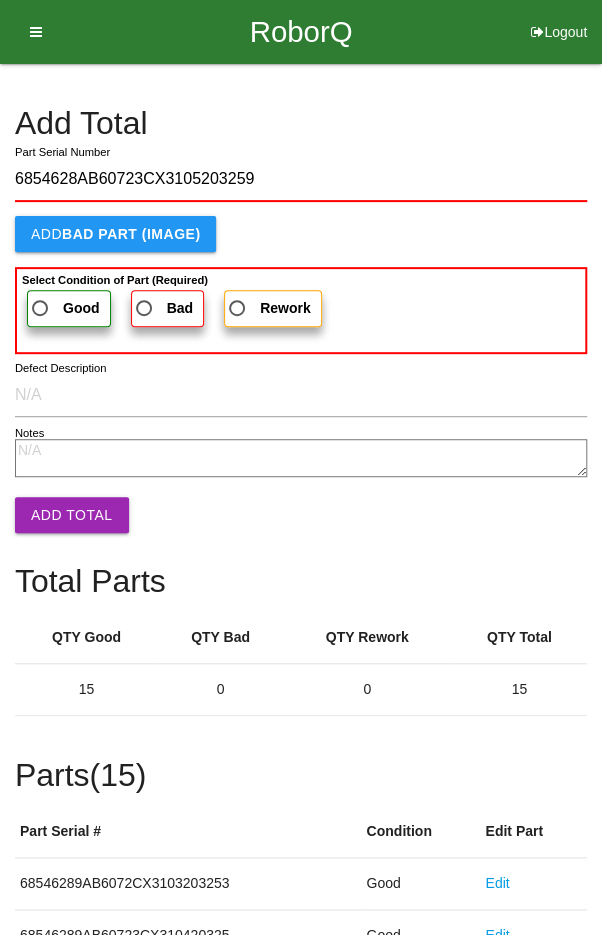
click at [48, 280] on b "Select Condition of Part (Required)" at bounding box center [115, 280] width 186 height 12
click at [41, 296] on input "Good" at bounding box center [34, 302] width 13 height 13
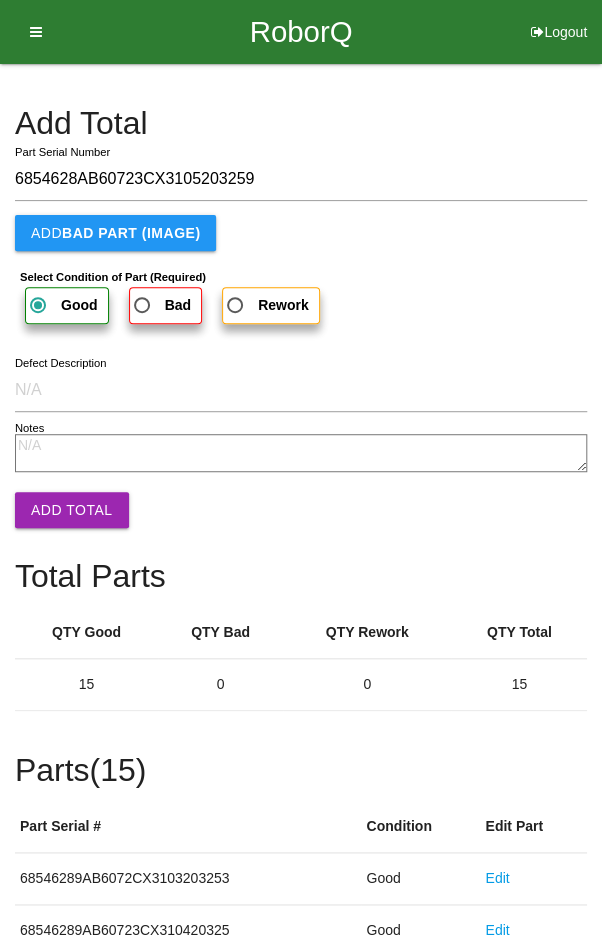
click at [70, 511] on button "Add Total" at bounding box center [72, 510] width 114 height 36
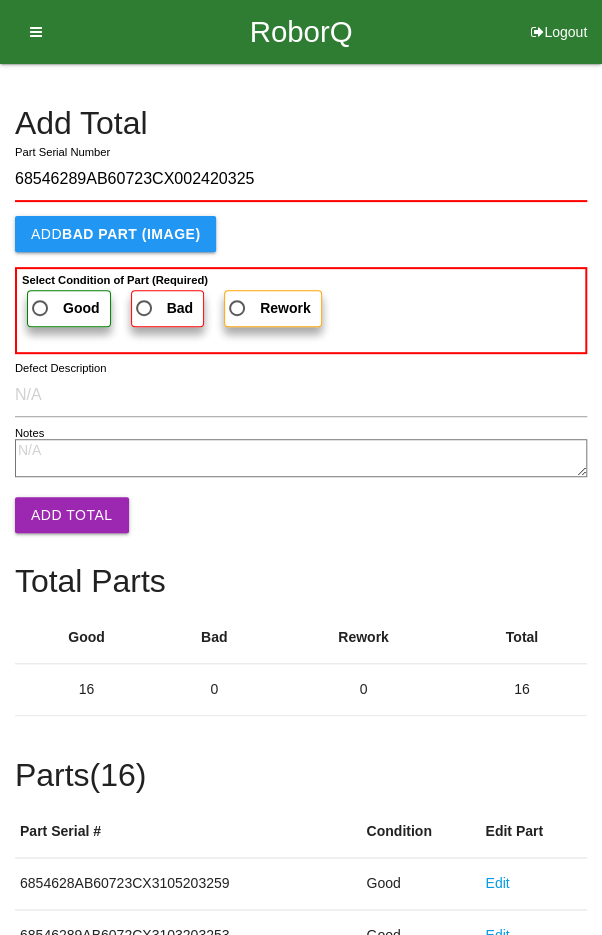
click at [48, 292] on label "Good" at bounding box center [69, 308] width 84 height 37
click at [41, 296] on input "Good" at bounding box center [34, 302] width 13 height 13
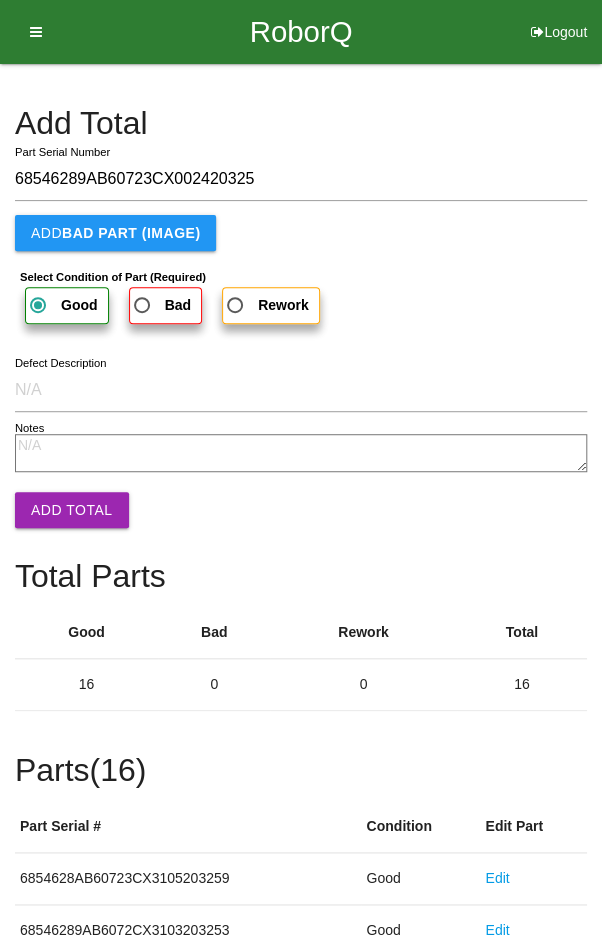
click at [65, 509] on button "Add Total" at bounding box center [72, 510] width 114 height 36
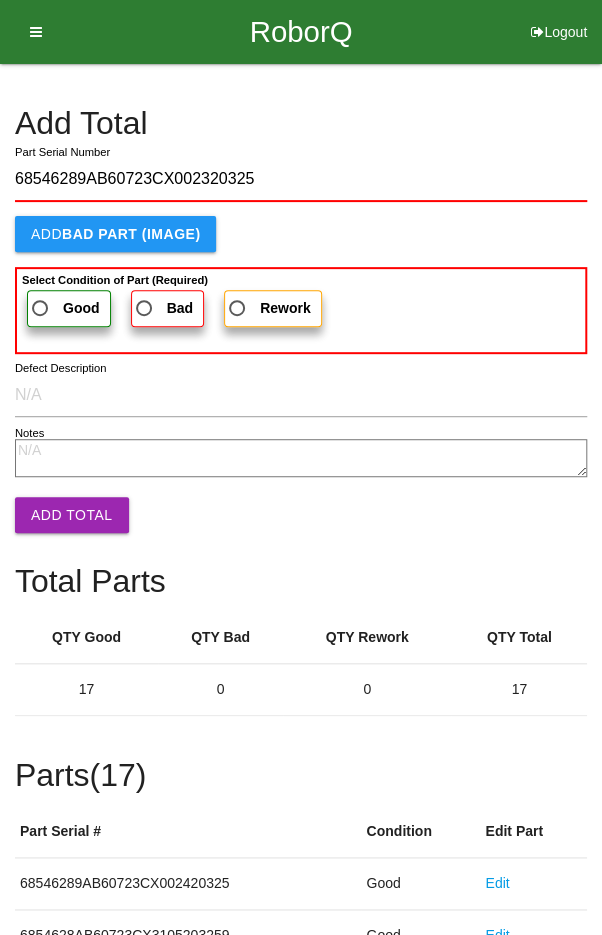
click at [53, 298] on span "Good" at bounding box center [64, 308] width 72 height 25
click at [41, 298] on input "Good" at bounding box center [34, 302] width 13 height 13
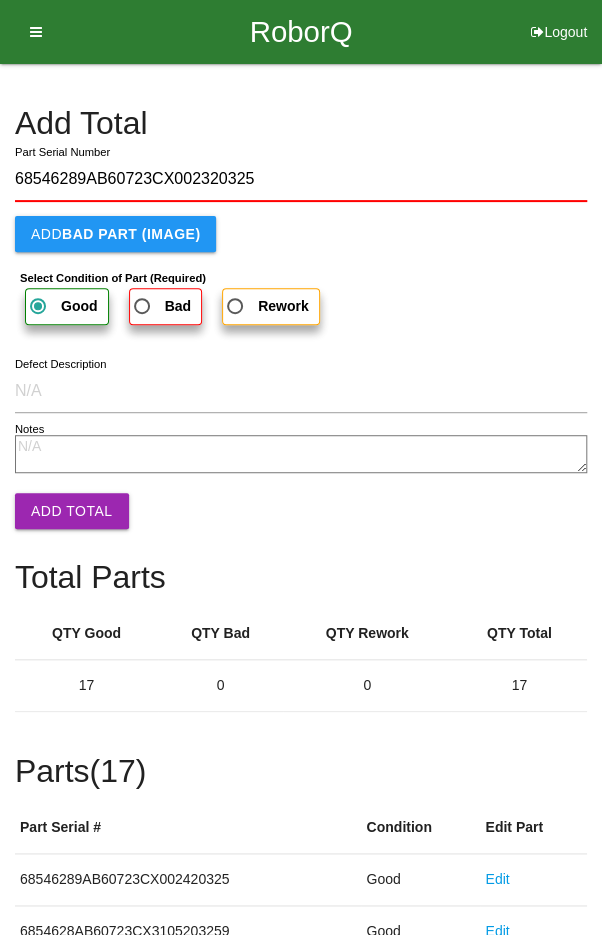
click at [66, 504] on button "Add Total" at bounding box center [72, 511] width 114 height 36
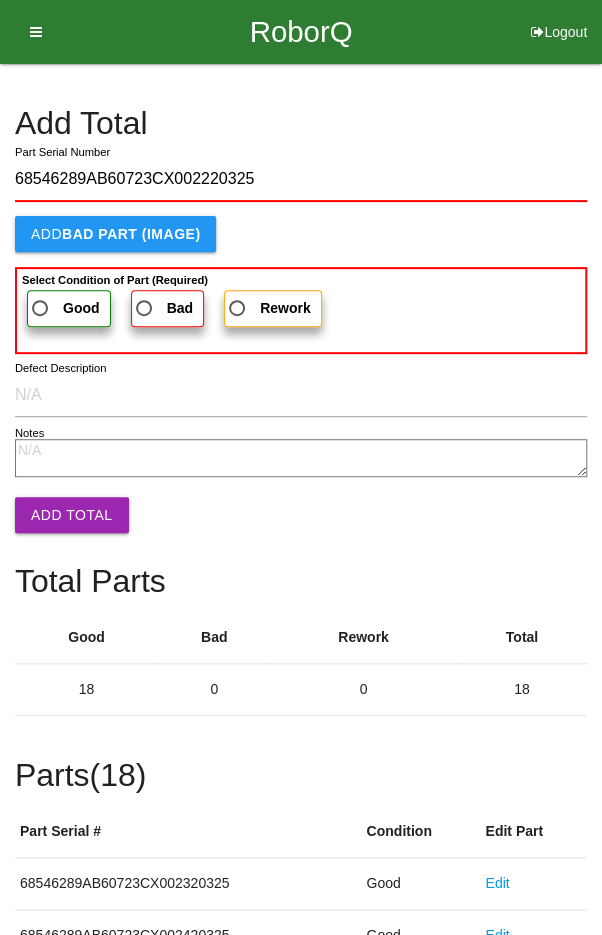
click at [47, 290] on label "Good" at bounding box center [69, 308] width 84 height 37
click at [41, 296] on input "Good" at bounding box center [34, 302] width 13 height 13
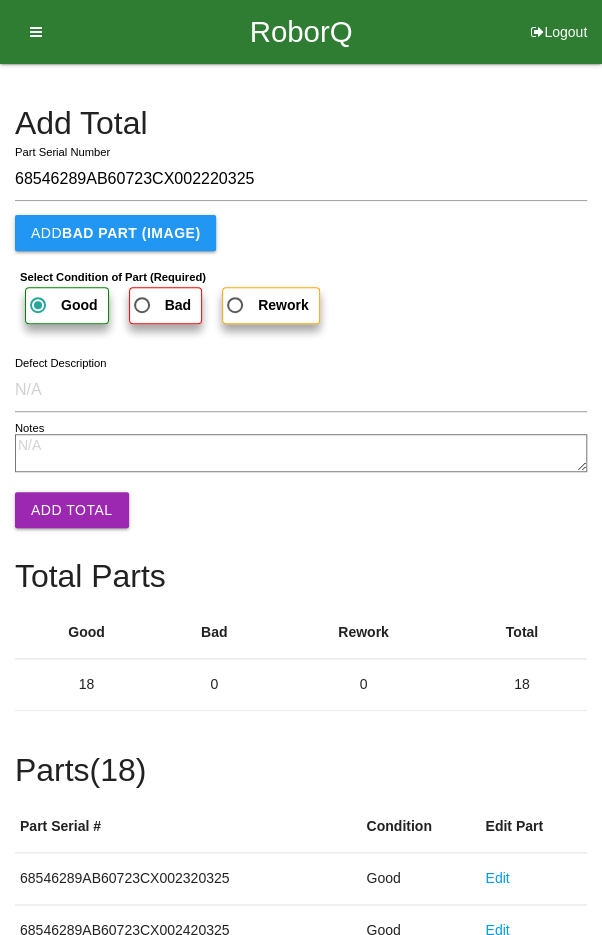
click at [64, 516] on button "Add Total" at bounding box center [72, 510] width 114 height 36
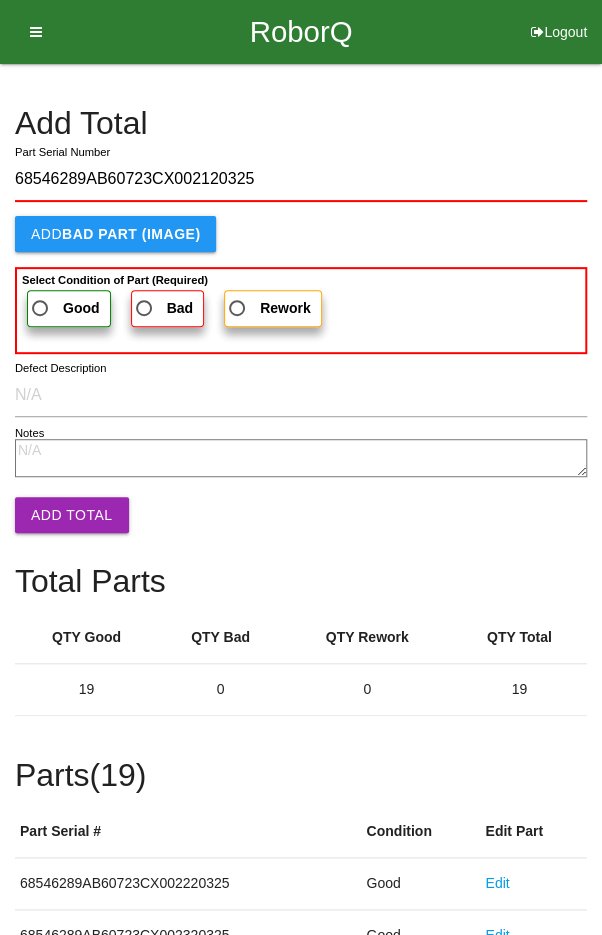
click at [59, 316] on span "Good" at bounding box center [64, 308] width 72 height 25
click at [41, 309] on input "Good" at bounding box center [34, 302] width 13 height 13
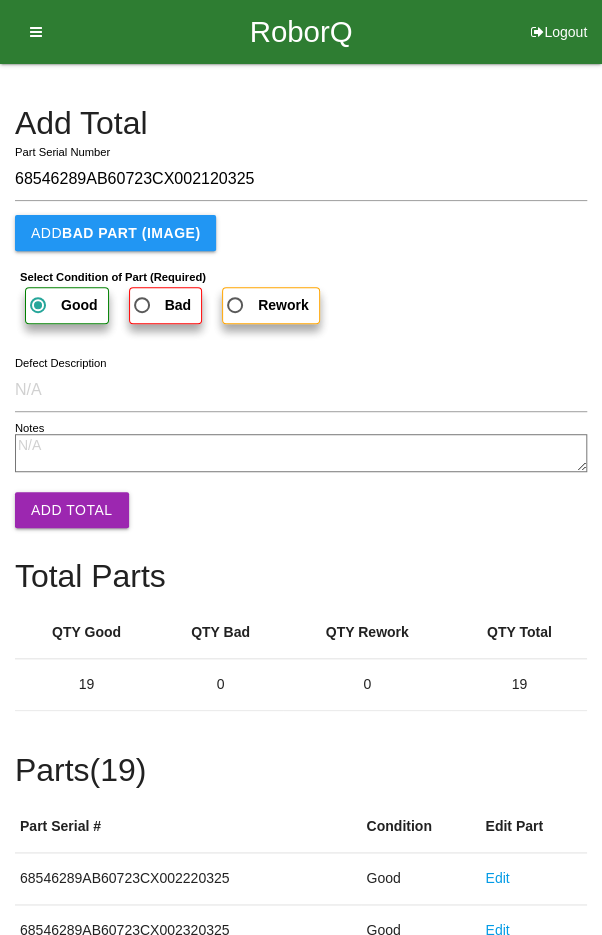
click at [63, 492] on button "Add Total" at bounding box center [72, 510] width 114 height 36
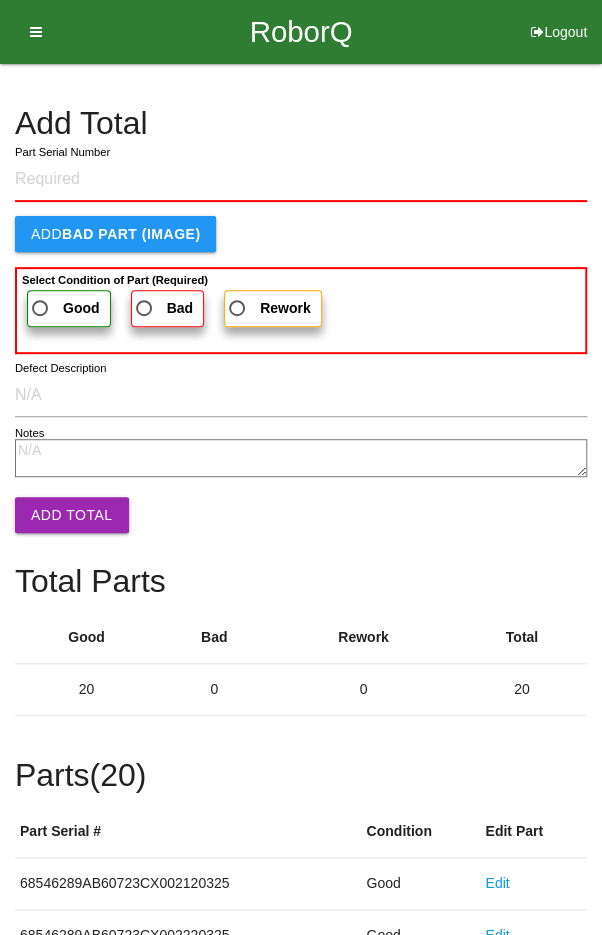
click at [538, 138] on h4 "Add Total" at bounding box center [301, 123] width 572 height 35
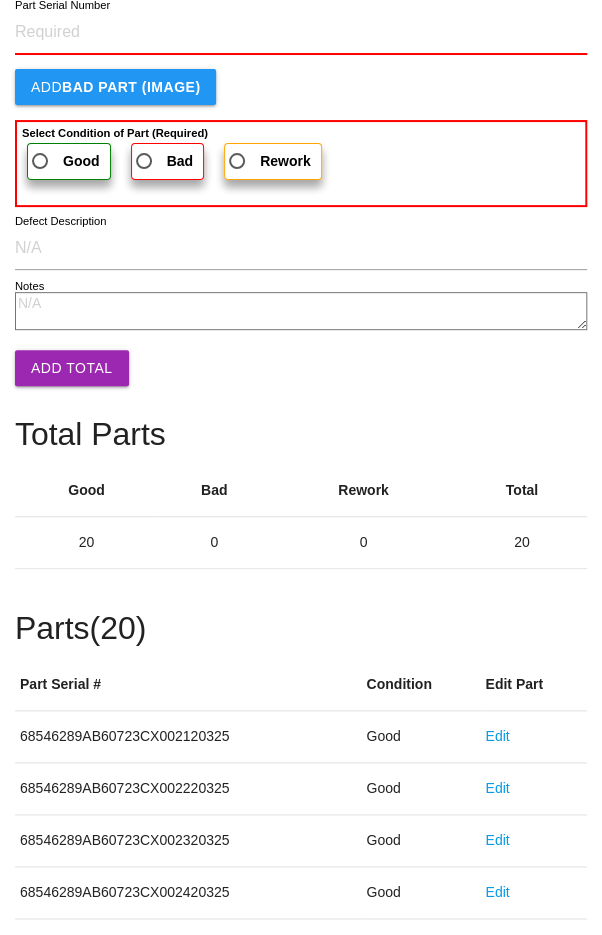
scroll to position [1111, 0]
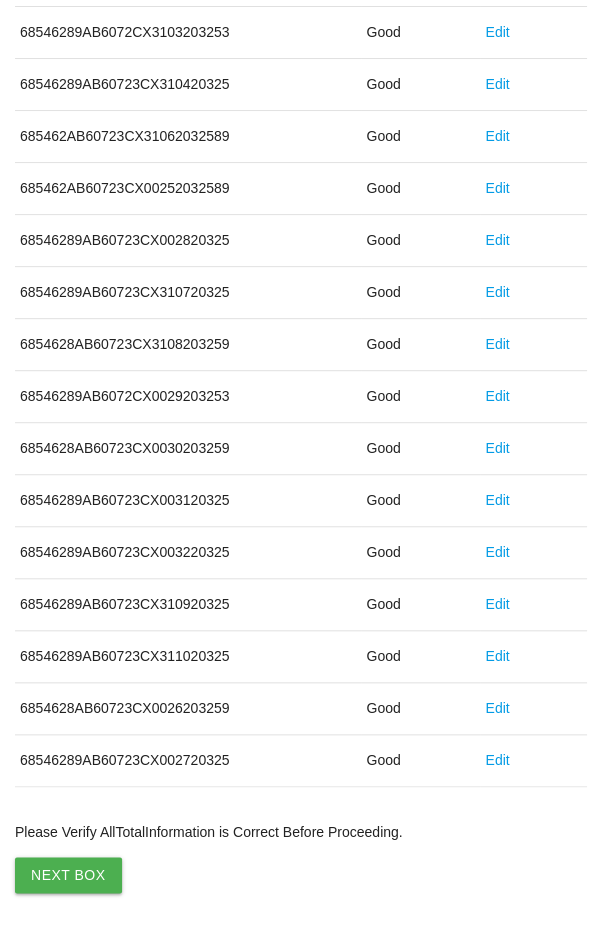
click at [43, 869] on button "Next Box" at bounding box center [68, 875] width 107 height 36
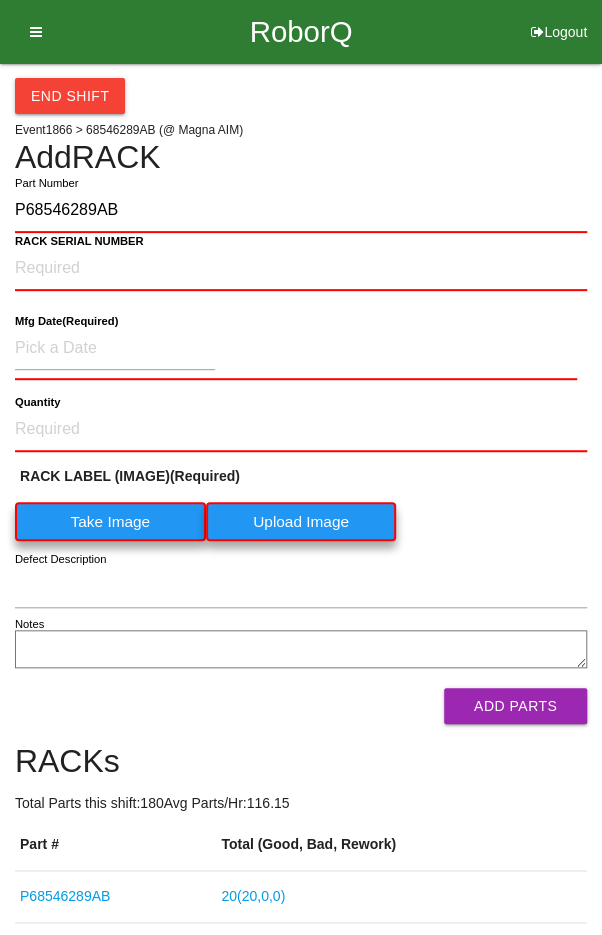
click at [113, 529] on label "Take Image" at bounding box center [110, 521] width 191 height 39
click at [0, 0] on \(IMAGE\) "Take Image" at bounding box center [0, 0] width 0 height 0
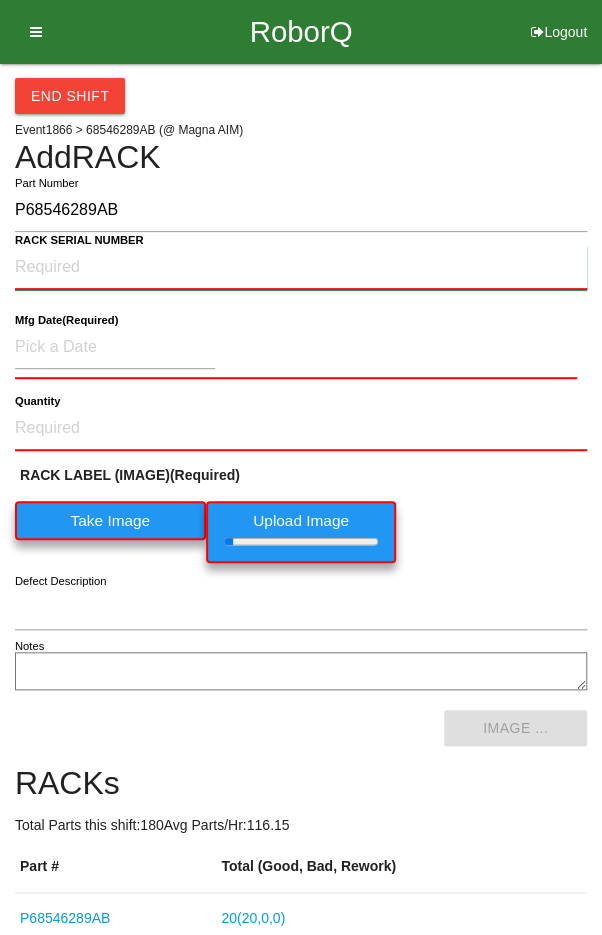
click at [56, 261] on NUMBER "RACK SERIAL NUMBER" at bounding box center [301, 268] width 572 height 44
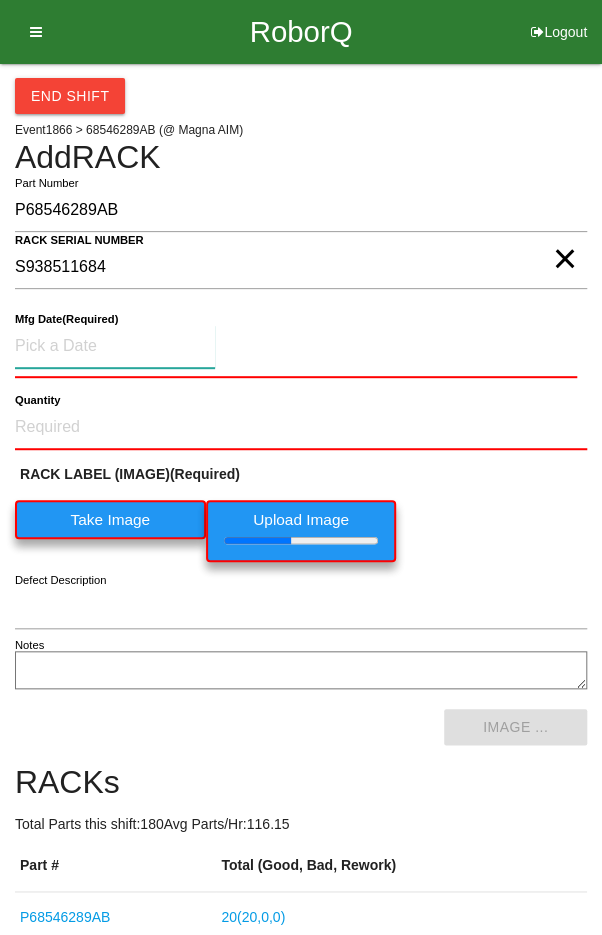
click at [78, 344] on input at bounding box center [115, 346] width 200 height 43
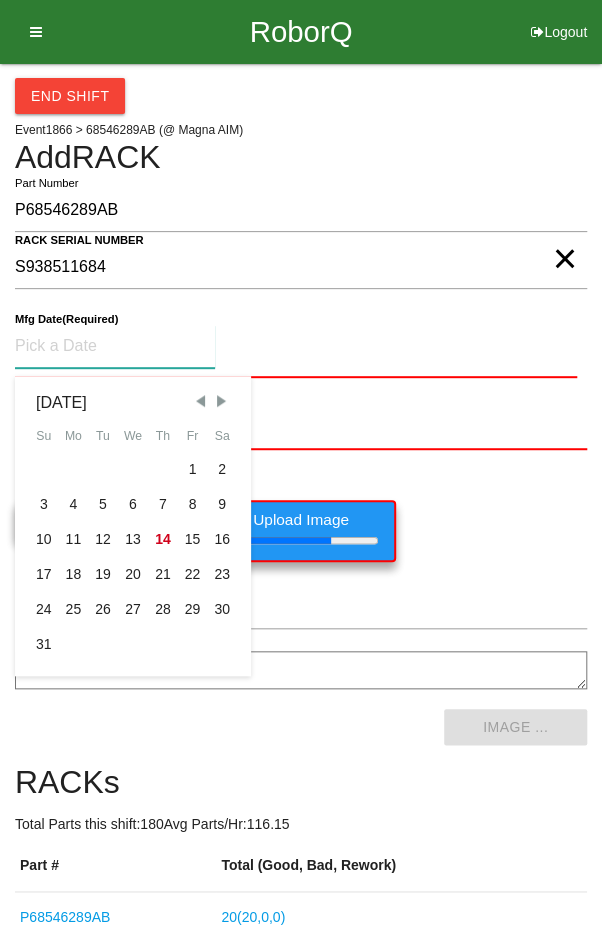
click at [197, 400] on span "Previous Month" at bounding box center [200, 401] width 18 height 18
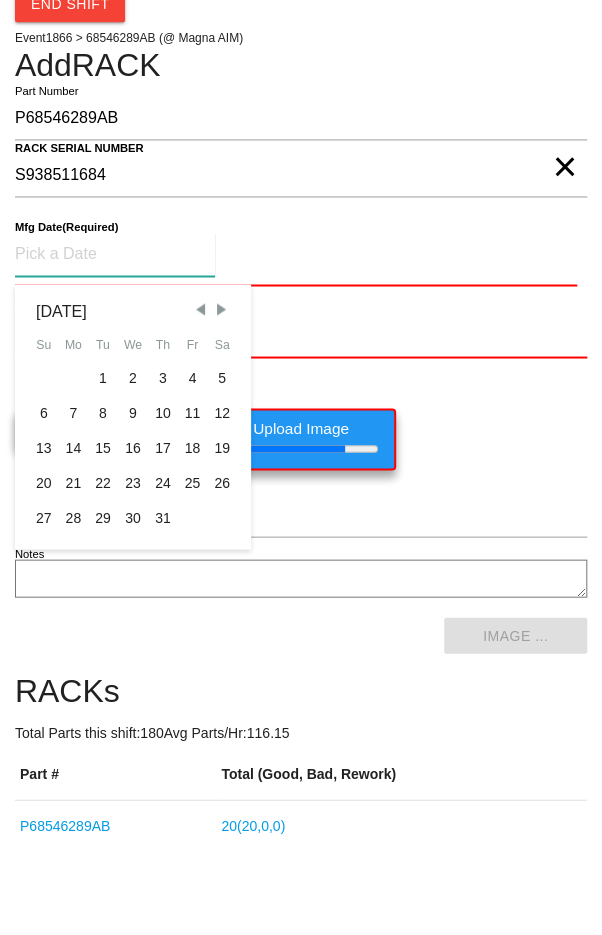
click at [101, 606] on div "29" at bounding box center [103, 609] width 30 height 35
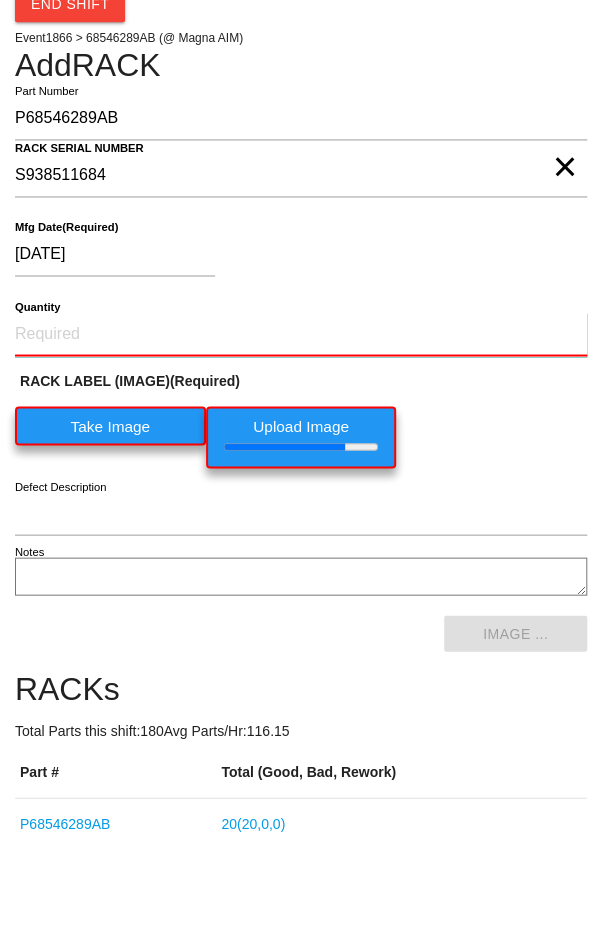
click at [389, 425] on input "Quantity" at bounding box center [301, 426] width 572 height 44
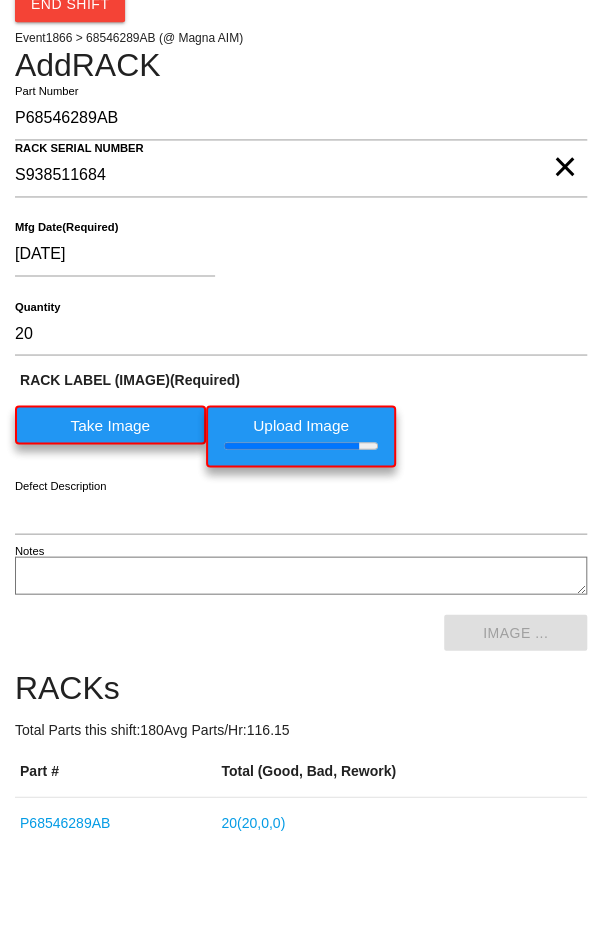
click at [470, 325] on div "[DATE]" at bounding box center [296, 350] width 562 height 51
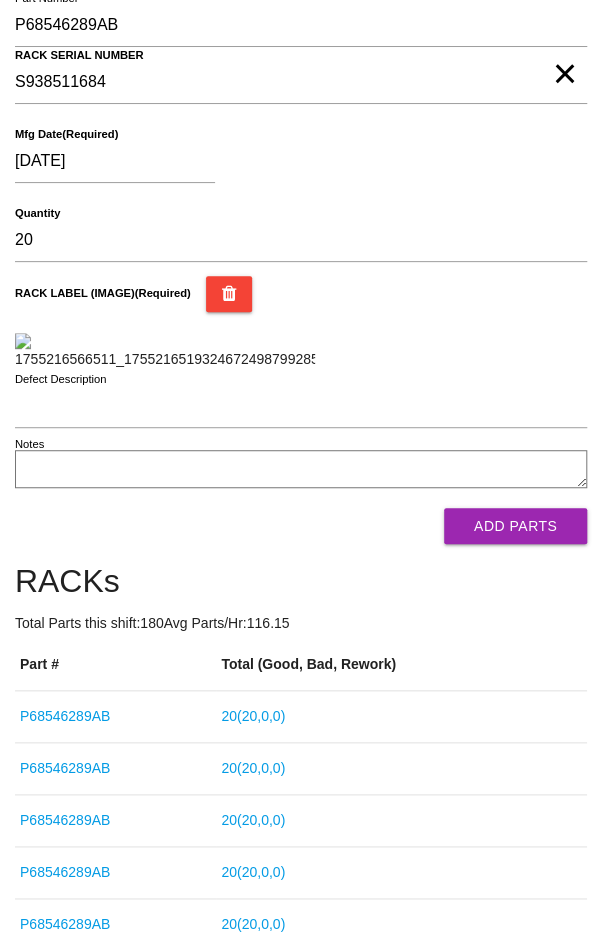
scroll to position [193, 0]
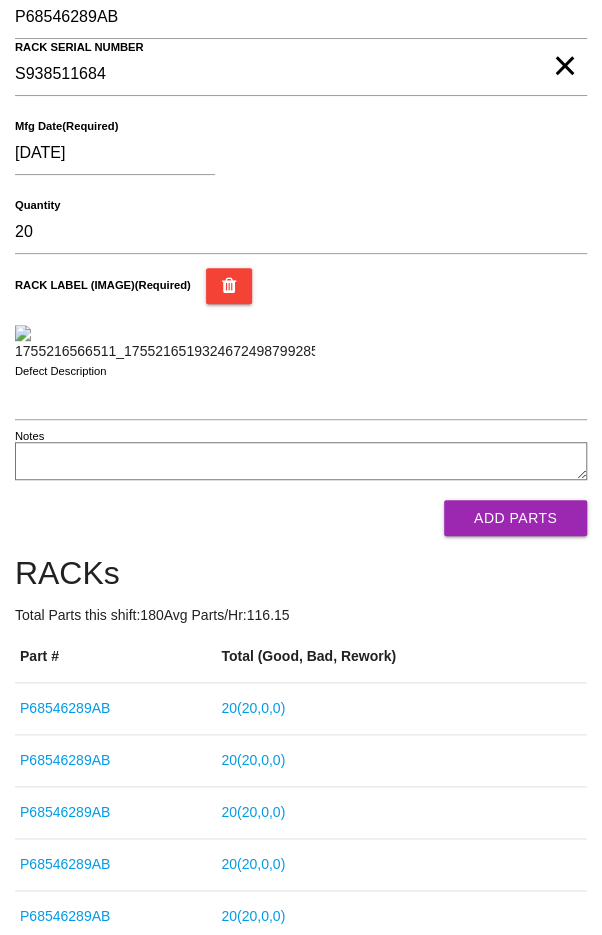
click at [518, 536] on button "Add Parts" at bounding box center [515, 518] width 143 height 36
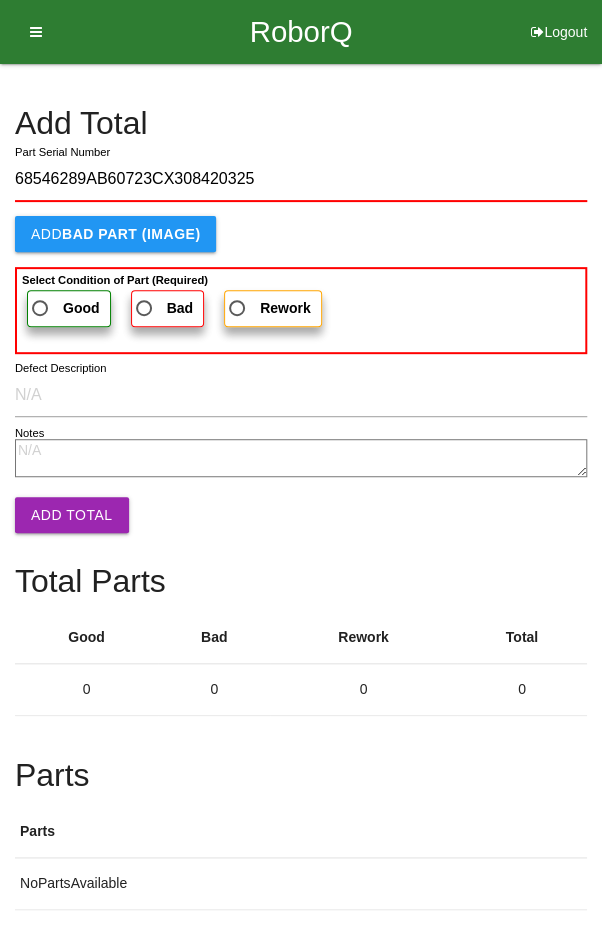
click at [52, 298] on span "Good" at bounding box center [64, 308] width 72 height 25
click at [41, 298] on input "Good" at bounding box center [34, 302] width 13 height 13
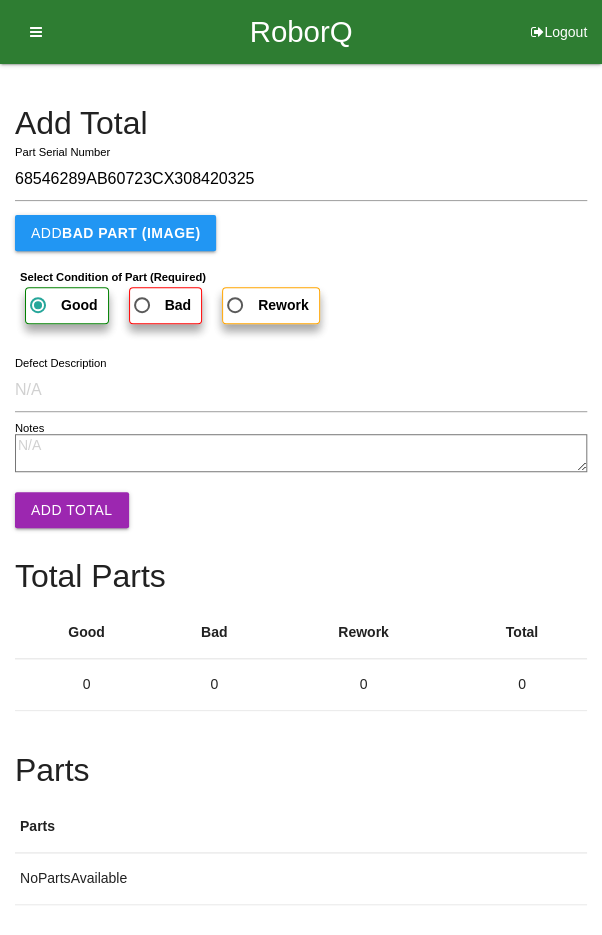
click at [69, 519] on button "Add Total" at bounding box center [72, 510] width 114 height 36
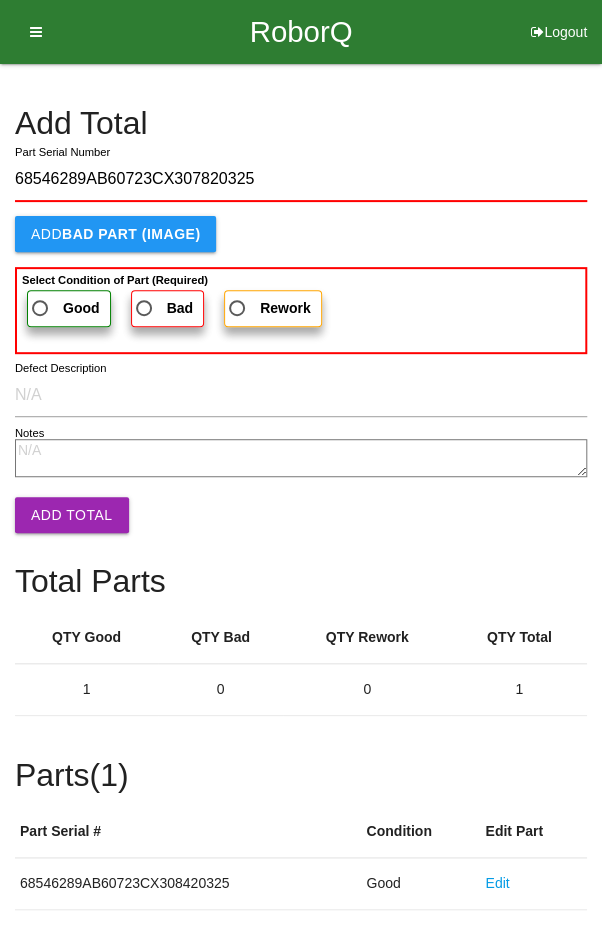
click at [52, 290] on label "Good" at bounding box center [69, 308] width 84 height 37
click at [41, 296] on input "Good" at bounding box center [34, 302] width 13 height 13
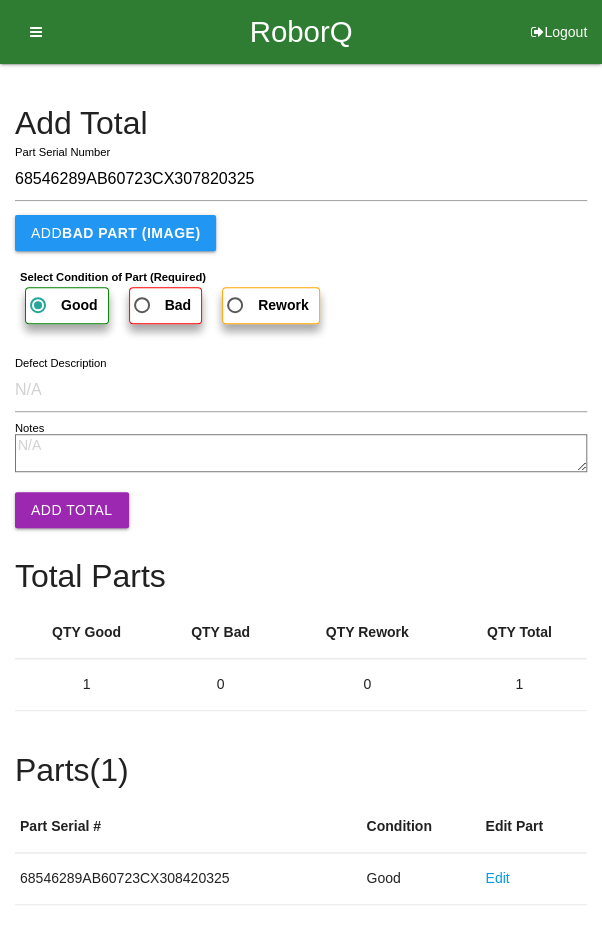
click at [67, 498] on button "Add Total" at bounding box center [72, 510] width 114 height 36
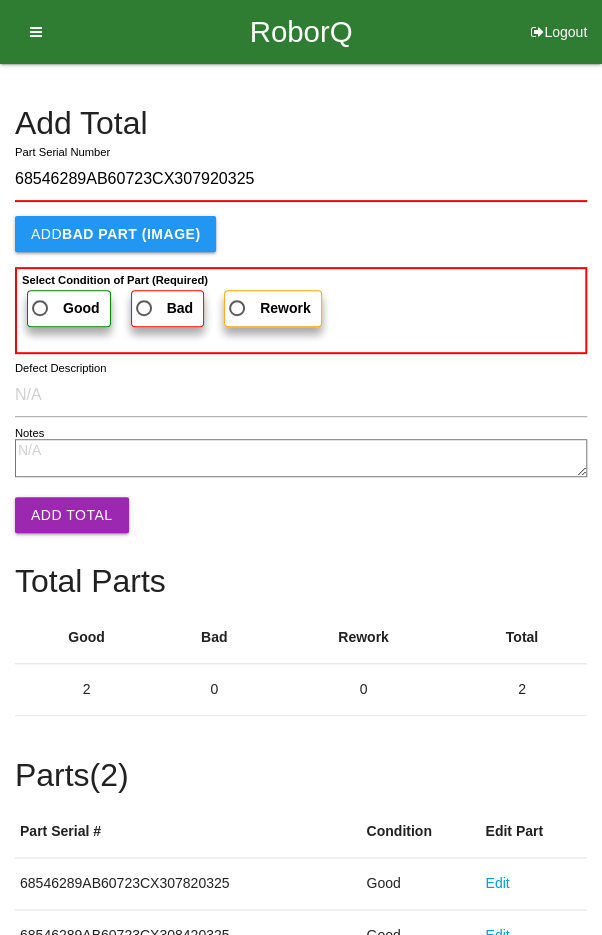
click at [47, 292] on label "Good" at bounding box center [69, 308] width 84 height 37
click at [41, 296] on input "Good" at bounding box center [34, 302] width 13 height 13
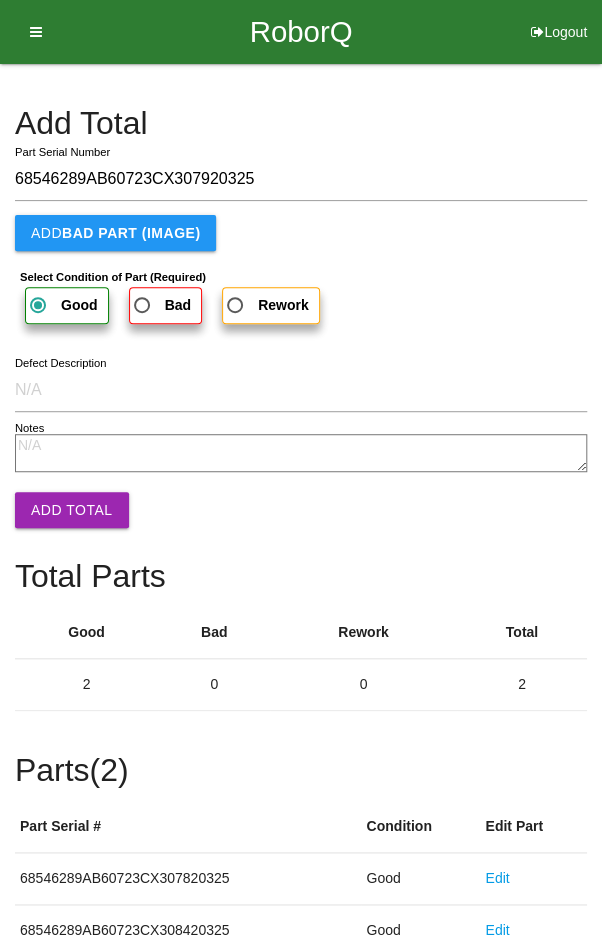
click at [61, 505] on button "Add Total" at bounding box center [72, 510] width 114 height 36
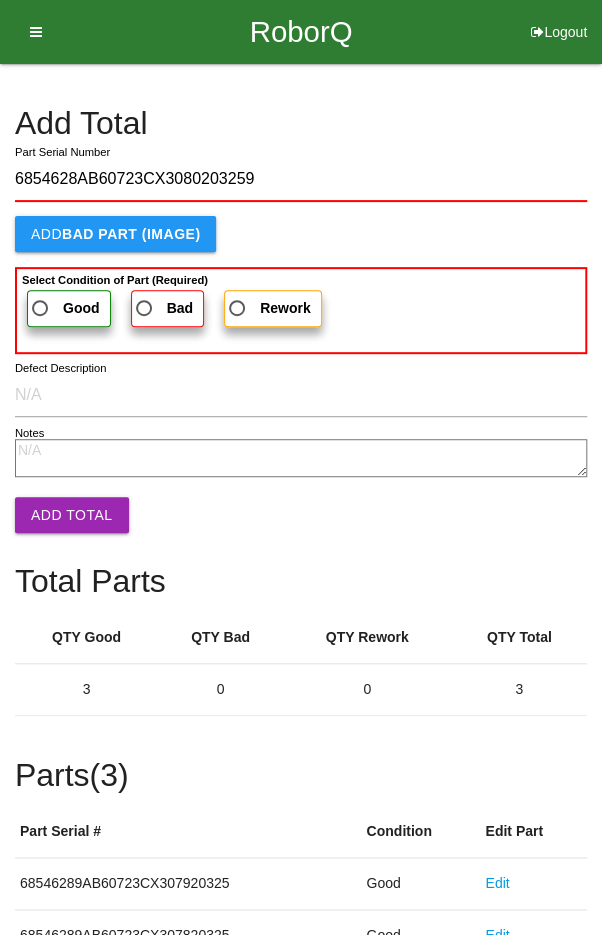
click at [54, 290] on label "Good" at bounding box center [69, 308] width 84 height 37
click at [41, 296] on input "Good" at bounding box center [34, 302] width 13 height 13
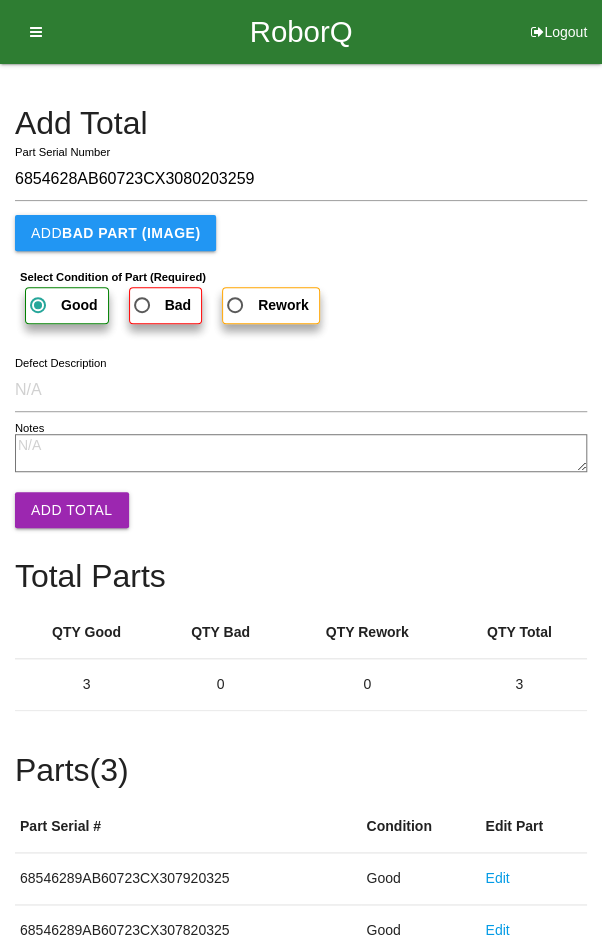
click at [69, 498] on button "Add Total" at bounding box center [72, 510] width 114 height 36
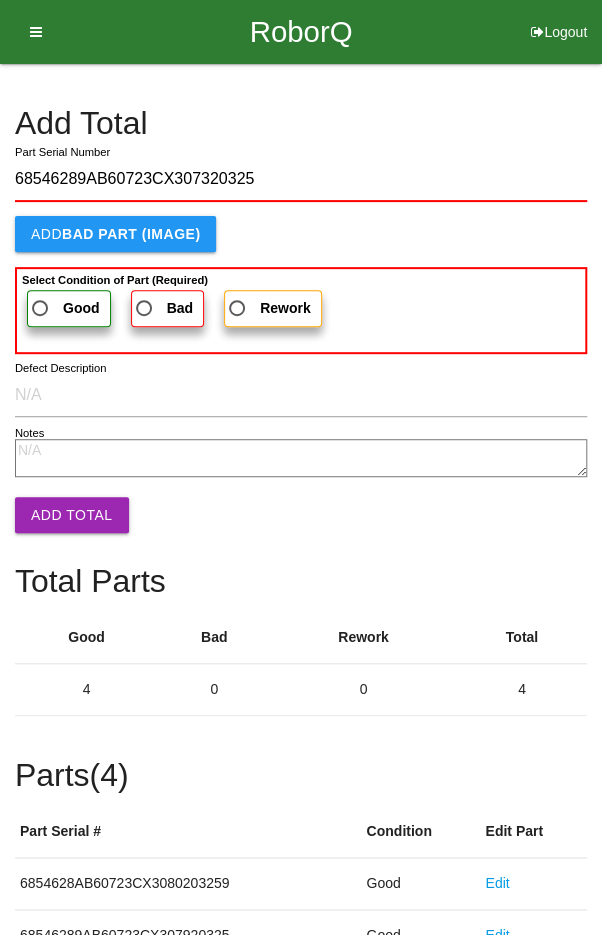
click at [49, 280] on b "Select Condition of Part (Required)" at bounding box center [115, 280] width 186 height 12
click at [41, 296] on input "Good" at bounding box center [34, 302] width 13 height 13
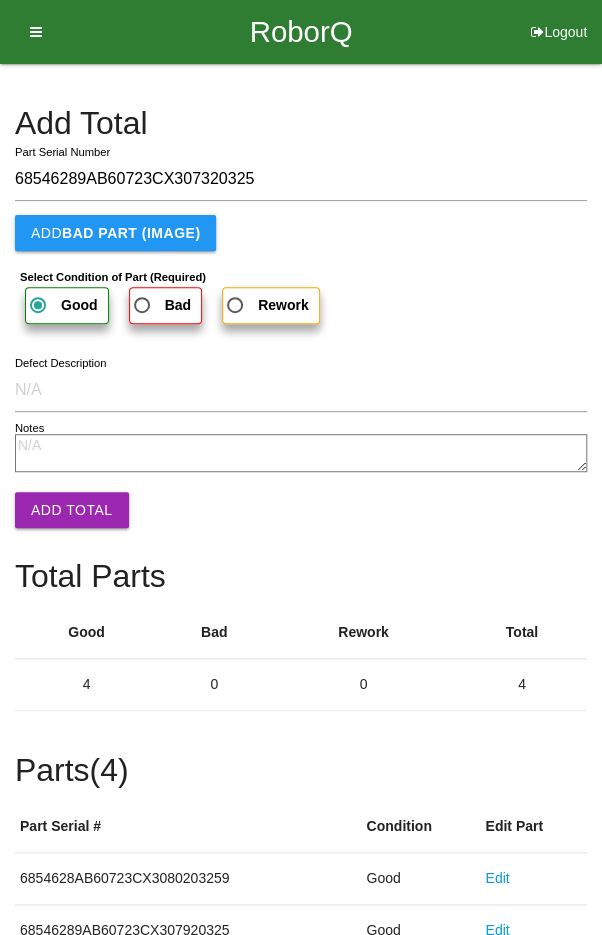
click at [60, 499] on button "Add Total" at bounding box center [72, 510] width 114 height 36
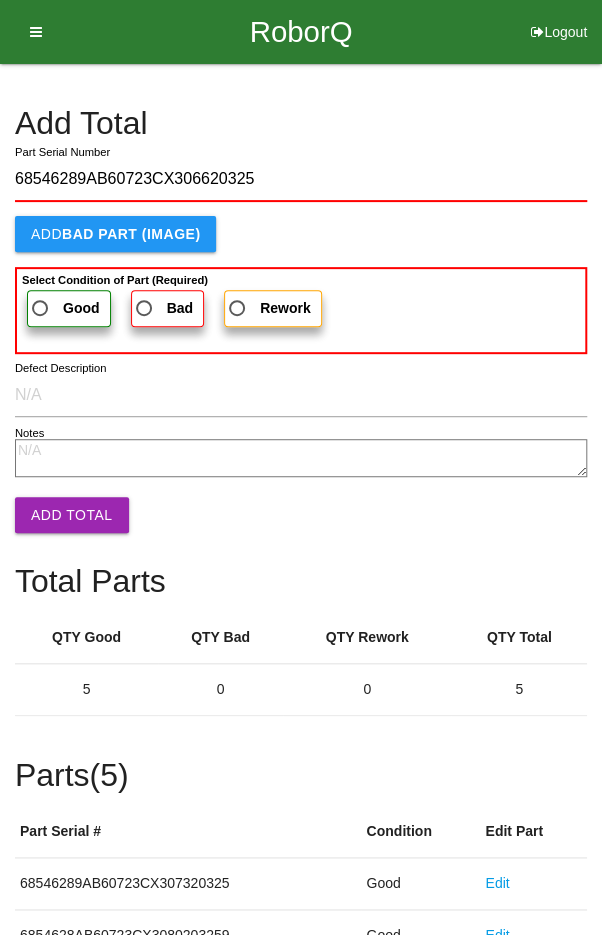
click at [54, 301] on span "Good" at bounding box center [64, 308] width 72 height 25
click at [41, 301] on input "Good" at bounding box center [34, 302] width 13 height 13
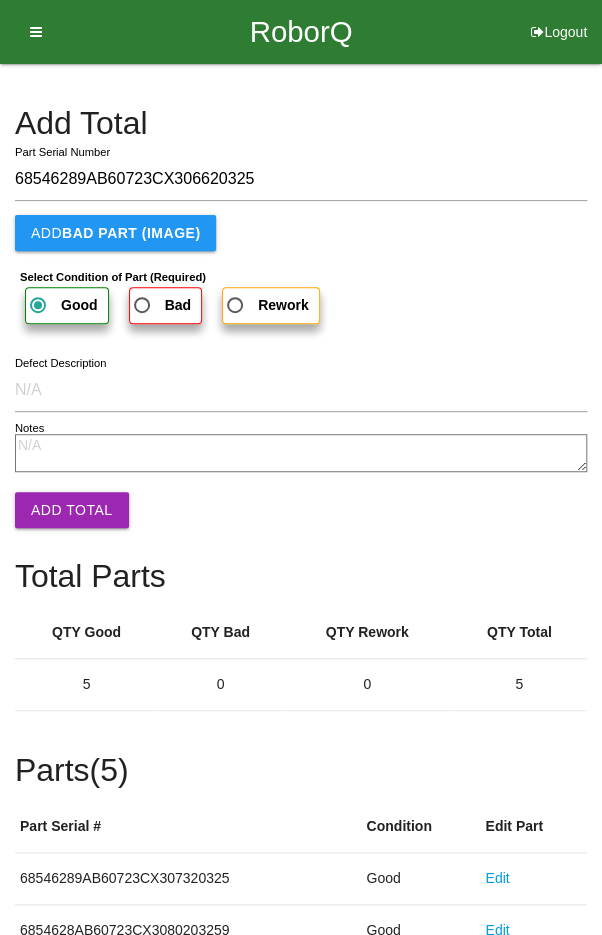
click at [56, 495] on button "Add Total" at bounding box center [72, 510] width 114 height 36
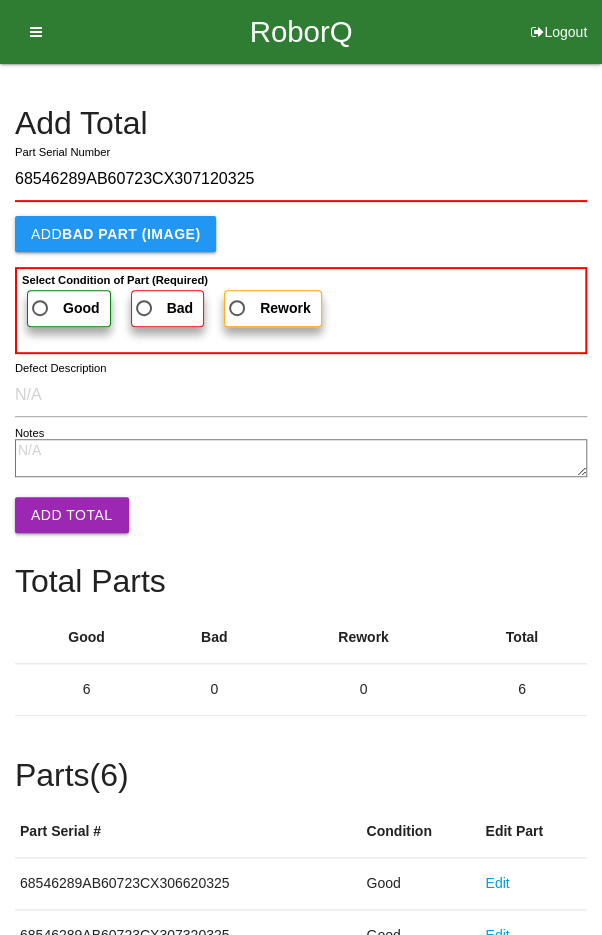
click at [54, 298] on span "Good" at bounding box center [64, 308] width 72 height 25
click at [41, 298] on input "Good" at bounding box center [34, 302] width 13 height 13
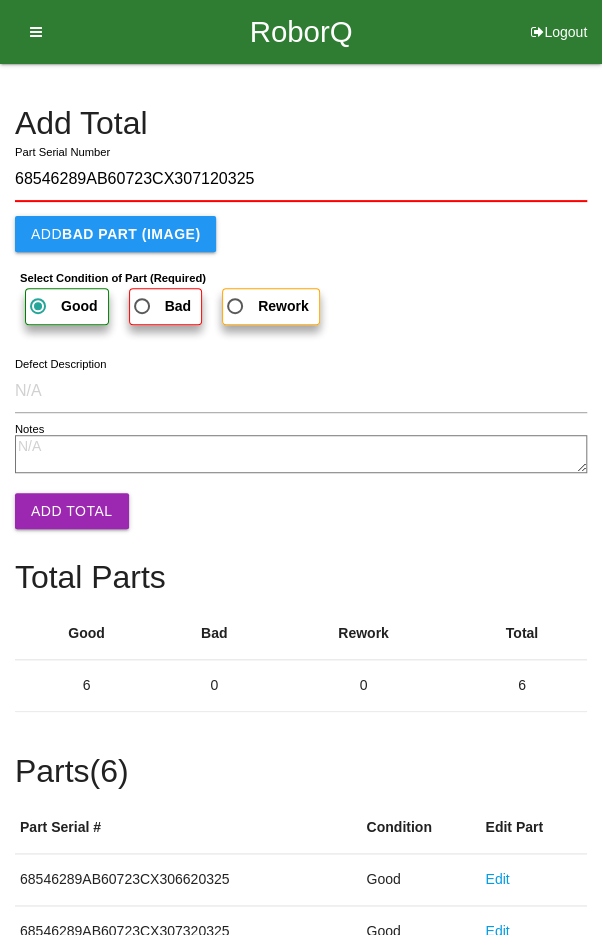
click at [62, 496] on button "Add Total" at bounding box center [72, 511] width 114 height 36
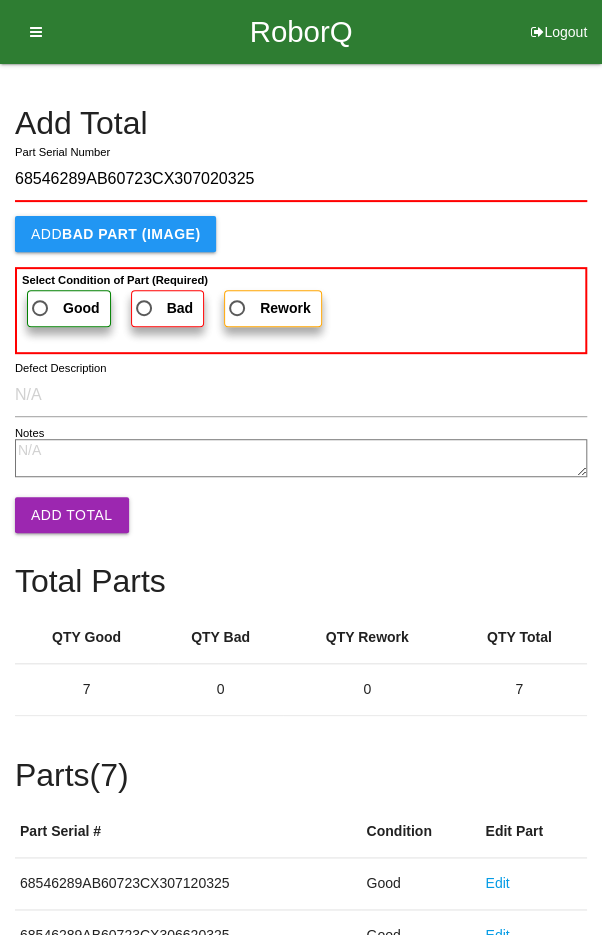
click at [59, 305] on span "Good" at bounding box center [64, 308] width 72 height 25
click at [41, 305] on input "Good" at bounding box center [34, 302] width 13 height 13
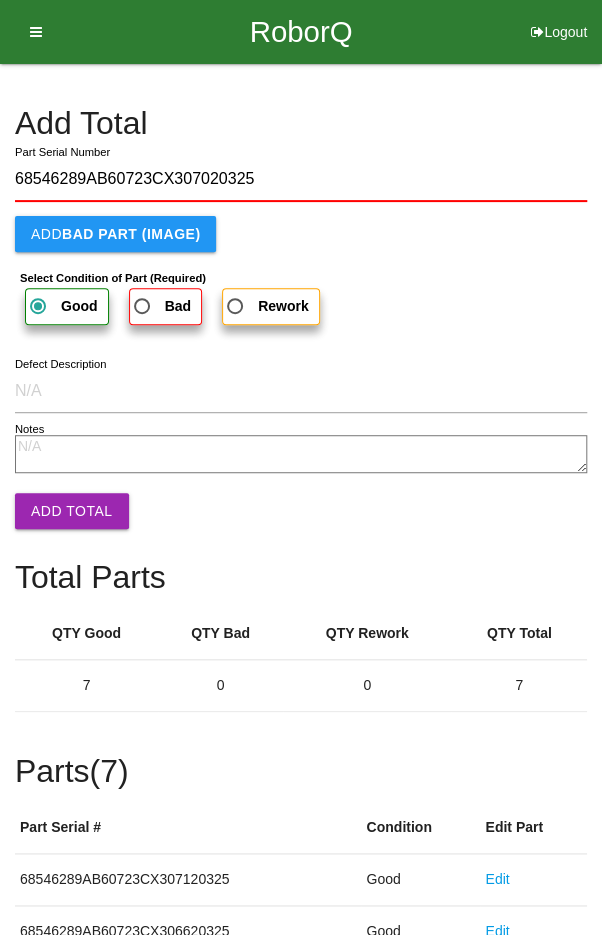
click at [65, 494] on button "Add Total" at bounding box center [72, 511] width 114 height 36
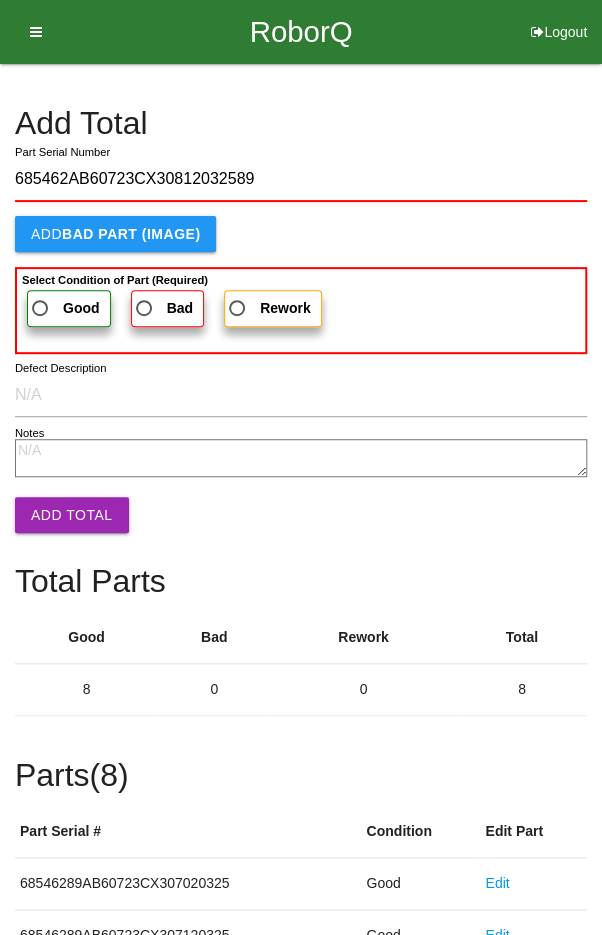
click at [46, 292] on label "Good" at bounding box center [69, 308] width 84 height 37
click at [41, 296] on input "Good" at bounding box center [34, 302] width 13 height 13
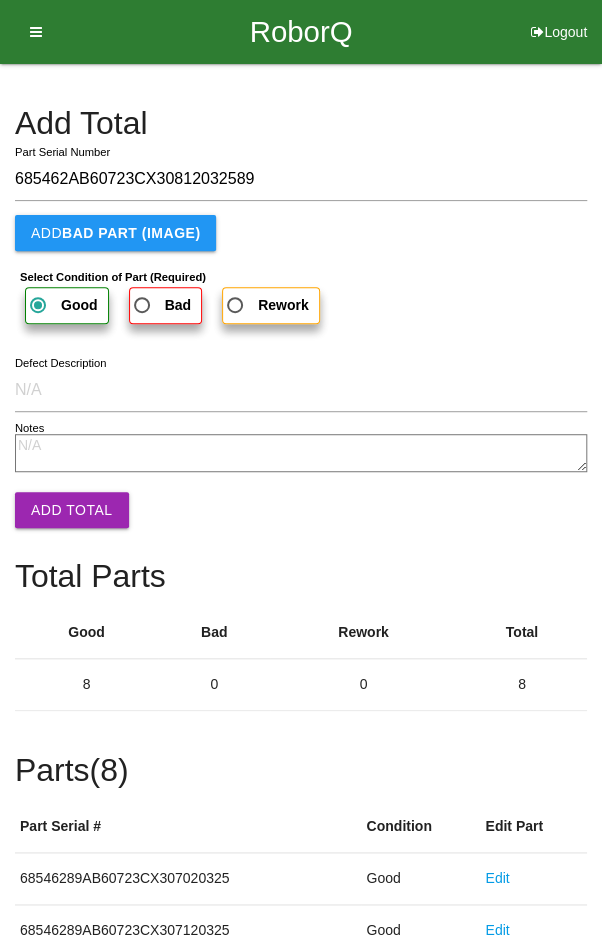
click at [69, 497] on button "Add Total" at bounding box center [72, 510] width 114 height 36
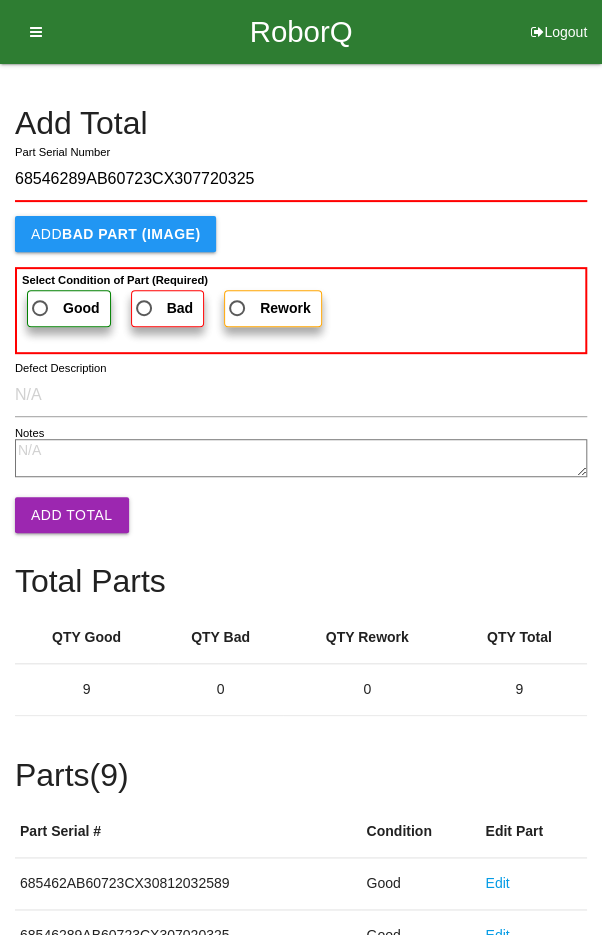
click at [48, 296] on span "Good" at bounding box center [64, 308] width 72 height 25
click at [41, 296] on input "Good" at bounding box center [34, 302] width 13 height 13
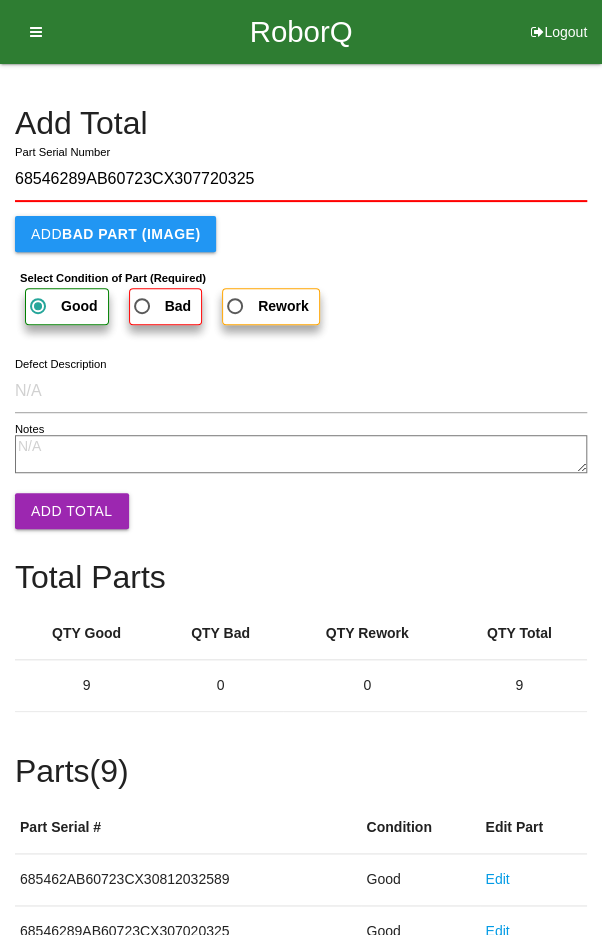
click at [65, 503] on button "Add Total" at bounding box center [72, 511] width 114 height 36
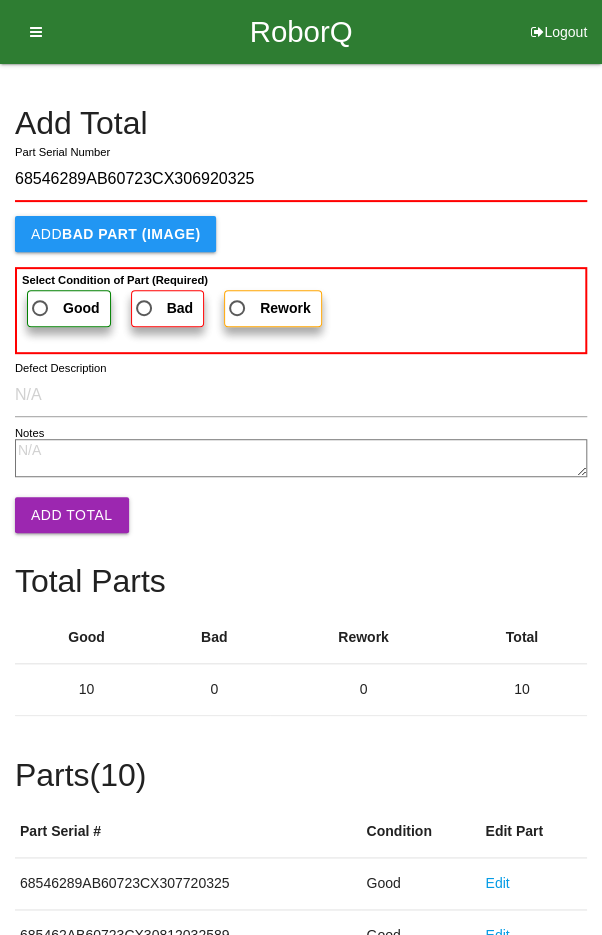
click at [59, 290] on label "Good" at bounding box center [69, 308] width 84 height 37
click at [41, 296] on input "Good" at bounding box center [34, 302] width 13 height 13
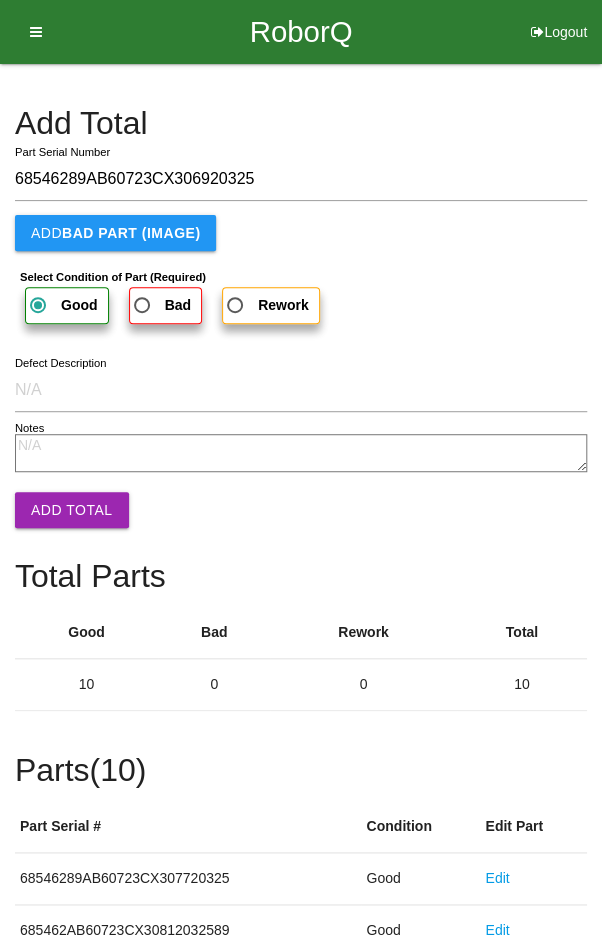
click at [78, 498] on button "Add Total" at bounding box center [72, 510] width 114 height 36
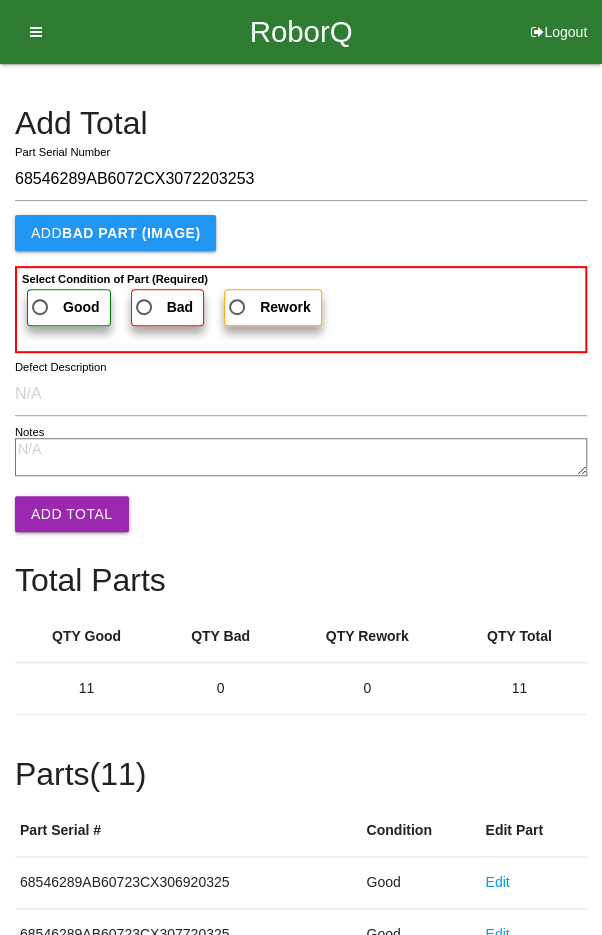
click at [65, 304] on b "Good" at bounding box center [81, 307] width 37 height 16
click at [41, 304] on input "Good" at bounding box center [34, 301] width 13 height 13
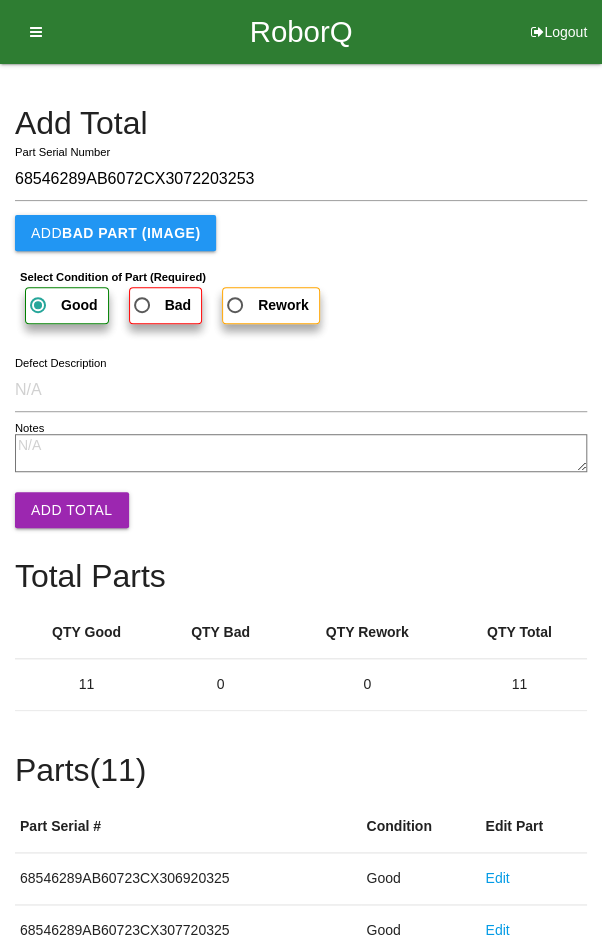
click at [81, 519] on button "Add Total" at bounding box center [72, 510] width 114 height 36
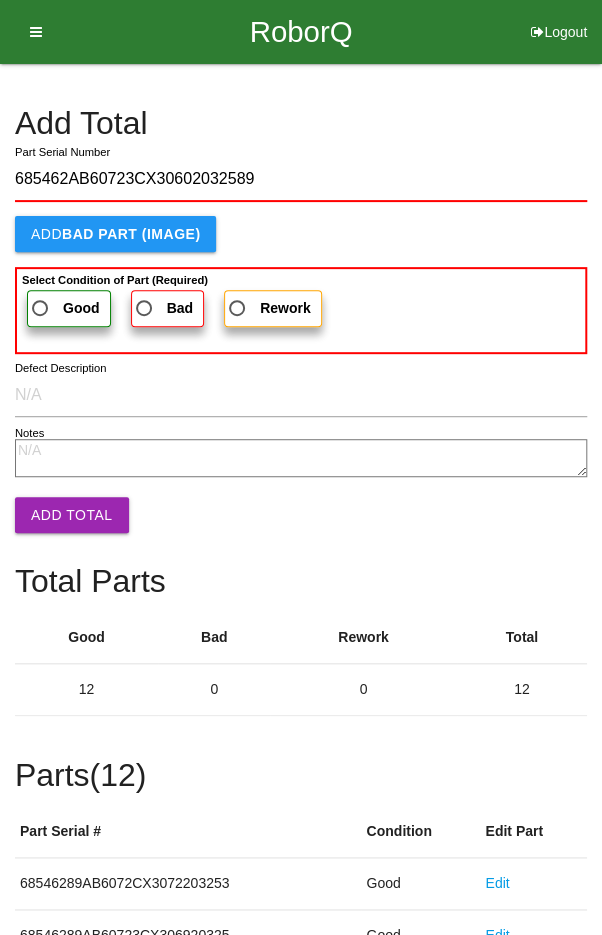
click at [58, 296] on span "Good" at bounding box center [64, 308] width 72 height 25
click at [41, 296] on input "Good" at bounding box center [34, 302] width 13 height 13
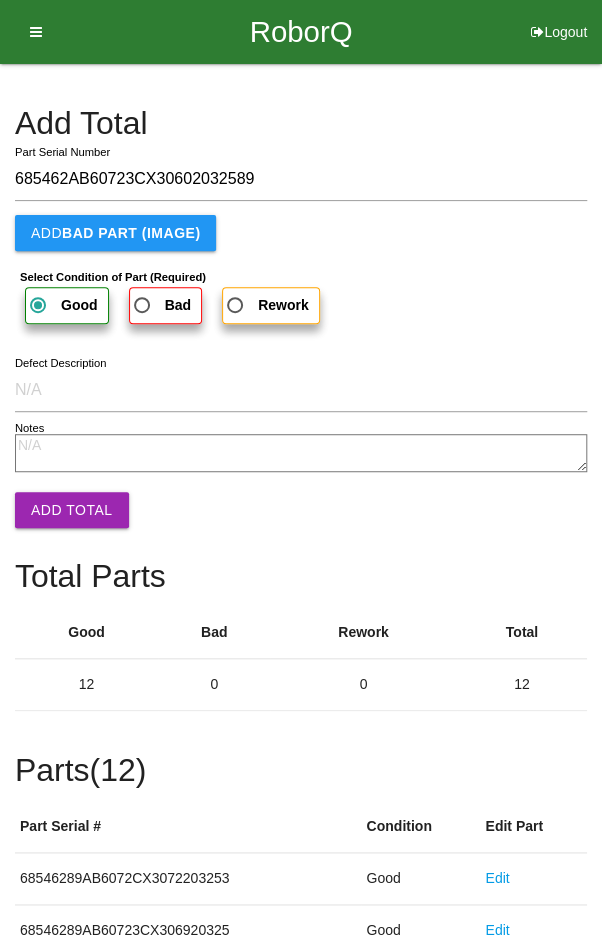
click at [58, 499] on button "Add Total" at bounding box center [72, 510] width 114 height 36
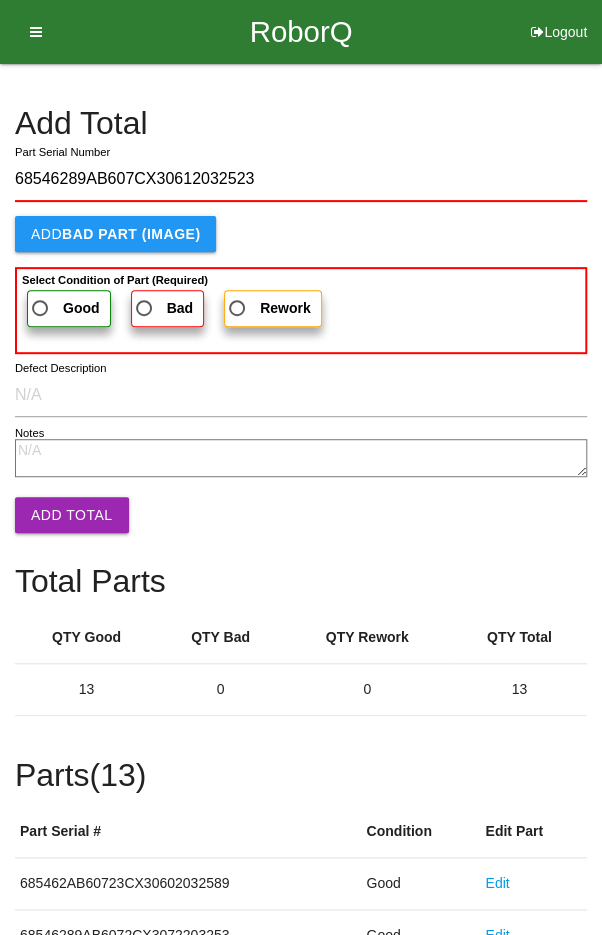
click at [51, 298] on span "Good" at bounding box center [64, 308] width 72 height 25
click at [41, 298] on input "Good" at bounding box center [34, 302] width 13 height 13
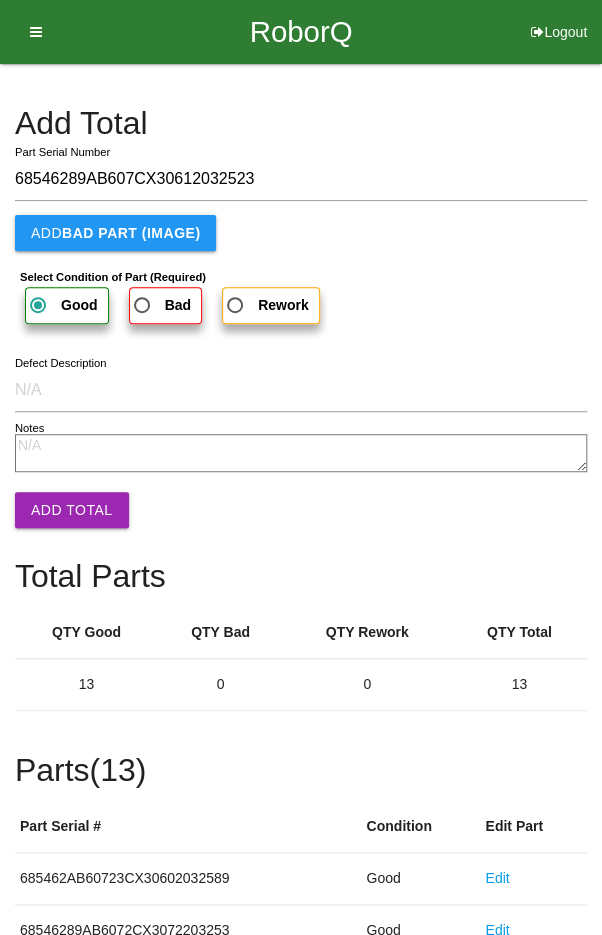
click at [61, 510] on button "Add Total" at bounding box center [72, 510] width 114 height 36
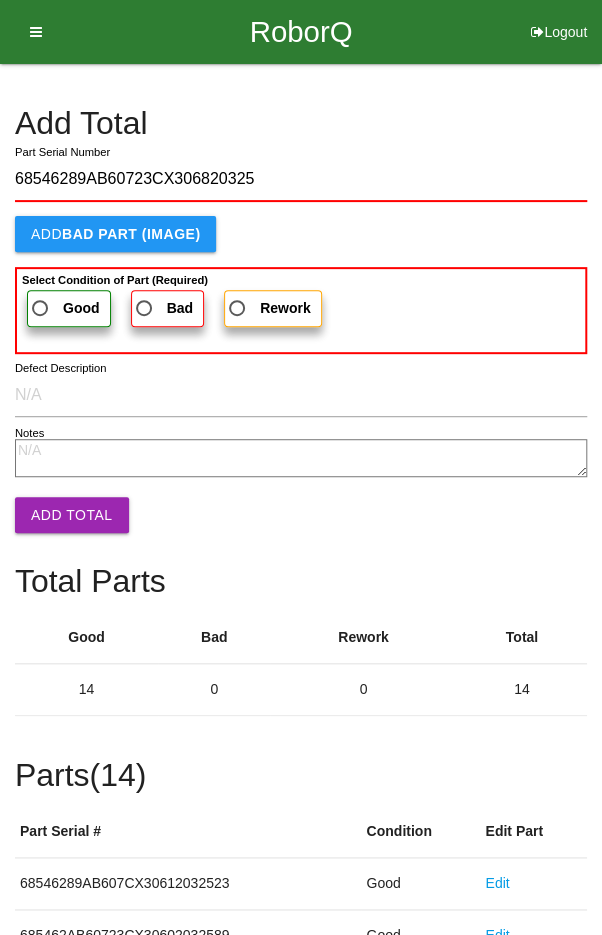
click at [58, 296] on span "Good" at bounding box center [64, 308] width 72 height 25
click at [41, 296] on input "Good" at bounding box center [34, 302] width 13 height 13
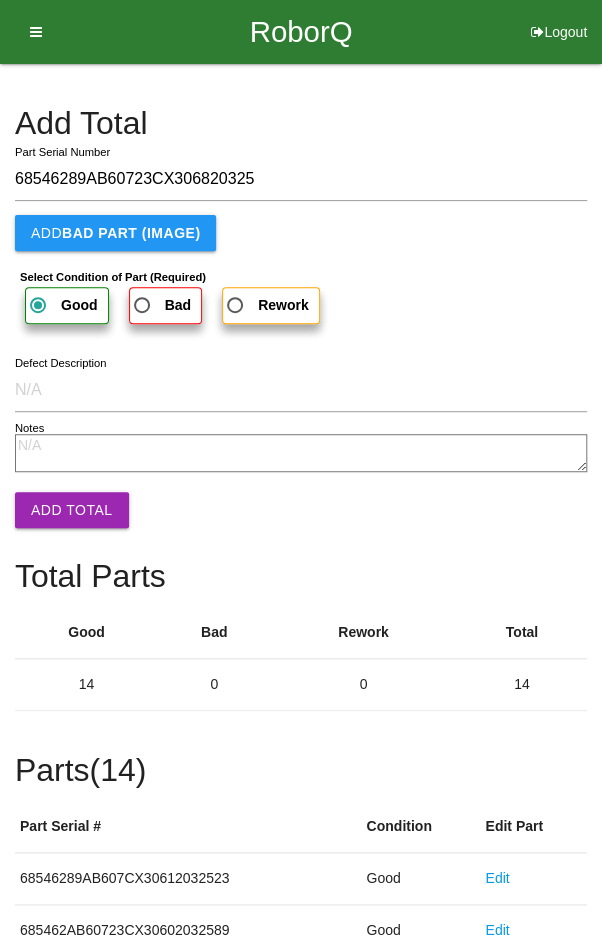
click at [60, 507] on button "Add Total" at bounding box center [72, 510] width 114 height 36
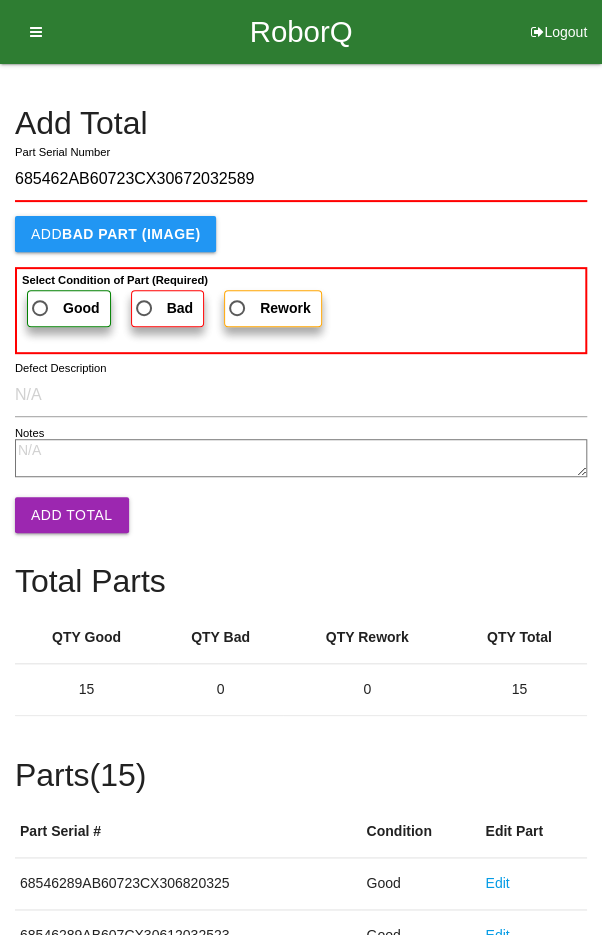
click at [50, 291] on label "Good" at bounding box center [69, 308] width 84 height 37
click at [41, 296] on input "Good" at bounding box center [34, 302] width 13 height 13
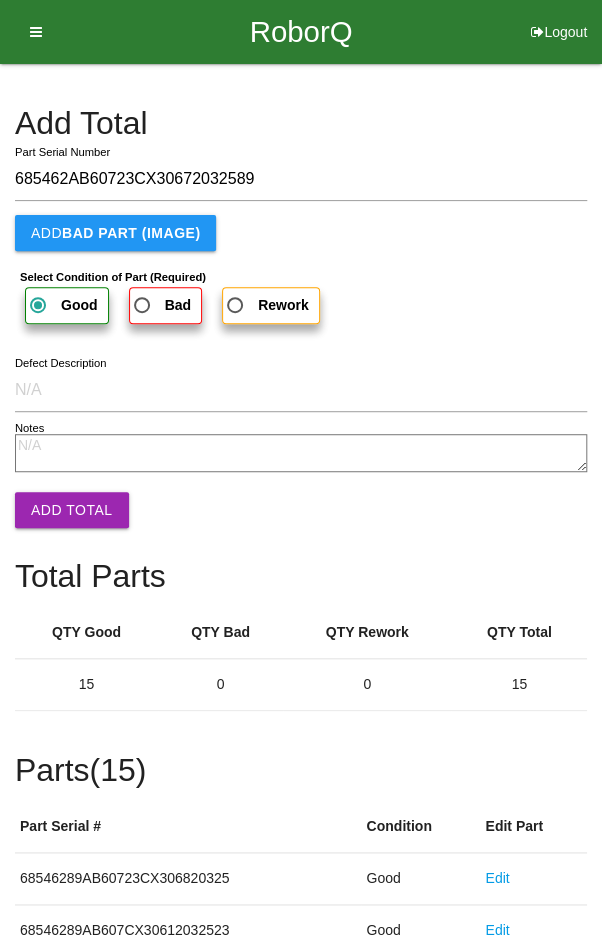
click at [71, 511] on button "Add Total" at bounding box center [72, 510] width 114 height 36
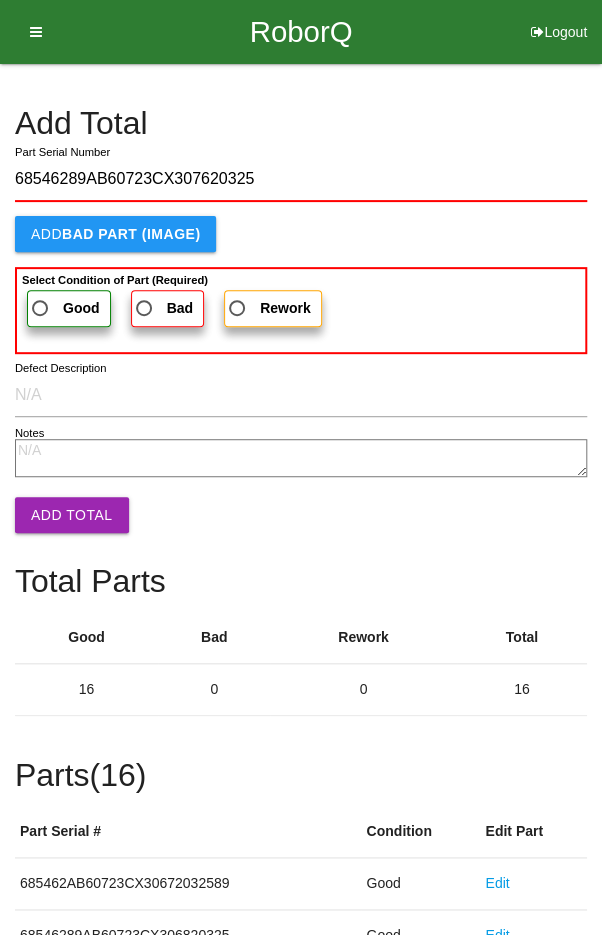
click at [56, 296] on span "Good" at bounding box center [64, 308] width 72 height 25
click at [41, 296] on input "Good" at bounding box center [34, 302] width 13 height 13
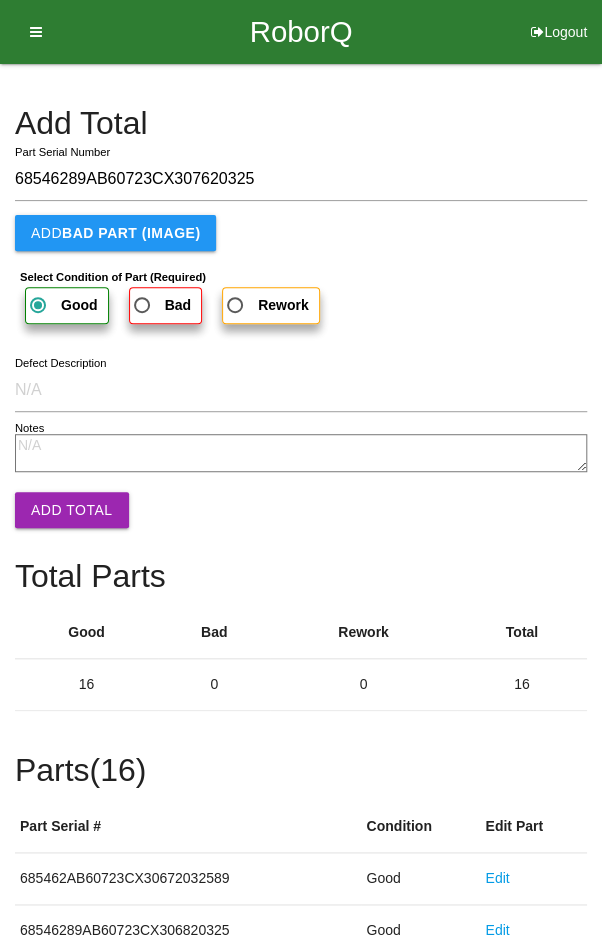
click at [68, 502] on button "Add Total" at bounding box center [72, 510] width 114 height 36
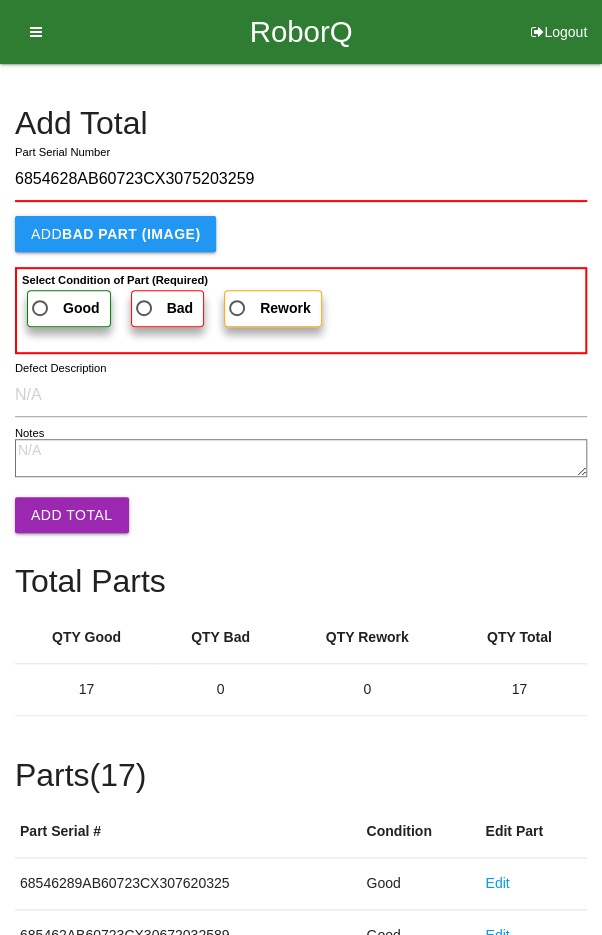
click at [58, 298] on span "Good" at bounding box center [64, 308] width 72 height 25
click at [41, 298] on input "Good" at bounding box center [34, 302] width 13 height 13
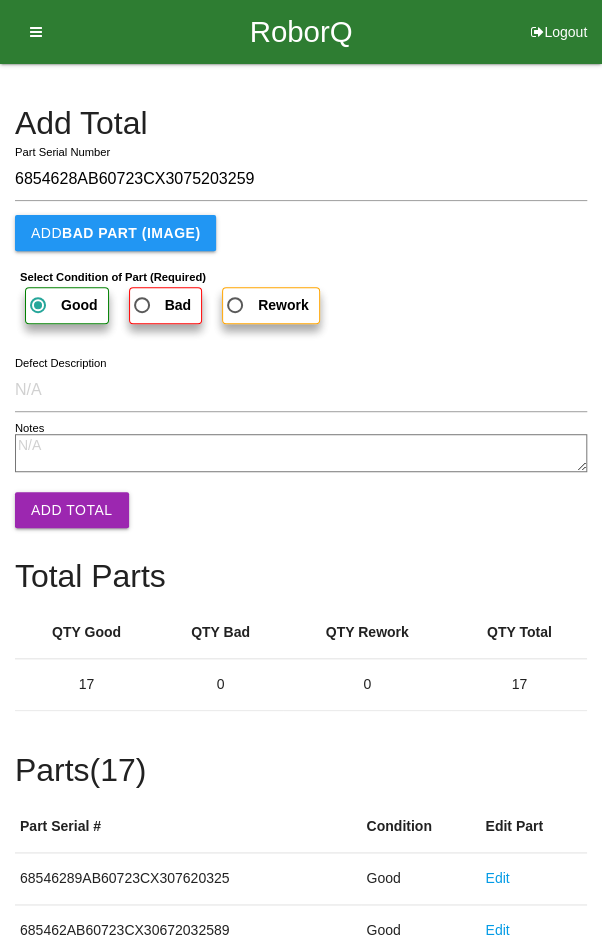
click at [62, 506] on button "Add Total" at bounding box center [72, 510] width 114 height 36
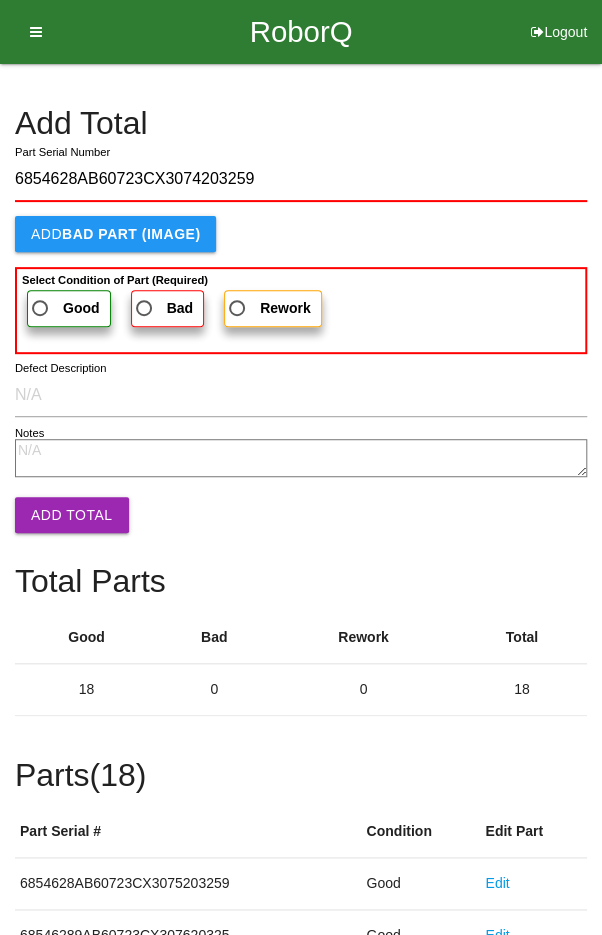
click at [52, 304] on span "Good" at bounding box center [64, 308] width 72 height 25
click at [41, 304] on input "Good" at bounding box center [34, 302] width 13 height 13
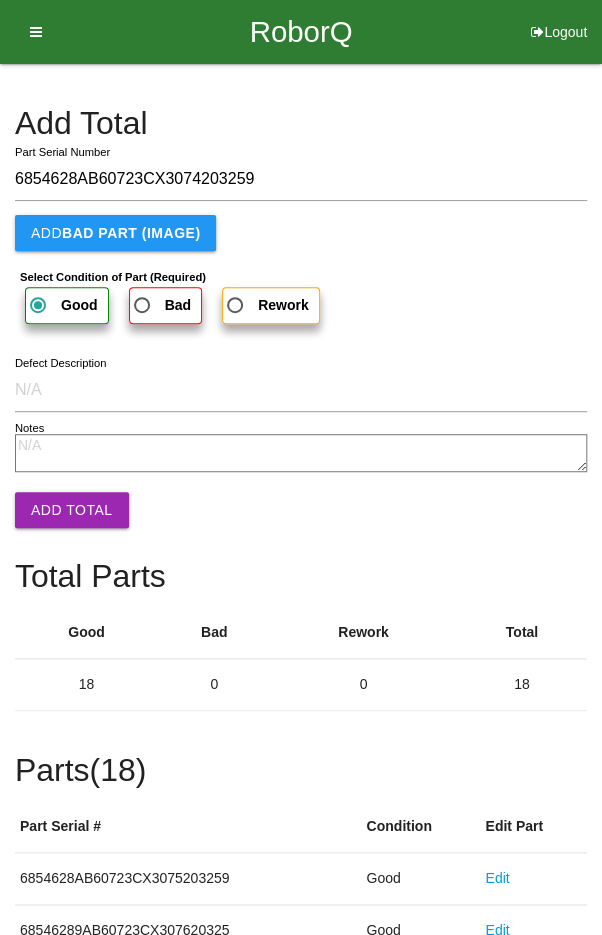
click at [67, 508] on button "Add Total" at bounding box center [72, 510] width 114 height 36
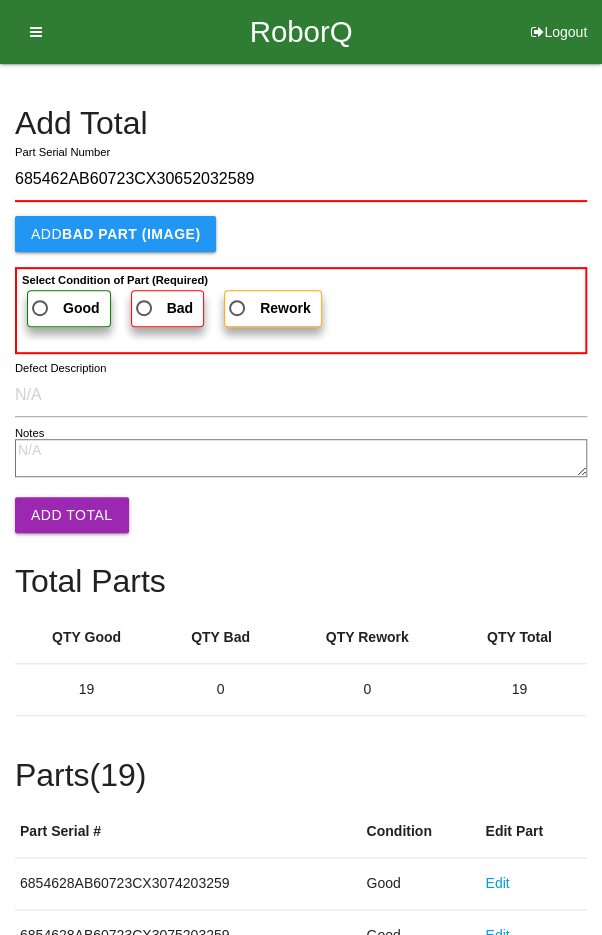
click at [56, 301] on span "Good" at bounding box center [64, 308] width 72 height 25
click at [41, 301] on input "Good" at bounding box center [34, 302] width 13 height 13
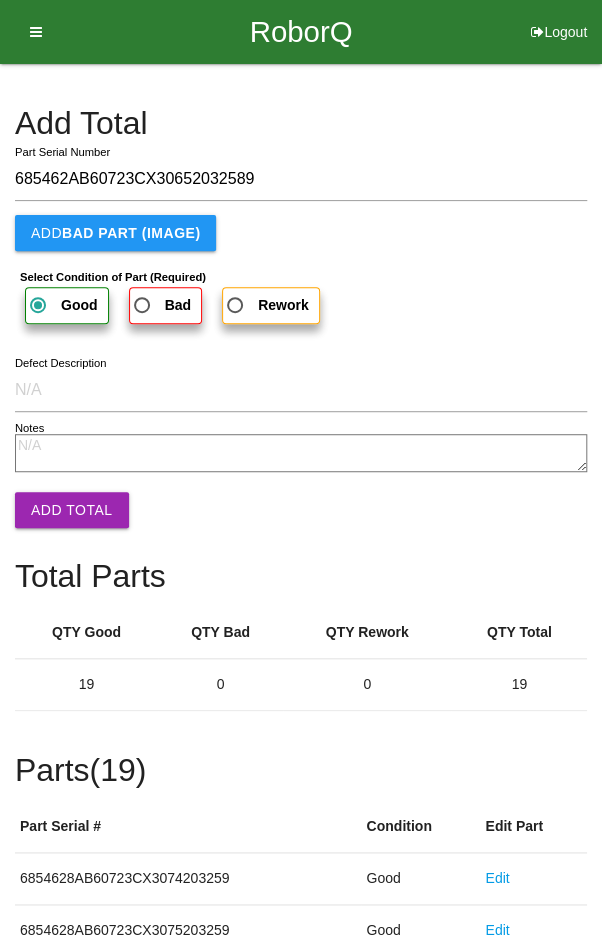
click at [67, 504] on button "Add Total" at bounding box center [72, 510] width 114 height 36
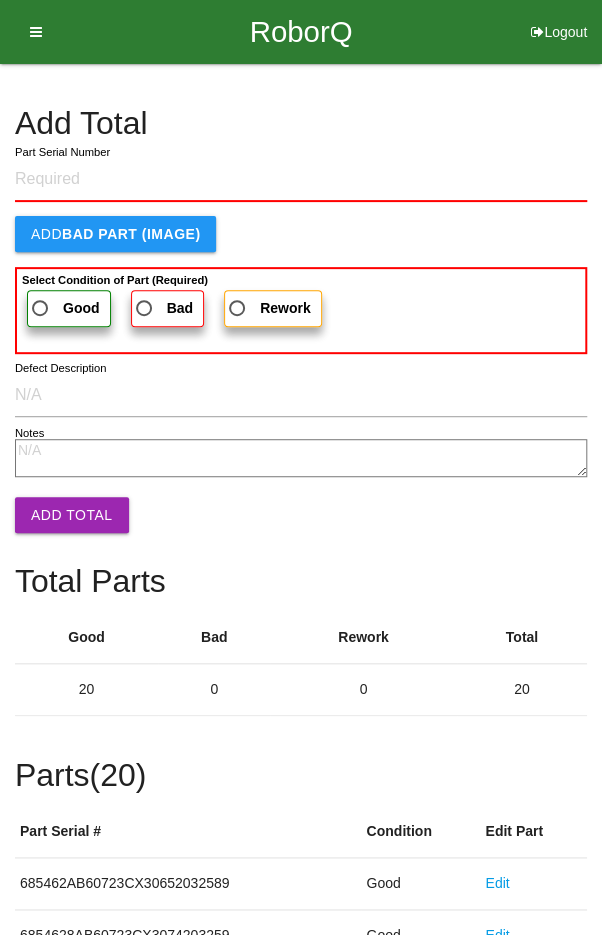
click at [527, 118] on h4 "Add Total" at bounding box center [301, 123] width 572 height 35
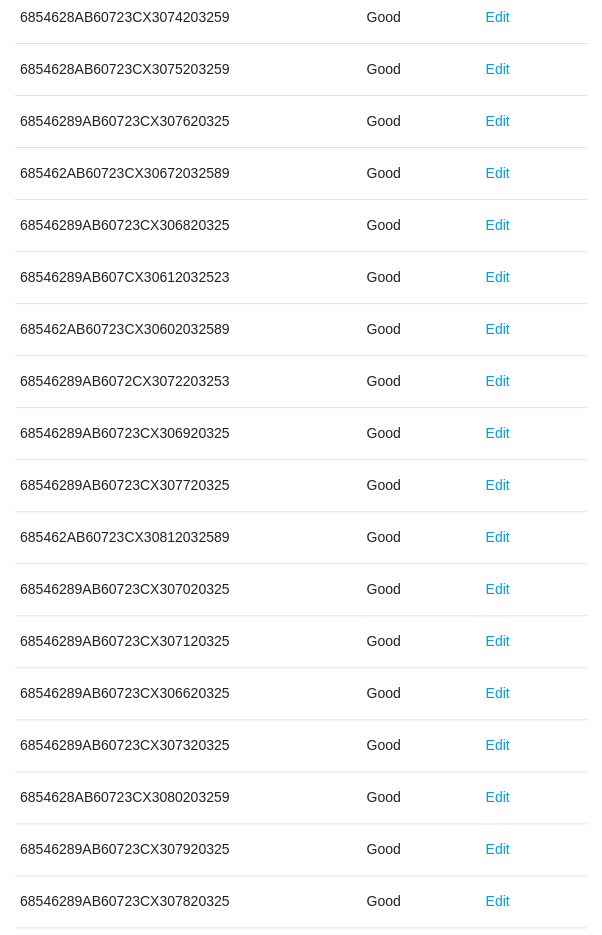
scroll to position [1111, 0]
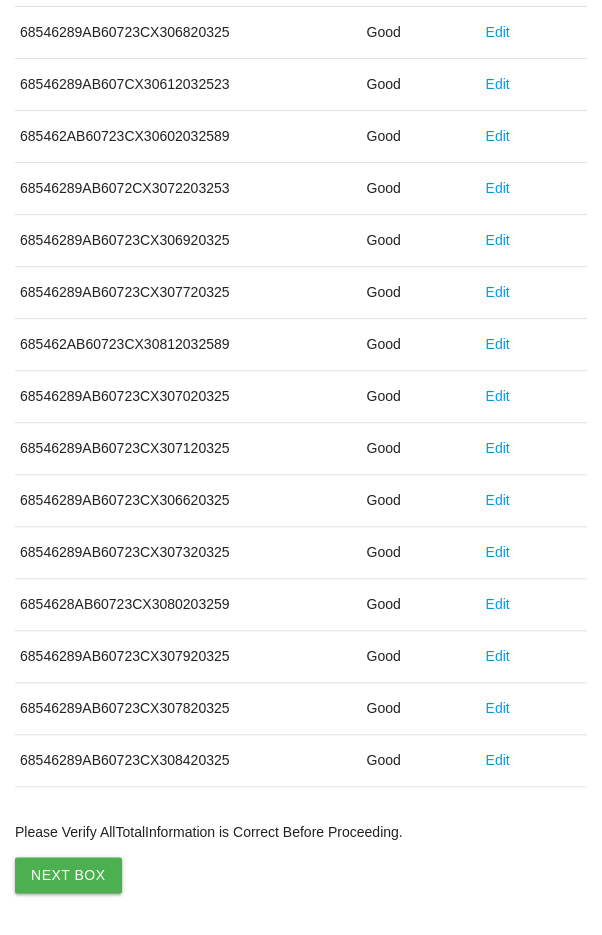
click at [69, 867] on button "Next Box" at bounding box center [68, 875] width 107 height 36
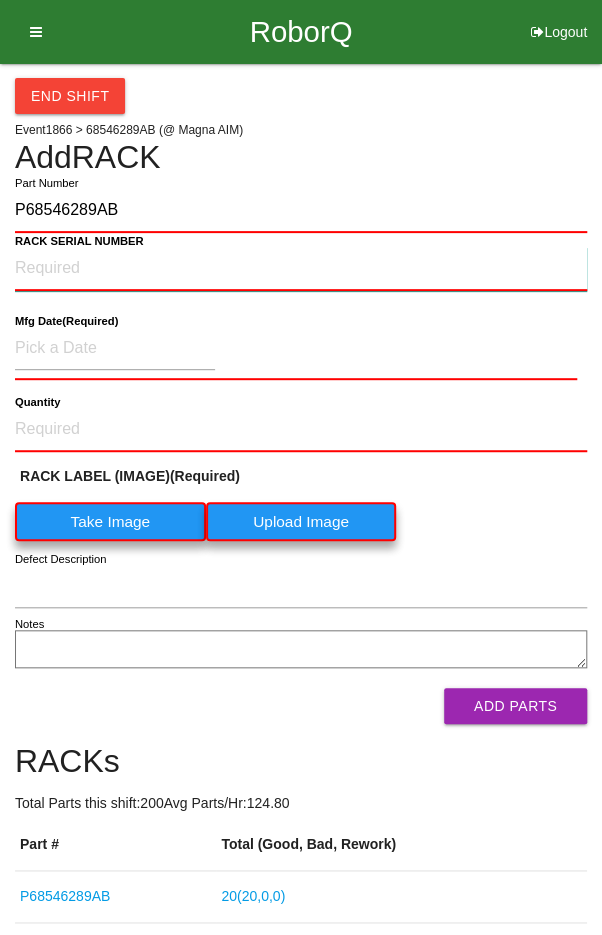
click at [62, 265] on NUMBER "RACK SERIAL NUMBER" at bounding box center [301, 269] width 572 height 44
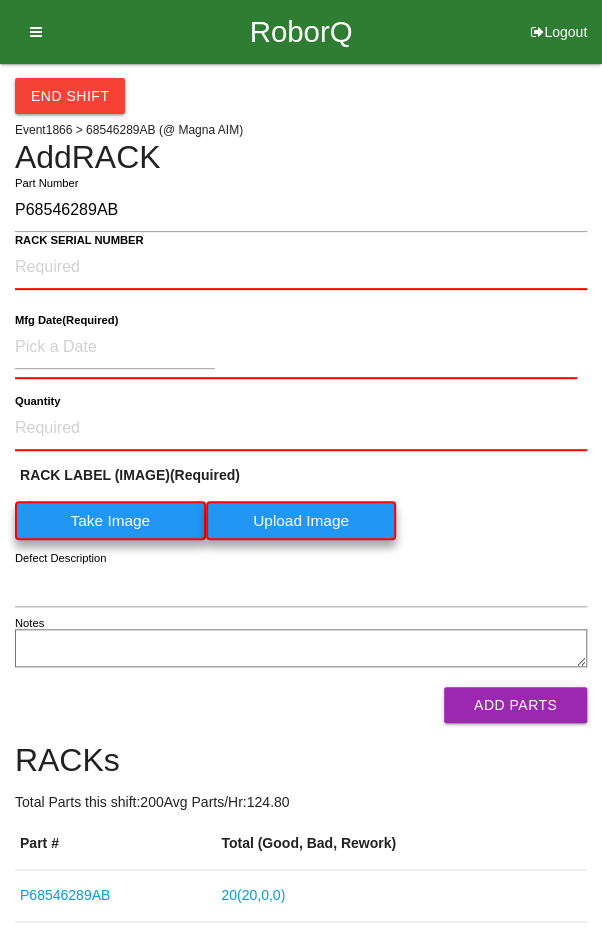
click at [115, 517] on label "Take Image" at bounding box center [110, 520] width 191 height 39
click at [0, 0] on \(IMAGE\) "Take Image" at bounding box center [0, 0] width 0 height 0
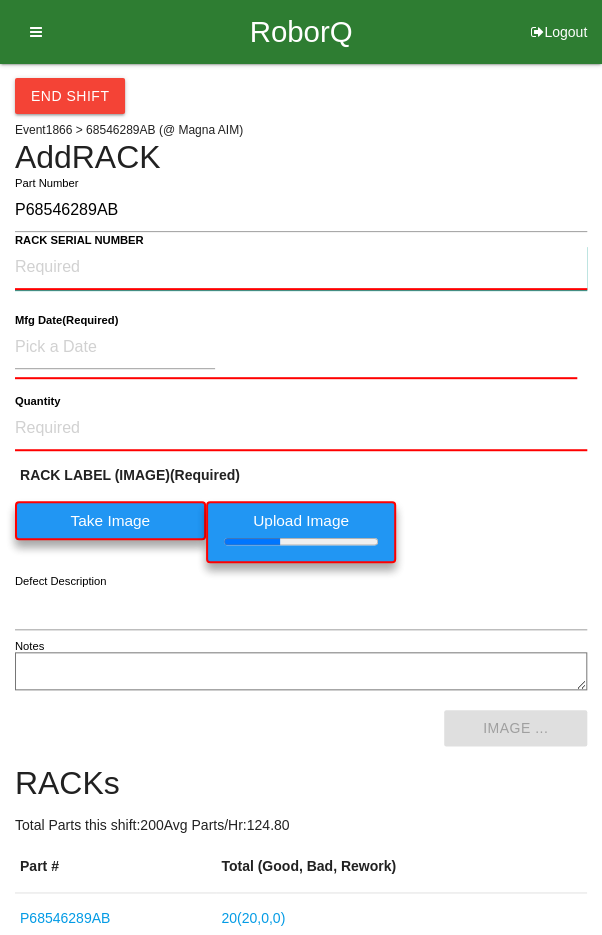
click at [52, 268] on NUMBER "RACK SERIAL NUMBER" at bounding box center [301, 268] width 572 height 44
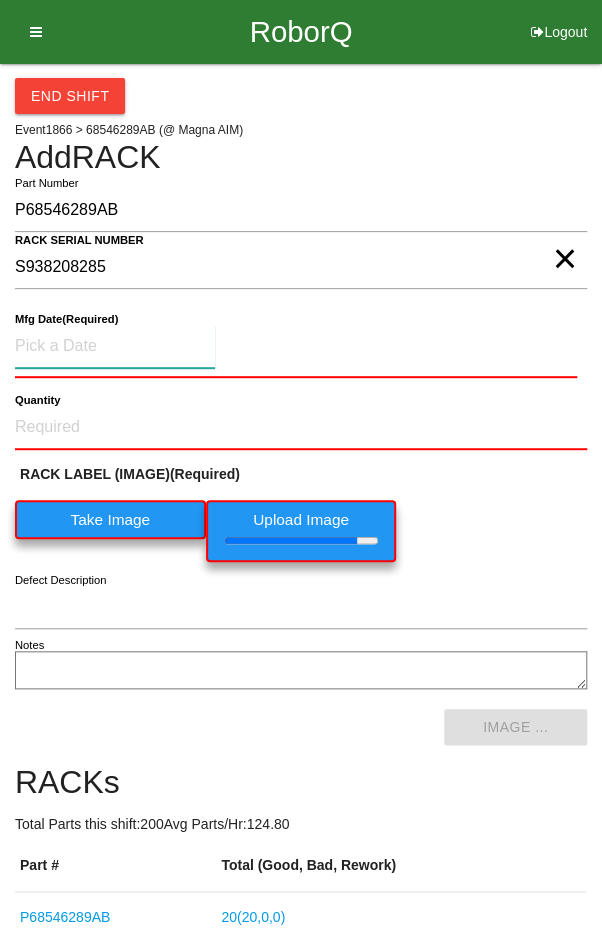
click at [64, 340] on input at bounding box center [115, 346] width 200 height 43
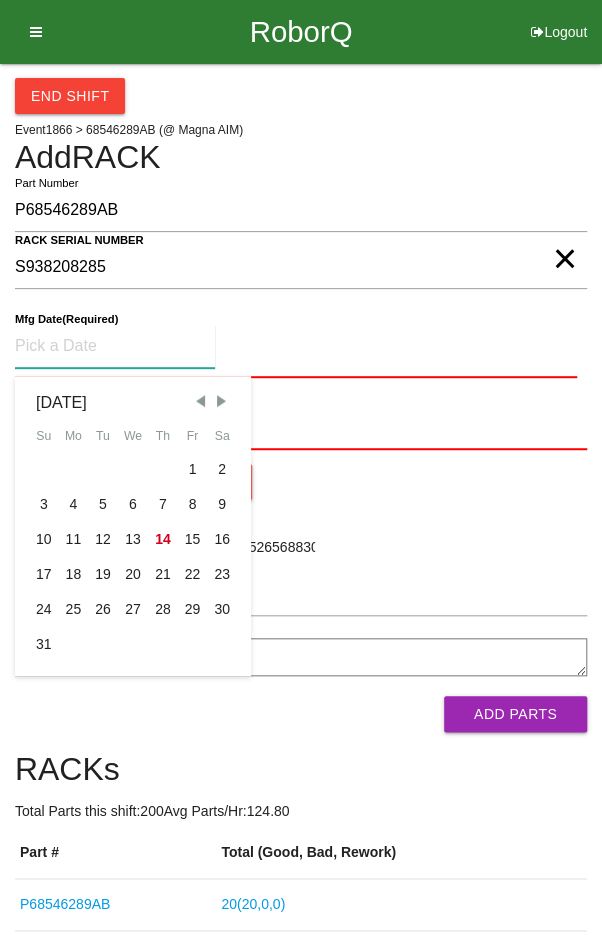
click at [200, 394] on span "Previous Month" at bounding box center [200, 401] width 18 height 18
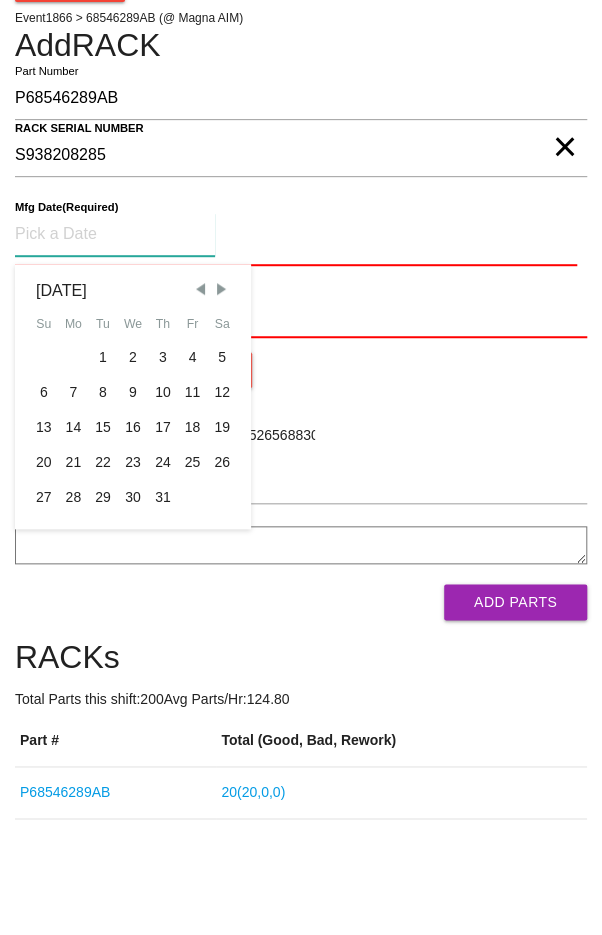
click at [99, 607] on div "29" at bounding box center [103, 609] width 30 height 35
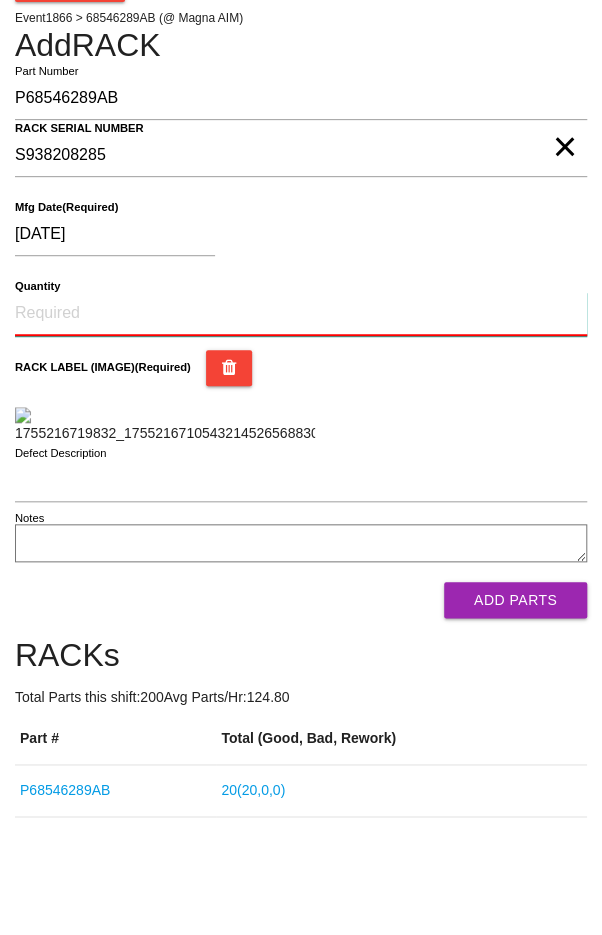
click at [66, 416] on input "Quantity" at bounding box center [301, 426] width 572 height 44
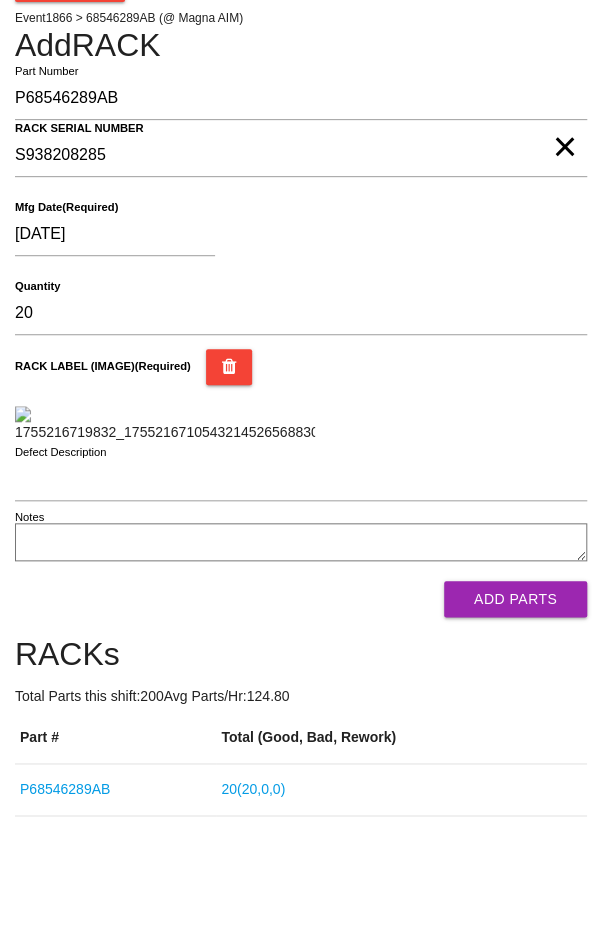
click at [505, 555] on div "RACK LABEL (IMAGE) (Required)" at bounding box center [301, 508] width 572 height 94
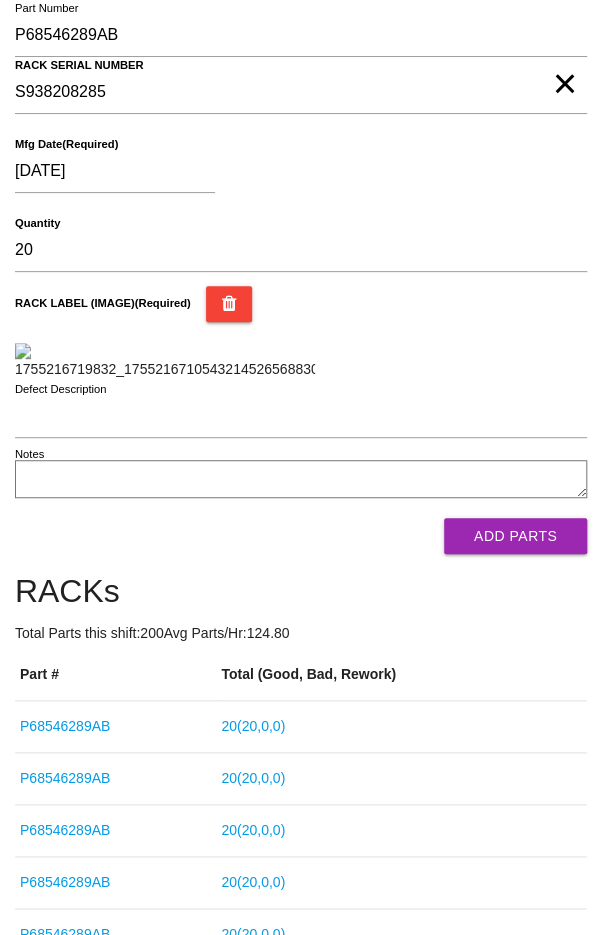
scroll to position [208, 0]
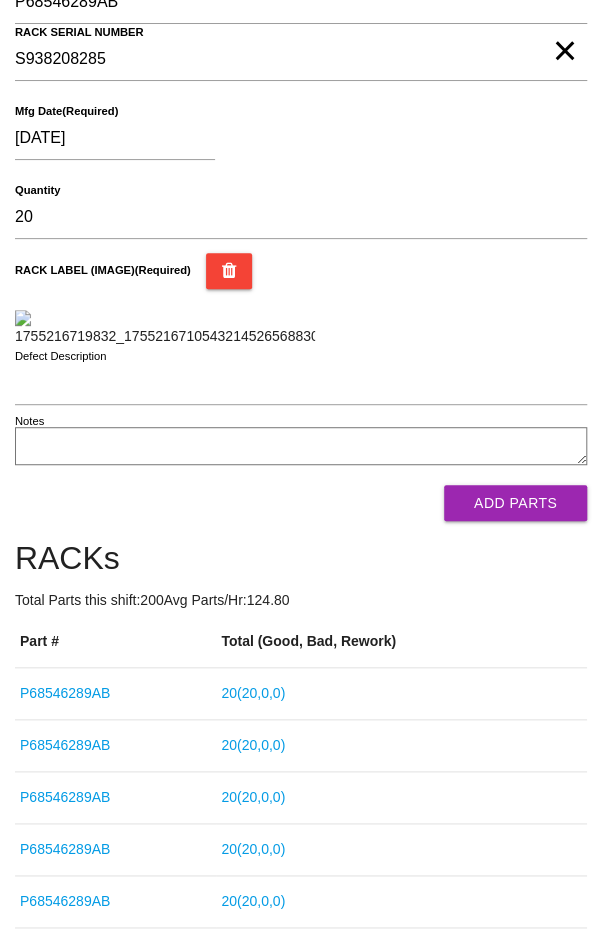
click at [534, 521] on button "Add Parts" at bounding box center [515, 503] width 143 height 36
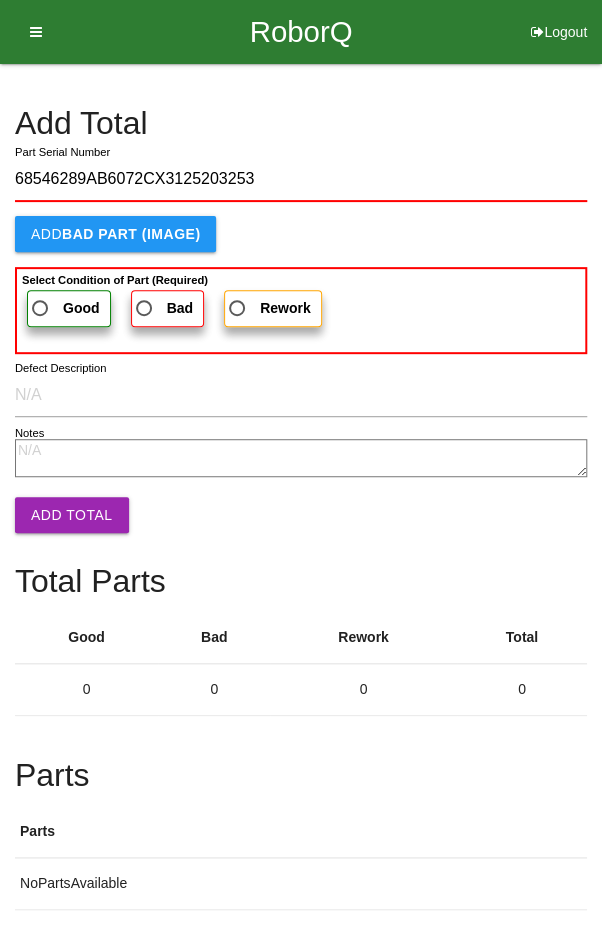
click at [42, 290] on label "Good" at bounding box center [69, 308] width 84 height 37
click at [41, 296] on input "Good" at bounding box center [34, 302] width 13 height 13
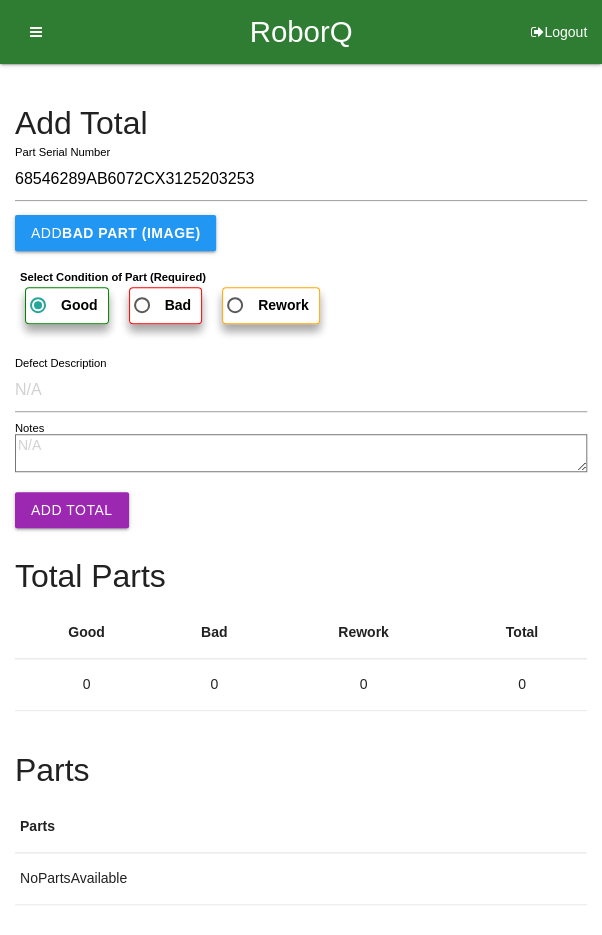
click at [64, 501] on button "Add Total" at bounding box center [72, 510] width 114 height 36
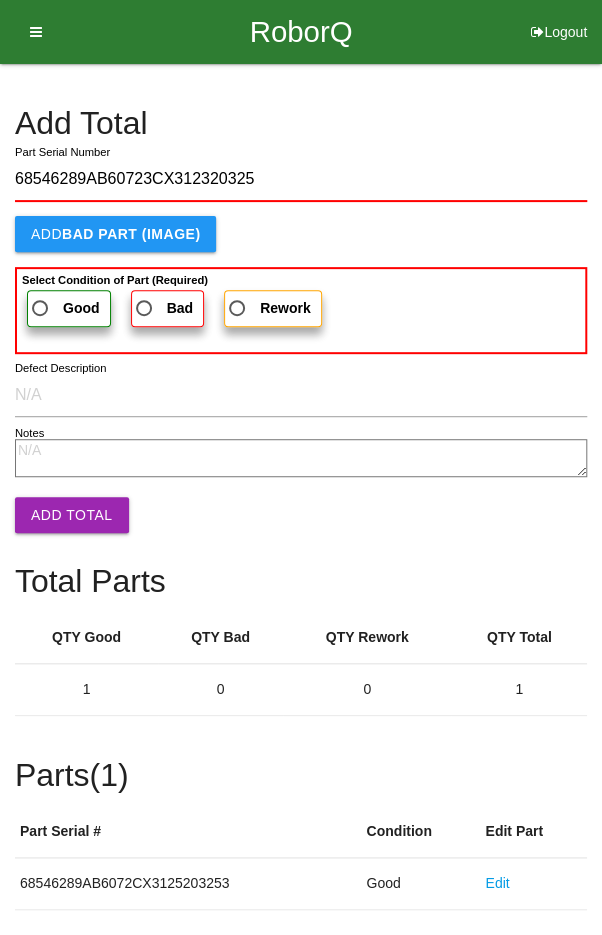
click at [58, 293] on label "Good" at bounding box center [69, 308] width 84 height 37
click at [41, 296] on input "Good" at bounding box center [34, 302] width 13 height 13
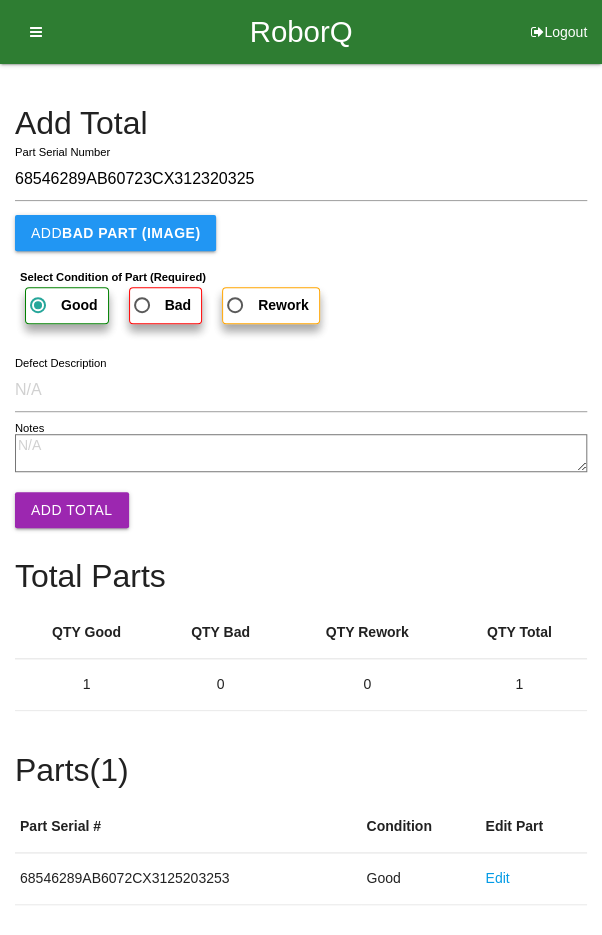
click at [60, 510] on button "Add Total" at bounding box center [72, 510] width 114 height 36
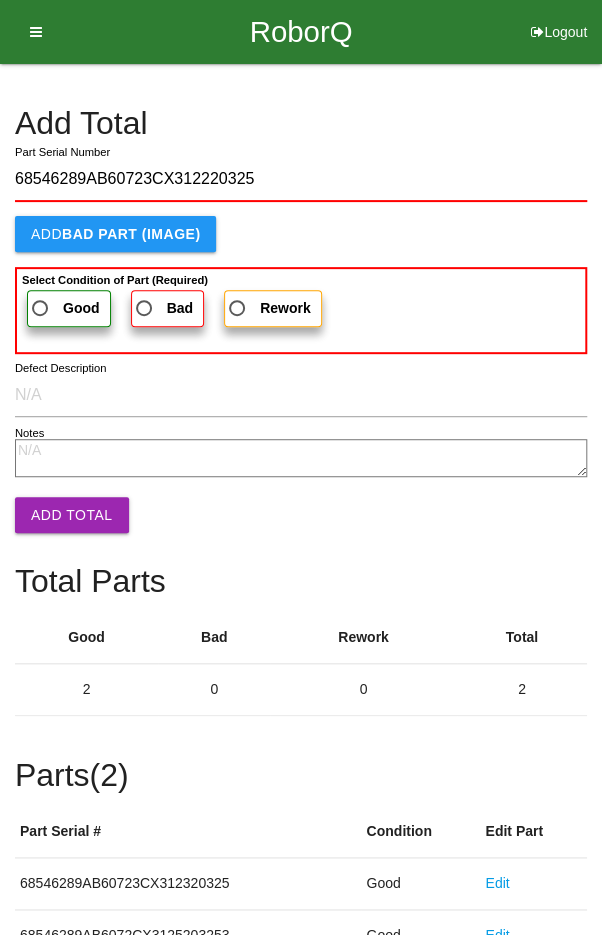
click at [51, 298] on span "Good" at bounding box center [64, 308] width 72 height 25
click at [41, 298] on input "Good" at bounding box center [34, 302] width 13 height 13
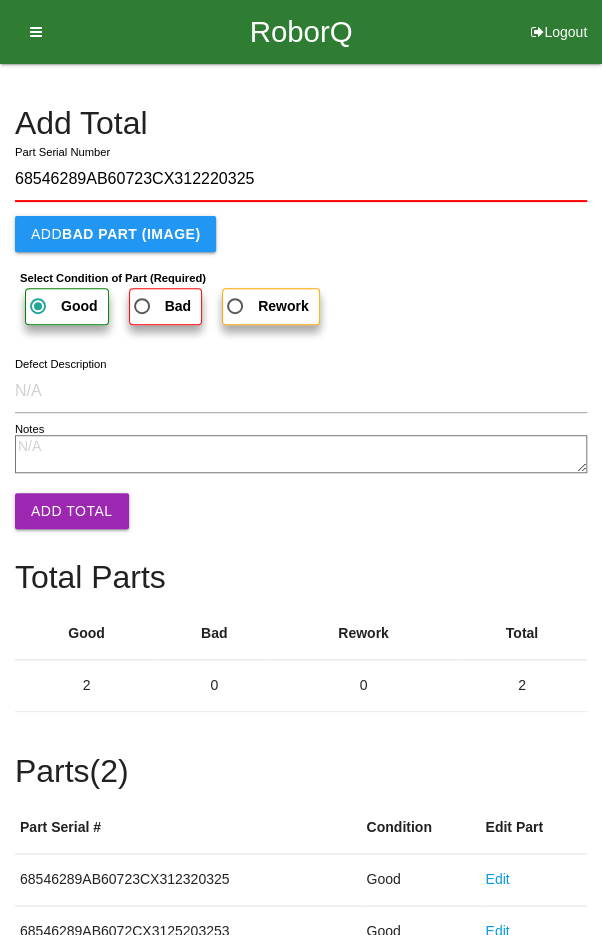
click at [63, 498] on button "Add Total" at bounding box center [72, 511] width 114 height 36
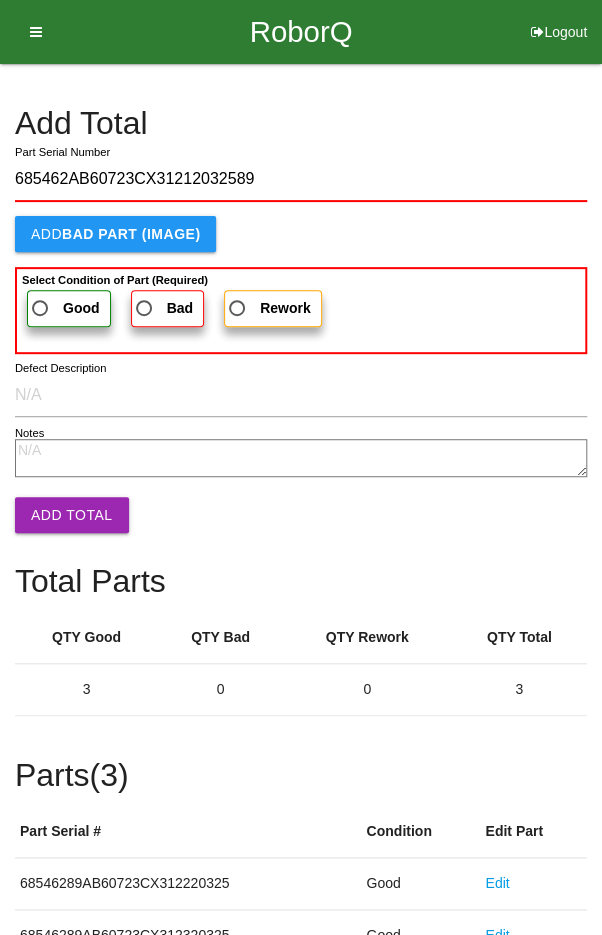
click at [49, 298] on span "Good" at bounding box center [64, 308] width 72 height 25
click at [41, 298] on input "Good" at bounding box center [34, 302] width 13 height 13
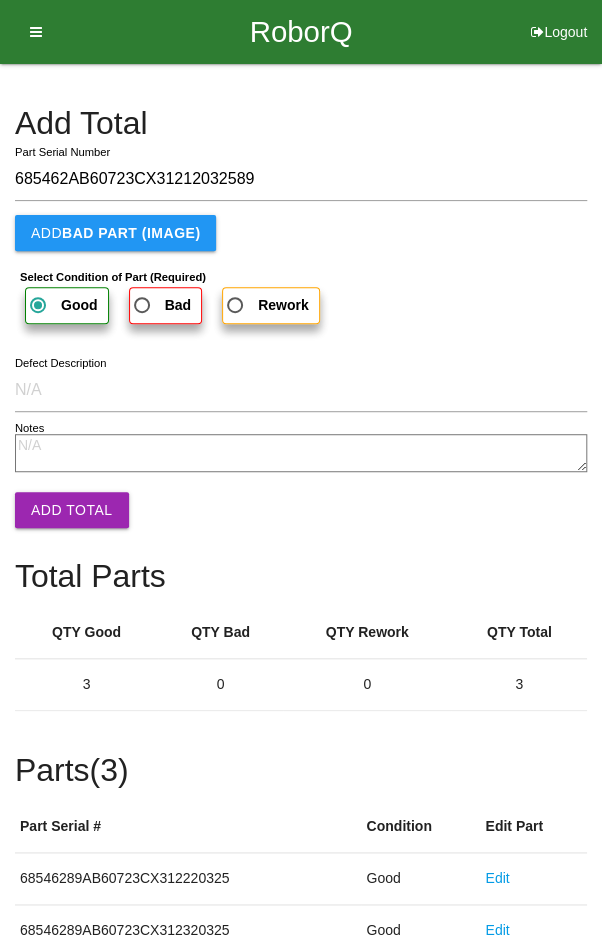
click at [63, 498] on button "Add Total" at bounding box center [72, 510] width 114 height 36
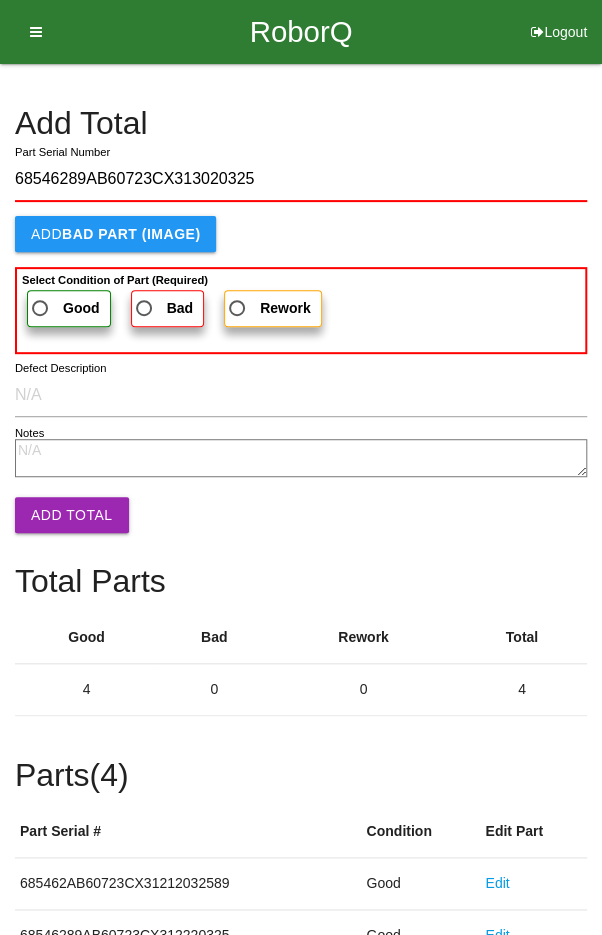
click at [48, 299] on span "Good" at bounding box center [64, 308] width 72 height 25
click at [41, 299] on input "Good" at bounding box center [34, 302] width 13 height 13
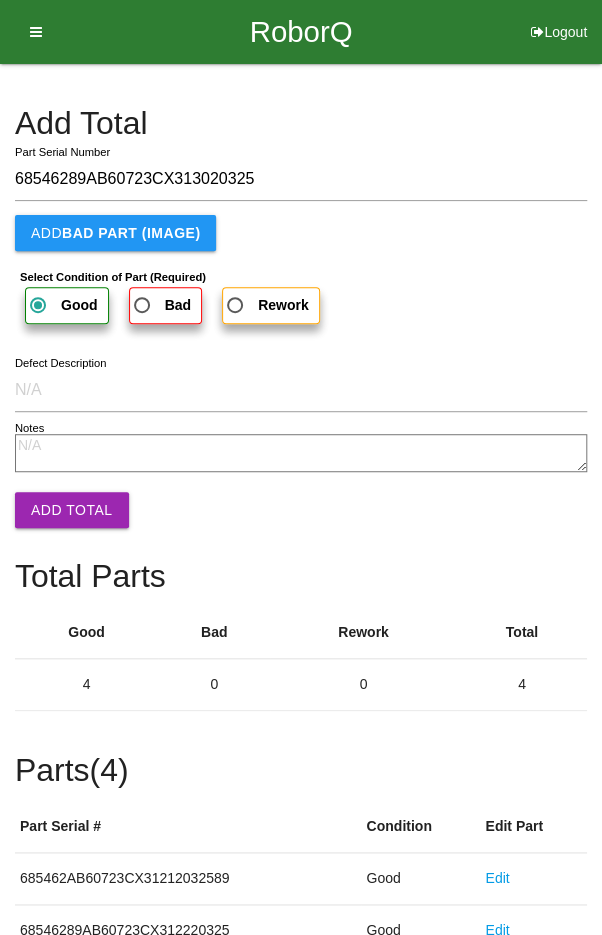
click at [54, 501] on button "Add Total" at bounding box center [72, 510] width 114 height 36
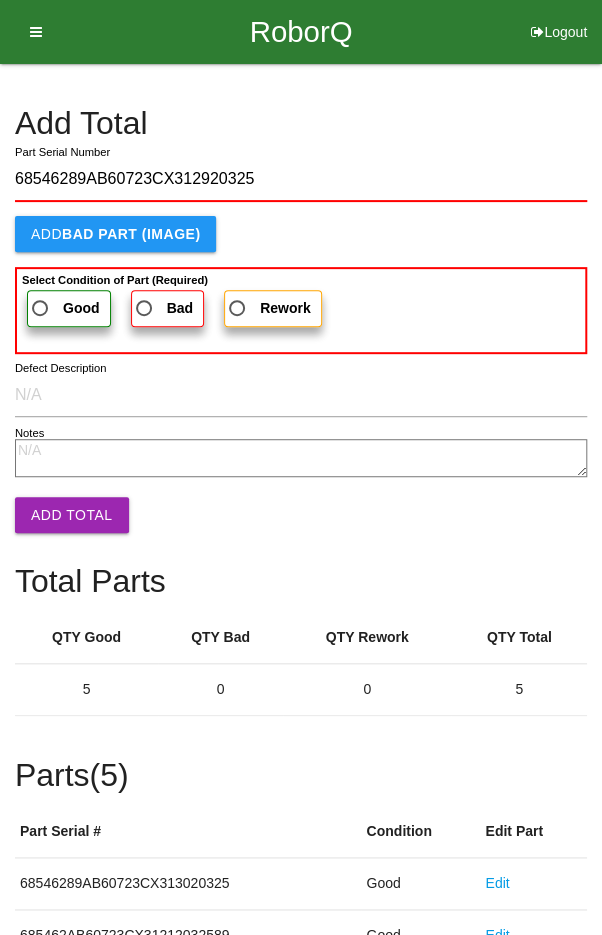
click at [50, 297] on span "Good" at bounding box center [64, 308] width 72 height 25
click at [41, 297] on input "Good" at bounding box center [34, 302] width 13 height 13
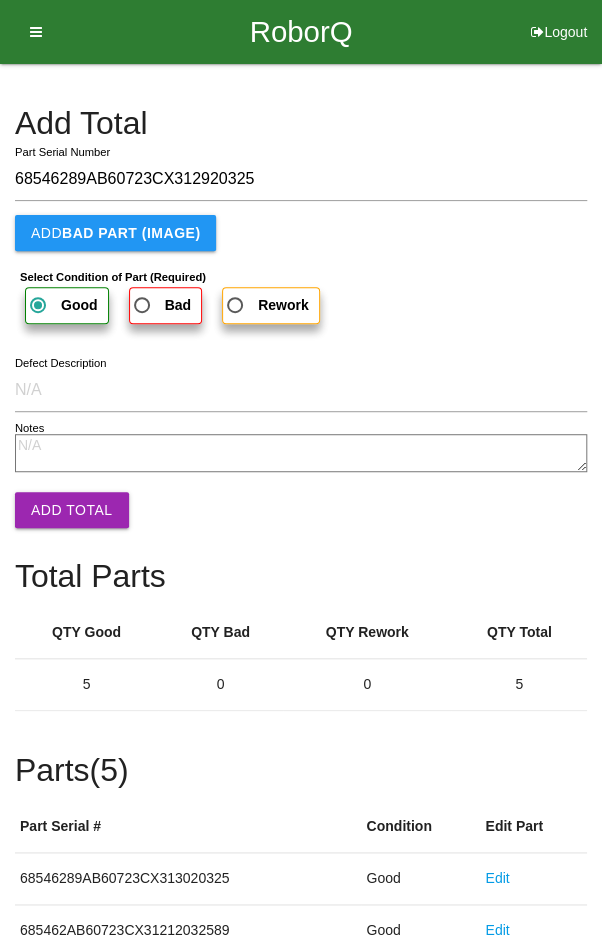
click at [60, 502] on button "Add Total" at bounding box center [72, 510] width 114 height 36
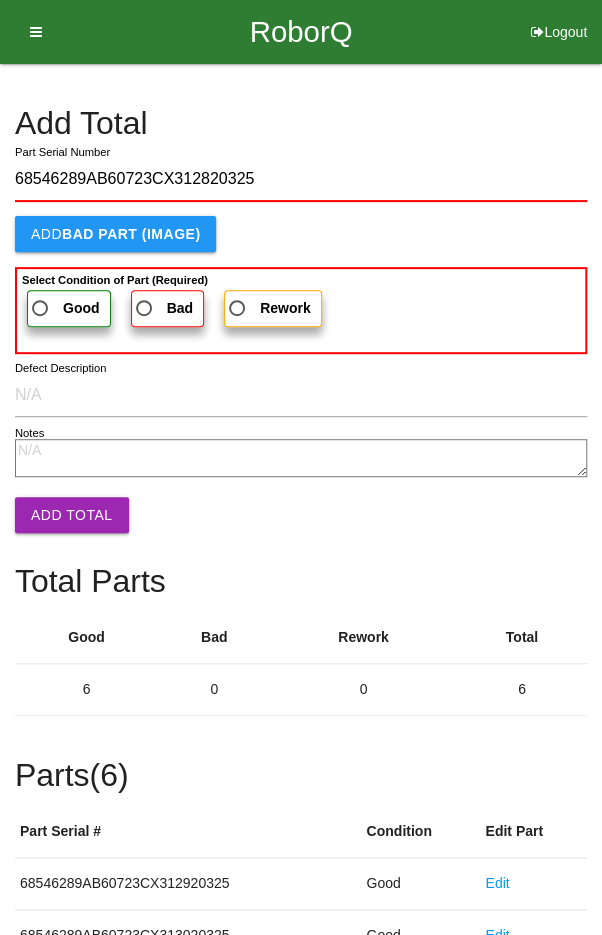
click at [48, 297] on span "Good" at bounding box center [64, 308] width 72 height 25
click at [41, 297] on input "Good" at bounding box center [34, 302] width 13 height 13
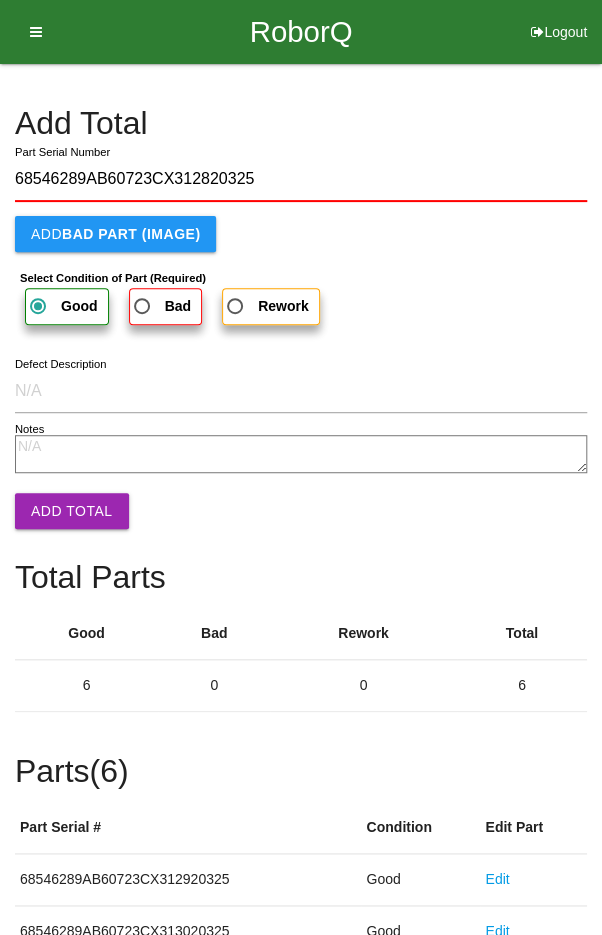
click at [54, 493] on button "Add Total" at bounding box center [72, 511] width 114 height 36
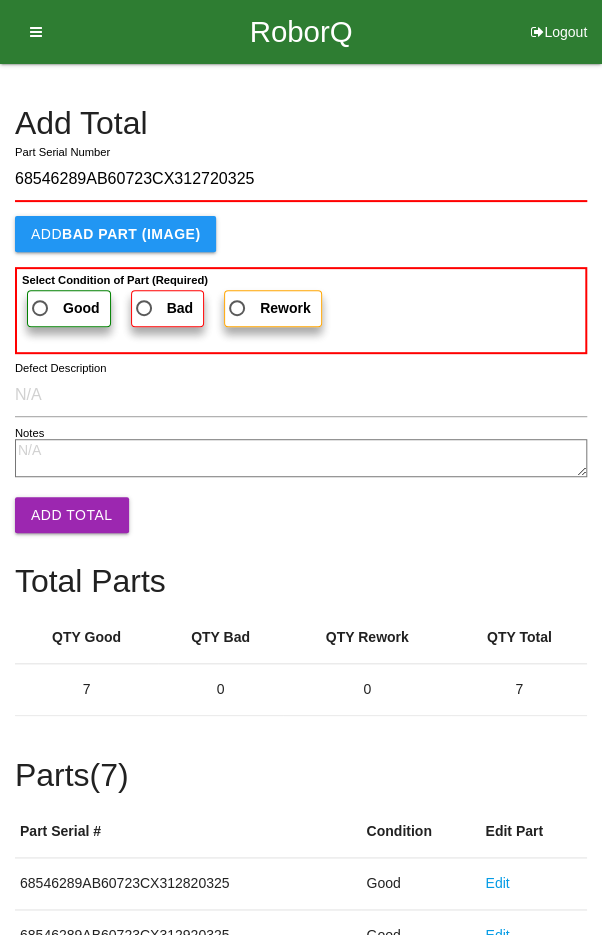
click at [48, 300] on span "Good" at bounding box center [64, 308] width 72 height 25
click
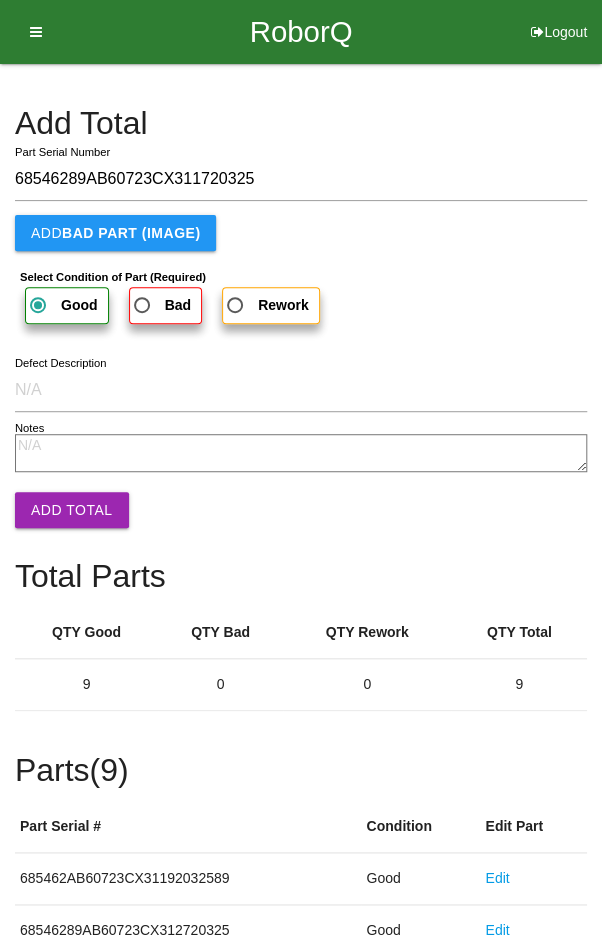
click at [76, 511] on button "Add Total" at bounding box center [72, 510] width 114 height 36
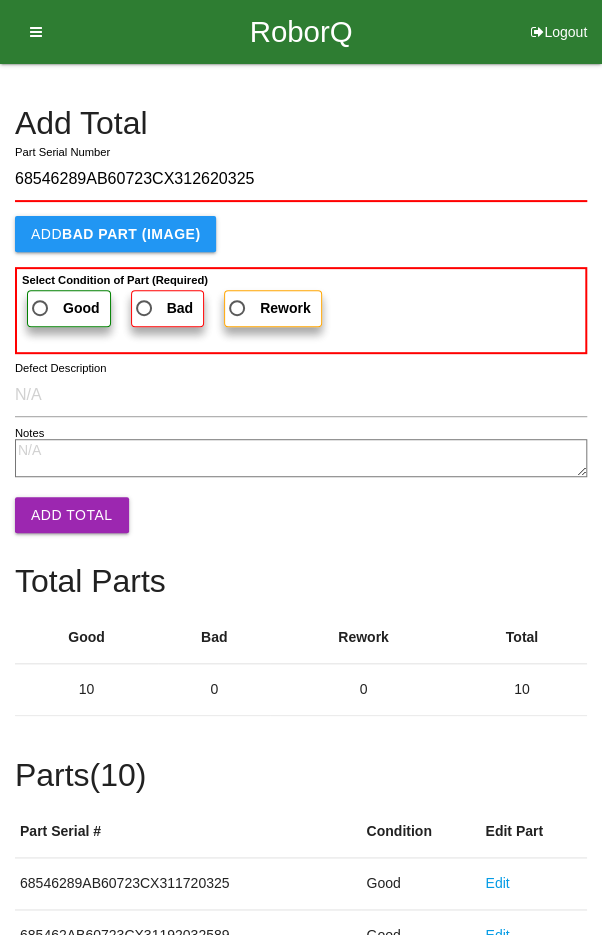
click at [51, 293] on label "Good" at bounding box center [69, 308] width 84 height 37
click at [49, 298] on span "Good" at bounding box center [64, 308] width 72 height 25
click at [41, 298] on input "Good" at bounding box center [34, 302] width 13 height 13
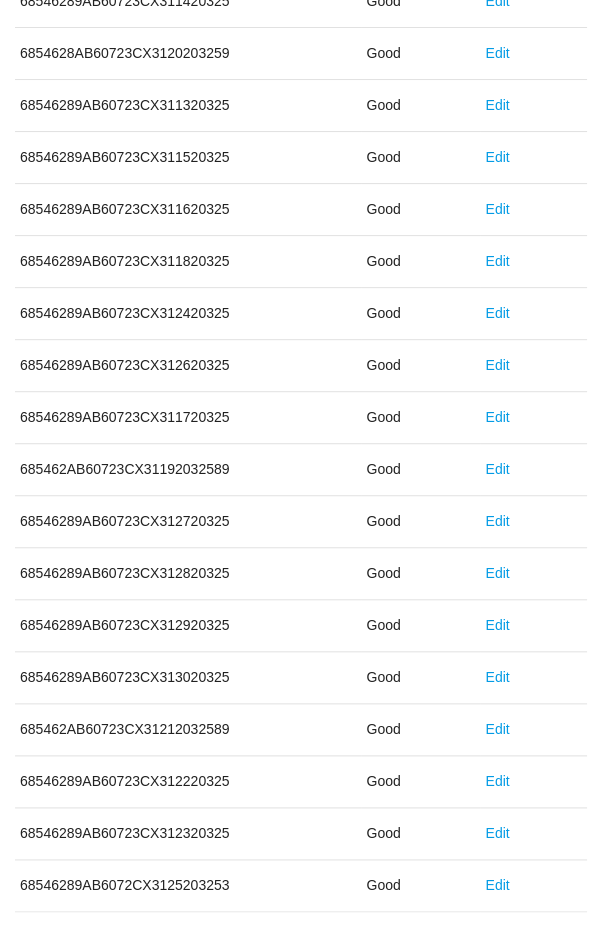
scroll to position [1111, 0]
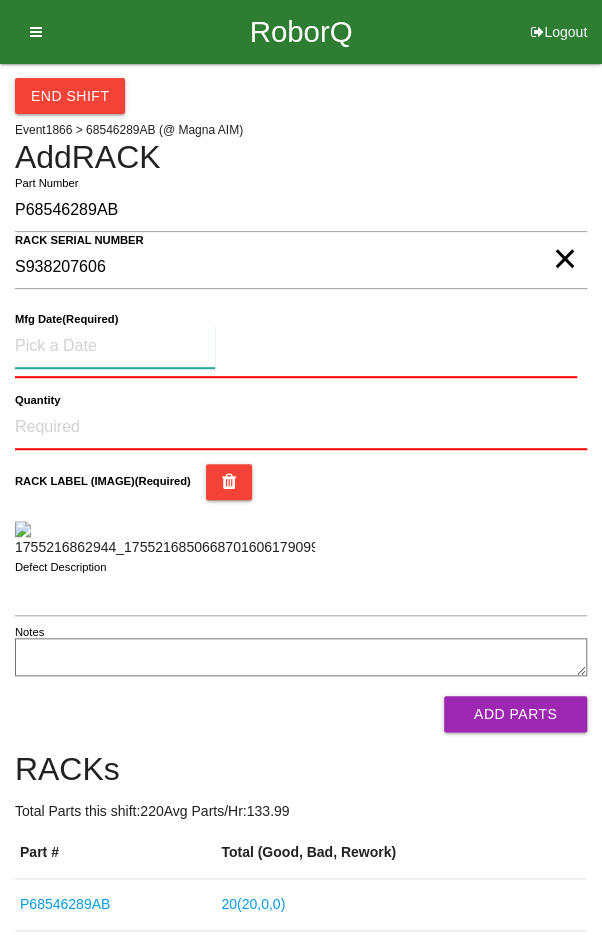
click at [82, 337] on input at bounding box center [115, 346] width 200 height 43
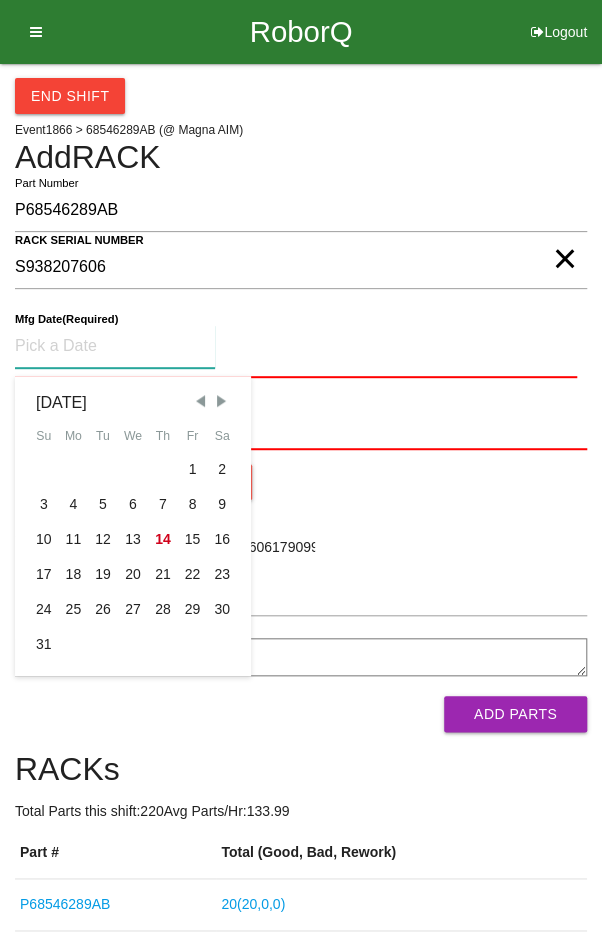
click at [196, 398] on span "Previous Month" at bounding box center [200, 401] width 18 height 18
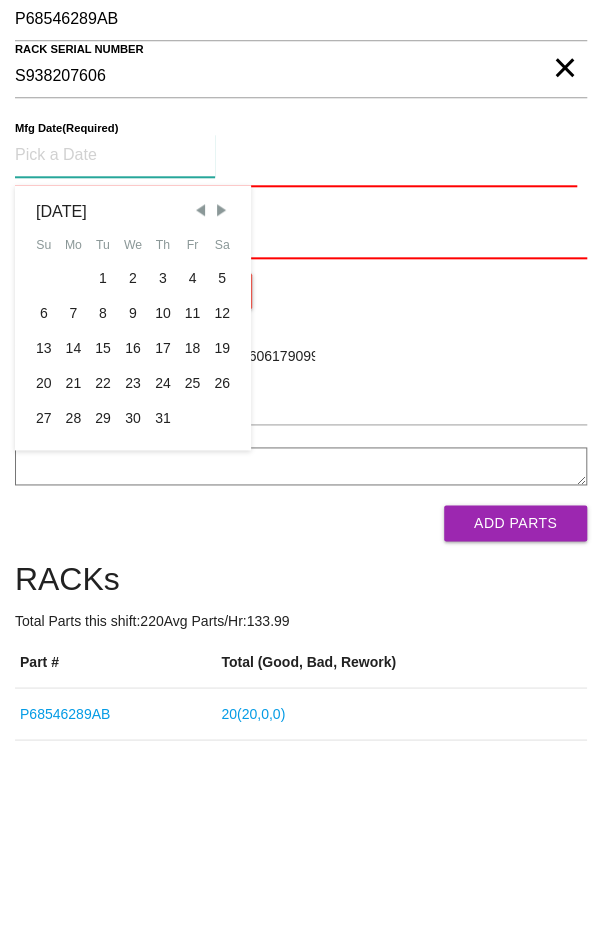
click at [99, 605] on div "29" at bounding box center [103, 609] width 30 height 35
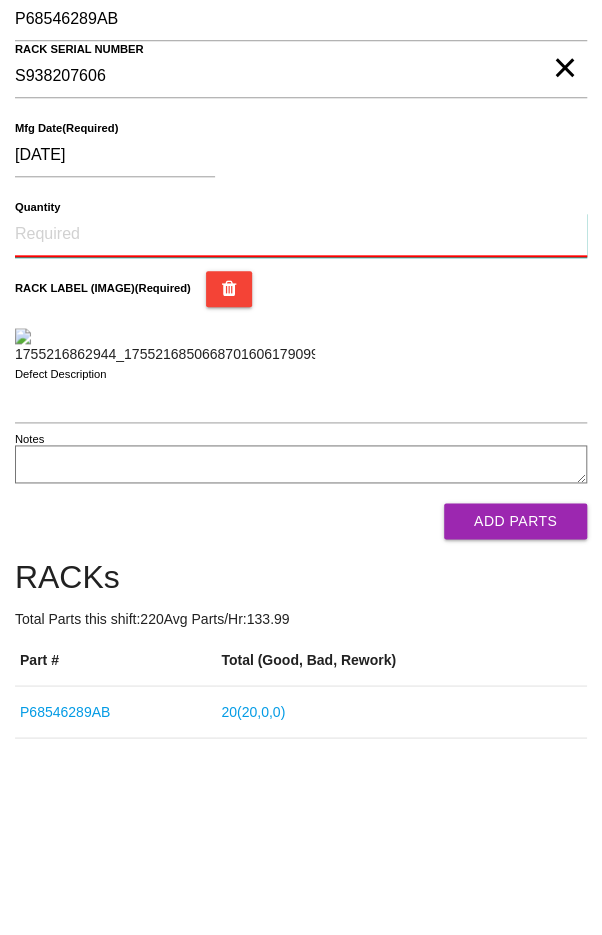
click at [73, 428] on input "Quantity" at bounding box center [301, 426] width 572 height 44
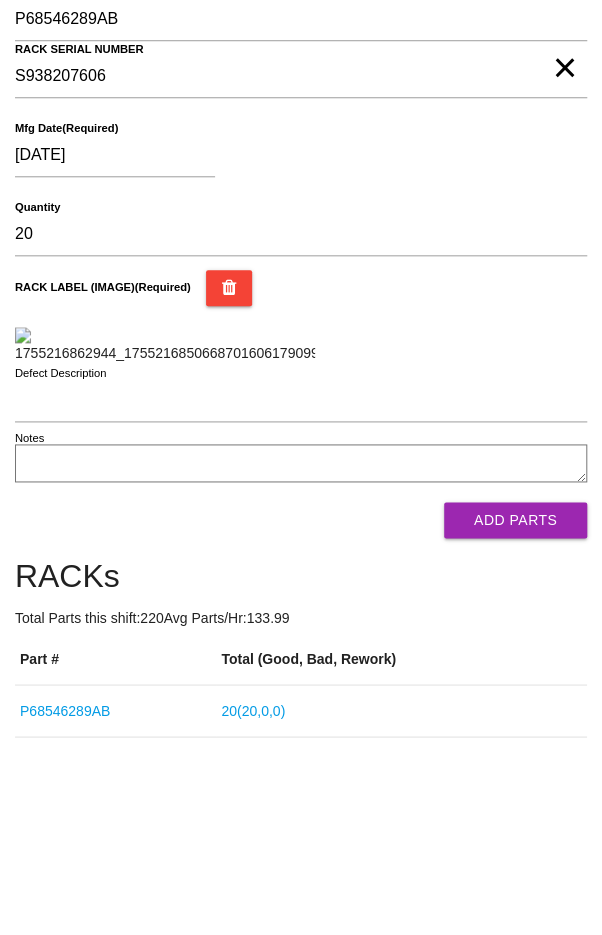
click at [523, 555] on div "RACK LABEL (IMAGE) (Required)" at bounding box center [301, 508] width 572 height 94
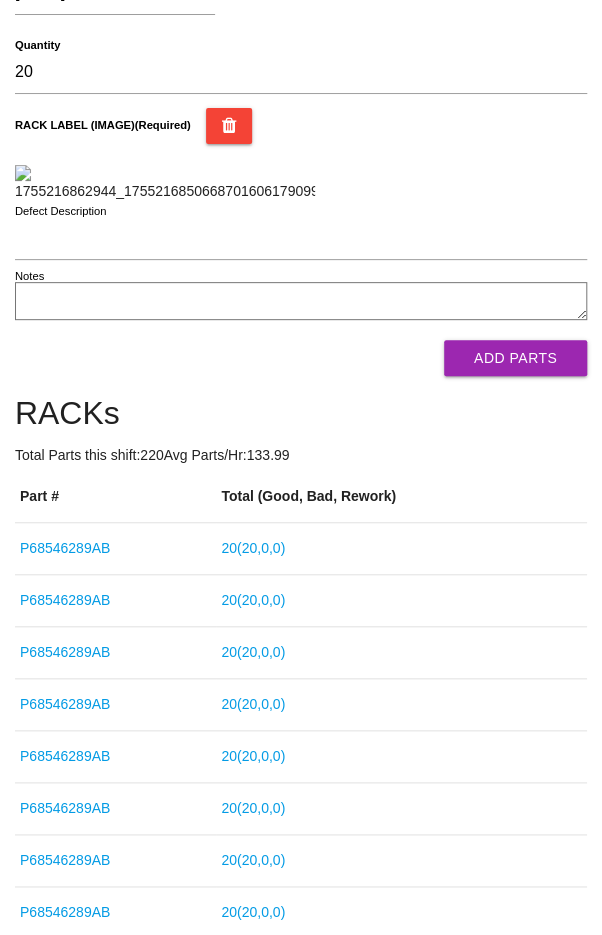
scroll to position [390, 0]
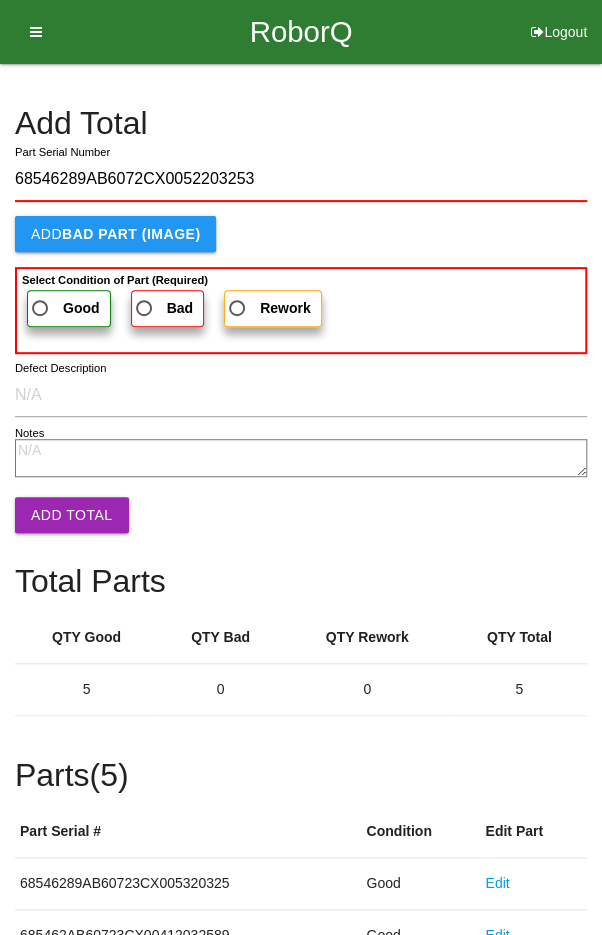
click at [41, 296] on span "Good" at bounding box center [64, 308] width 72 height 25
click at [41, 296] on input "Good" at bounding box center [34, 302] width 13 height 13
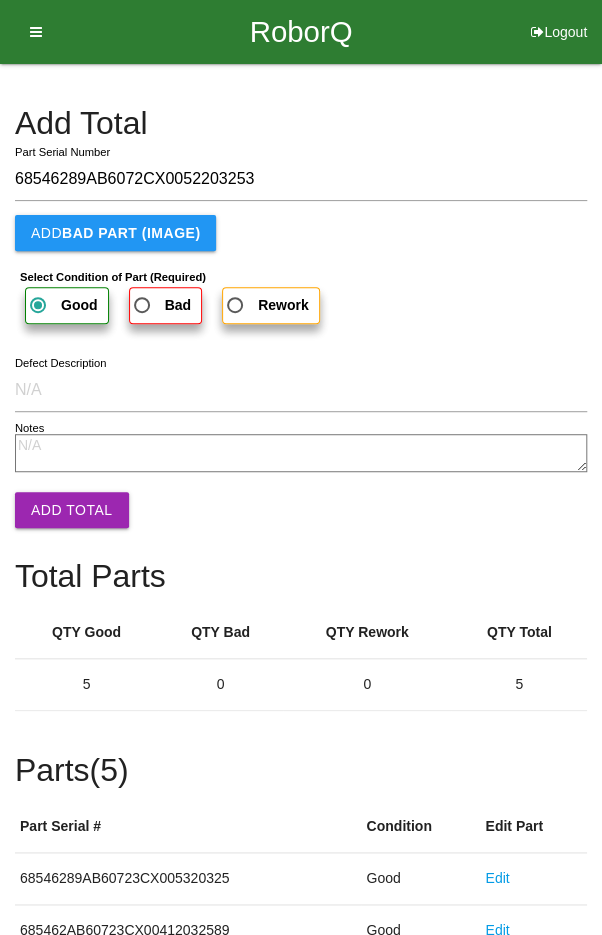
click at [70, 497] on button "Add Total" at bounding box center [72, 510] width 114 height 36
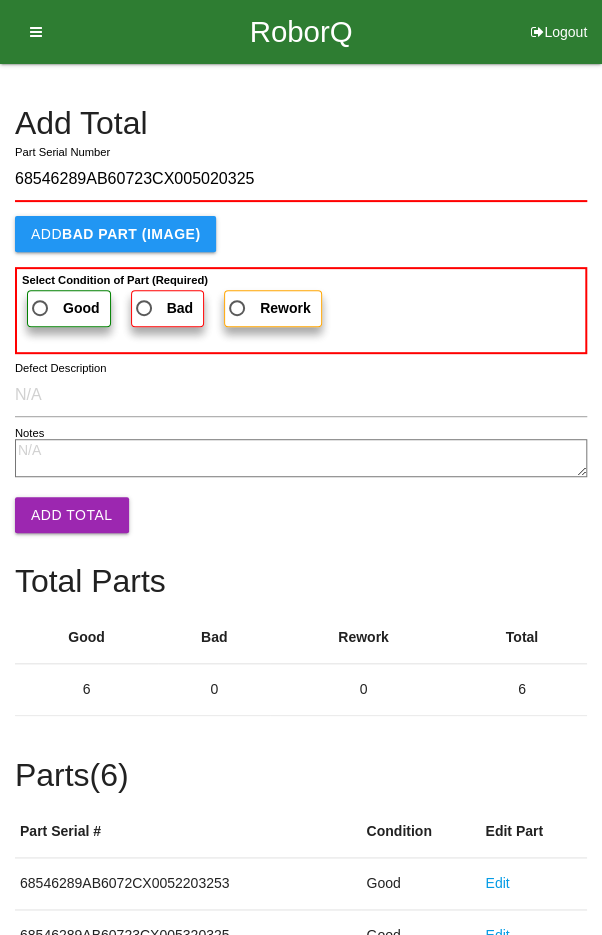
click at [53, 304] on span "Good" at bounding box center [64, 308] width 72 height 25
click at [41, 304] on input "Good" at bounding box center [34, 302] width 13 height 13
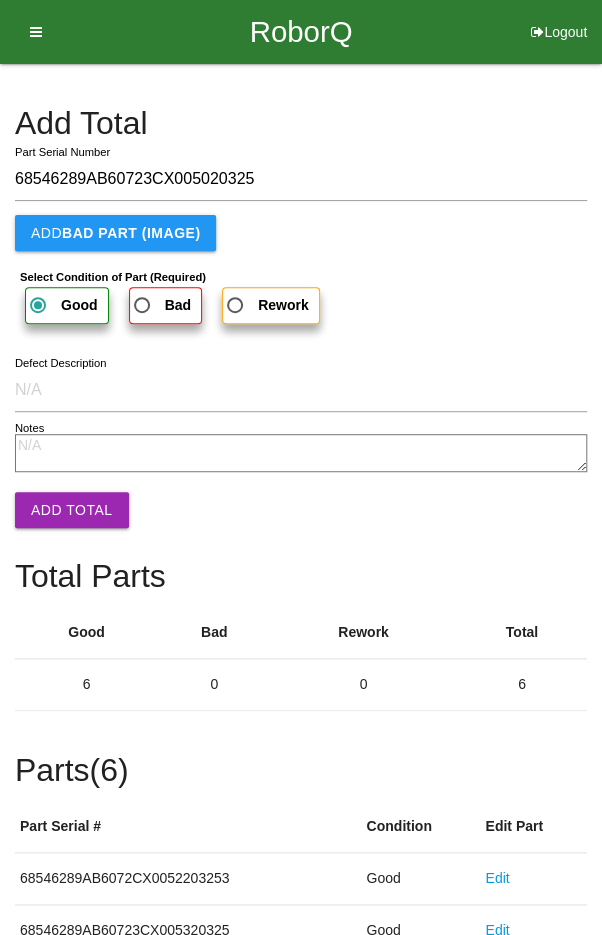
click at [69, 510] on button "Add Total" at bounding box center [72, 510] width 114 height 36
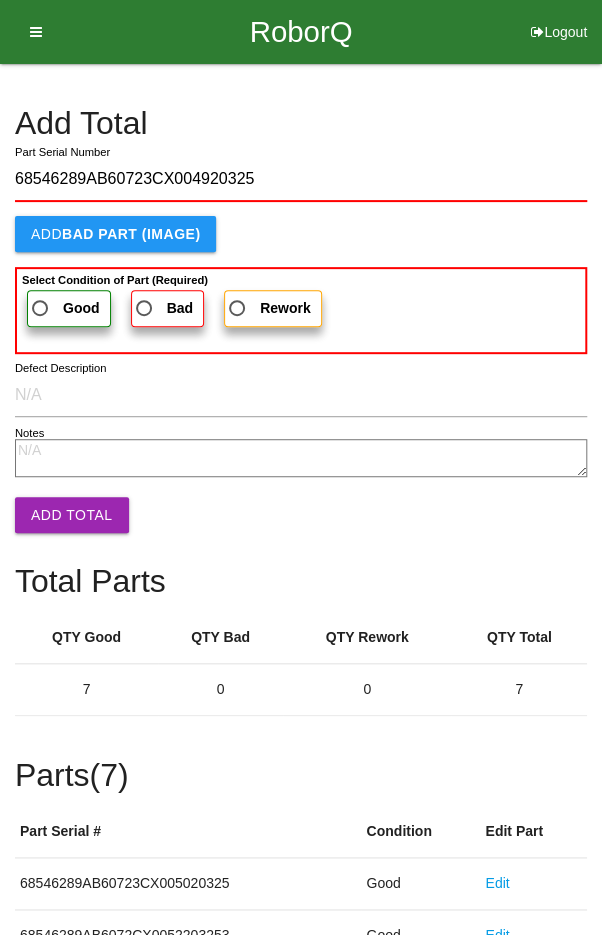
click at [51, 296] on span "Good" at bounding box center [64, 308] width 72 height 25
click at [41, 296] on input "Good" at bounding box center [34, 302] width 13 height 13
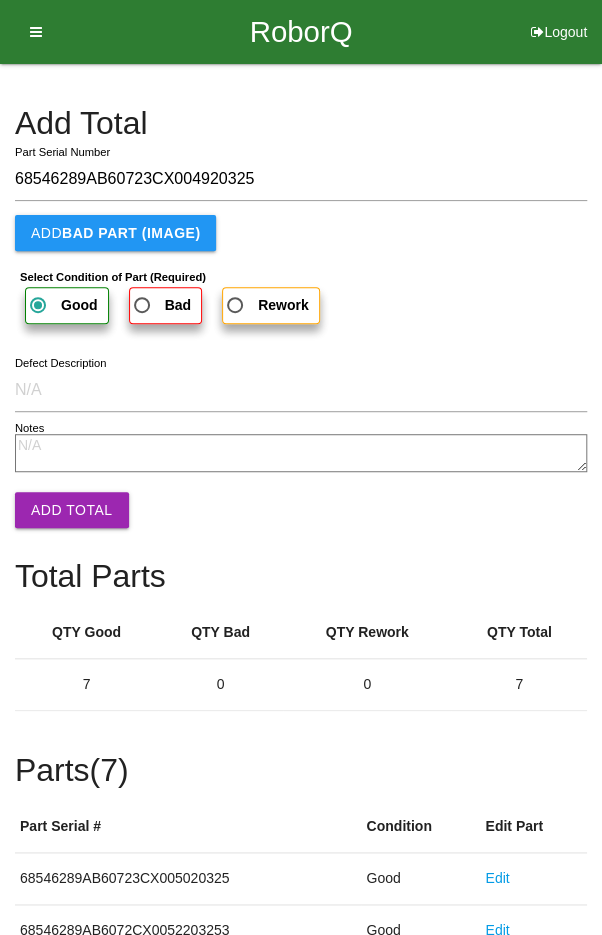
click at [69, 509] on button "Add Total" at bounding box center [72, 510] width 114 height 36
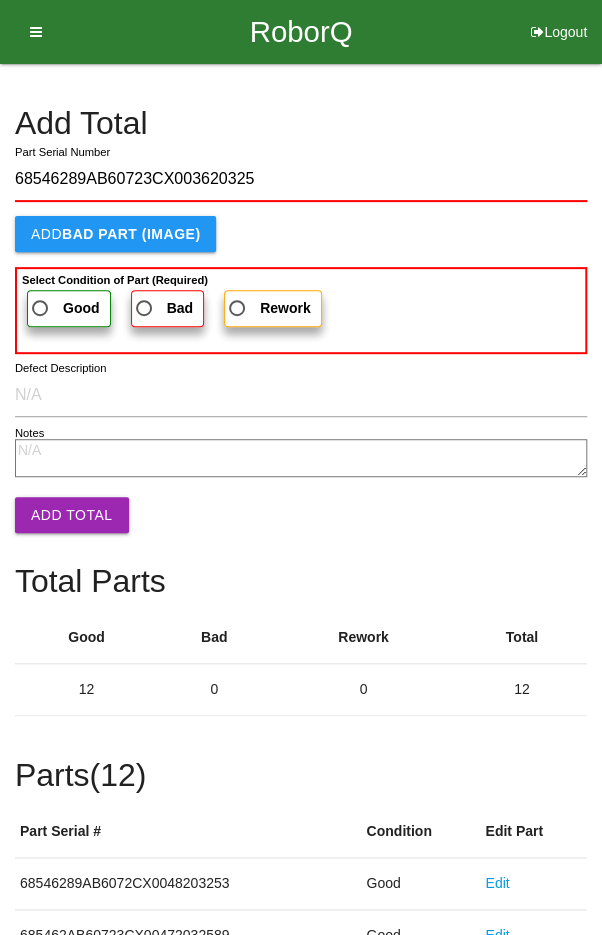
click at [45, 298] on span "Good" at bounding box center [64, 308] width 72 height 25
click at [41, 298] on input "Good" at bounding box center [34, 302] width 13 height 13
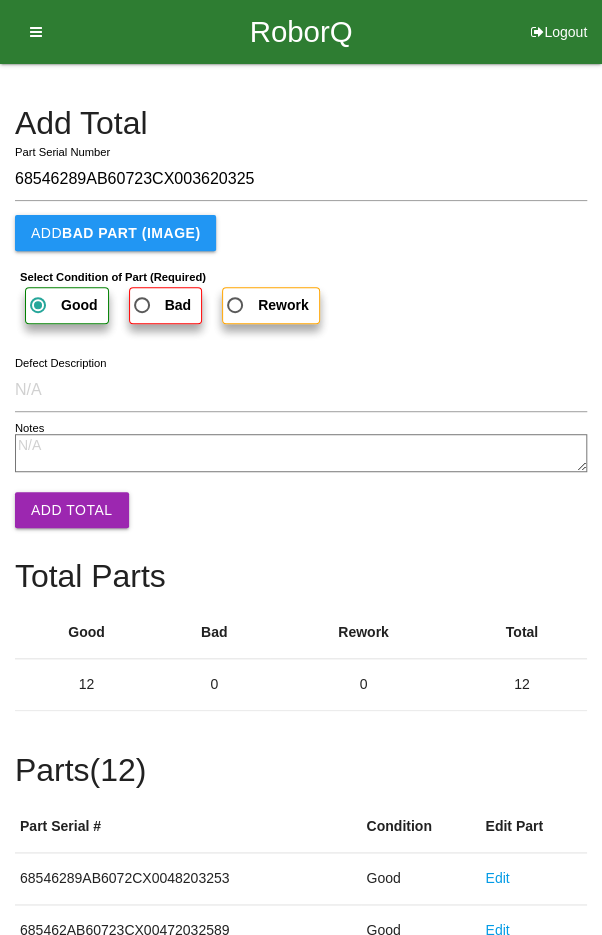
click at [71, 502] on button "Add Total" at bounding box center [72, 510] width 114 height 36
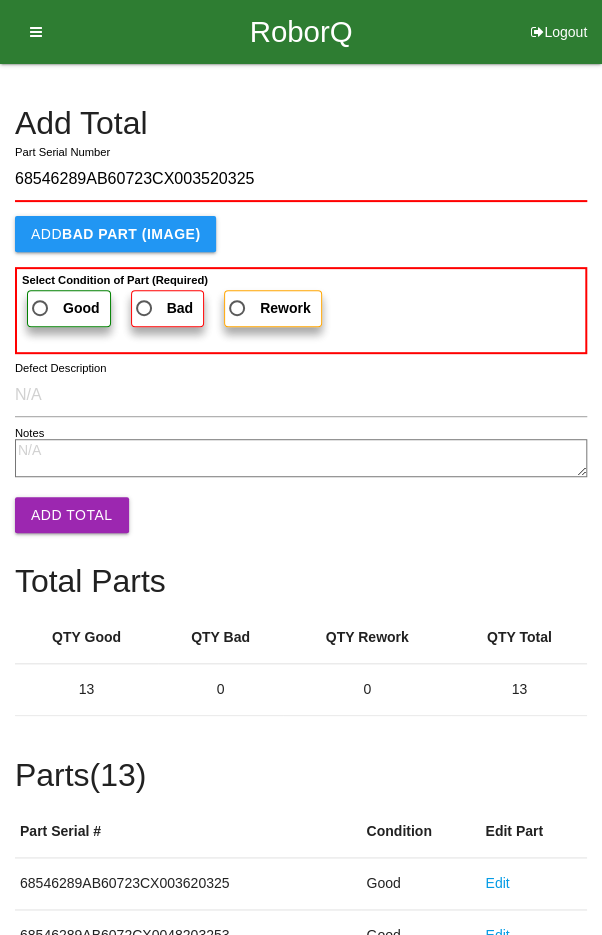
click at [50, 307] on span "Good" at bounding box center [64, 308] width 72 height 25
click at [41, 307] on input "Good" at bounding box center [34, 302] width 13 height 13
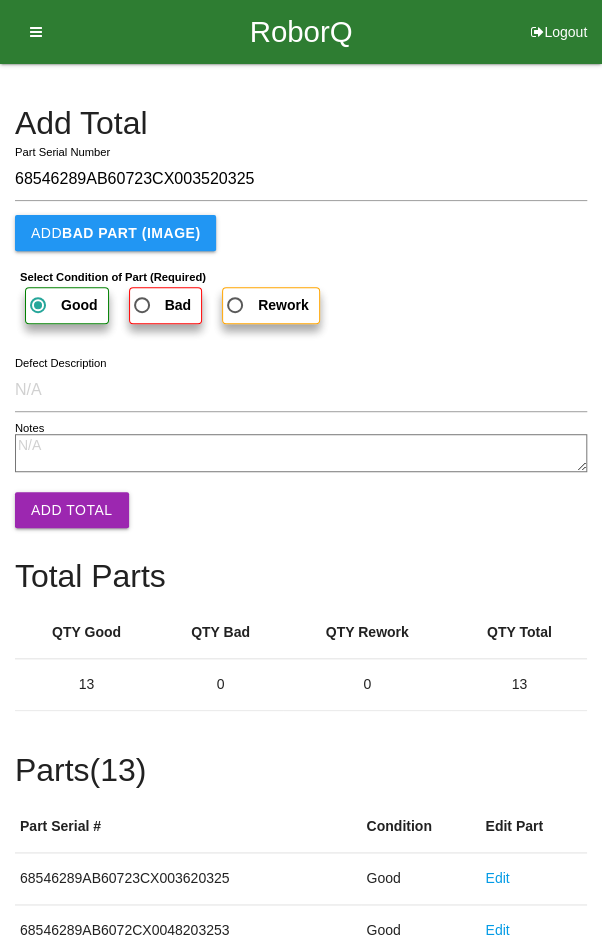
click at [63, 506] on button "Add Total" at bounding box center [72, 510] width 114 height 36
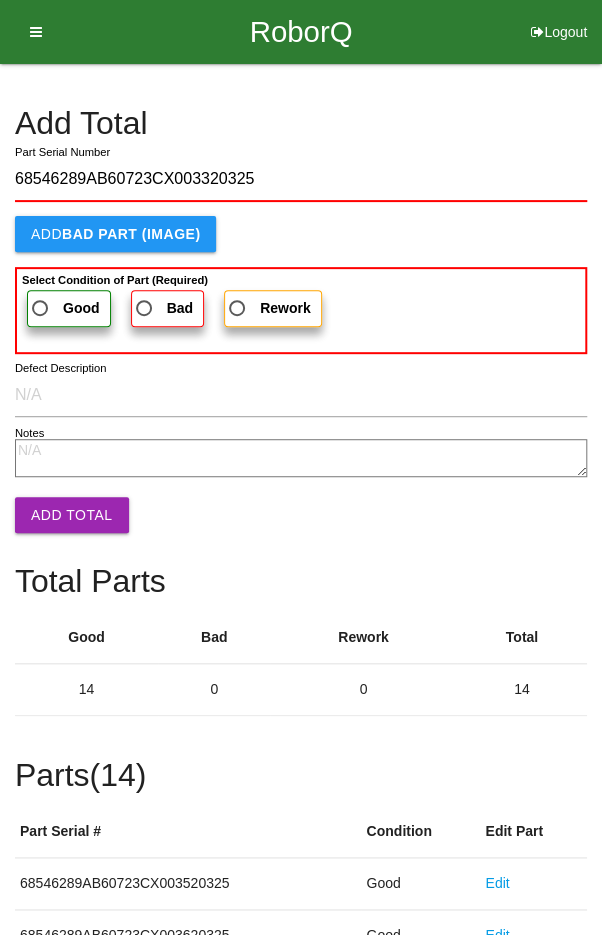
click at [49, 307] on span "Good" at bounding box center [64, 308] width 72 height 25
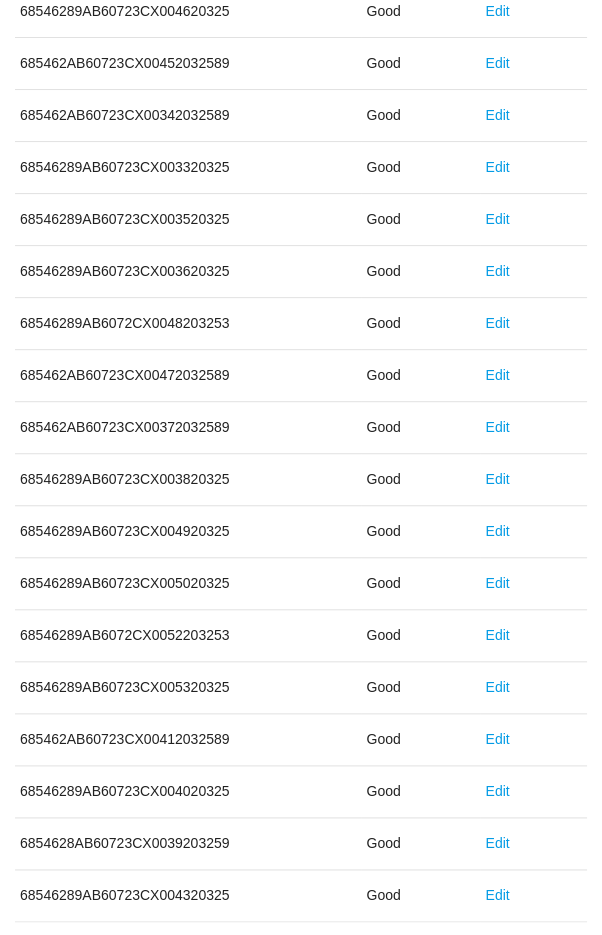
scroll to position [1111, 0]
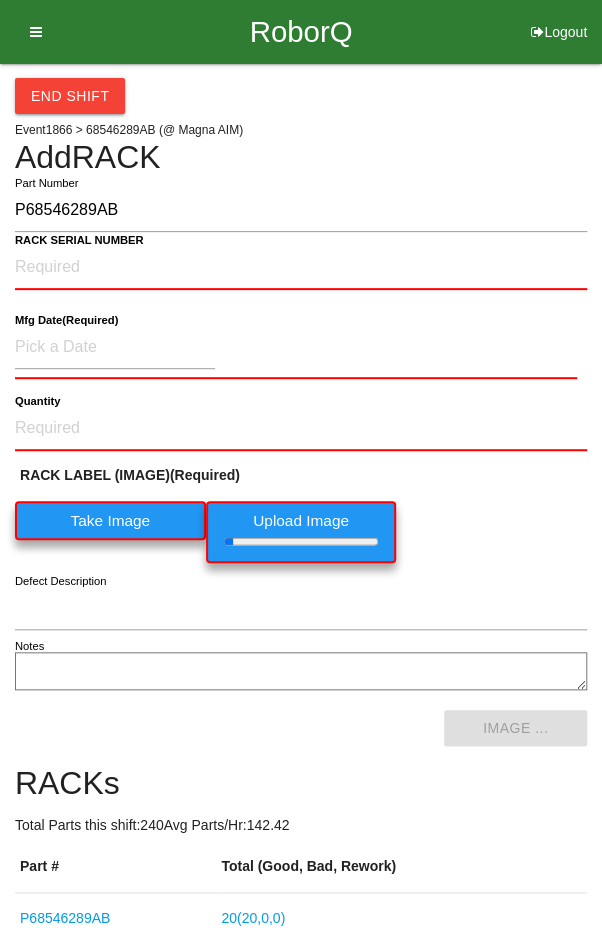
click at [75, 245] on b "RACK SERIAL NUMBER" at bounding box center [79, 240] width 129 height 13
click at [75, 246] on NUMBER "RACK SERIAL NUMBER" at bounding box center [301, 268] width 572 height 44
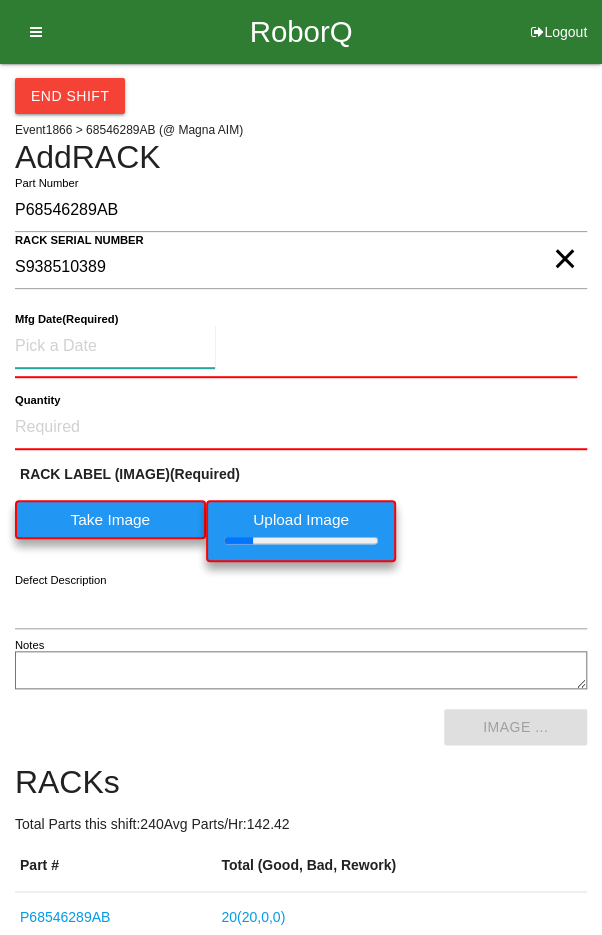
click at [65, 335] on input at bounding box center [115, 346] width 200 height 43
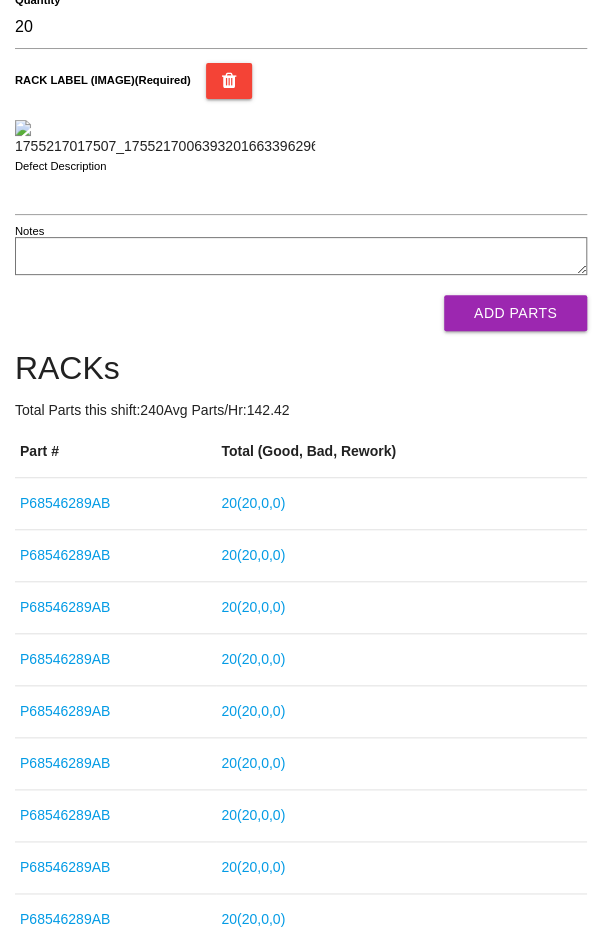
scroll to position [401, 0]
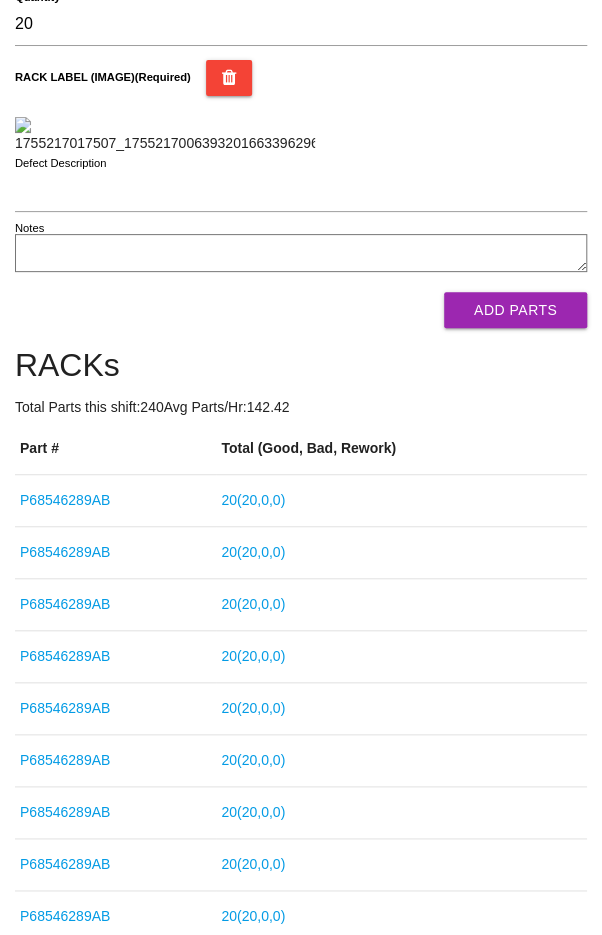
click at [525, 328] on button "Add Parts" at bounding box center [515, 310] width 143 height 36
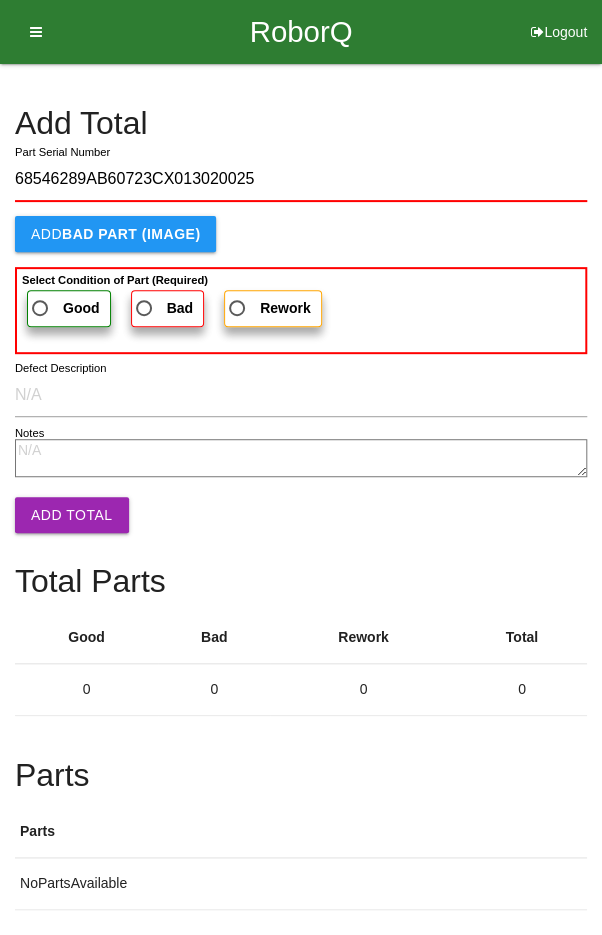
click at [44, 296] on span "Good" at bounding box center [64, 308] width 72 height 25
click at [41, 296] on input "Good" at bounding box center [34, 302] width 13 height 13
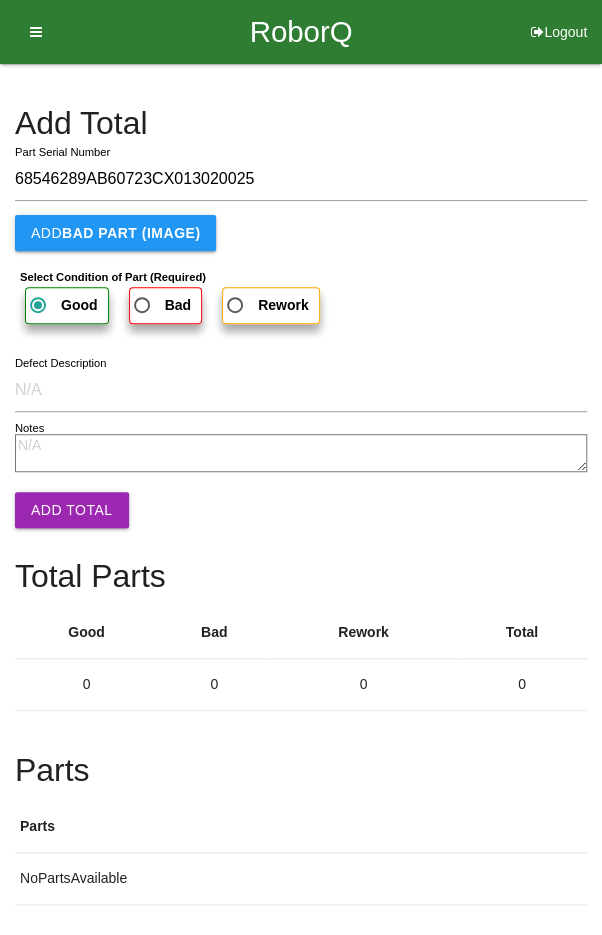
click at [58, 514] on button "Add Total" at bounding box center [72, 510] width 114 height 36
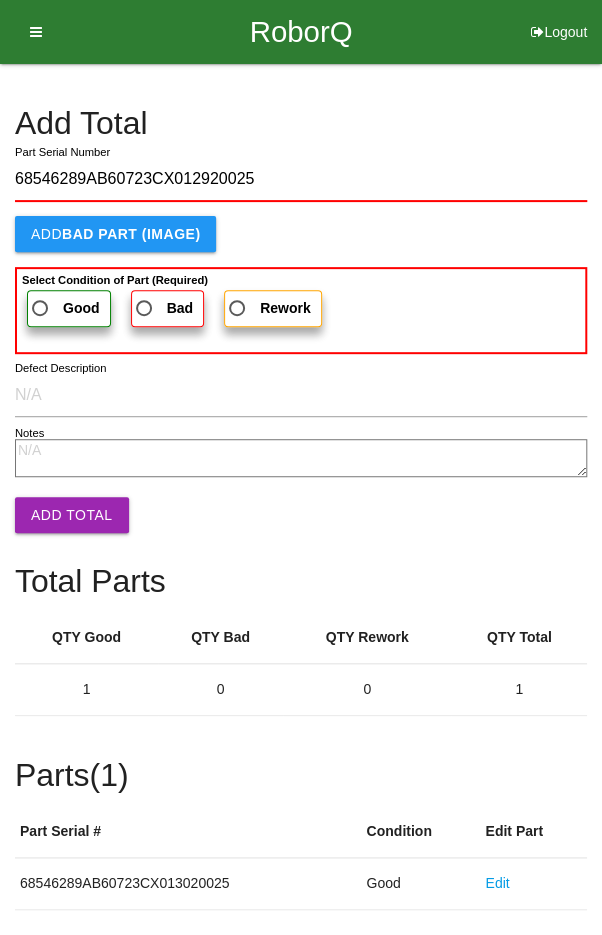
click at [45, 301] on span "Good" at bounding box center [64, 308] width 72 height 25
click at [41, 301] on input "Good" at bounding box center [34, 302] width 13 height 13
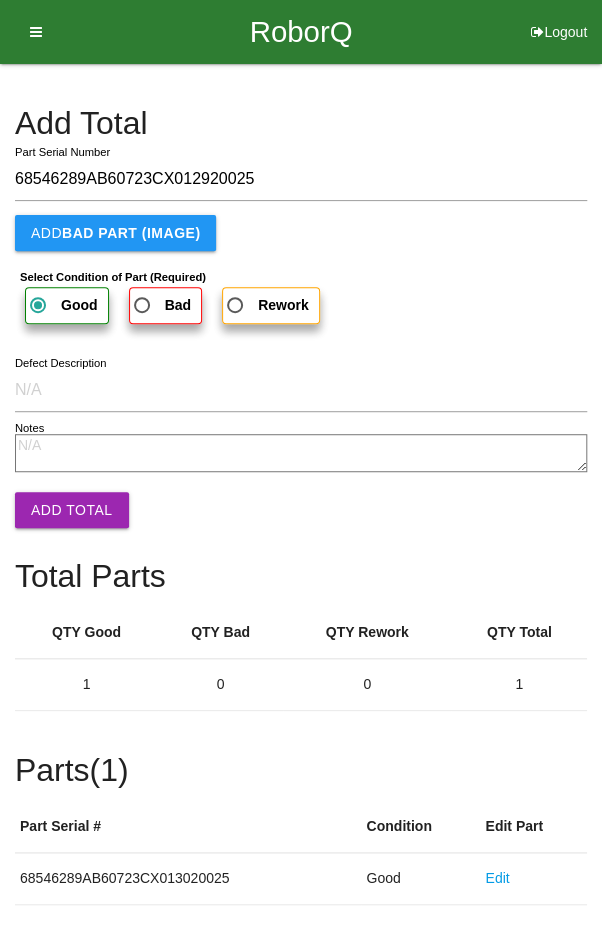
click at [60, 509] on button "Add Total" at bounding box center [72, 510] width 114 height 36
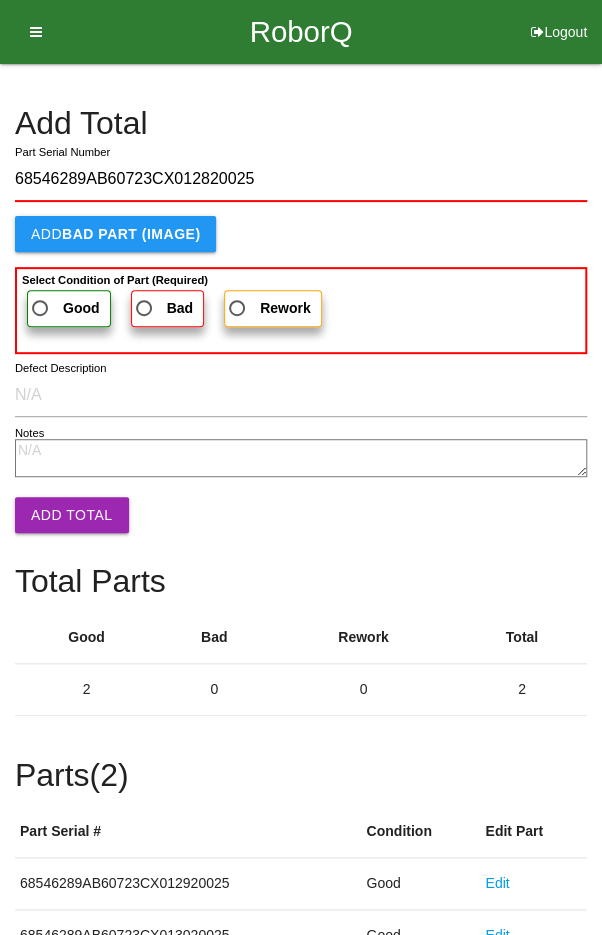
click at [47, 301] on span "Good" at bounding box center [64, 308] width 72 height 25
click at [41, 301] on input "Good" at bounding box center [34, 302] width 13 height 13
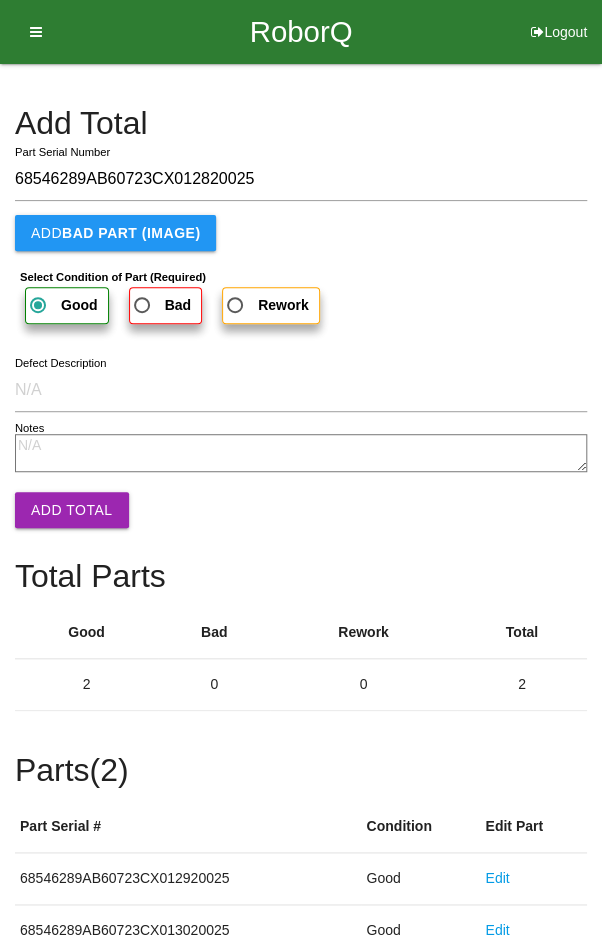
click at [57, 515] on button "Add Total" at bounding box center [72, 510] width 114 height 36
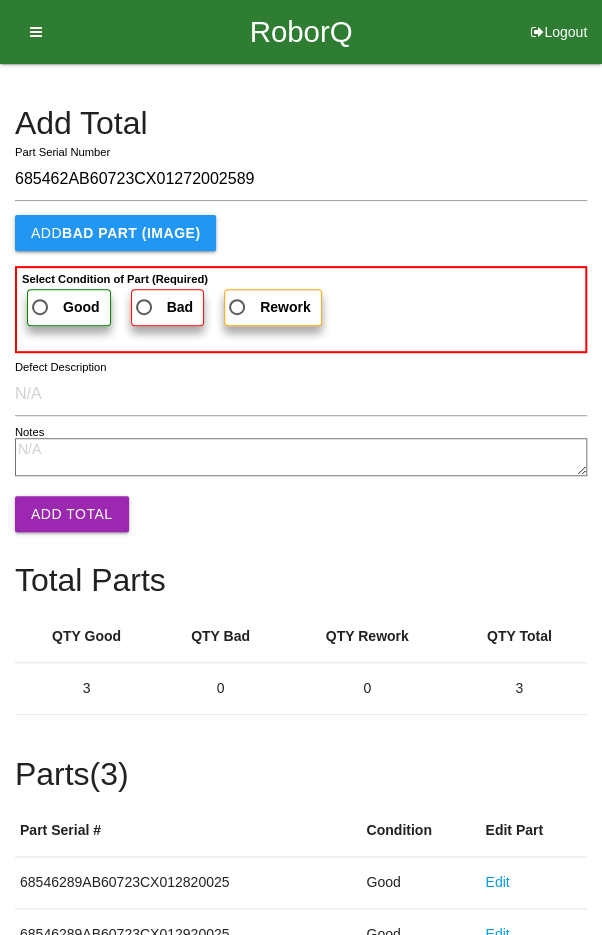
click at [56, 295] on span "Good" at bounding box center [64, 307] width 72 height 25
click at [41, 295] on input "Good" at bounding box center [34, 301] width 13 height 13
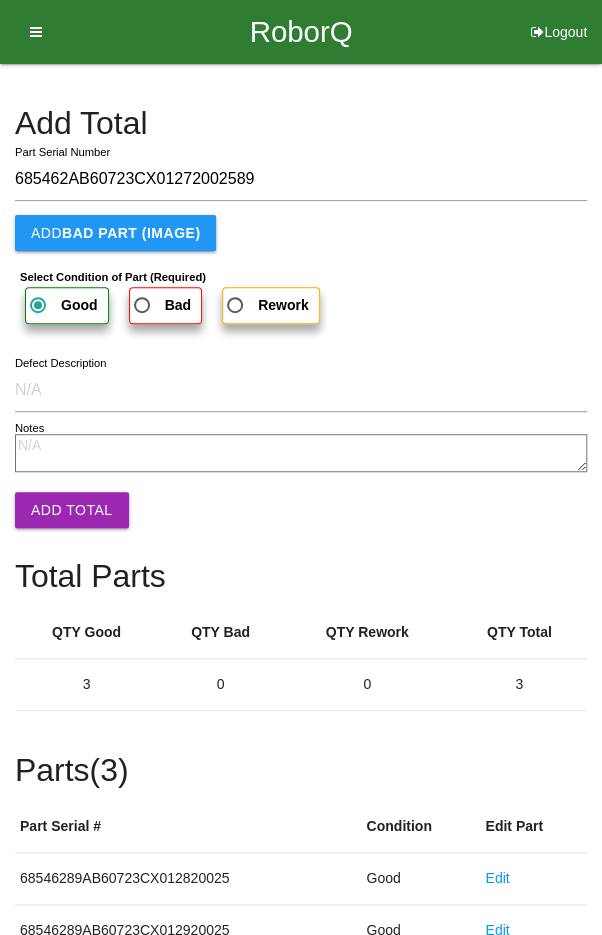
click at [61, 510] on button "Add Total" at bounding box center [72, 510] width 114 height 36
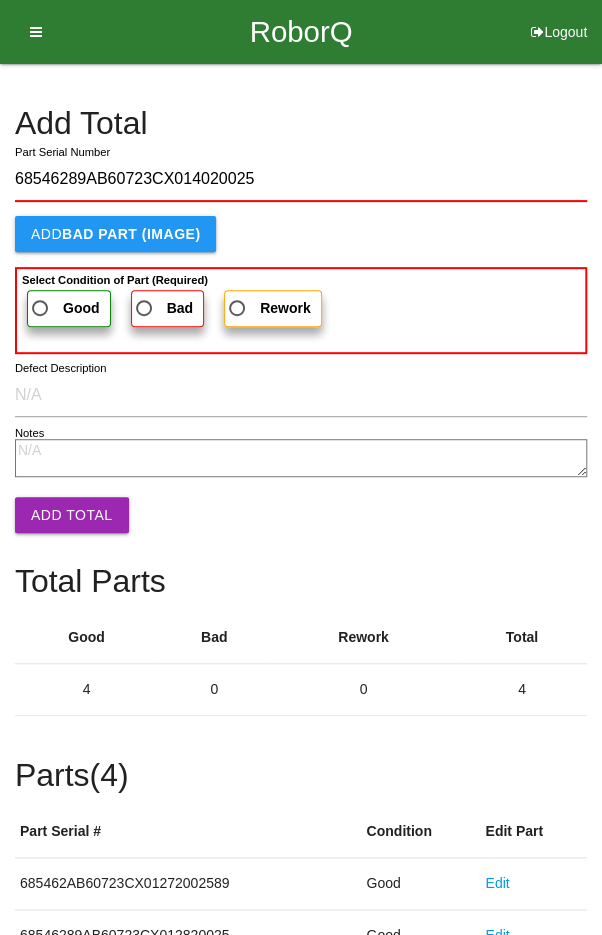
click at [54, 308] on span "Good" at bounding box center [64, 308] width 72 height 25
click at [41, 308] on input "Good" at bounding box center [34, 302] width 13 height 13
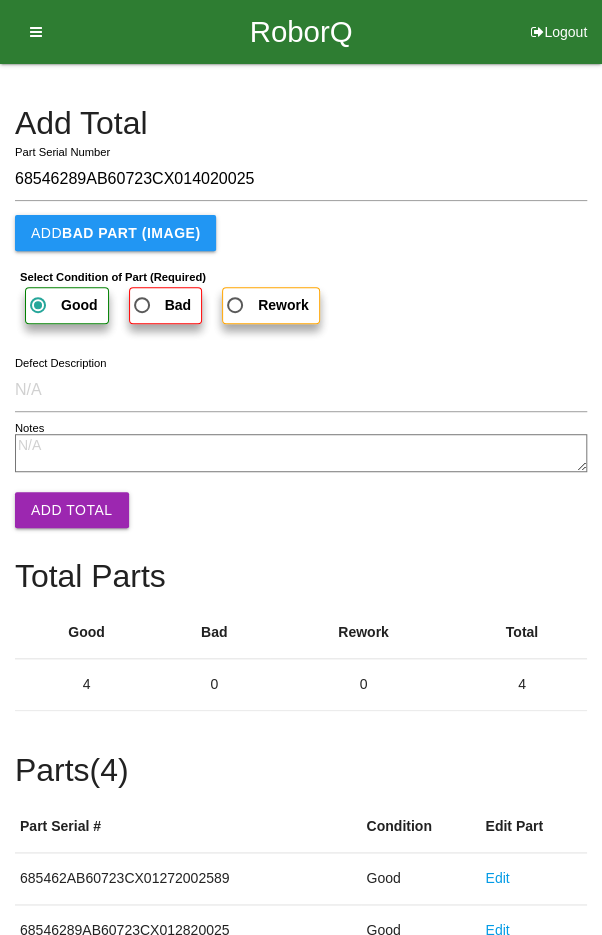
click at [60, 506] on button "Add Total" at bounding box center [72, 510] width 114 height 36
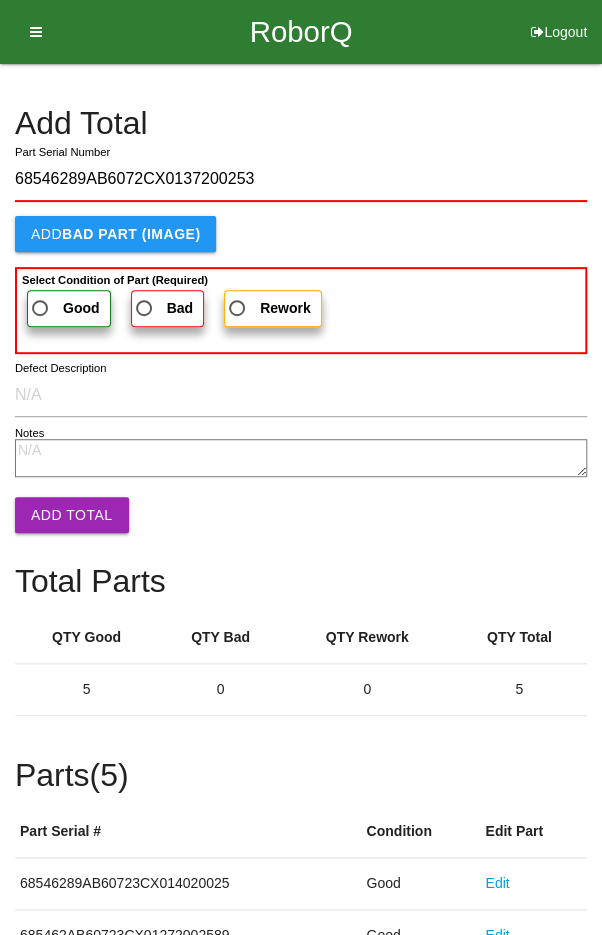
click at [50, 292] on label "Good" at bounding box center [69, 308] width 84 height 37
click at [41, 296] on input "Good" at bounding box center [34, 302] width 13 height 13
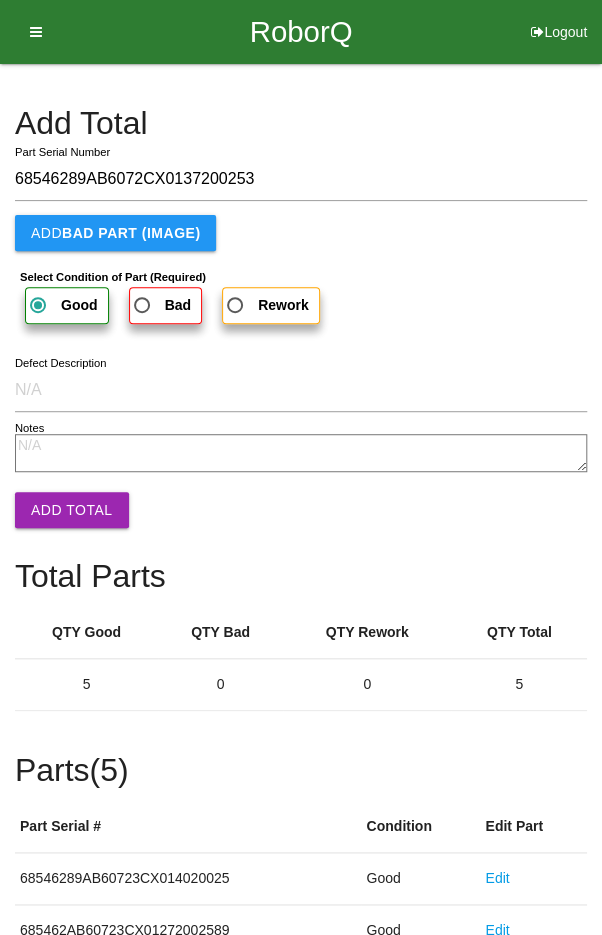
click at [58, 495] on button "Add Total" at bounding box center [72, 510] width 114 height 36
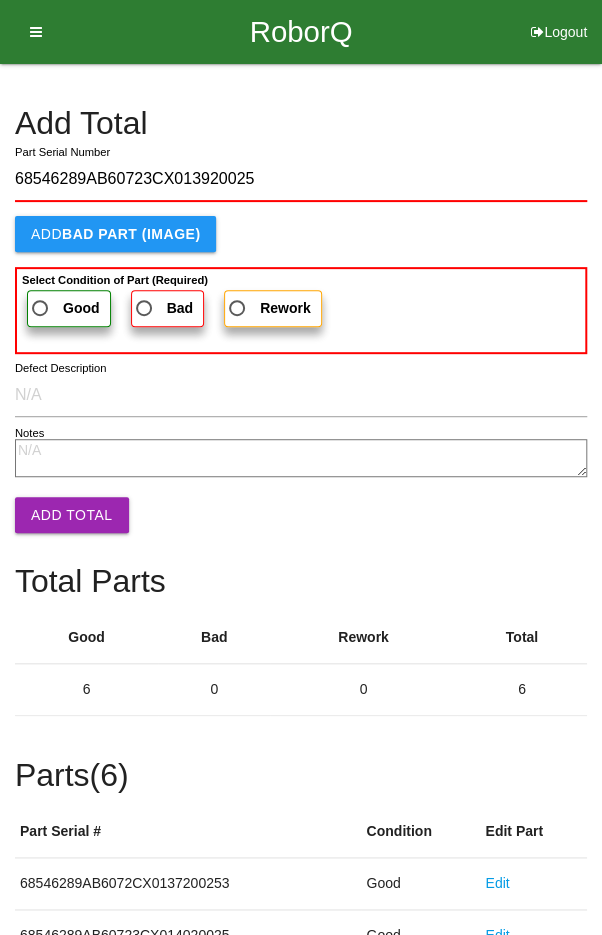
click at [51, 298] on span "Good" at bounding box center [64, 308] width 72 height 25
click at [41, 298] on input "Good" at bounding box center [34, 302] width 13 height 13
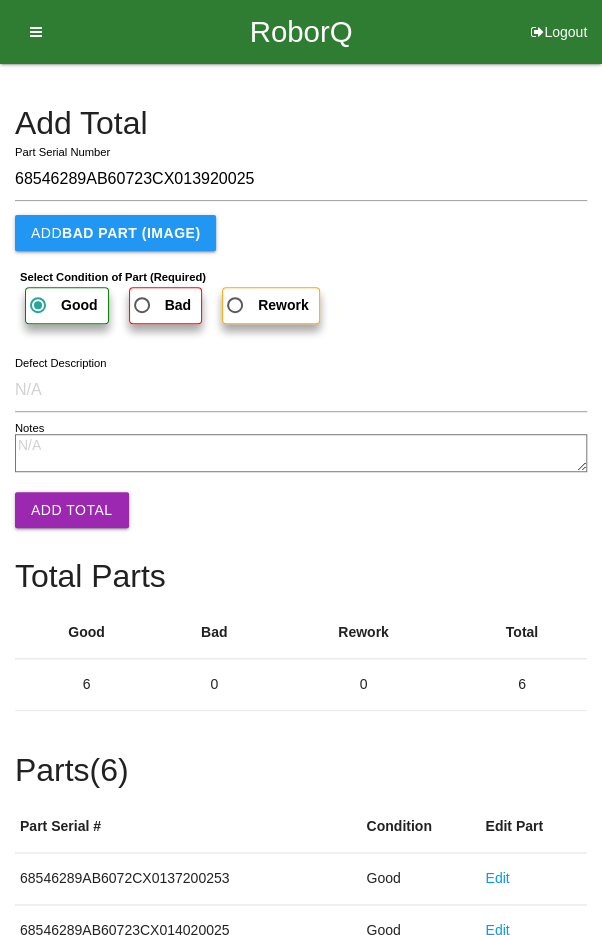
click at [60, 506] on button "Add Total" at bounding box center [72, 510] width 114 height 36
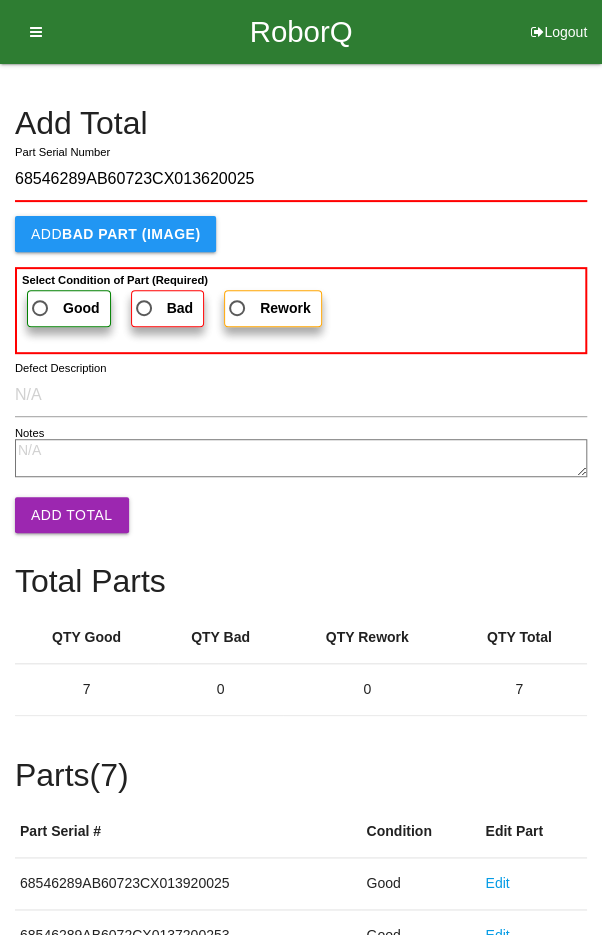
click at [50, 307] on span "Good" at bounding box center [64, 308] width 72 height 25
click at [41, 307] on input "Good" at bounding box center [34, 302] width 13 height 13
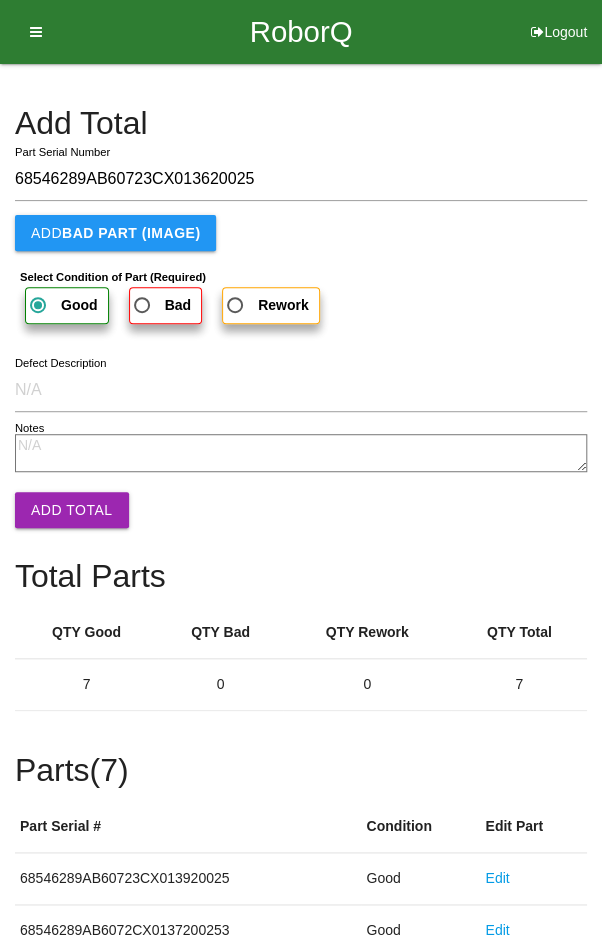
click at [57, 501] on button "Add Total" at bounding box center [72, 510] width 114 height 36
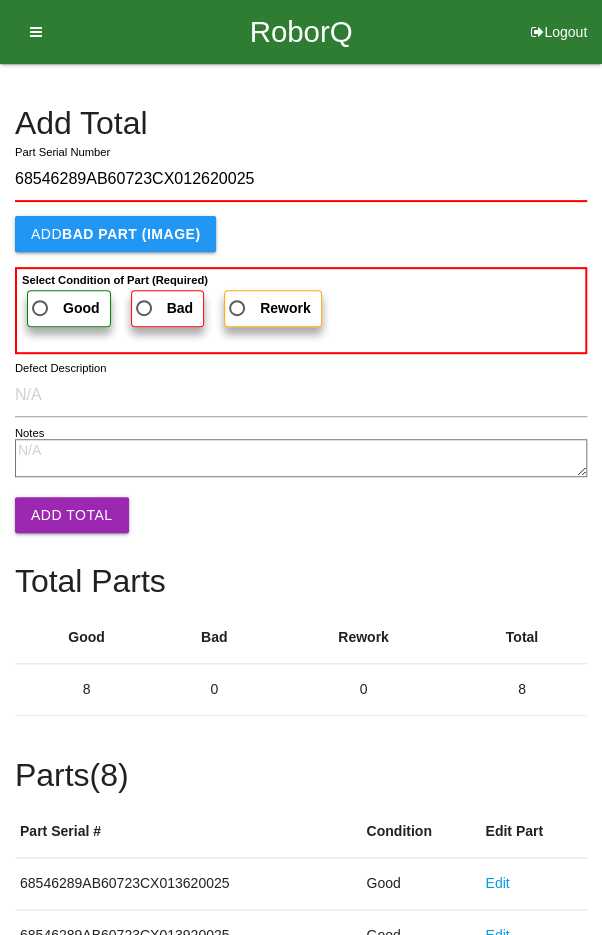
click at [57, 306] on span "Good" at bounding box center [64, 308] width 72 height 25
click at [41, 306] on input "Good" at bounding box center [34, 302] width 13 height 13
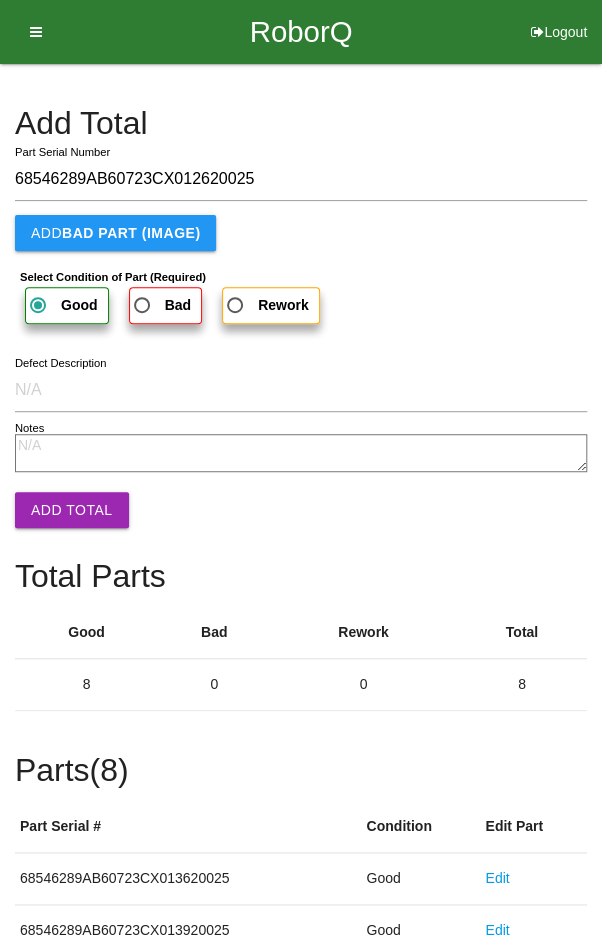
click at [56, 508] on button "Add Total" at bounding box center [72, 510] width 114 height 36
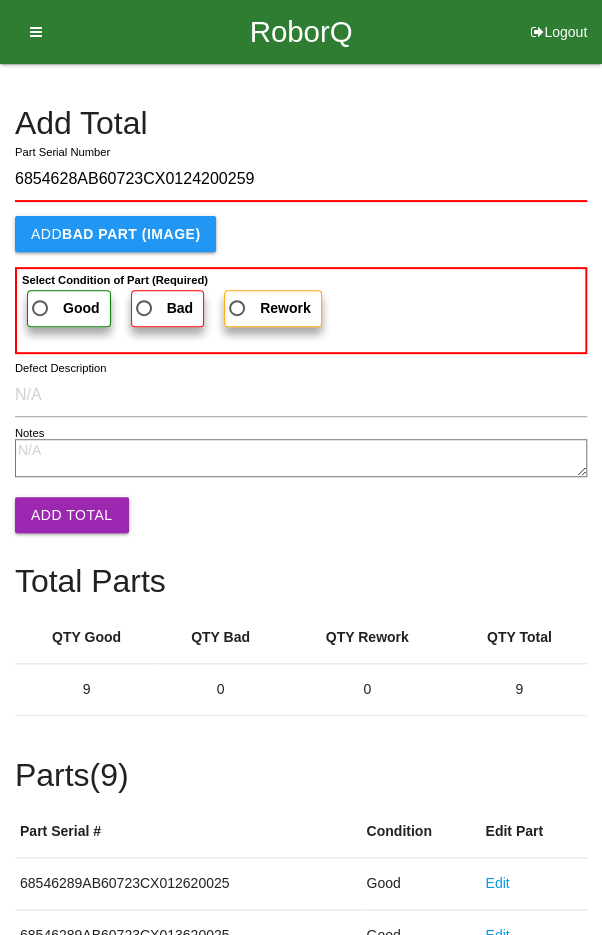
click at [54, 292] on label "Good" at bounding box center [69, 308] width 84 height 37
click at [41, 296] on input "Good" at bounding box center [34, 302] width 13 height 13
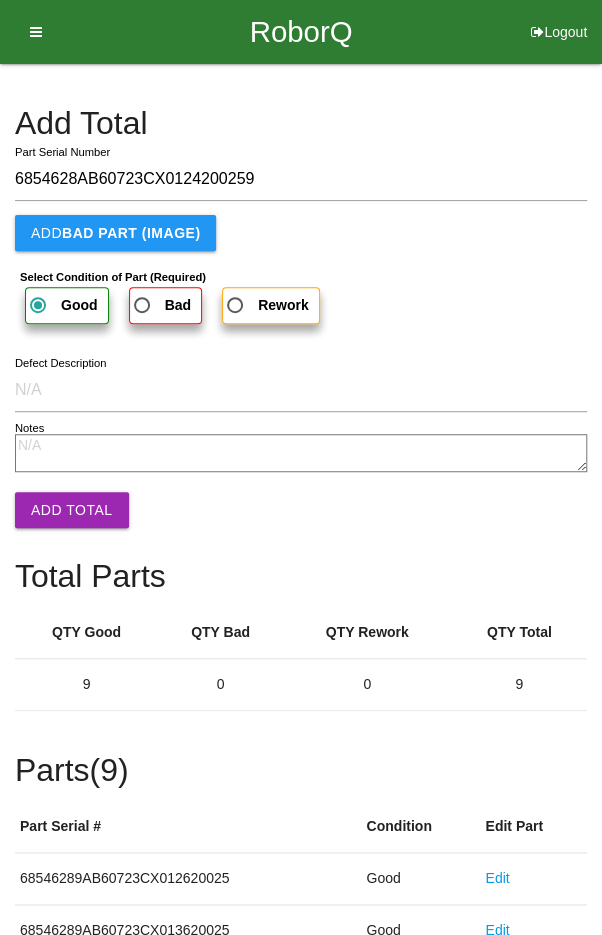
click at [70, 519] on button "Add Total" at bounding box center [72, 510] width 114 height 36
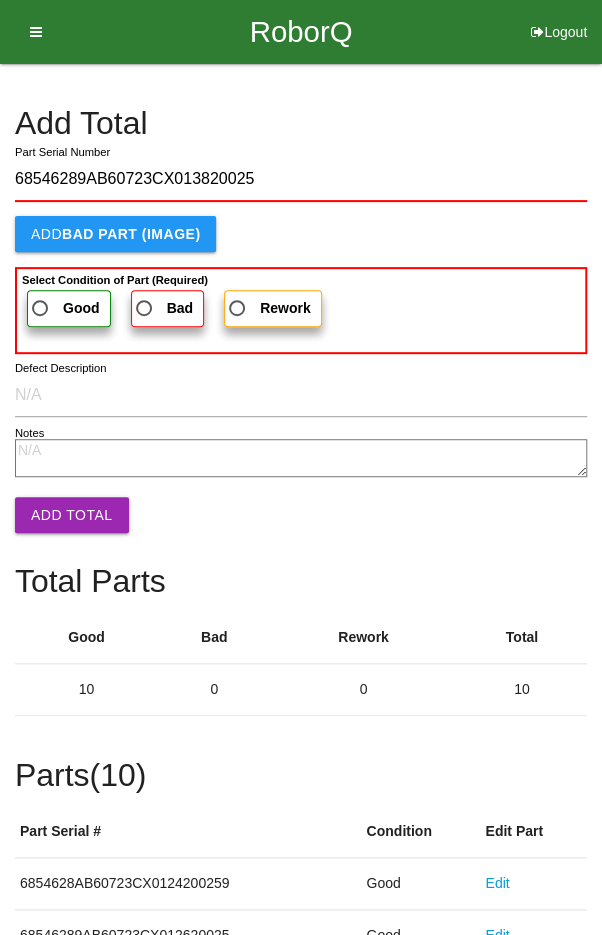
click at [60, 301] on span "Good" at bounding box center [64, 308] width 72 height 25
click at [41, 301] on input "Good" at bounding box center [34, 302] width 13 height 13
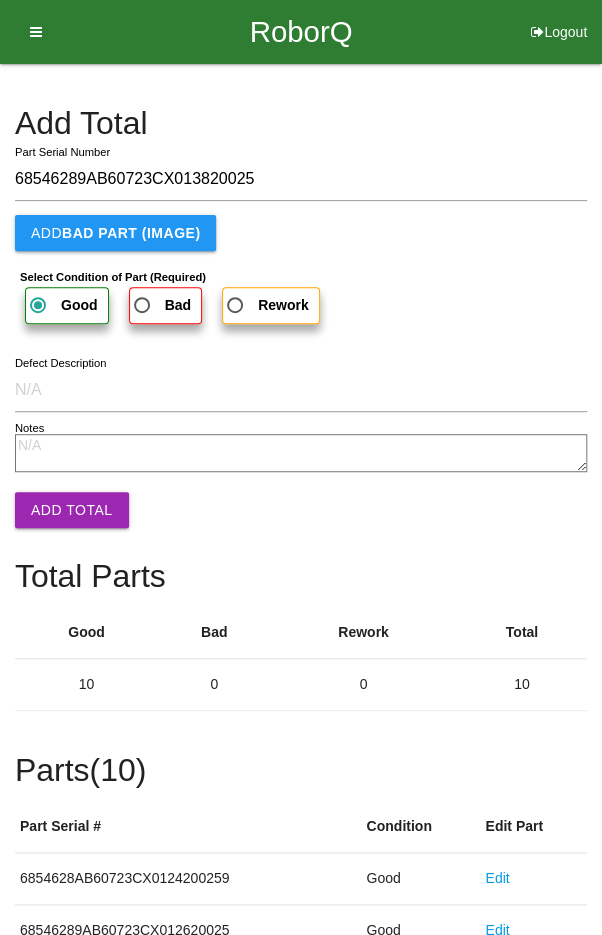
click at [64, 498] on button "Add Total" at bounding box center [72, 510] width 114 height 36
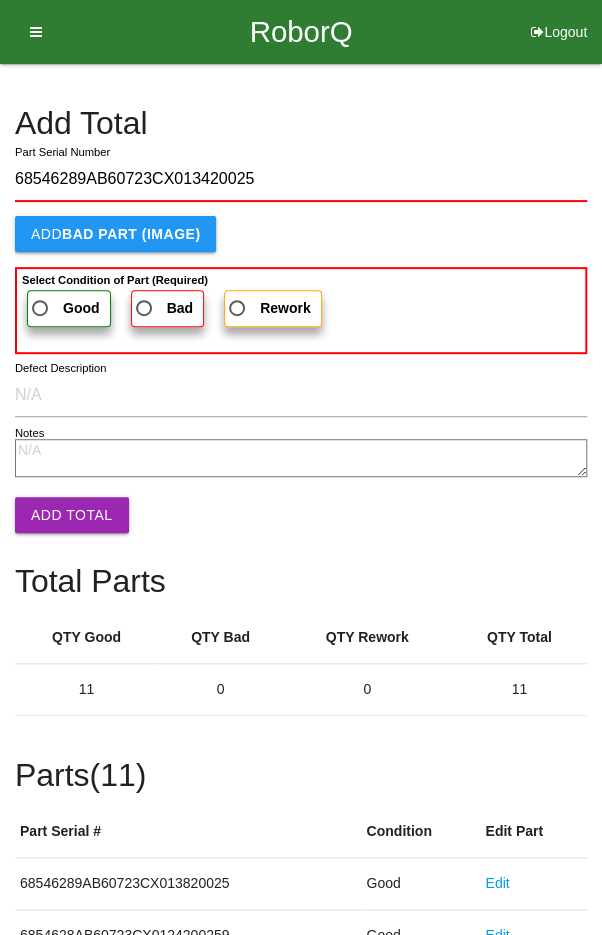
click at [45, 296] on span "Good" at bounding box center [64, 308] width 72 height 25
click at [41, 296] on input "Good" at bounding box center [34, 302] width 13 height 13
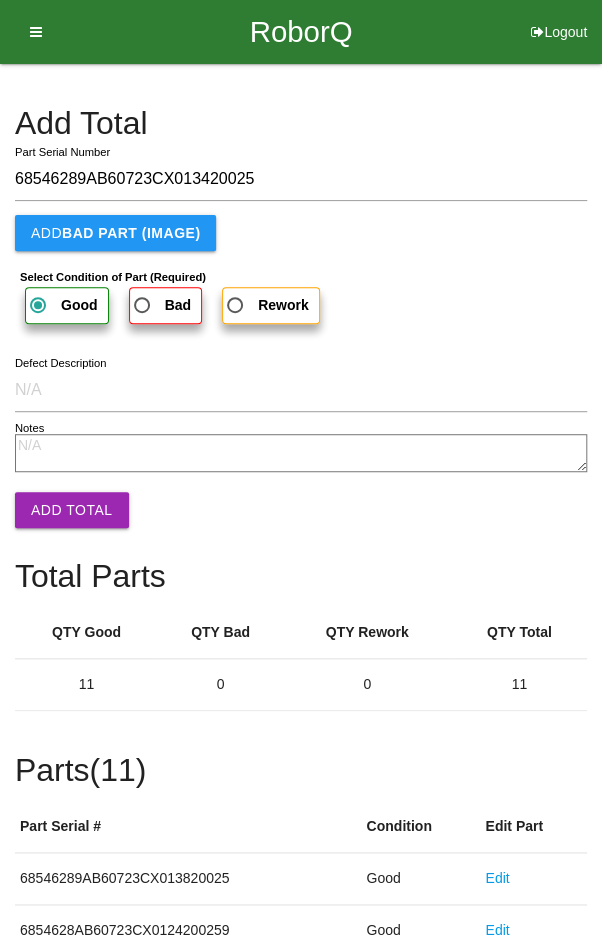
click at [66, 510] on button "Add Total" at bounding box center [72, 510] width 114 height 36
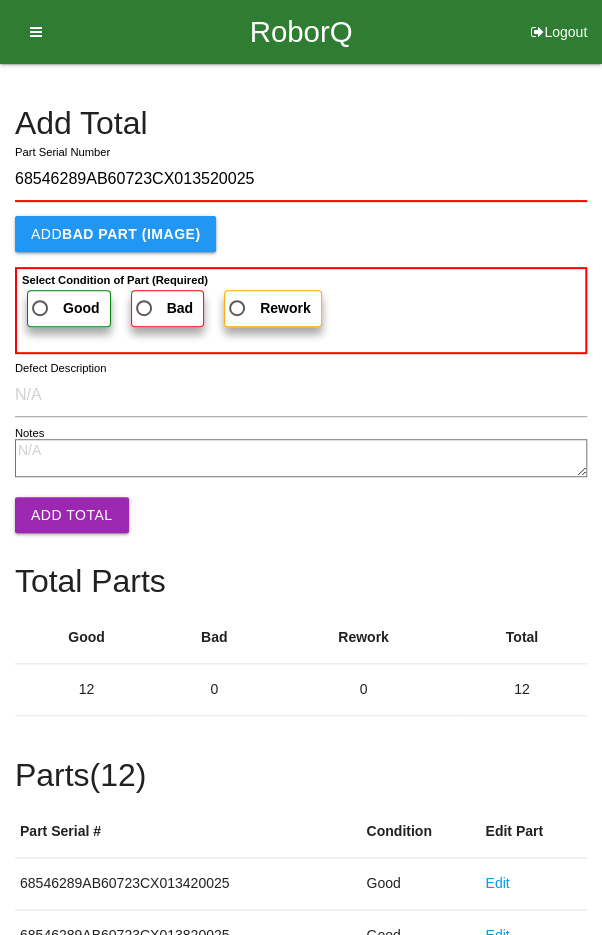
click at [52, 293] on label "Good" at bounding box center [69, 308] width 84 height 37
click at [41, 296] on input "Good" at bounding box center [34, 302] width 13 height 13
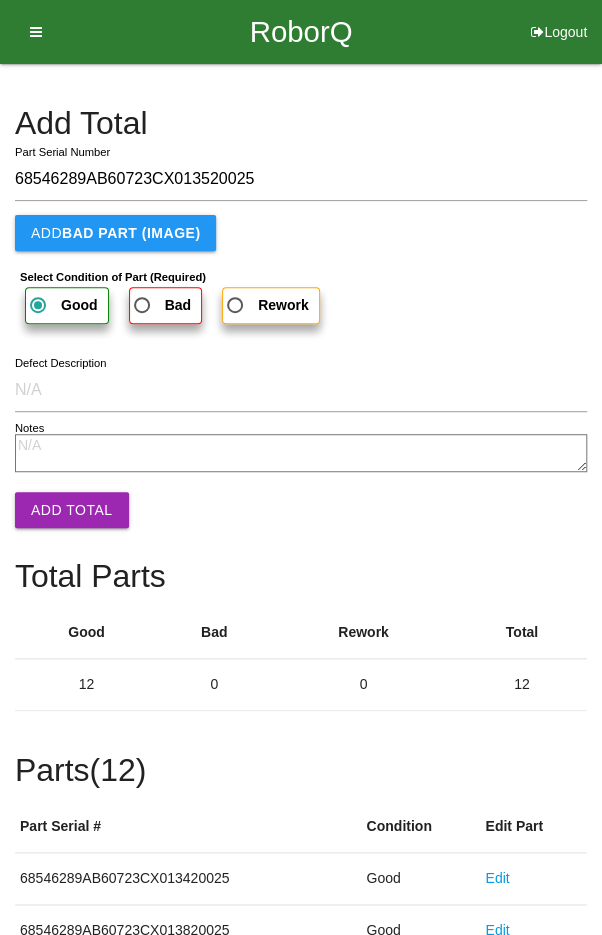
click at [56, 515] on button "Add Total" at bounding box center [72, 510] width 114 height 36
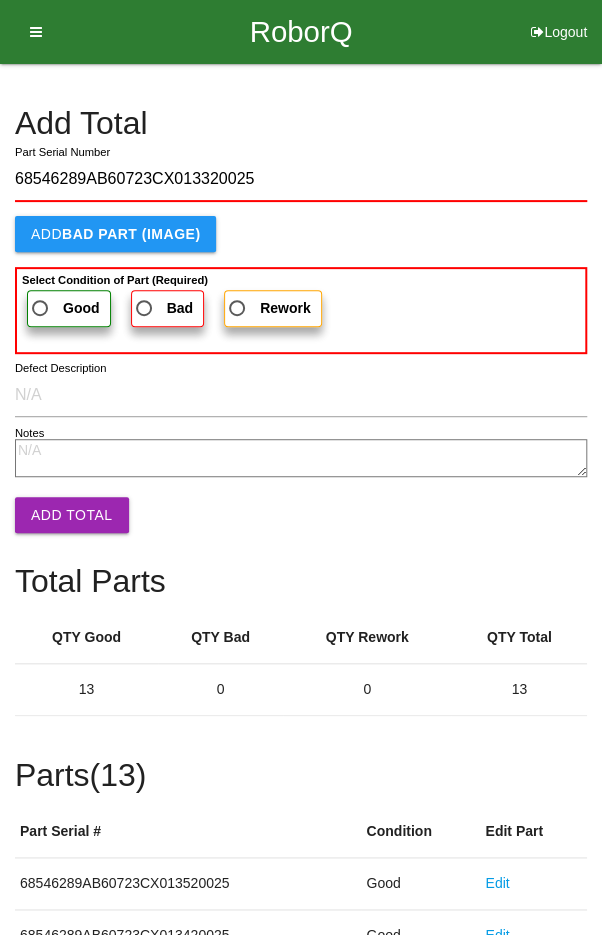
click at [51, 298] on span "Good" at bounding box center [64, 308] width 72 height 25
click at [41, 298] on input "Good" at bounding box center [34, 302] width 13 height 13
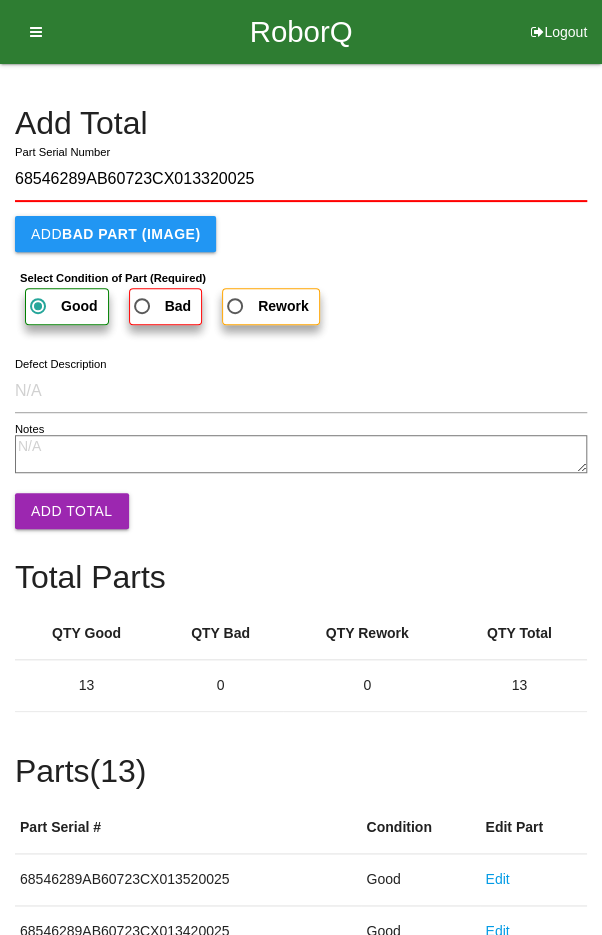
click at [57, 503] on button "Add Total" at bounding box center [72, 511] width 114 height 36
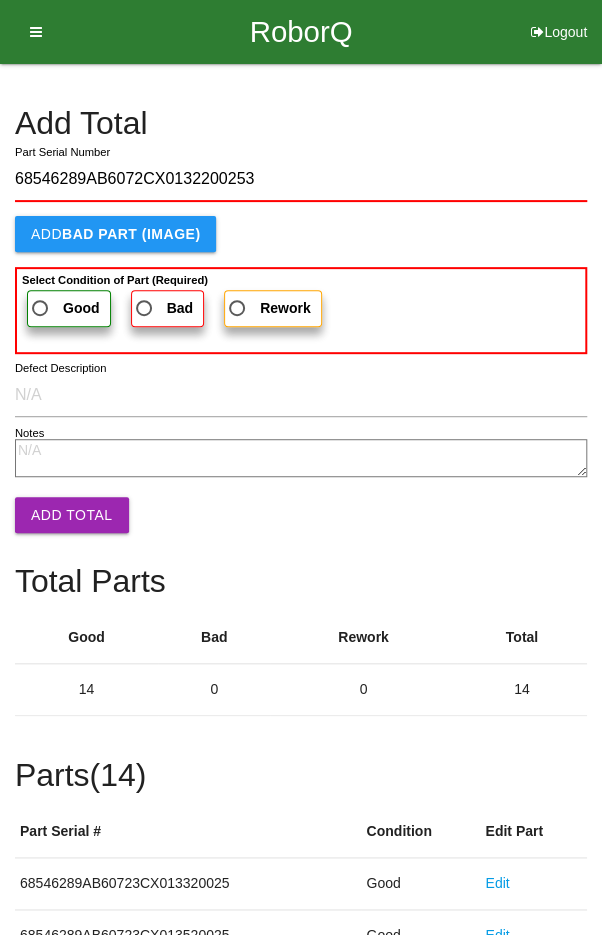
click at [47, 301] on span "Good" at bounding box center [64, 308] width 72 height 25
click at [41, 301] on input "Good" at bounding box center [34, 302] width 13 height 13
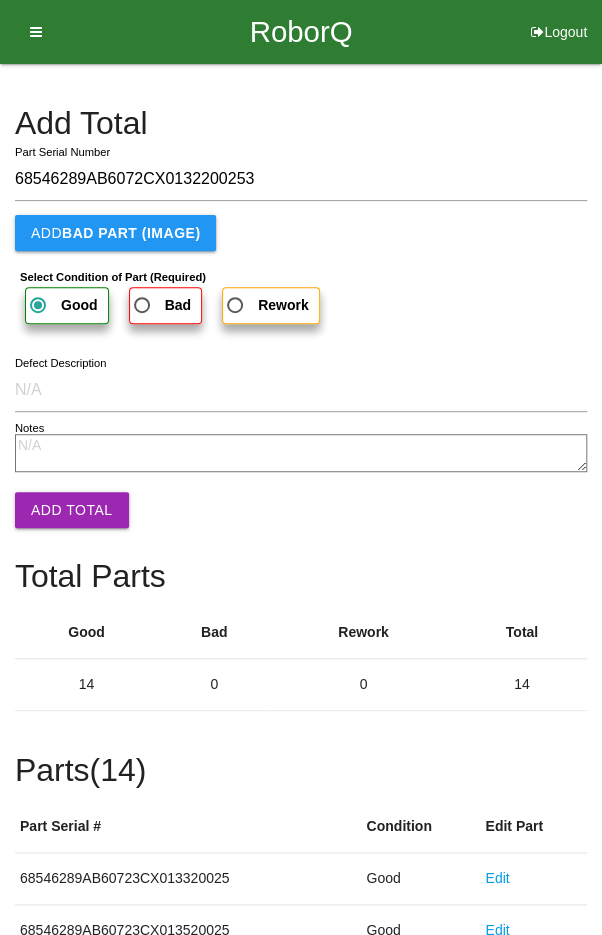
click at [60, 502] on button "Add Total" at bounding box center [72, 510] width 114 height 36
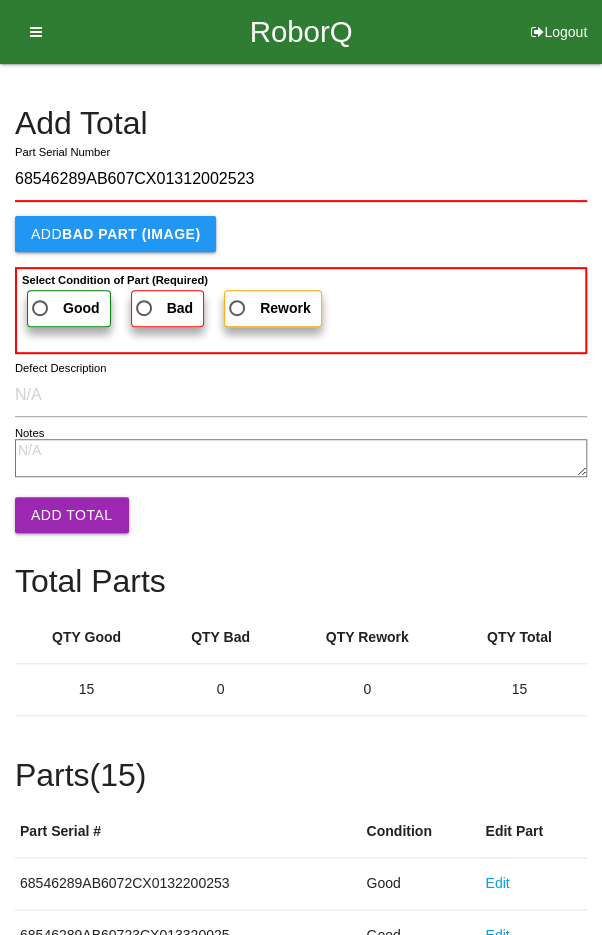
click at [53, 296] on span "Good" at bounding box center [64, 308] width 72 height 25
click at [41, 296] on input "Good" at bounding box center [34, 302] width 13 height 13
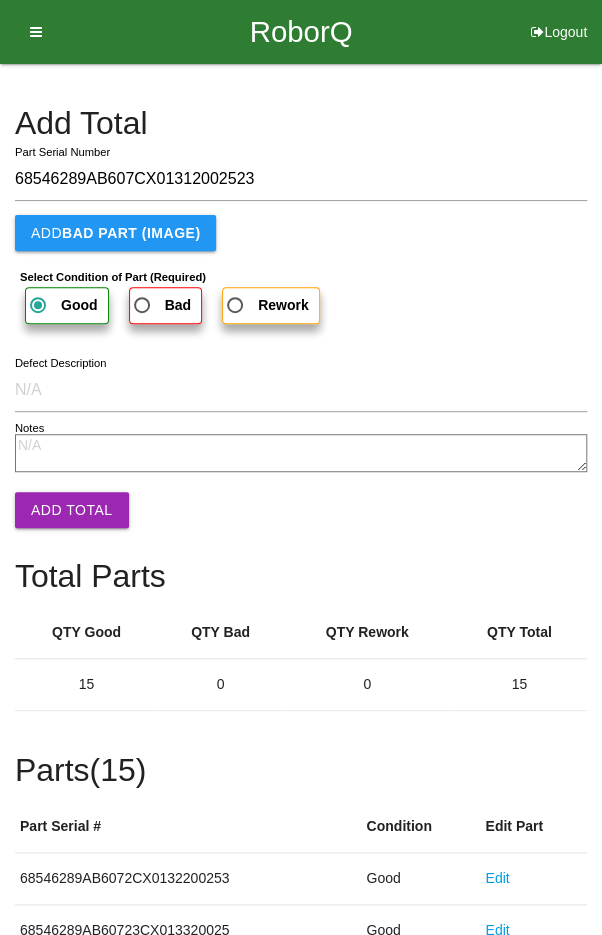
click at [60, 507] on button "Add Total" at bounding box center [72, 510] width 114 height 36
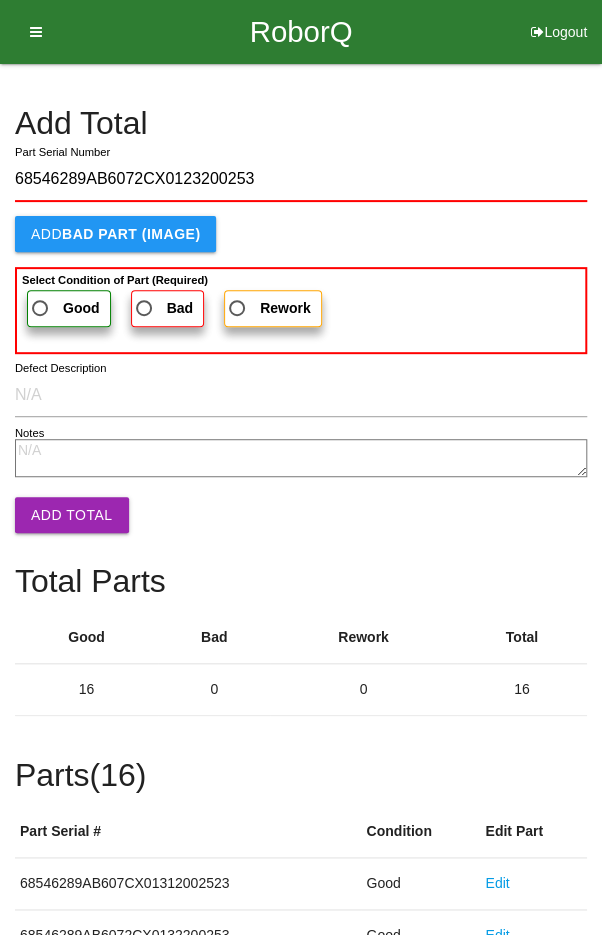
click at [54, 297] on span "Good" at bounding box center [64, 308] width 72 height 25
click at [41, 297] on input "Good" at bounding box center [34, 302] width 13 height 13
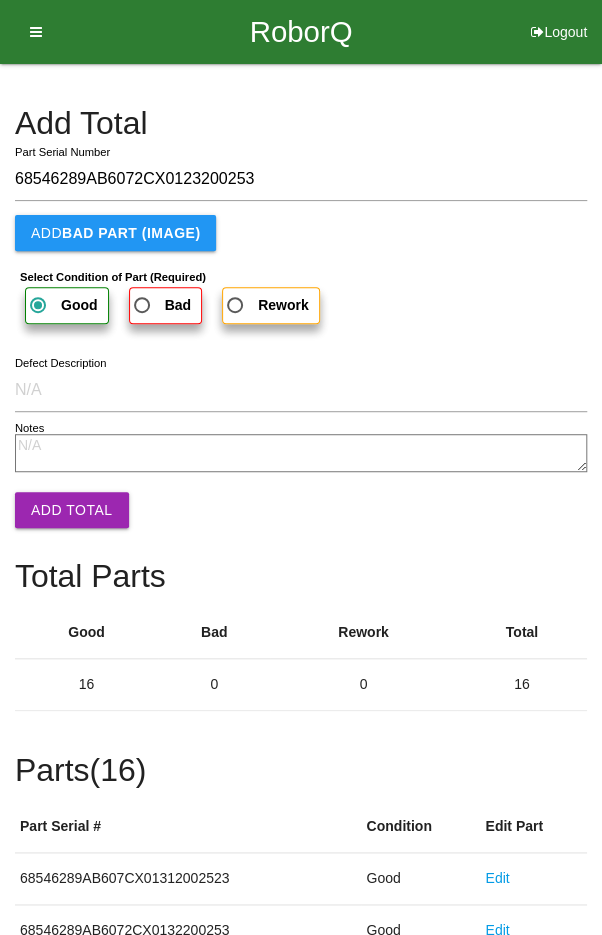
click at [56, 505] on button "Add Total" at bounding box center [72, 510] width 114 height 36
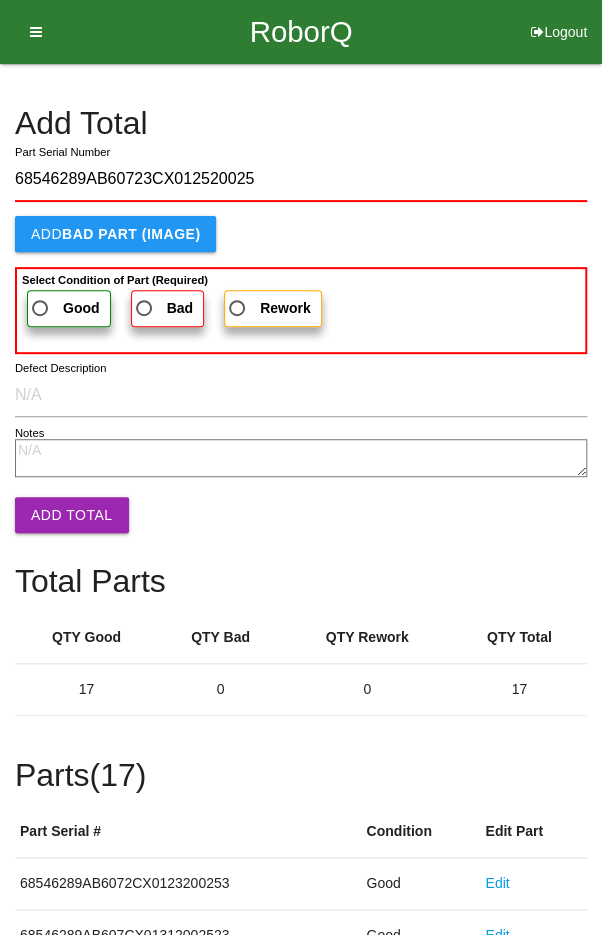
click at [54, 303] on span "Good" at bounding box center [64, 308] width 72 height 25
click at [41, 303] on input "Good" at bounding box center [34, 302] width 13 height 13
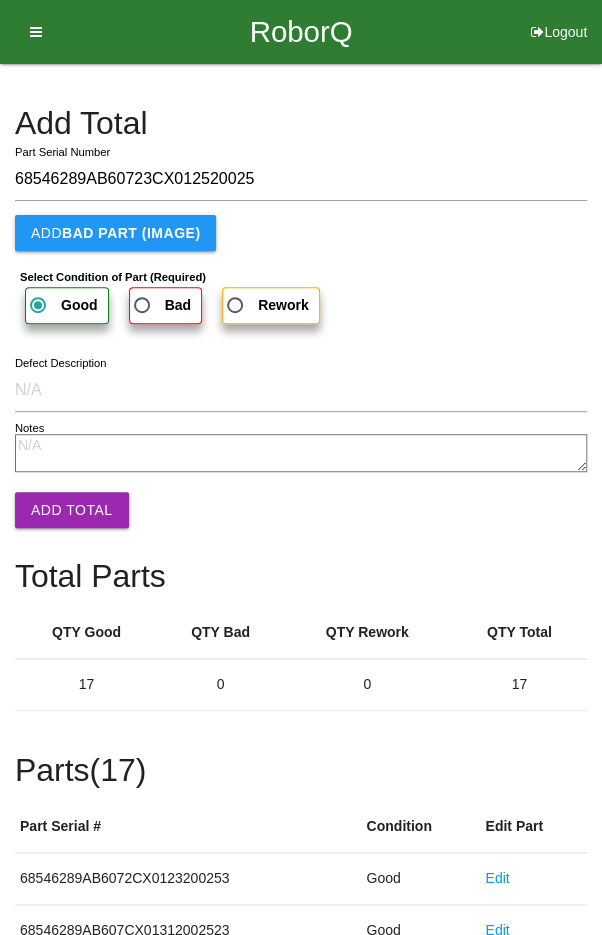
click at [55, 495] on button "Add Total" at bounding box center [72, 510] width 114 height 36
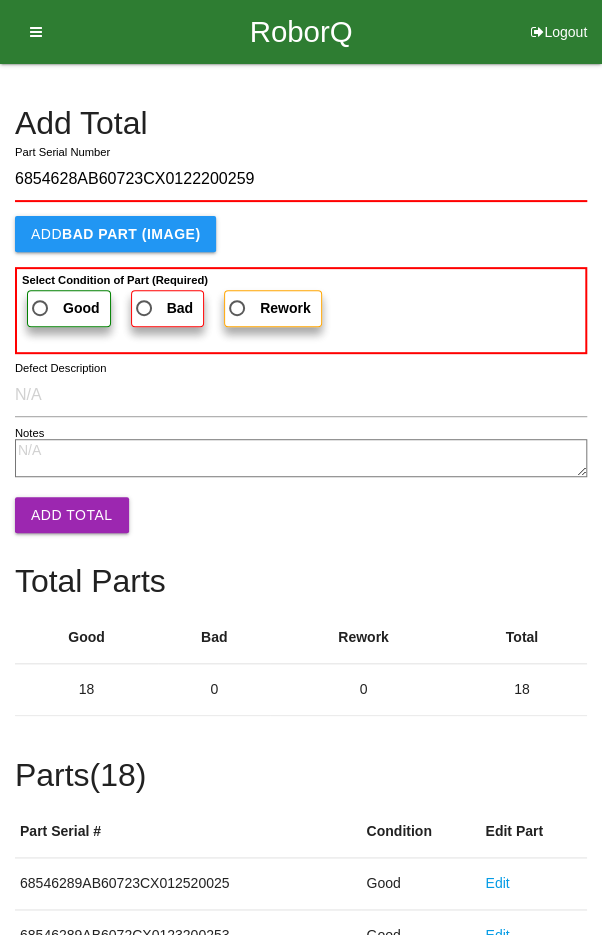
click at [40, 298] on span "Good" at bounding box center [64, 308] width 72 height 25
click at [40, 298] on input "Good" at bounding box center [34, 302] width 13 height 13
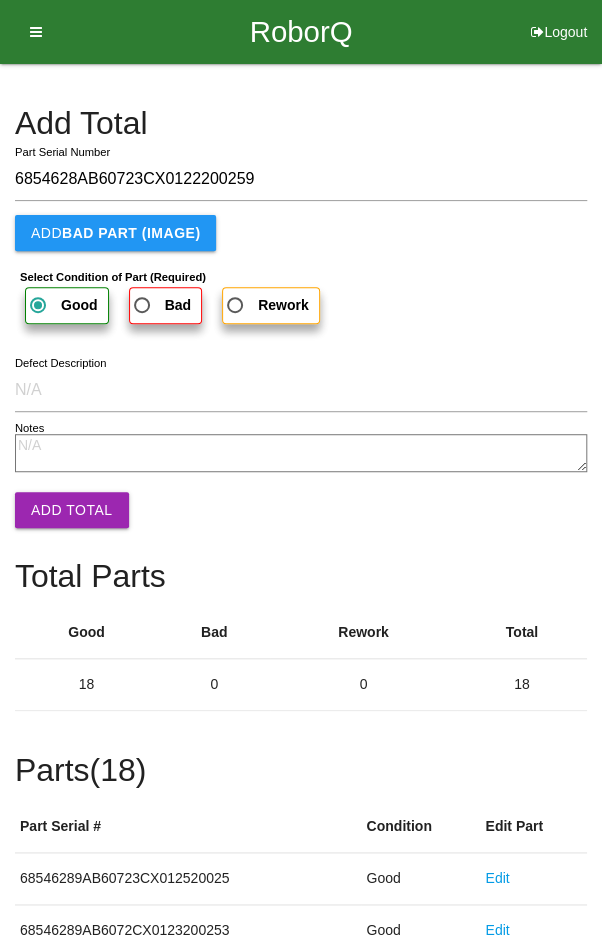
click at [63, 508] on button "Add Total" at bounding box center [72, 510] width 114 height 36
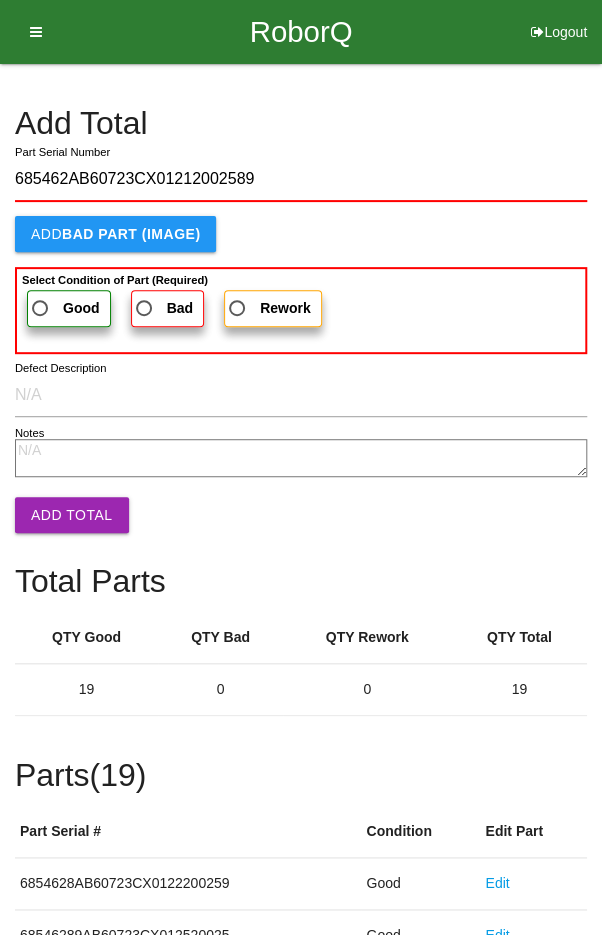
click at [54, 302] on span "Good" at bounding box center [64, 308] width 72 height 25
click at [41, 302] on input "Good" at bounding box center [34, 302] width 13 height 13
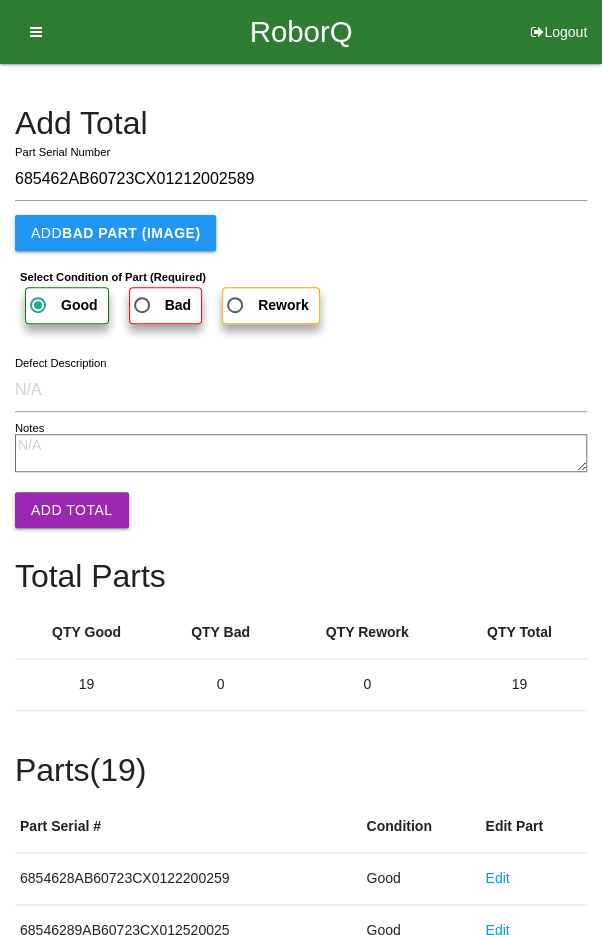
click at [64, 510] on button "Add Total" at bounding box center [72, 510] width 114 height 36
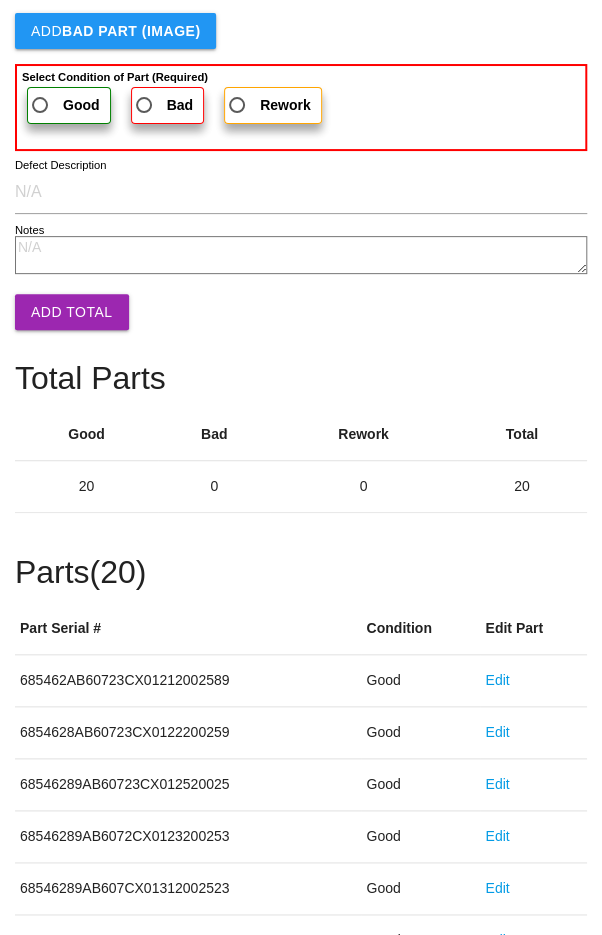
scroll to position [1111, 0]
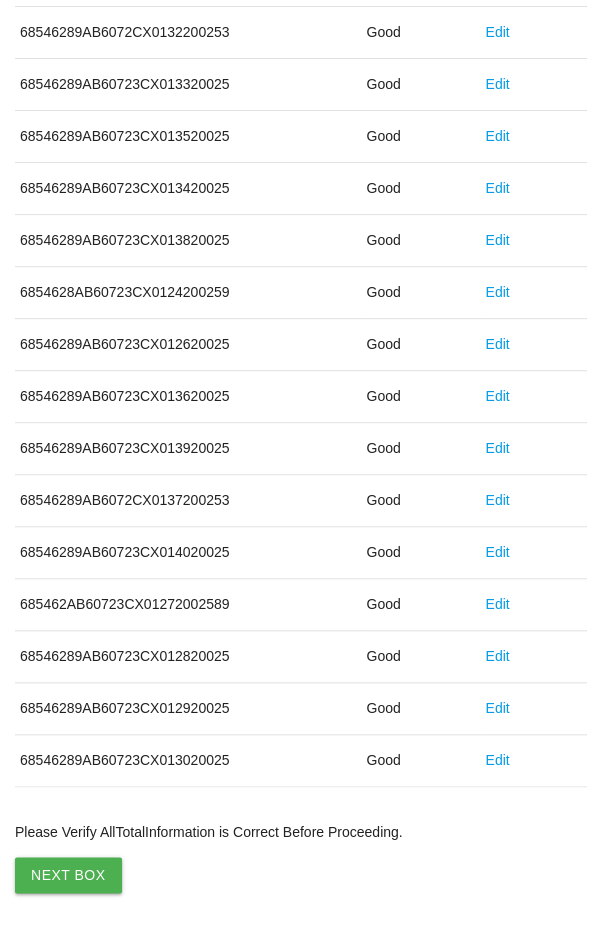
click at [55, 864] on button "Next Box" at bounding box center [68, 875] width 107 height 36
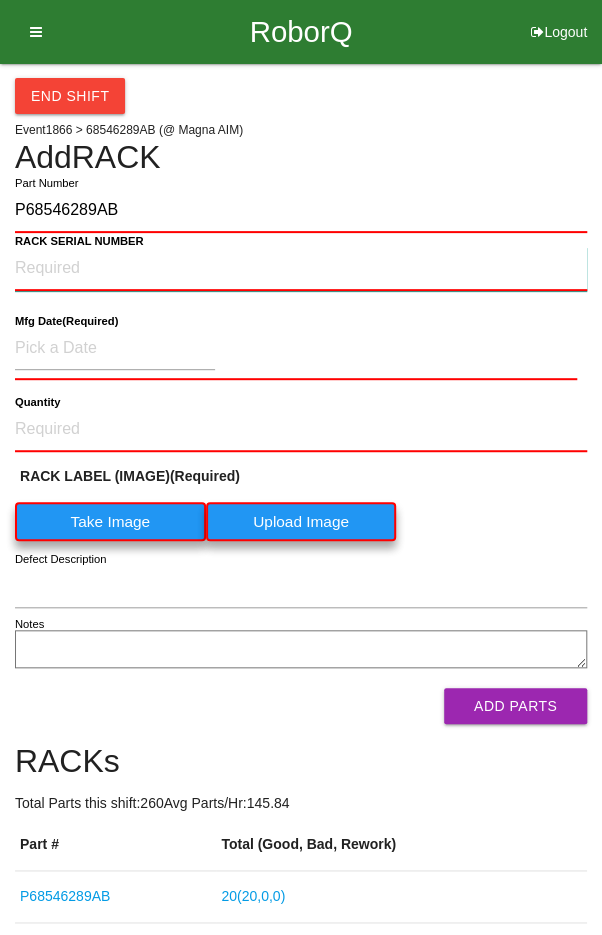
click at [65, 259] on NUMBER "RACK SERIAL NUMBER" at bounding box center [301, 269] width 572 height 44
click at [106, 519] on label "Take Image" at bounding box center [110, 521] width 191 height 39
click at [0, 0] on \(IMAGE\) "Take Image" at bounding box center [0, 0] width 0 height 0
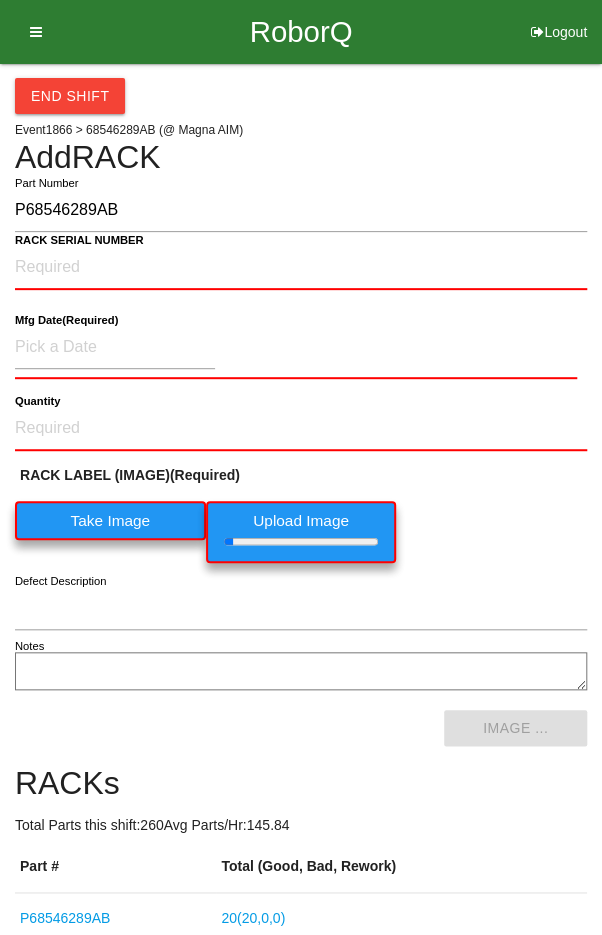
click at [66, 244] on b "RACK SERIAL NUMBER" at bounding box center [79, 240] width 129 height 13
click at [66, 246] on NUMBER "RACK SERIAL NUMBER" at bounding box center [301, 268] width 572 height 44
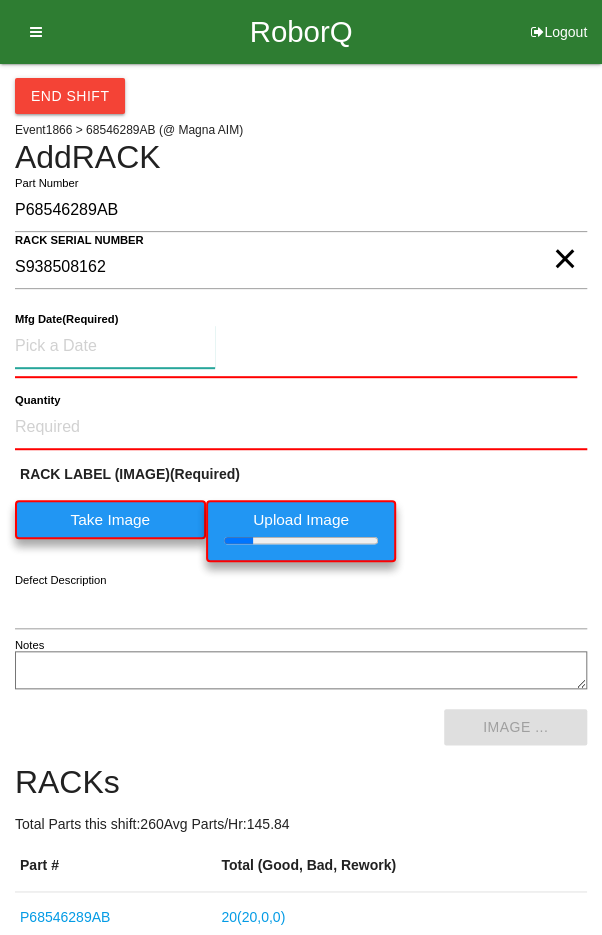
click at [108, 351] on input at bounding box center [115, 346] width 200 height 43
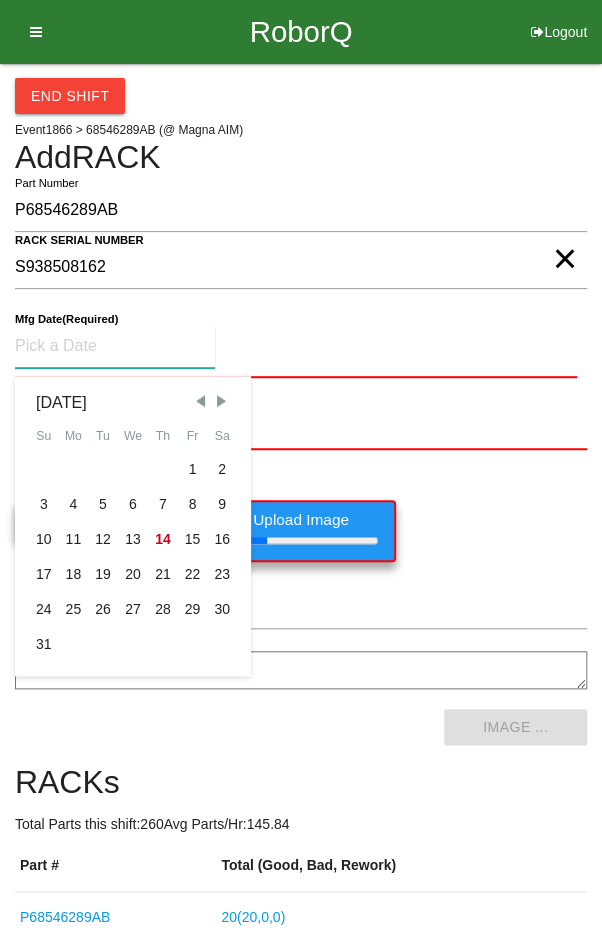
click at [199, 392] on span "Previous Month" at bounding box center [200, 401] width 18 height 18
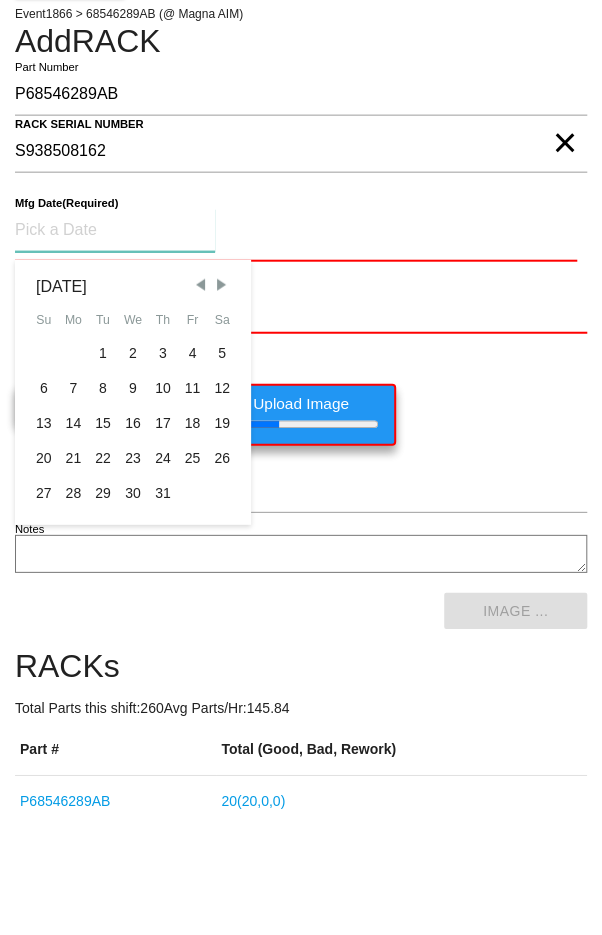
click at [102, 611] on div "29" at bounding box center [103, 609] width 30 height 35
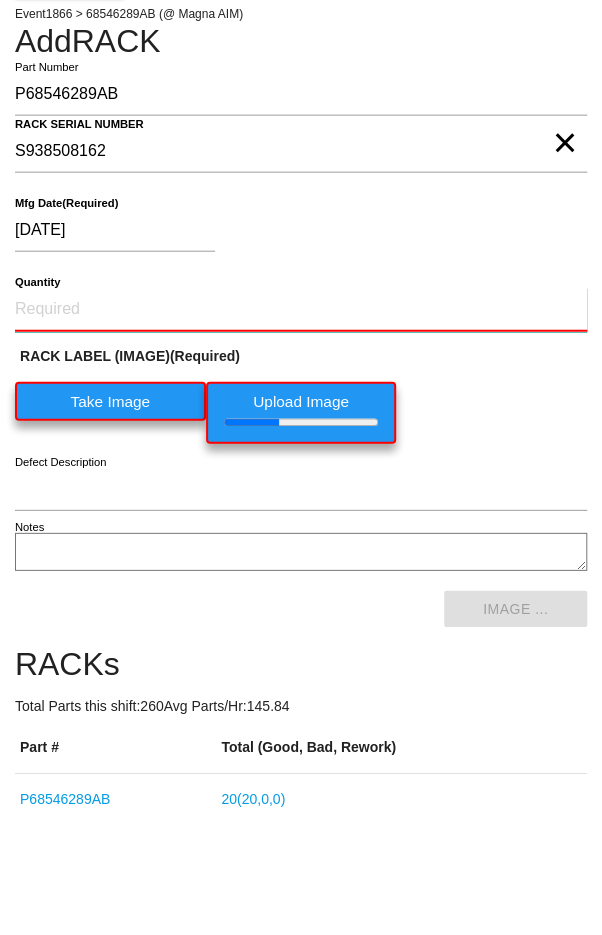
click at [81, 407] on input "Quantity" at bounding box center [301, 426] width 572 height 44
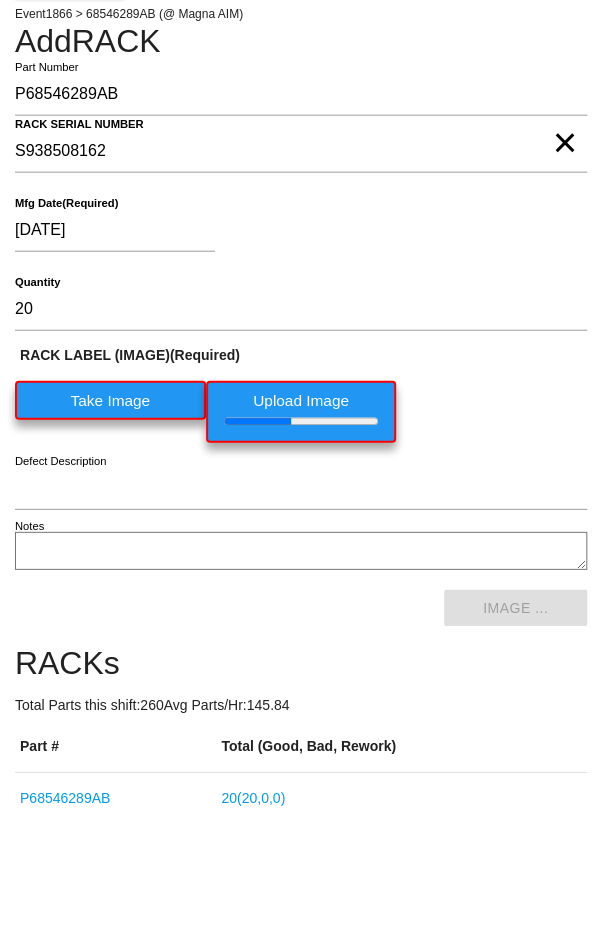
click at [496, 528] on div "RACK LABEL (IMAGE) (Required) Take Image Upload Image" at bounding box center [301, 515] width 572 height 108
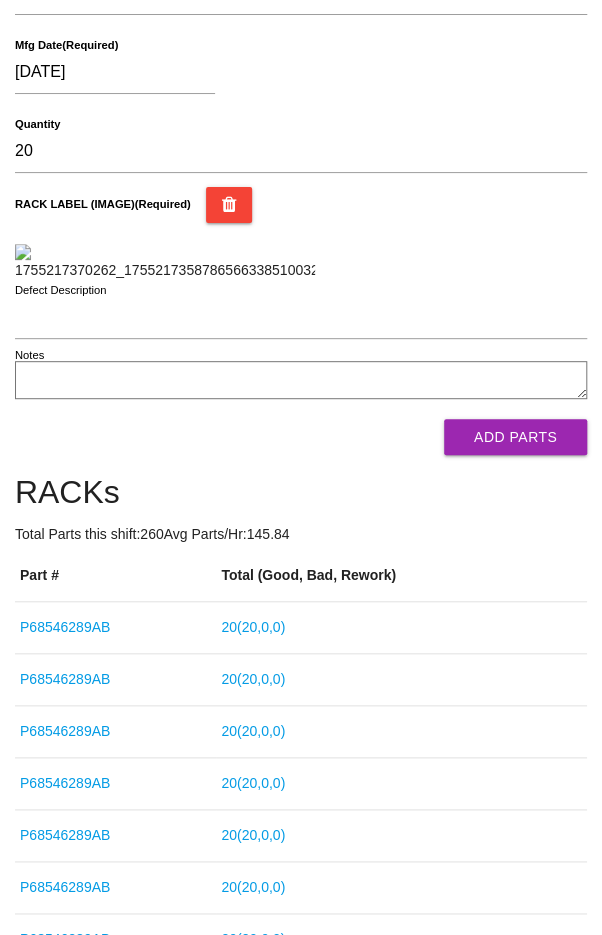
scroll to position [294, 0]
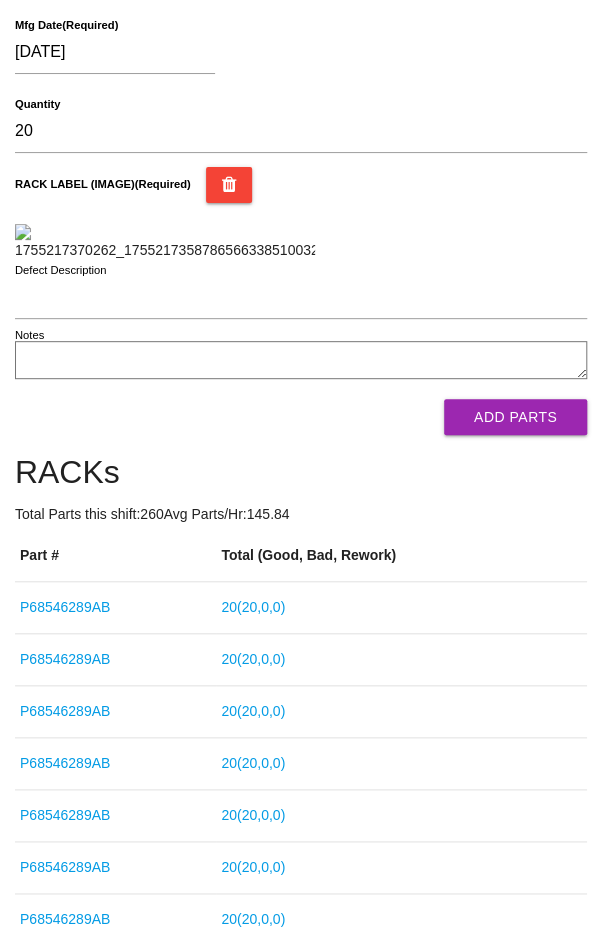
click at [543, 435] on button "Add Parts" at bounding box center [515, 417] width 143 height 36
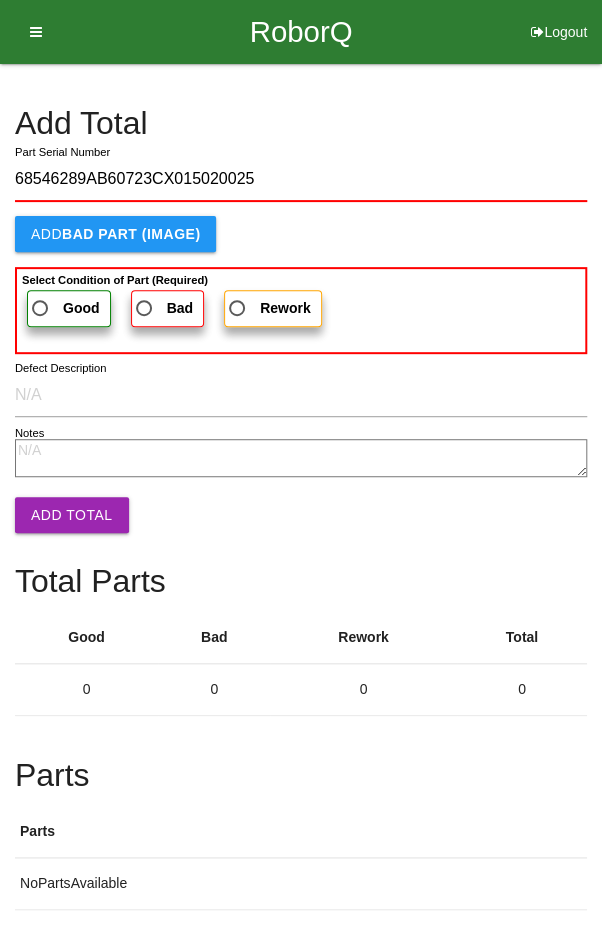
click at [56, 306] on span "Good" at bounding box center [64, 308] width 72 height 25
click at [41, 306] on input "Good" at bounding box center [34, 302] width 13 height 13
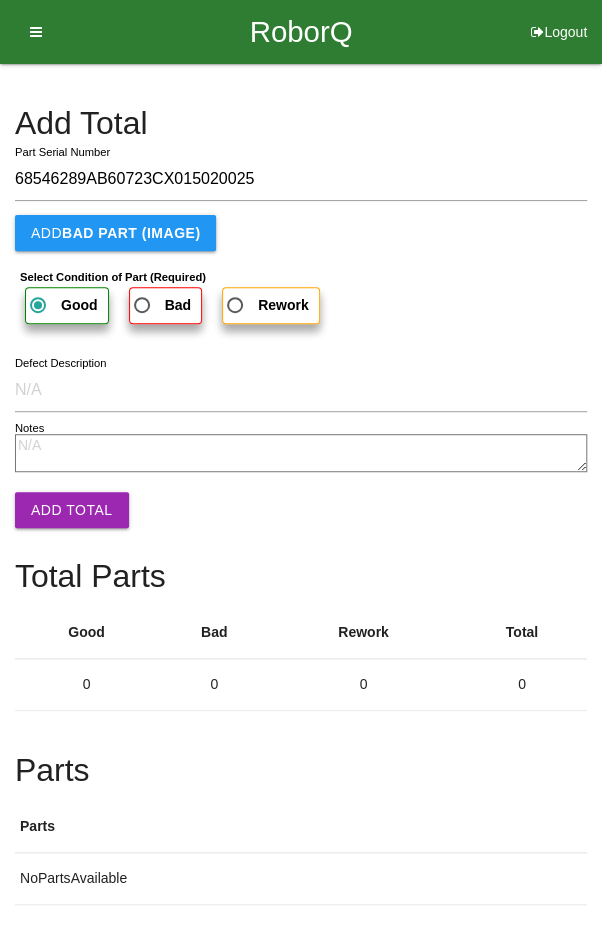
click at [67, 510] on button "Add Total" at bounding box center [72, 510] width 114 height 36
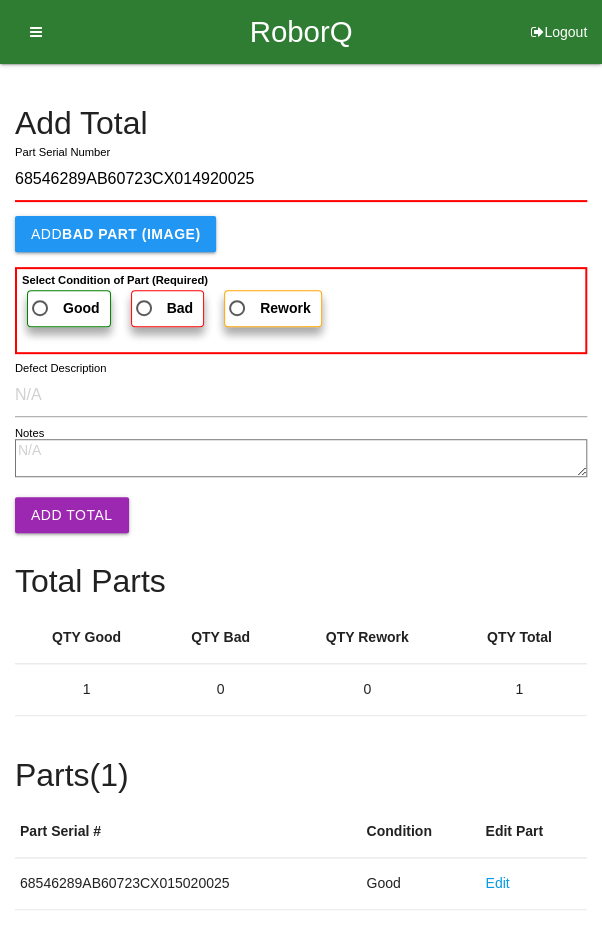
click at [46, 298] on span "Good" at bounding box center [64, 308] width 72 height 25
click at [41, 298] on input "Good" at bounding box center [34, 302] width 13 height 13
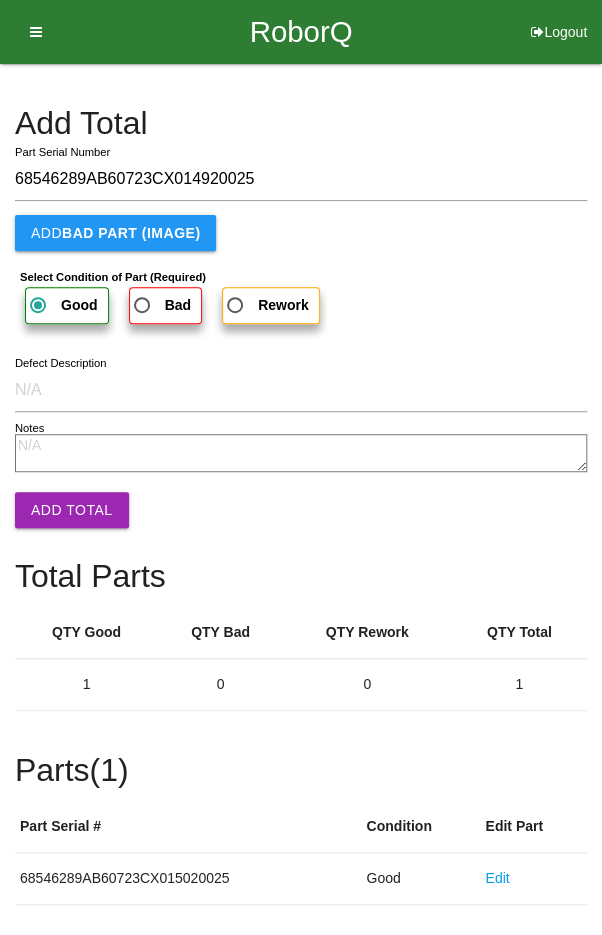
click at [63, 512] on button "Add Total" at bounding box center [72, 510] width 114 height 36
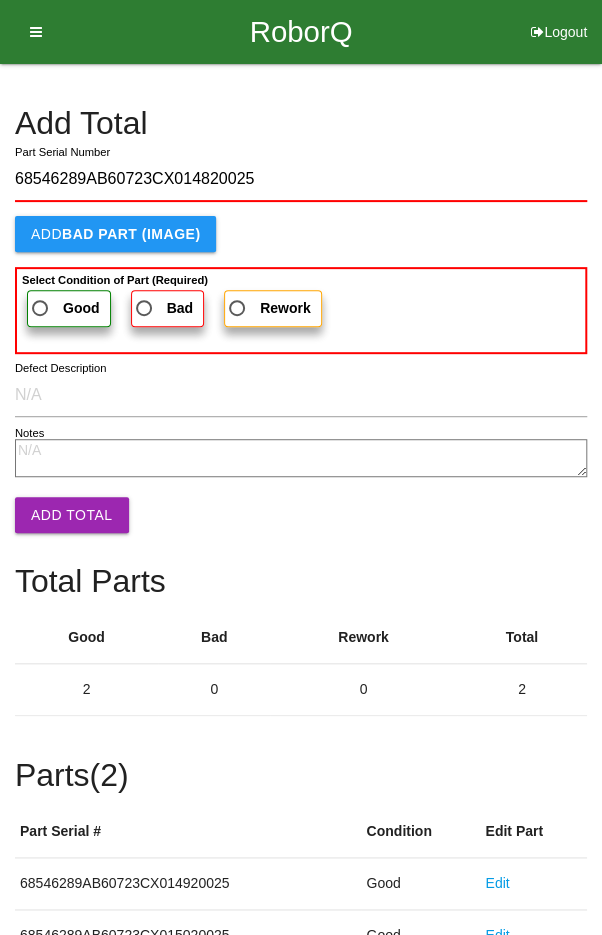
click at [53, 309] on span "Good" at bounding box center [64, 308] width 72 height 25
click at [41, 309] on input "Good" at bounding box center [34, 302] width 13 height 13
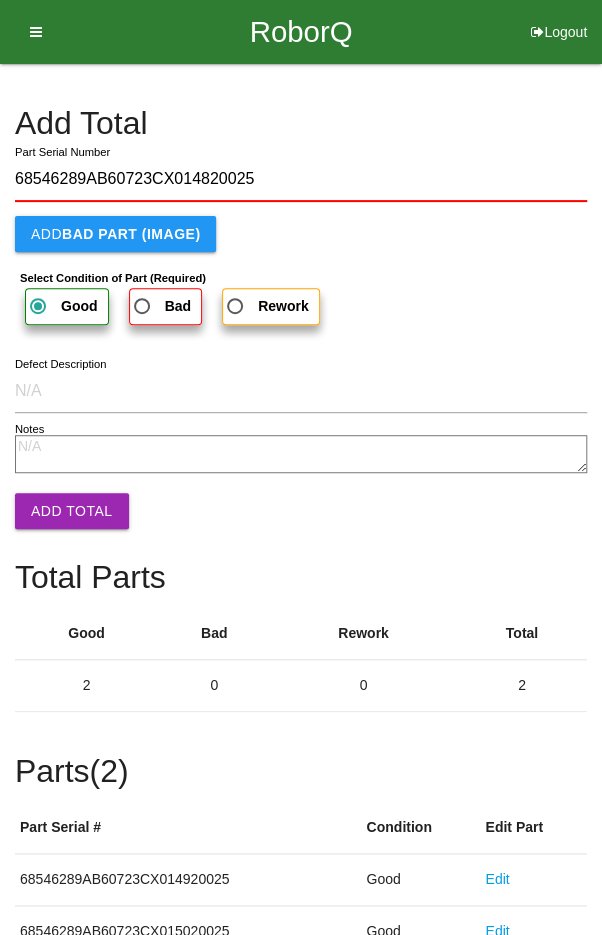
click at [64, 503] on button "Add Total" at bounding box center [72, 511] width 114 height 36
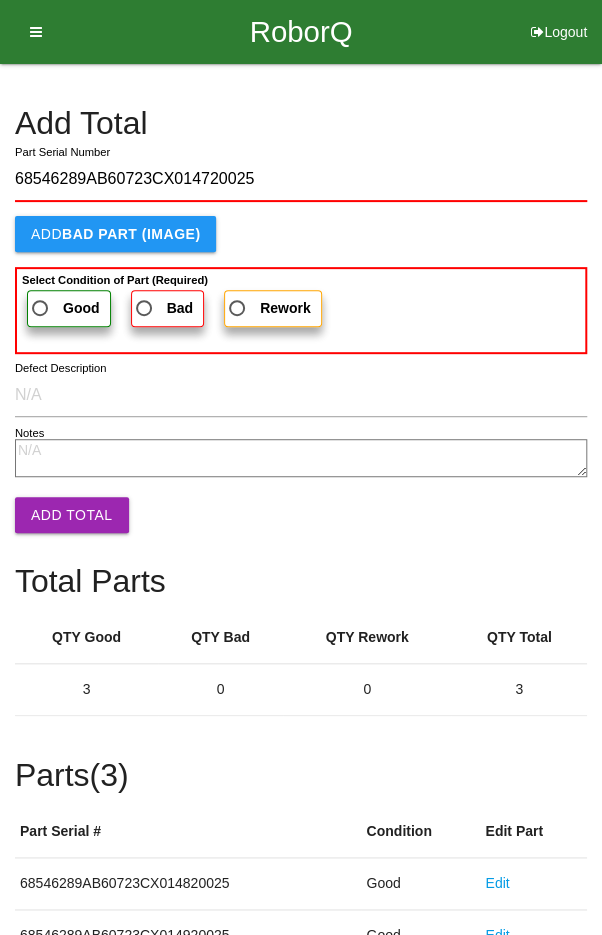
click at [52, 290] on label "Good" at bounding box center [69, 308] width 84 height 37
click at [41, 296] on input "Good" at bounding box center [34, 302] width 13 height 13
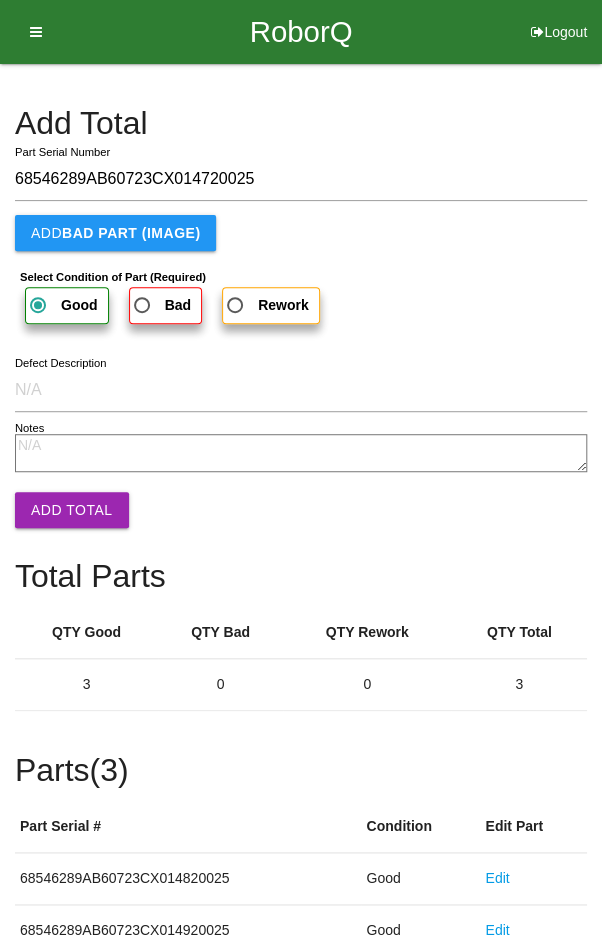
click at [66, 509] on button "Add Total" at bounding box center [72, 510] width 114 height 36
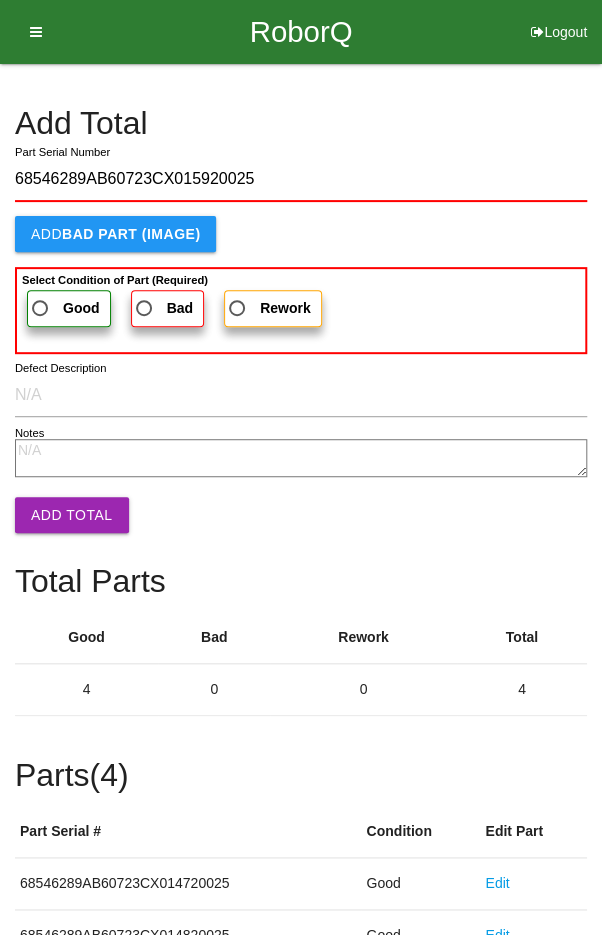
click at [56, 280] on b "Select Condition of Part (Required)" at bounding box center [115, 280] width 186 height 12
click at [41, 296] on input "Good" at bounding box center [34, 302] width 13 height 13
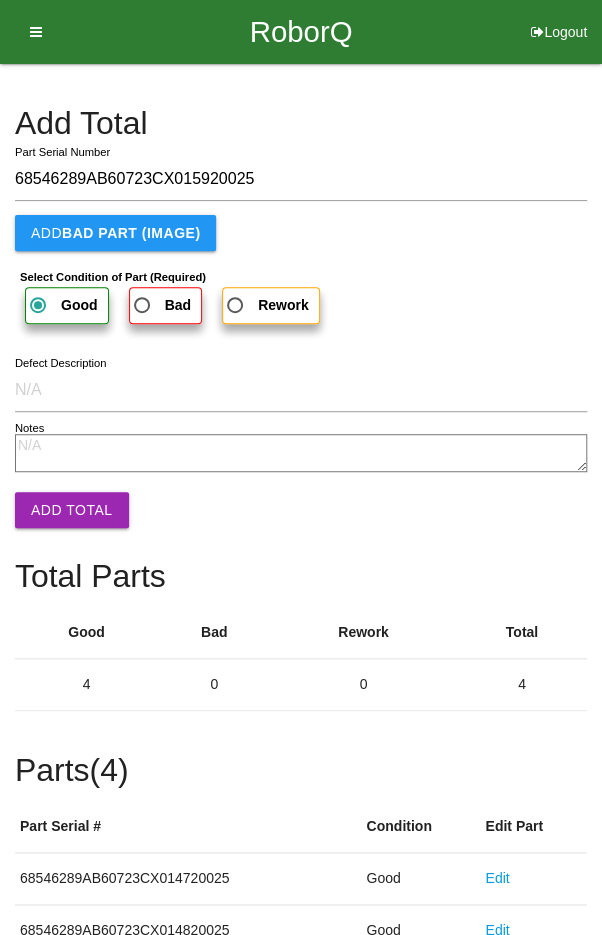
click at [63, 495] on button "Add Total" at bounding box center [72, 510] width 114 height 36
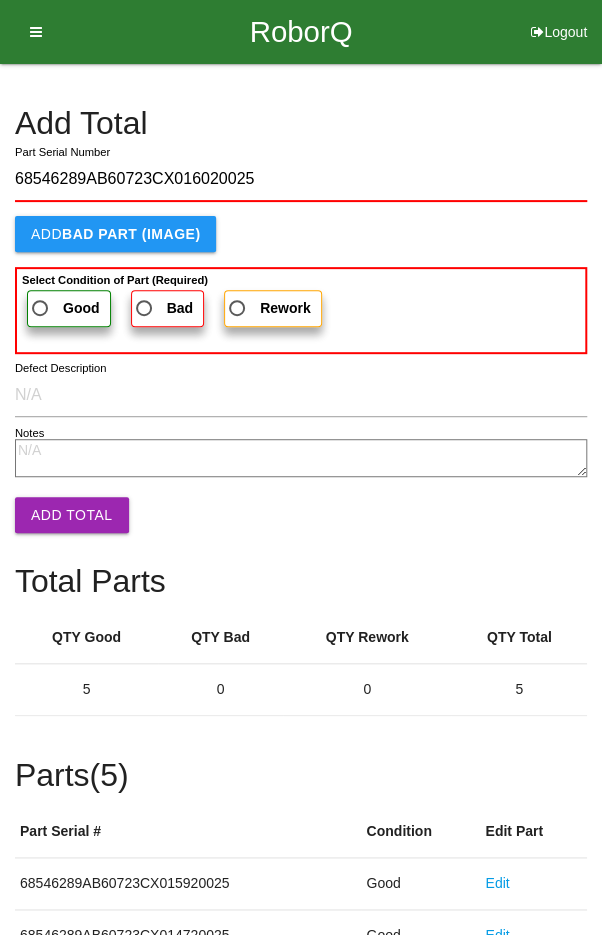
click at [51, 290] on label "Good" at bounding box center [69, 308] width 84 height 37
click at [41, 296] on input "Good" at bounding box center [34, 302] width 13 height 13
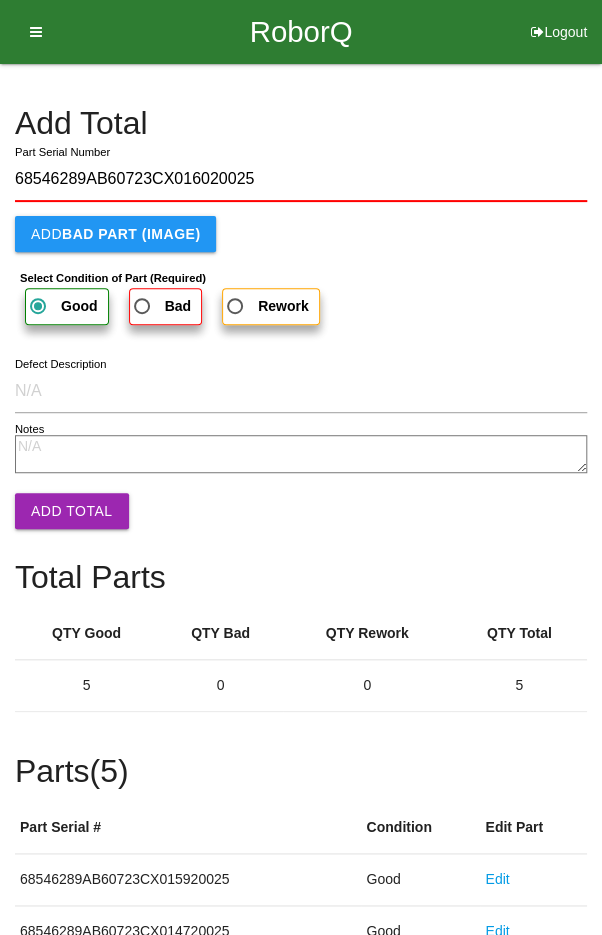
click at [60, 501] on button "Add Total" at bounding box center [72, 511] width 114 height 36
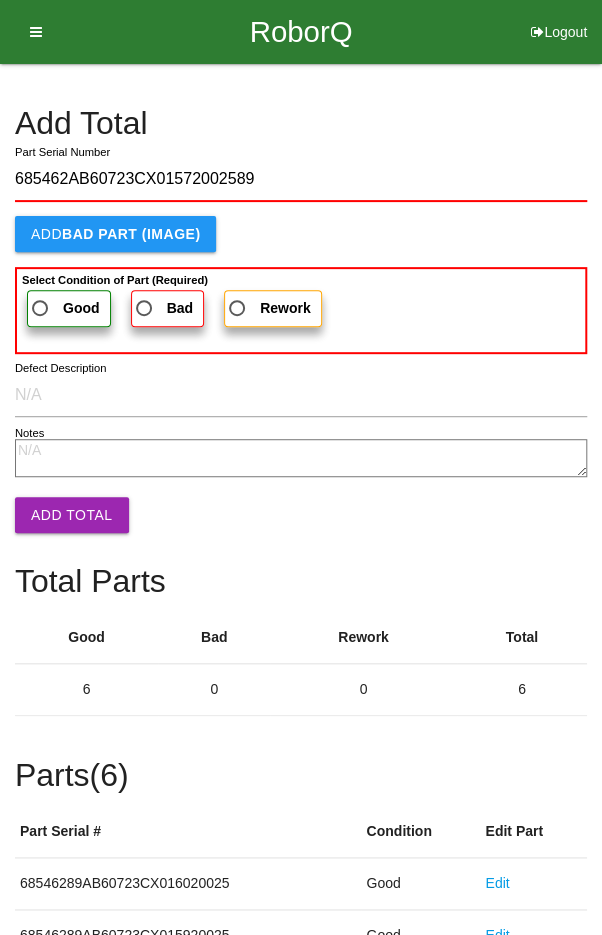
click at [50, 298] on span "Good" at bounding box center [64, 308] width 72 height 25
click at [41, 298] on input "Good" at bounding box center [34, 302] width 13 height 13
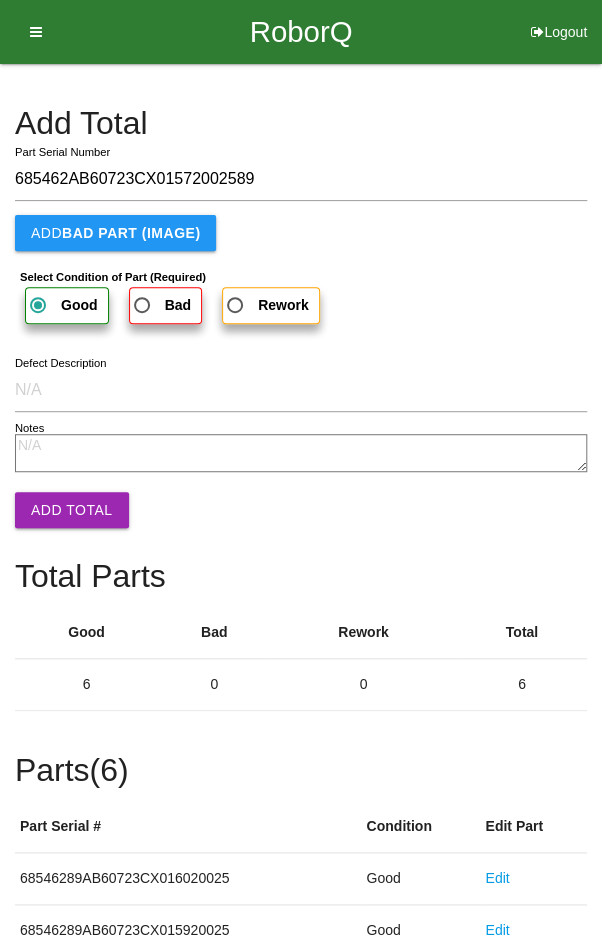
click at [69, 503] on button "Add Total" at bounding box center [72, 510] width 114 height 36
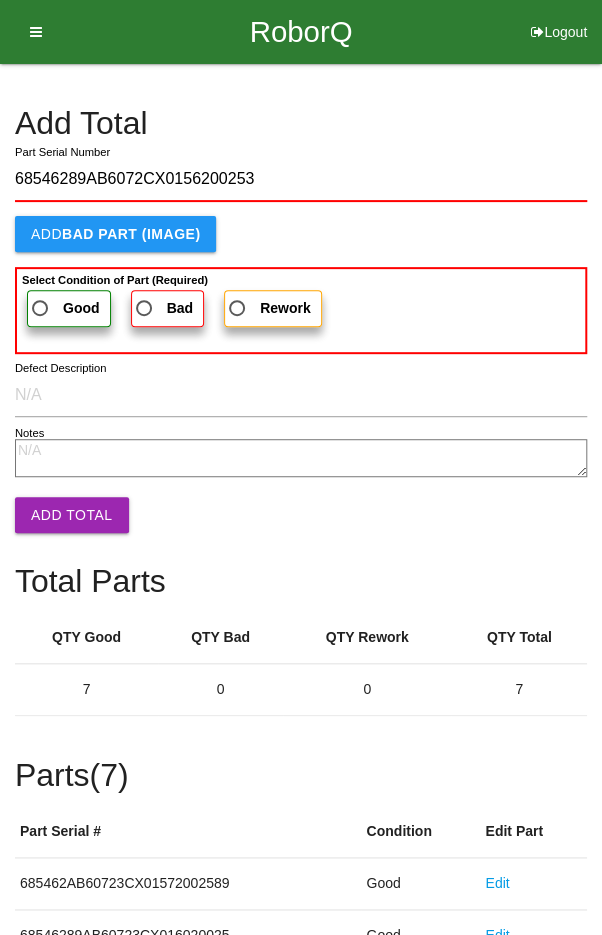
click at [51, 290] on label "Good" at bounding box center [69, 308] width 84 height 37
click at [41, 296] on input "Good" at bounding box center [34, 302] width 13 height 13
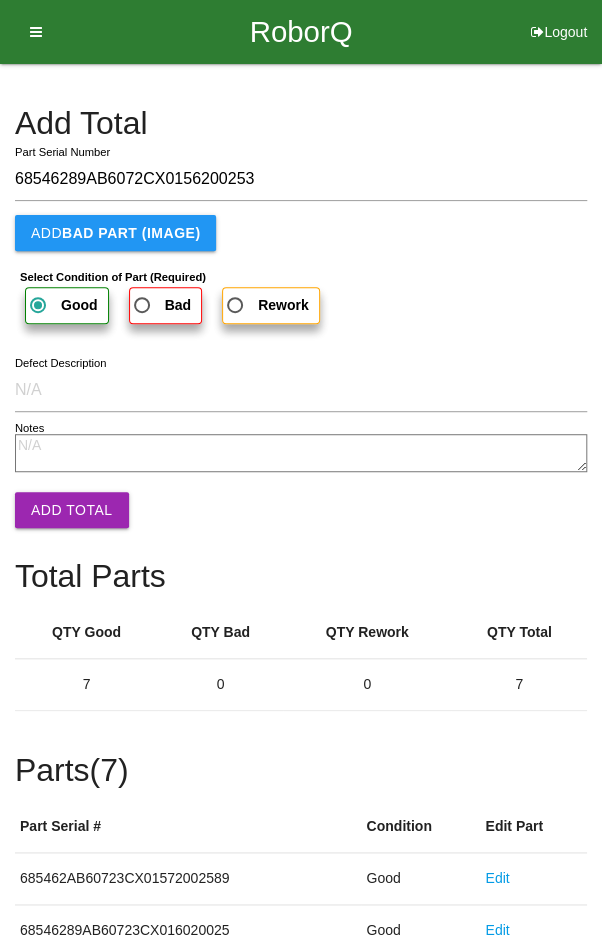
click at [68, 519] on button "Add Total" at bounding box center [72, 510] width 114 height 36
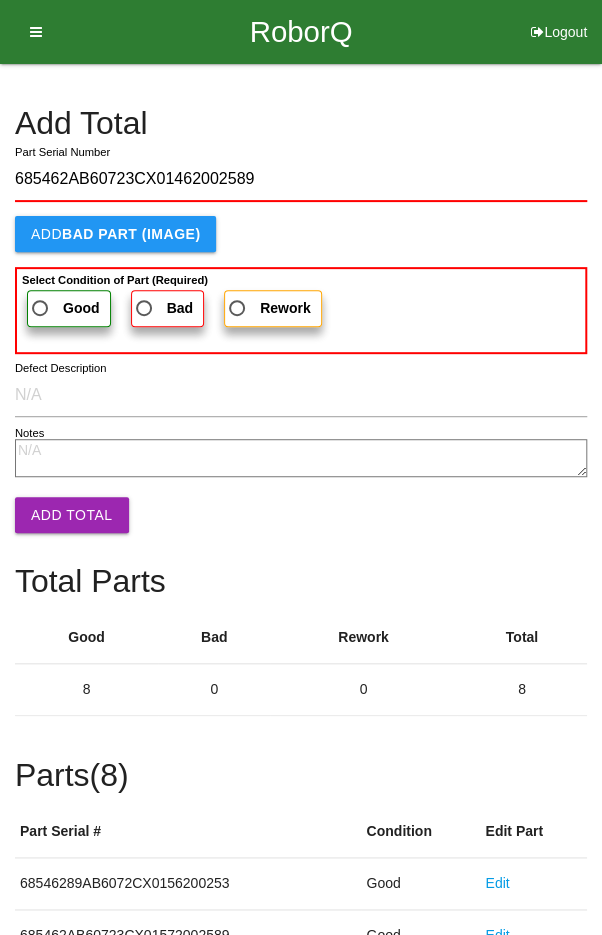
click at [46, 291] on label "Good" at bounding box center [69, 308] width 84 height 37
click at [41, 296] on input "Good" at bounding box center [34, 302] width 13 height 13
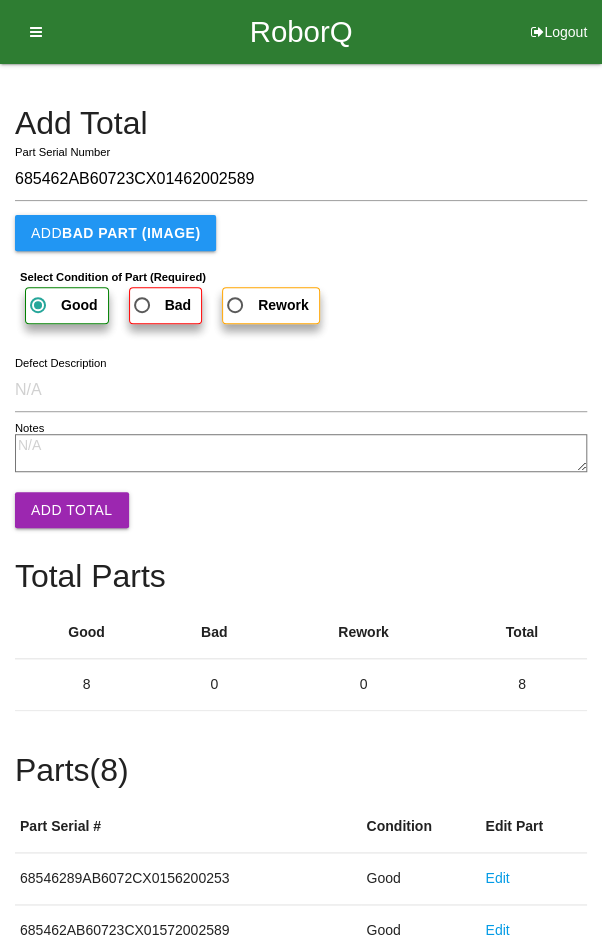
click at [63, 507] on button "Add Total" at bounding box center [72, 510] width 114 height 36
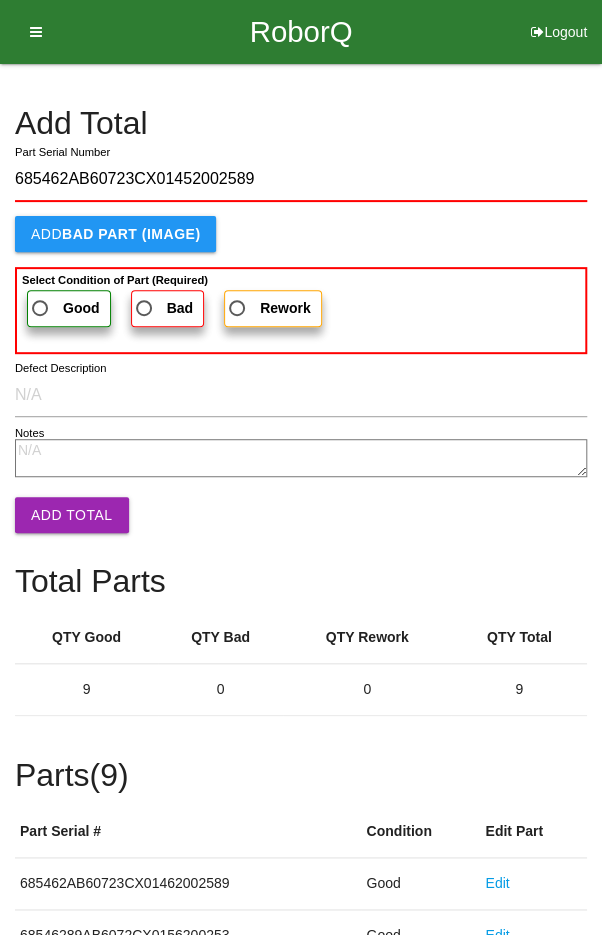
click at [60, 298] on span "Good" at bounding box center [64, 308] width 72 height 25
click at [41, 298] on input "Good" at bounding box center [34, 302] width 13 height 13
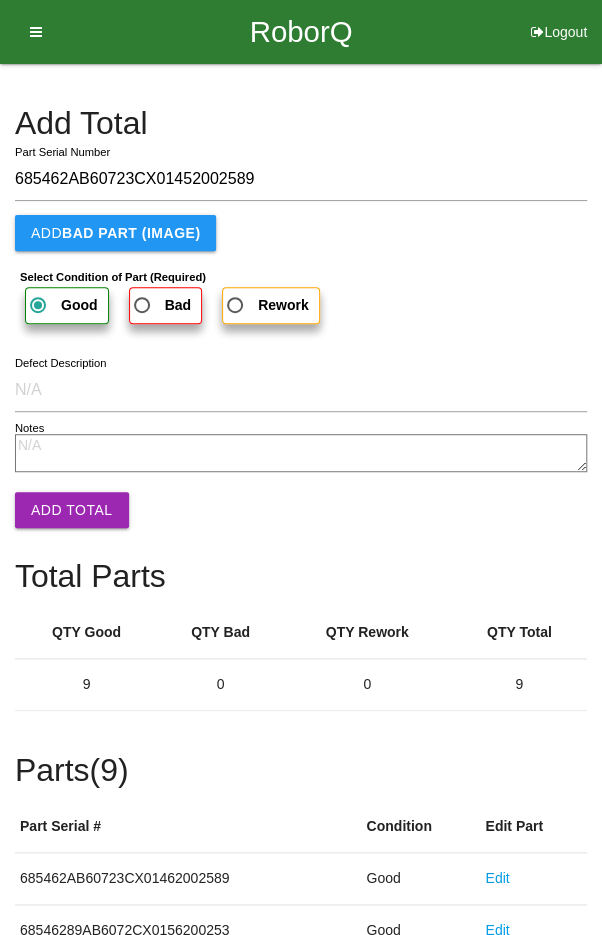
click at [73, 519] on button "Add Total" at bounding box center [72, 510] width 114 height 36
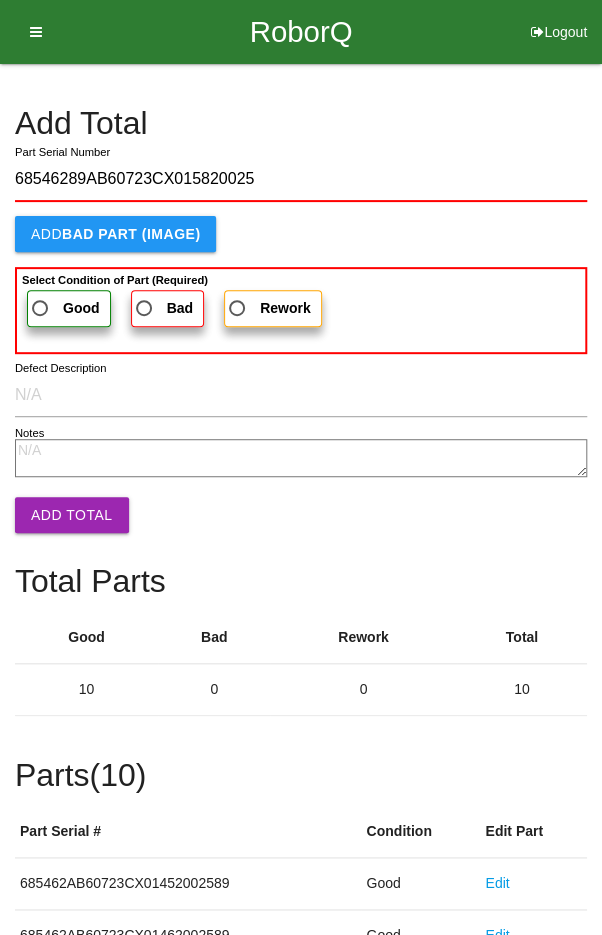
click at [53, 296] on span "Good" at bounding box center [64, 308] width 72 height 25
click at [41, 296] on input "Good" at bounding box center [34, 302] width 13 height 13
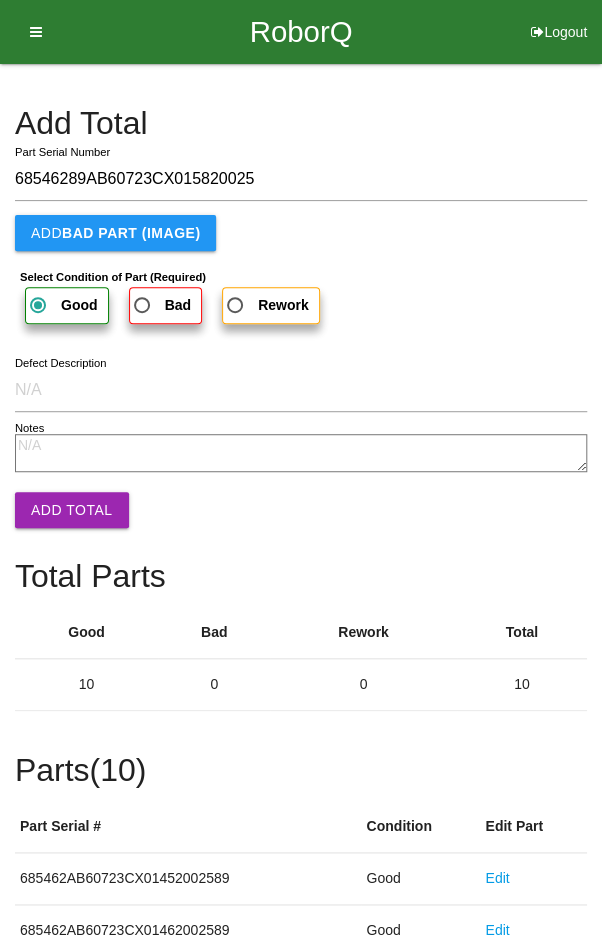
click at [59, 507] on button "Add Total" at bounding box center [72, 510] width 114 height 36
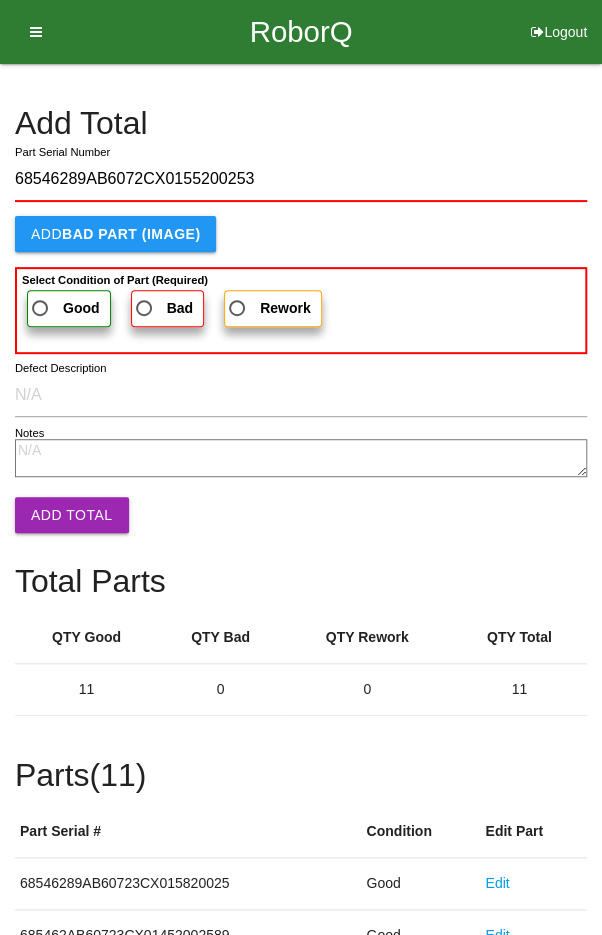
click at [49, 290] on label "Good" at bounding box center [69, 308] width 84 height 37
click at [41, 296] on input "Good" at bounding box center [34, 302] width 13 height 13
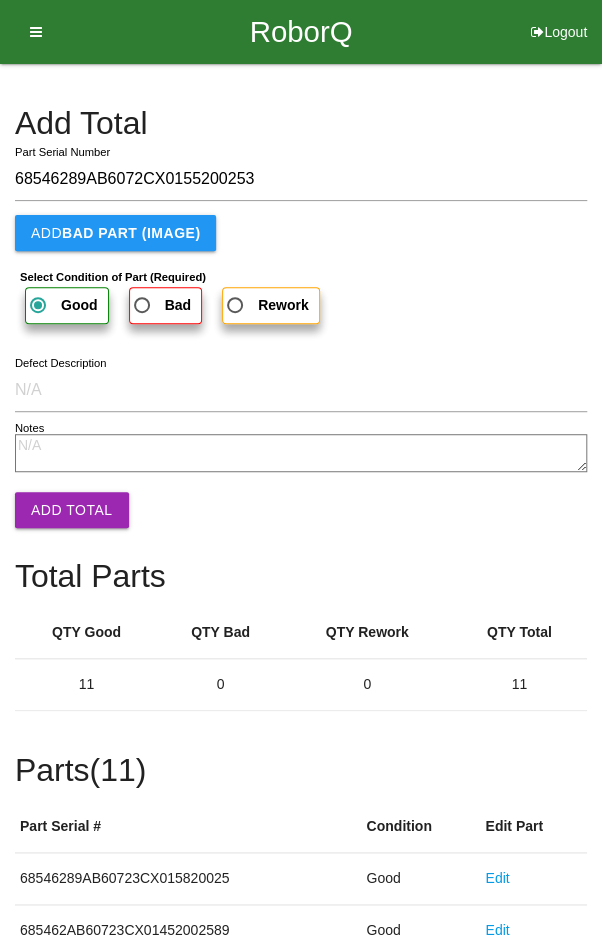
click at [65, 499] on button "Add Total" at bounding box center [72, 510] width 114 height 36
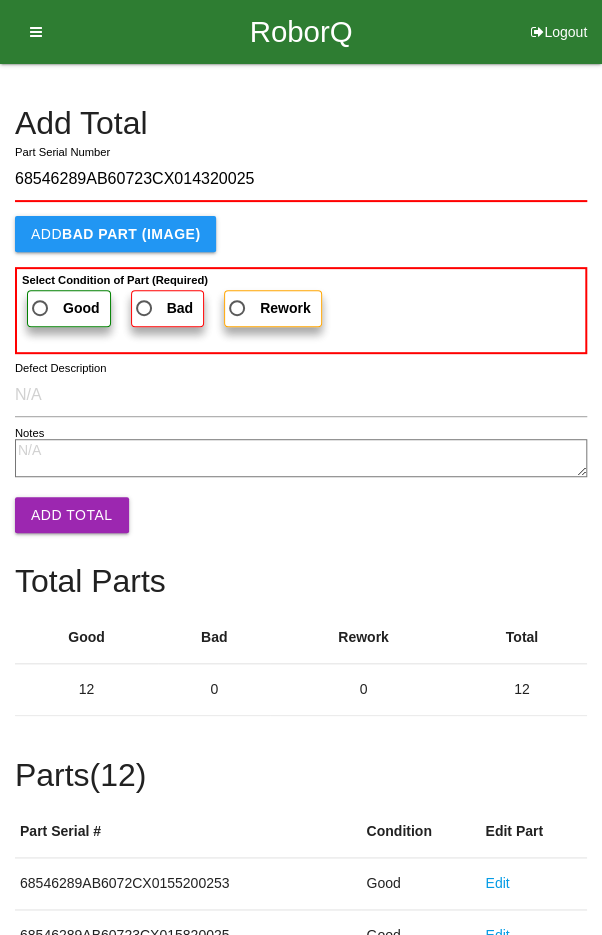
click at [52, 300] on span "Good" at bounding box center [64, 308] width 72 height 25
click at [41, 300] on input "Good" at bounding box center [34, 302] width 13 height 13
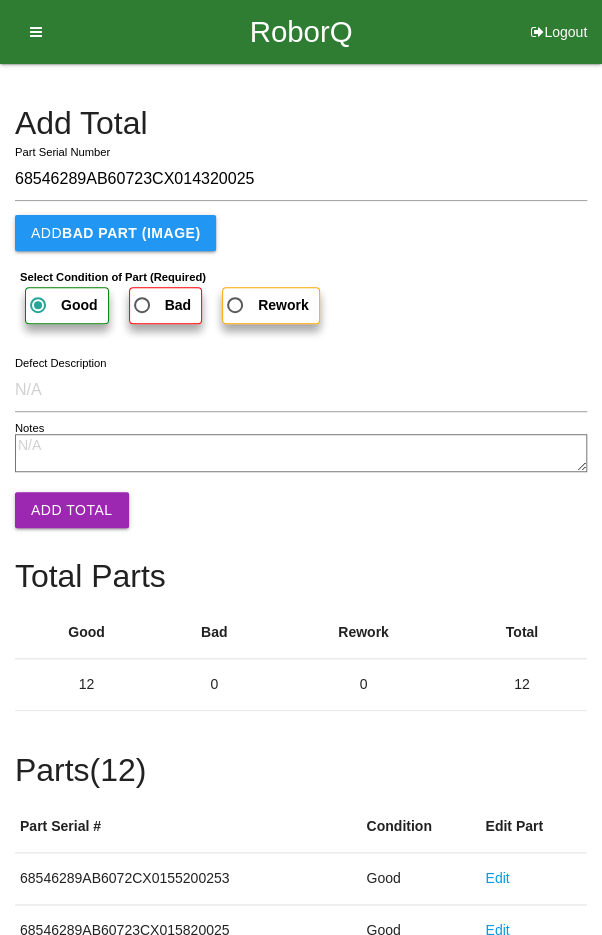
click at [63, 505] on button "Add Total" at bounding box center [72, 510] width 114 height 36
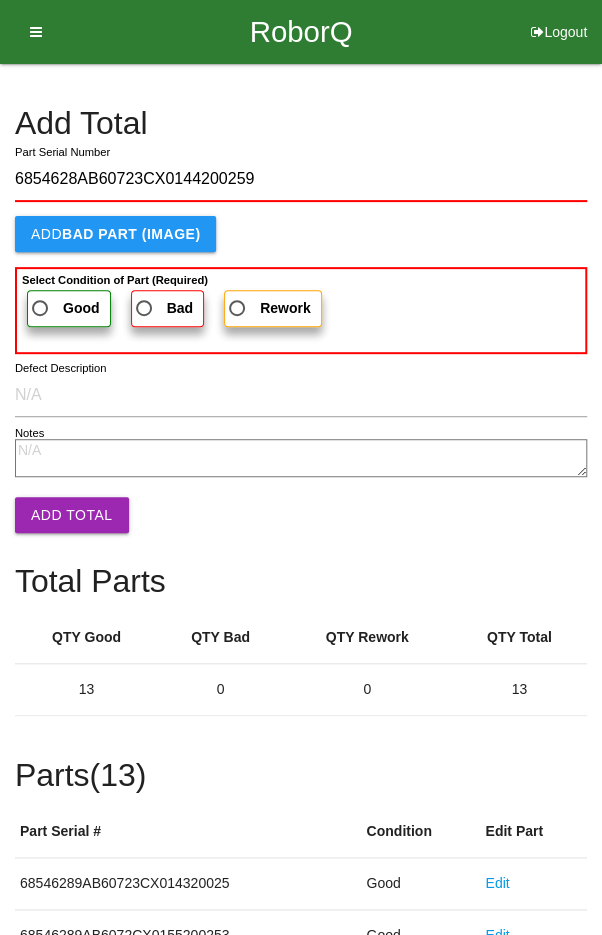
click at [45, 298] on span "Good" at bounding box center [64, 308] width 72 height 25
click at [41, 298] on input "Good" at bounding box center [34, 302] width 13 height 13
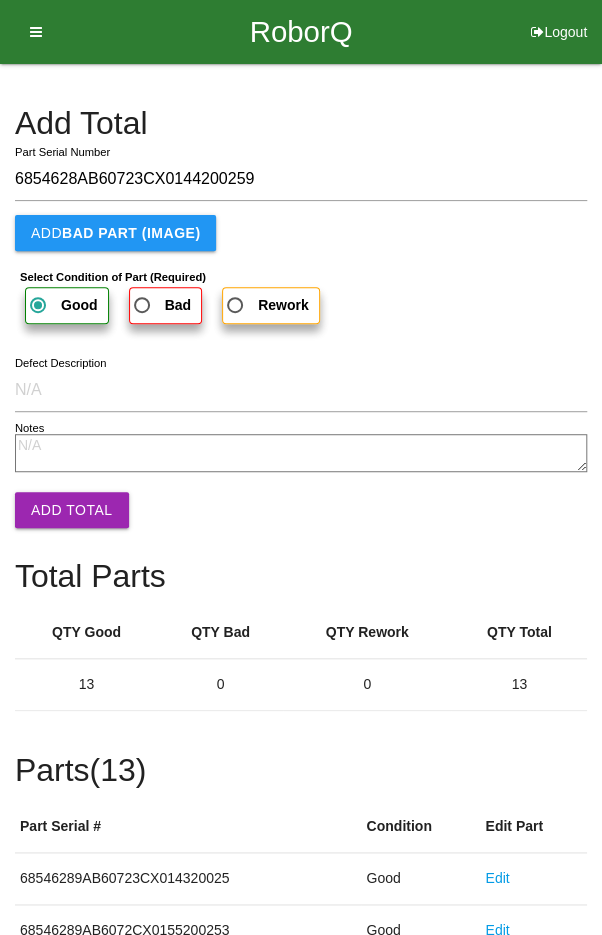
click at [58, 507] on button "Add Total" at bounding box center [72, 510] width 114 height 36
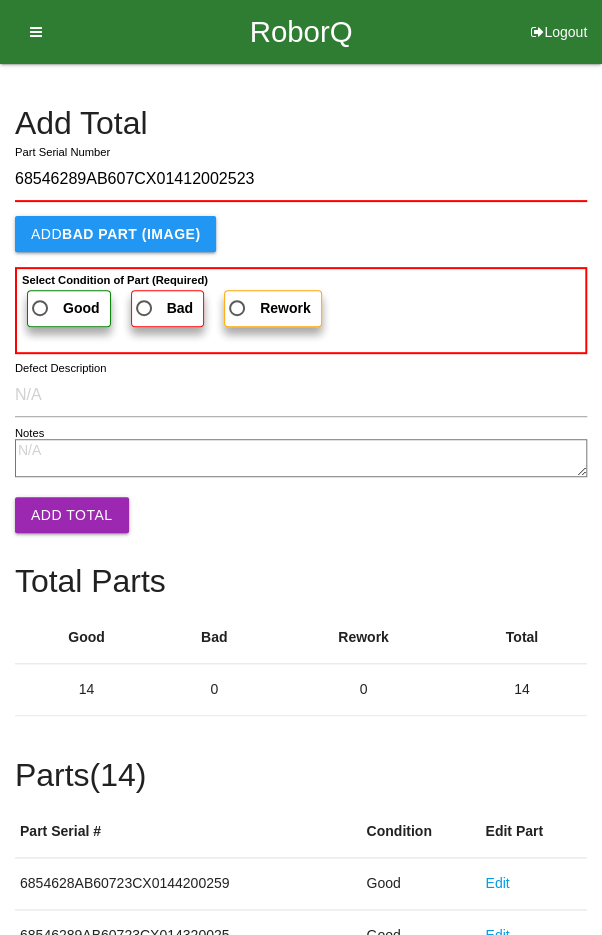
click at [60, 304] on span "Good" at bounding box center [64, 308] width 72 height 25
click at [41, 304] on input "Good" at bounding box center [34, 302] width 13 height 13
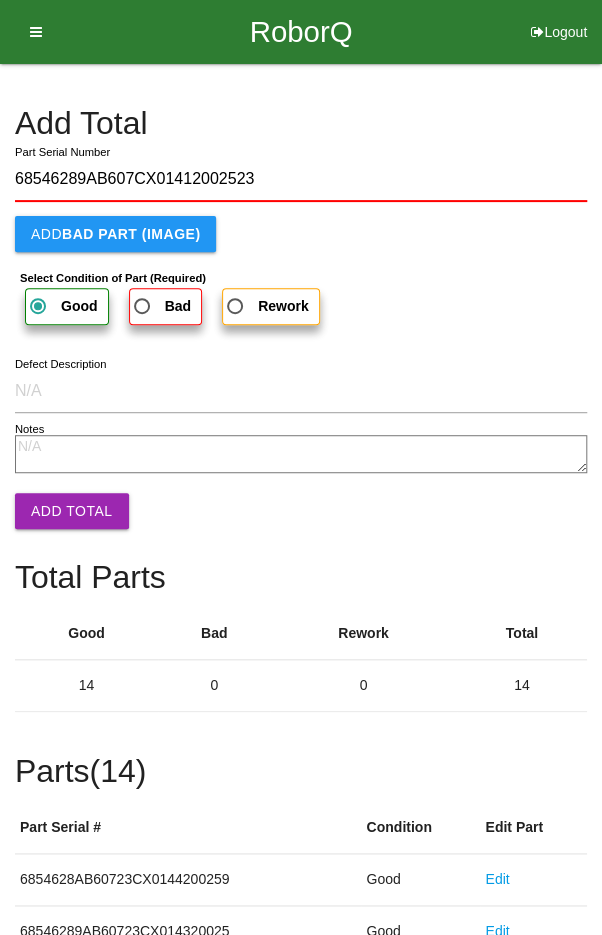
click at [58, 493] on button "Add Total" at bounding box center [72, 511] width 114 height 36
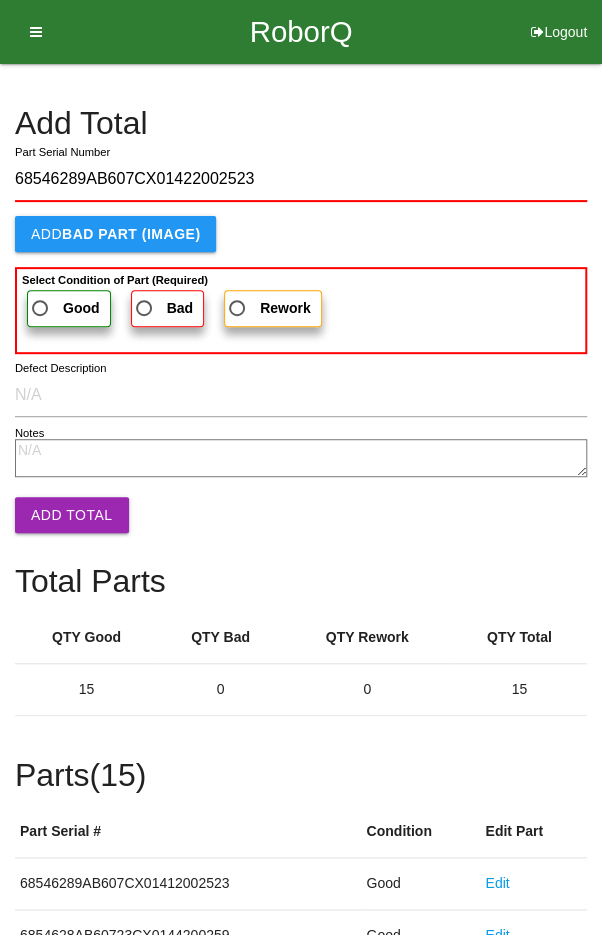
click at [49, 297] on span "Good" at bounding box center [64, 308] width 72 height 25
click at [41, 297] on input "Good" at bounding box center [34, 302] width 13 height 13
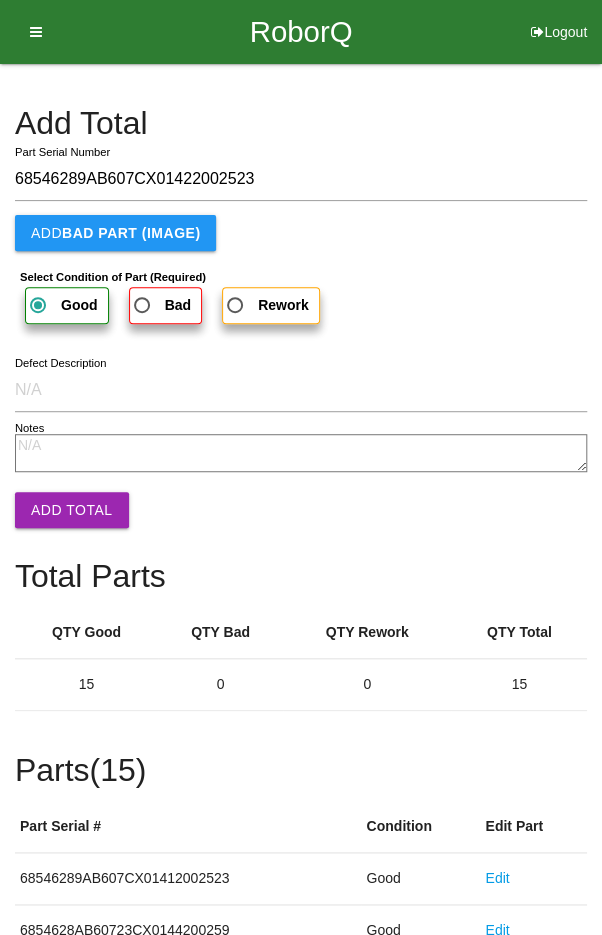
click at [60, 498] on button "Add Total" at bounding box center [72, 510] width 114 height 36
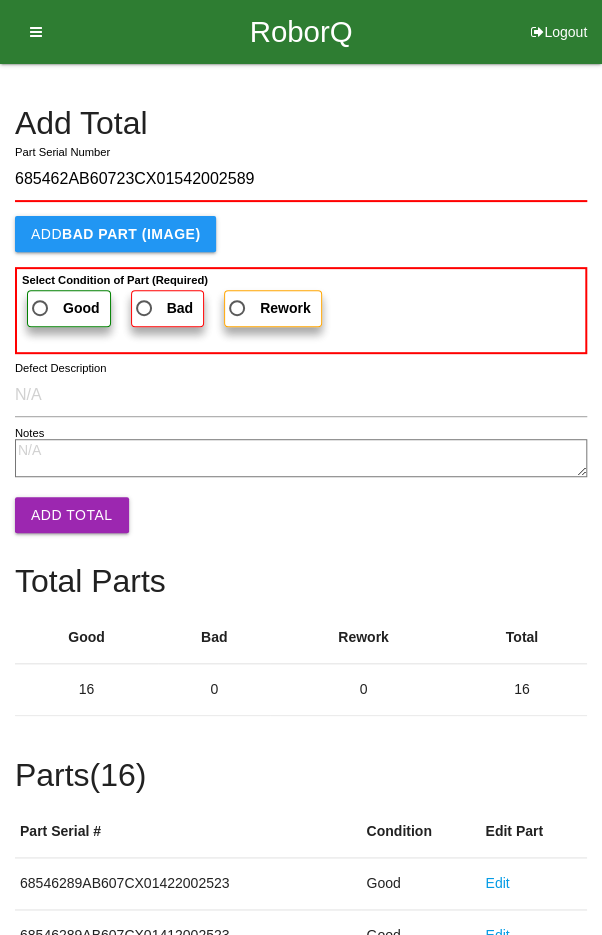
click at [51, 290] on label "Good" at bounding box center [69, 308] width 84 height 37
click at [41, 296] on input "Good" at bounding box center [34, 302] width 13 height 13
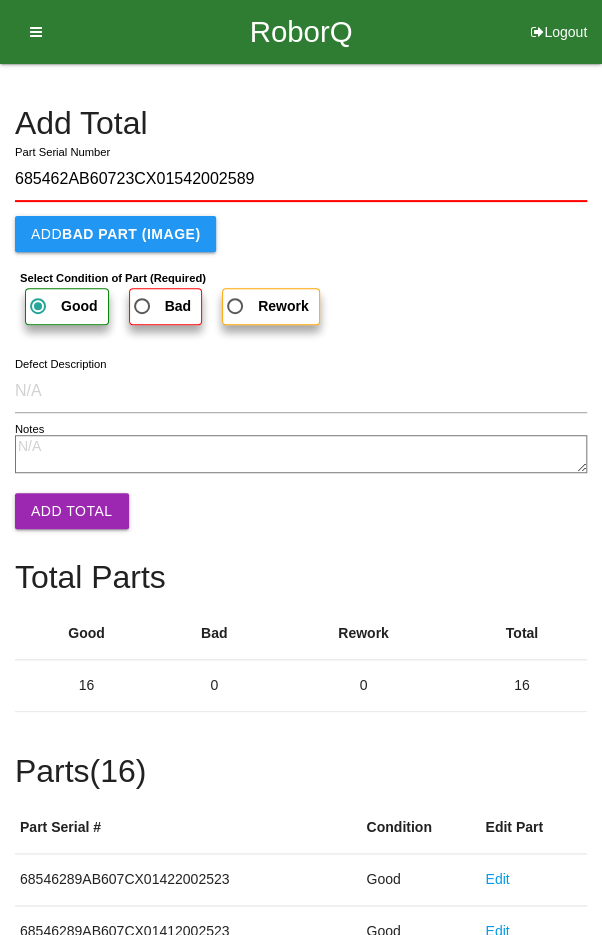
click at [61, 498] on button "Add Total" at bounding box center [72, 511] width 114 height 36
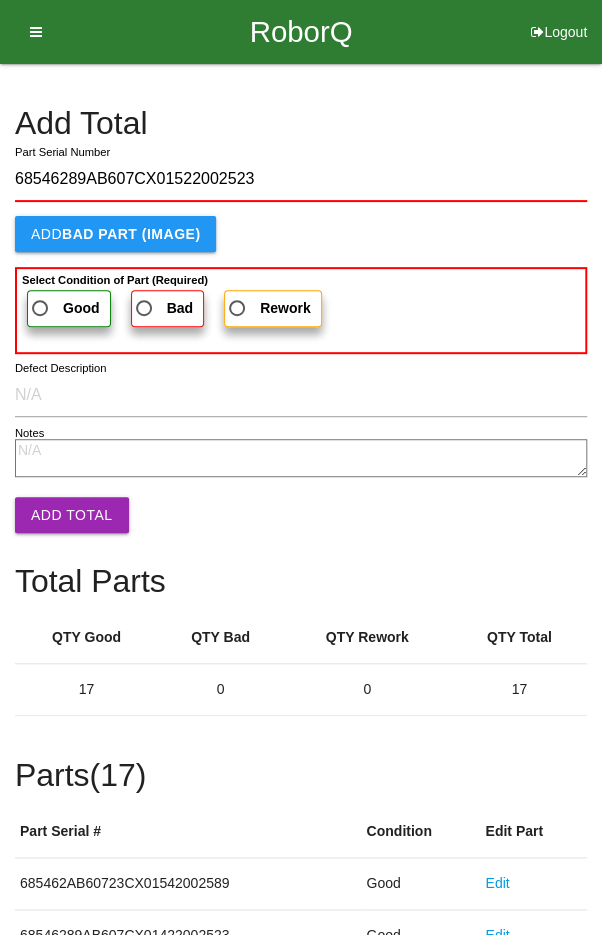
click at [50, 300] on span "Good" at bounding box center [64, 308] width 72 height 25
click at [41, 300] on input "Good" at bounding box center [34, 302] width 13 height 13
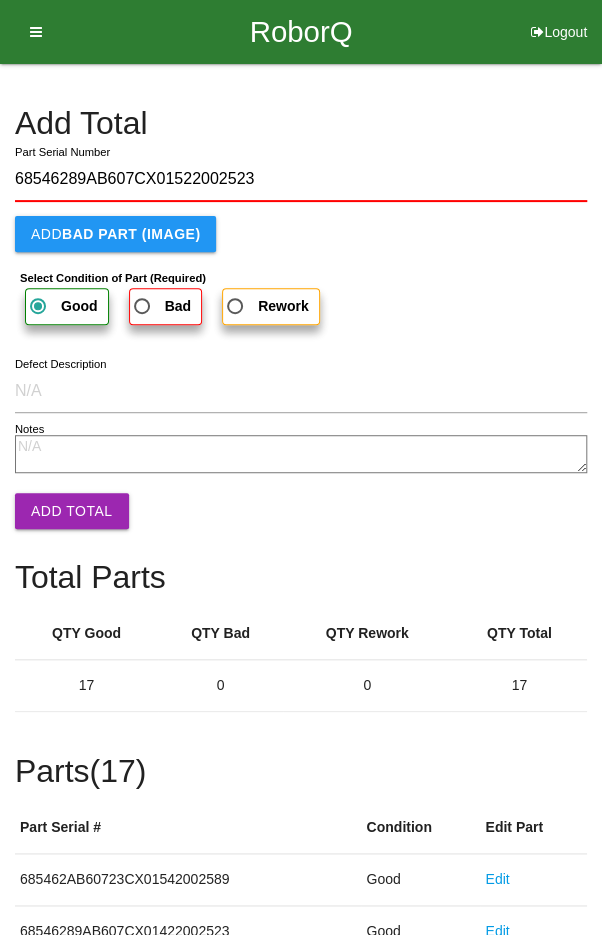
click at [63, 495] on button "Add Total" at bounding box center [72, 511] width 114 height 36
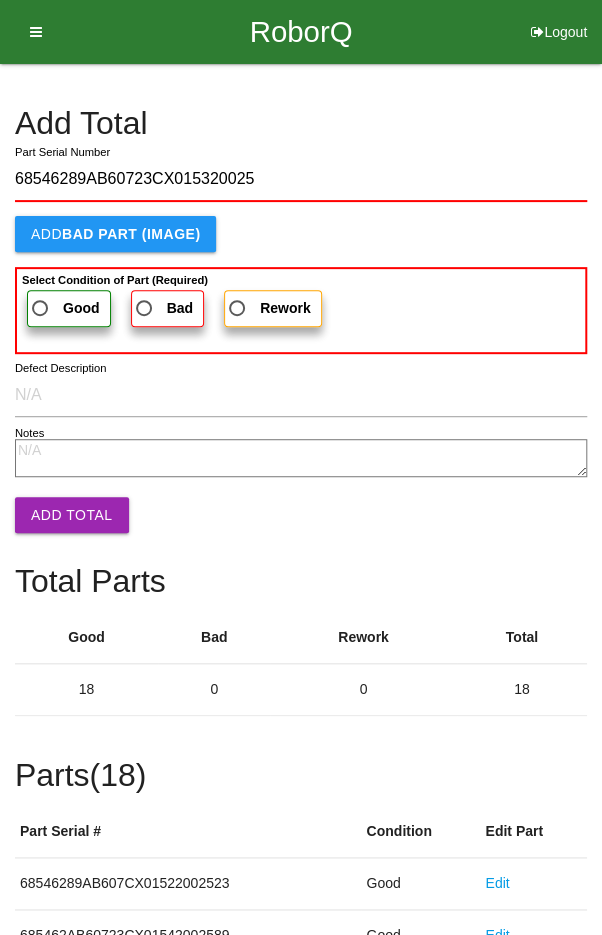
click at [48, 305] on span "Good" at bounding box center [64, 308] width 72 height 25
click at [41, 305] on input "Good" at bounding box center [34, 302] width 13 height 13
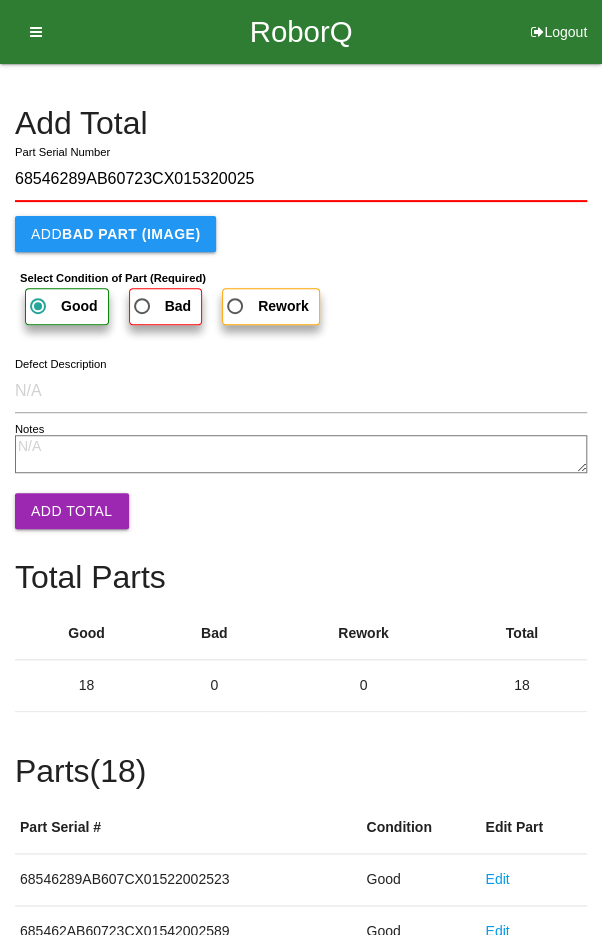
click at [63, 498] on button "Add Total" at bounding box center [72, 511] width 114 height 36
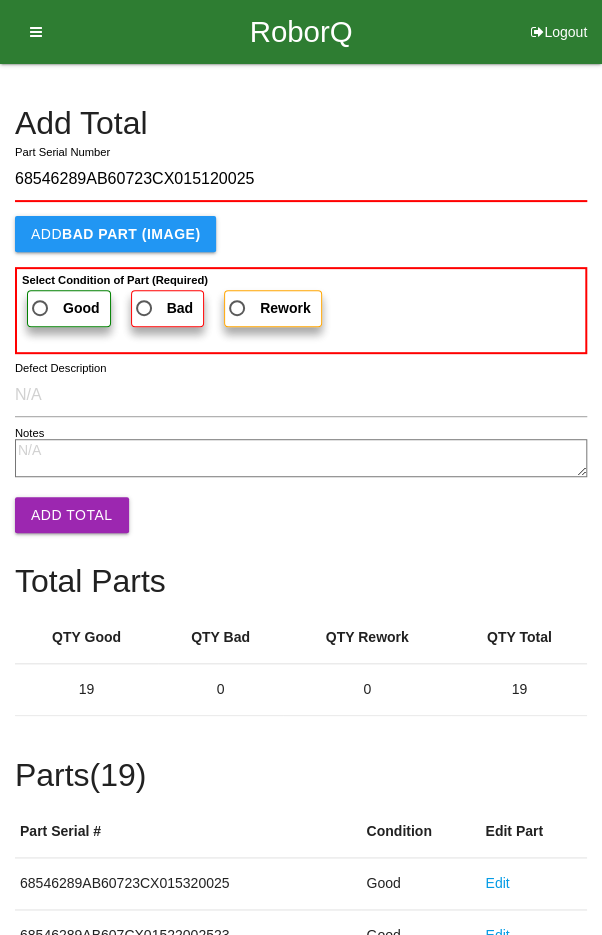
click at [57, 298] on span "Good" at bounding box center [64, 308] width 72 height 25
click at [41, 298] on input "Good" at bounding box center [34, 302] width 13 height 13
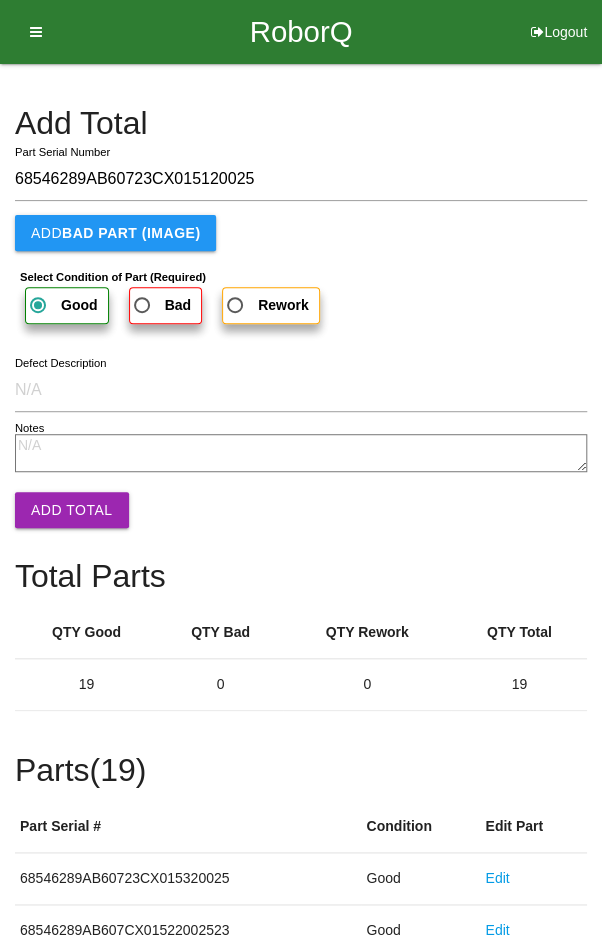
click at [75, 494] on button "Add Total" at bounding box center [72, 510] width 114 height 36
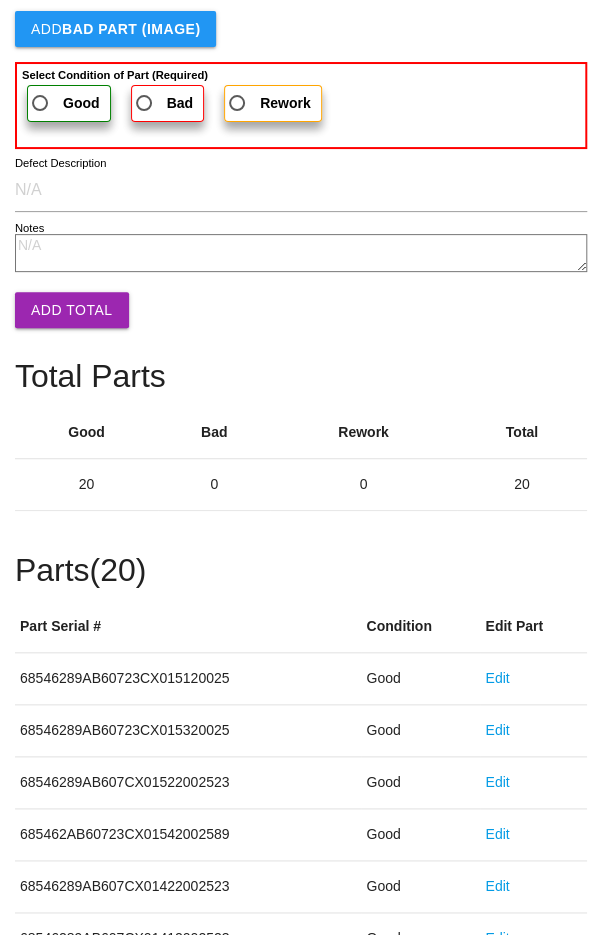
scroll to position [1111, 0]
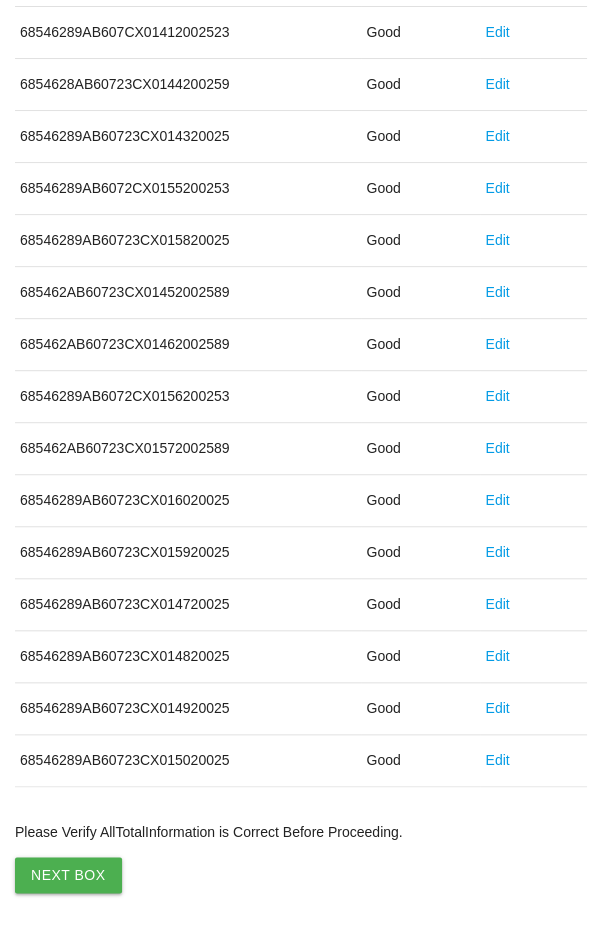
click at [53, 868] on button "Next Box" at bounding box center [68, 875] width 107 height 36
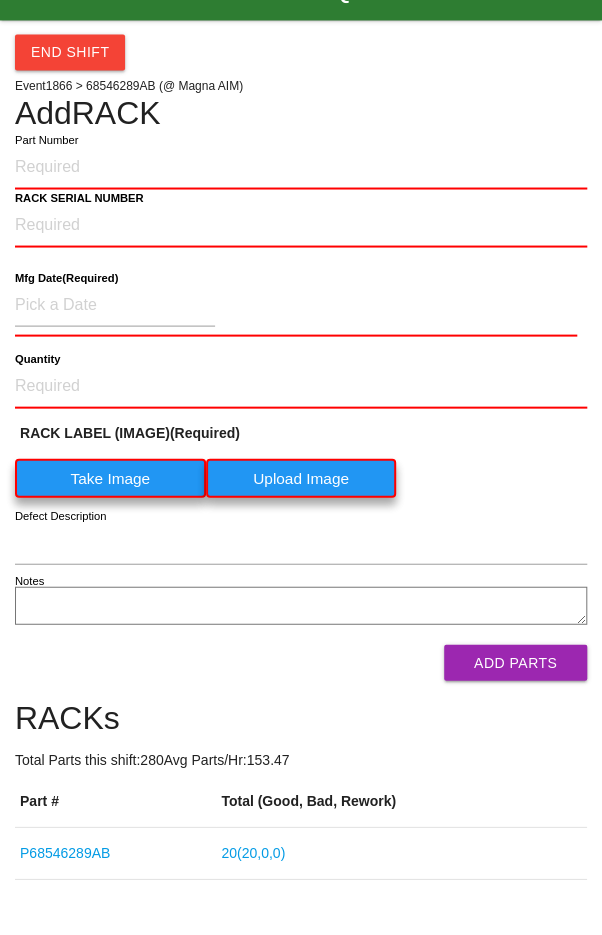
click at [499, 135] on div "End Shift Event 1866 > 68546289AB (@ Magna AIM) Add RACK Part Number RACK SERIA…" at bounding box center [301, 831] width 572 height 1535
